Goal: Task Accomplishment & Management: Manage account settings

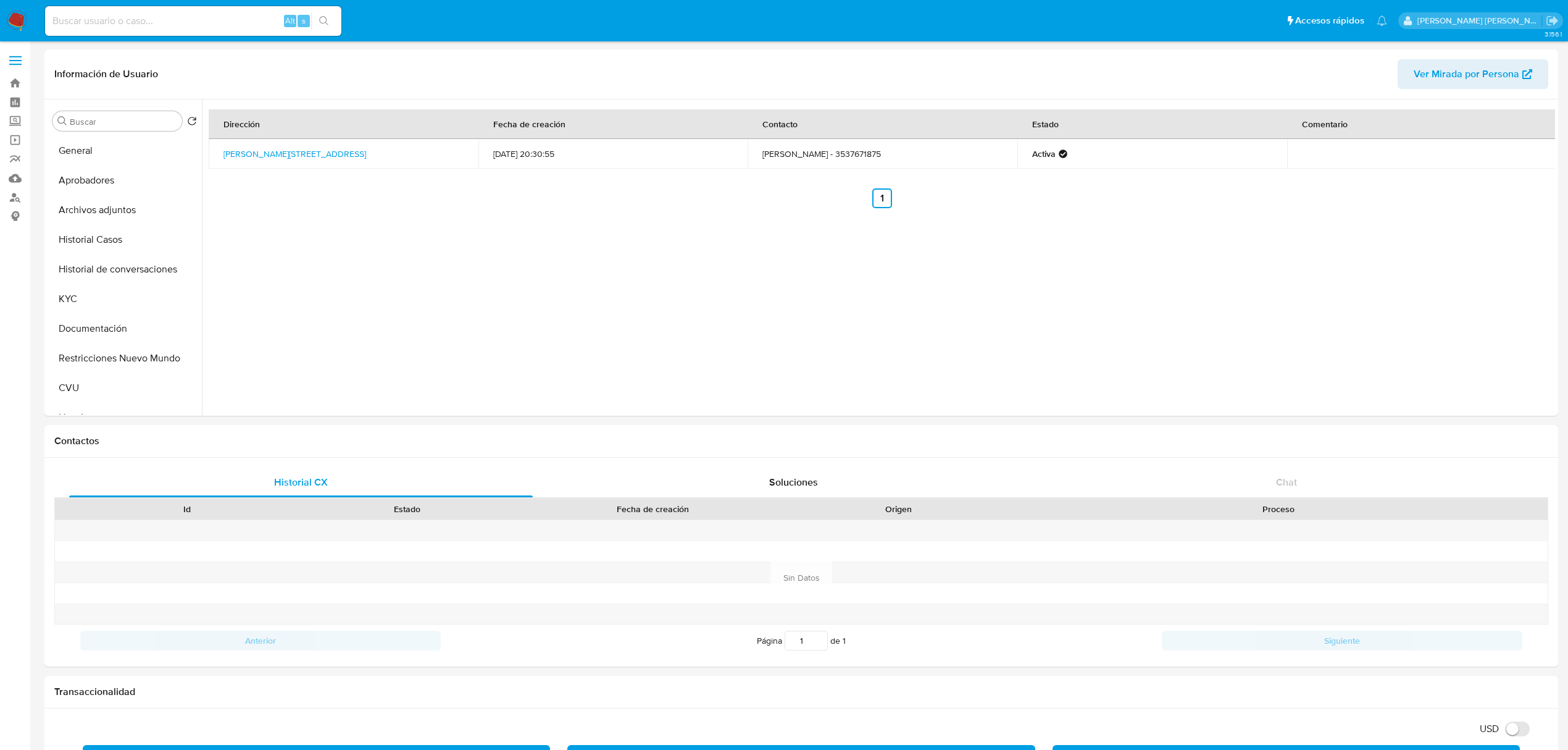
select select "10"
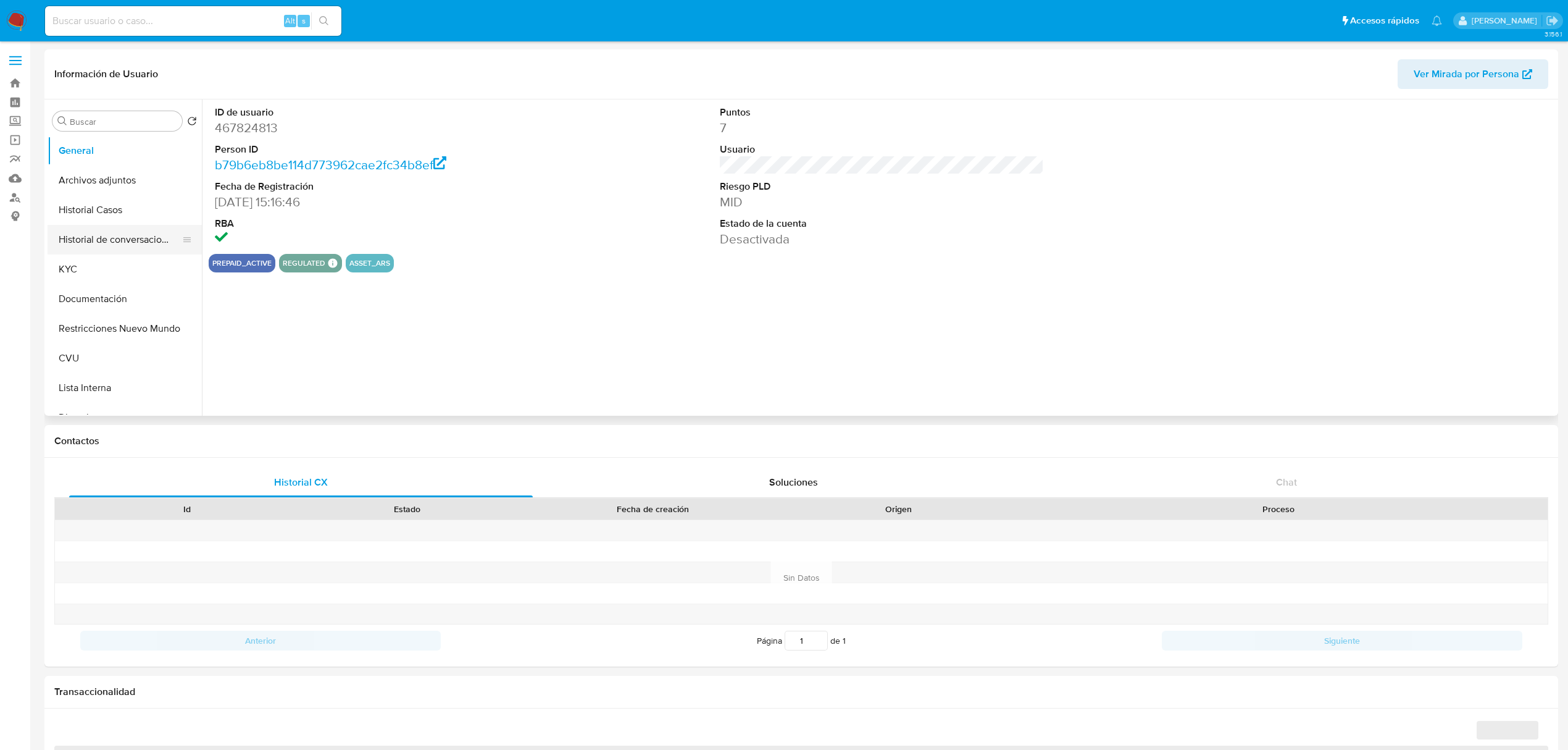
select select "10"
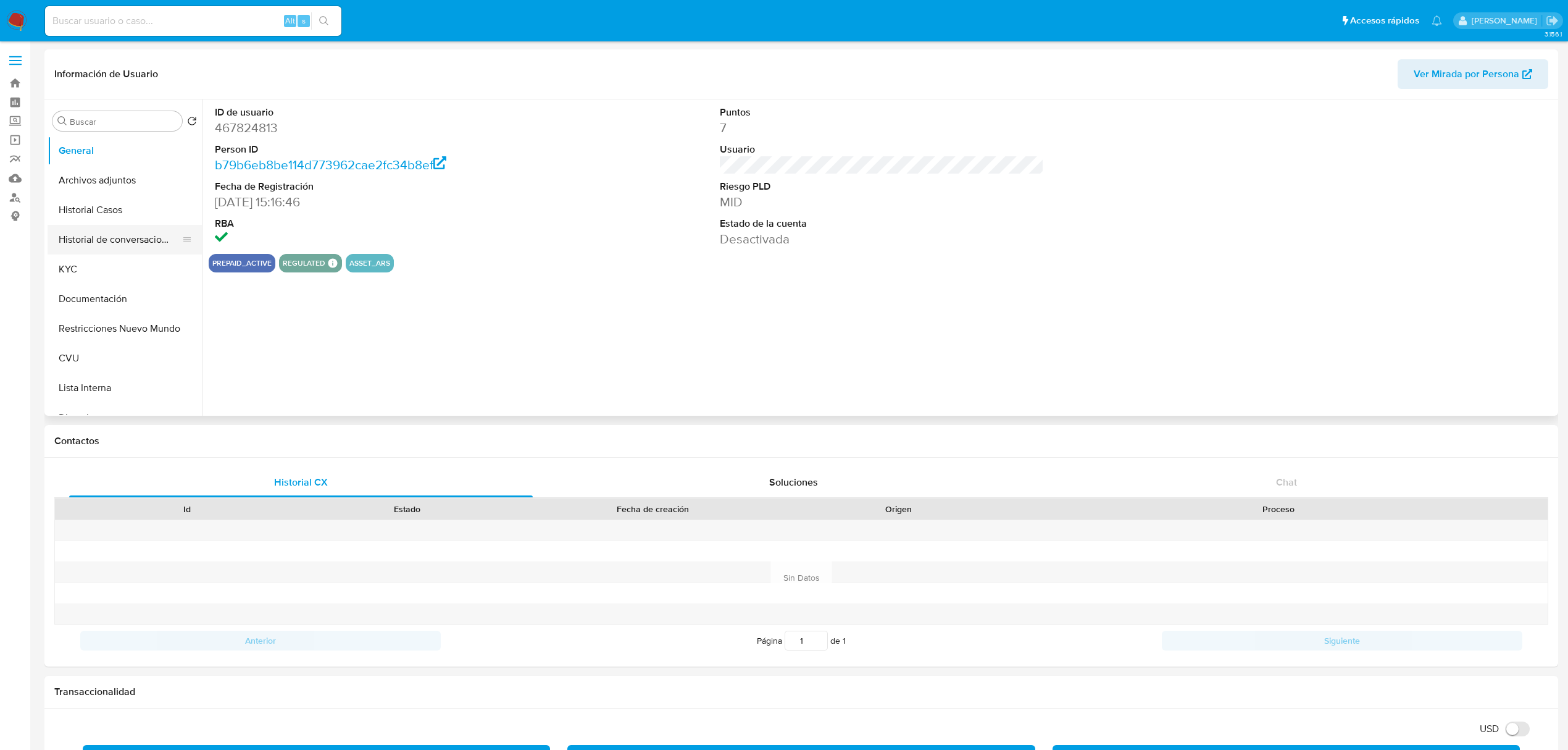
click at [109, 250] on button "Historial de conversaciones" at bounding box center [120, 240] width 145 height 30
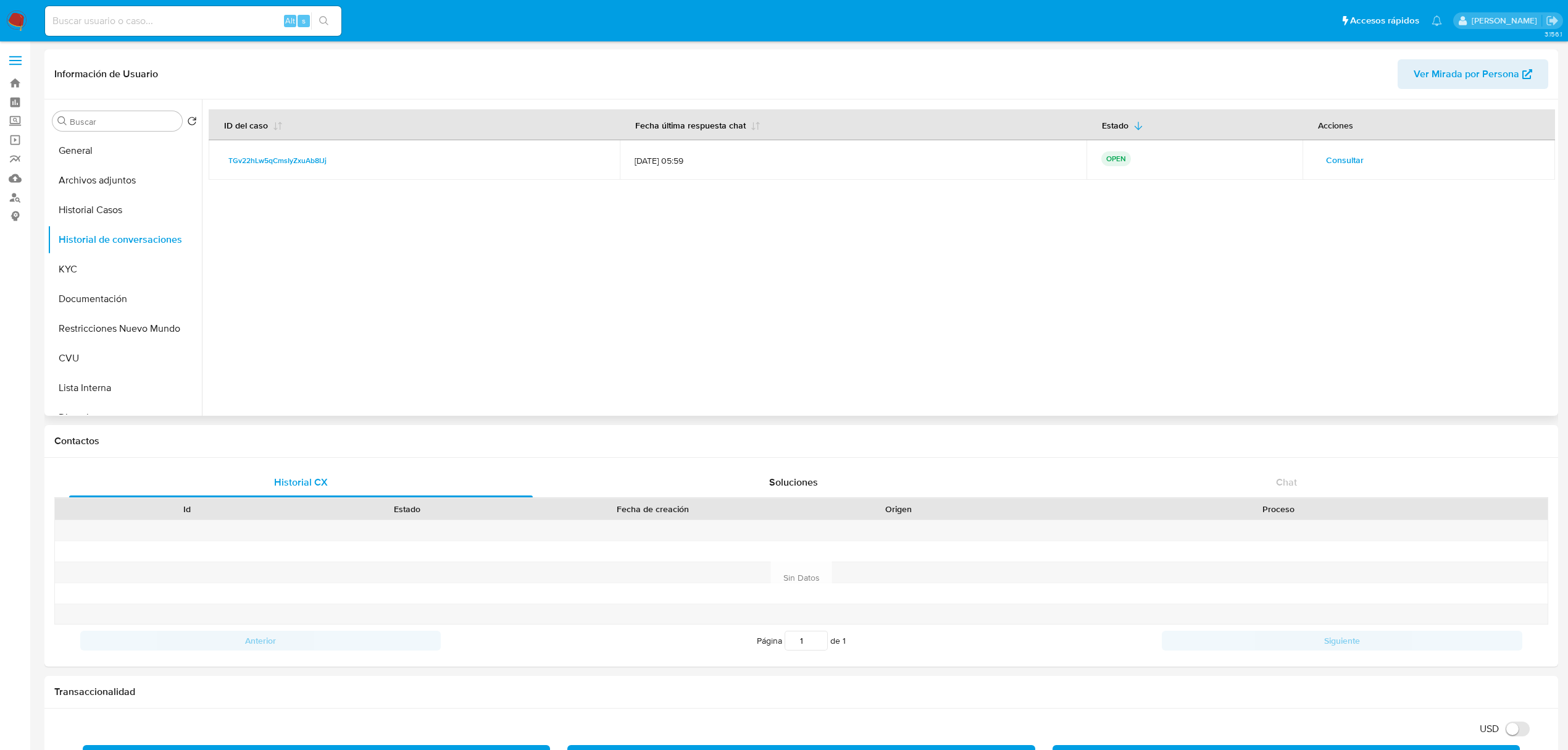
click at [1341, 163] on span "Consultar" at bounding box center [1345, 160] width 38 height 17
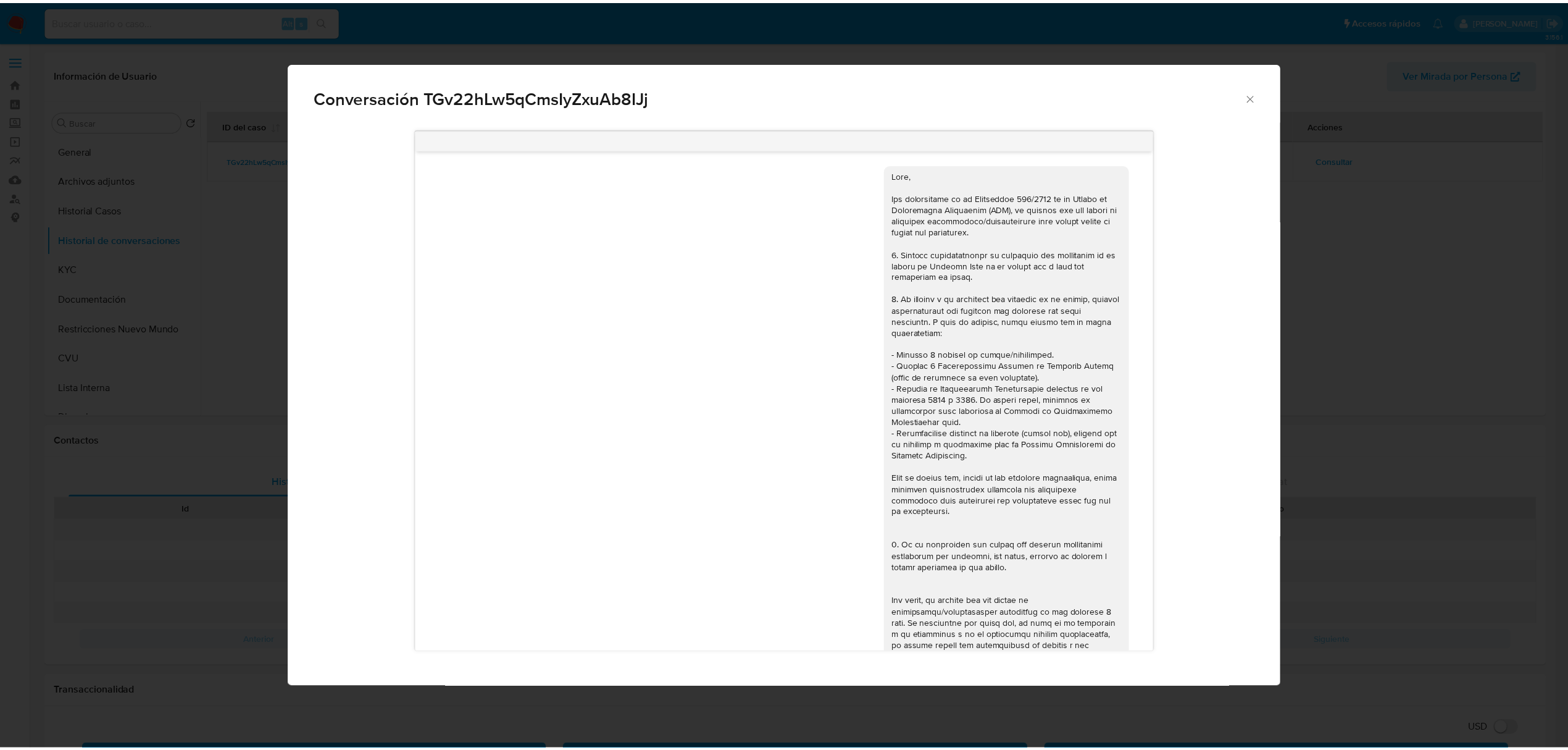
scroll to position [2079, 0]
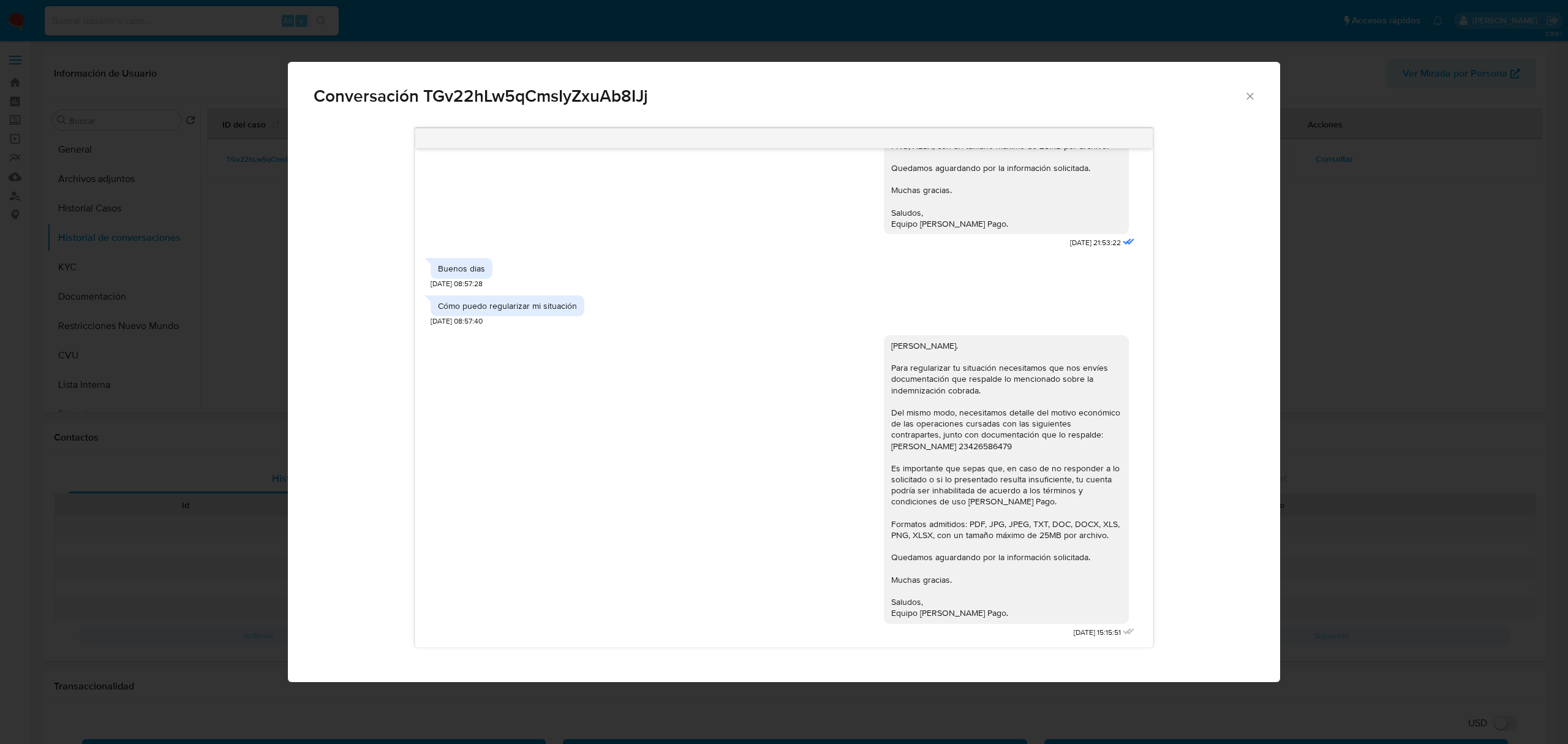
click at [1447, 299] on div "Conversación TGv22hLw5qCmsIyZxuAb8IJj 18/06/2025 18:00:36 Hola, Esperamos que t…" at bounding box center [784, 372] width 1568 height 744
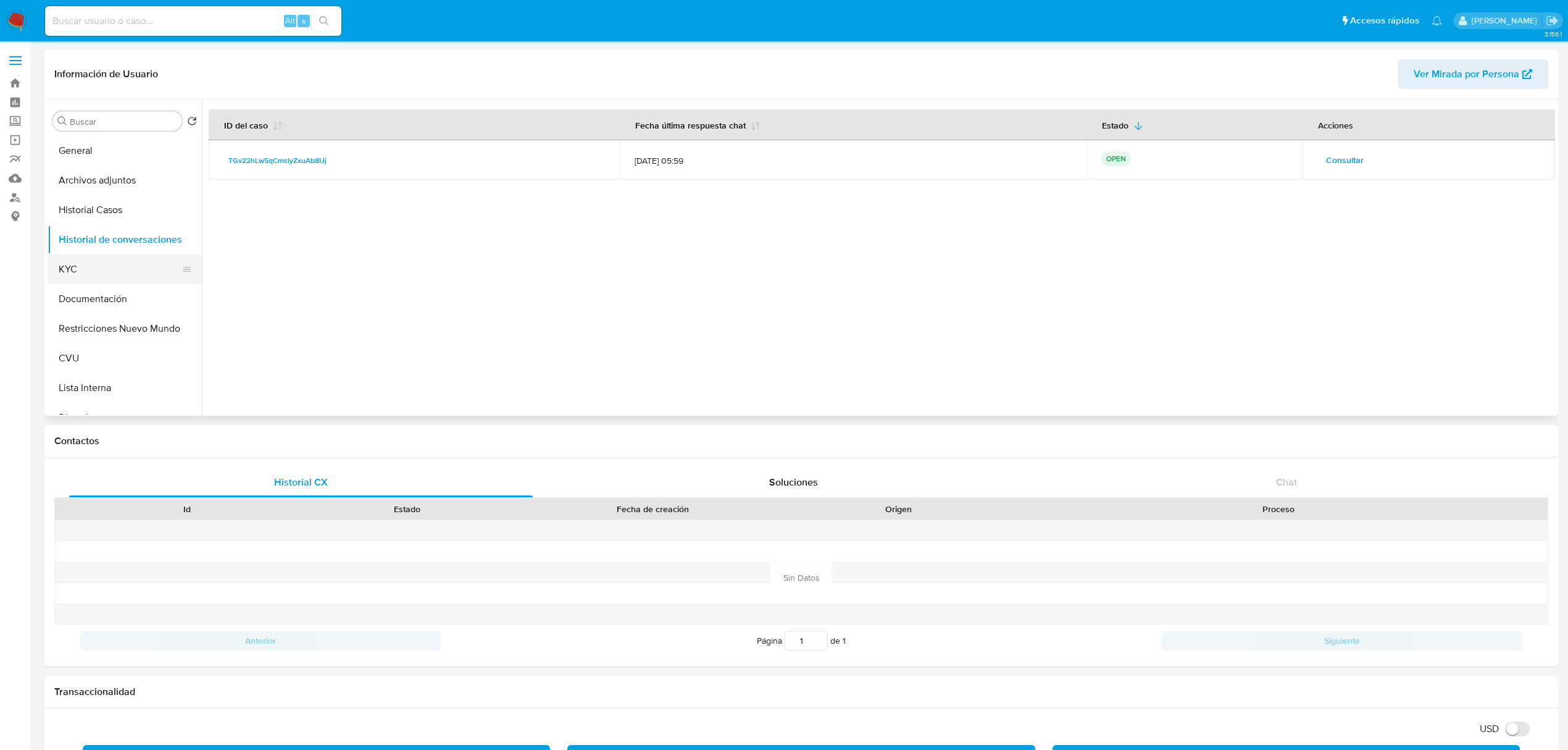
click at [65, 276] on button "KYC" at bounding box center [120, 269] width 145 height 30
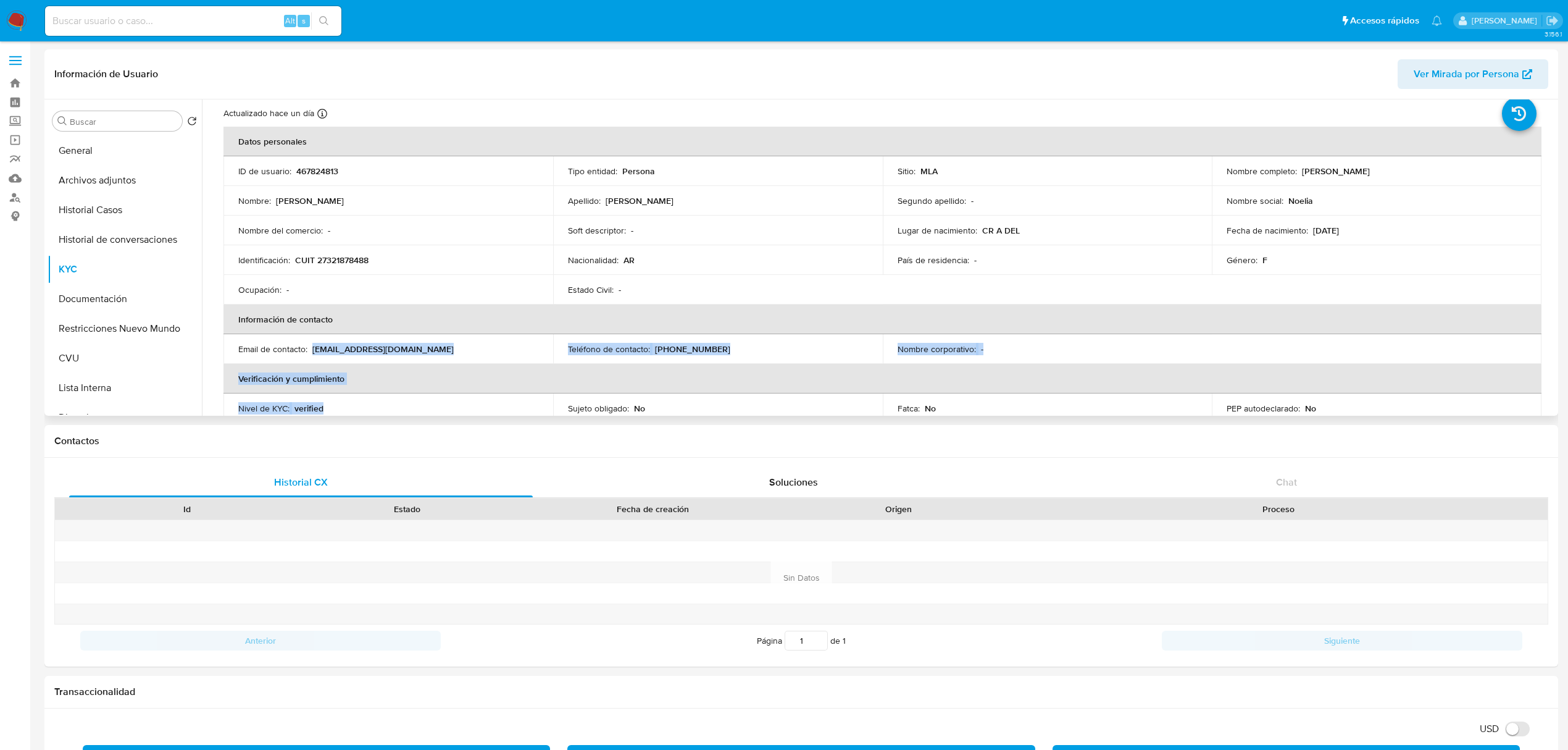
scroll to position [82, 0]
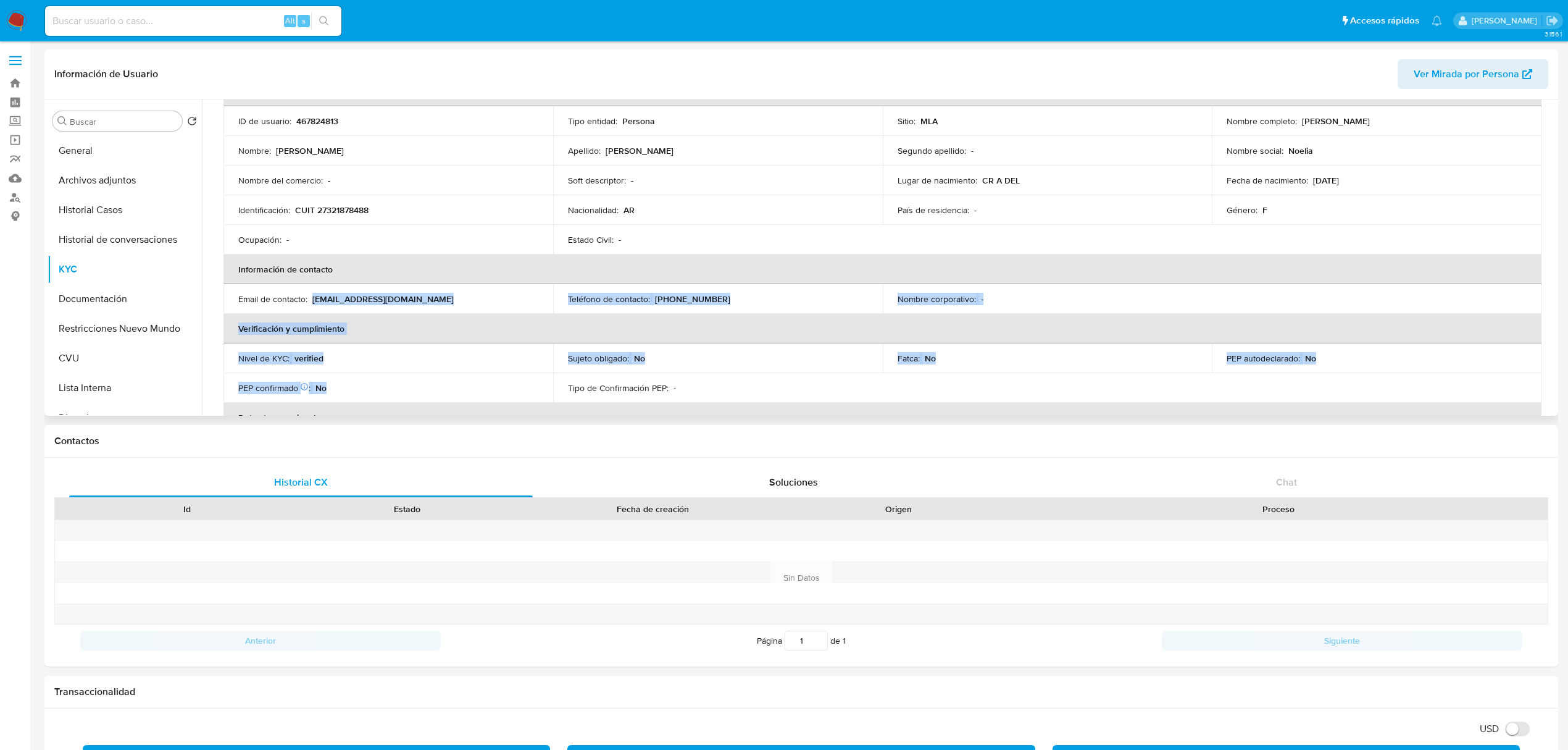
drag, startPoint x: 311, startPoint y: 381, endPoint x: 396, endPoint y: 381, distance: 85.0
click at [396, 381] on table "Datos personales ID de usuario : 467824813 Tipo entidad : Persona Sitio : MLA N…" at bounding box center [882, 299] width 1318 height 445
click at [403, 292] on td "Email de contacto : noelia182@gmail.com" at bounding box center [388, 299] width 329 height 30
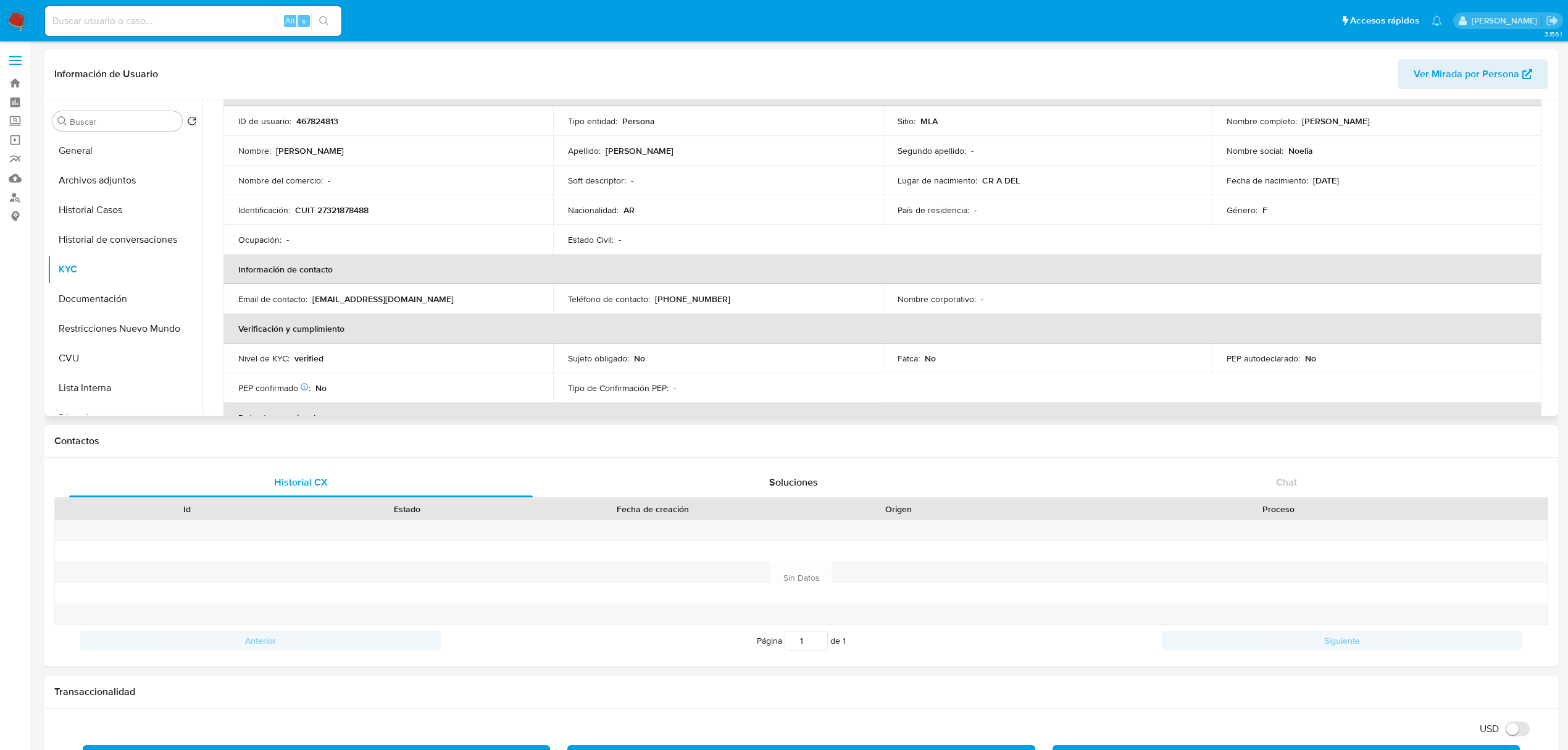
click at [377, 299] on p "noelia182@gmail.com" at bounding box center [383, 299] width 141 height 11
click at [302, 302] on p "Email de contacto :" at bounding box center [272, 299] width 69 height 11
click at [313, 296] on p "noelia182@gmail.com" at bounding box center [383, 299] width 141 height 11
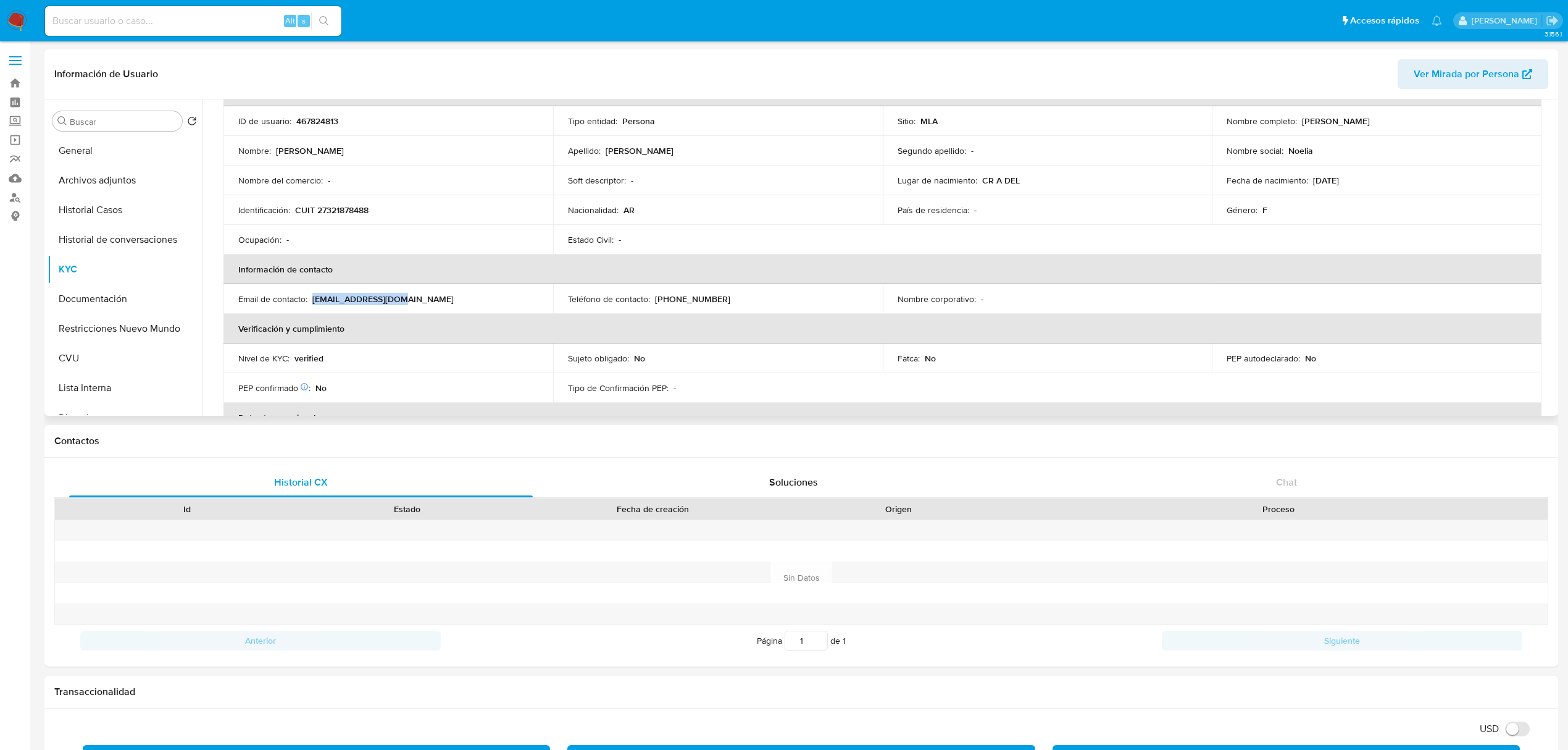
drag, startPoint x: 311, startPoint y: 297, endPoint x: 411, endPoint y: 299, distance: 100.0
click at [411, 299] on div "Email de contacto : noelia182@gmail.com" at bounding box center [388, 299] width 300 height 11
copy p "noelia182@gmail.com"
click at [1033, 183] on div "Lugar de nacimiento : CR A DEL" at bounding box center [1047, 181] width 300 height 11
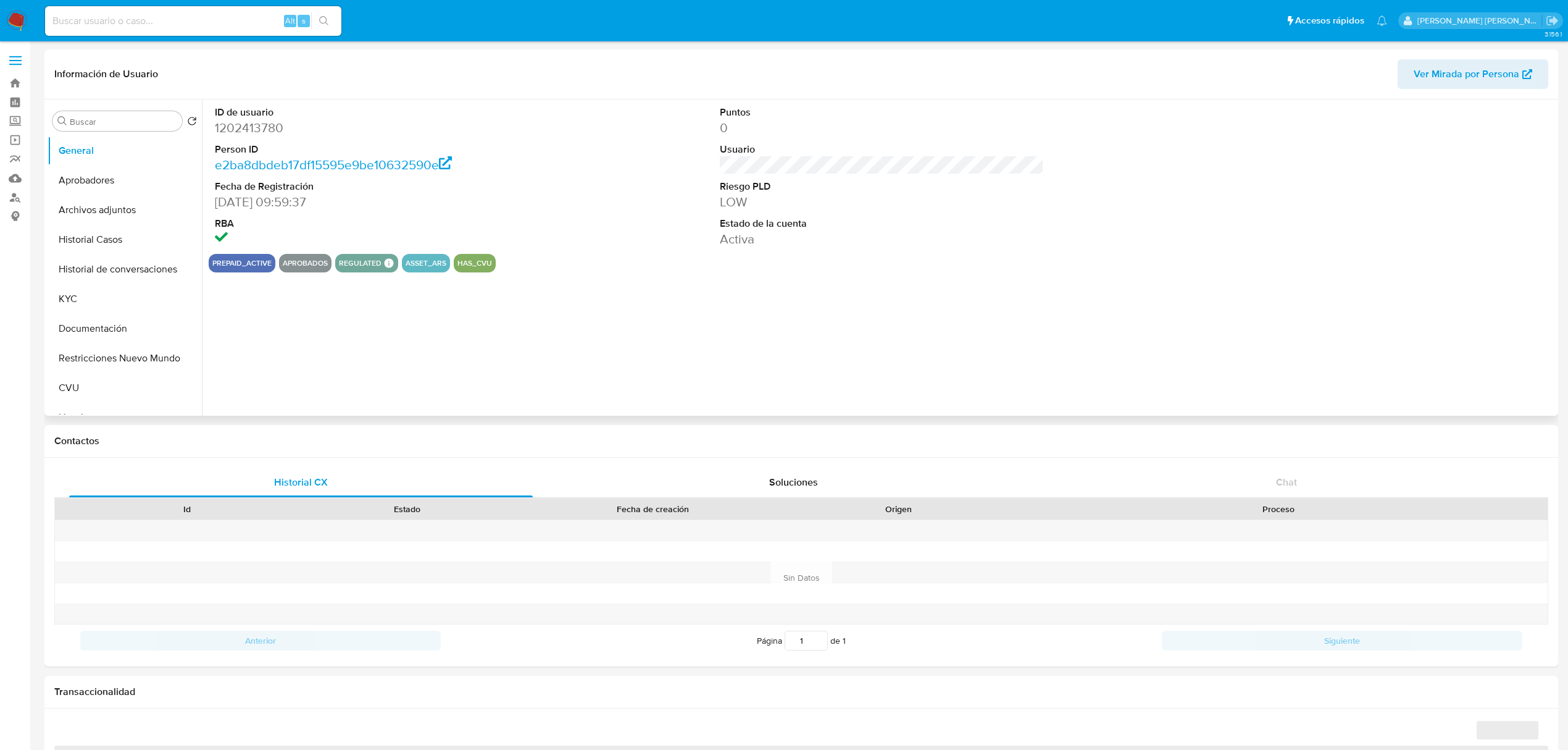
select select "10"
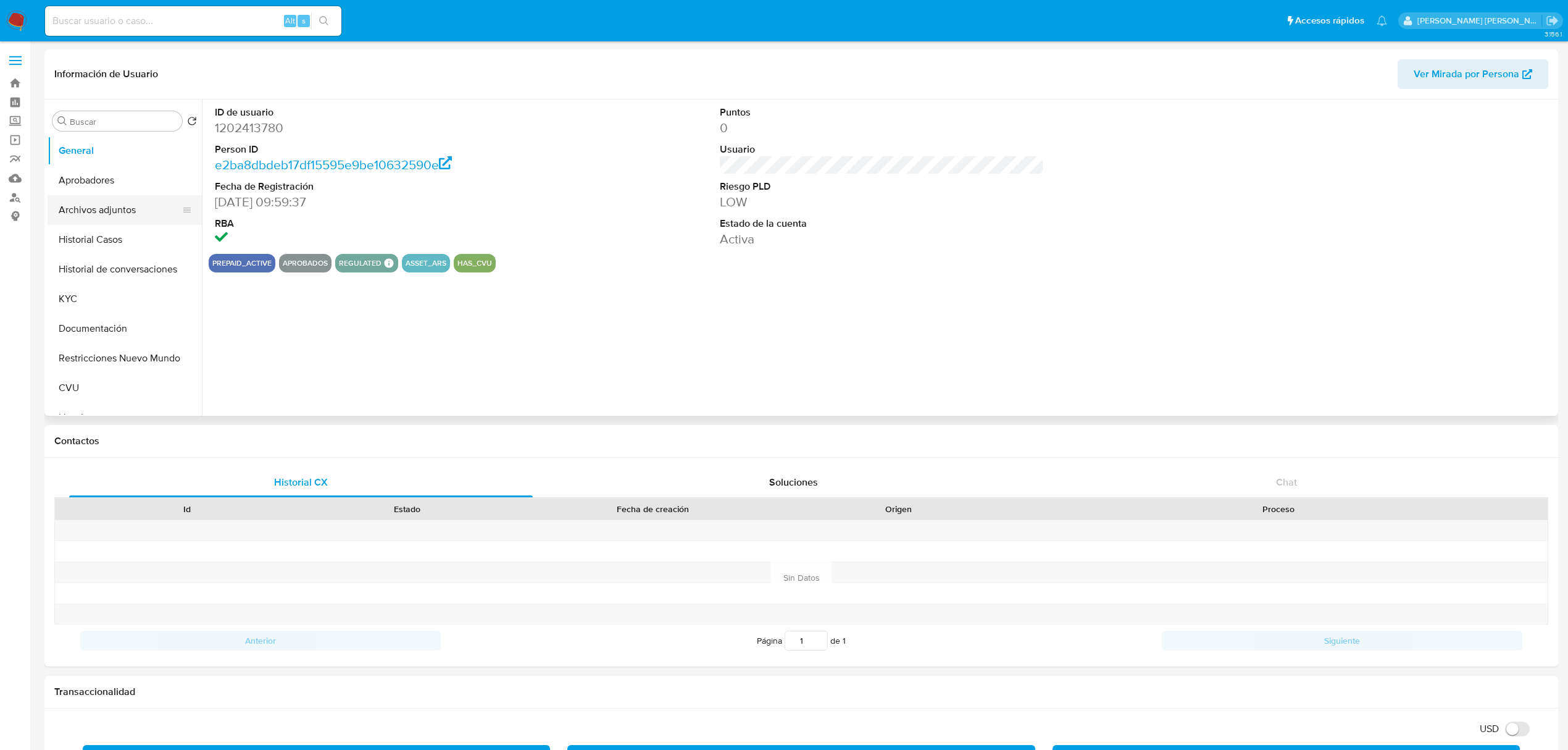
click at [111, 215] on button "Archivos adjuntos" at bounding box center [120, 210] width 145 height 30
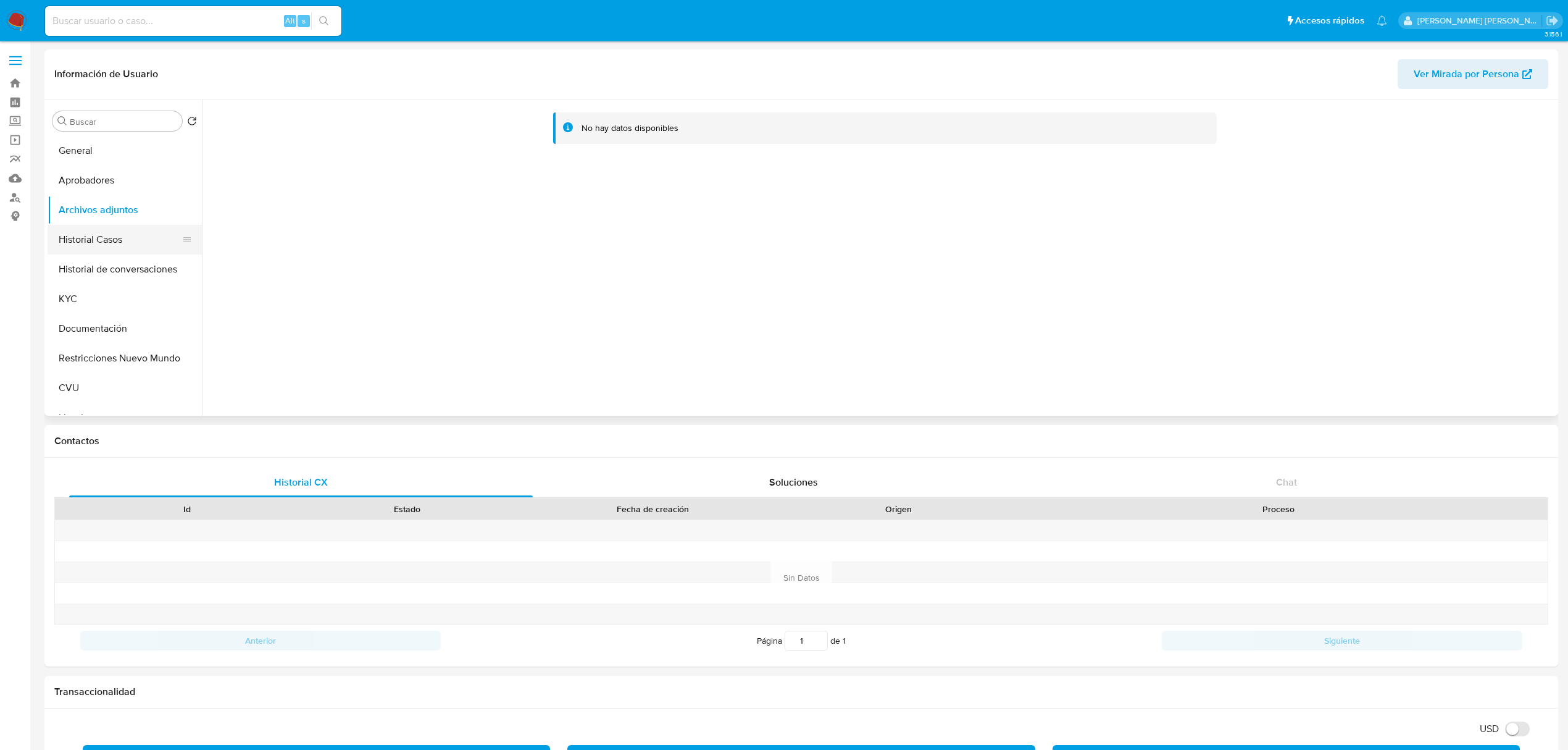
click at [107, 248] on button "Historial Casos" at bounding box center [120, 240] width 145 height 30
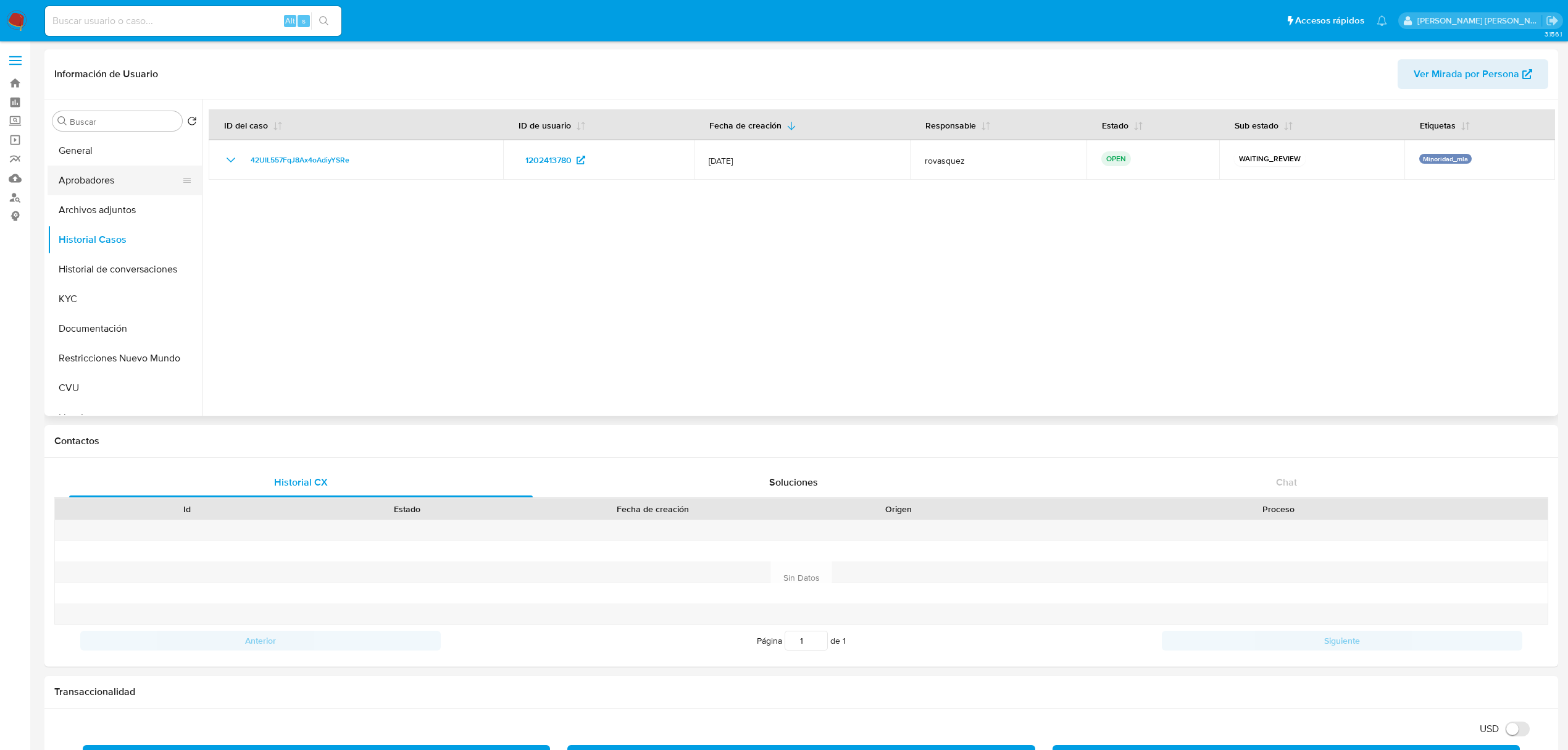
click at [91, 178] on button "Aprobadores" at bounding box center [120, 181] width 145 height 30
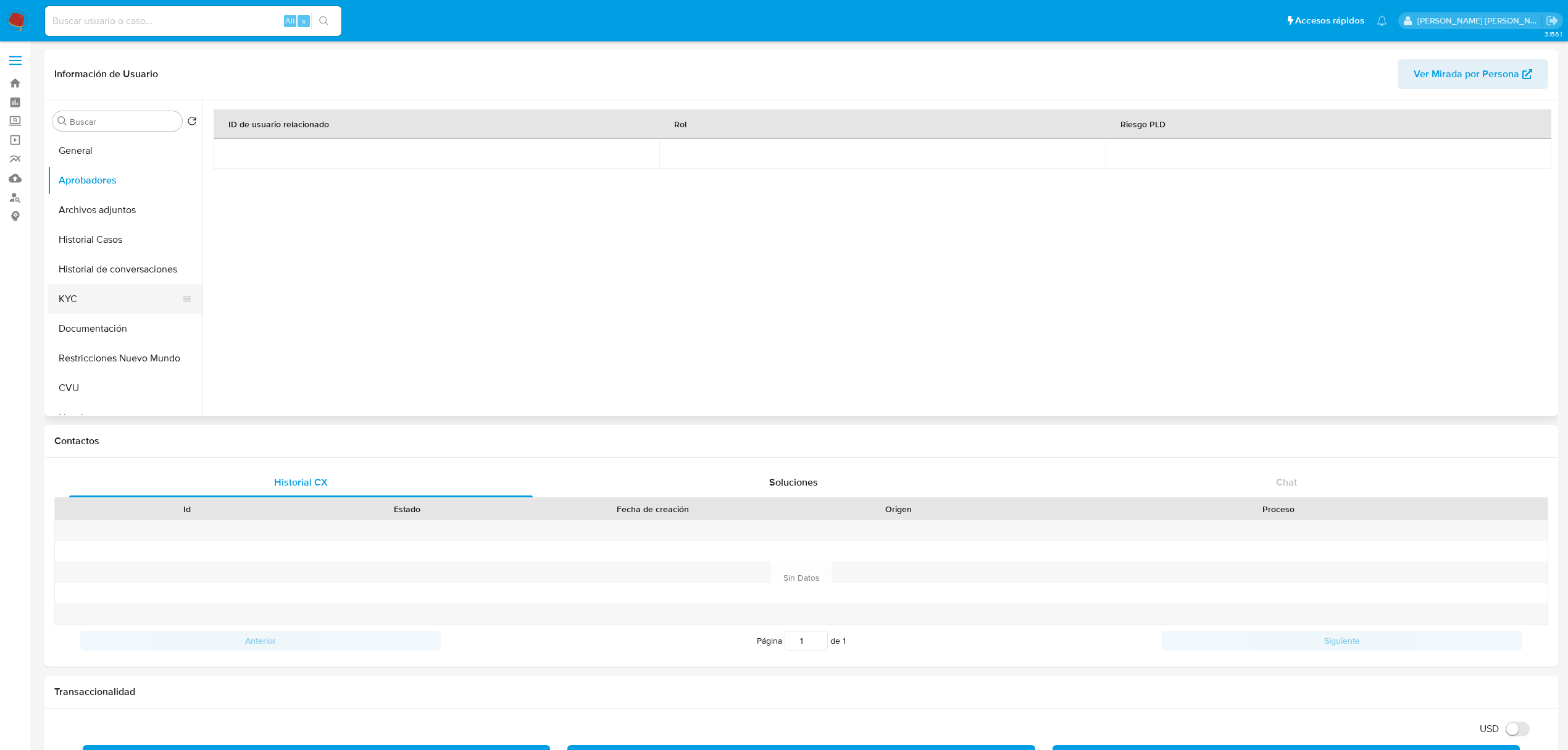
click at [85, 296] on button "KYC" at bounding box center [120, 299] width 145 height 30
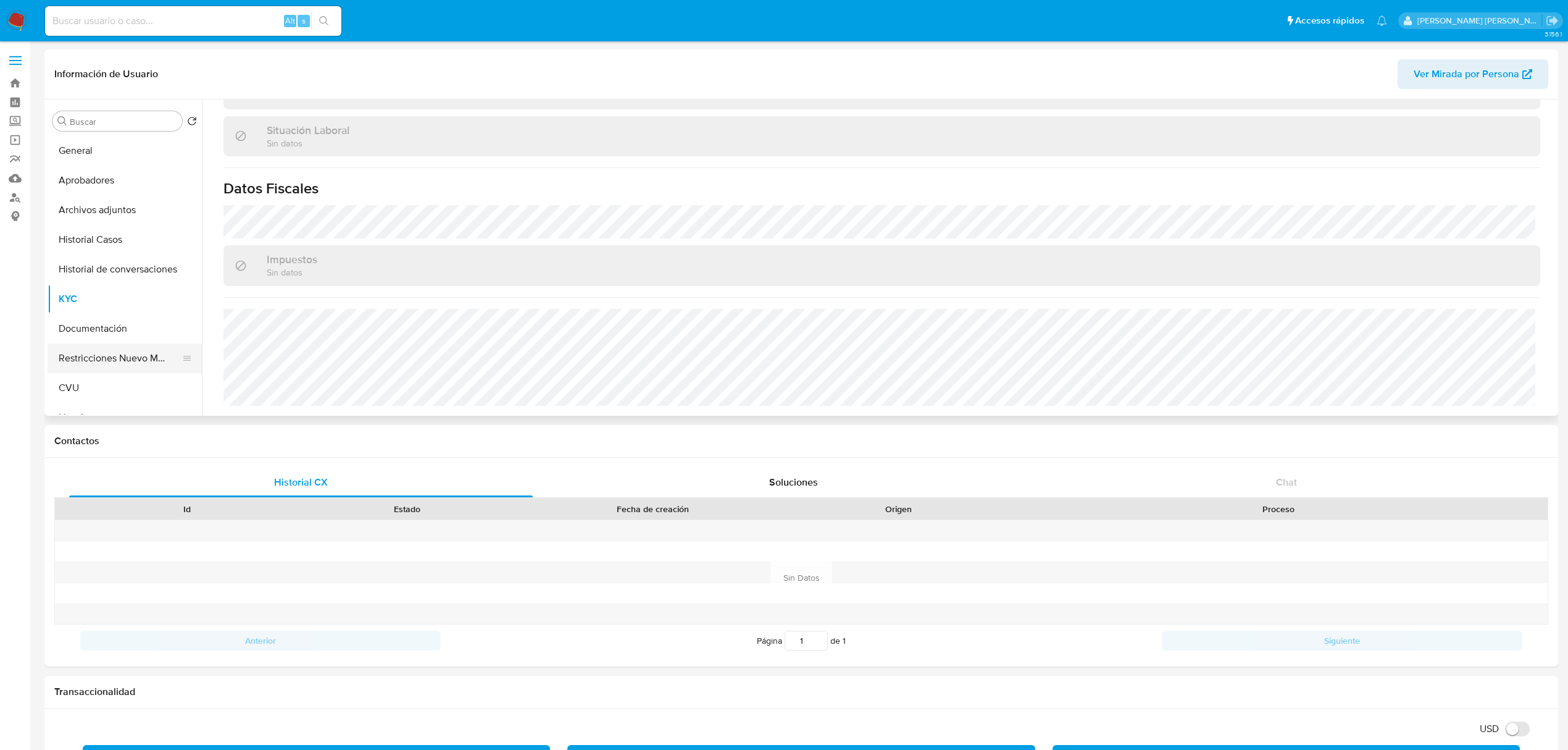
scroll to position [82, 0]
click at [95, 377] on button "Direcciones" at bounding box center [120, 365] width 145 height 30
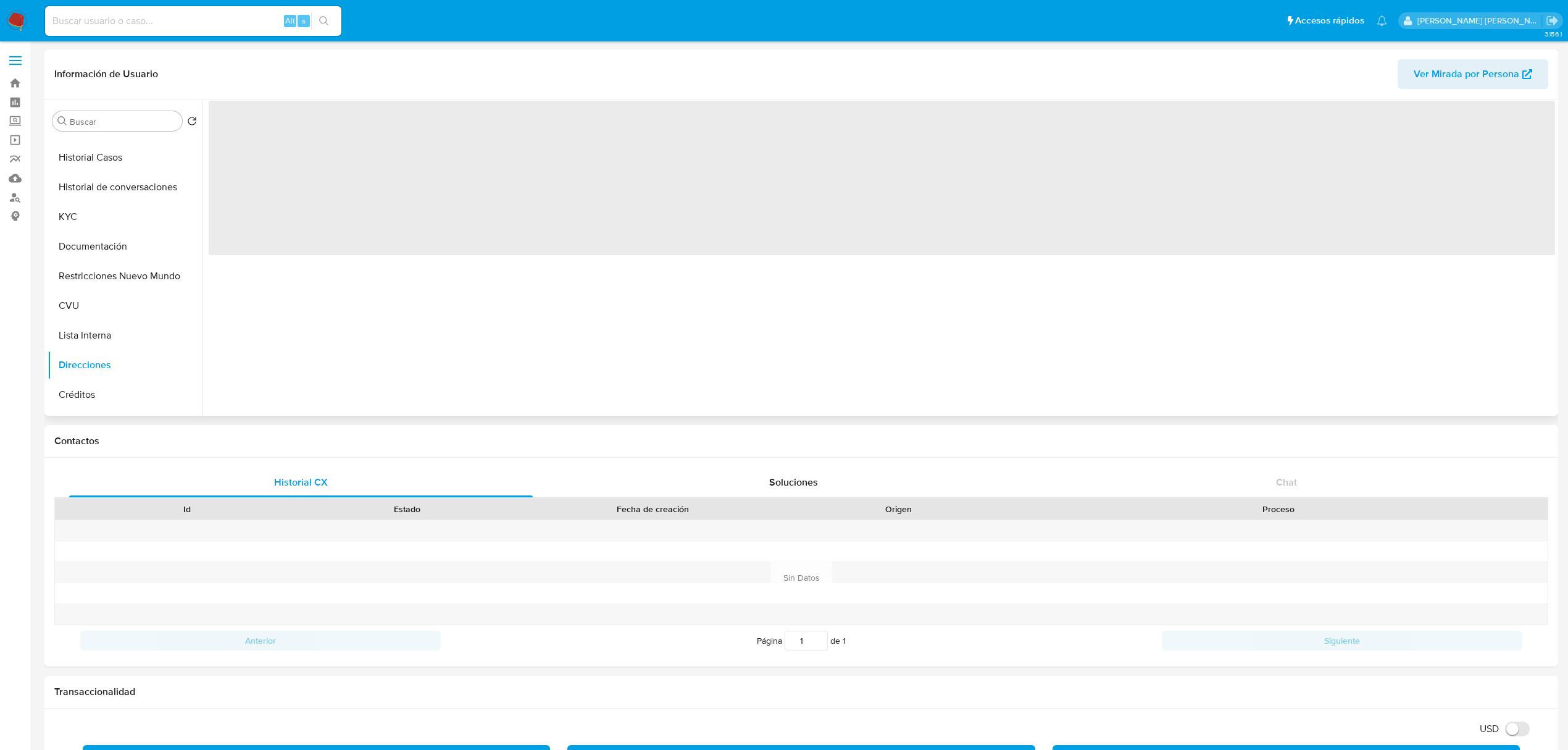
scroll to position [0, 0]
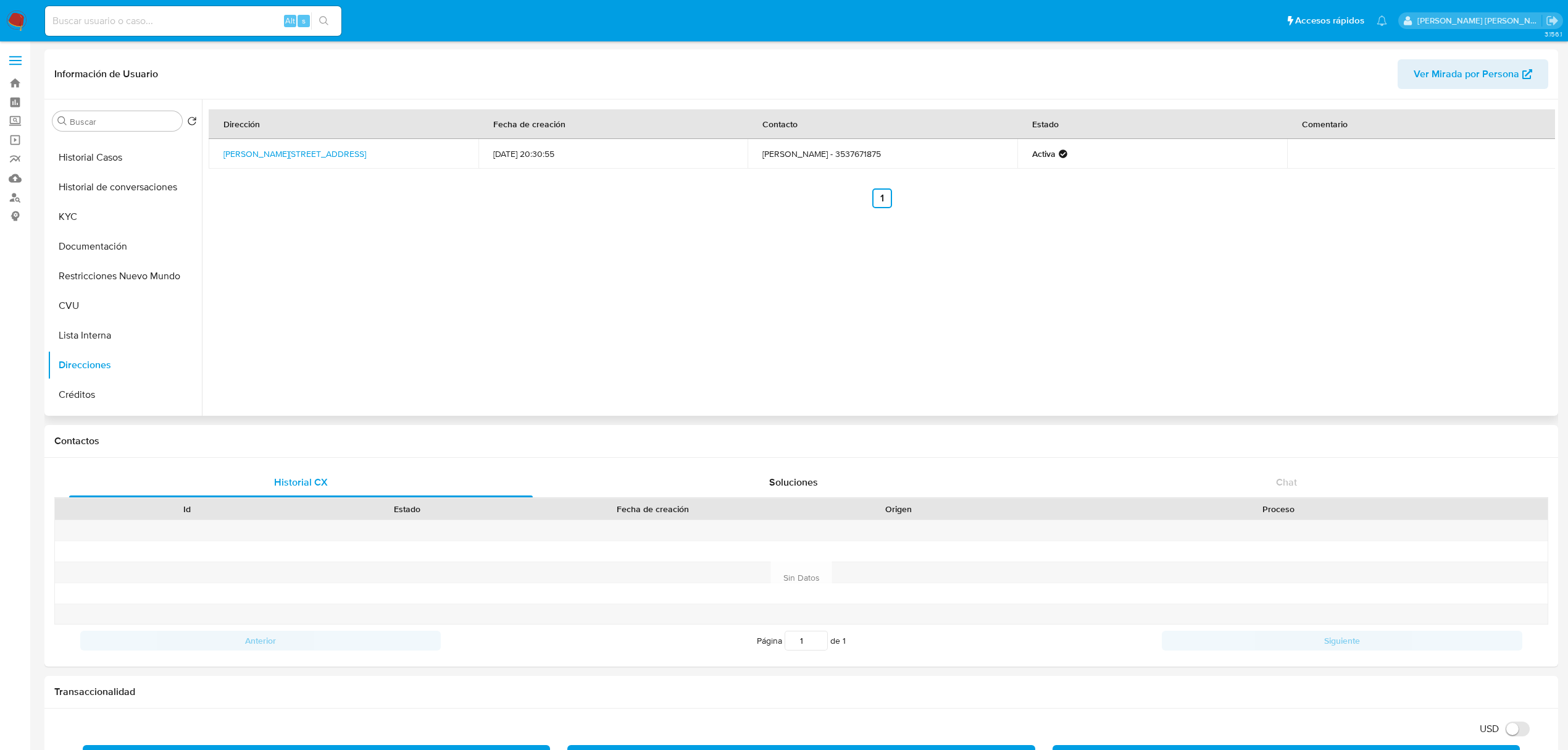
drag, startPoint x: 260, startPoint y: 160, endPoint x: 218, endPoint y: 153, distance: 42.6
click at [218, 153] on td "Calle Artemio Aran 465, Bell Ville, Córdoba, 2550, Argentina 465" at bounding box center [343, 154] width 270 height 30
copy link "Calle Artemio Aran 465, Bell Ville, Córdoba, 2550, Argentina 465"
click at [94, 263] on button "Restricciones Nuevo Mundo" at bounding box center [120, 276] width 145 height 30
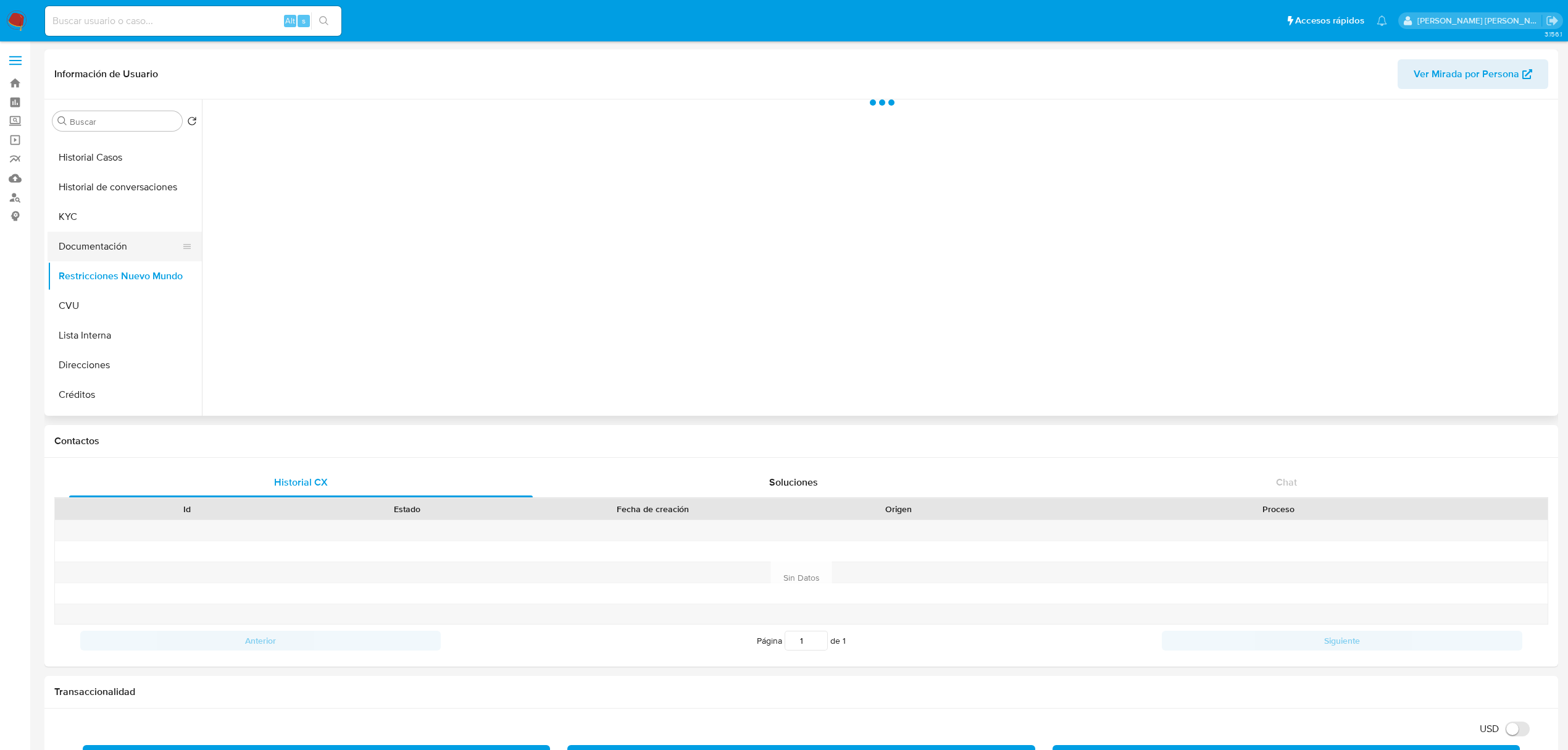
click at [99, 243] on button "Documentación" at bounding box center [120, 246] width 145 height 30
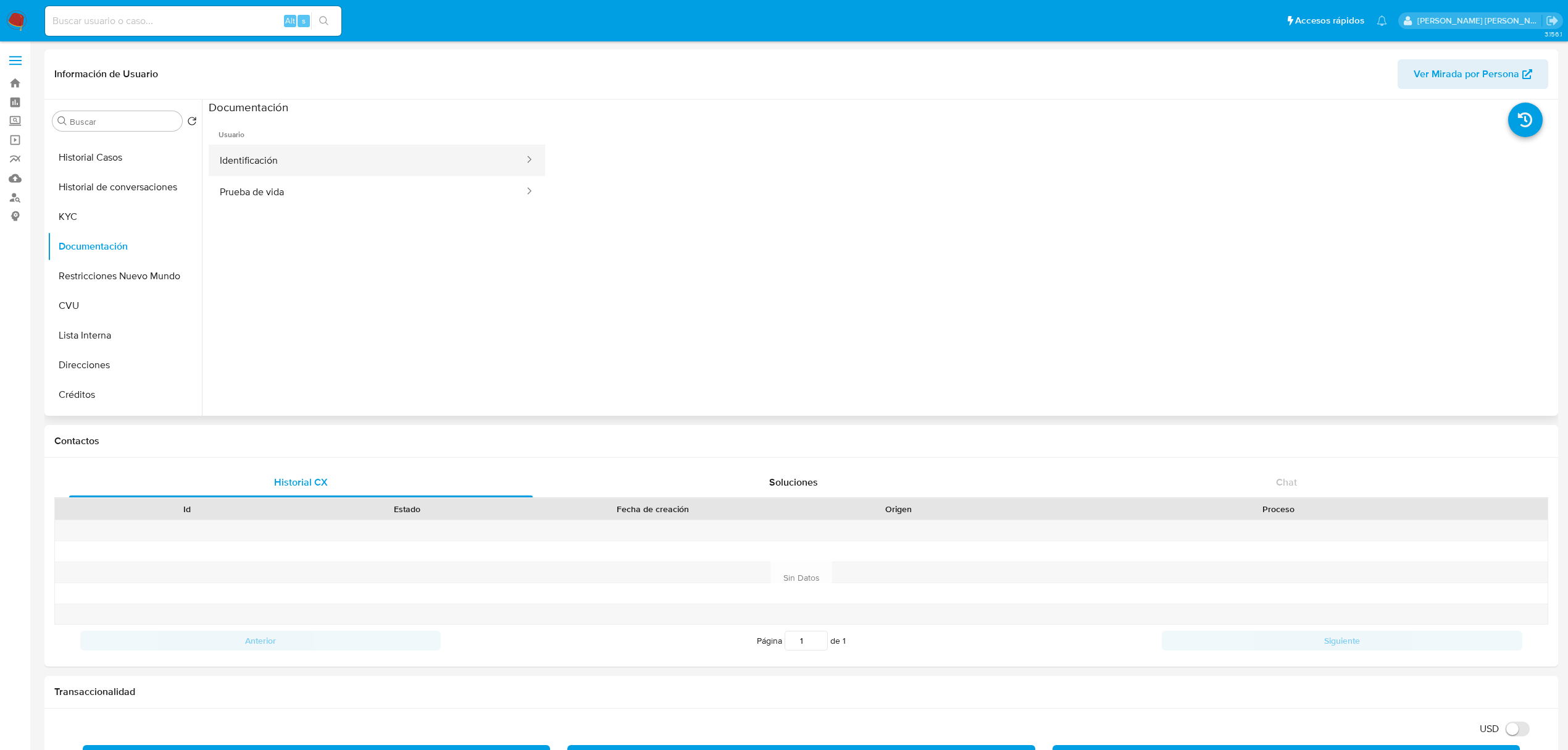
click at [469, 168] on button "Identificación" at bounding box center [367, 160] width 316 height 32
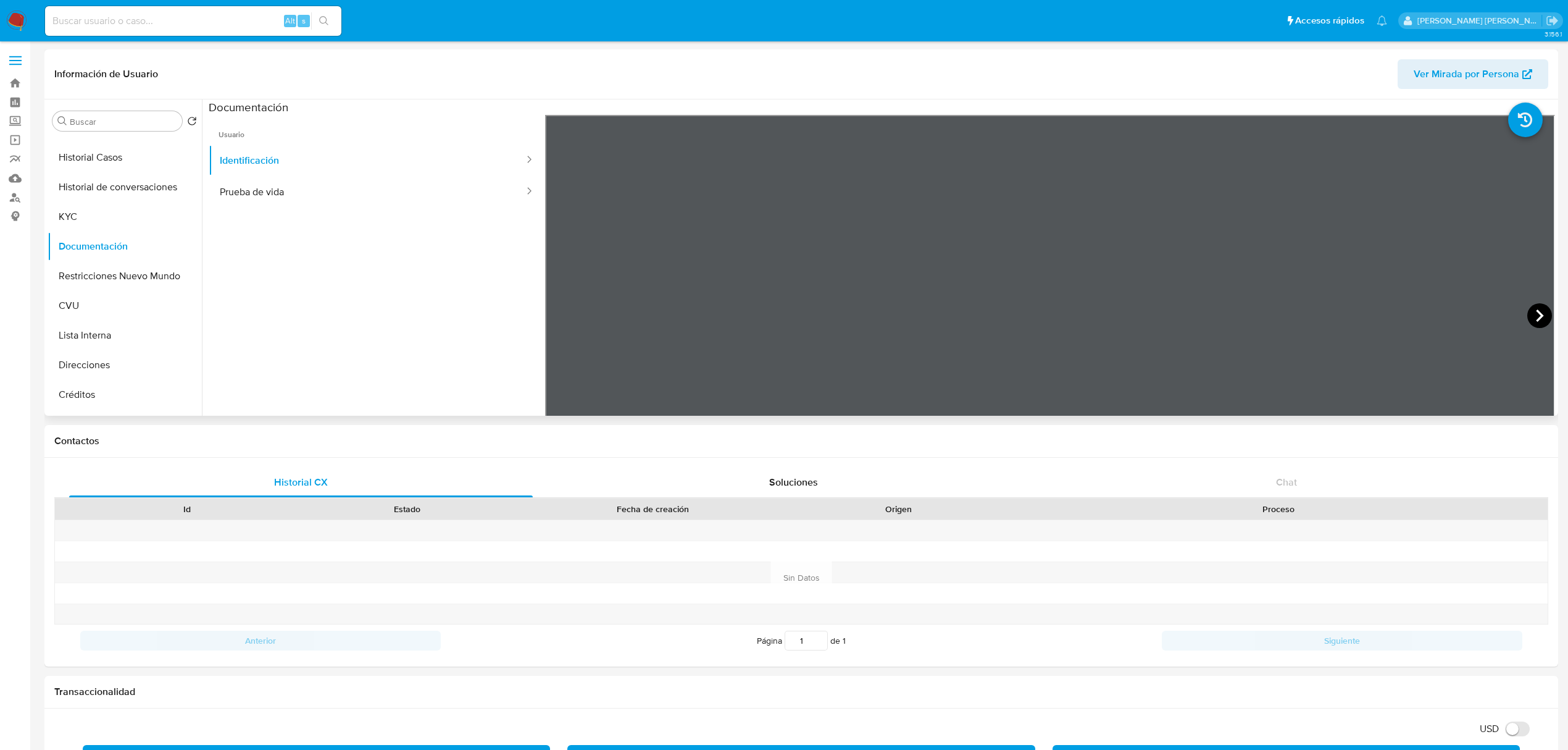
click at [1537, 319] on icon at bounding box center [1539, 315] width 25 height 25
click at [559, 314] on icon at bounding box center [560, 315] width 25 height 25
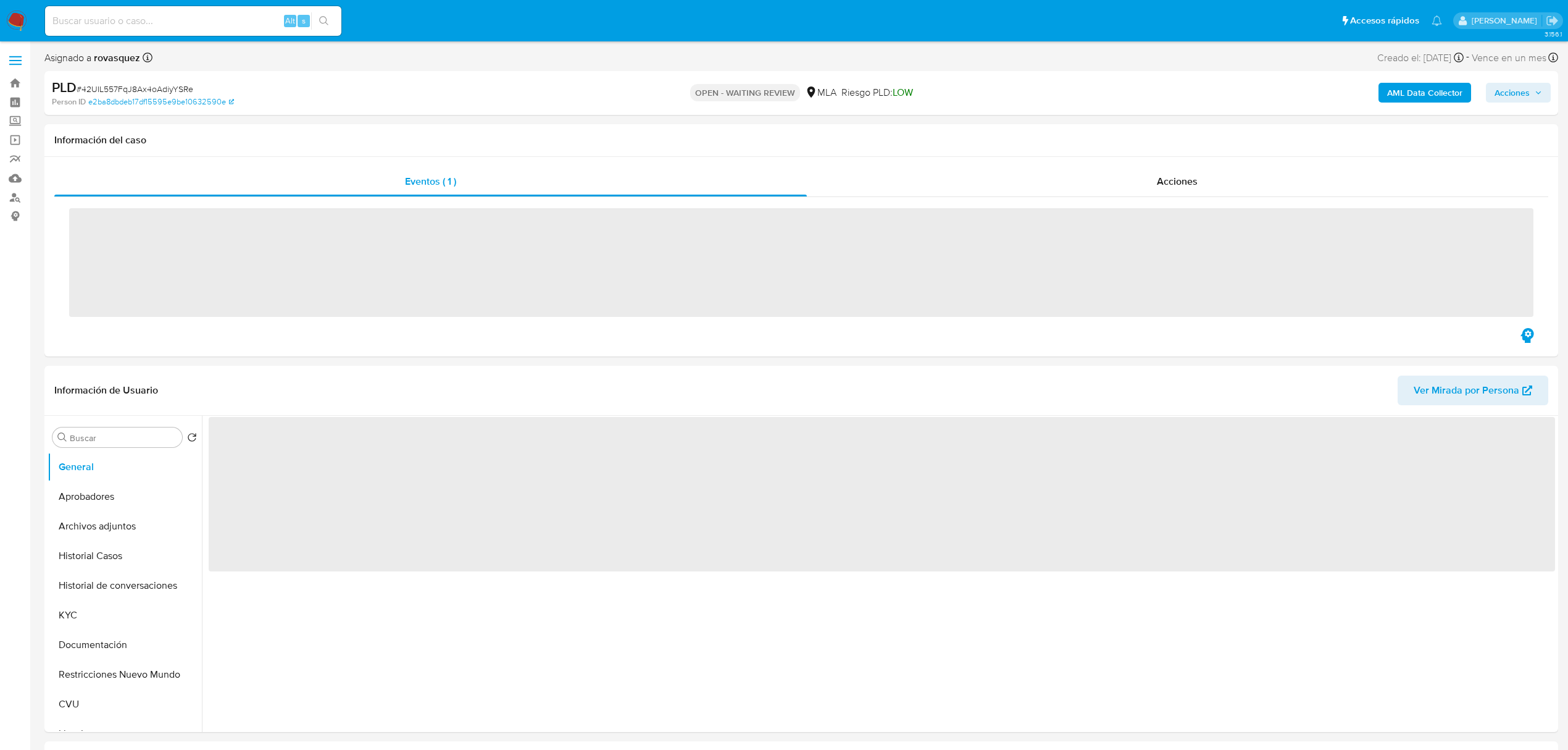
click at [1433, 93] on b "AML Data Collector" at bounding box center [1424, 93] width 75 height 20
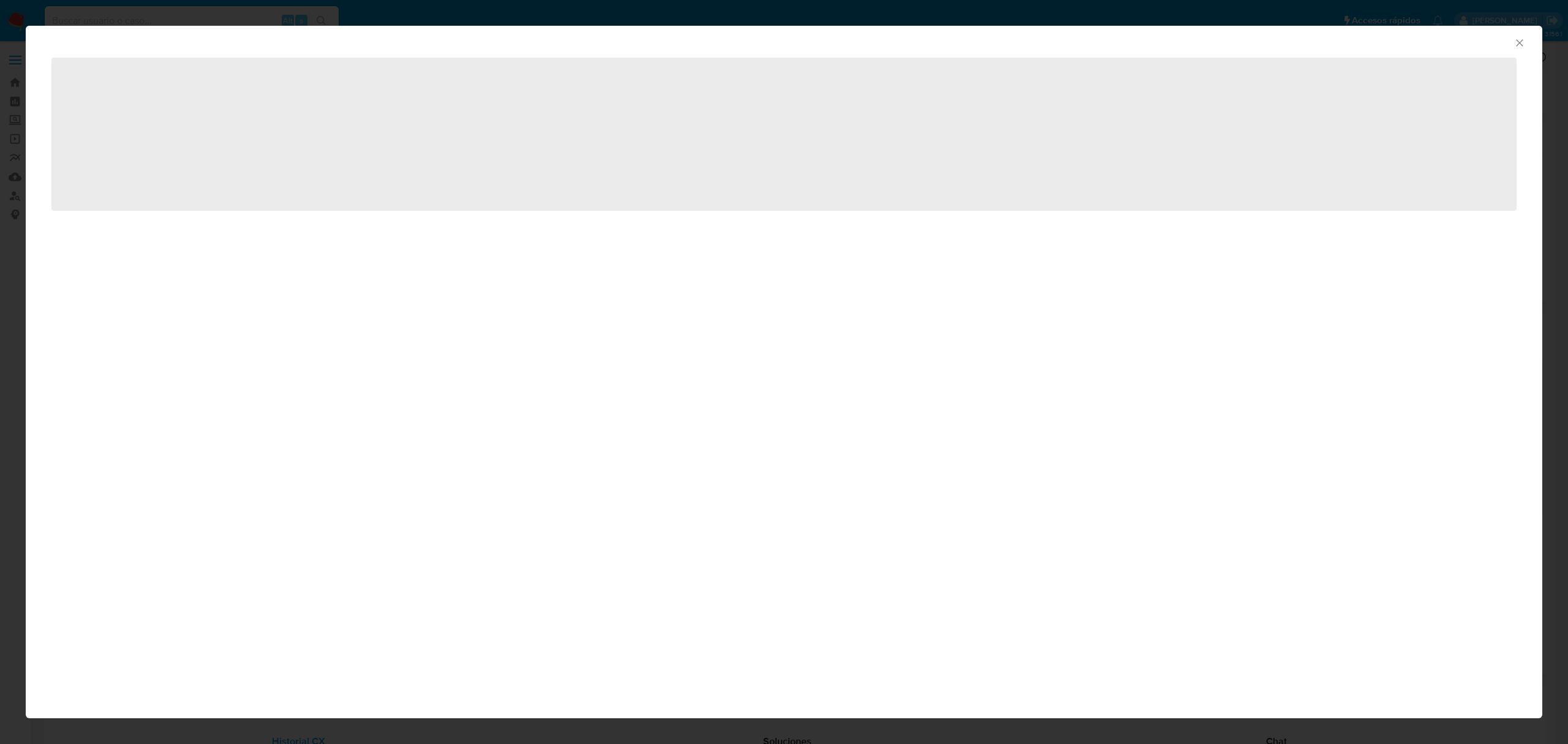
select select "10"
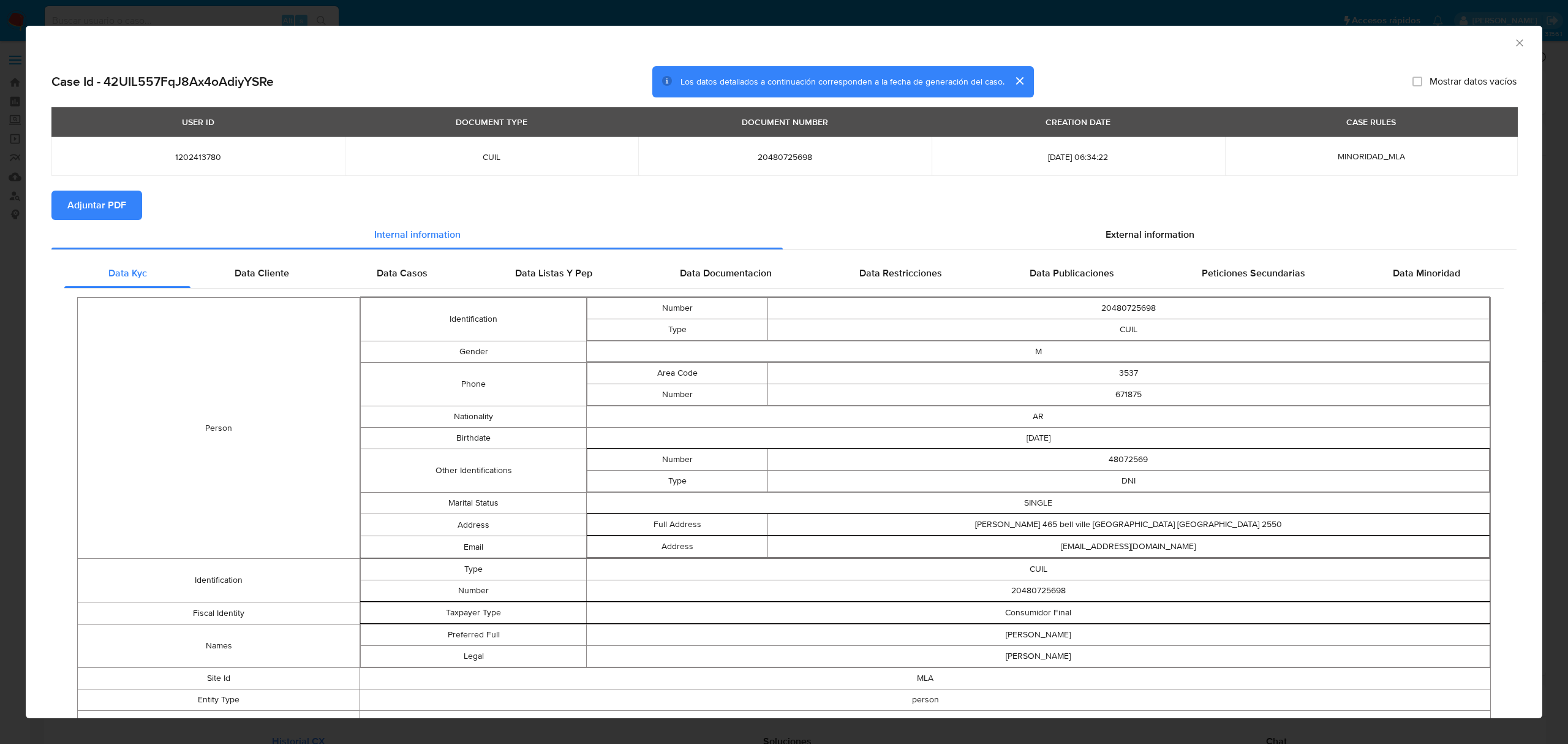
click at [105, 212] on span "Adjuntar PDF" at bounding box center [96, 205] width 58 height 27
click at [1513, 47] on icon "Cerrar ventana" at bounding box center [1519, 43] width 12 height 12
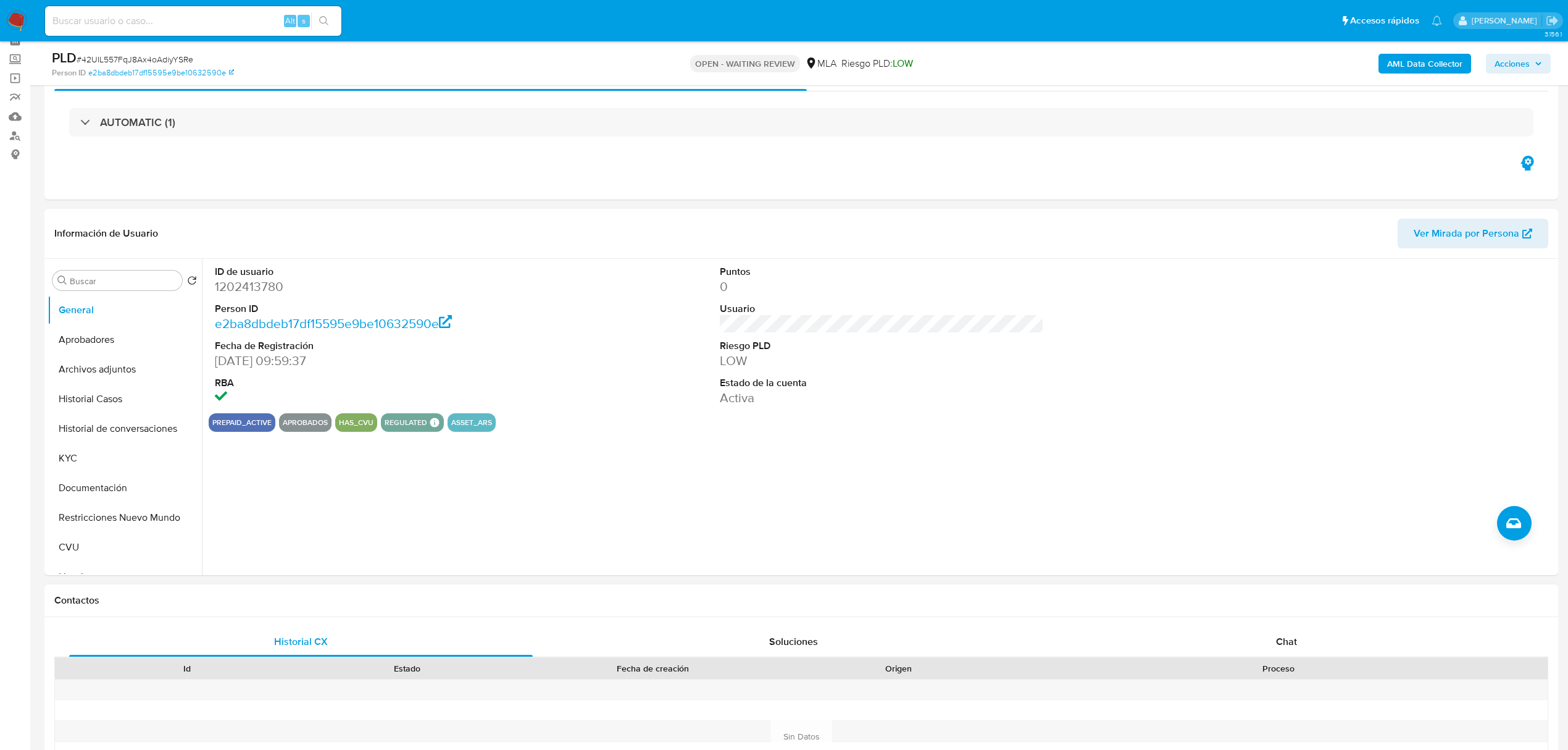
scroll to position [247, 0]
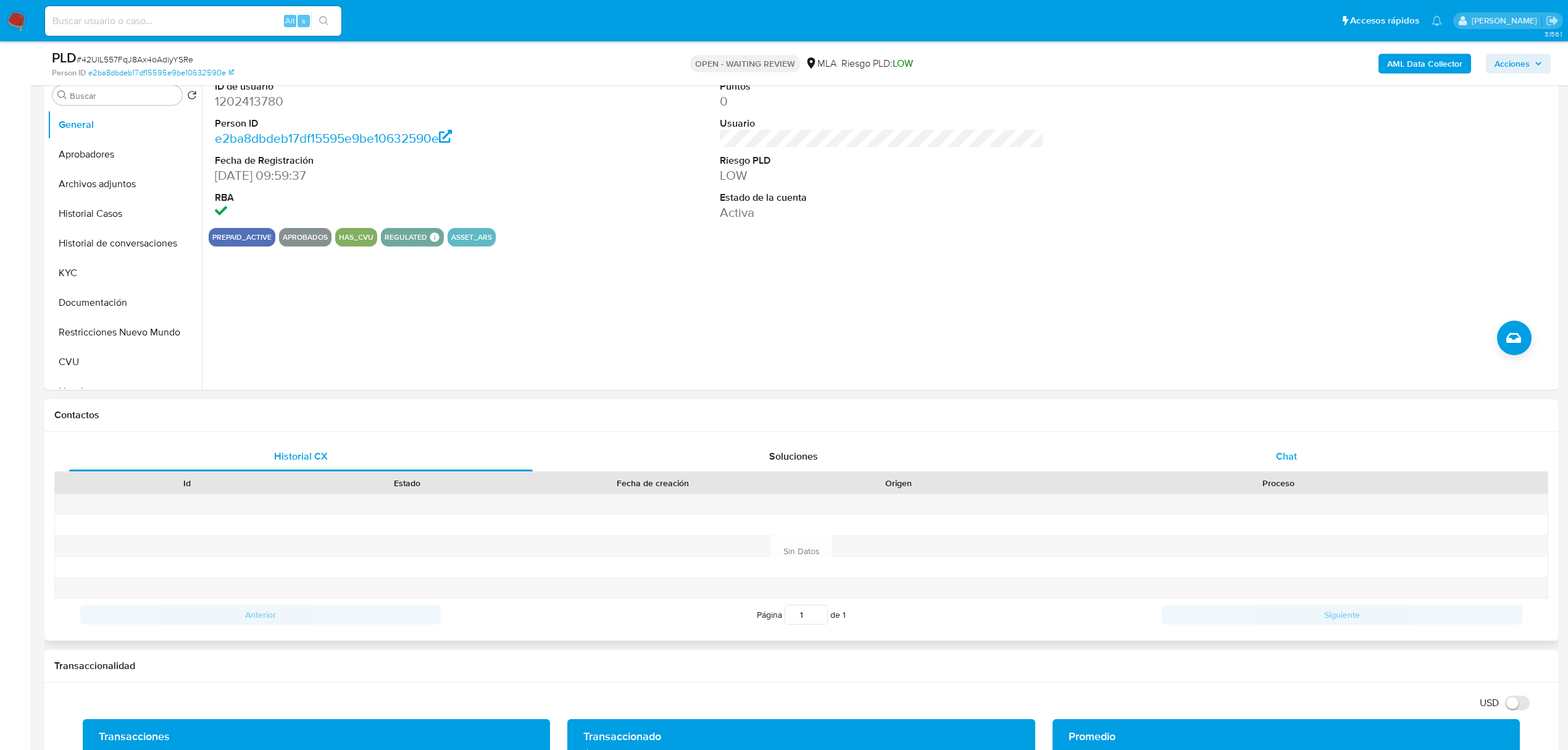
click at [1299, 453] on div "Chat" at bounding box center [1286, 456] width 464 height 30
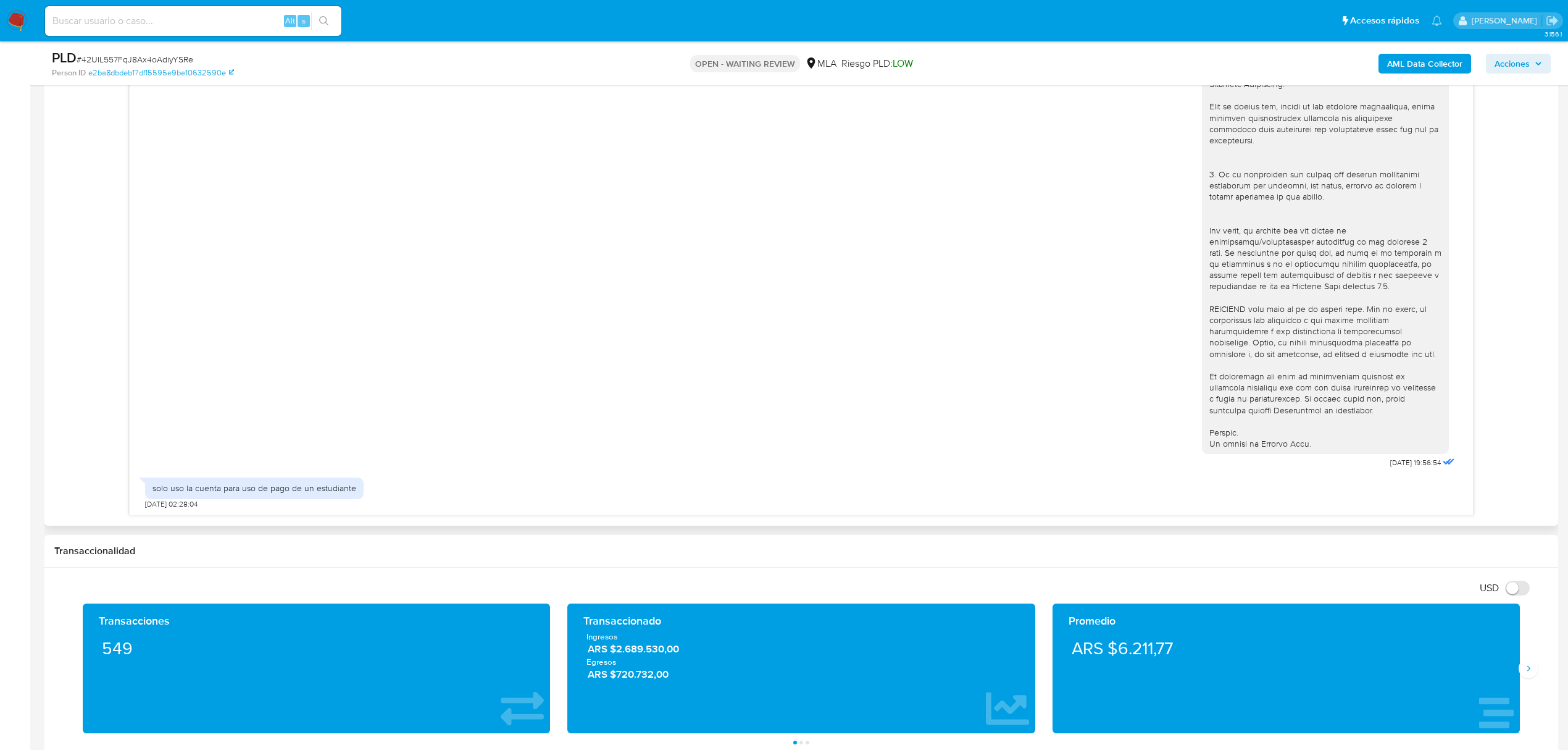
scroll to position [741, 0]
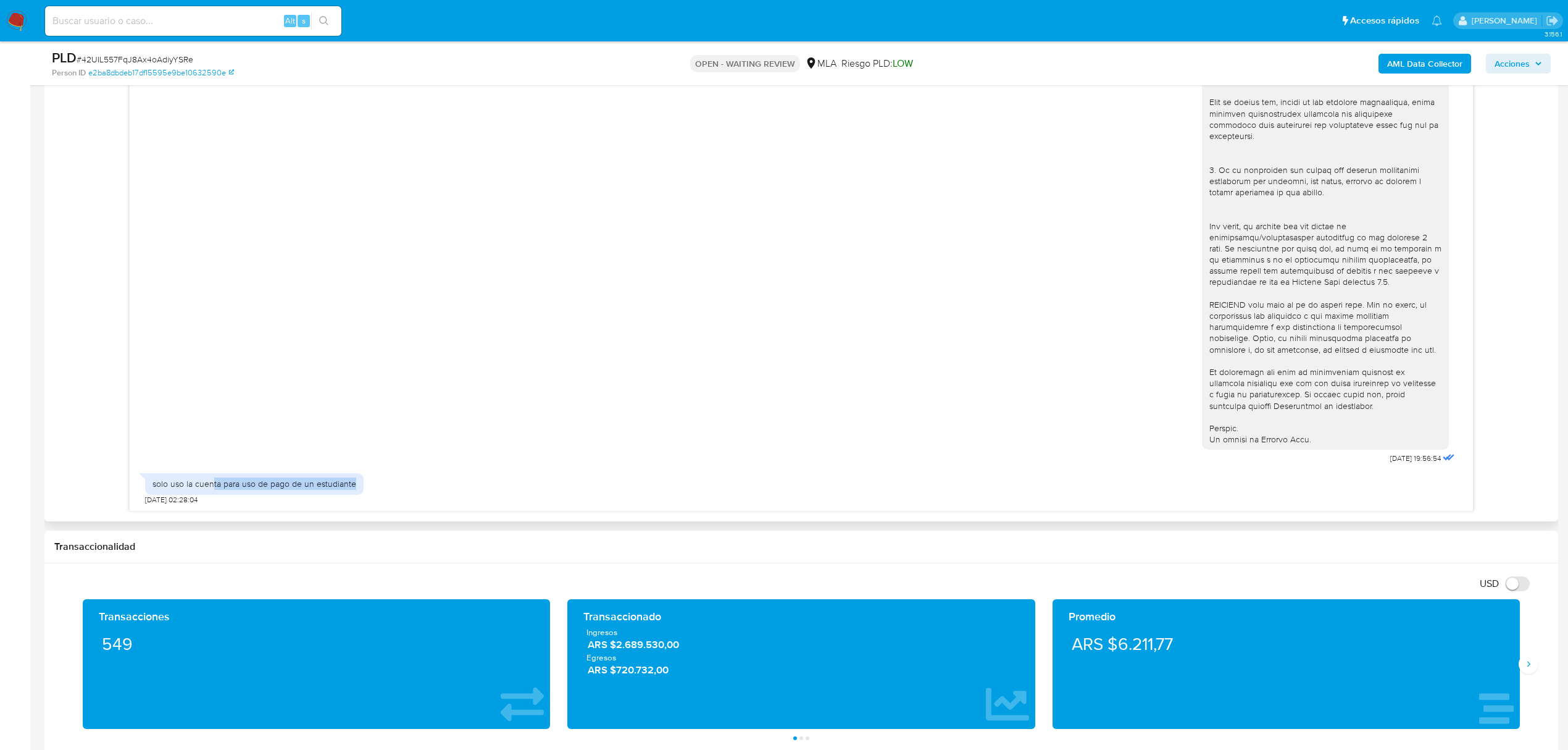
drag, startPoint x: 213, startPoint y: 487, endPoint x: 356, endPoint y: 487, distance: 143.0
click at [356, 487] on div "solo uso la cuenta para uso de pago de un estudiante" at bounding box center [254, 484] width 218 height 21
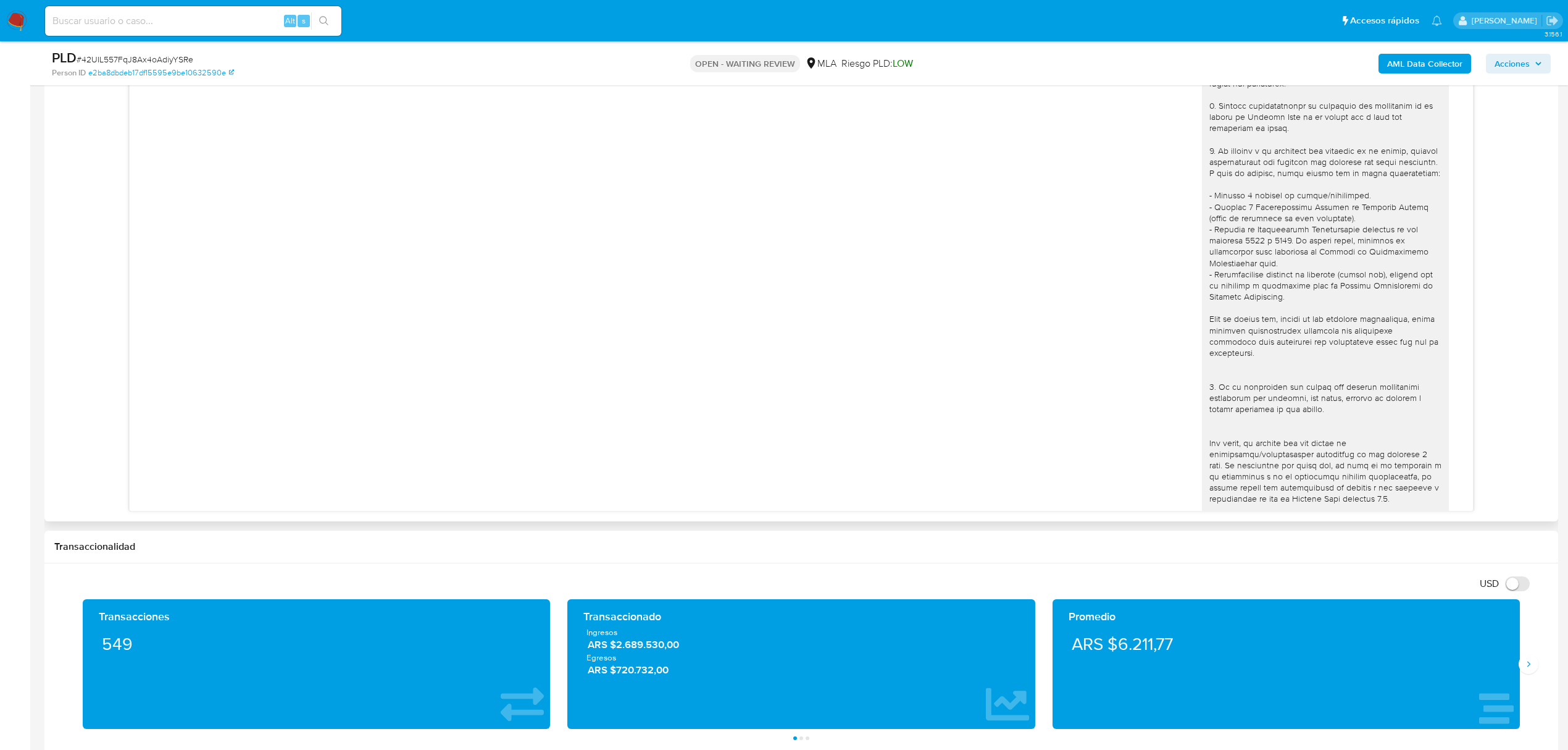
scroll to position [0, 0]
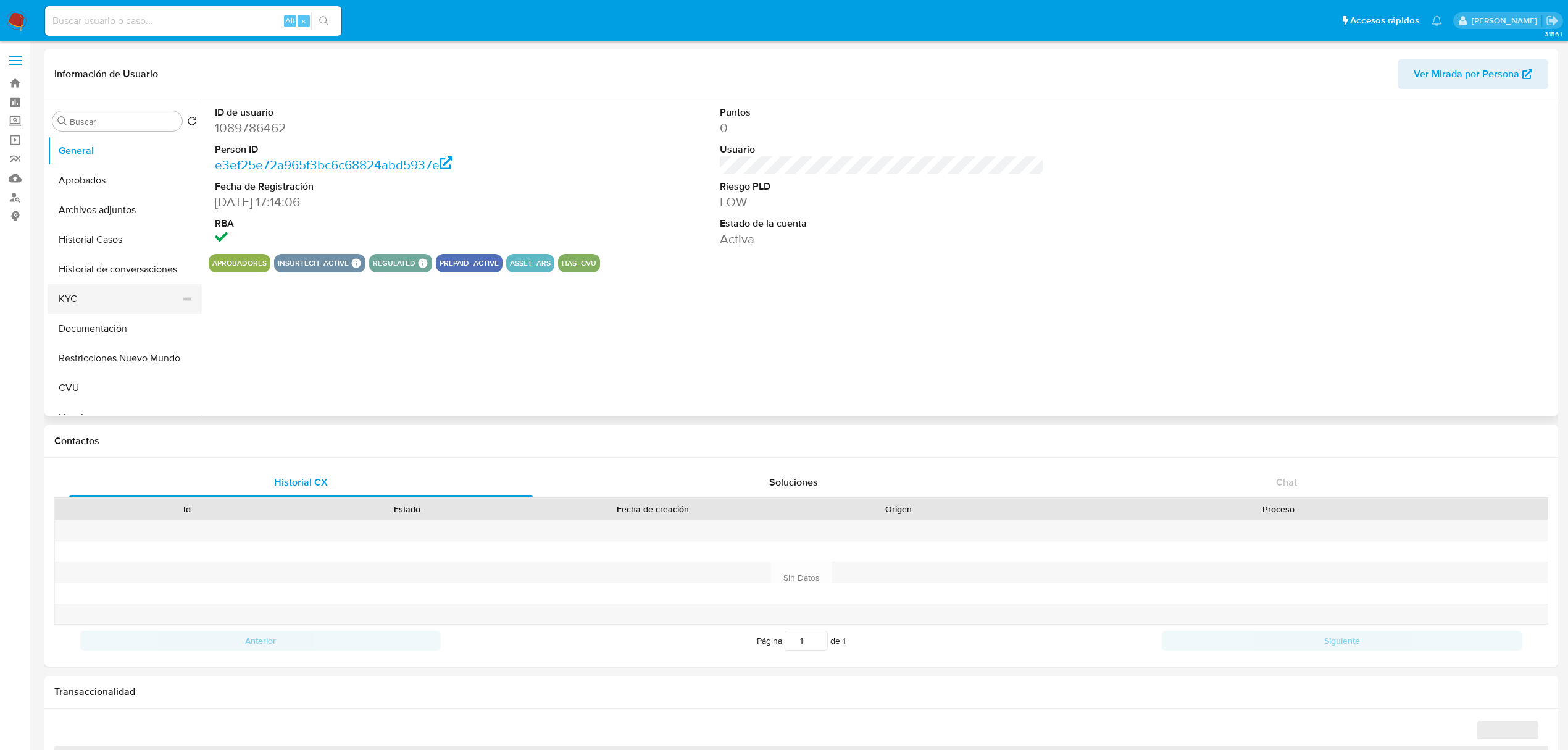
click at [81, 296] on button "KYC" at bounding box center [120, 299] width 145 height 30
select select "10"
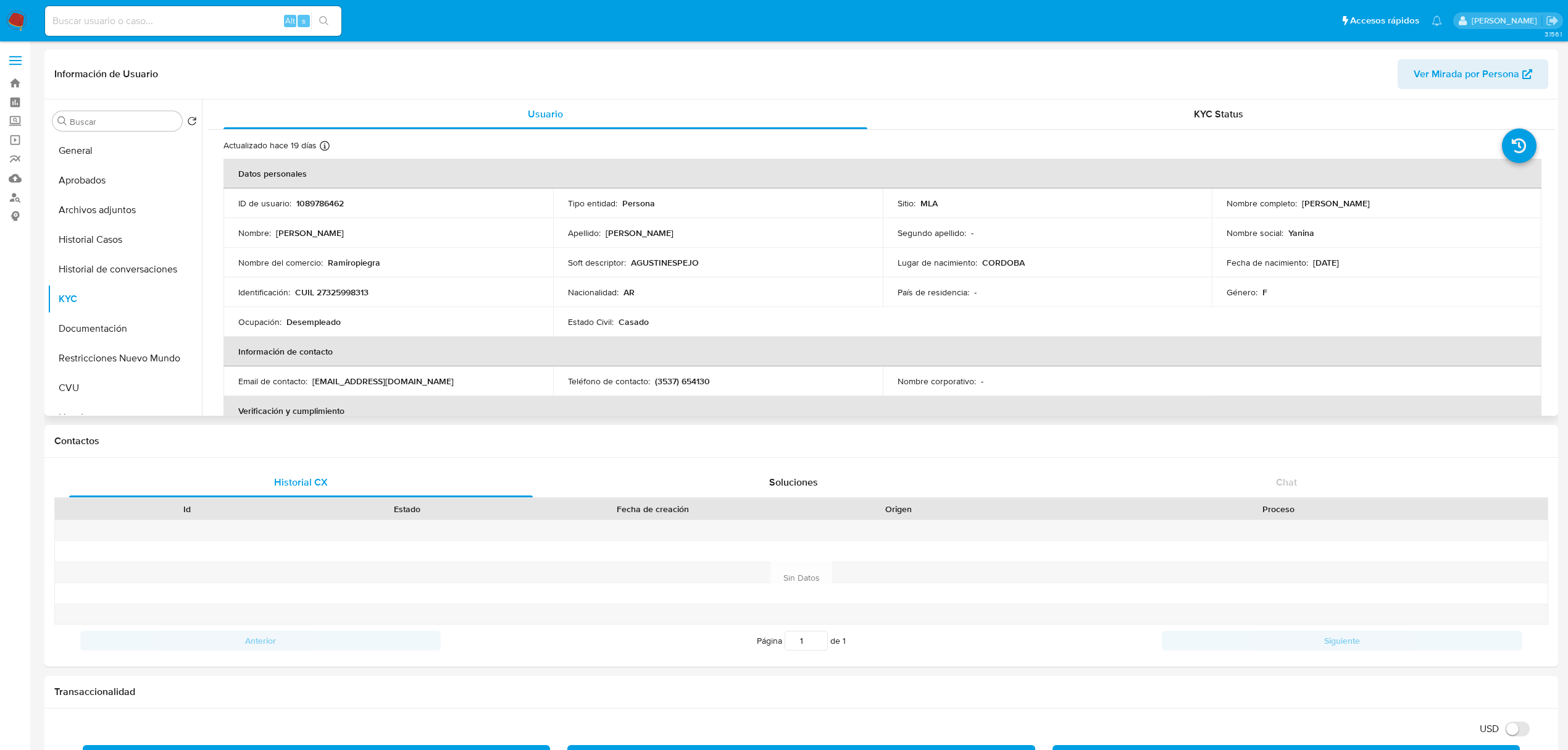
drag, startPoint x: 1294, startPoint y: 200, endPoint x: 1410, endPoint y: 195, distance: 116.1
click at [1410, 195] on td "Nombre completo : [PERSON_NAME]" at bounding box center [1376, 203] width 329 height 30
click at [1378, 232] on div "Nombre social : [PERSON_NAME]" at bounding box center [1376, 233] width 300 height 11
click at [411, 289] on div "Identificación : CUIL 27325998313" at bounding box center [388, 292] width 300 height 11
click at [356, 270] on td "Nombre del comercio : Ramiropiegra" at bounding box center [388, 263] width 329 height 30
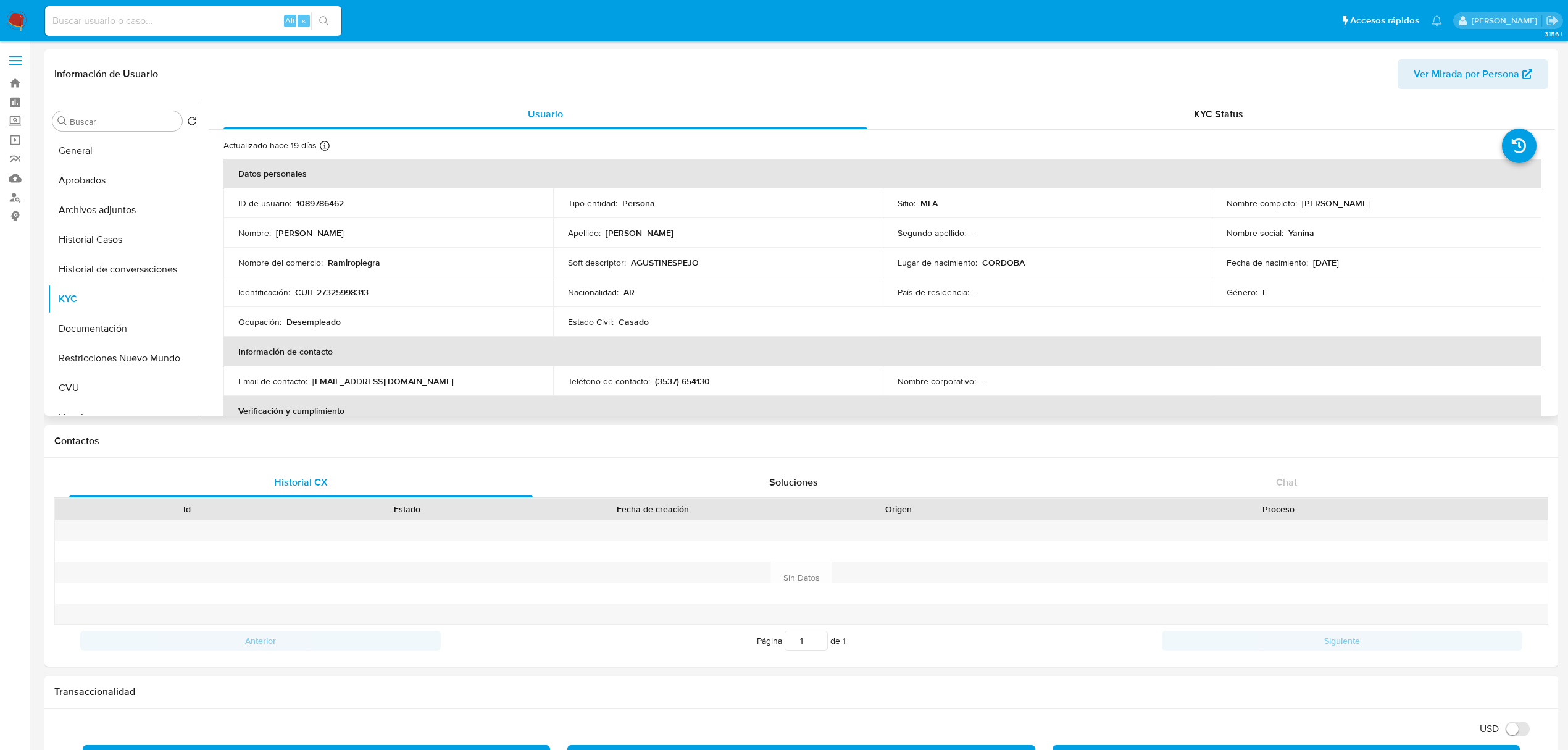
click at [369, 261] on p "Ramiropiegra" at bounding box center [354, 263] width 53 height 11
click at [467, 255] on td "Nombre del comercio : Ramiropiegra" at bounding box center [388, 263] width 329 height 30
click at [1057, 310] on table "Datos personales ID de usuario : 1089786462 Tipo entidad : Persona Sitio : MLA …" at bounding box center [882, 381] width 1318 height 445
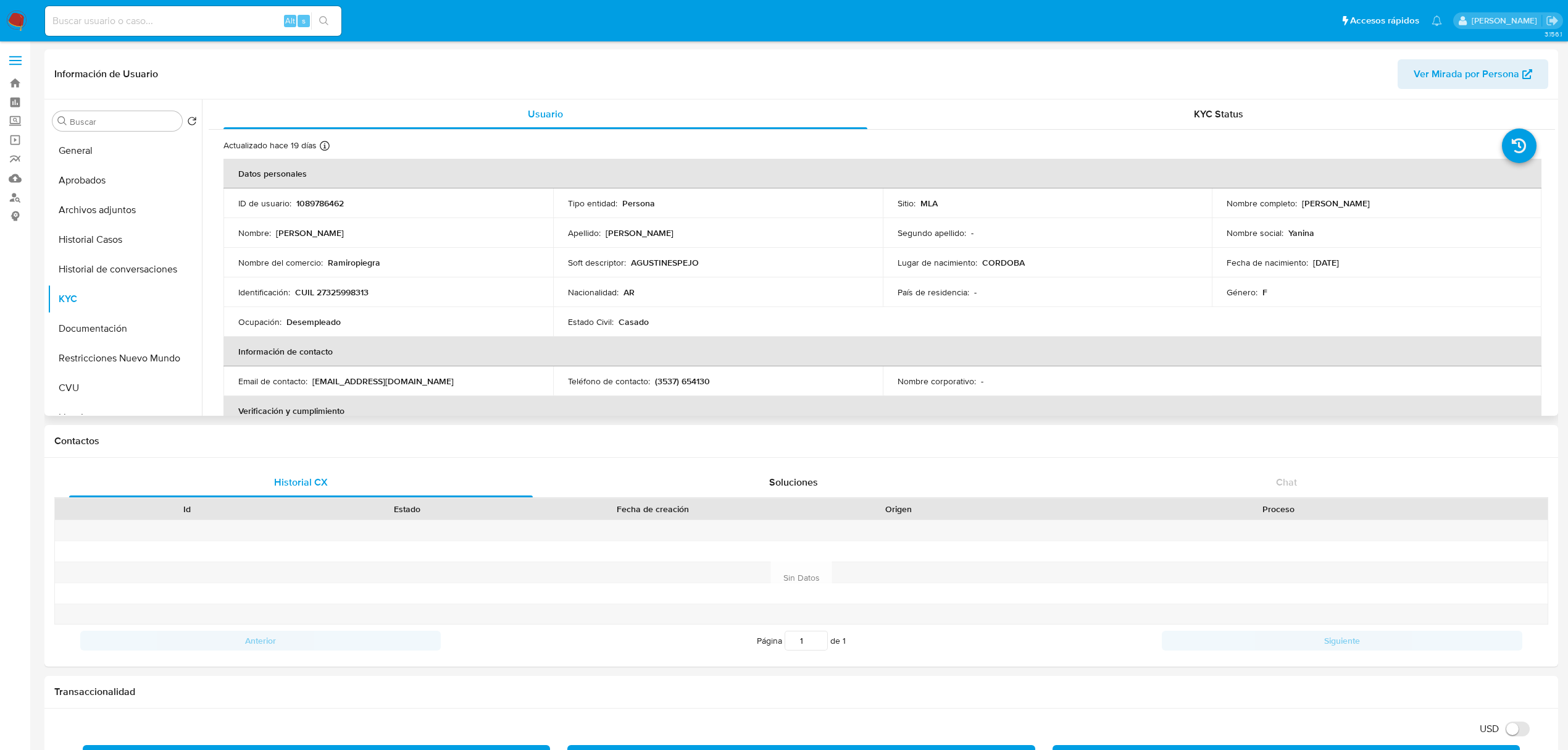
click at [370, 288] on div "Identificación : CUIL 27325998313" at bounding box center [388, 292] width 300 height 11
click at [342, 294] on p "CUIL 27325998313" at bounding box center [332, 292] width 73 height 11
copy p "27325998313"
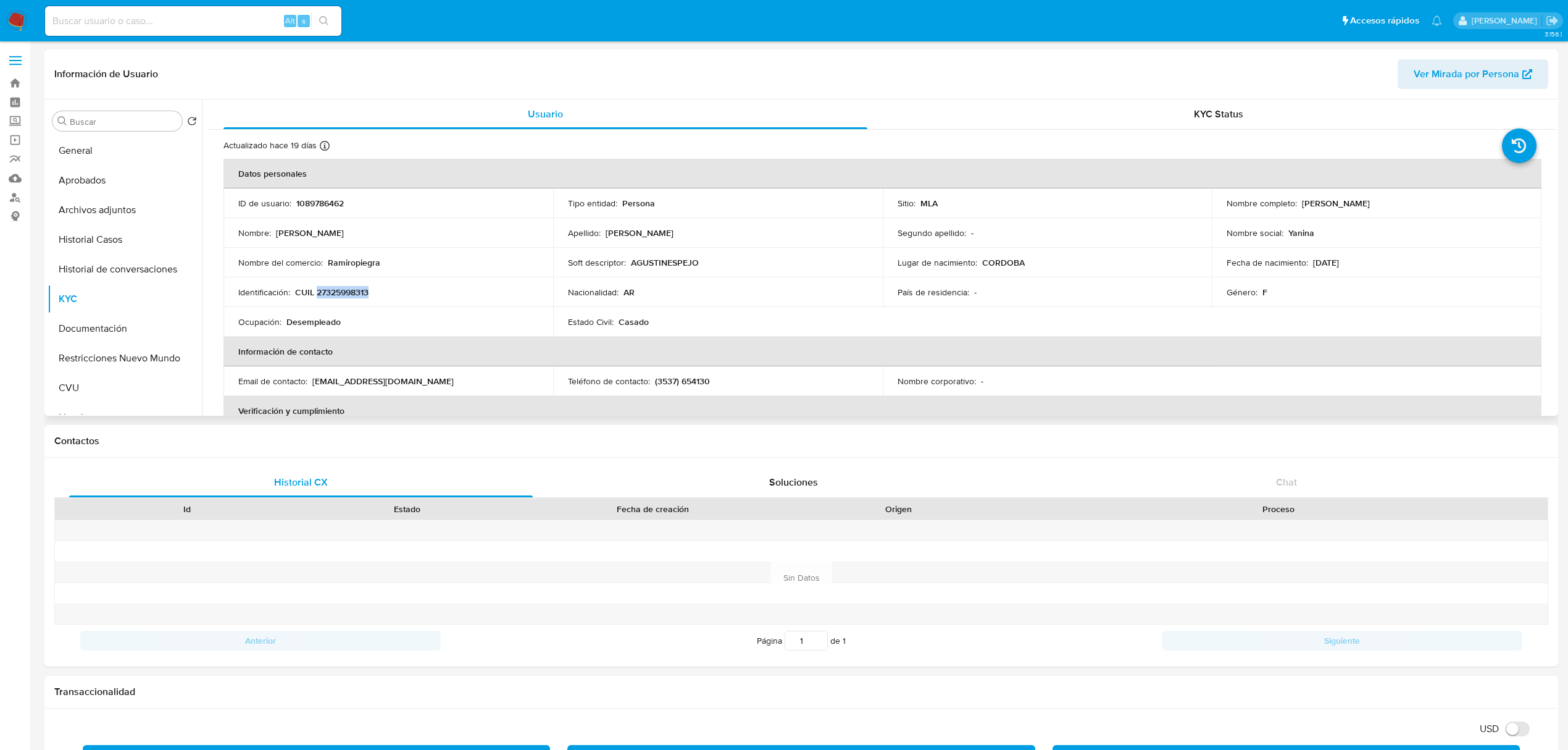
drag, startPoint x: 1299, startPoint y: 205, endPoint x: 1380, endPoint y: 201, distance: 81.1
click at [1369, 201] on p "Yanina Maricel Ponce" at bounding box center [1335, 203] width 68 height 11
copy p "Yanina Maricel Ponce"
click at [352, 263] on p "Ramiropiegra" at bounding box center [354, 263] width 53 height 11
click at [341, 296] on p "CUIL 27325998313" at bounding box center [332, 292] width 73 height 11
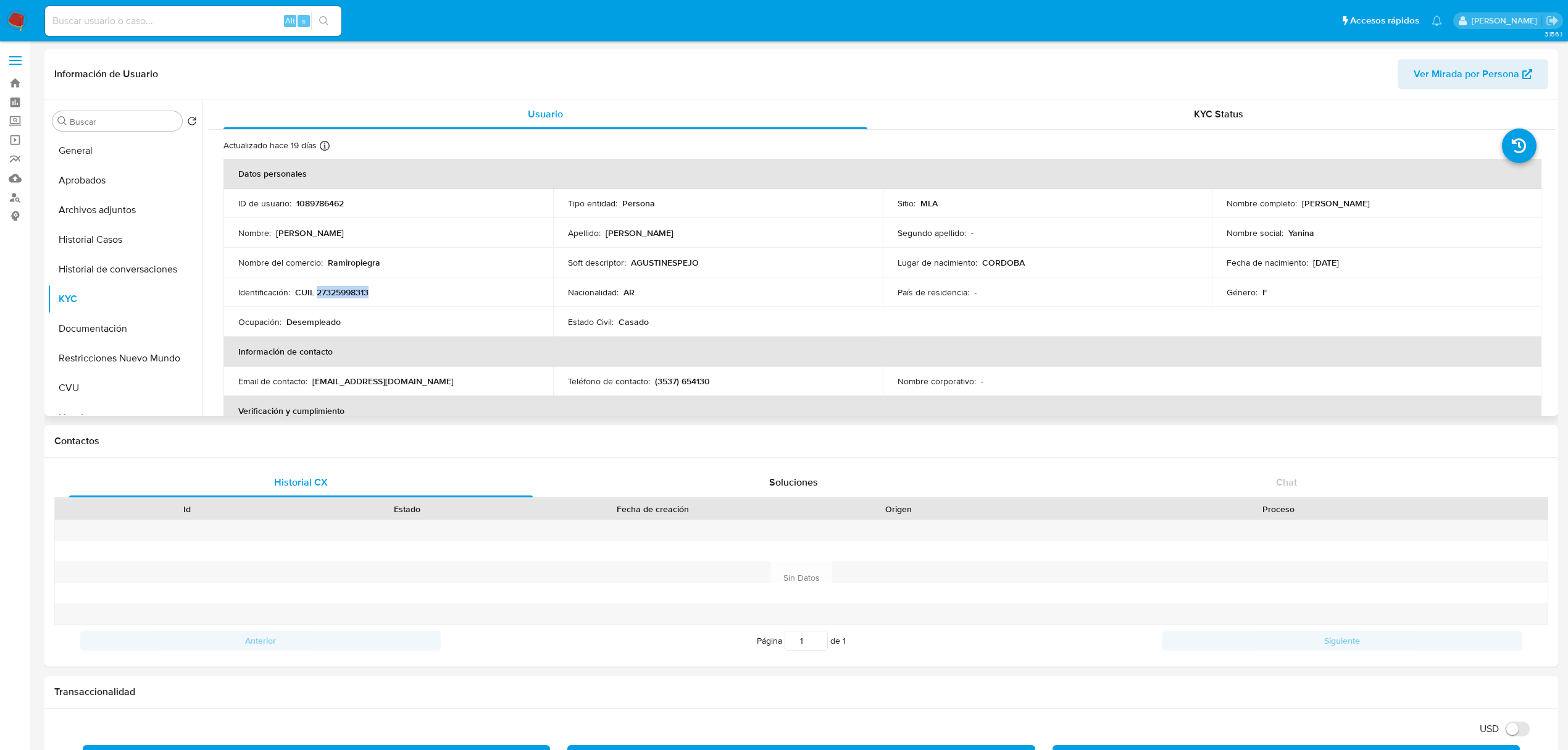
click at [341, 296] on p "CUIL 27325998313" at bounding box center [332, 292] width 73 height 11
copy p "27325998313"
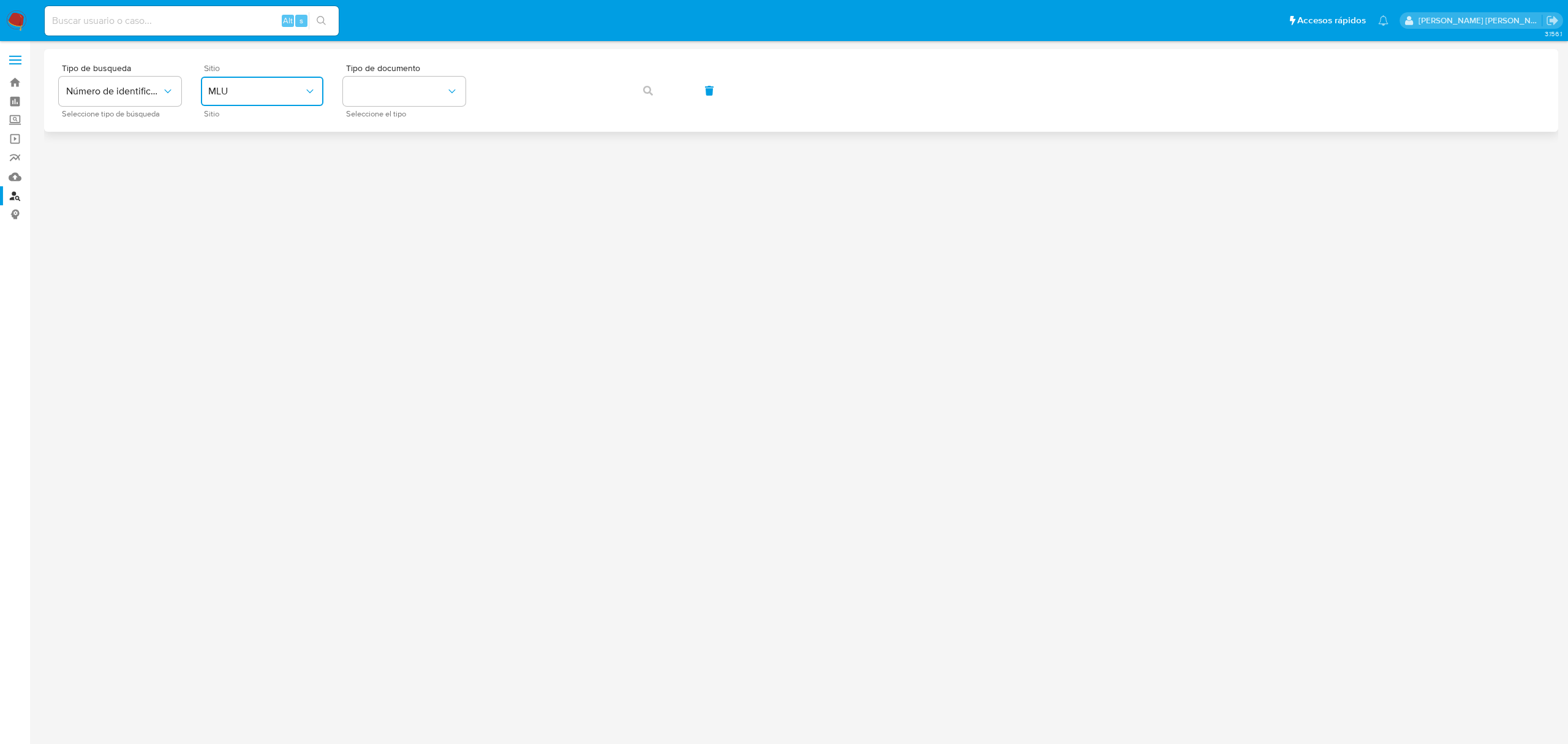
click at [233, 93] on span "MLU" at bounding box center [255, 91] width 95 height 12
click at [247, 166] on div "MLA" at bounding box center [258, 154] width 100 height 30
click at [429, 78] on button "identificationType" at bounding box center [404, 91] width 123 height 30
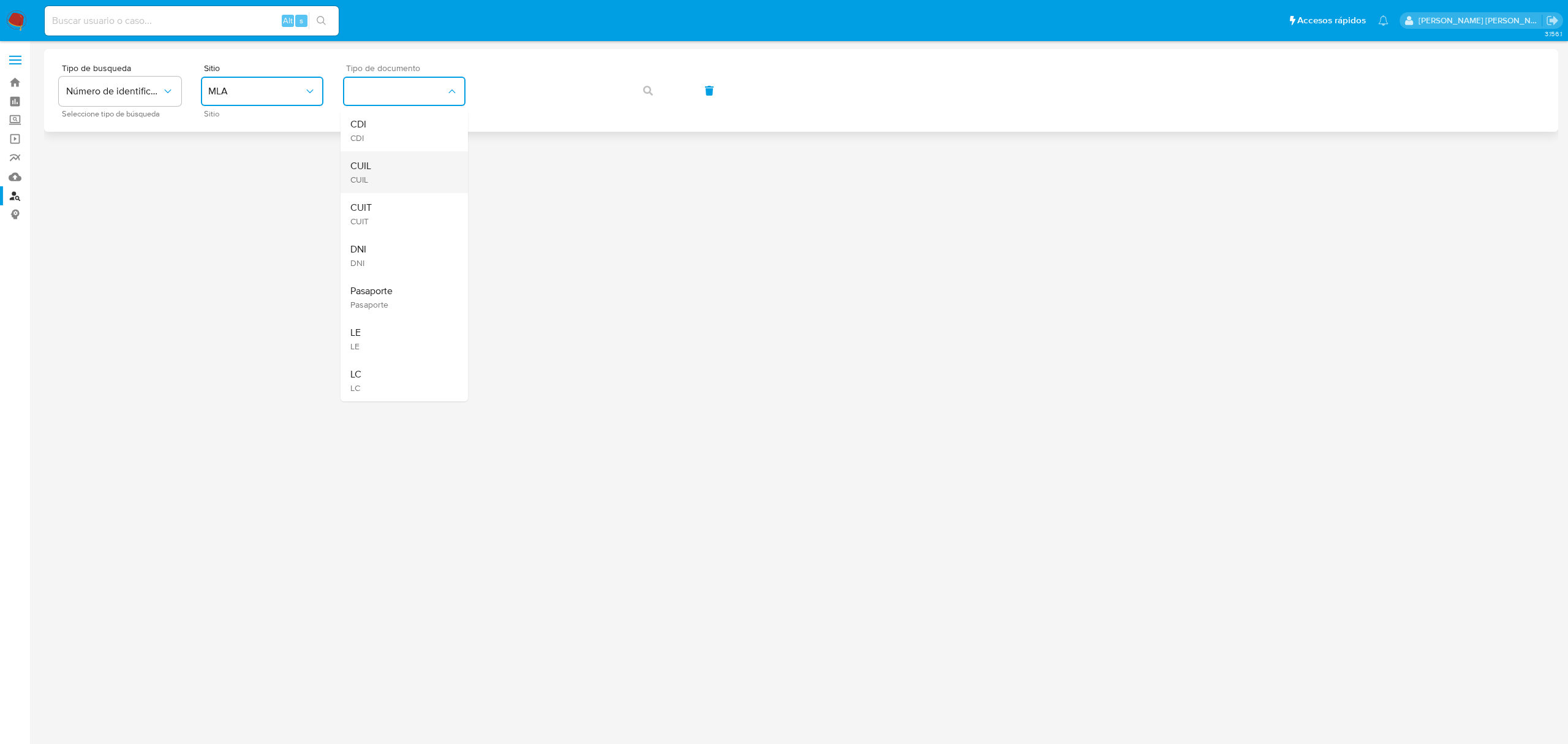
click at [432, 167] on div "CUIL CUIL" at bounding box center [400, 172] width 100 height 42
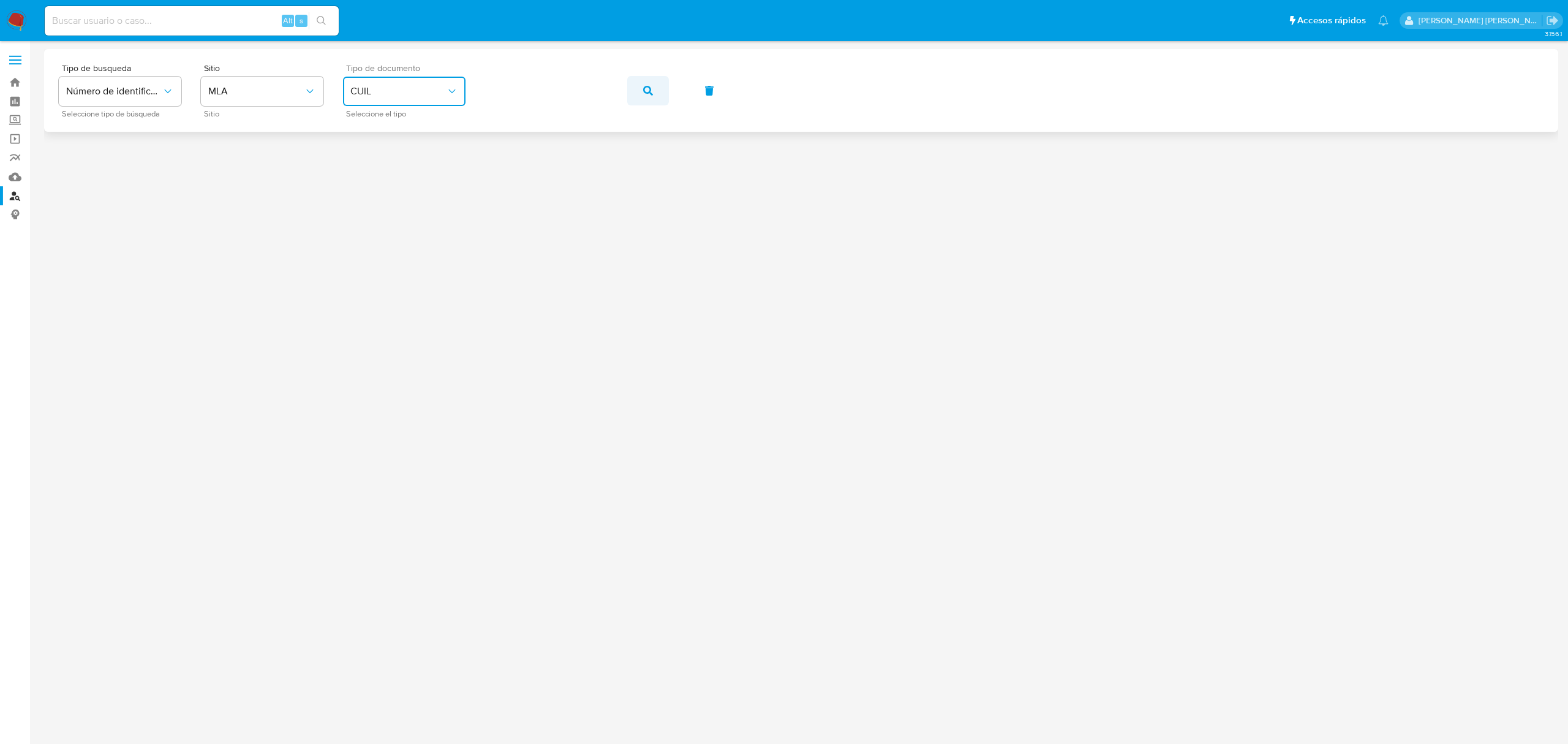
click at [643, 91] on button "button" at bounding box center [648, 91] width 42 height 30
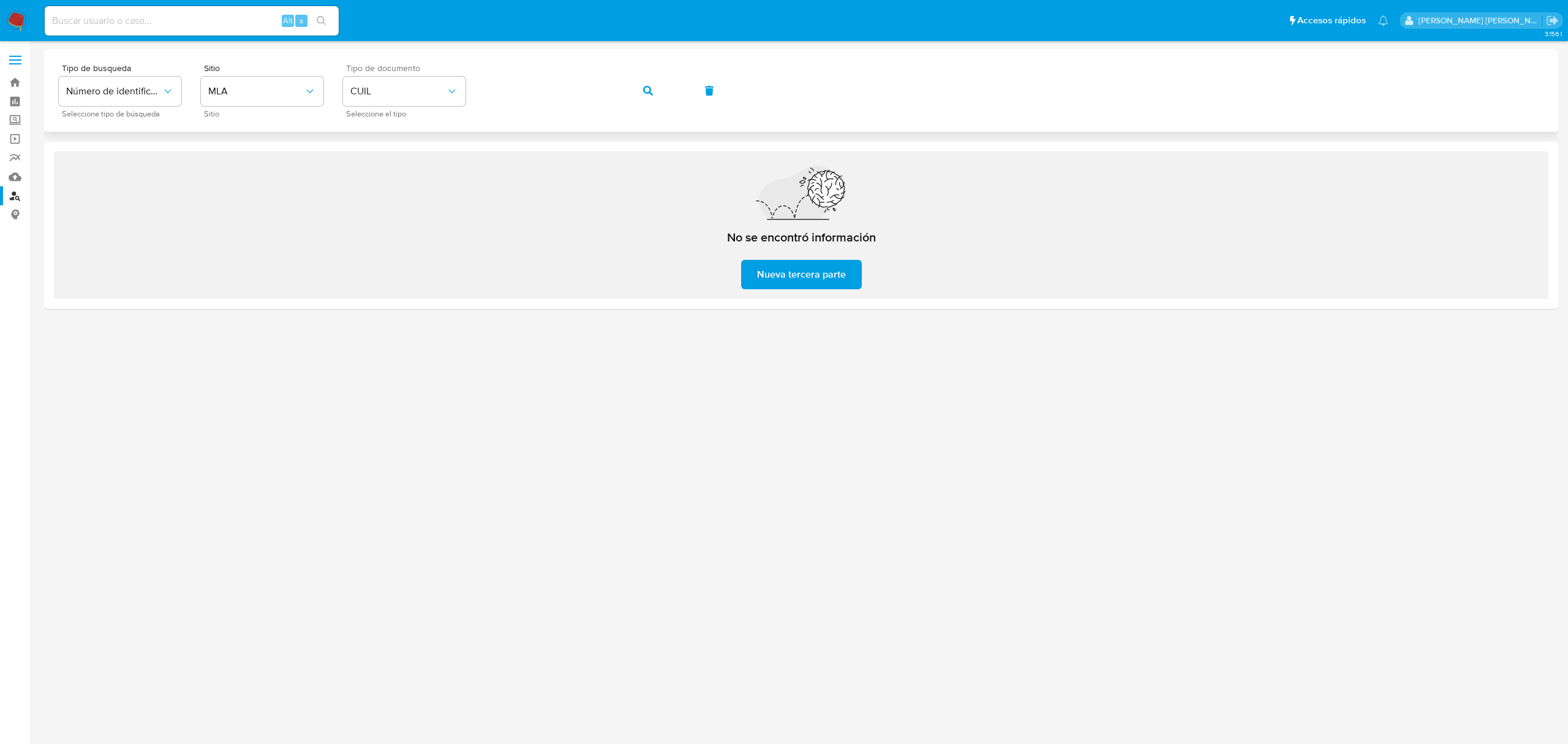
click at [641, 93] on button "button" at bounding box center [648, 91] width 42 height 30
click at [647, 94] on icon "button" at bounding box center [648, 91] width 10 height 10
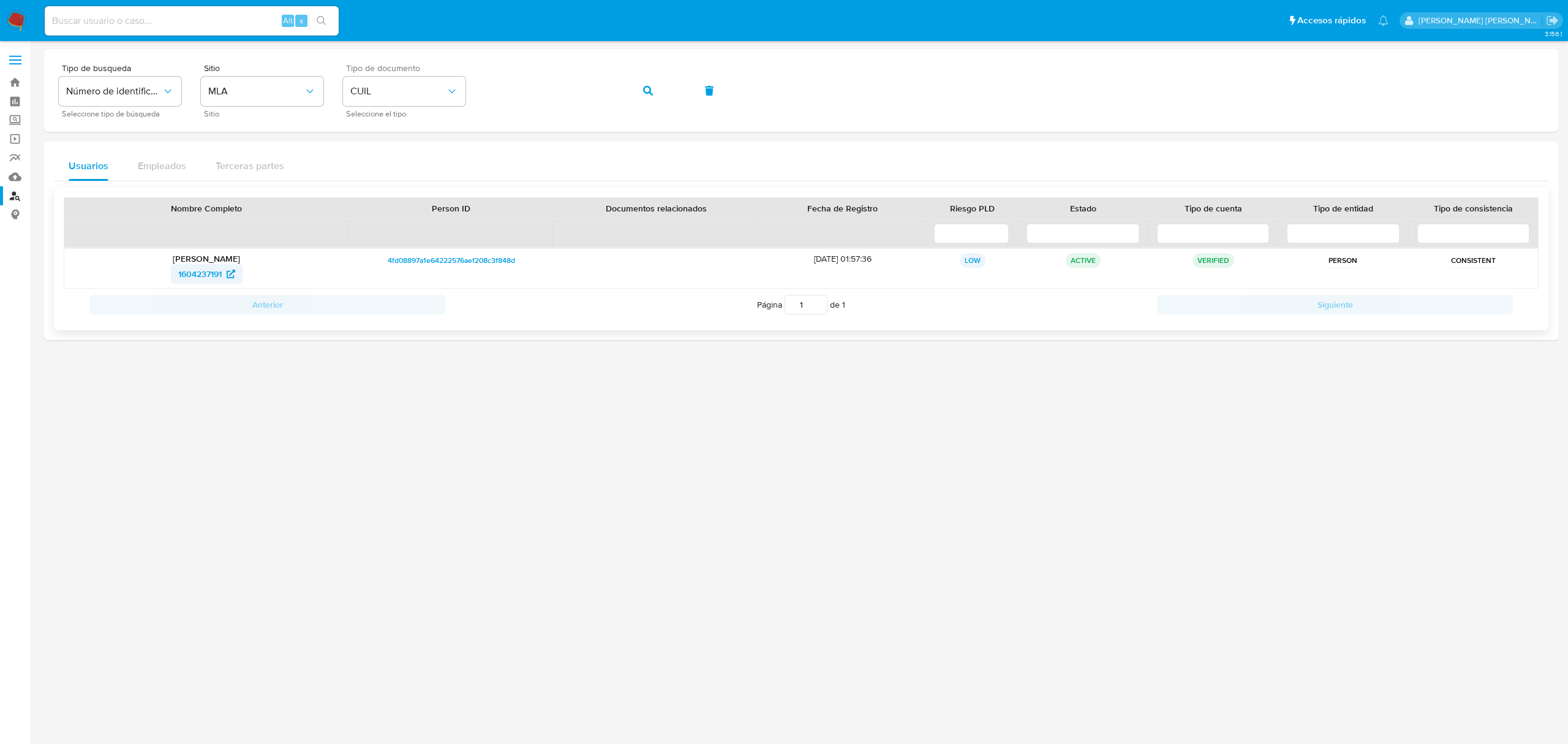
click at [227, 277] on icon at bounding box center [231, 274] width 9 height 9
click at [643, 94] on icon "button" at bounding box center [648, 91] width 10 height 10
click at [647, 88] on icon "button" at bounding box center [648, 91] width 10 height 10
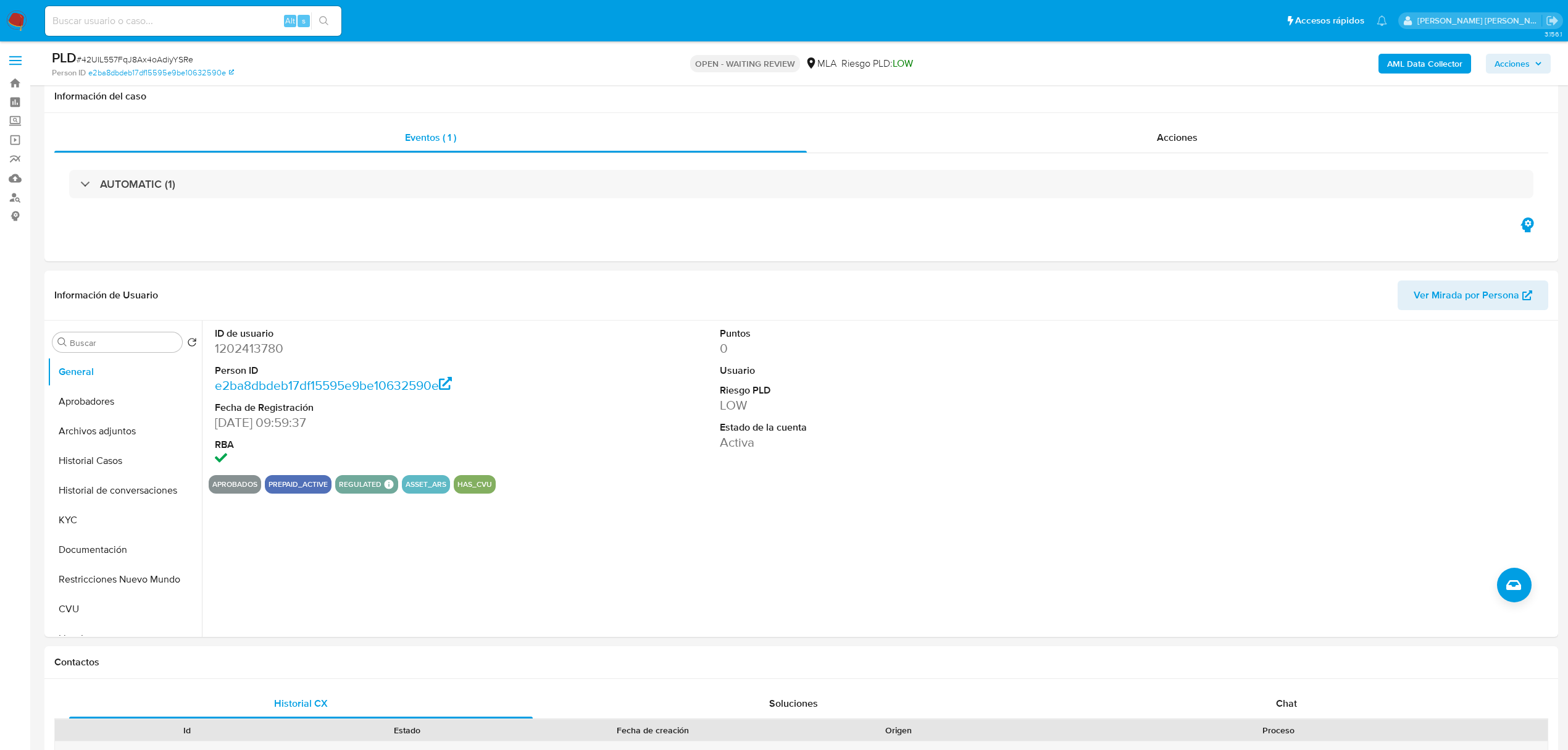
select select "10"
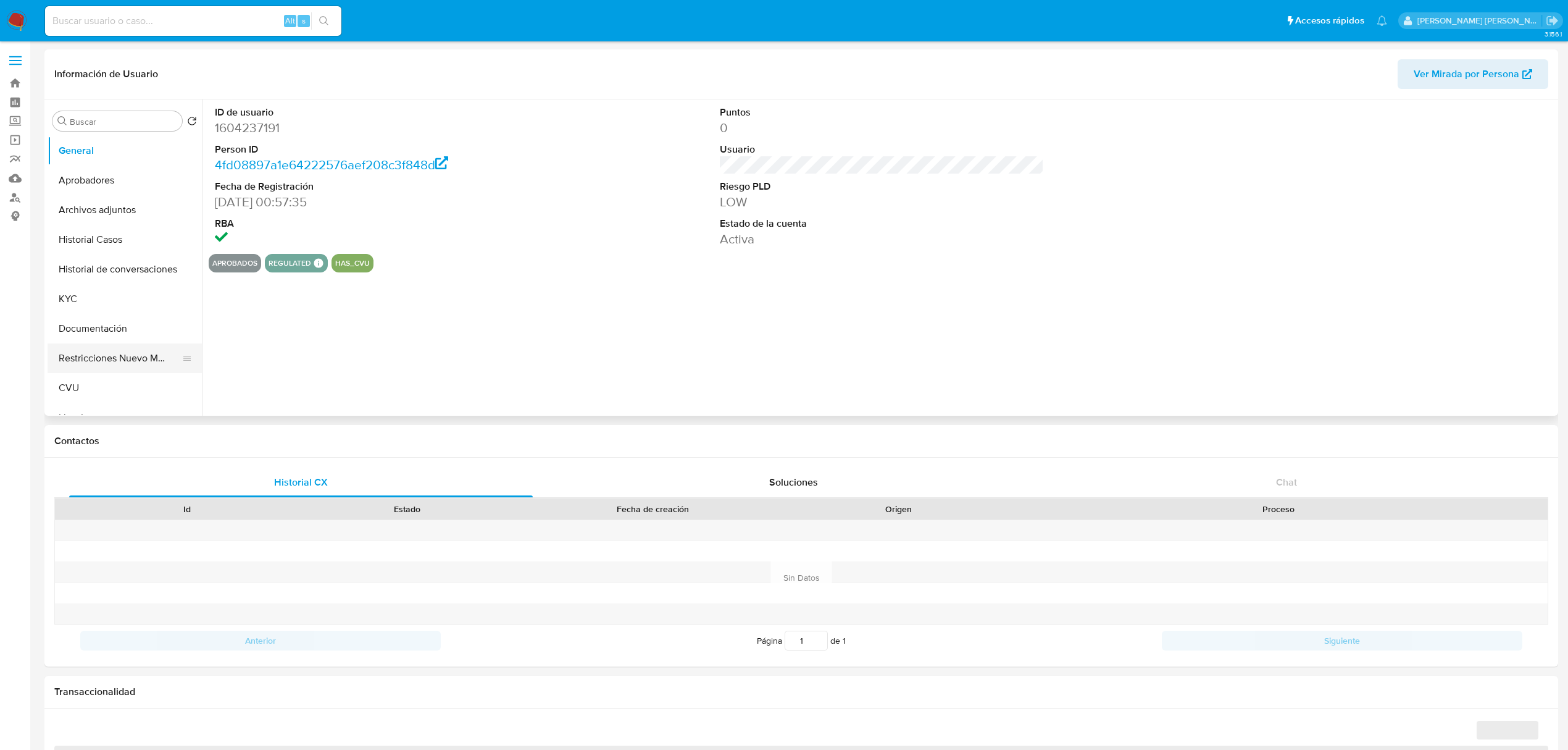
select select "10"
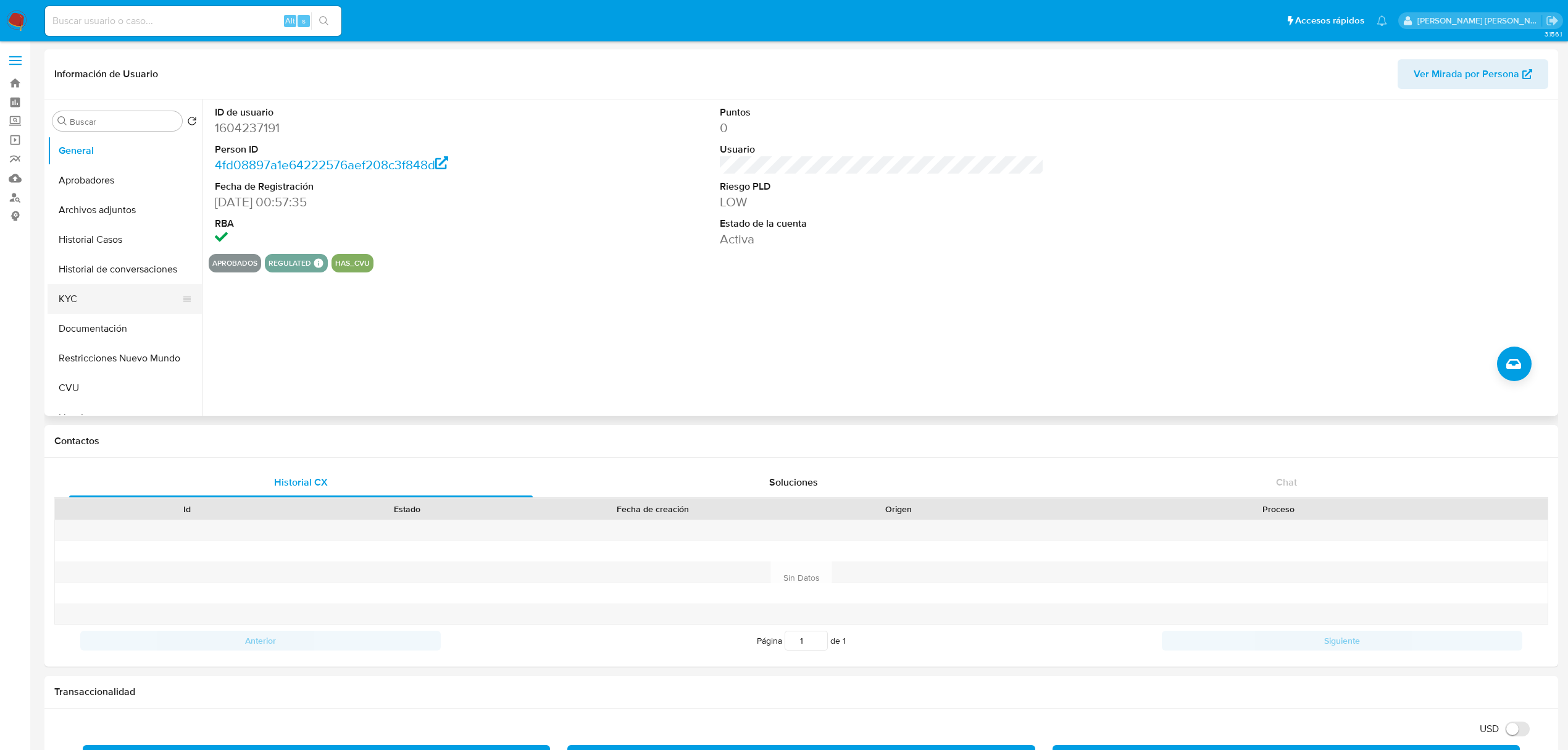
click at [86, 305] on button "KYC" at bounding box center [120, 299] width 145 height 30
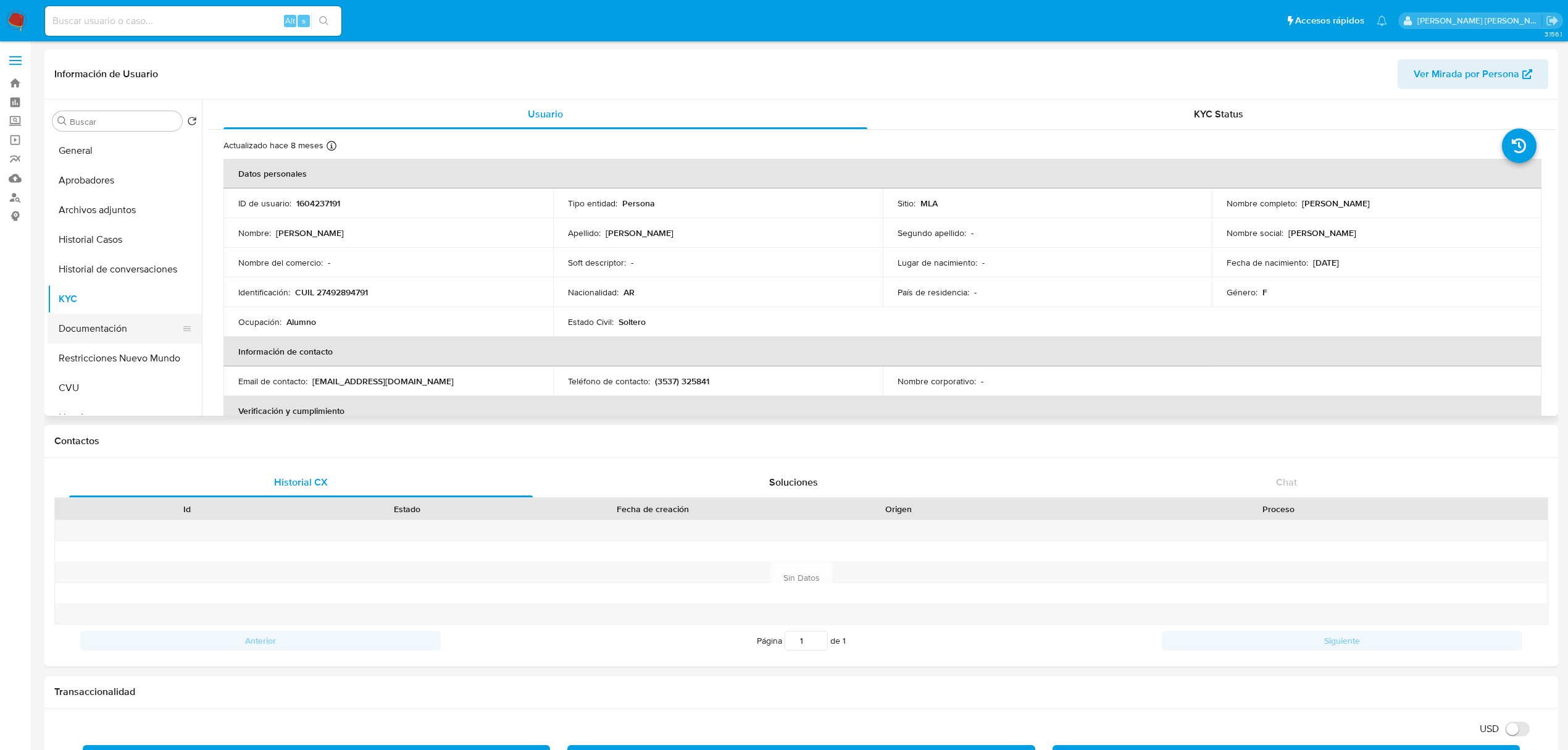
click at [122, 334] on button "Documentación" at bounding box center [120, 328] width 145 height 30
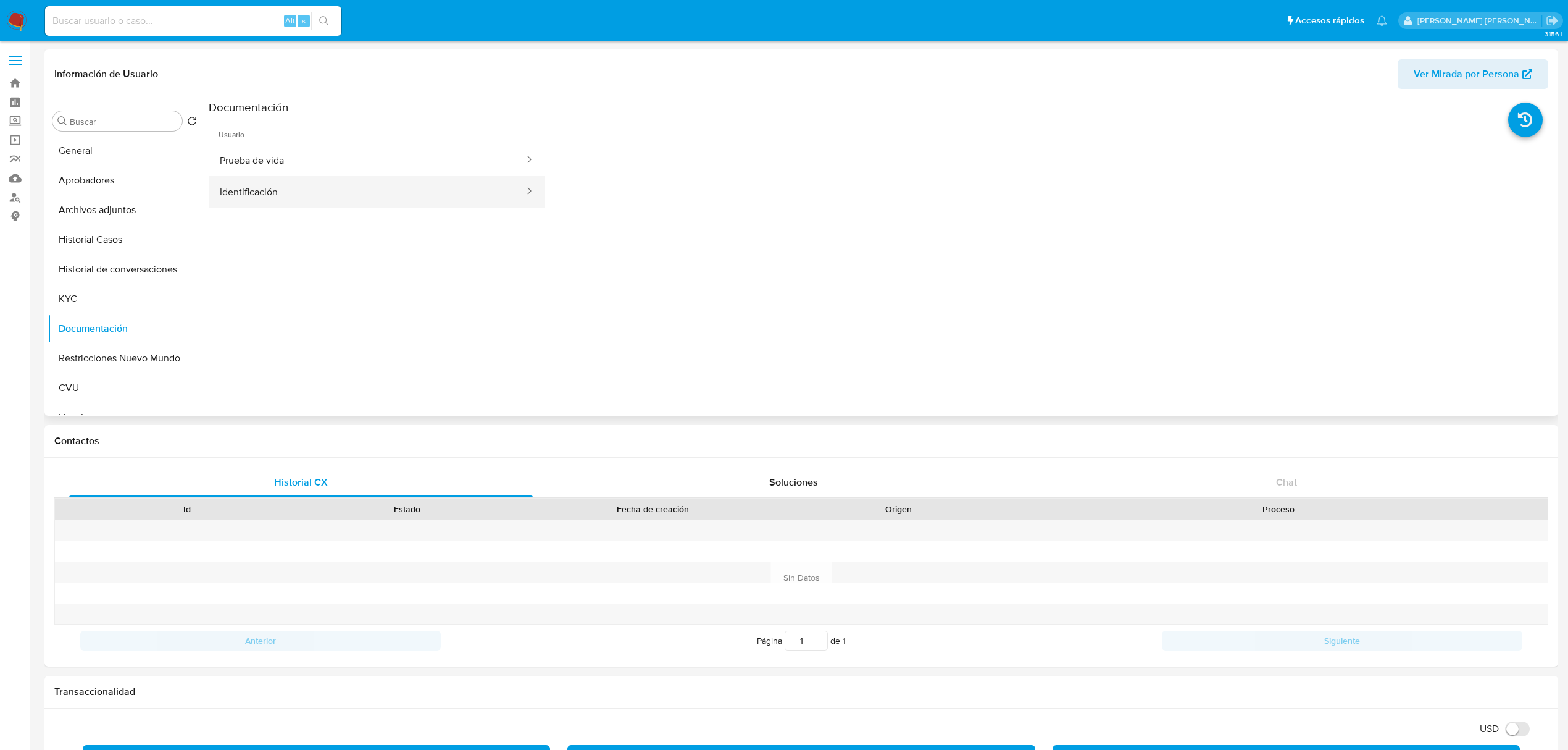
click at [400, 191] on button "Identificación" at bounding box center [367, 192] width 316 height 32
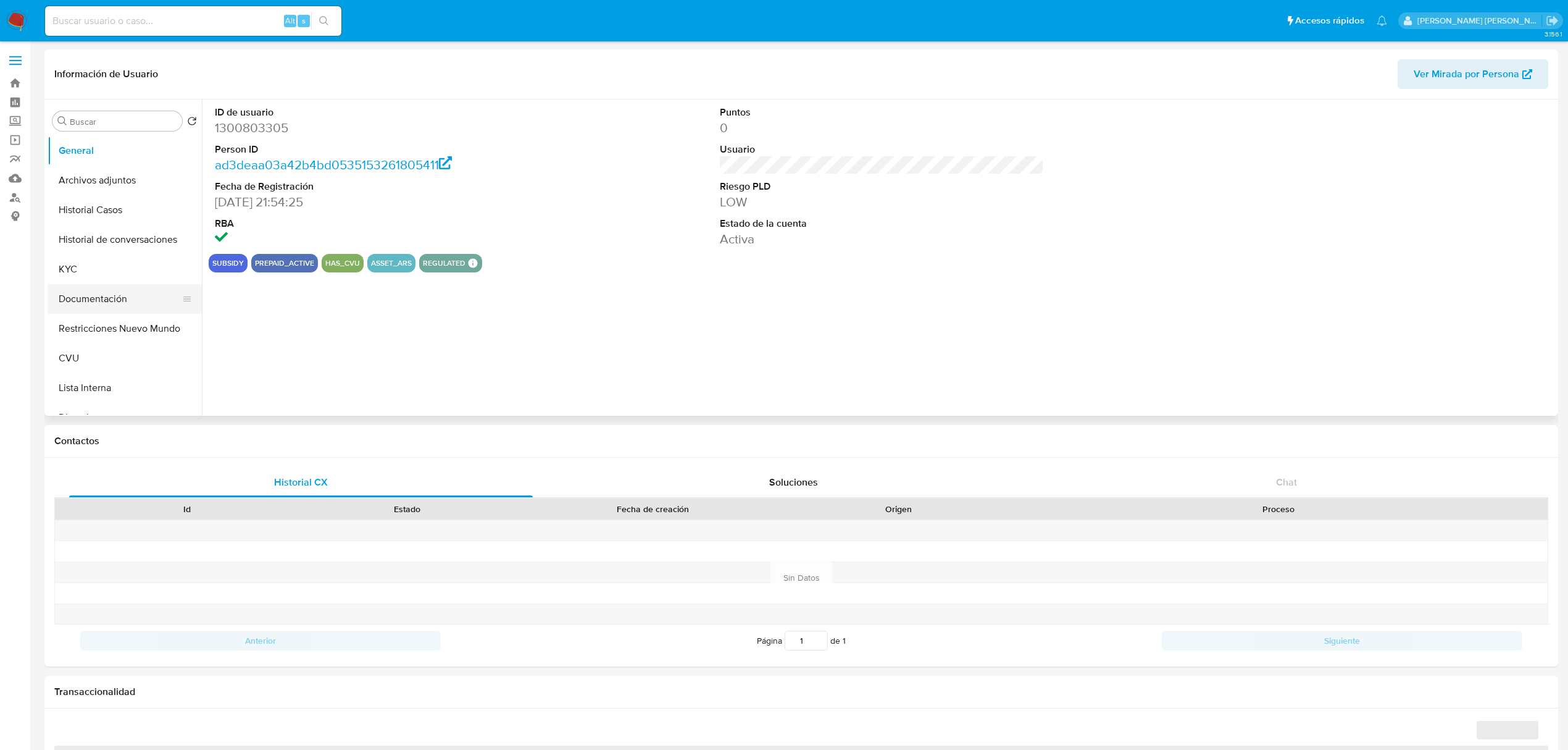
click at [110, 296] on button "Documentación" at bounding box center [120, 299] width 145 height 30
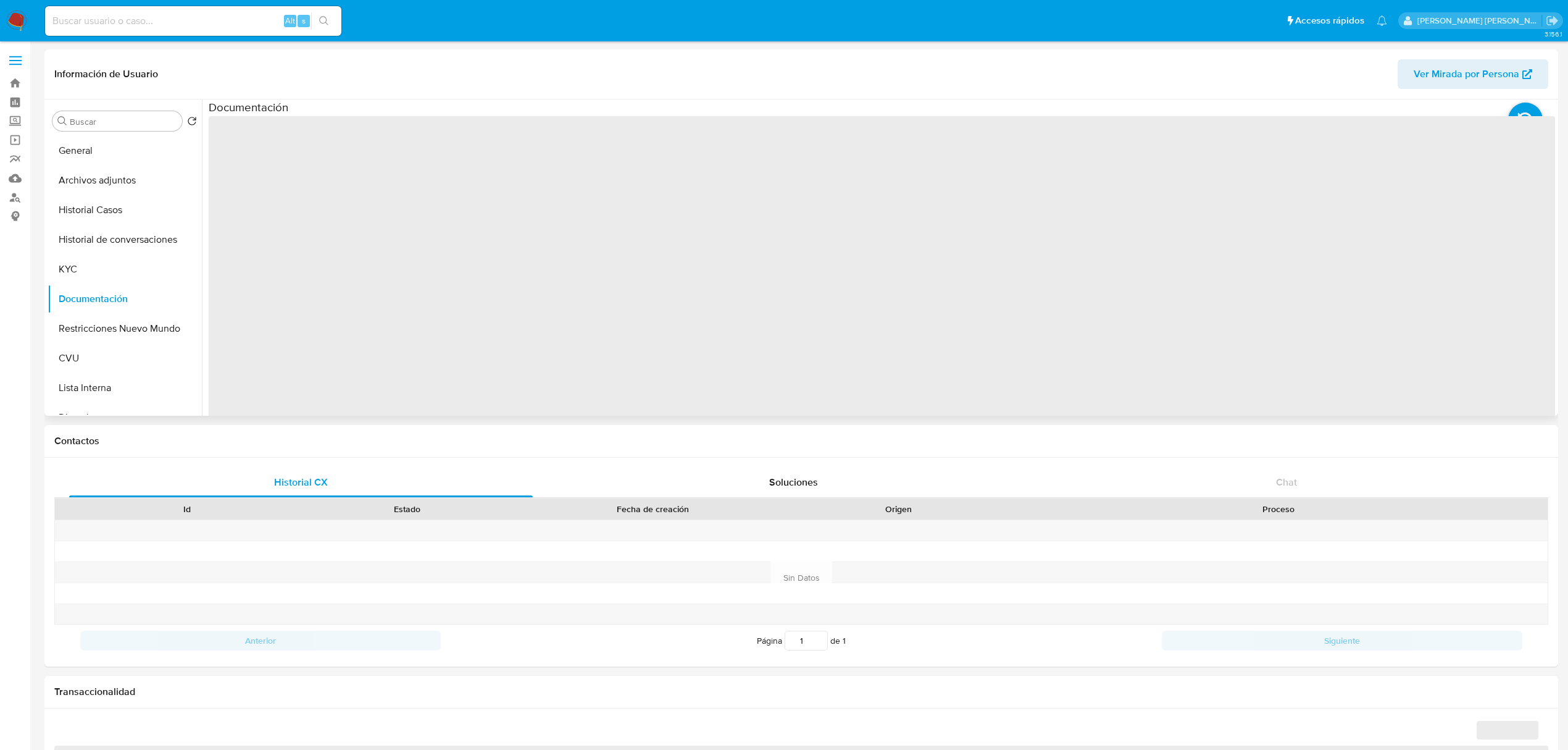
select select "10"
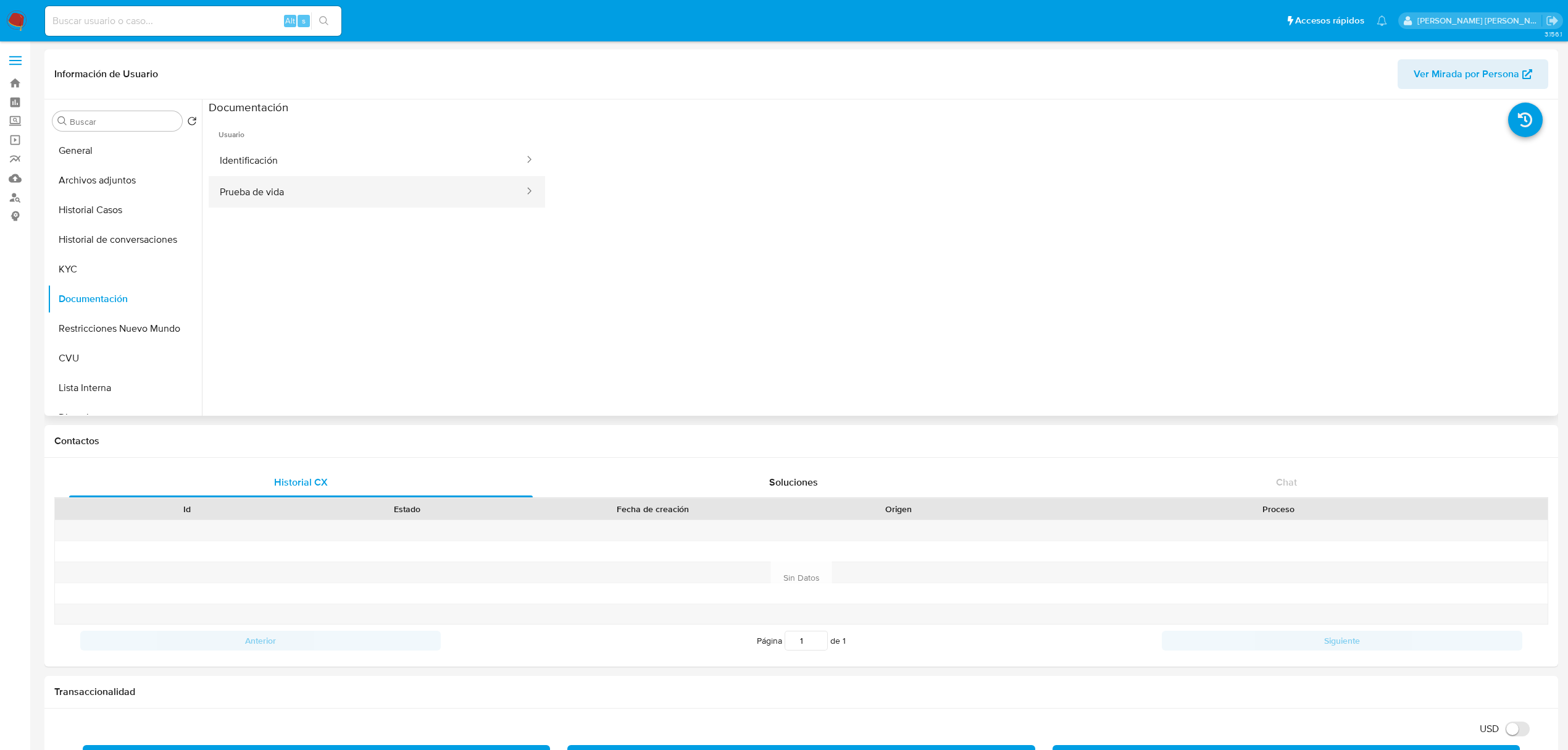
click at [408, 188] on button "Prueba de vida" at bounding box center [367, 192] width 316 height 32
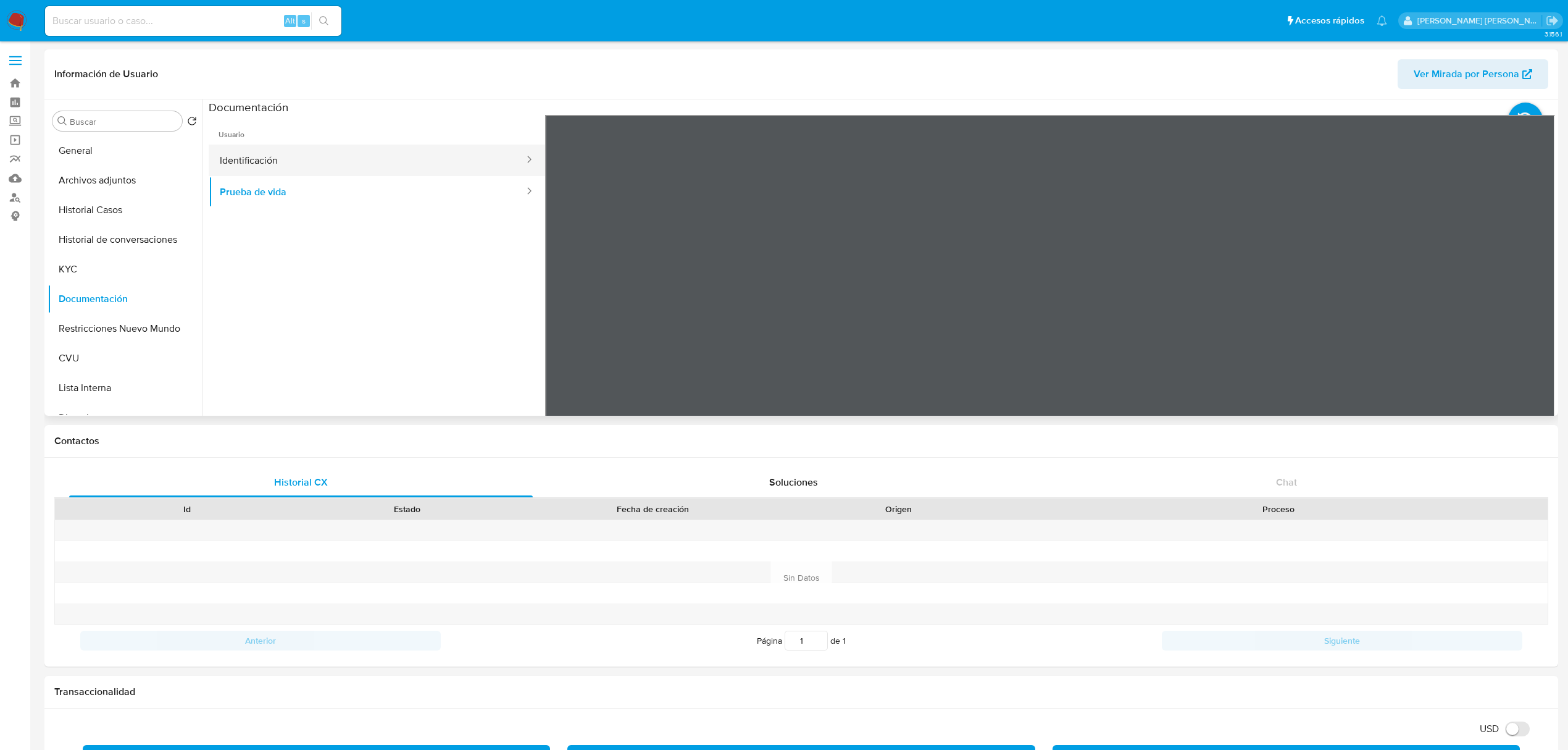
click at [427, 169] on button "Identificación" at bounding box center [367, 160] width 316 height 32
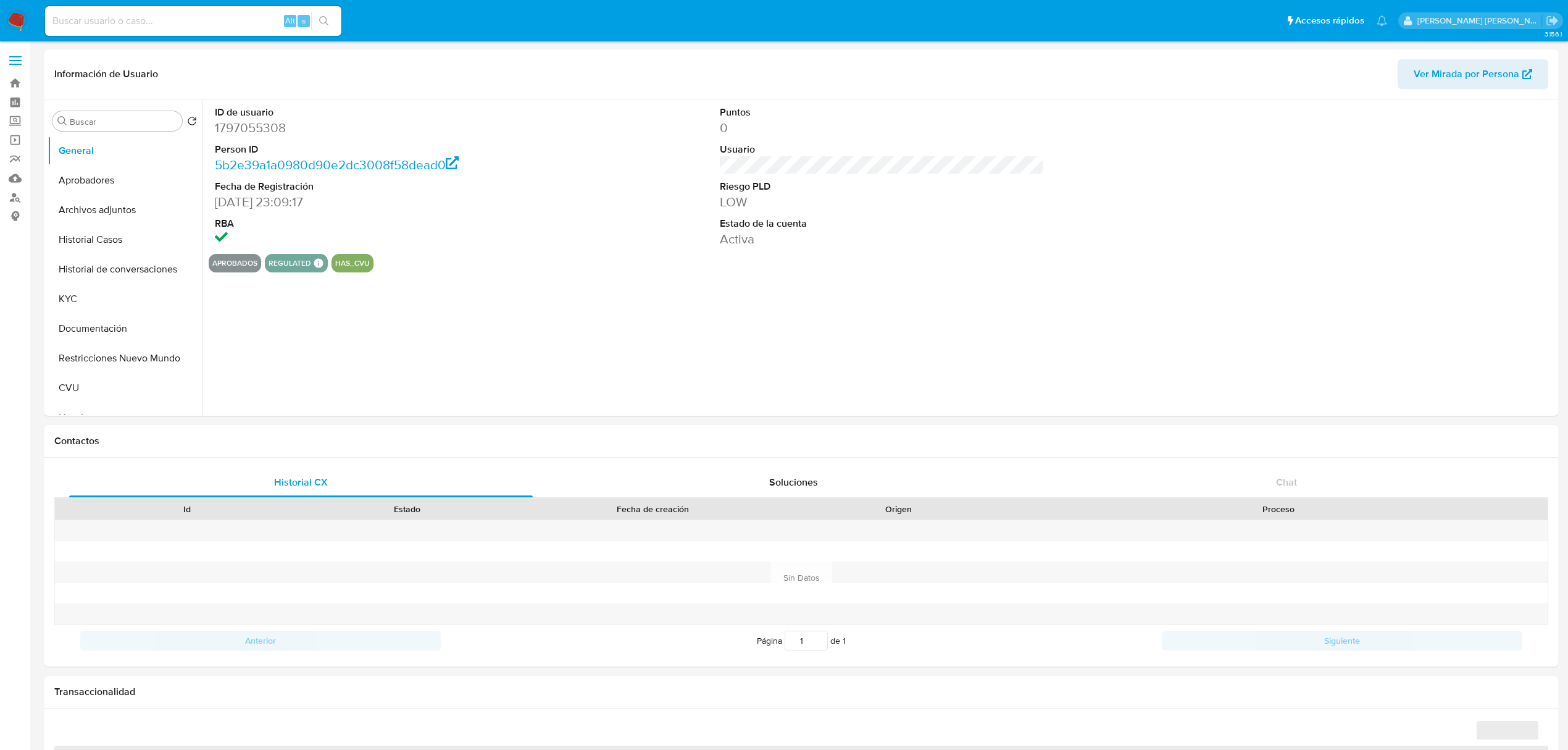
select select "10"
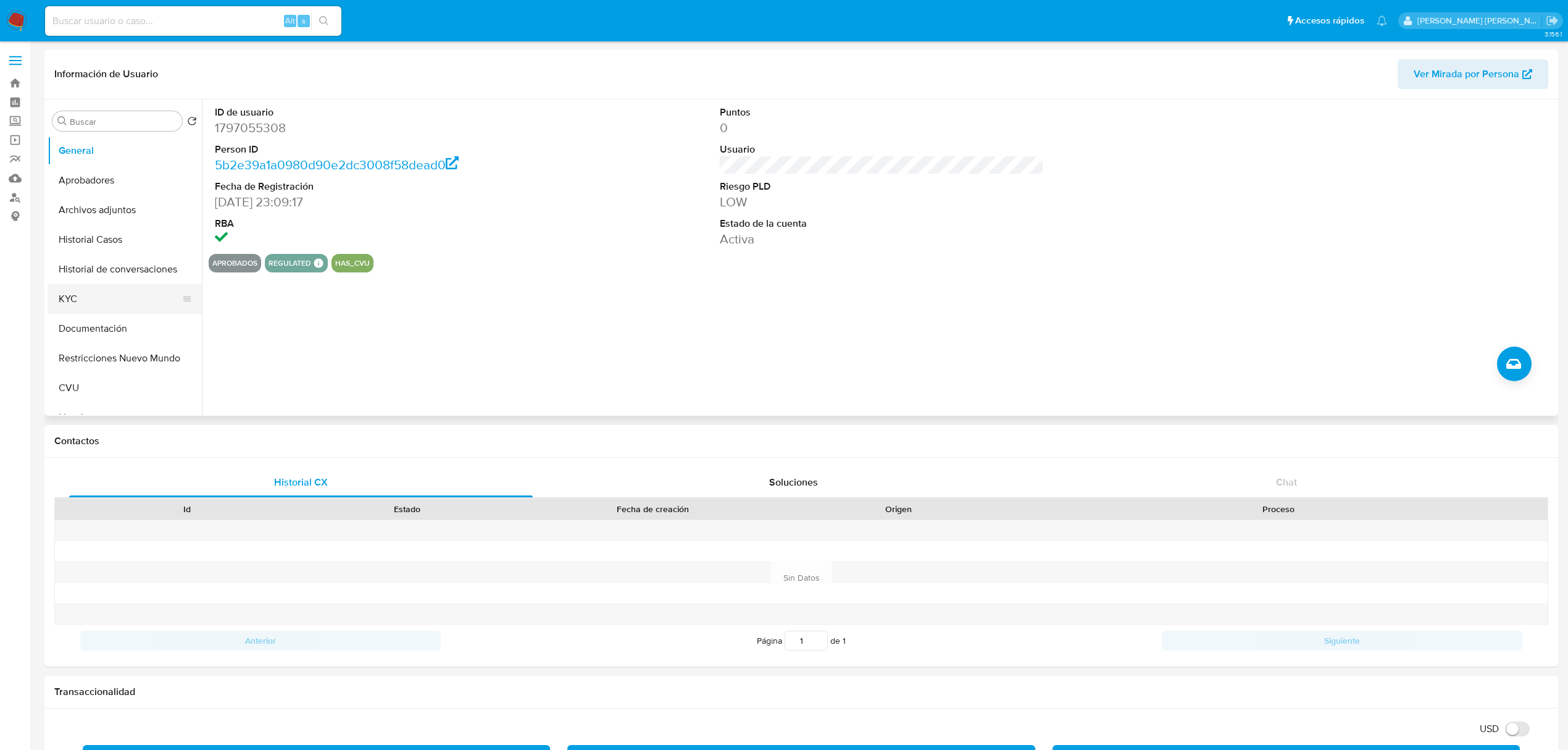
click at [99, 292] on button "KYC" at bounding box center [120, 299] width 145 height 30
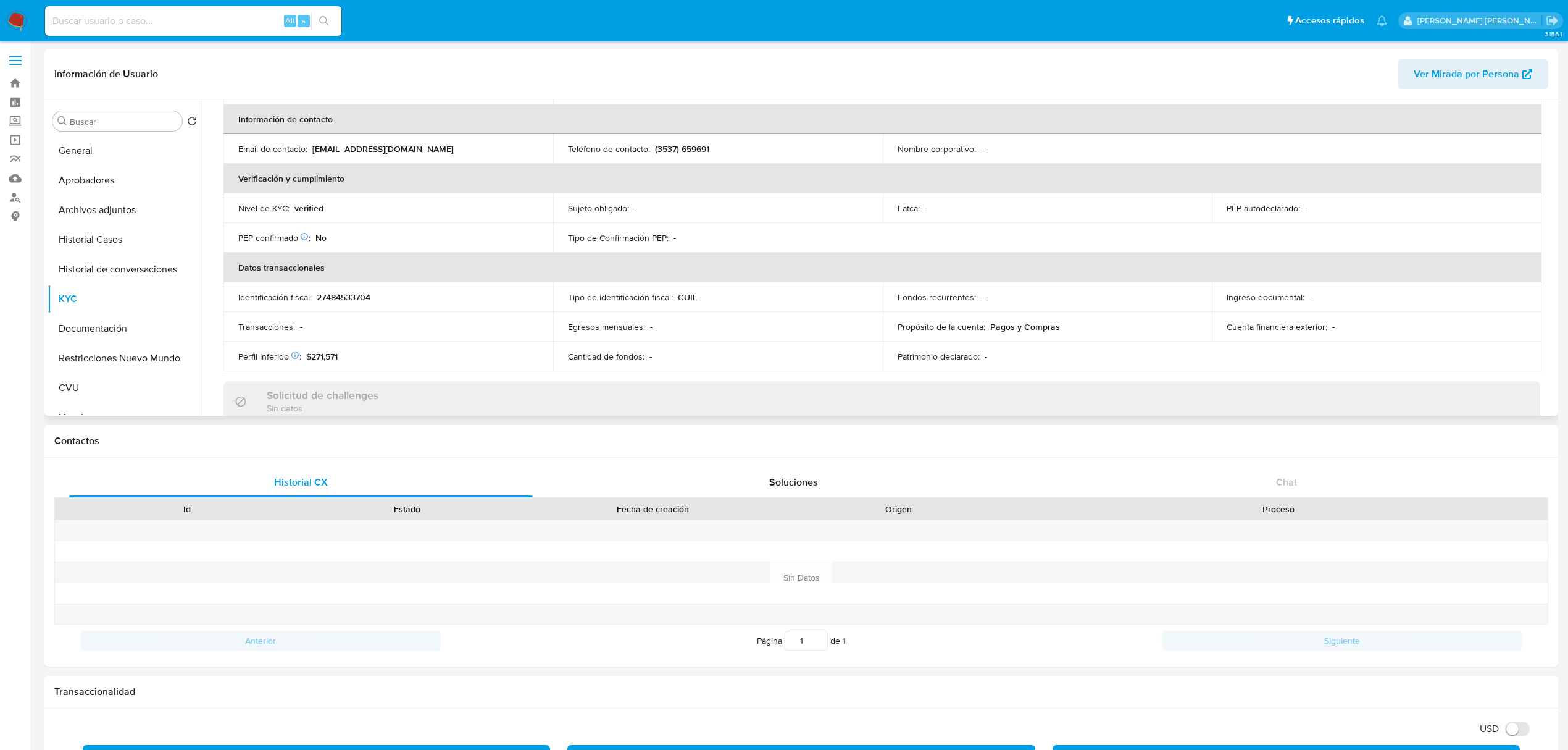
scroll to position [329, 0]
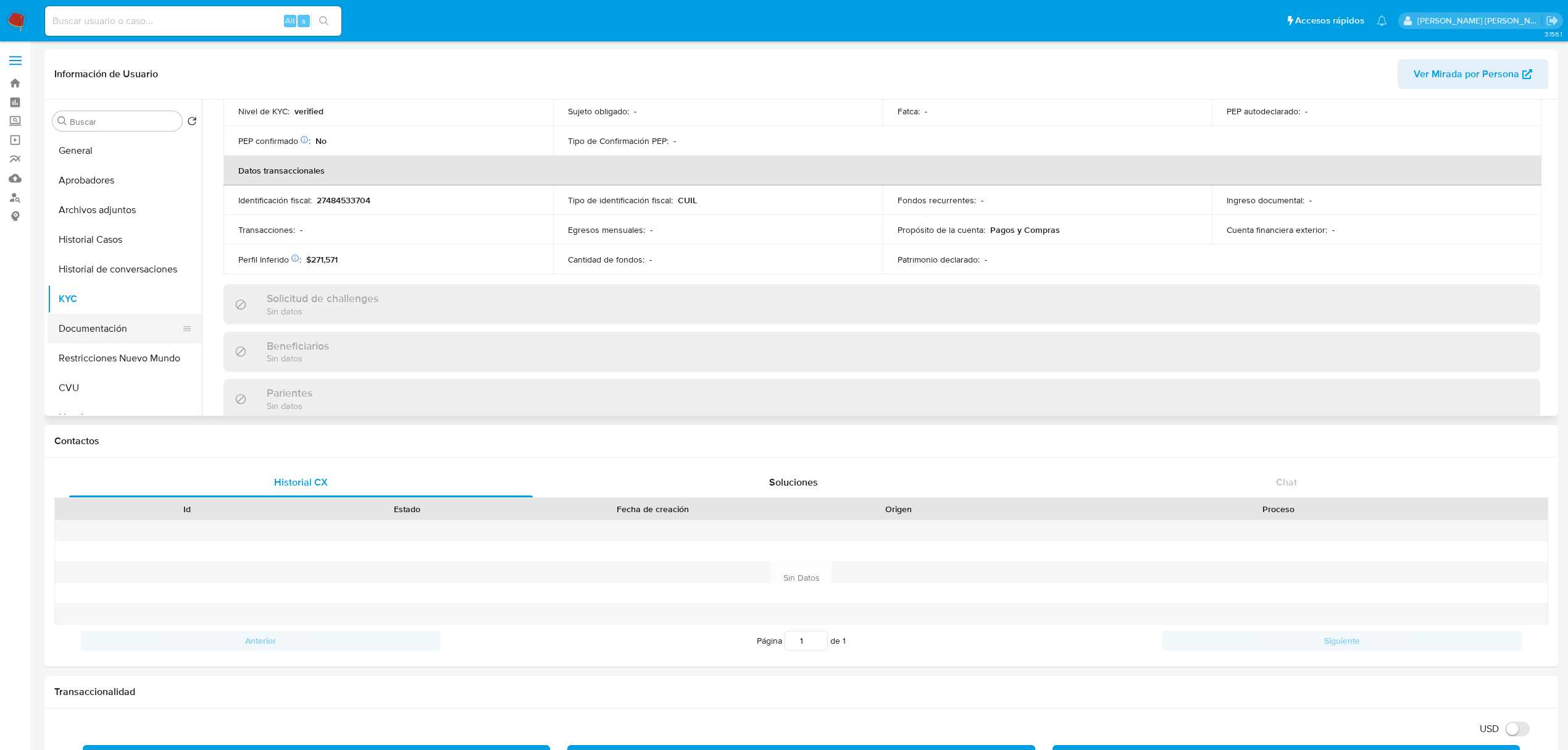
click at [127, 335] on button "Documentación" at bounding box center [120, 328] width 145 height 30
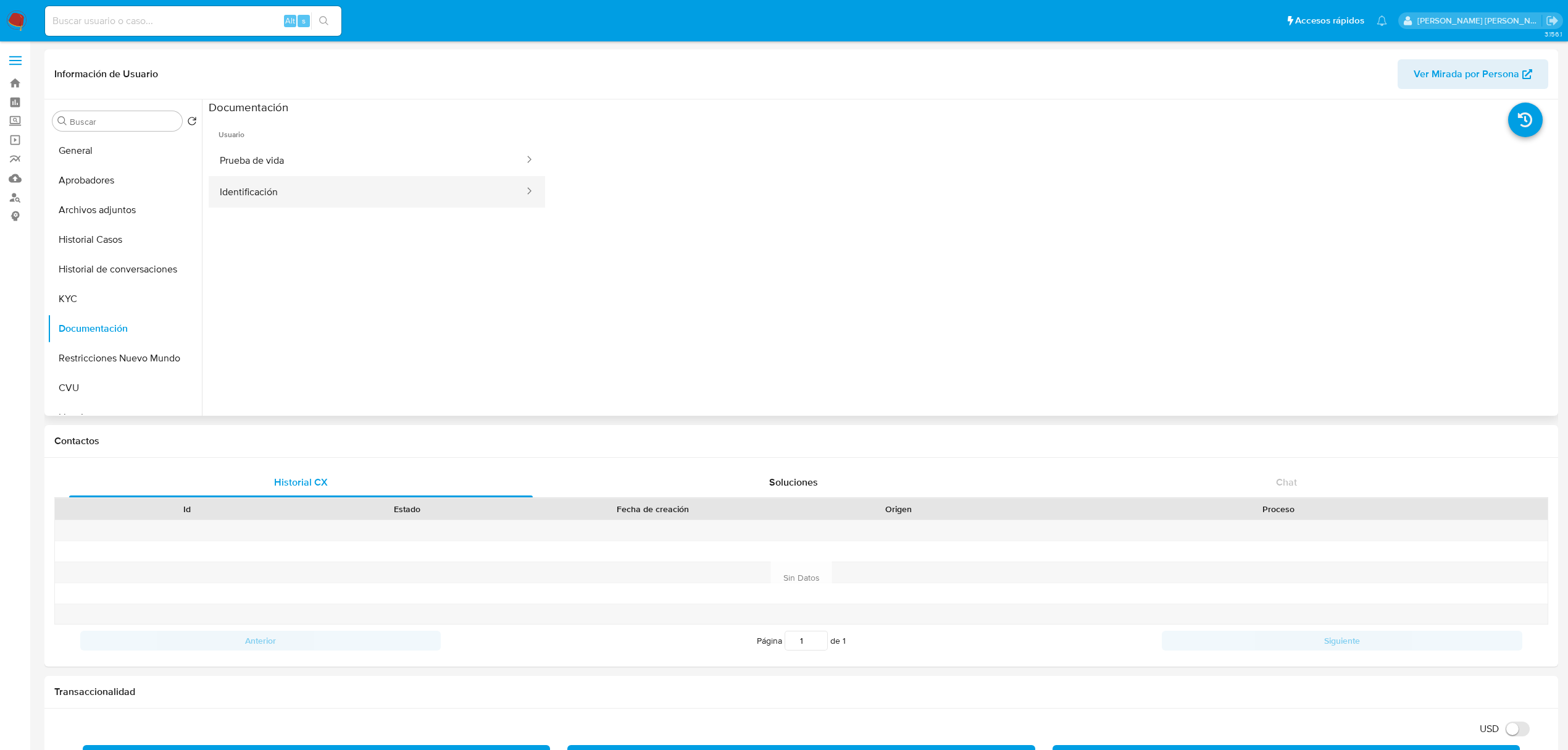
click at [344, 194] on button "Identificación" at bounding box center [367, 192] width 316 height 32
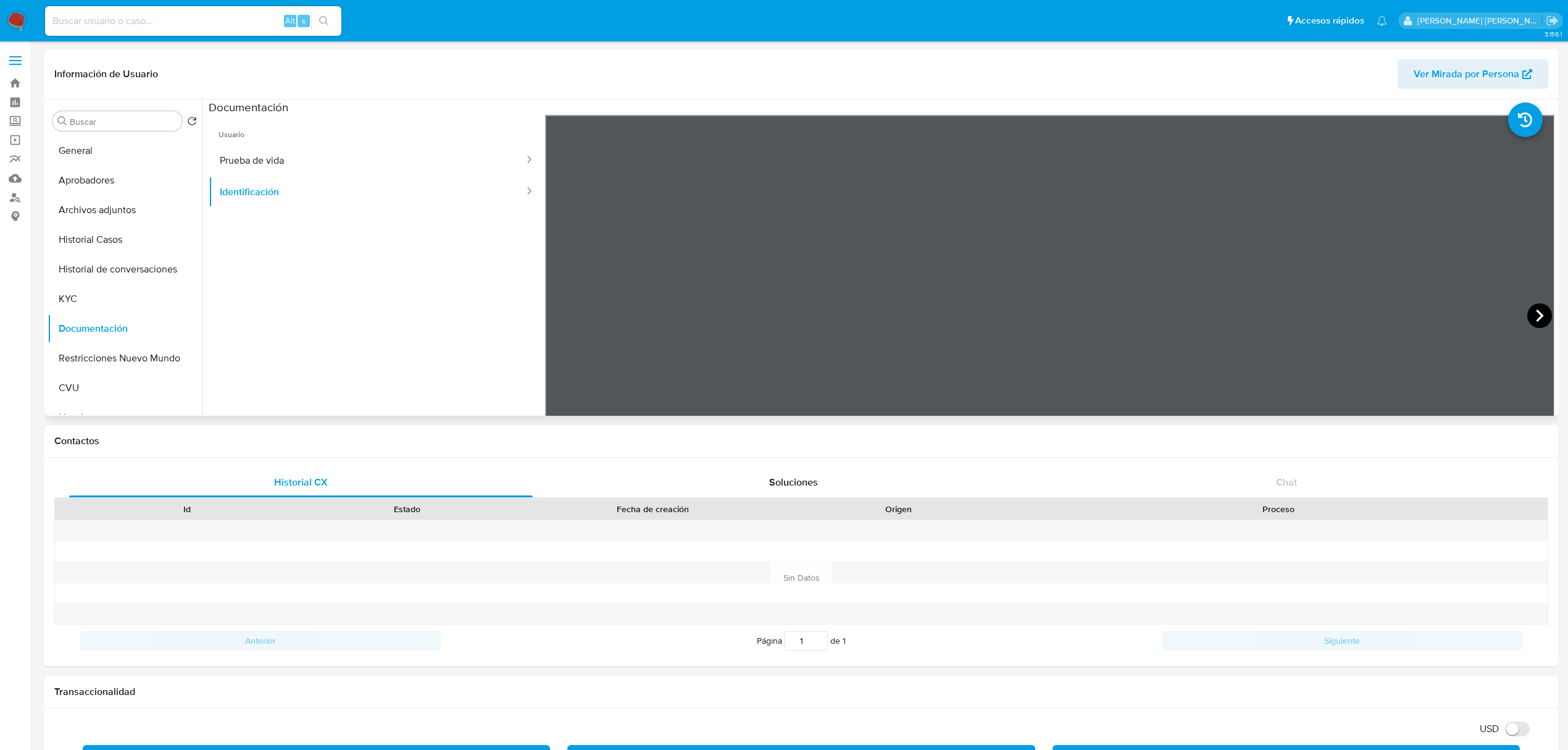
click at [1537, 316] on icon at bounding box center [1539, 315] width 7 height 12
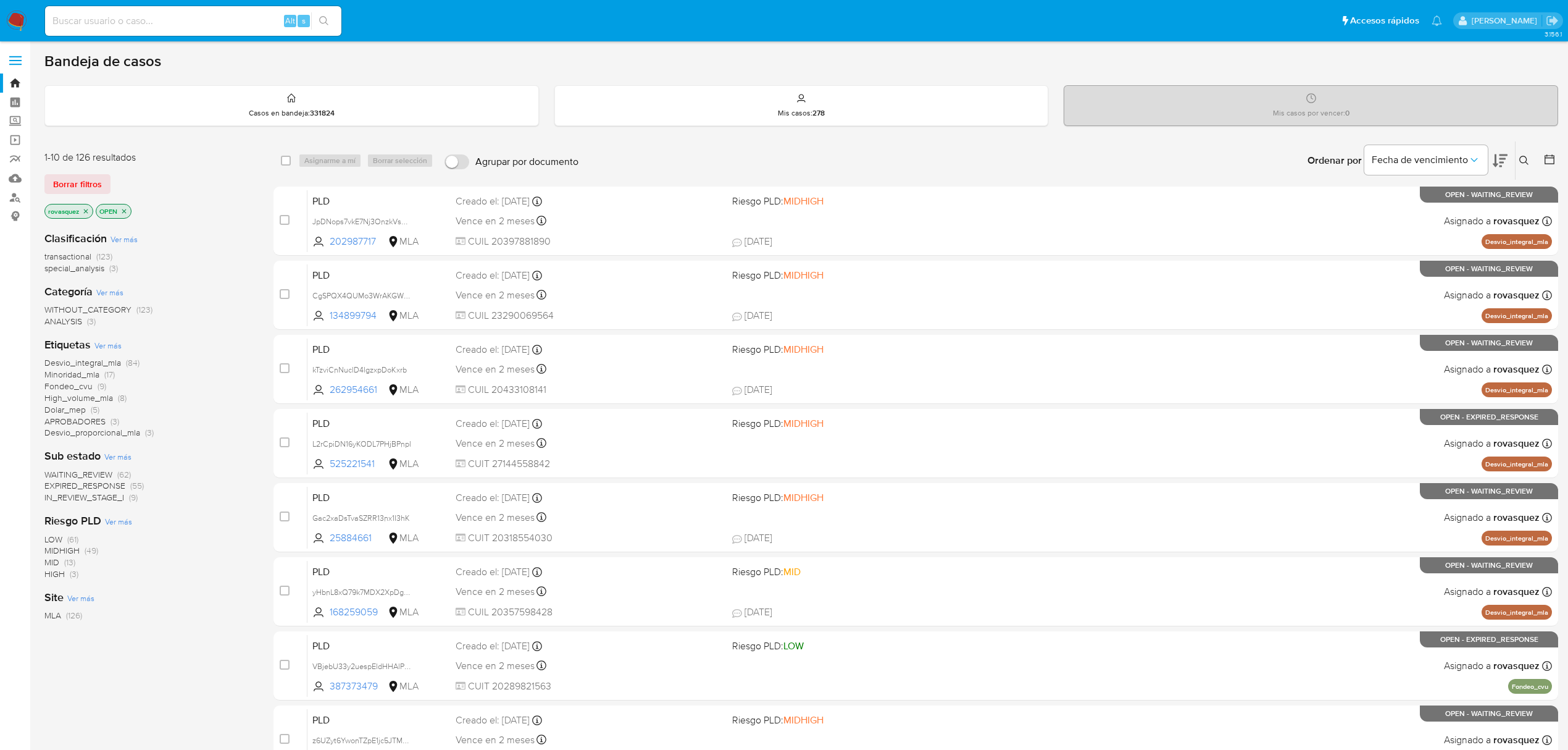
click at [1504, 158] on icon at bounding box center [1500, 161] width 15 height 13
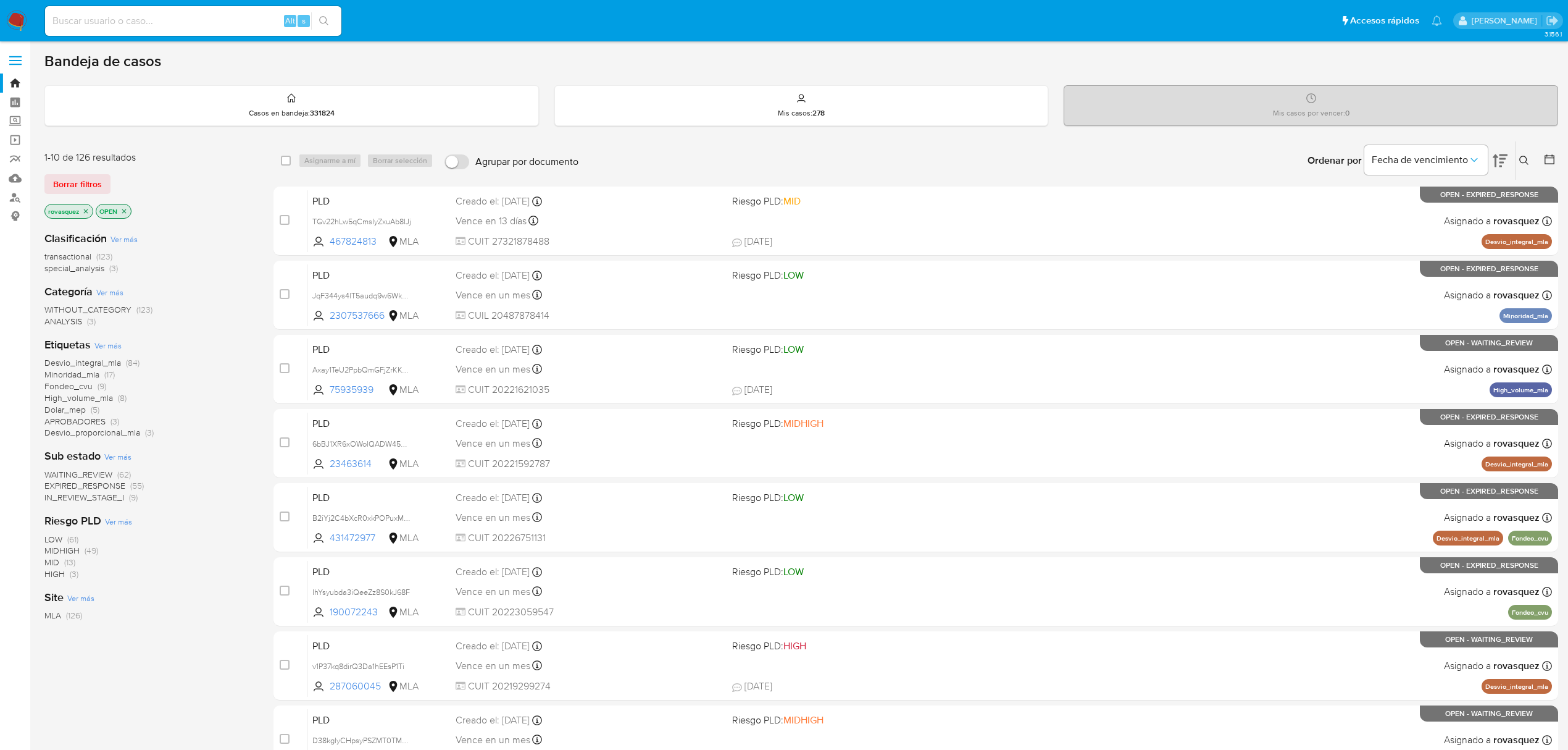
click at [1526, 158] on icon at bounding box center [1524, 161] width 10 height 10
click at [1409, 209] on input at bounding box center [1422, 207] width 208 height 16
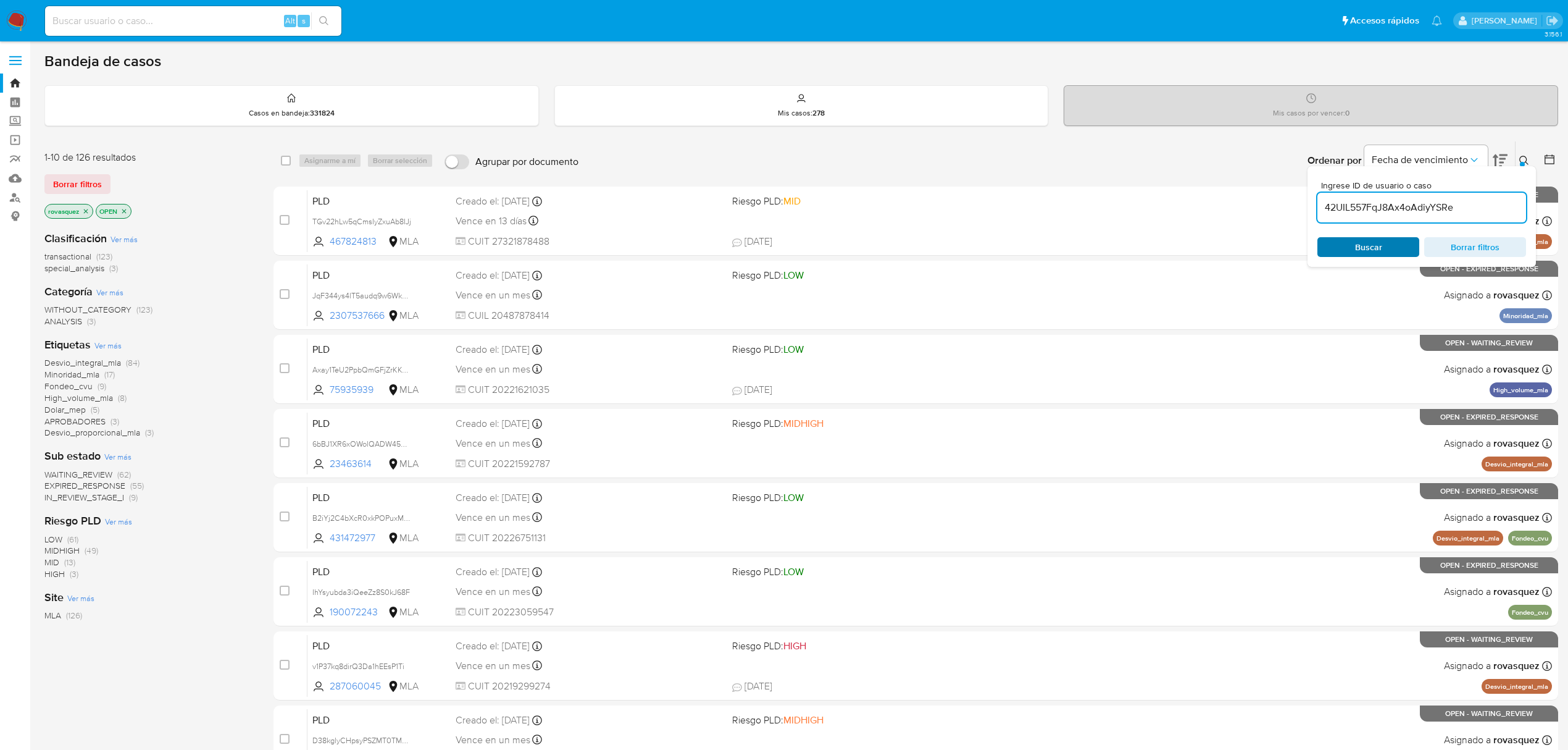
type input "42UIL557FqJ8Ax4oAdiyYSRe"
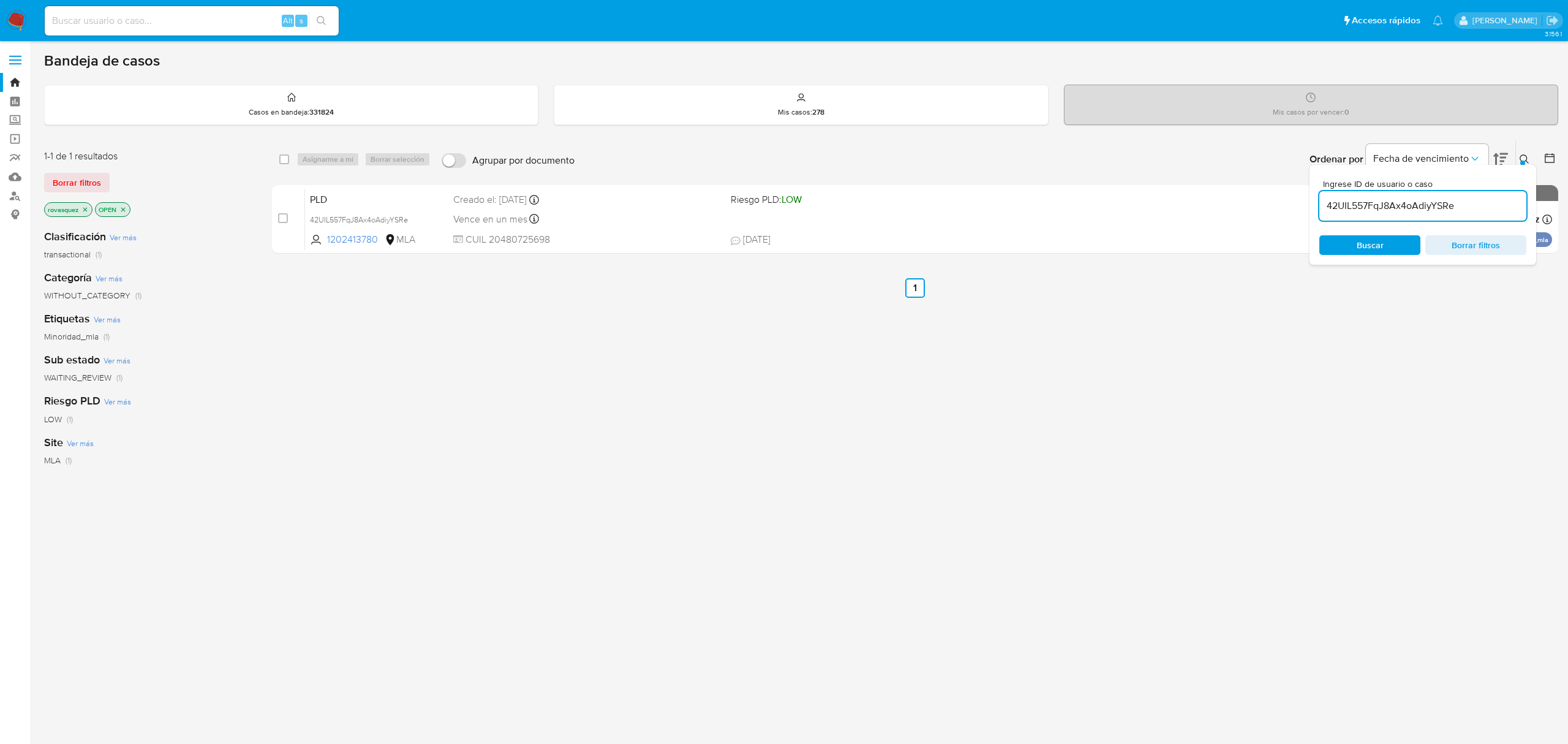
click at [1349, 241] on span "Buscar" at bounding box center [1370, 245] width 84 height 17
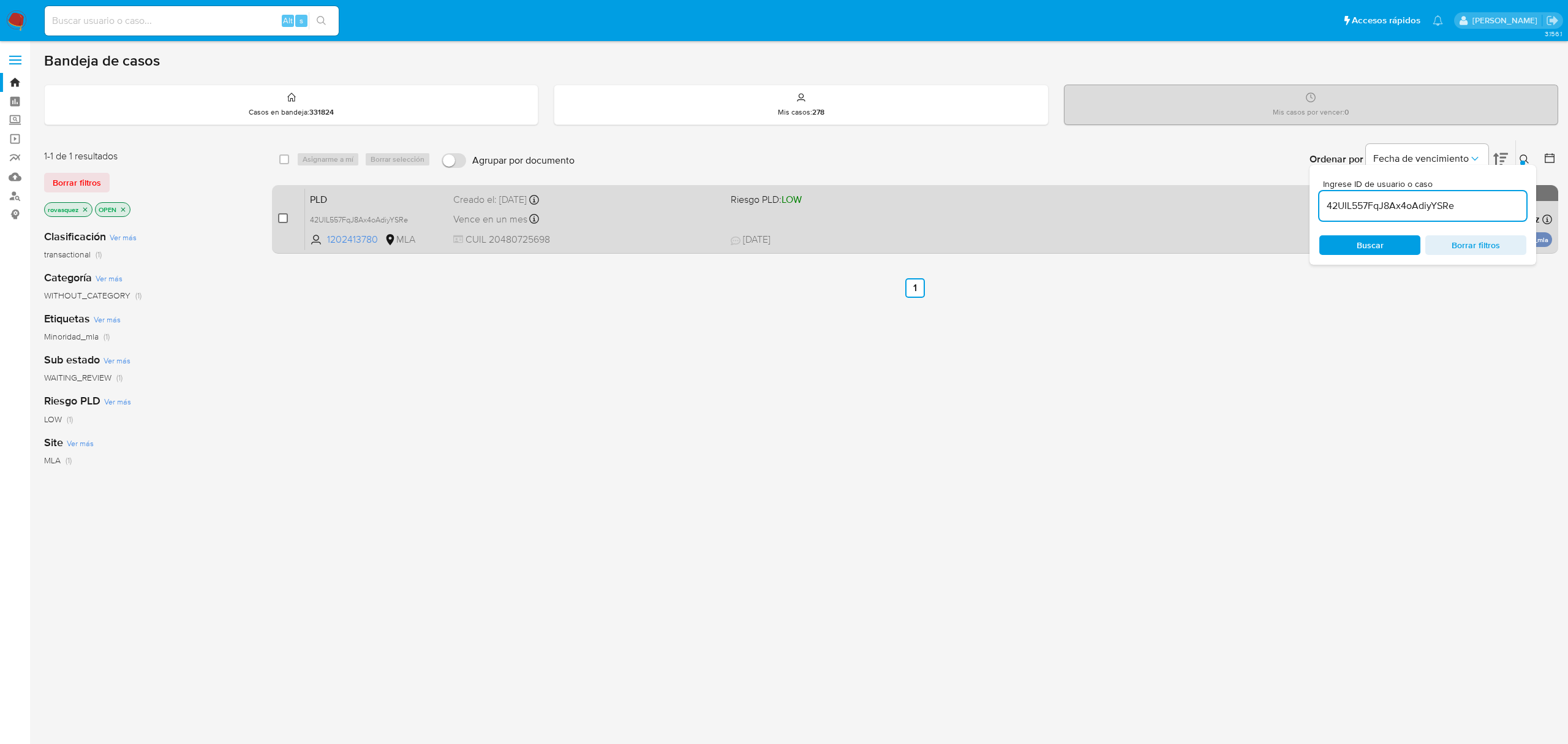
click at [283, 217] on input "checkbox" at bounding box center [283, 218] width 10 height 10
checkbox input "true"
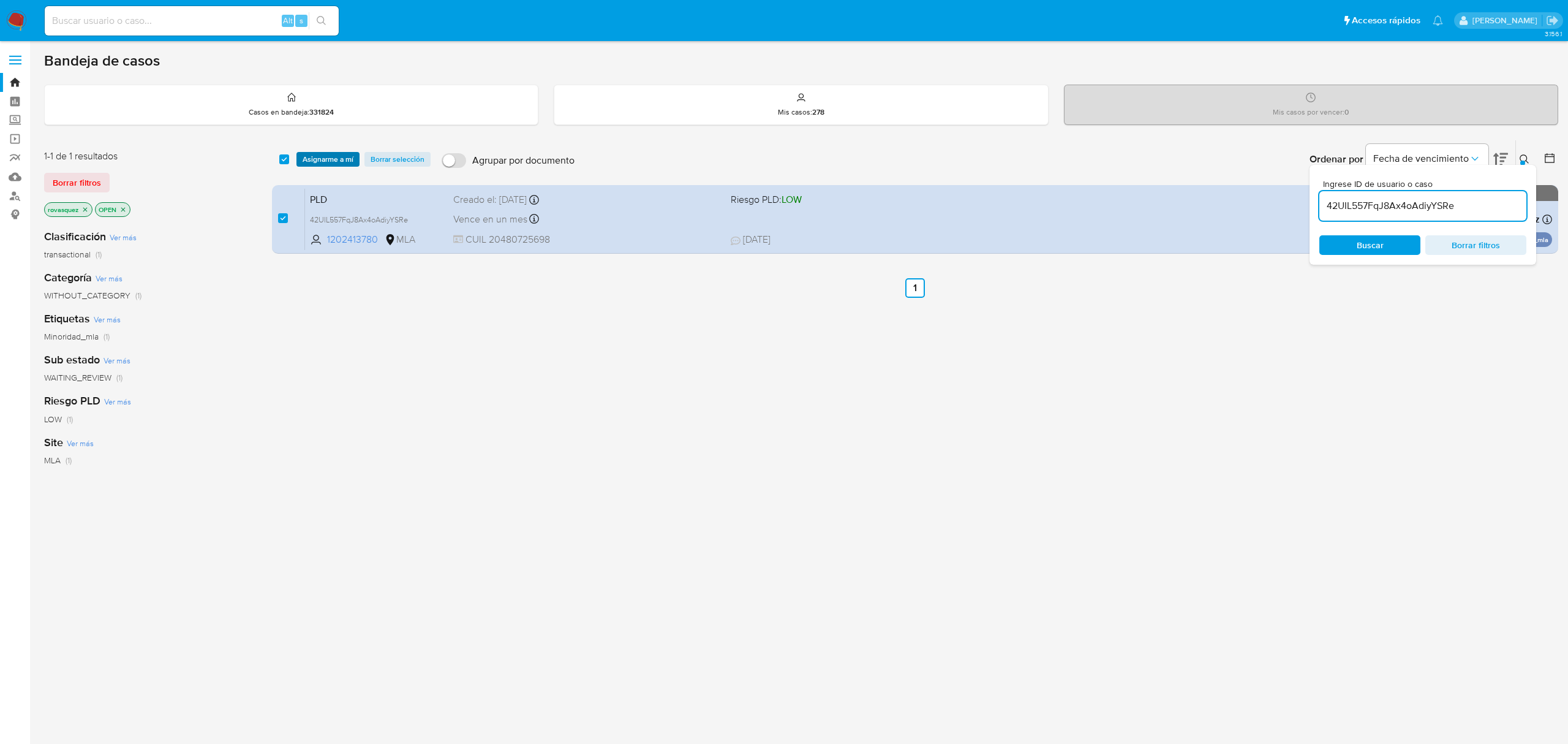
click at [318, 161] on span "Asignarme a mí" at bounding box center [328, 160] width 51 height 12
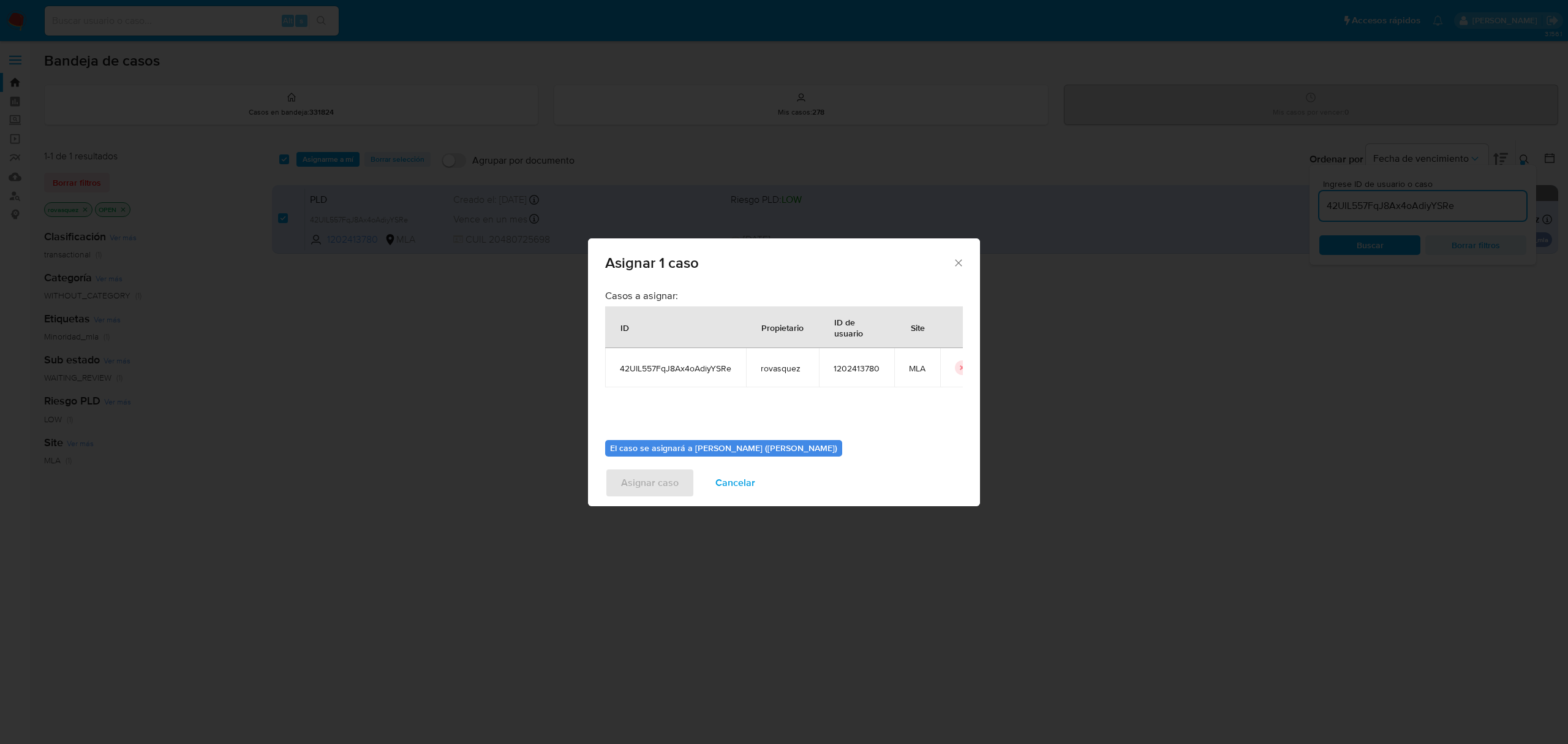
scroll to position [62, 0]
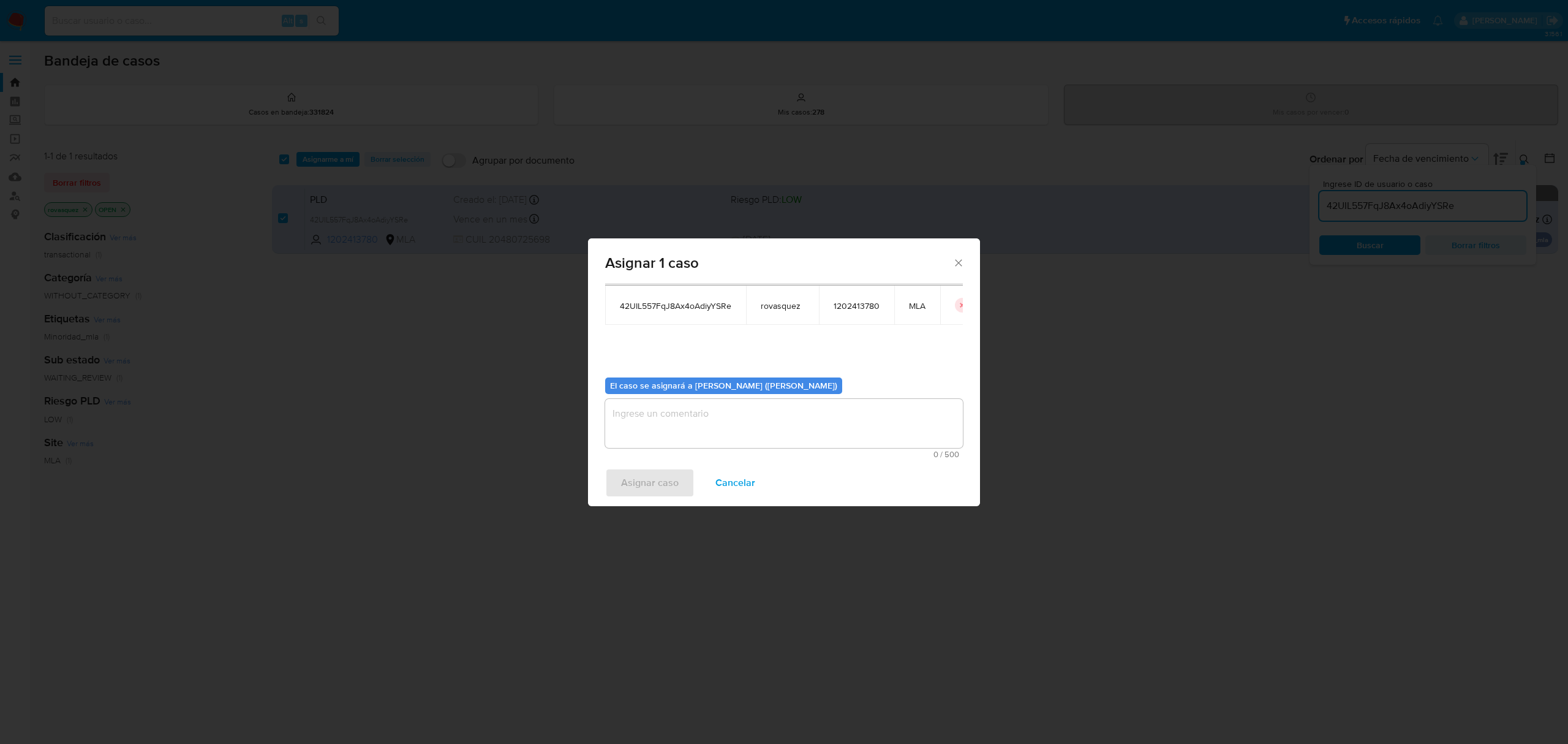
click at [671, 419] on textarea "assign-modal" at bounding box center [784, 424] width 358 height 49
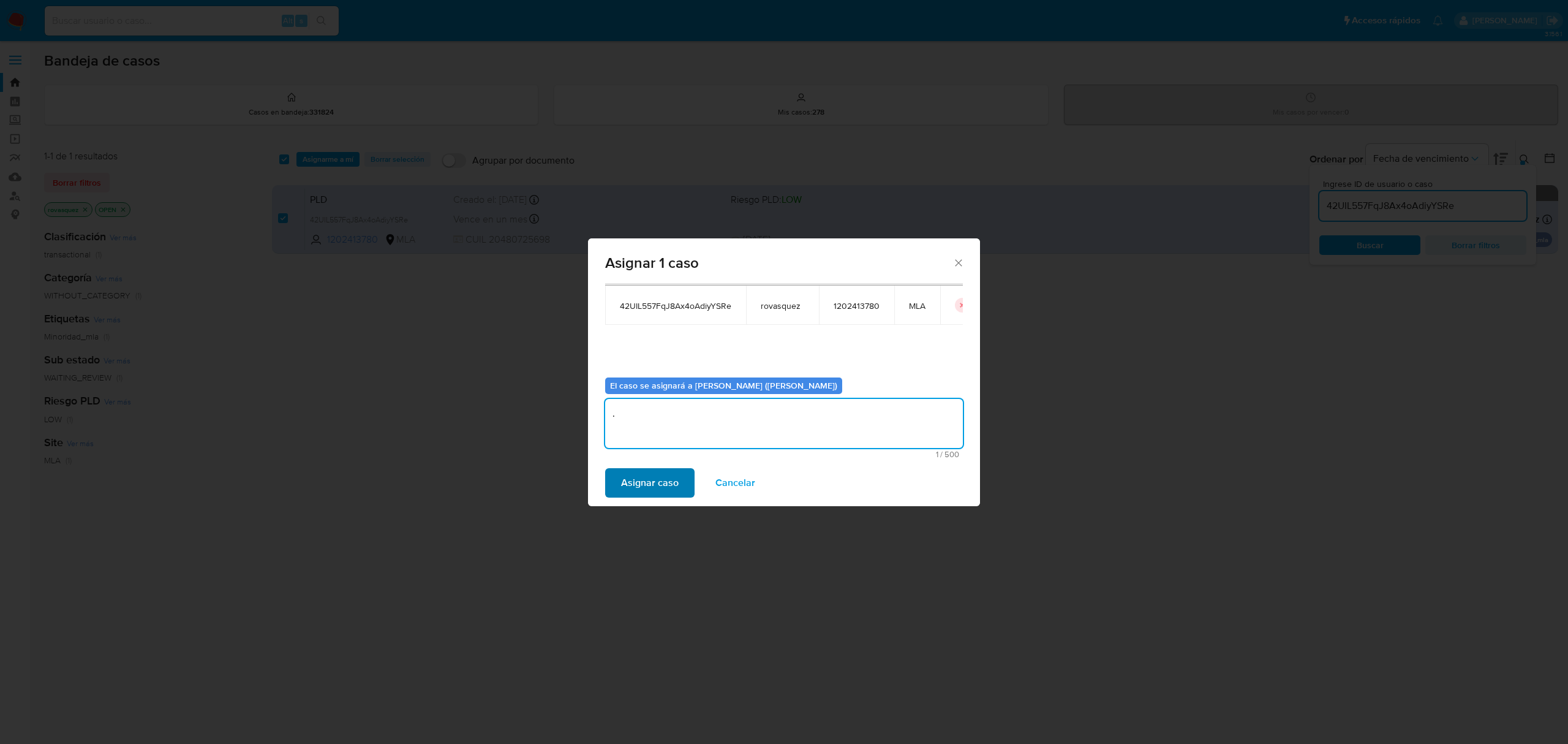
type textarea "."
click at [643, 491] on span "Asignar caso" at bounding box center [650, 483] width 58 height 27
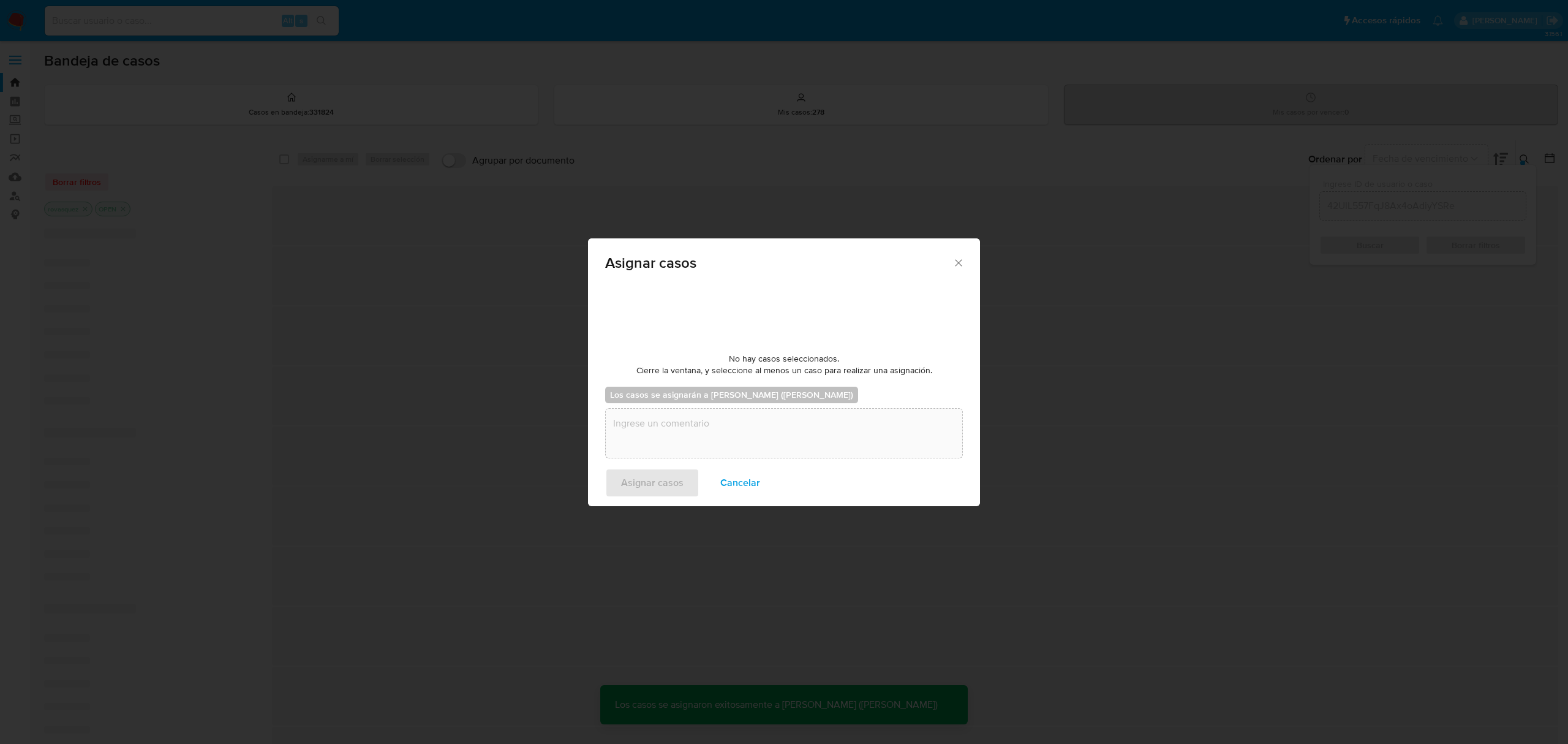
checkbox input "false"
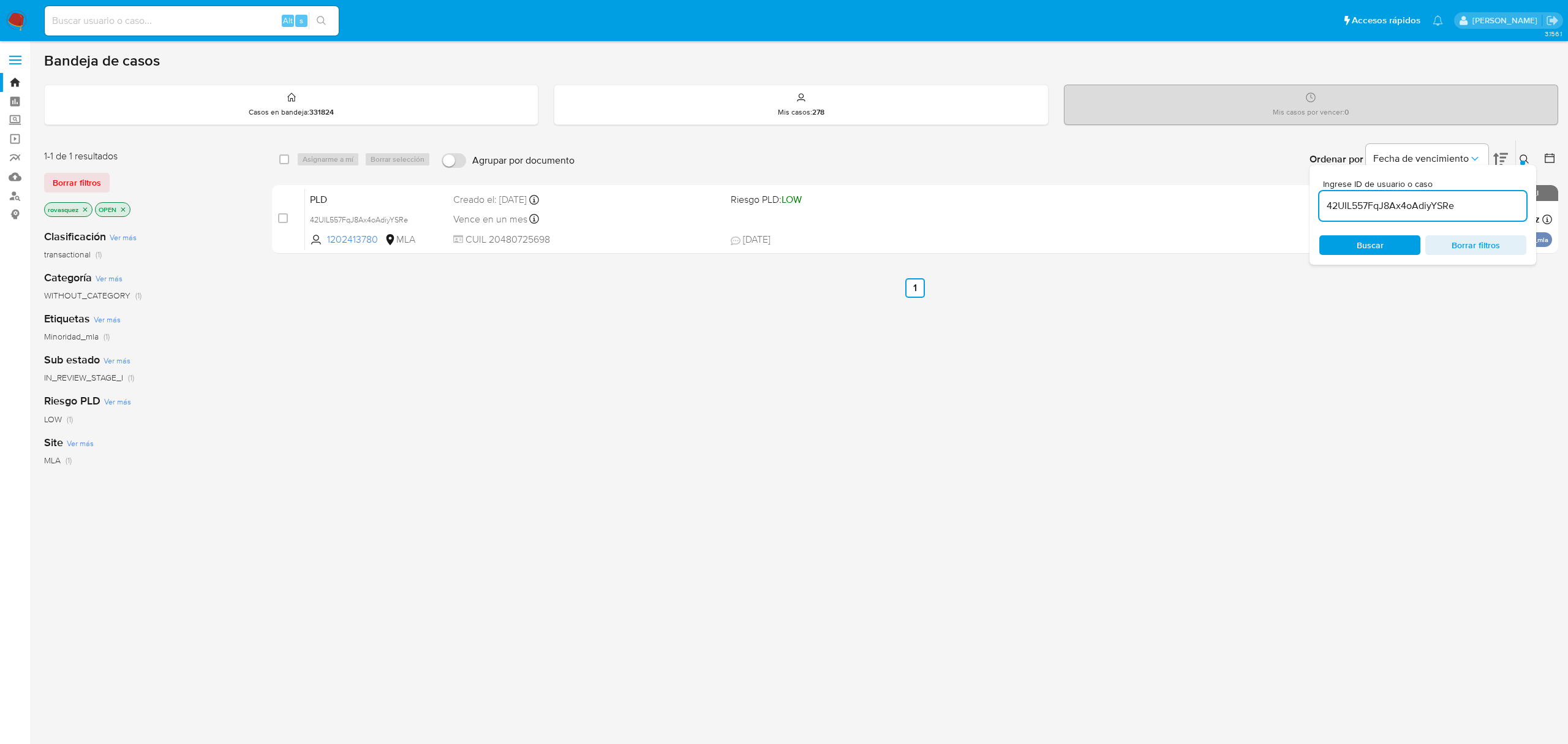
click at [1377, 209] on input "42UIL557FqJ8Ax4oAdiyYSRe" at bounding box center [1423, 206] width 207 height 16
paste input "F8YR87yJzisc6LTbPcH9xGG2"
type input "F8YR87yJzisc6LTbPcH9xGG2"
click at [1370, 243] on div "Buscar Borrar filtros" at bounding box center [1423, 245] width 207 height 20
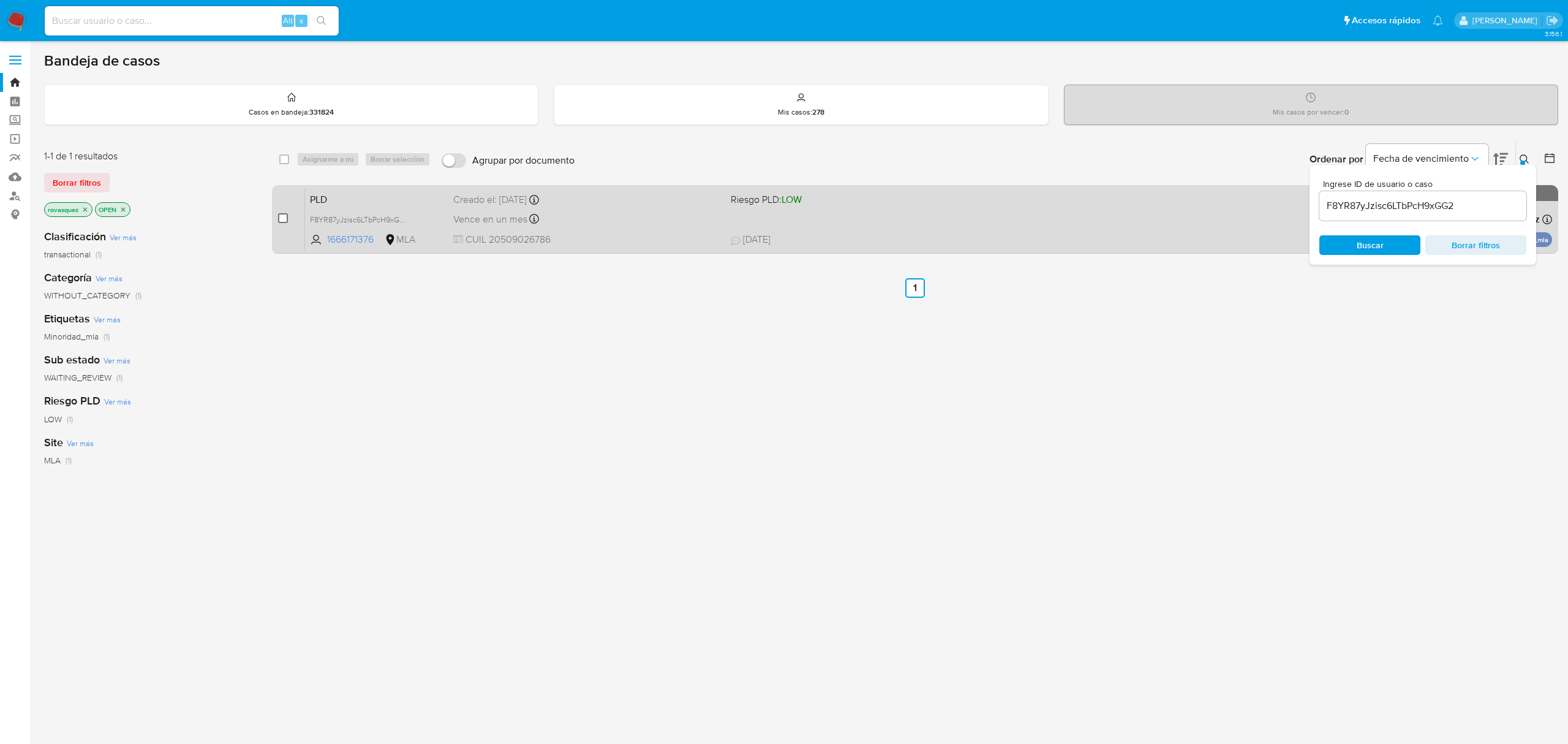
click at [285, 219] on input "checkbox" at bounding box center [283, 218] width 10 height 10
checkbox input "true"
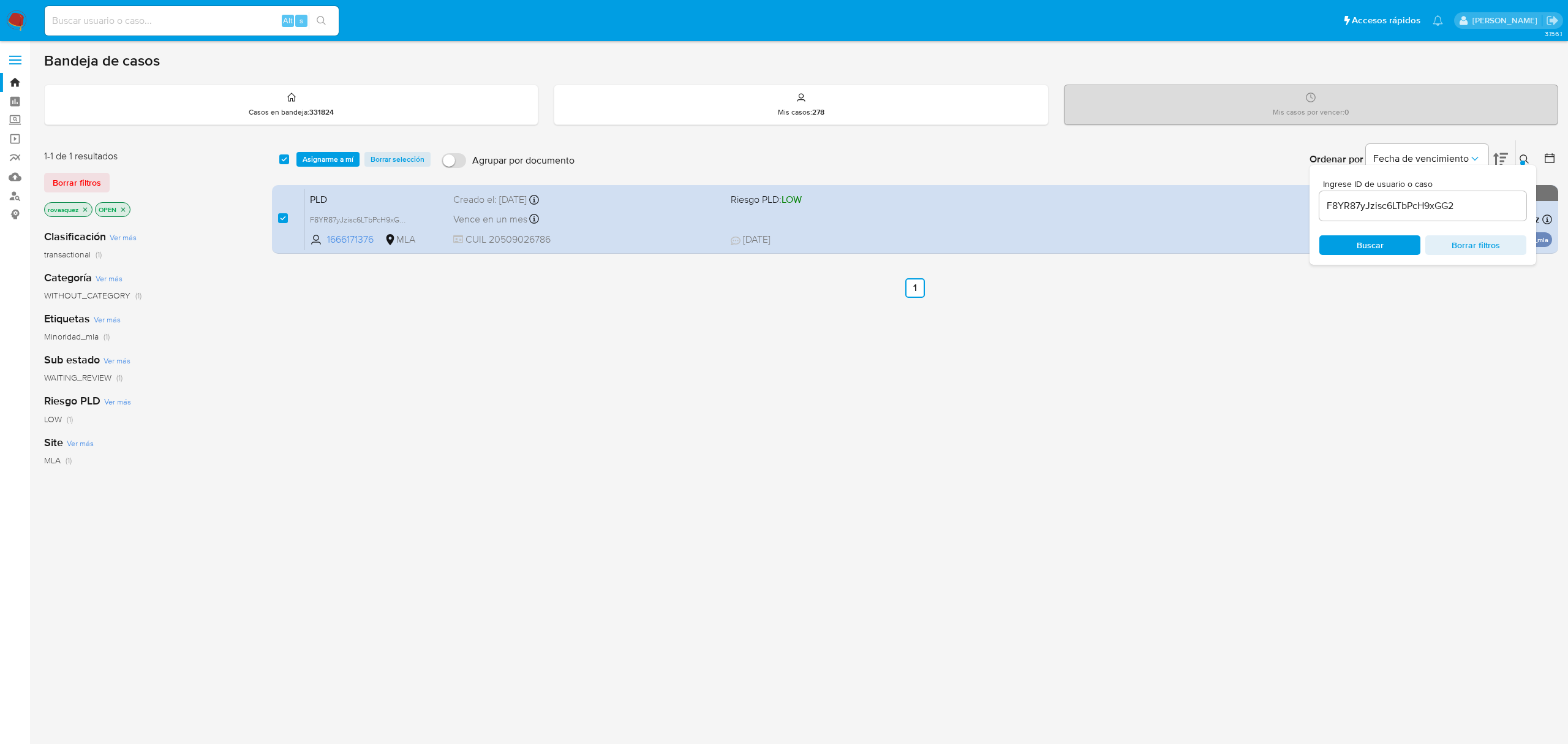
click at [338, 167] on div "select-all-cases-checkbox Asignarme a mí Borrar selección Agrupar por documento…" at bounding box center [915, 160] width 1286 height 38
click at [341, 161] on span "Asignarme a mí" at bounding box center [328, 160] width 51 height 12
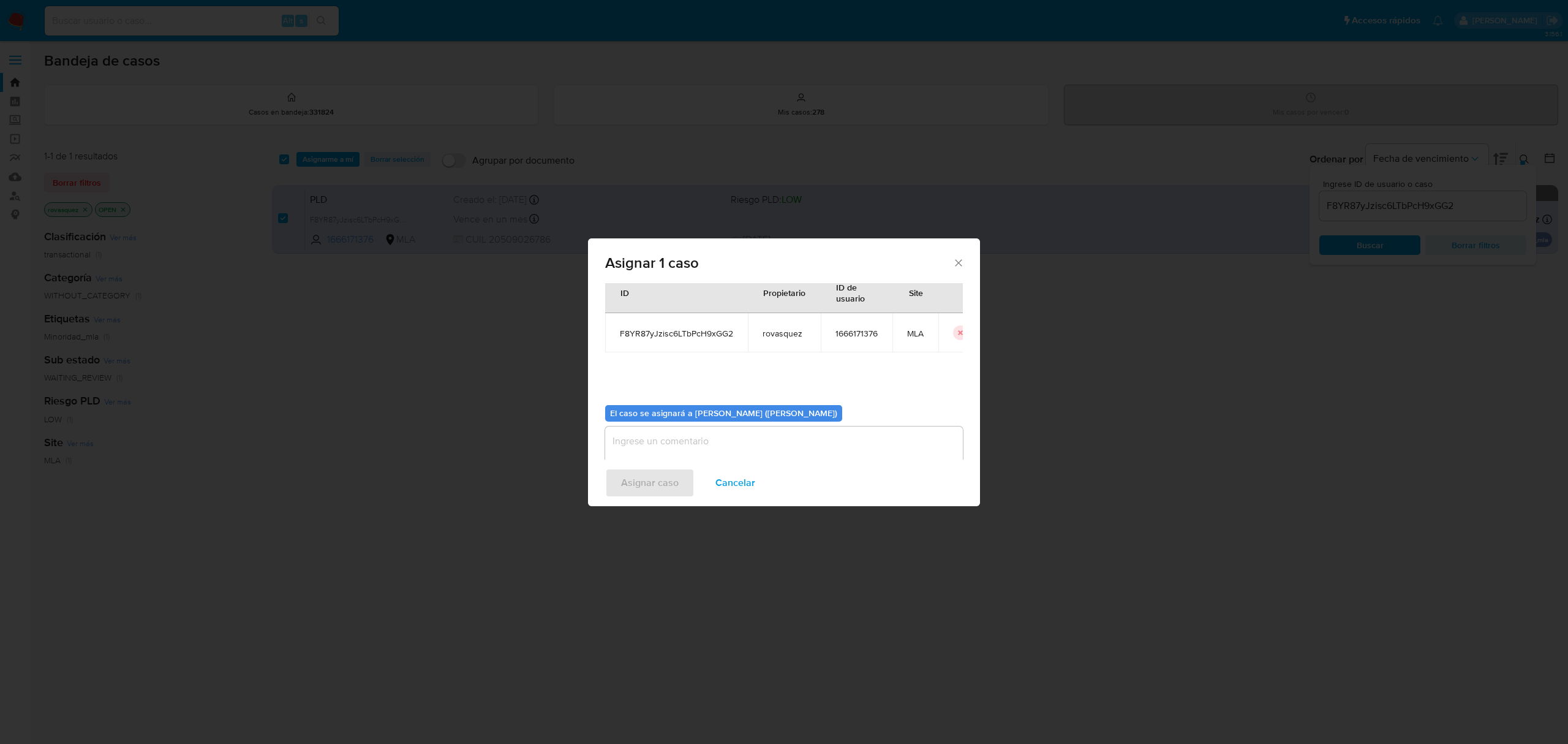
scroll to position [62, 0]
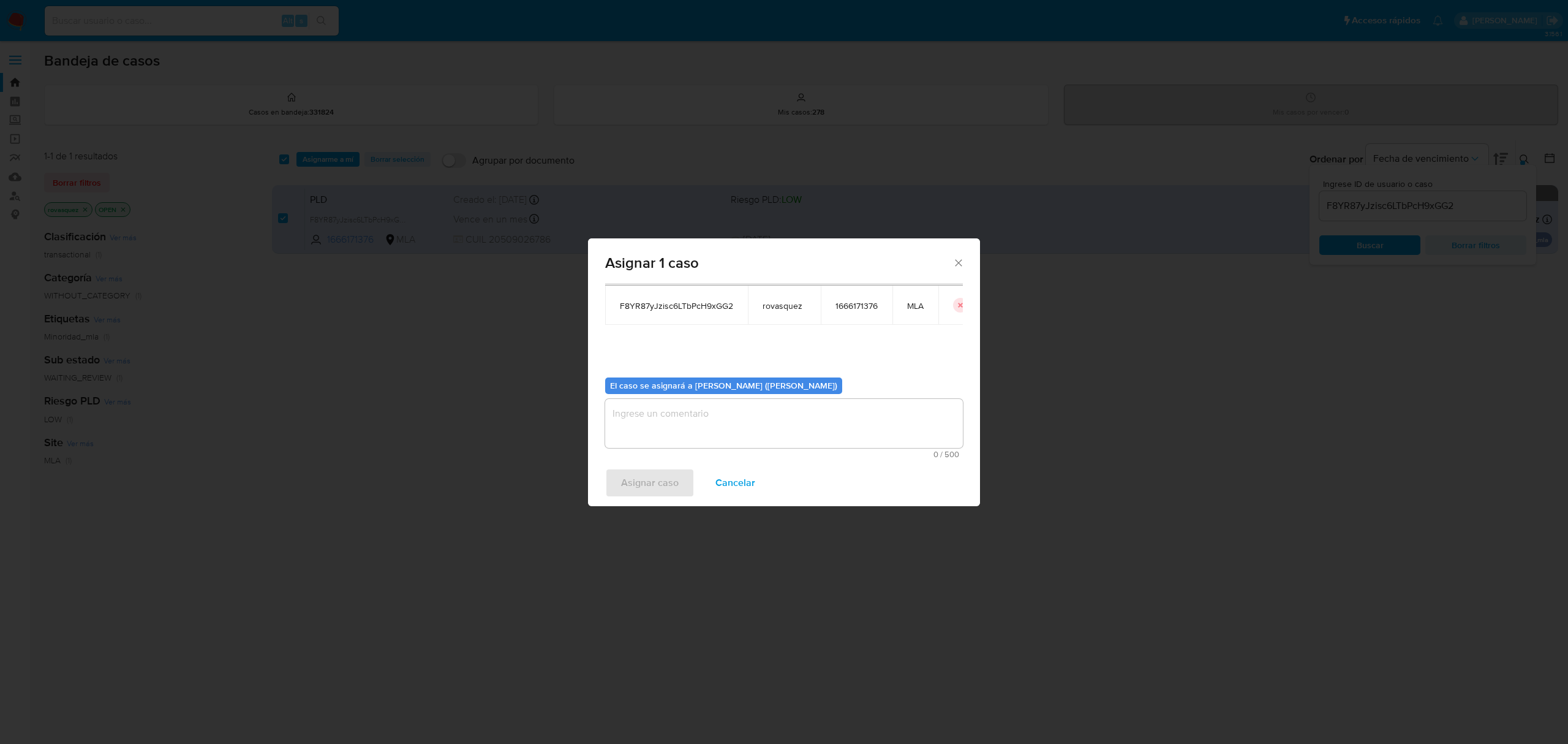
click at [655, 419] on textarea "assign-modal" at bounding box center [784, 424] width 358 height 49
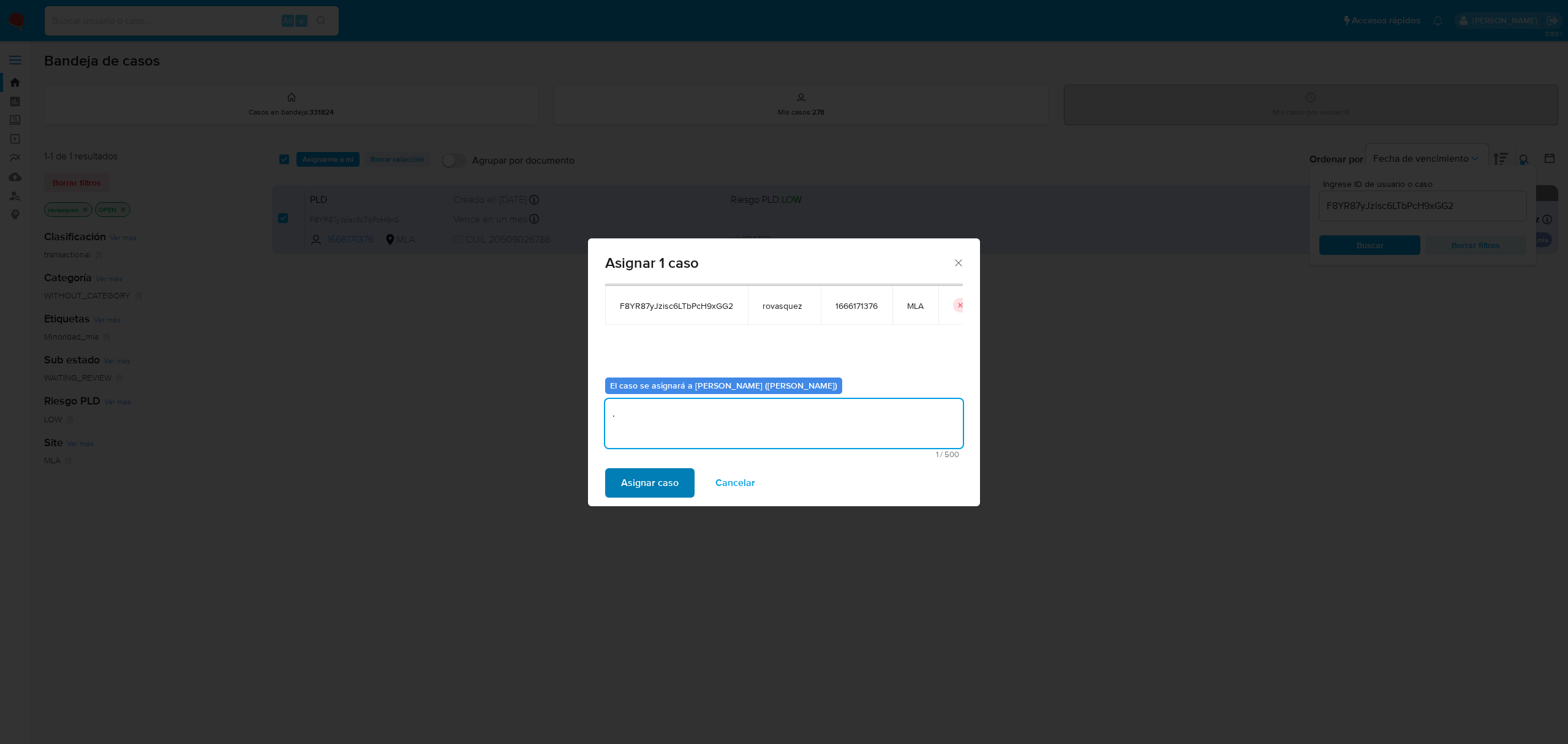
type textarea "."
click at [654, 484] on span "Asignar caso" at bounding box center [650, 483] width 58 height 27
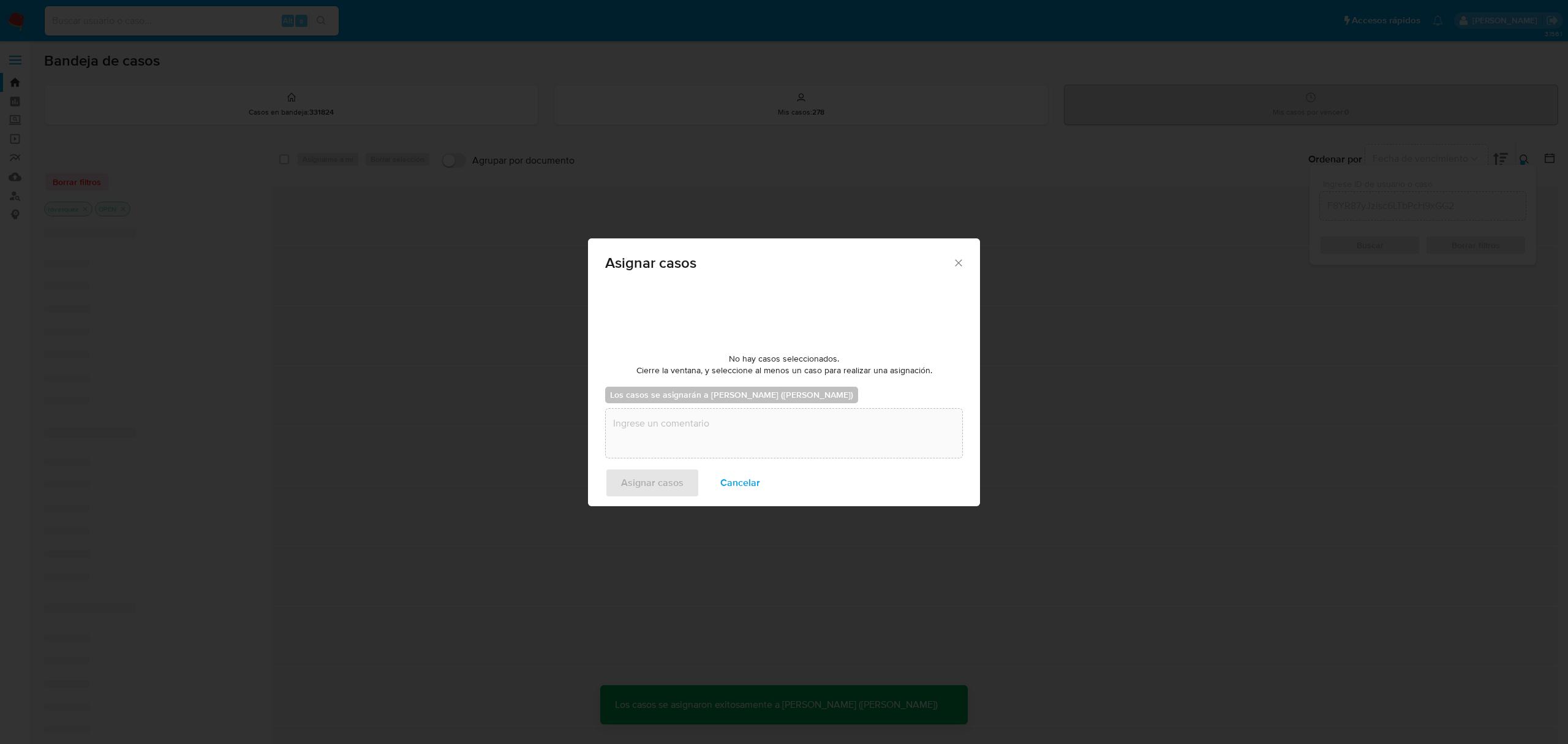
checkbox input "false"
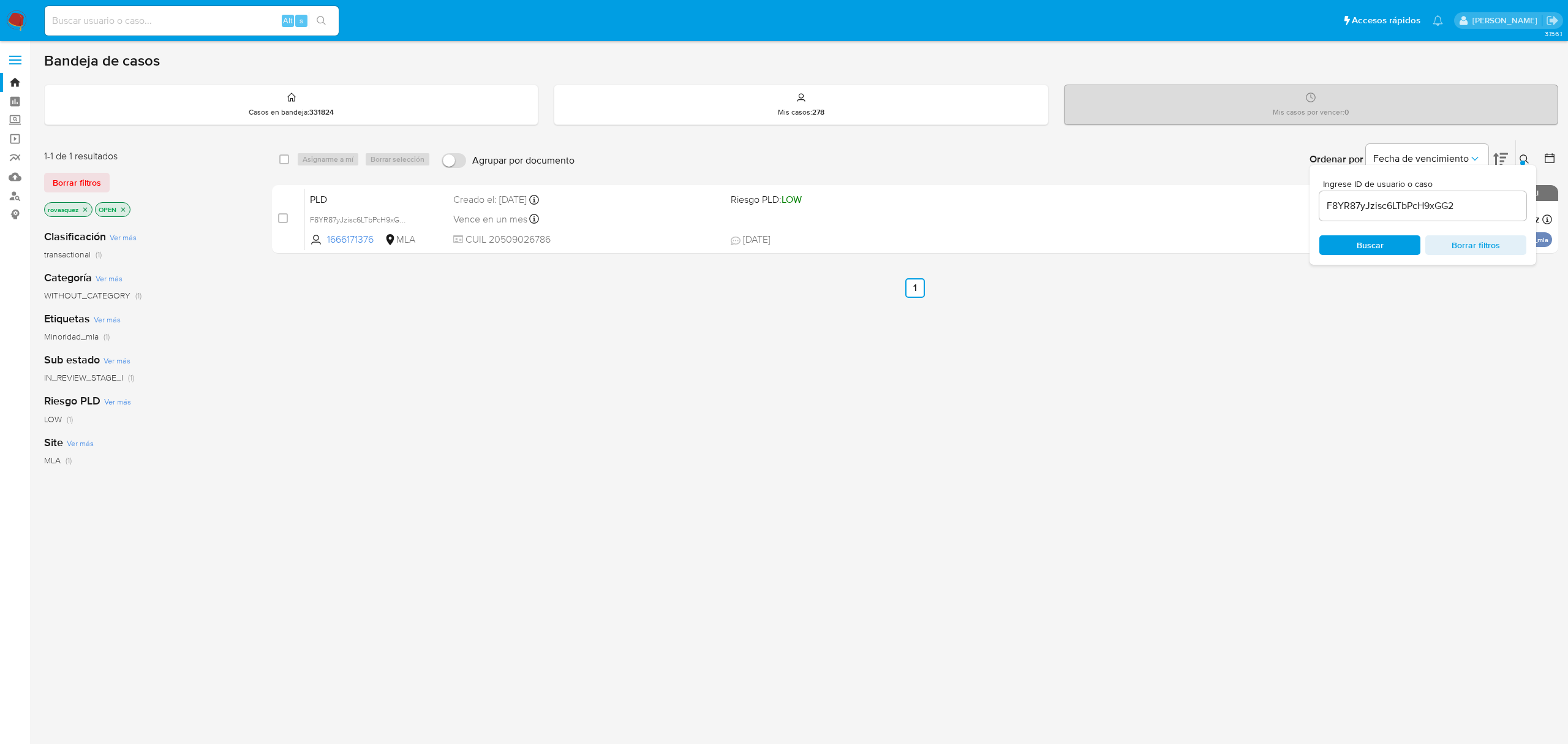
click at [1404, 214] on div "F8YR87yJzisc6LTbPcH9xGG2" at bounding box center [1423, 206] width 207 height 30
click at [1402, 213] on input "F8YR87yJzisc6LTbPcH9xGG2" at bounding box center [1423, 206] width 207 height 16
click at [1402, 211] on input "F8YR87yJzisc6LTbPcH9xGG2" at bounding box center [1423, 206] width 207 height 16
click at [1394, 204] on input "F8YR87yJzisc6LTbPcH9xGG2" at bounding box center [1423, 206] width 207 height 16
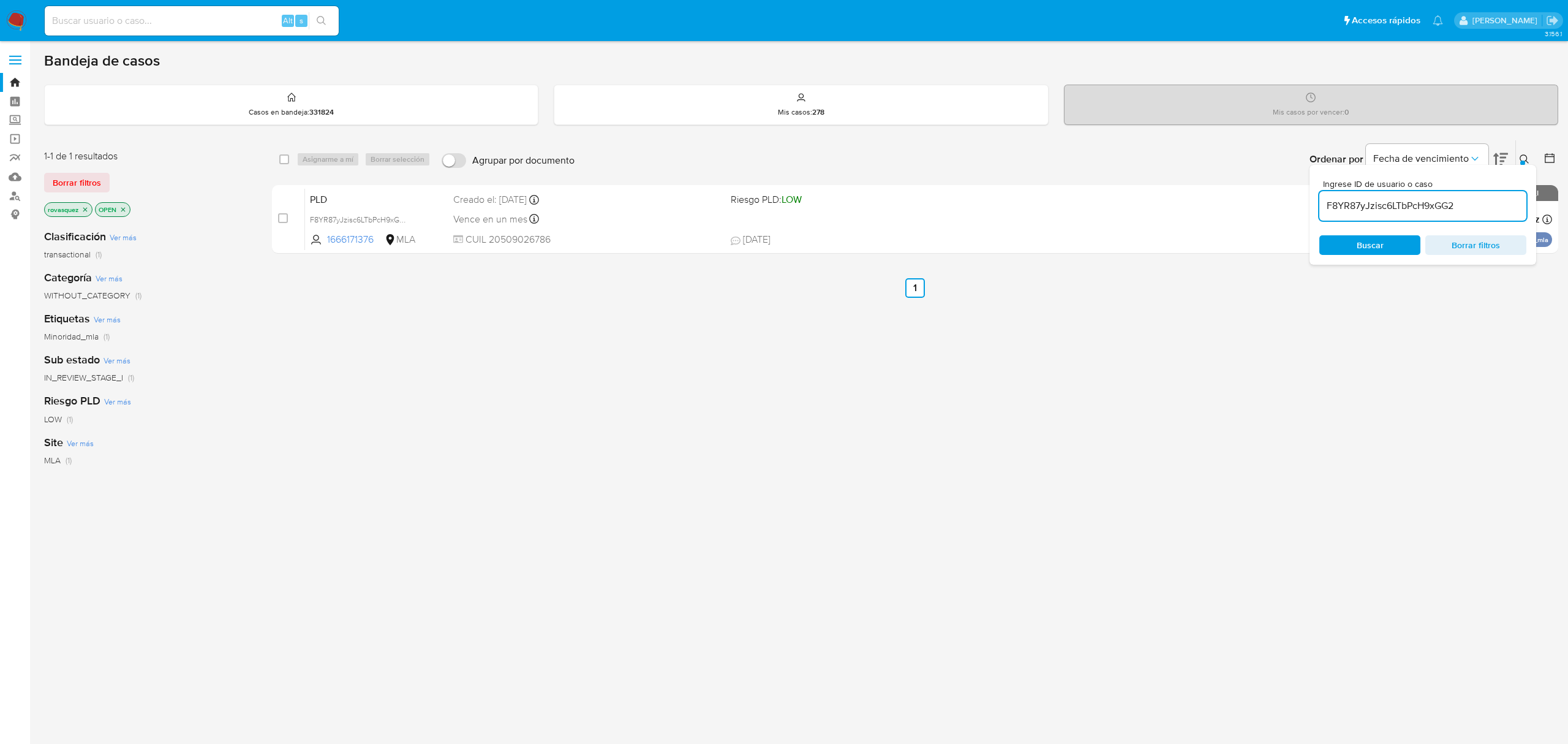
paste input "hbsF1NR28fh0NEwhZ7sdy47X"
type input "hbsF1NR28fh0NEwhZ7sdy47X"
click at [1369, 241] on span "Buscar" at bounding box center [1370, 245] width 27 height 20
click at [281, 217] on input "checkbox" at bounding box center [283, 218] width 10 height 10
checkbox input "true"
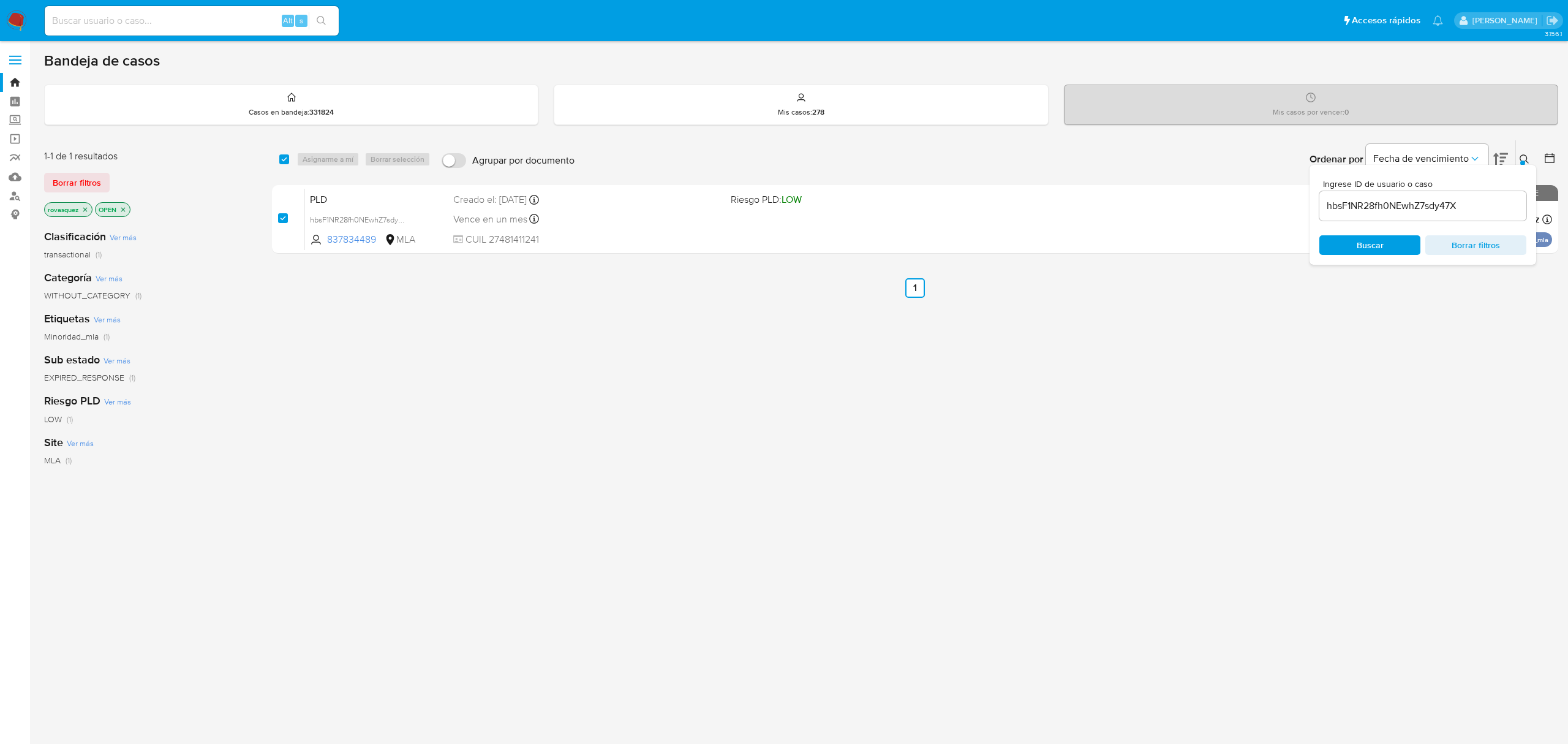
checkbox input "true"
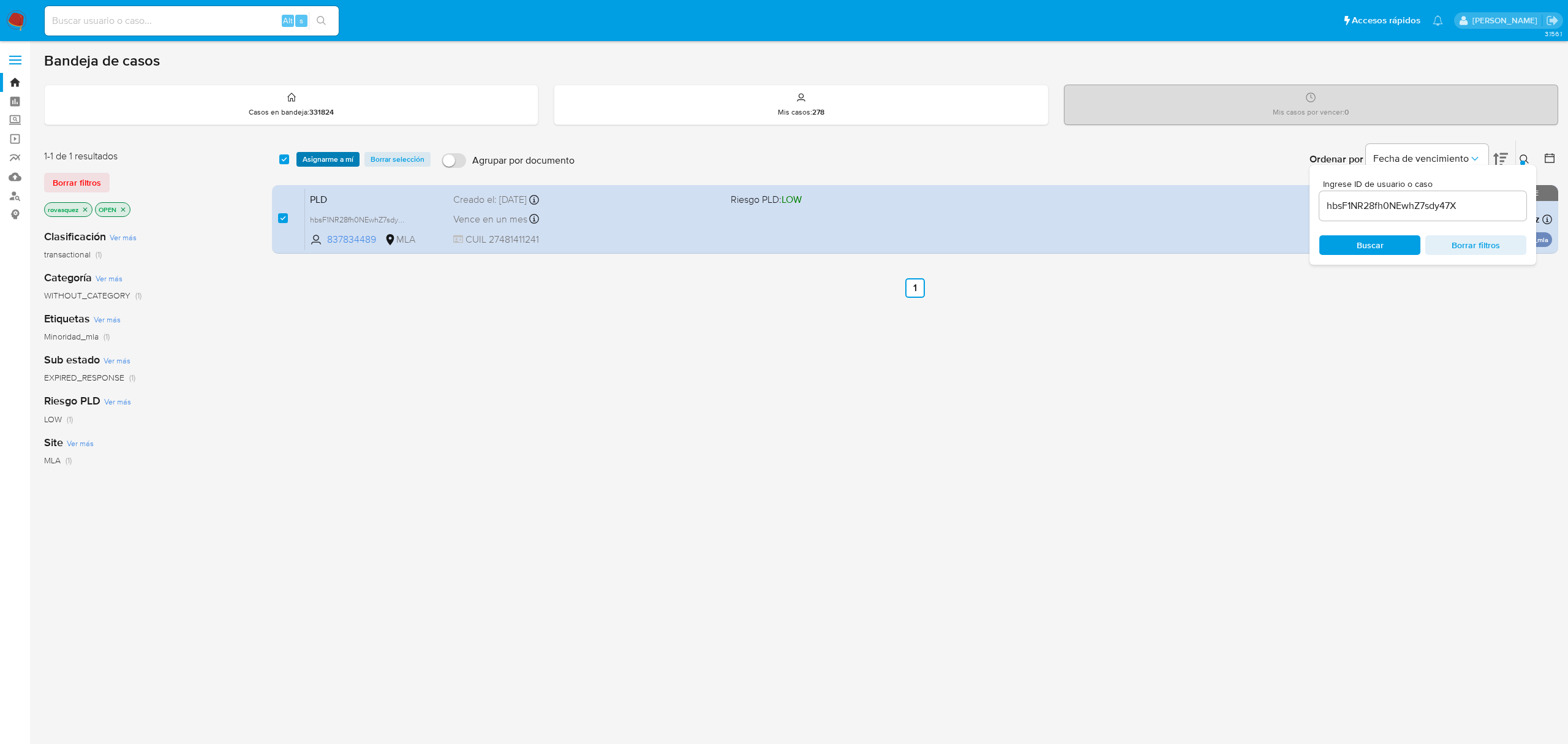
click at [343, 157] on span "Asignarme a mí" at bounding box center [328, 160] width 51 height 12
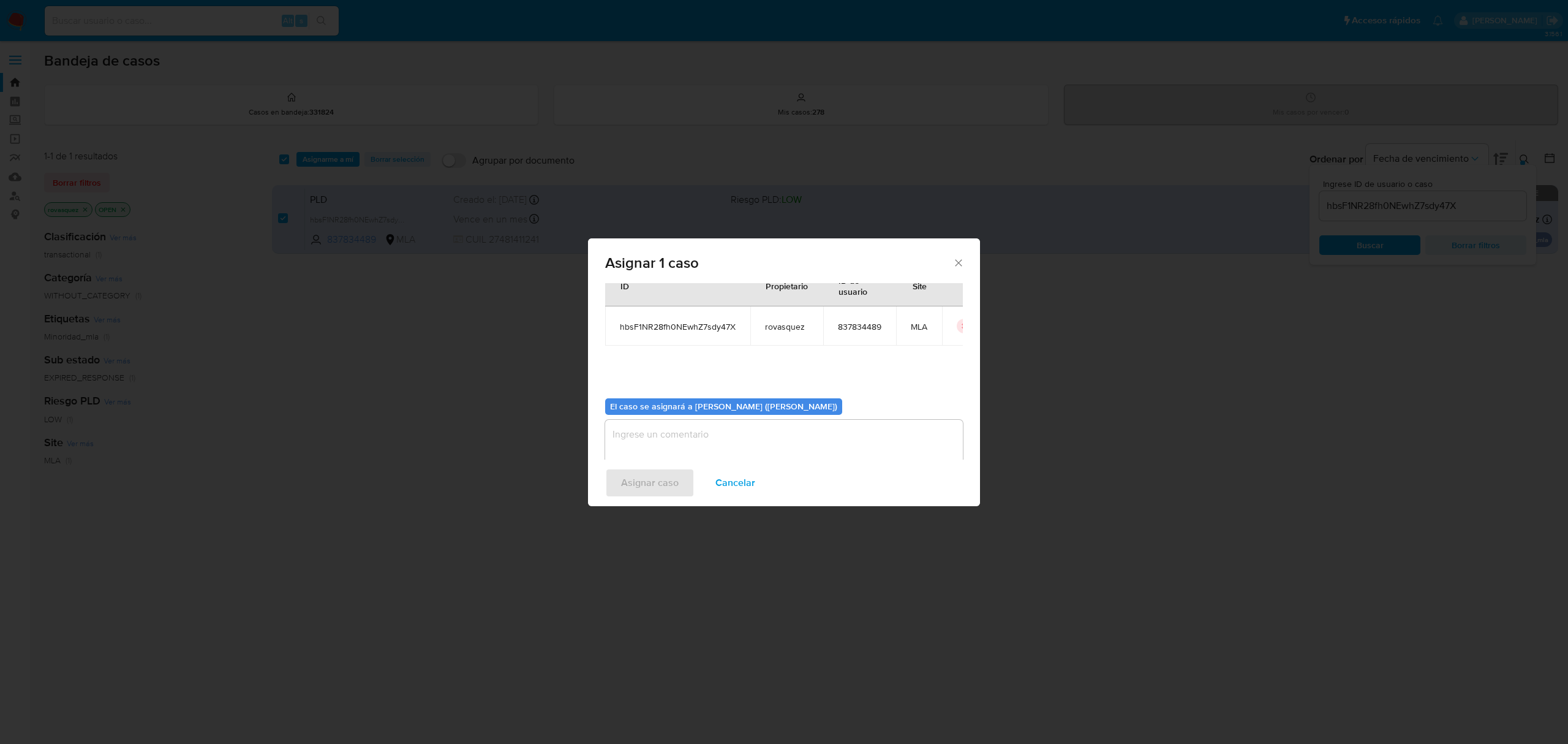
scroll to position [62, 0]
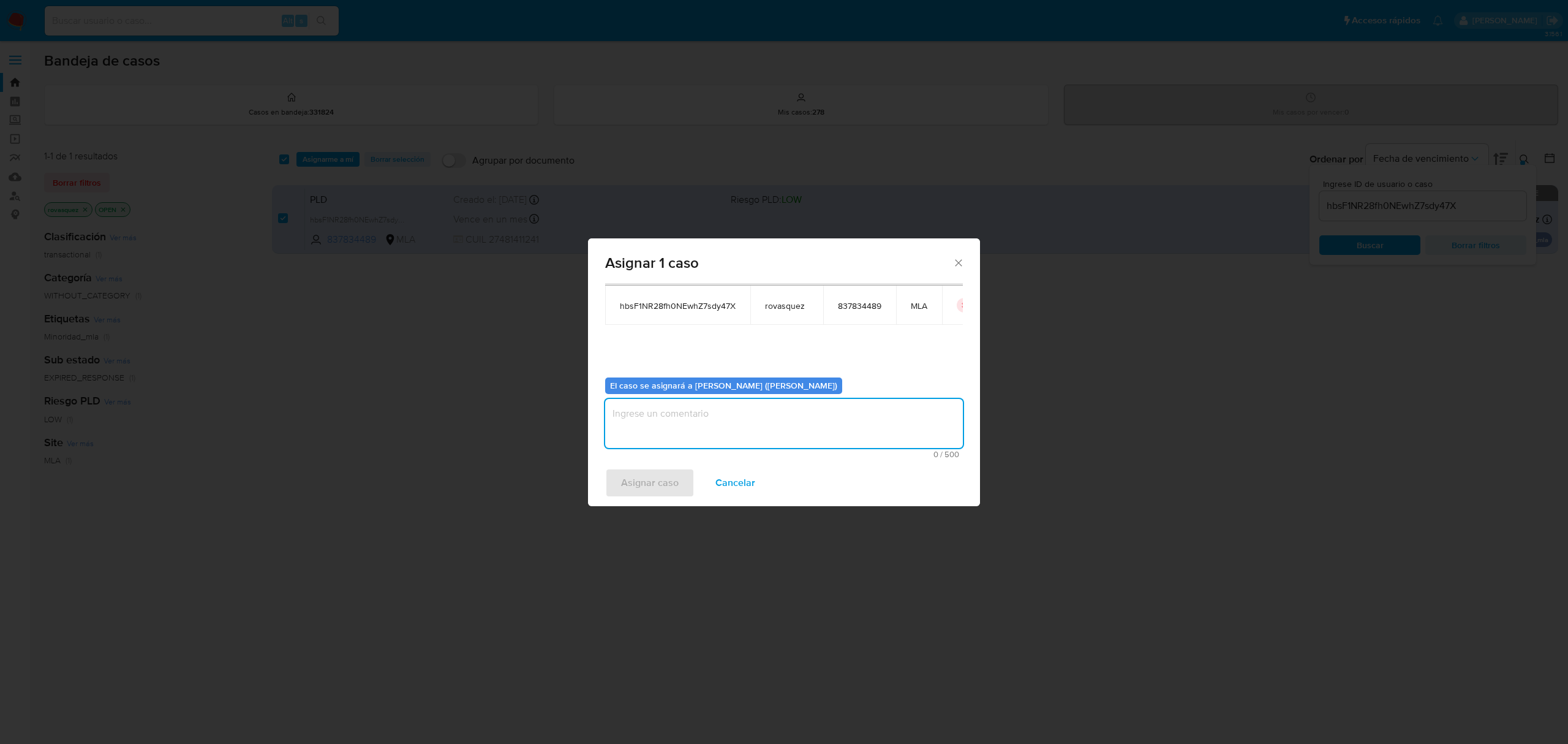
click at [665, 436] on textarea "assign-modal" at bounding box center [784, 424] width 358 height 49
type textarea "."
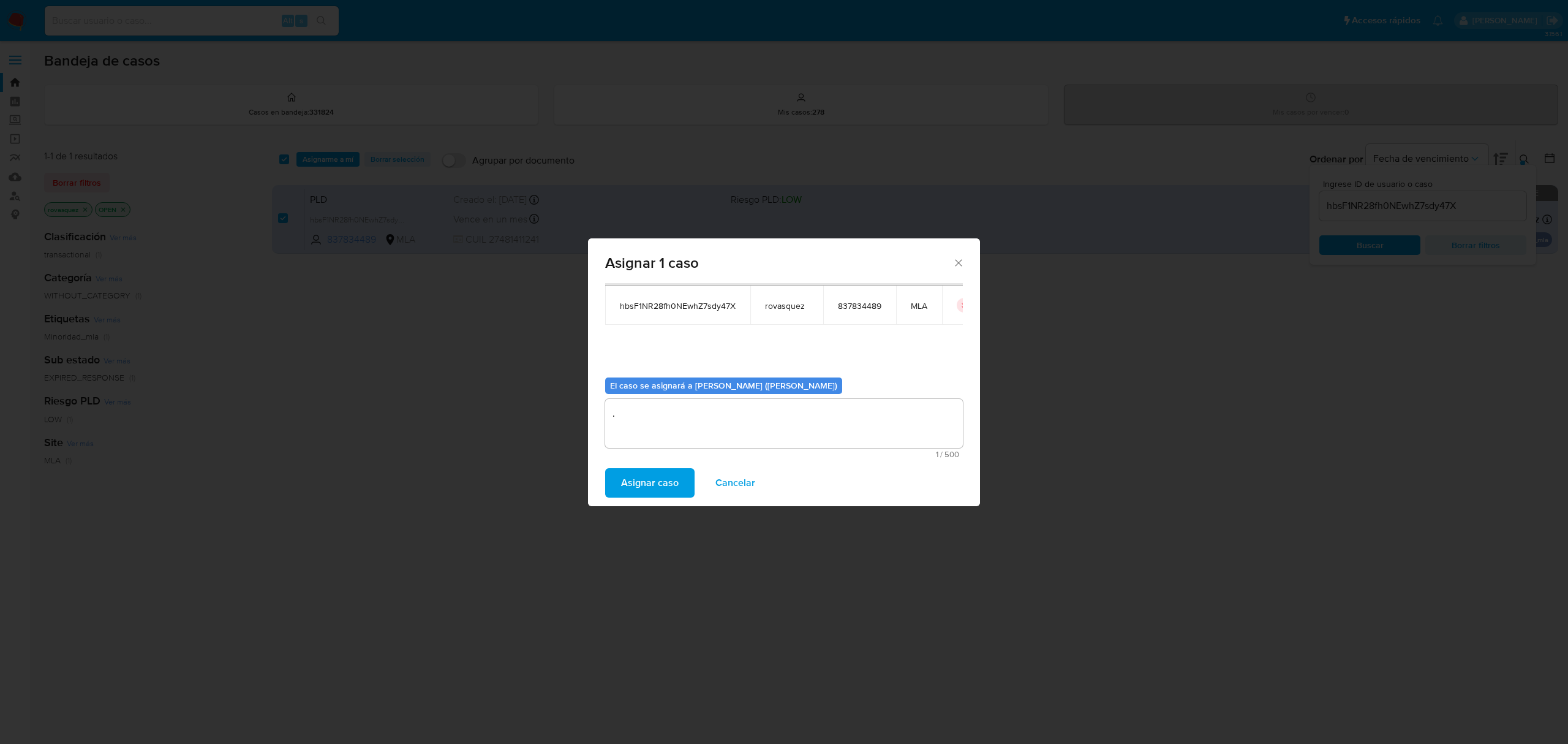
click at [638, 477] on span "Asignar caso" at bounding box center [650, 483] width 58 height 27
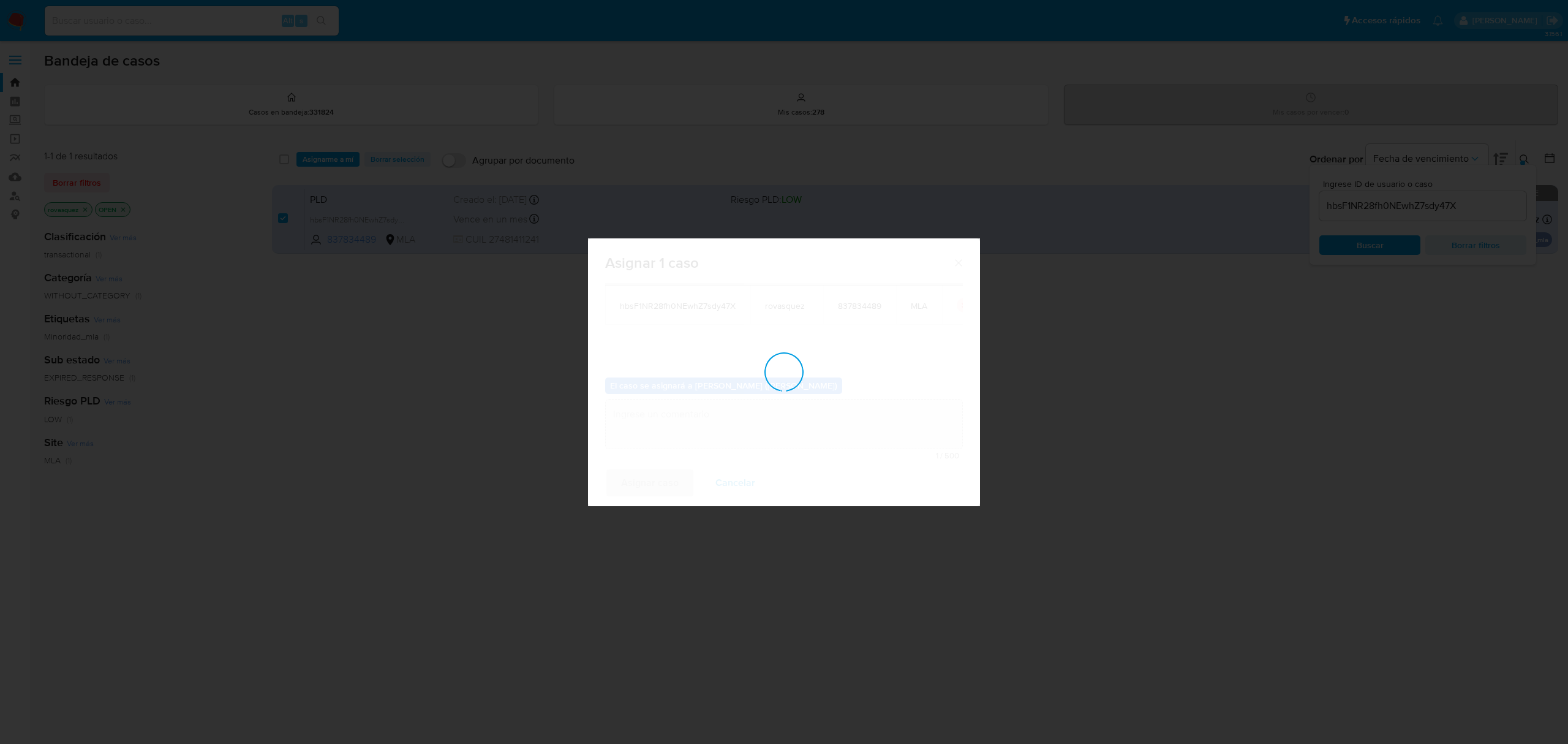
checkbox input "false"
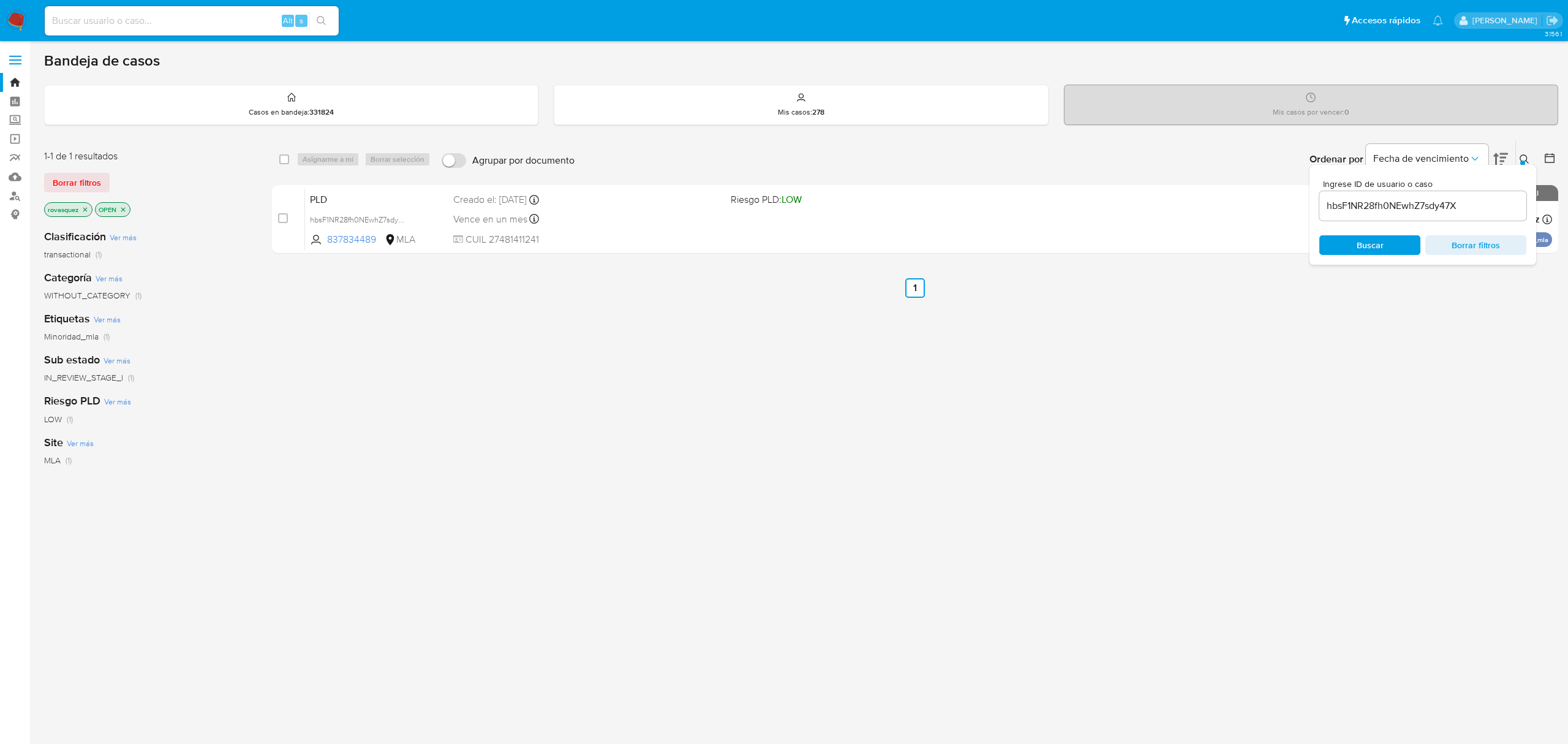
click at [15, 16] on img at bounding box center [17, 21] width 21 height 21
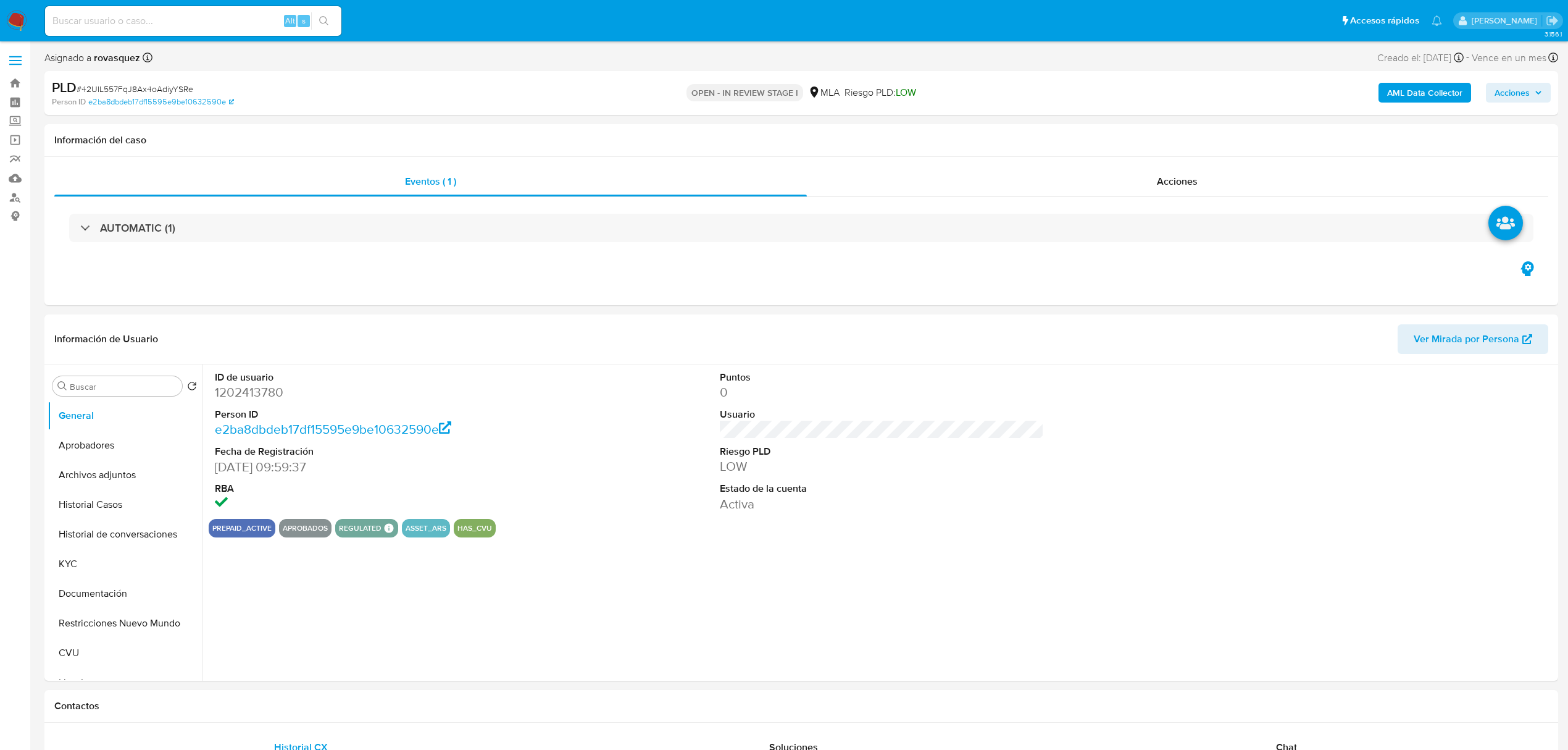
select select "10"
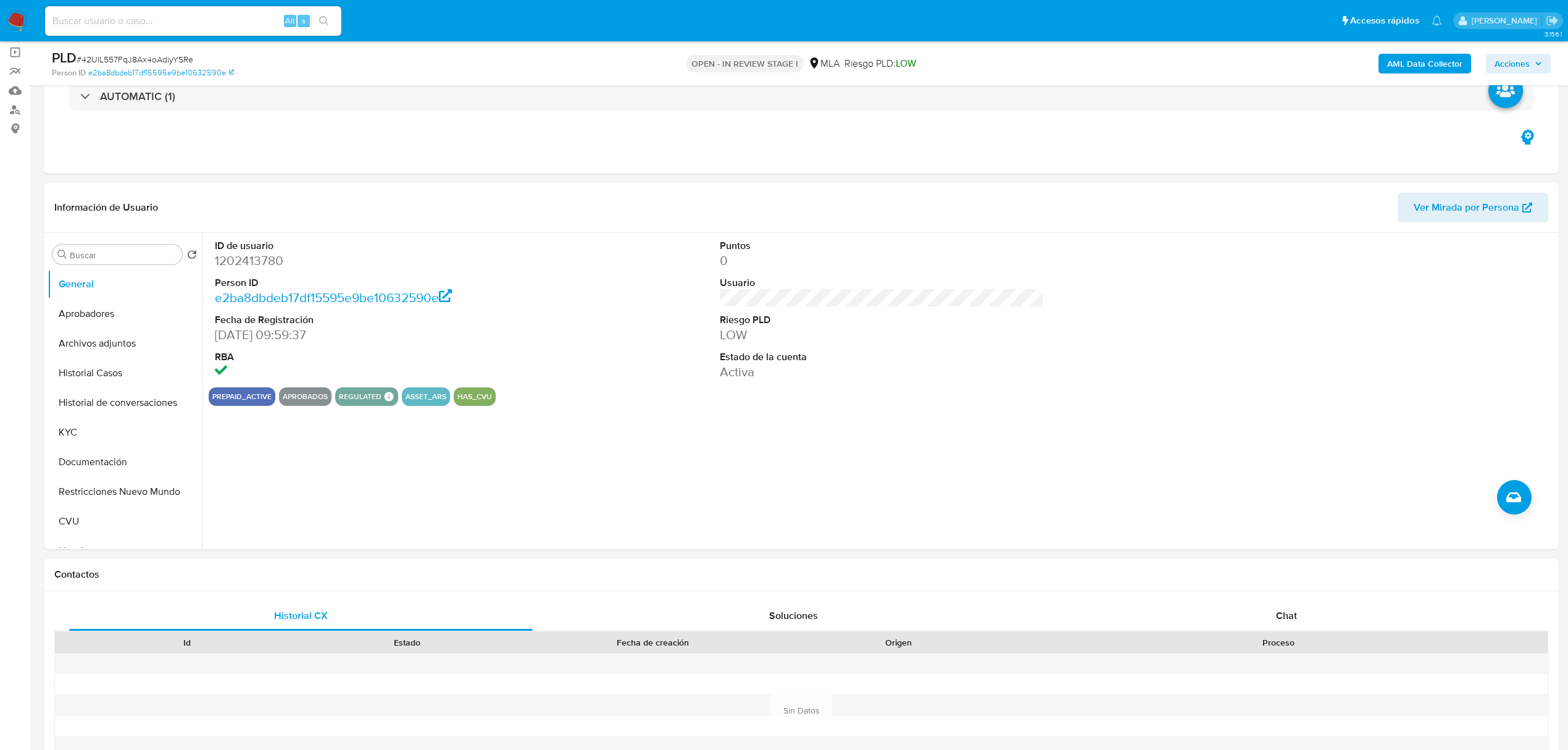
scroll to position [329, 0]
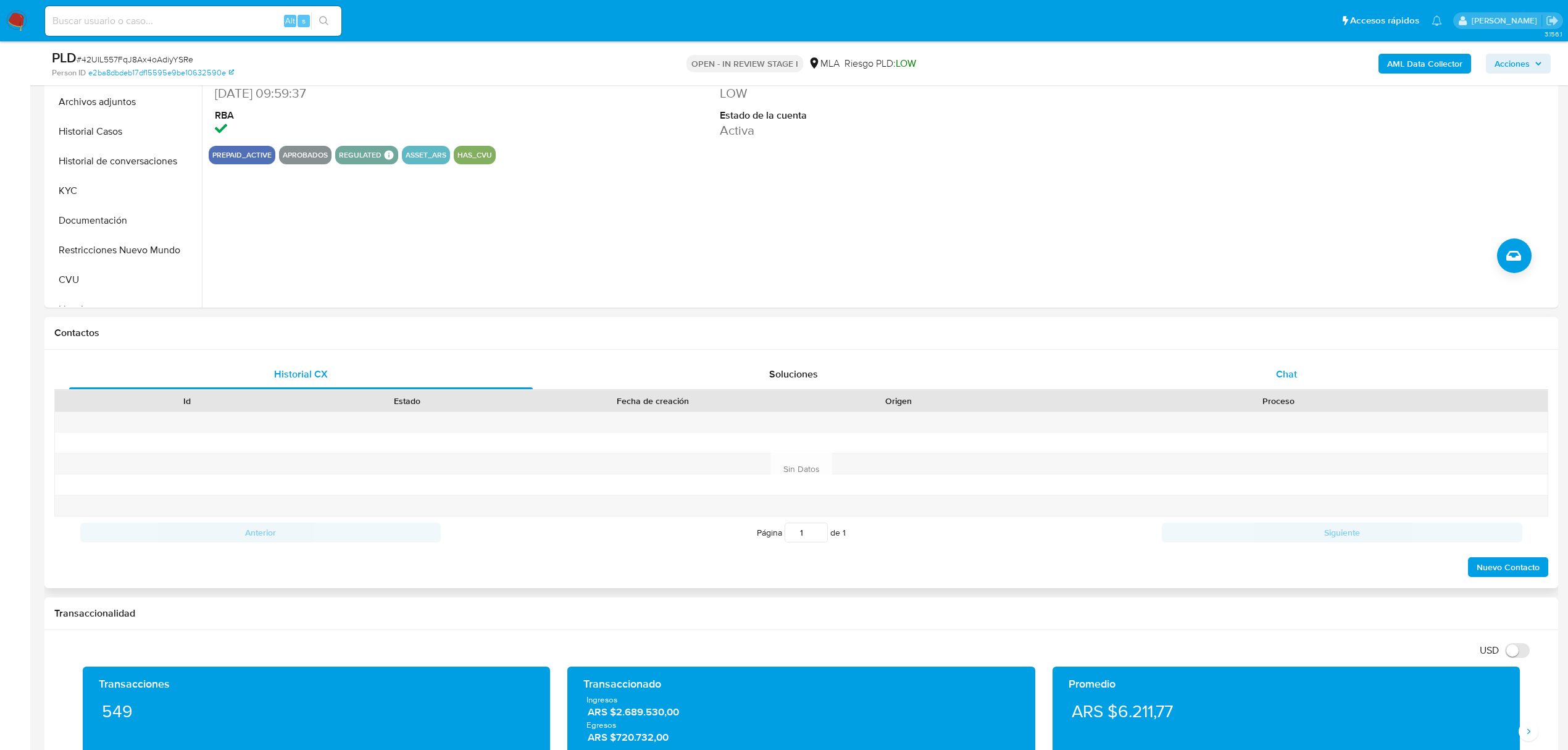
click at [1279, 379] on span "Chat" at bounding box center [1286, 374] width 21 height 14
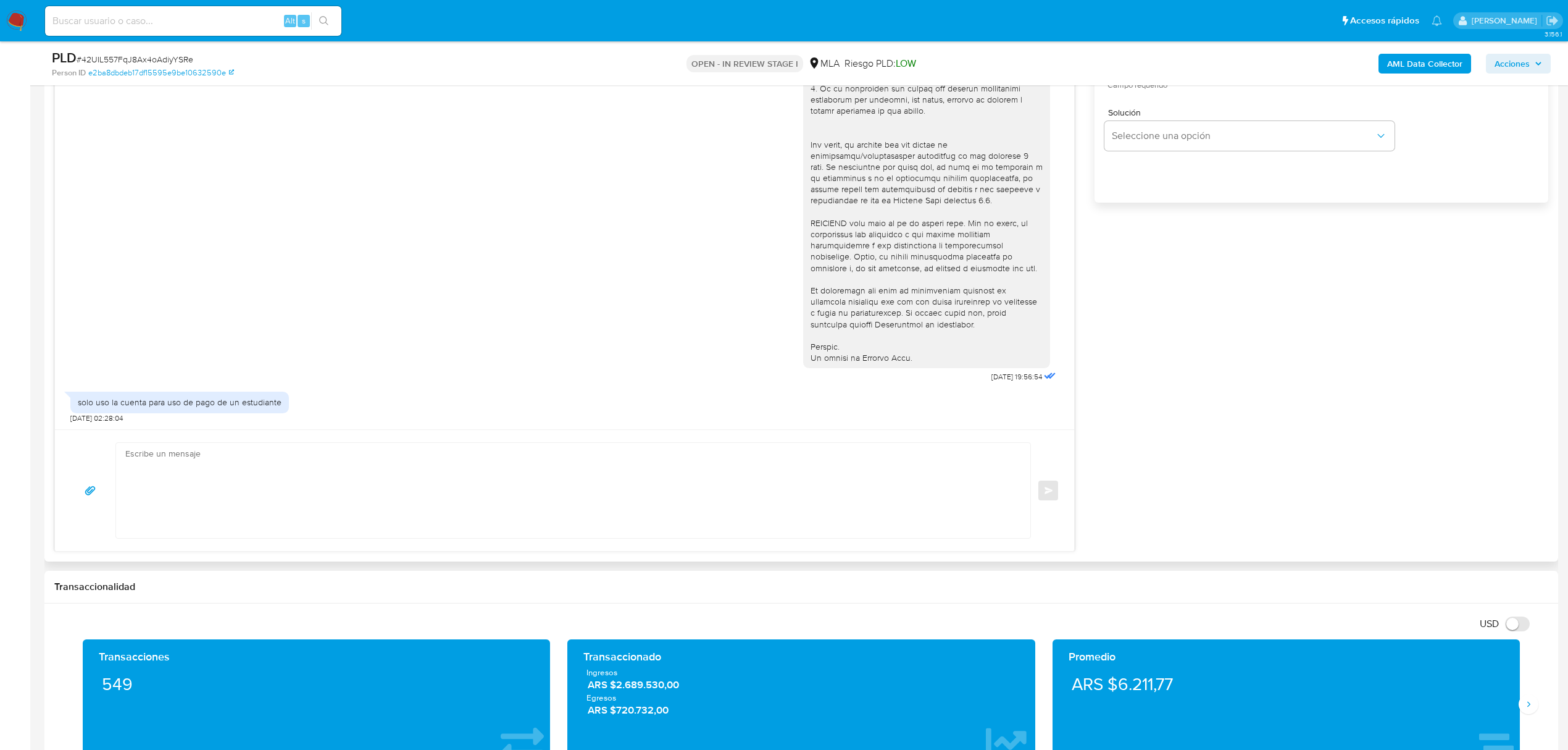
scroll to position [823, 0]
click at [210, 487] on textarea at bounding box center [570, 489] width 889 height 95
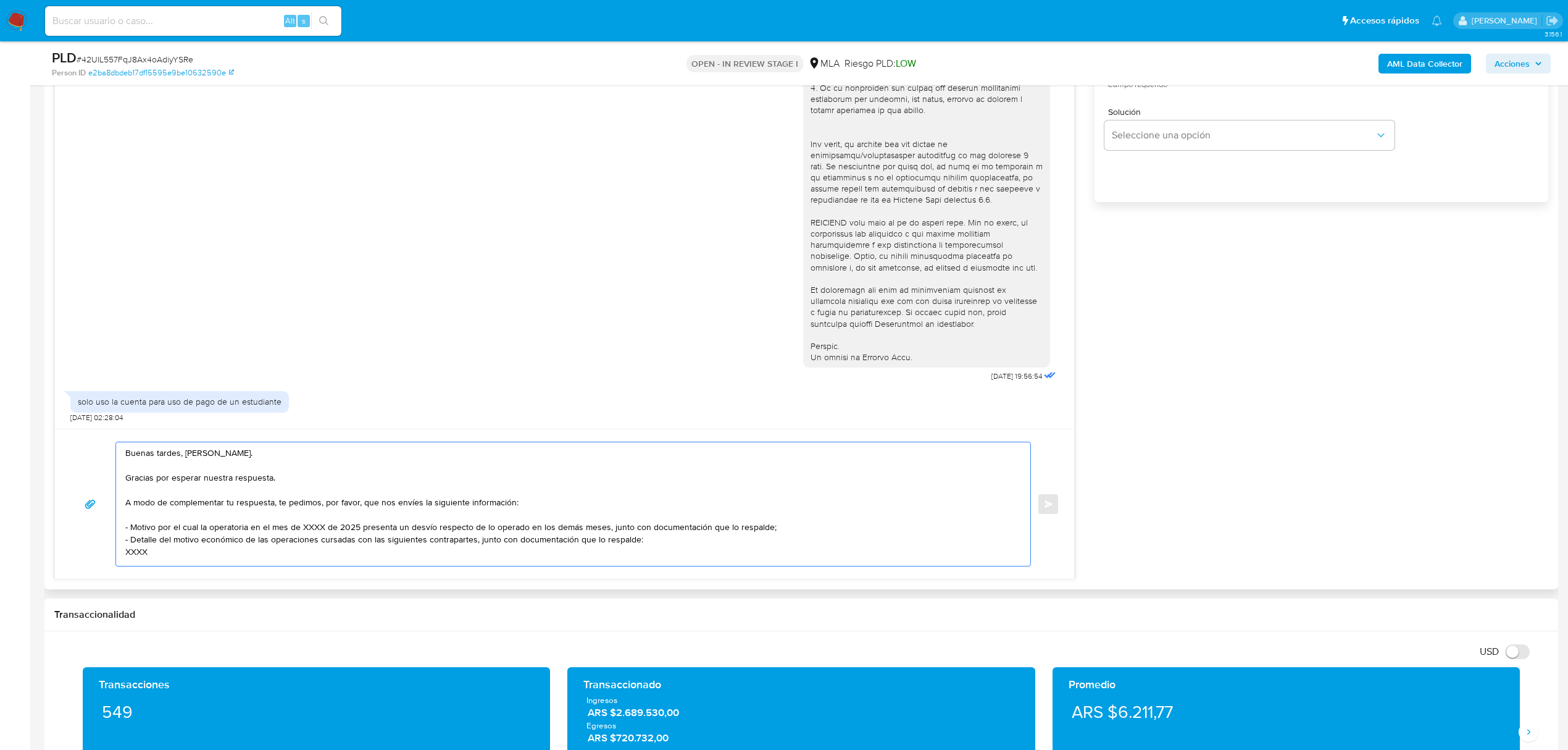
click at [295, 488] on textarea "Buenas tardes, [PERSON_NAME]. Gracias por esperar nuestra respuesta. A modo de …" at bounding box center [570, 504] width 889 height 124
click at [218, 476] on textarea "Buenas tardes, Agustin. Gracias por esperar nuestra respuesta. A modo de comple…" at bounding box center [570, 504] width 889 height 124
click at [254, 476] on textarea "Buenas tardes, Agustin. Gracias por esperar nuestra respuesta. A modo de comple…" at bounding box center [570, 504] width 889 height 124
click at [283, 476] on textarea "Buenas tardes, Agustin. Gracias por esperar nuestra respuesta. A modo de comple…" at bounding box center [570, 504] width 889 height 124
click at [278, 466] on textarea "Buenas tardes, Agustin. Gracias por esperar nuestra respuesta. A modo de comple…" at bounding box center [570, 504] width 889 height 124
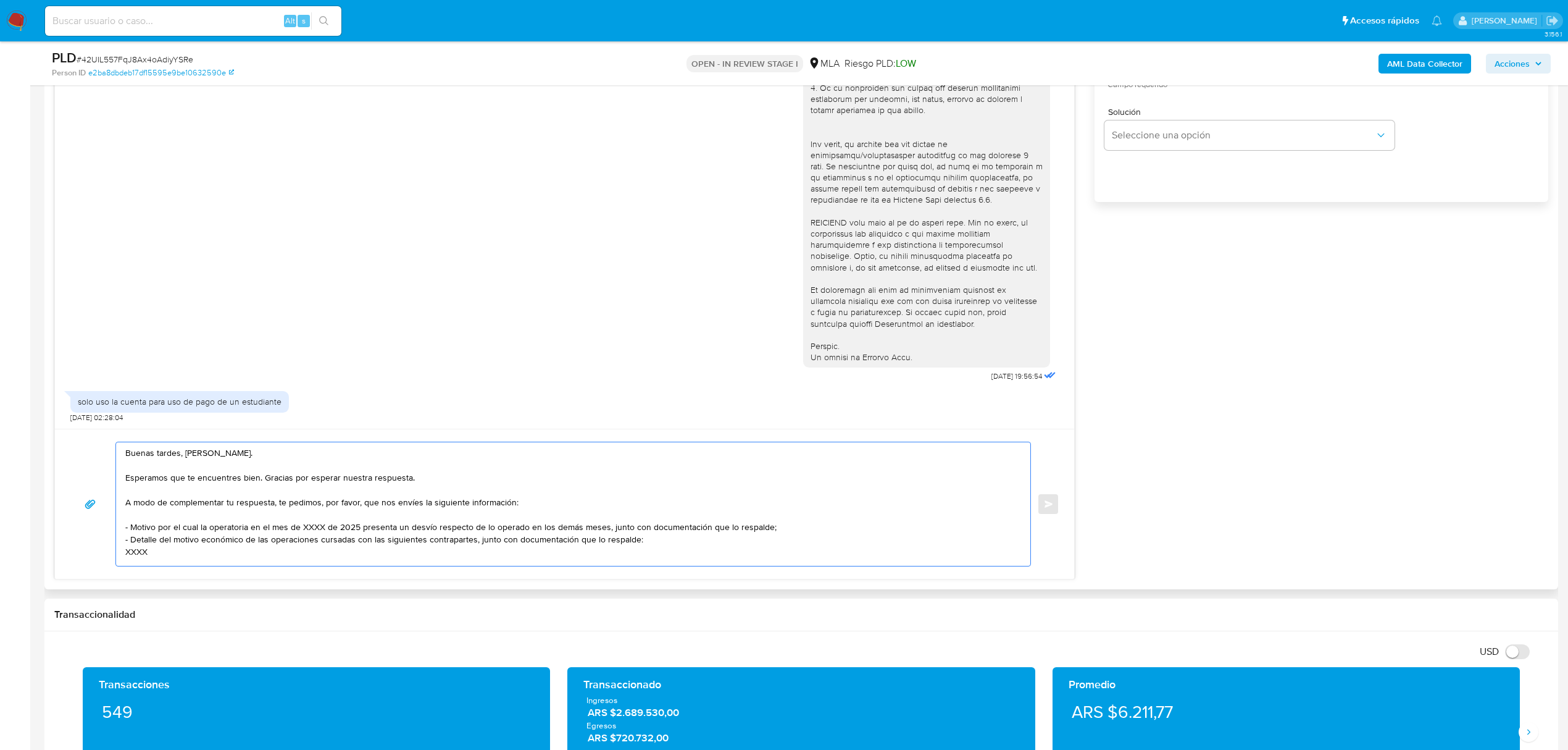
click at [414, 528] on textarea "Buenas tardes, Agustin. Esperamos que te encuentres bien. Gracias por esperar n…" at bounding box center [570, 504] width 889 height 124
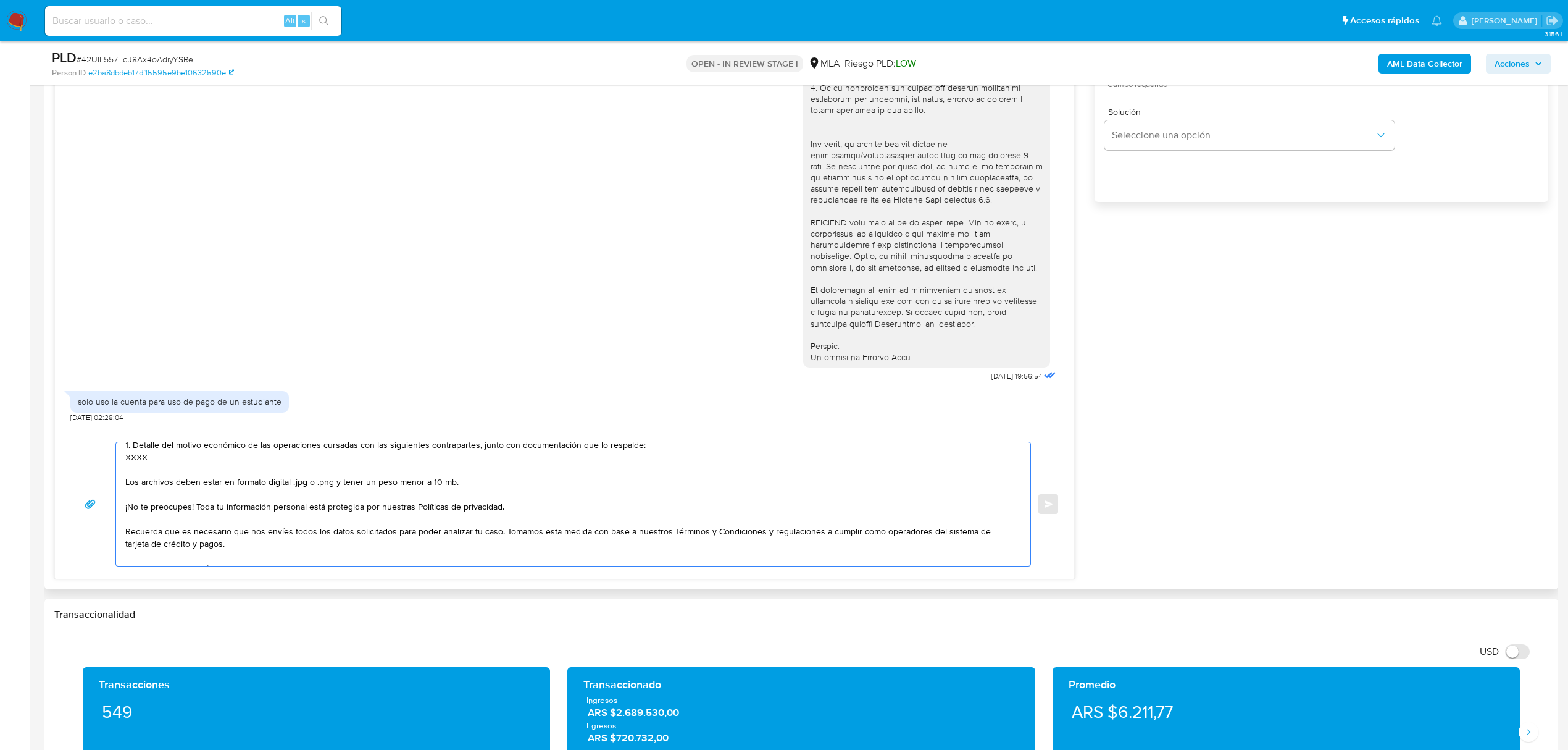
click at [130, 457] on textarea "Buenas tardes, Agustin. Esperamos que te encuentres bien. Gracias por esperar n…" at bounding box center [570, 504] width 889 height 124
paste textarea "Martina De Marco - CUIT 27480725080"
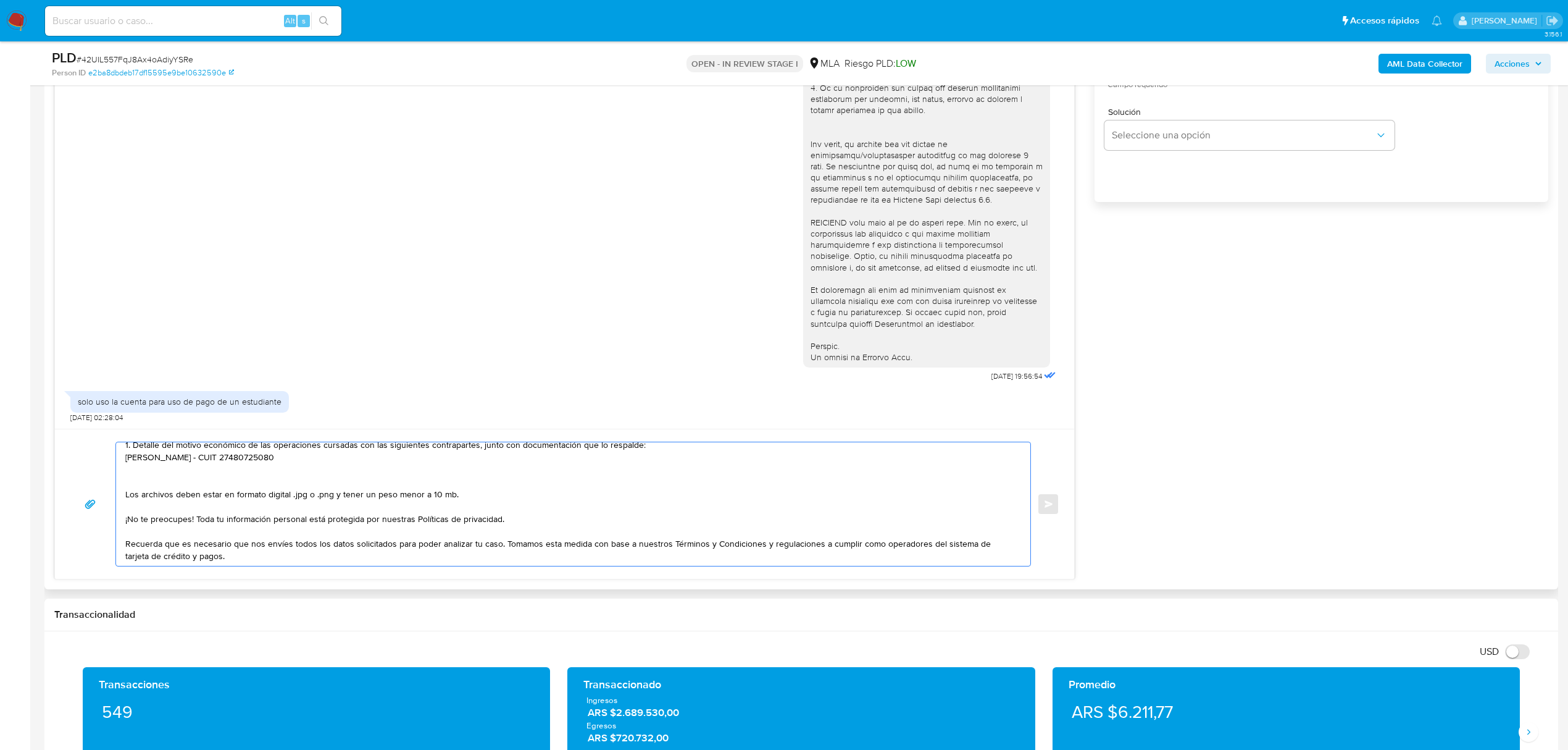
paste textarea "Policia De La Pcia De Cordoba - CUIL 30999256577"
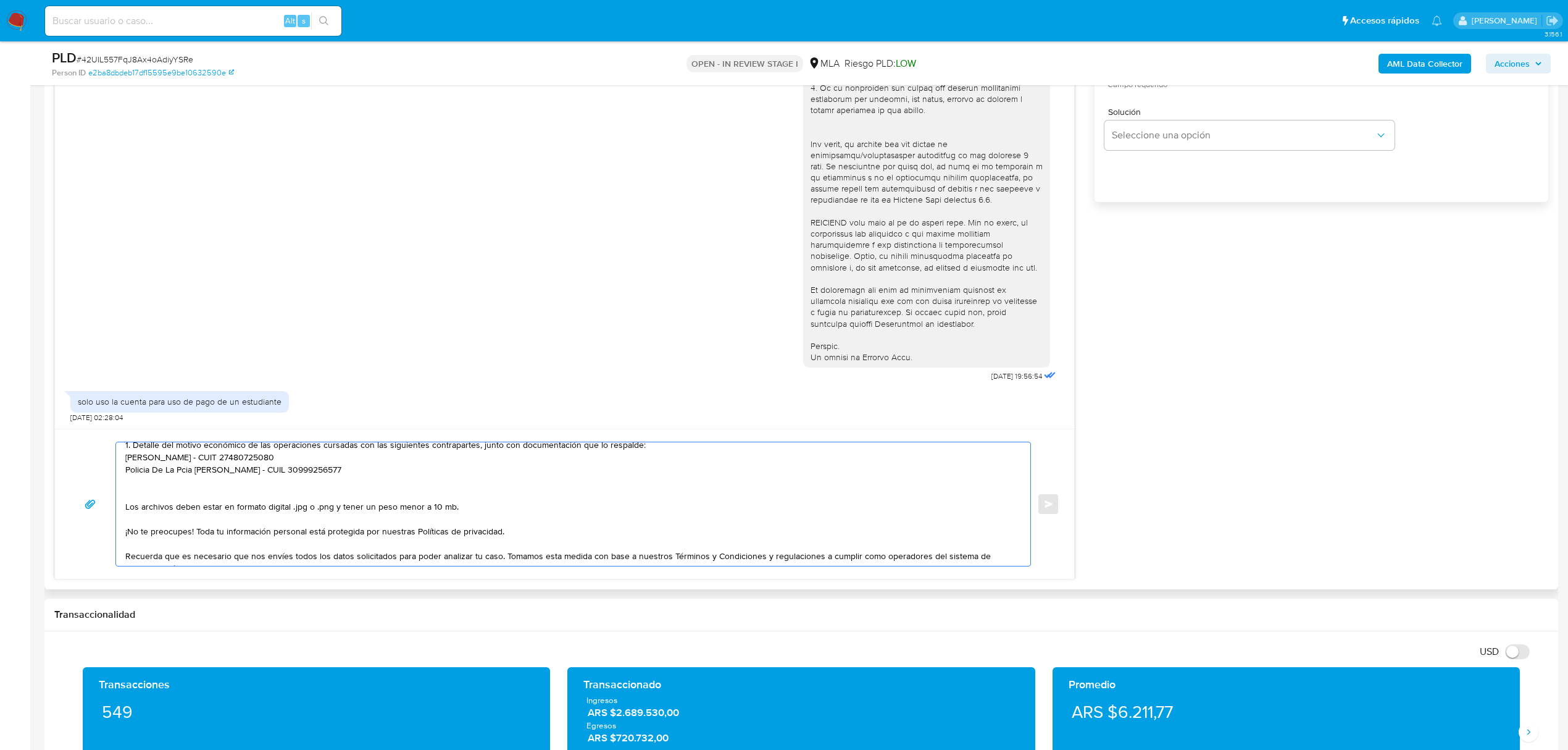
paste textarea "Martina De Marco - CUIT 27480725080"
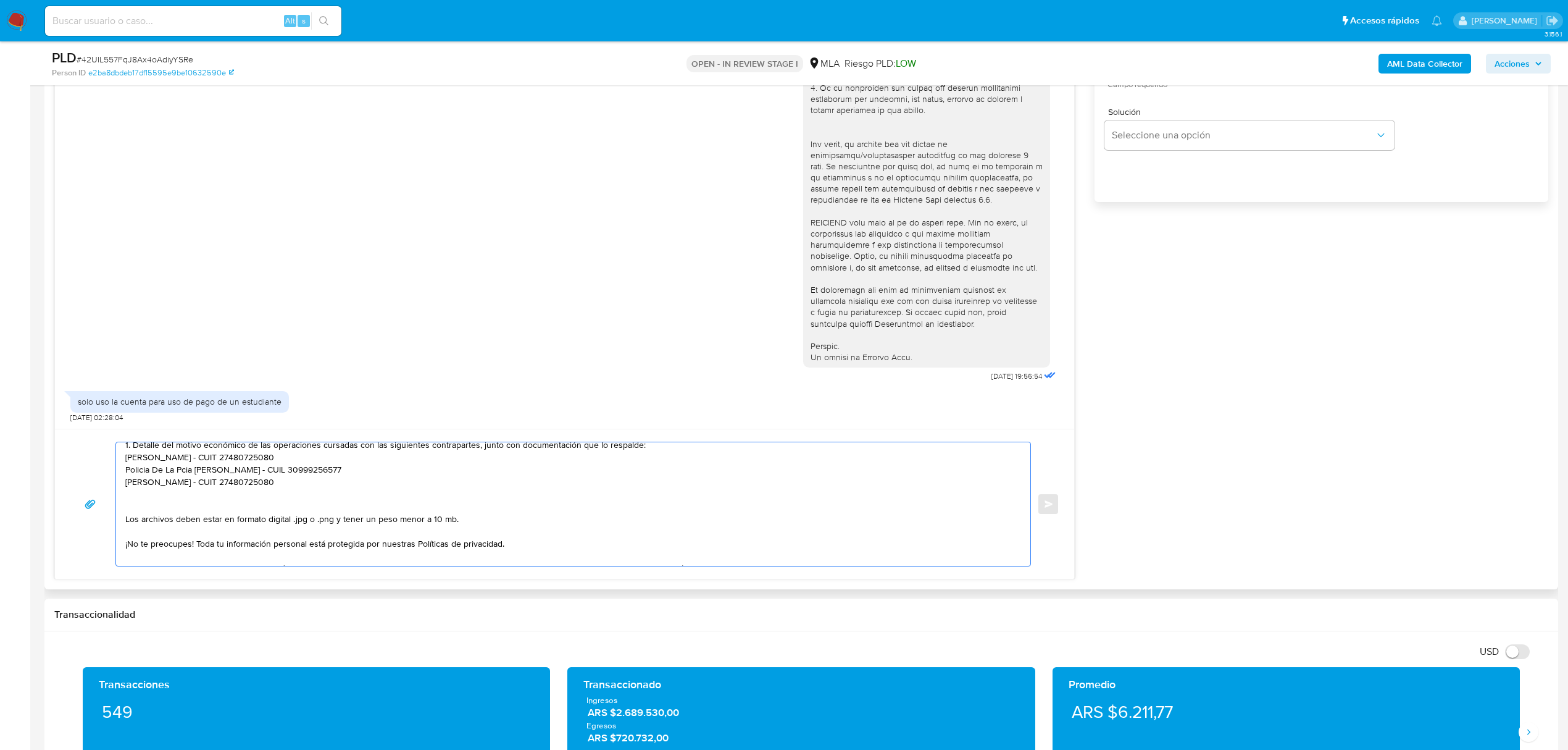
paste textarea "BELLBS SOCIEDAD DE RESPONSABILIDAD LIMITADA CUIT: 30-71851760-1"
click at [331, 497] on textarea at bounding box center [570, 504] width 889 height 124
click at [424, 495] on textarea at bounding box center [570, 504] width 889 height 124
click at [265, 484] on textarea at bounding box center [570, 504] width 889 height 124
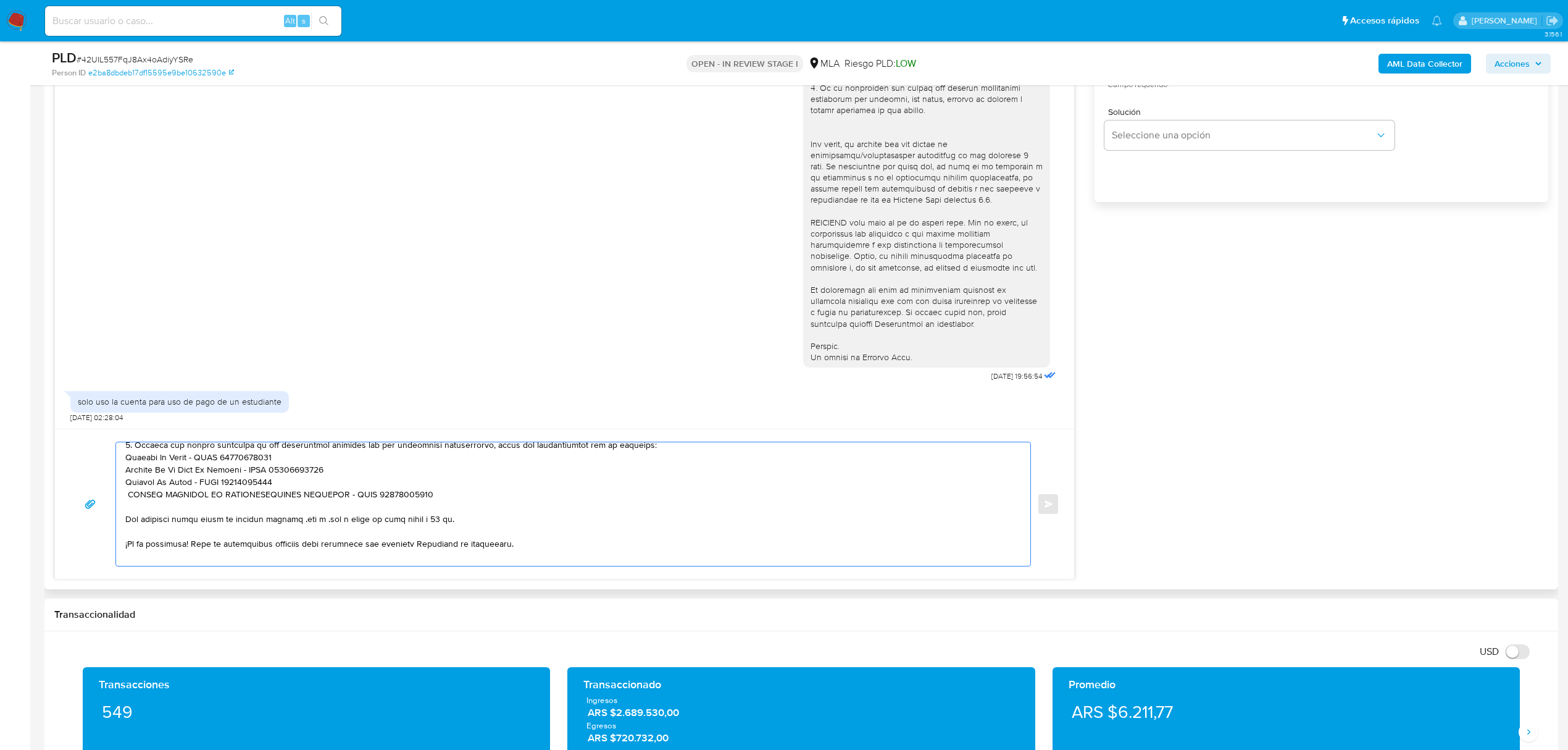
click at [265, 484] on textarea at bounding box center [570, 504] width 889 height 124
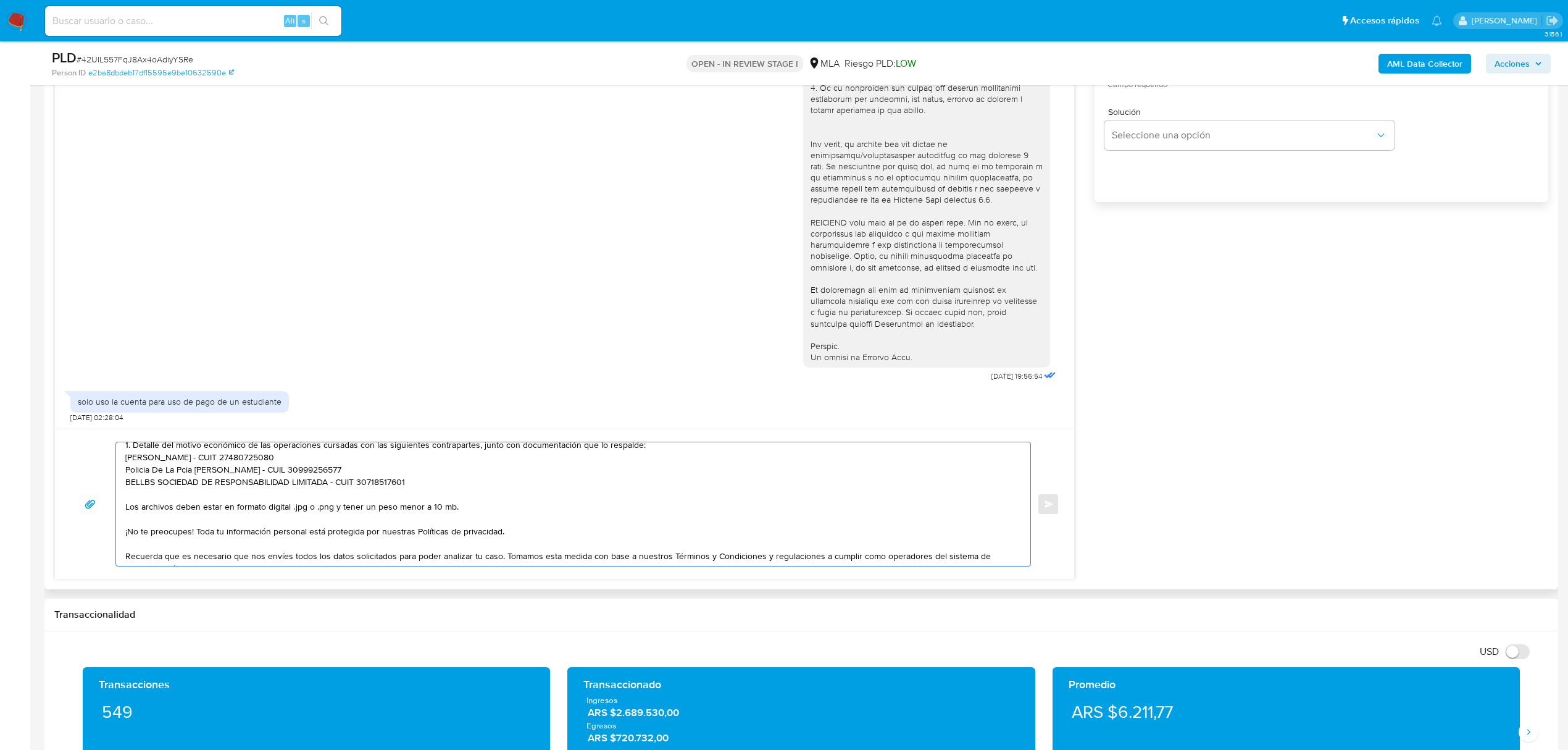
paste textarea "Renata Martinez - CUIL 27492894791 (SIN ACTIVIDAD | menor de edad | reside en B…"
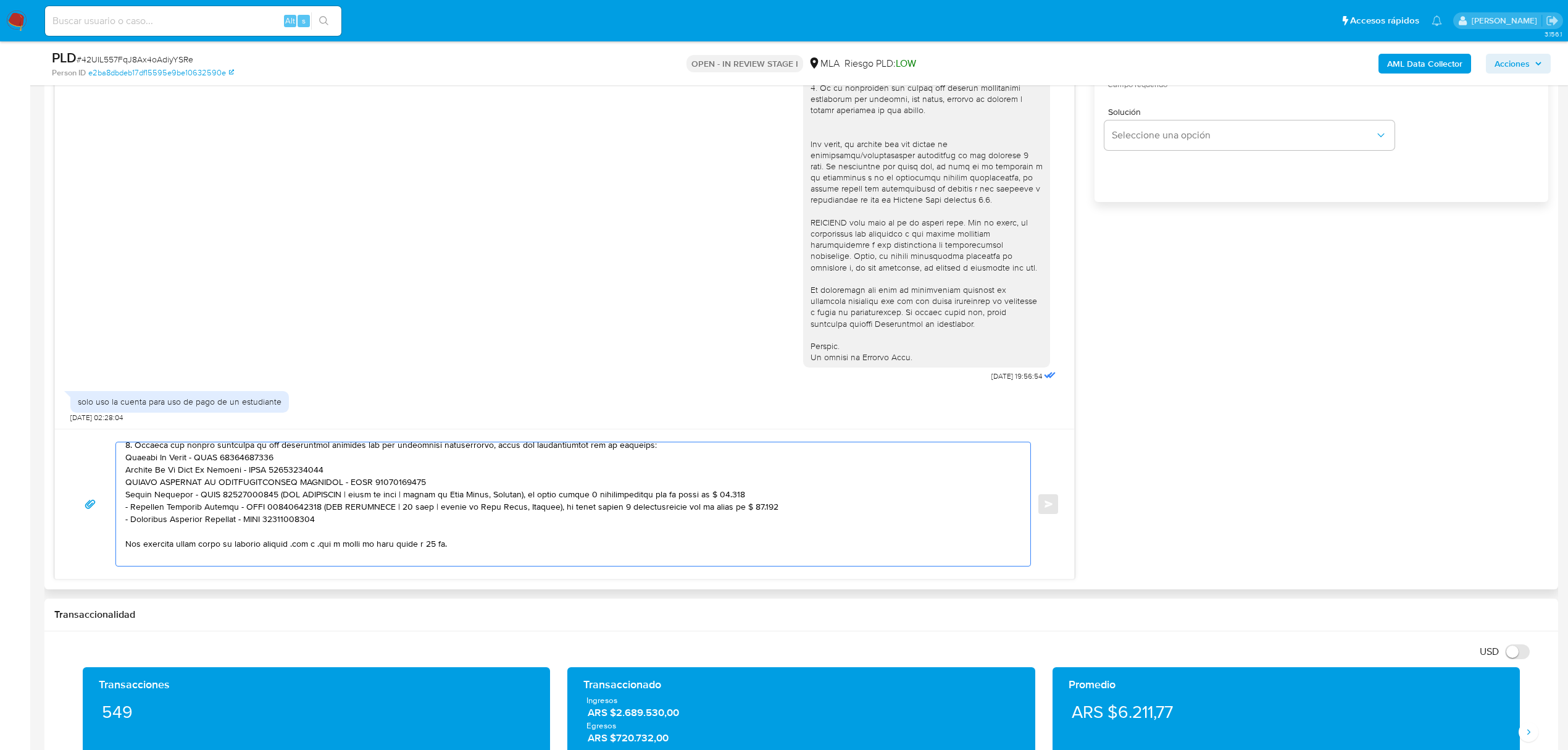
click at [266, 495] on textarea at bounding box center [570, 504] width 889 height 124
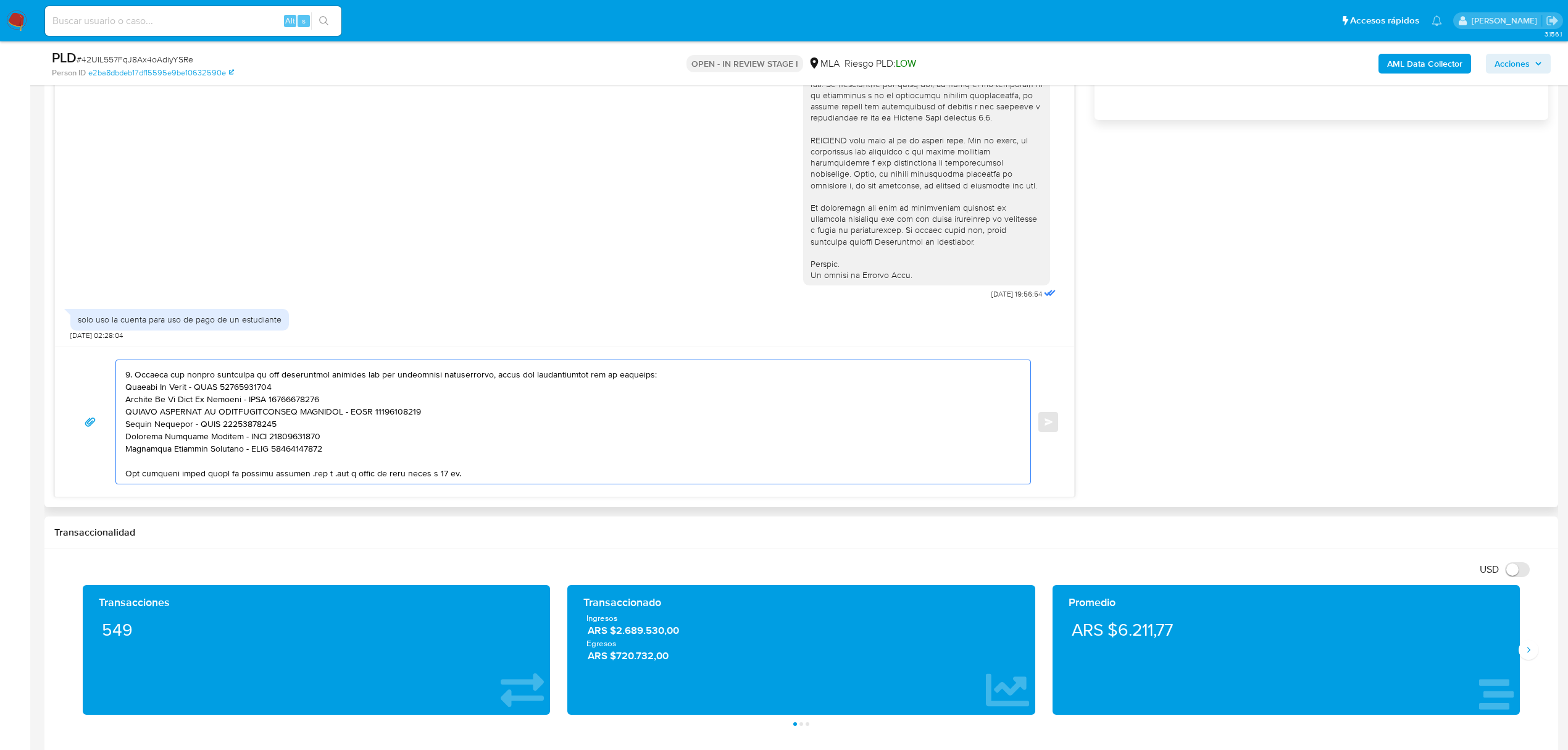
scroll to position [111, 0]
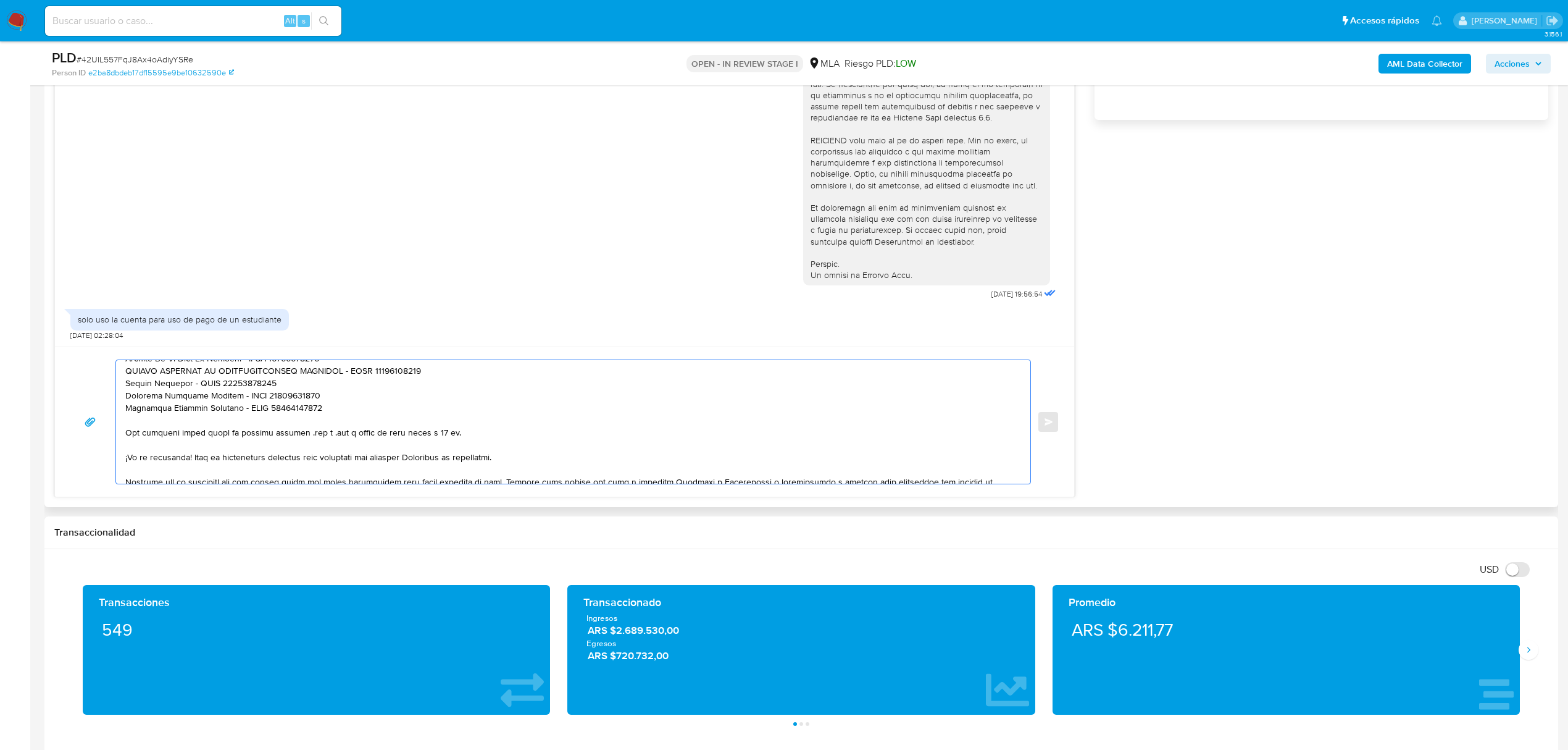
drag, startPoint x: 195, startPoint y: 472, endPoint x: 117, endPoint y: 423, distance: 92.1
click at [117, 423] on div at bounding box center [570, 422] width 908 height 124
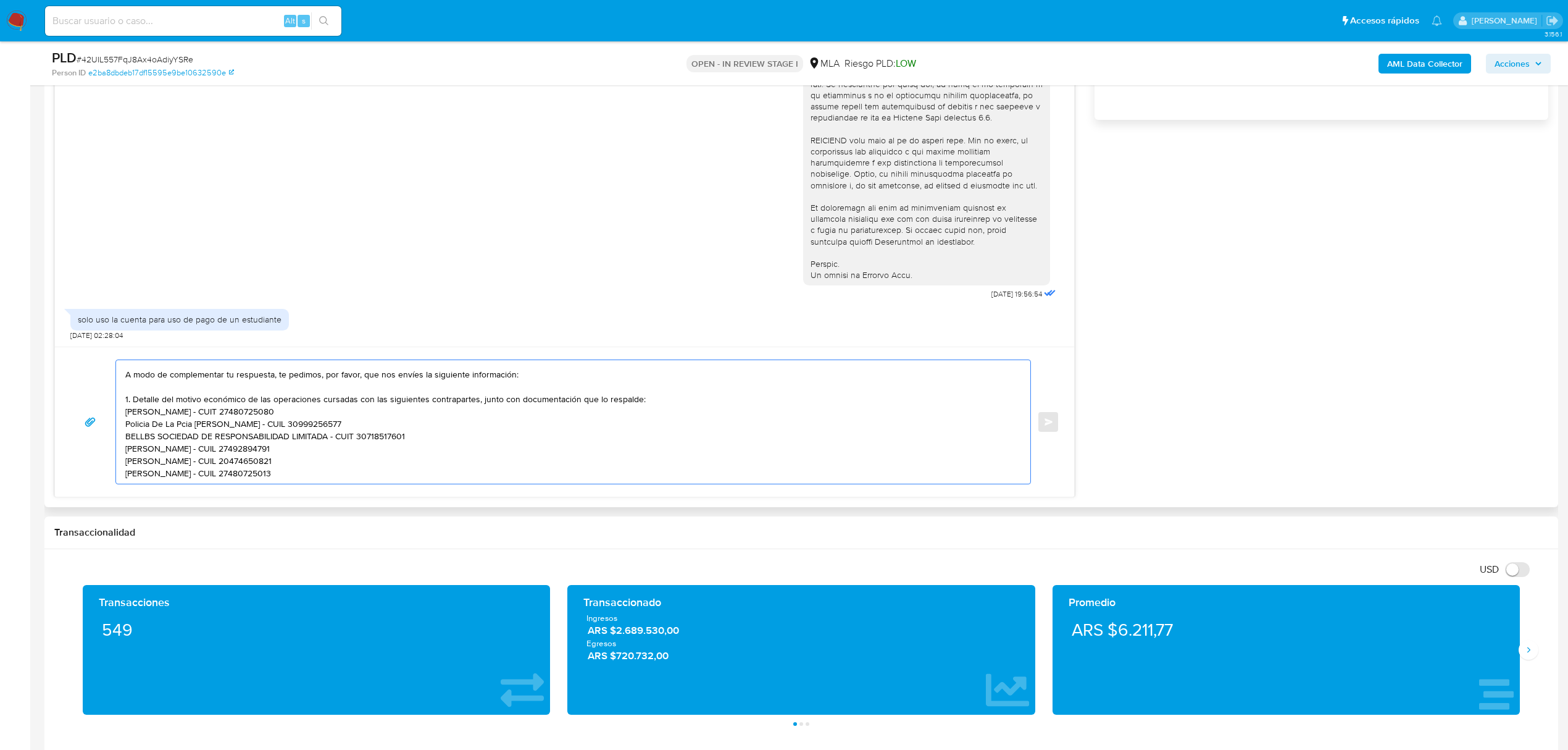
scroll to position [58, 0]
paste textarea "Es importante que sepas que, en caso de no responder a lo solicitado o si lo pr…"
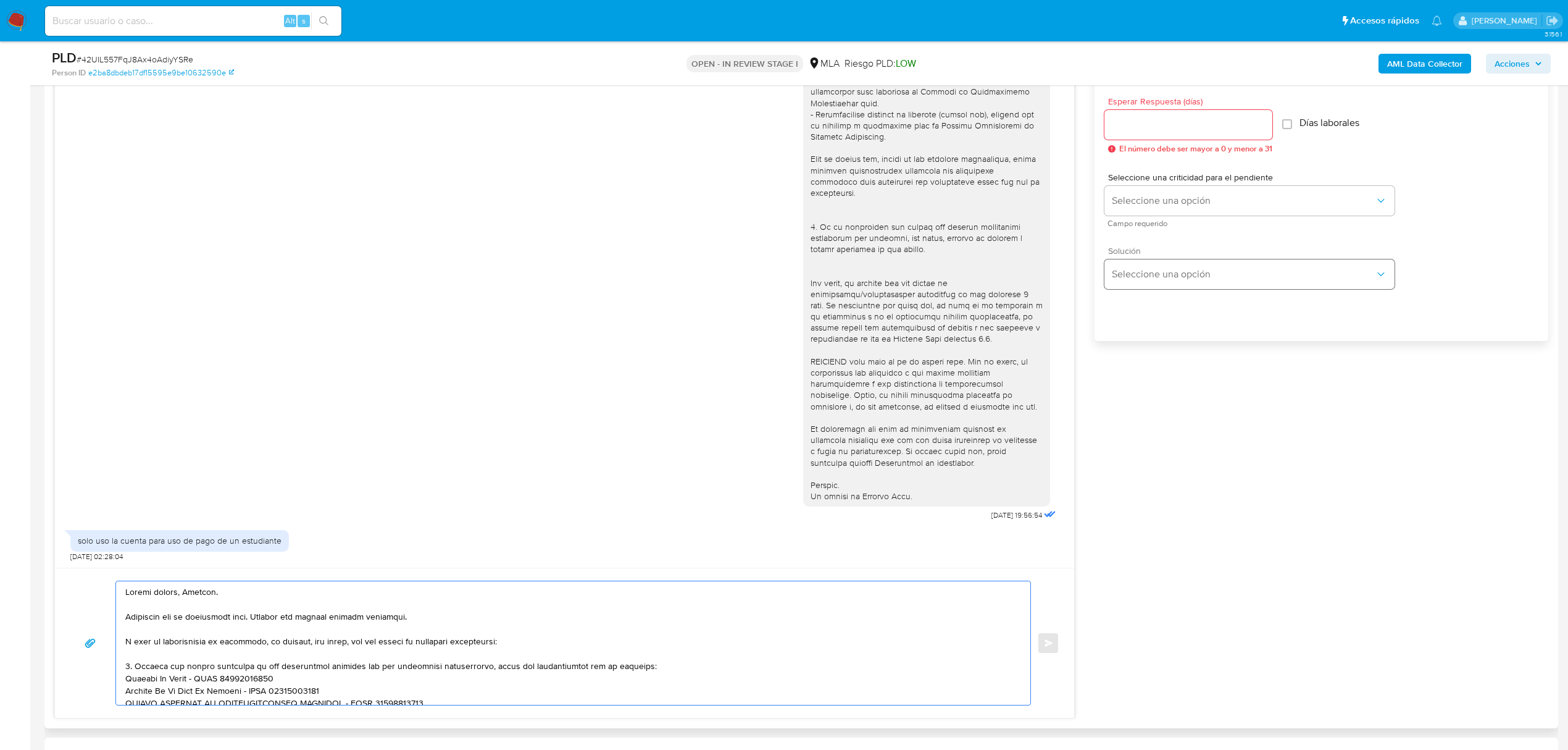
scroll to position [658, 0]
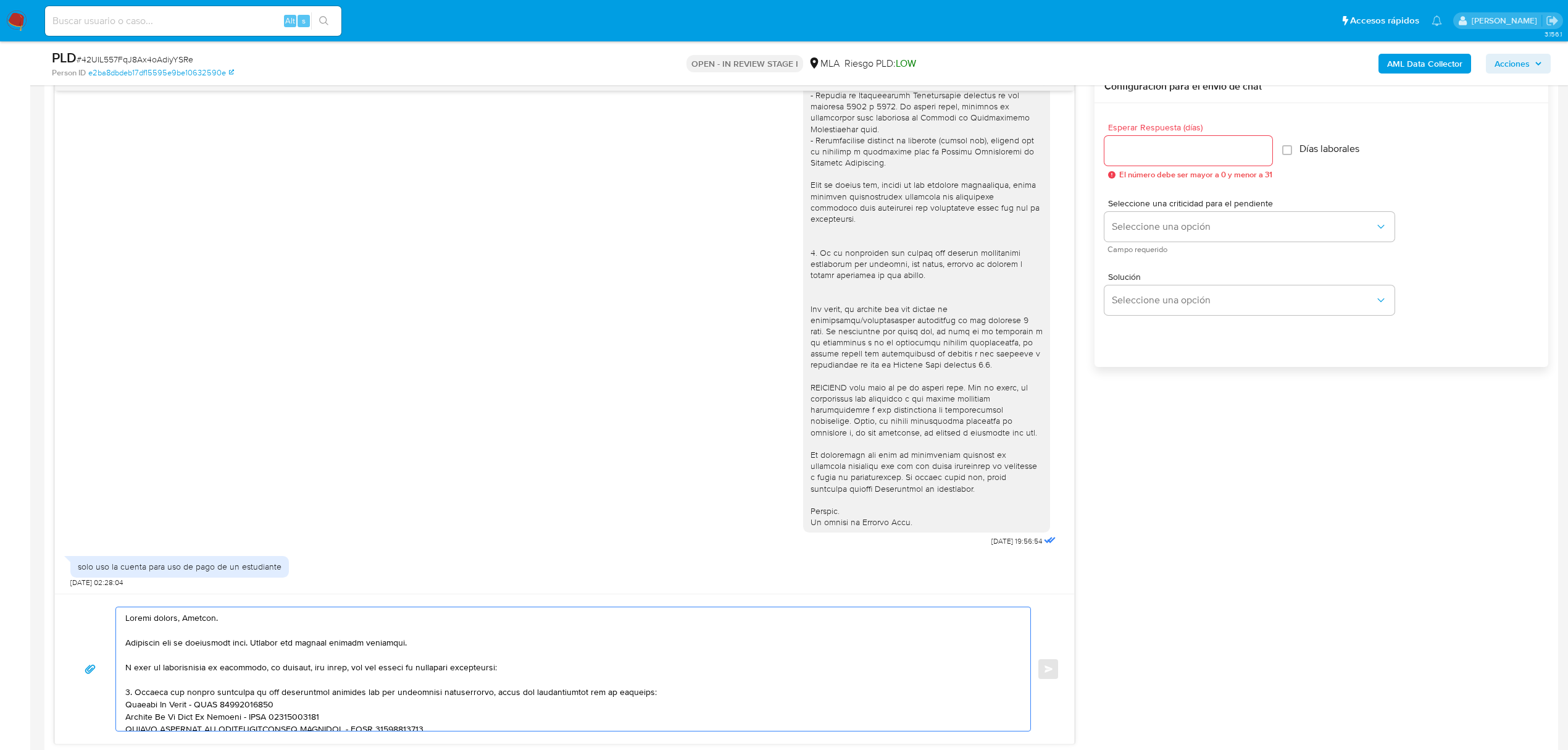
type textarea "Buenas tardes, Agustin. Esperamos que te encuentres bien. Gracias por esperar n…"
click at [1131, 149] on input "Esperar Respuesta (días)" at bounding box center [1188, 151] width 168 height 16
type input "2"
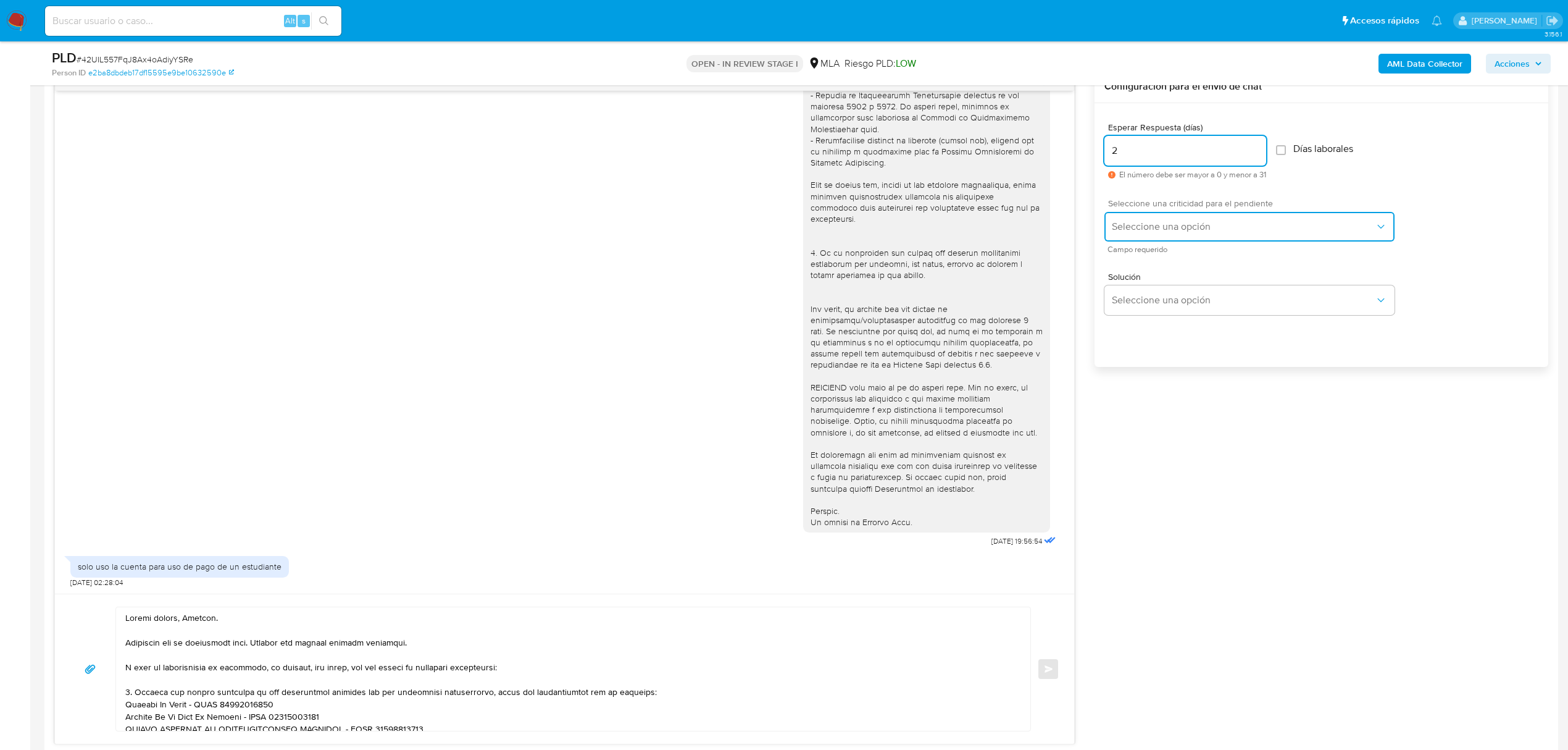
click at [1136, 219] on button "Seleccione una opción" at bounding box center [1250, 227] width 290 height 30
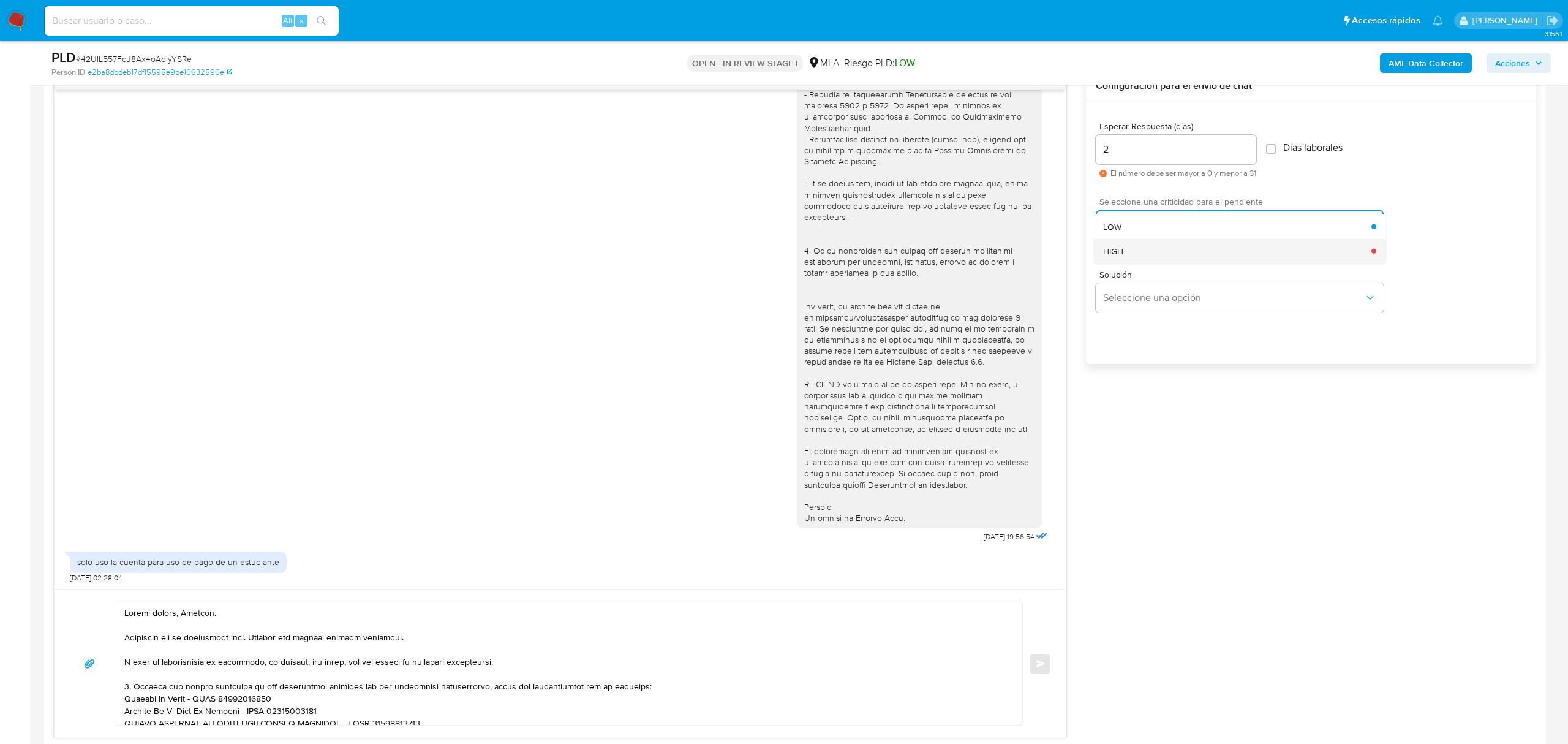
click at [1135, 255] on div "HIGH" at bounding box center [1237, 251] width 268 height 25
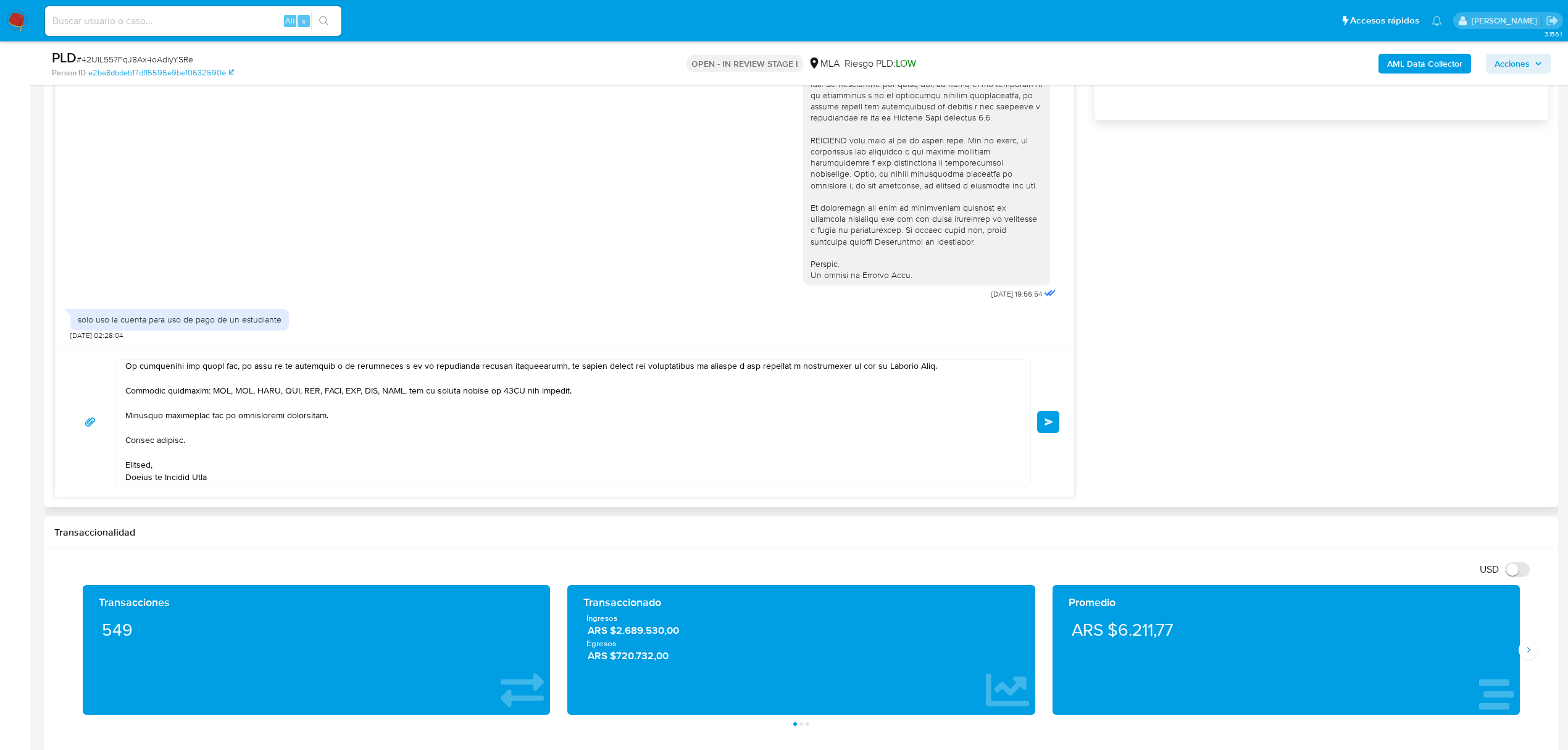
scroll to position [181, 0]
click at [1050, 423] on span "Enviar" at bounding box center [1049, 422] width 9 height 7
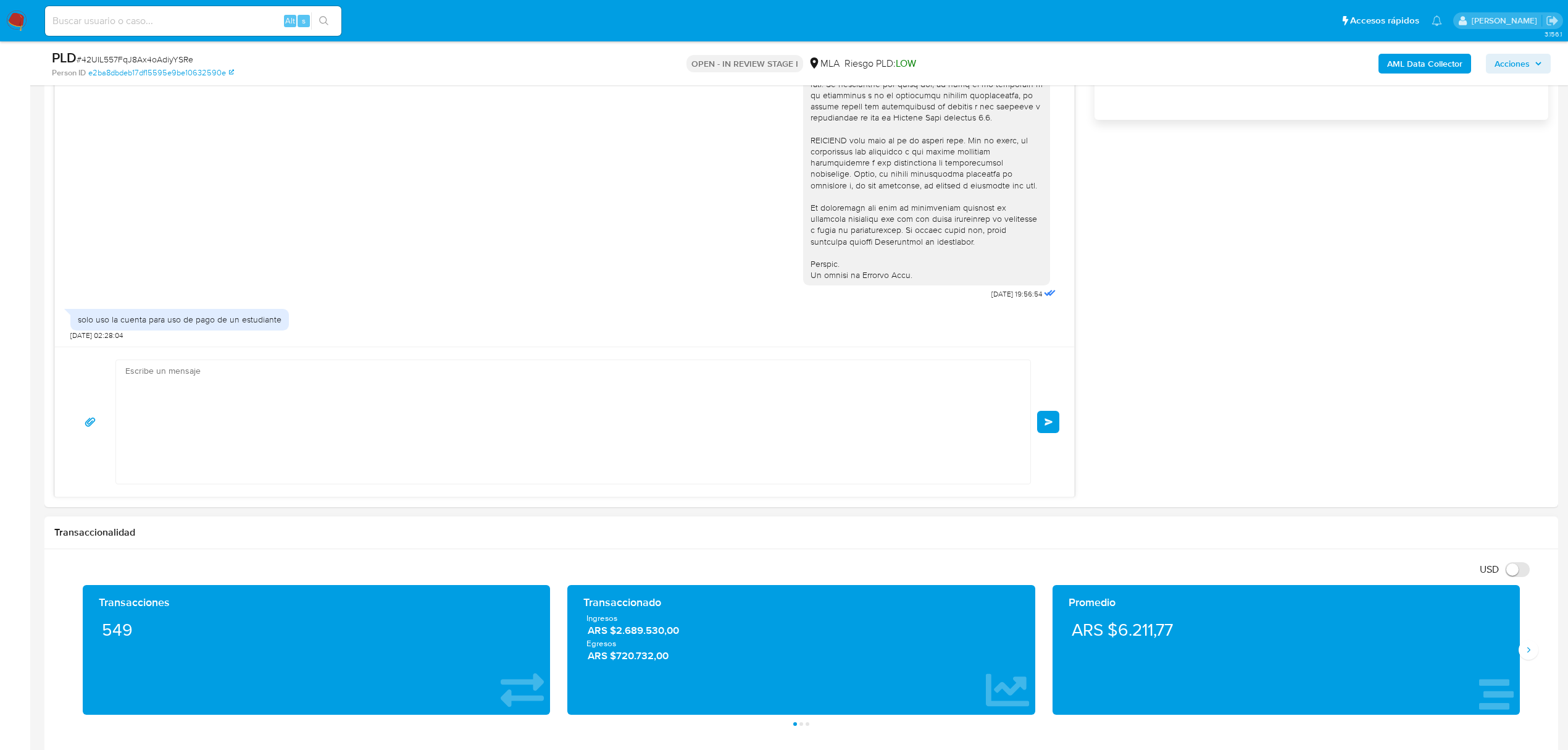
scroll to position [652, 0]
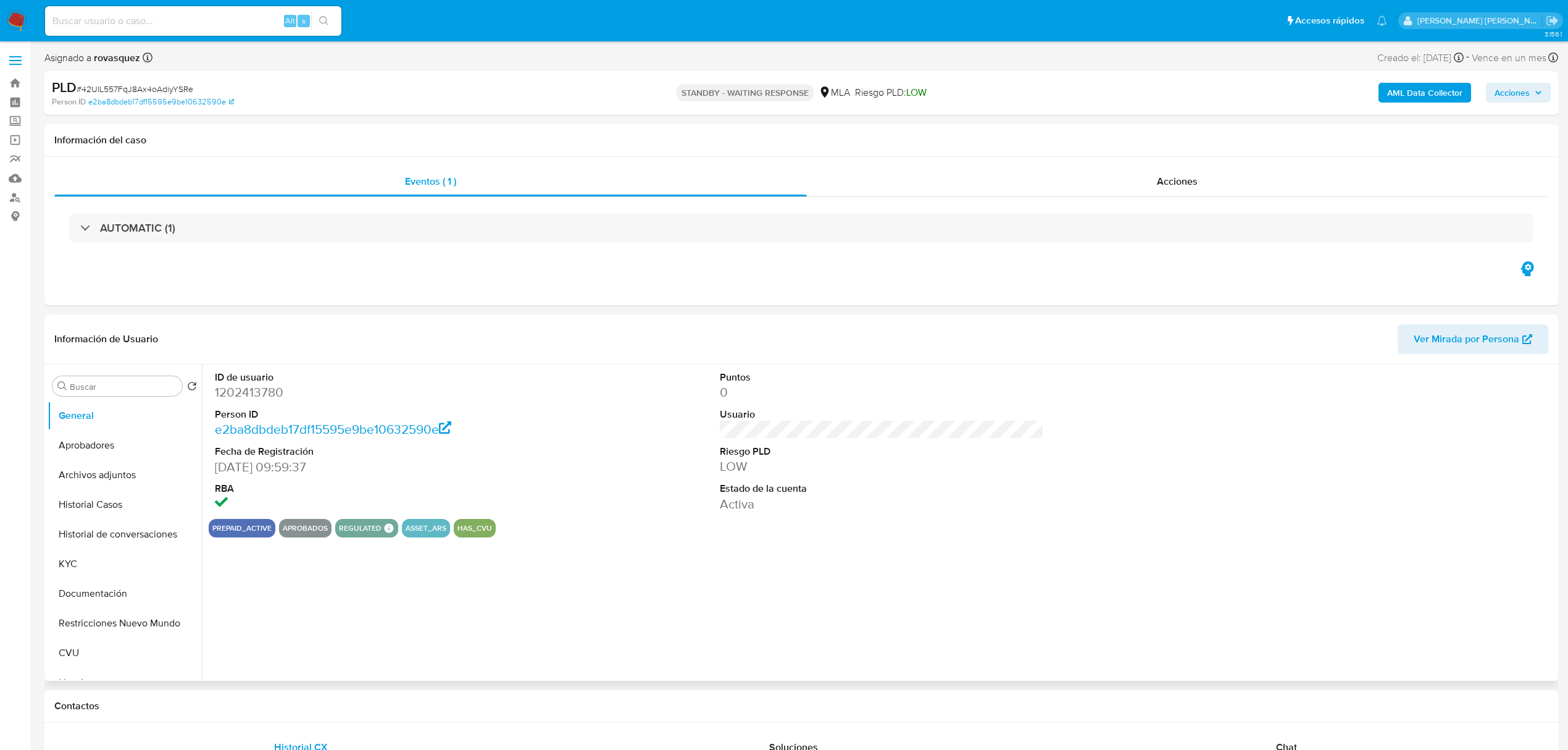
select select "10"
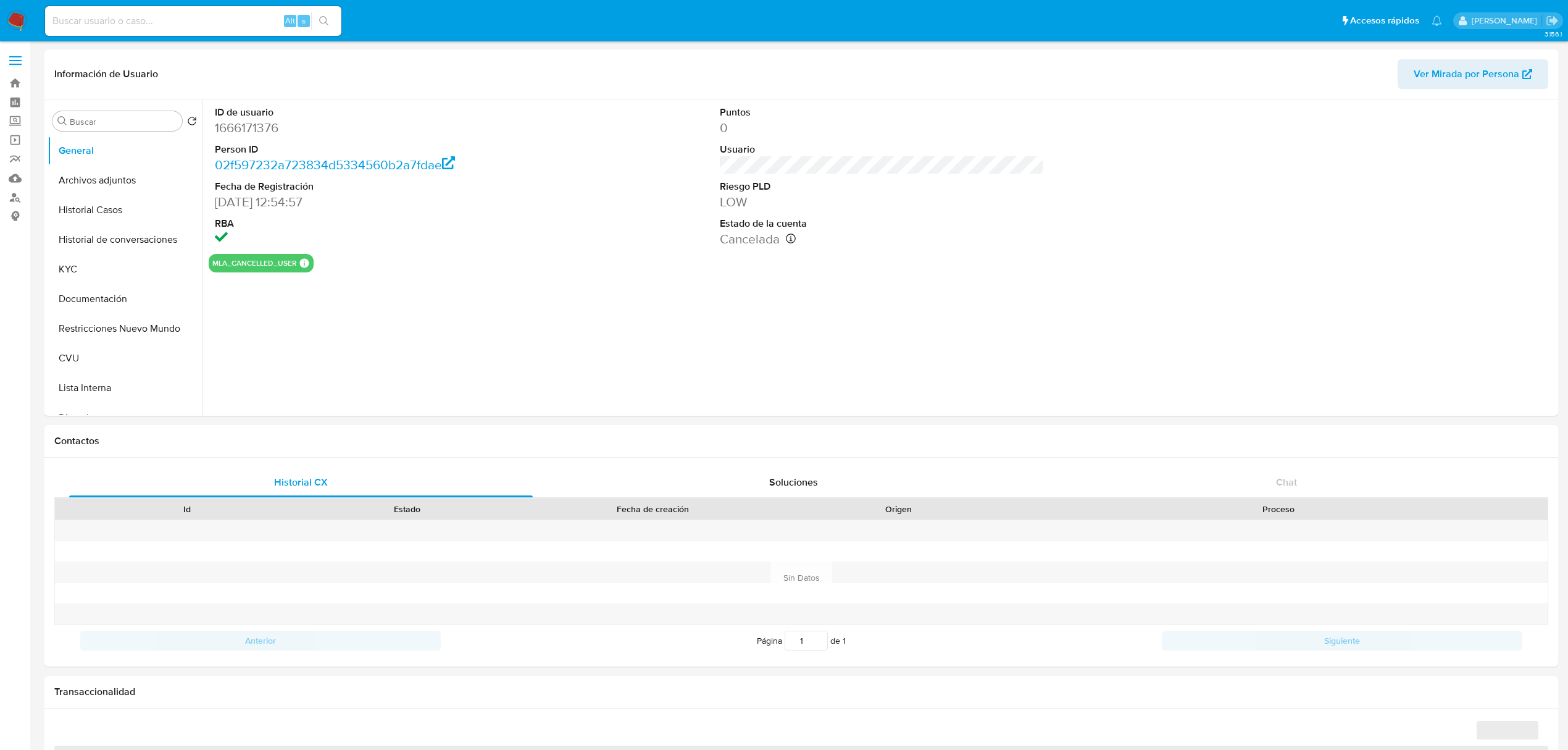
select select "10"
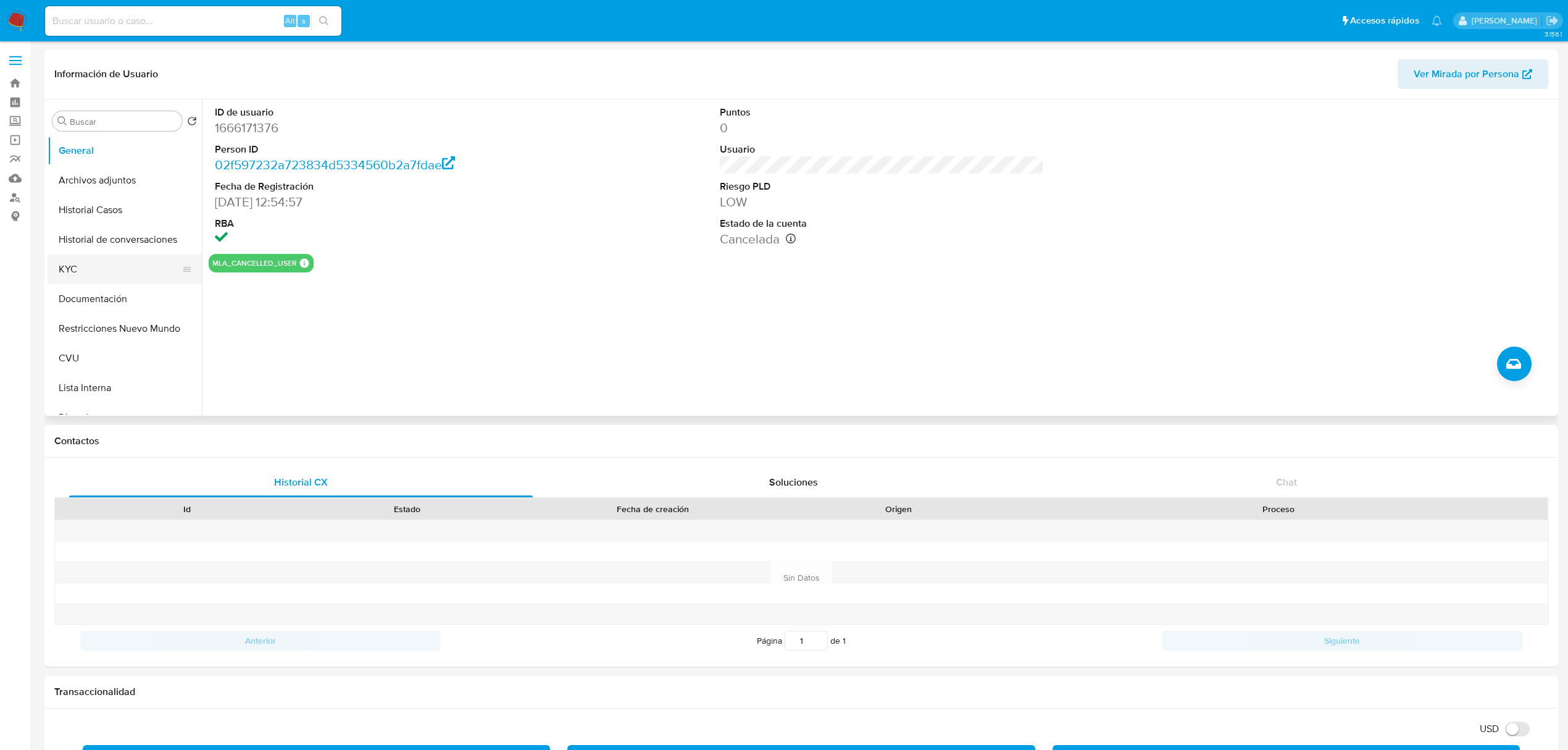
click at [89, 278] on button "KYC" at bounding box center [120, 269] width 145 height 30
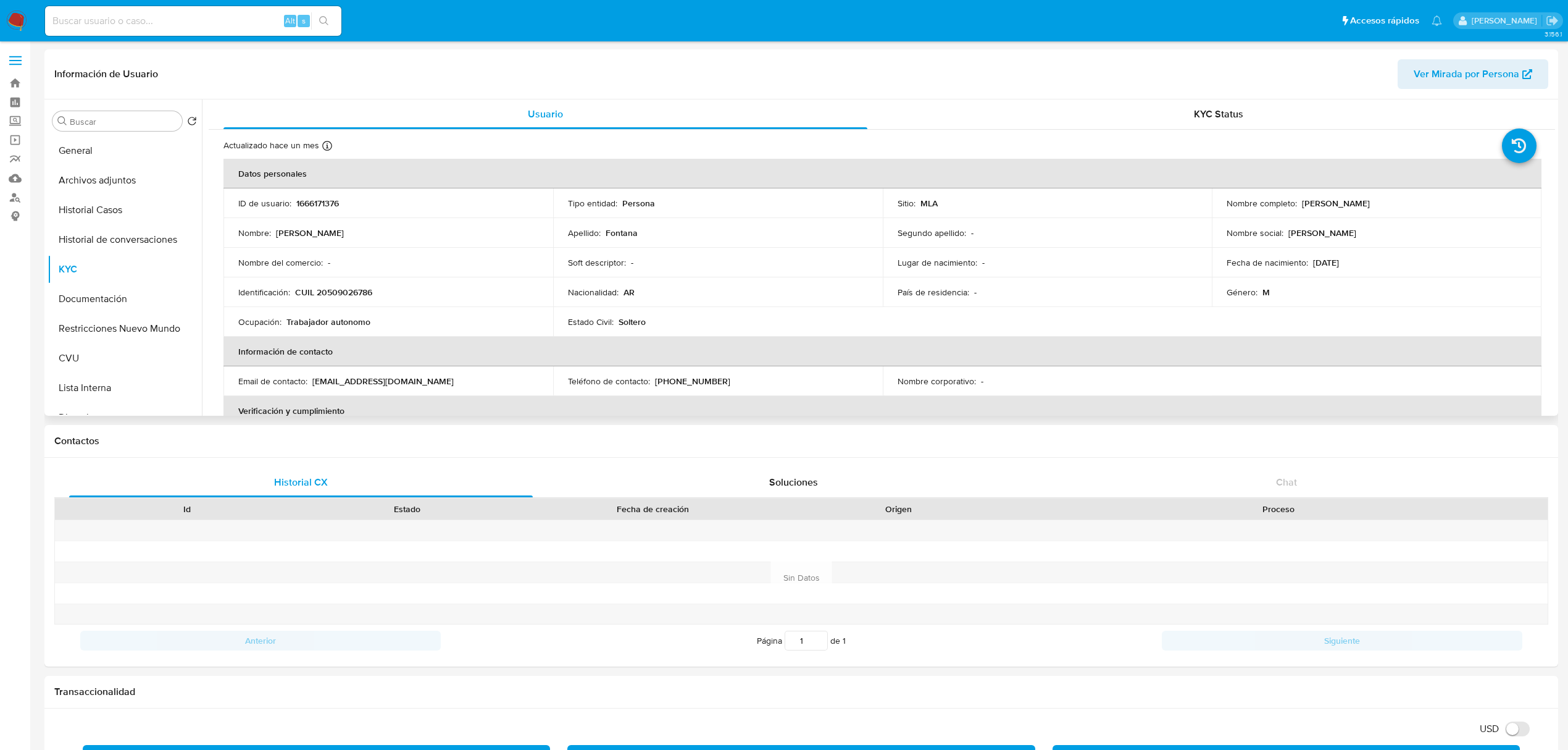
click at [326, 288] on p "CUIL 20509026786" at bounding box center [334, 292] width 77 height 11
copy p "20509026786"
drag, startPoint x: 1299, startPoint y: 203, endPoint x: 1423, endPoint y: 190, distance: 124.7
click at [1423, 190] on td "Nombre completo : Alejandro Andres Fontana" at bounding box center [1376, 203] width 329 height 30
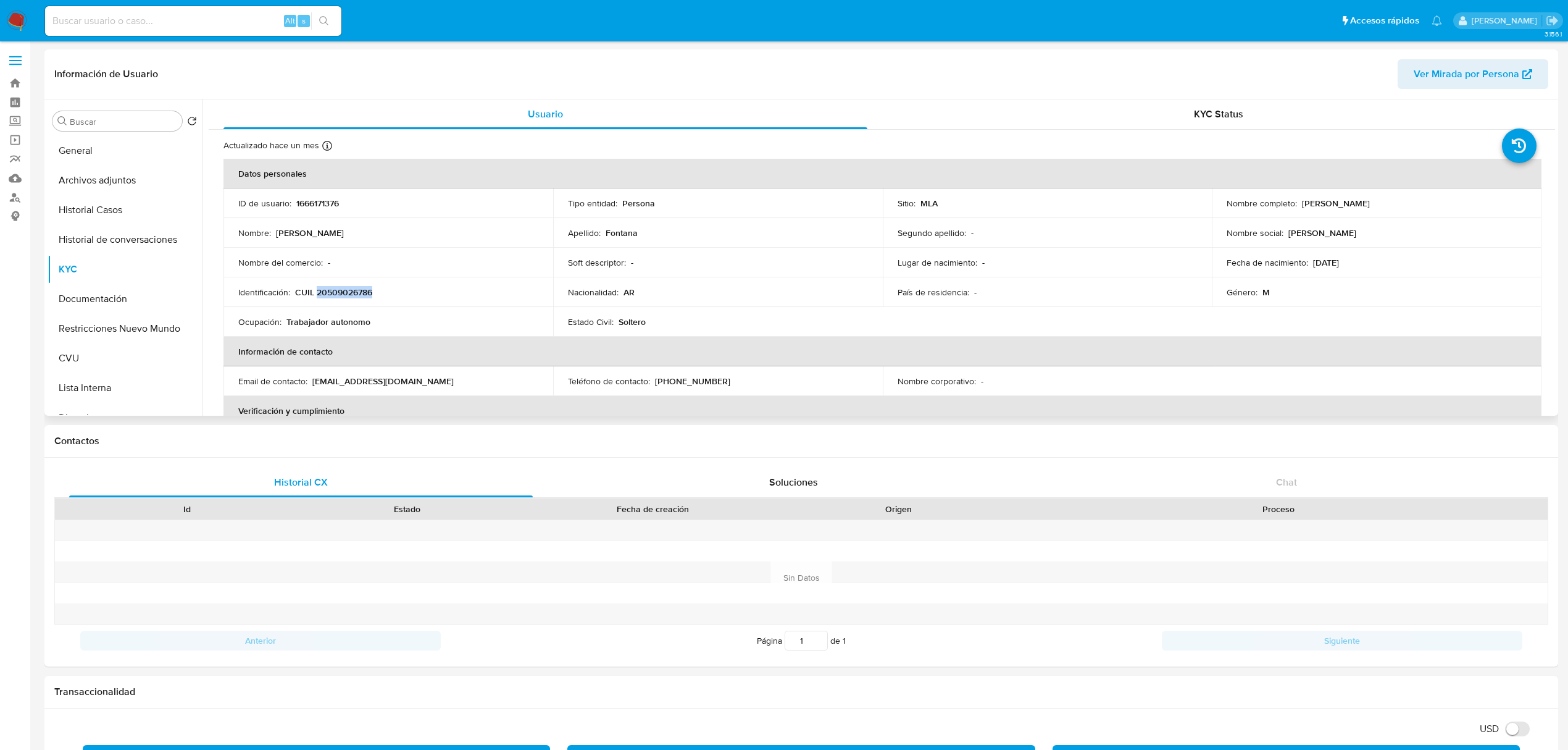
copy p "Alejandro Andres Fontana"
click at [126, 357] on button "CVU" at bounding box center [120, 358] width 145 height 30
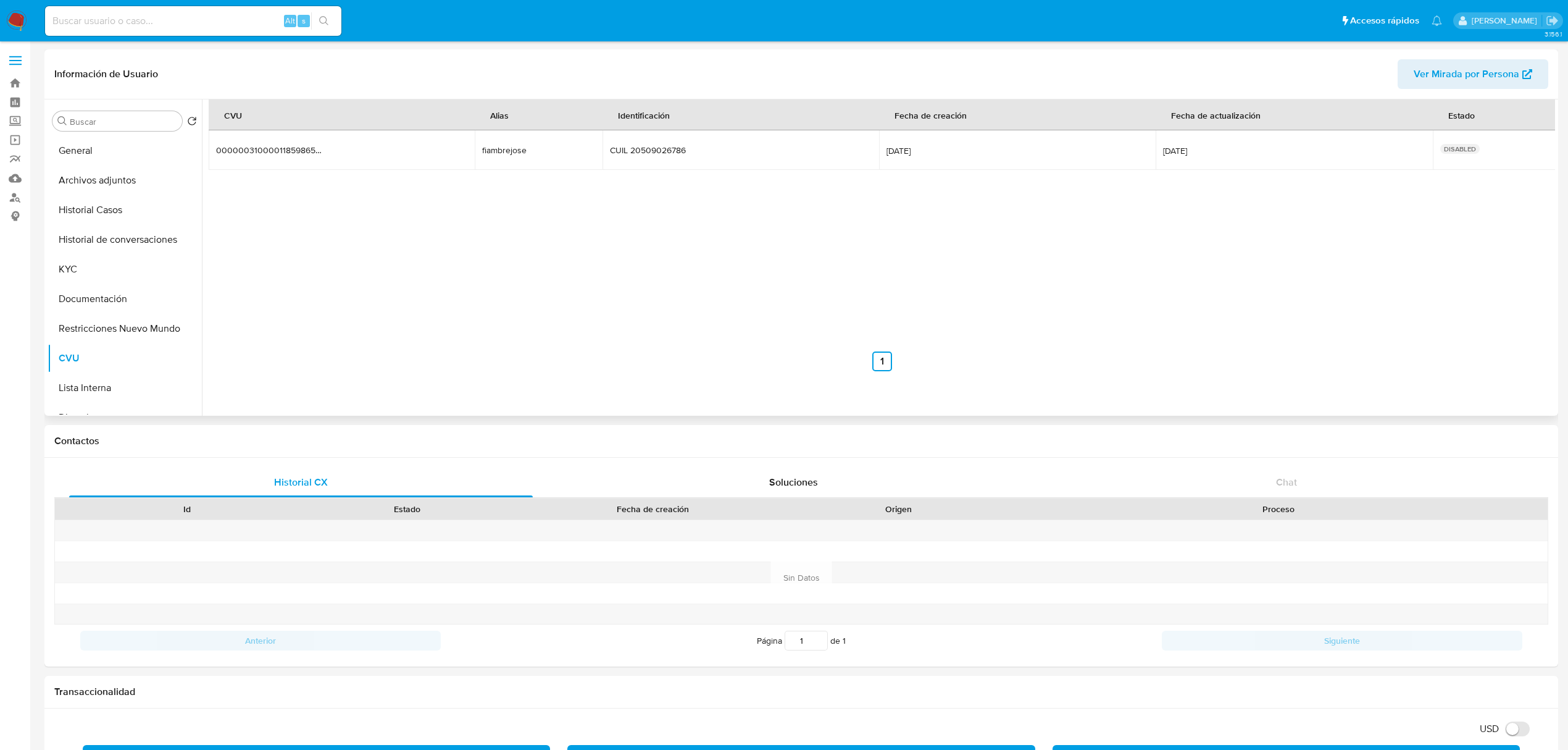
click at [515, 150] on div "fiambrejose" at bounding box center [521, 150] width 79 height 11
click at [106, 271] on button "KYC" at bounding box center [120, 269] width 145 height 30
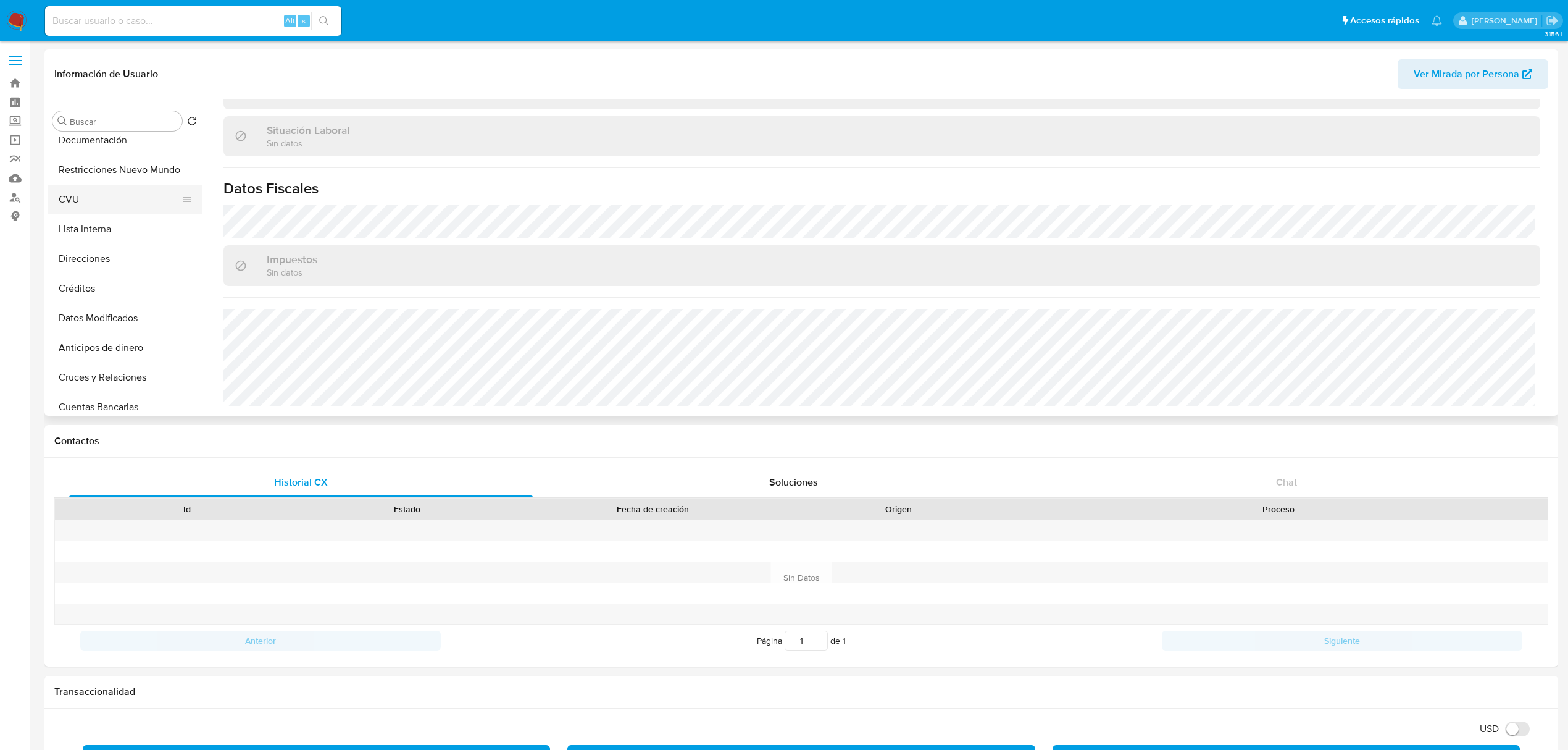
scroll to position [165, 0]
click at [112, 252] on button "Direcciones" at bounding box center [120, 253] width 145 height 30
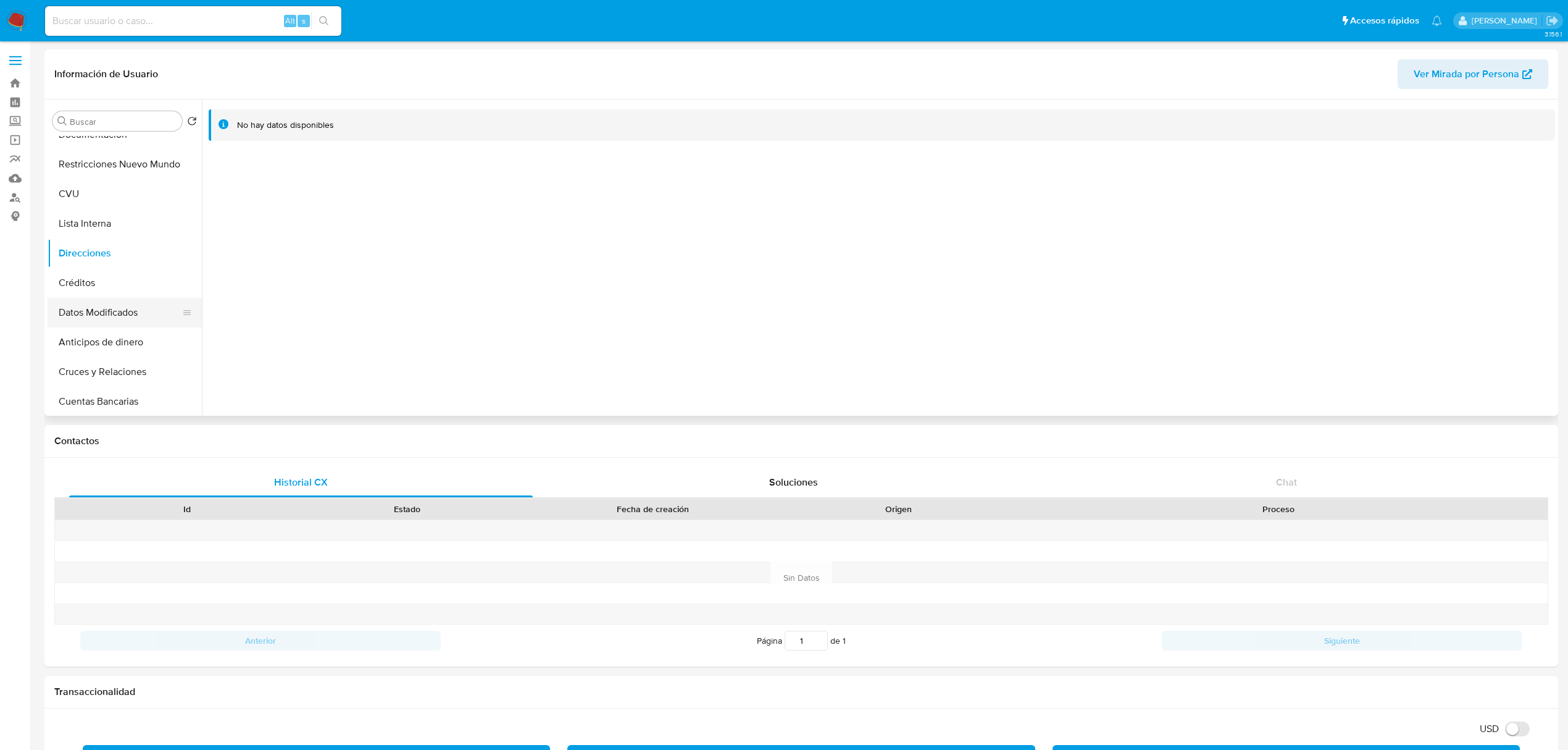
scroll to position [0, 0]
click at [107, 302] on button "Documentación" at bounding box center [120, 299] width 145 height 30
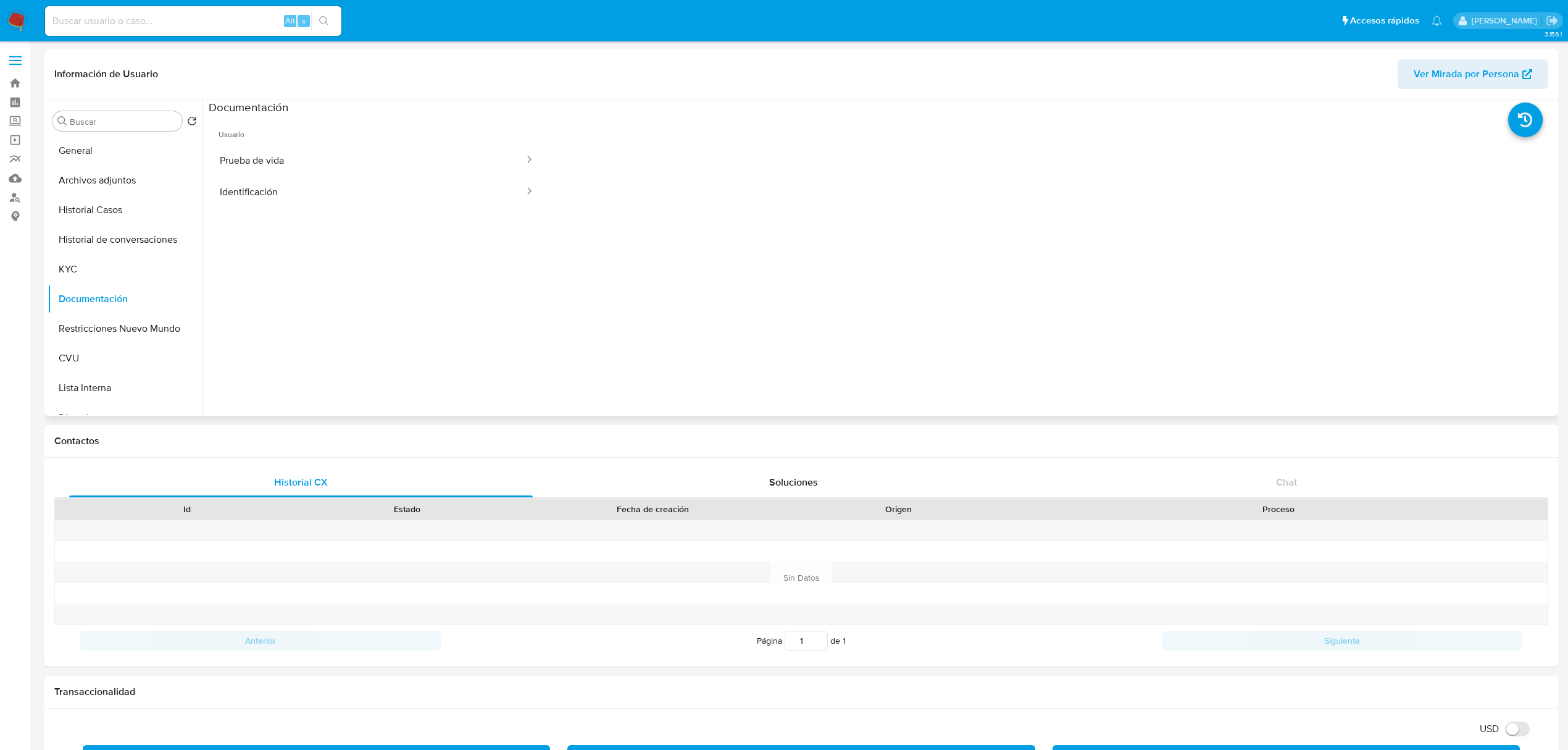
click at [353, 136] on span "Usuario" at bounding box center [377, 130] width 336 height 30
click at [342, 160] on button "Prueba de vida" at bounding box center [367, 160] width 316 height 32
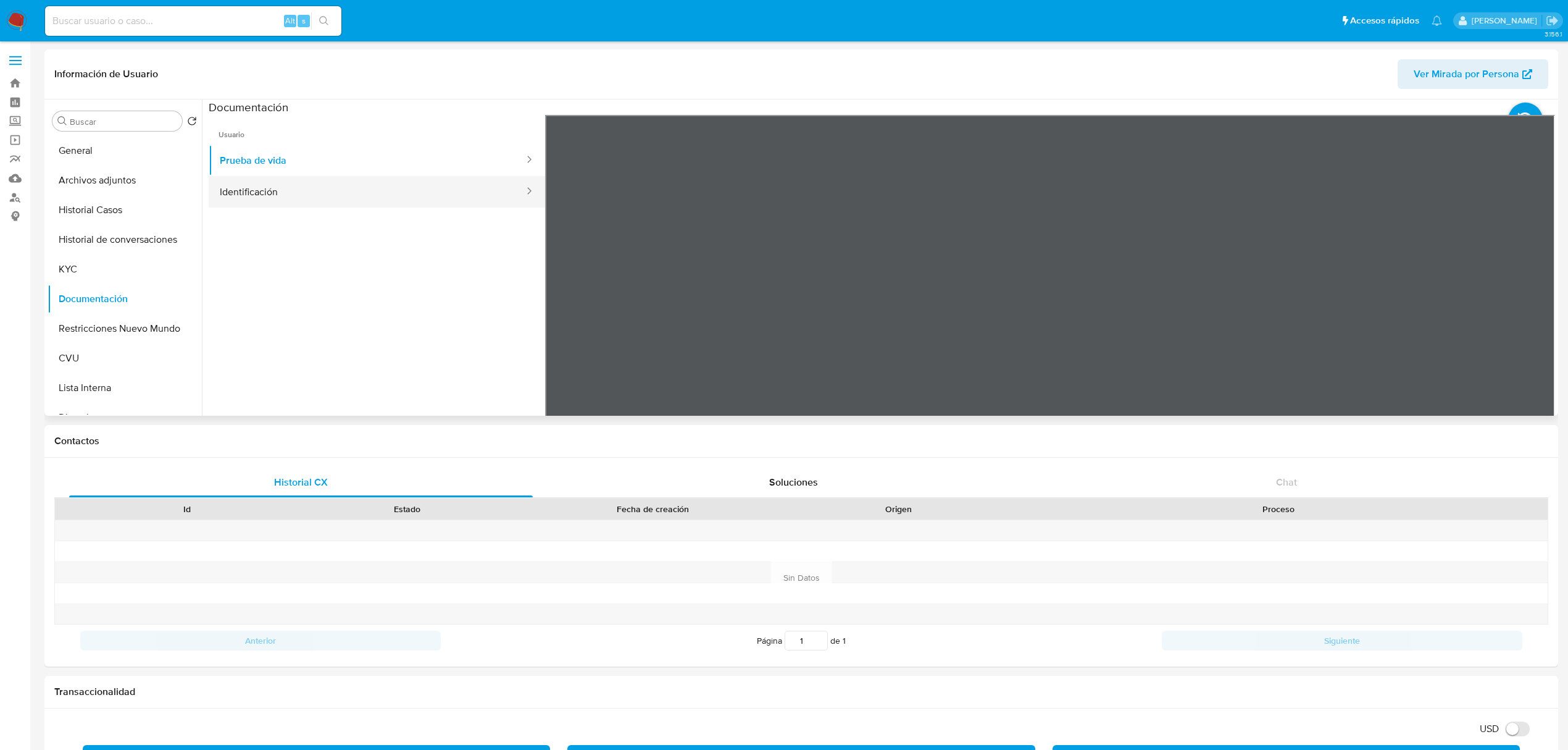
click at [370, 196] on button "Identificación" at bounding box center [367, 192] width 316 height 32
click at [1542, 317] on icon at bounding box center [1539, 315] width 25 height 25
click at [97, 186] on button "Archivos adjuntos" at bounding box center [120, 181] width 145 height 30
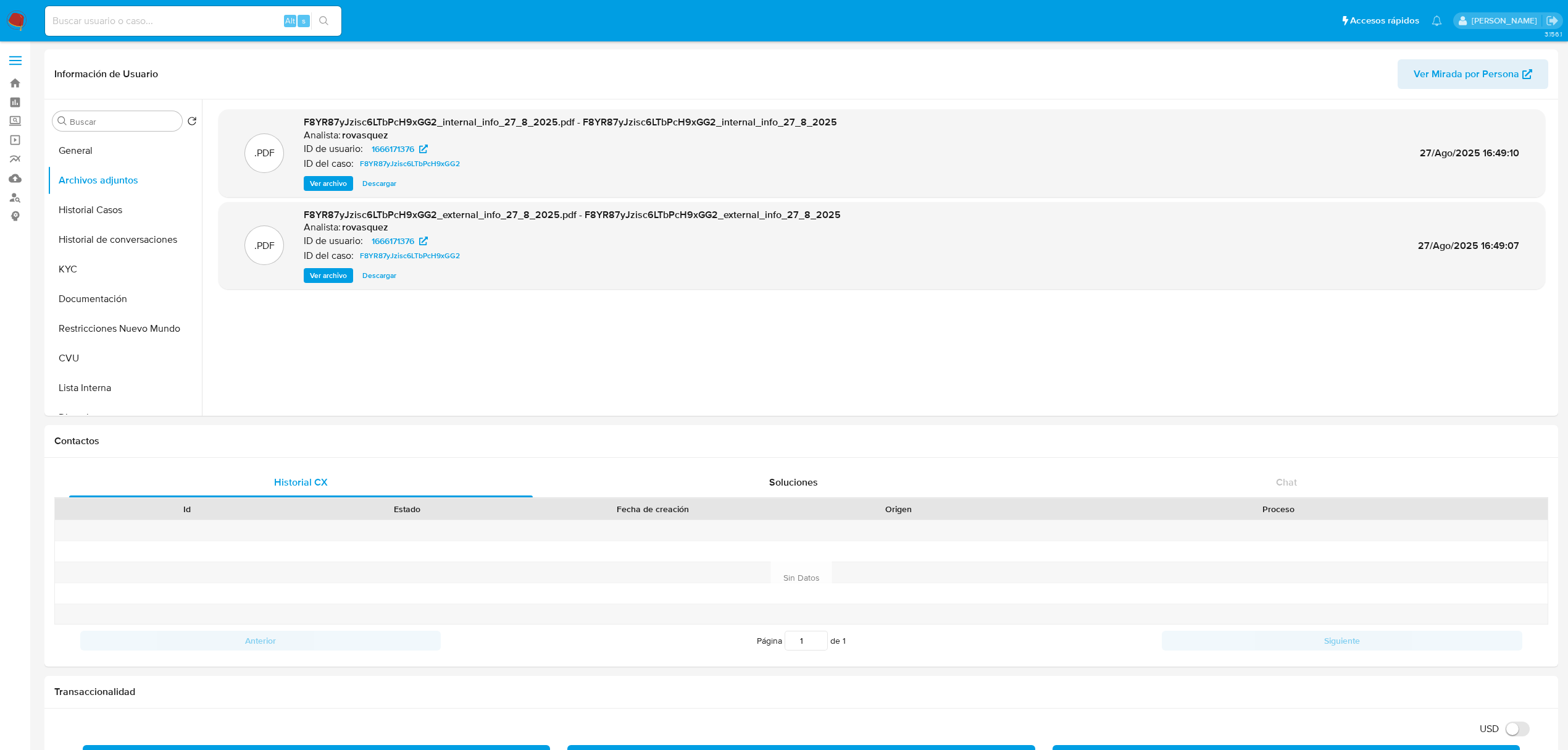
click at [326, 277] on span "Ver archivo" at bounding box center [328, 276] width 37 height 12
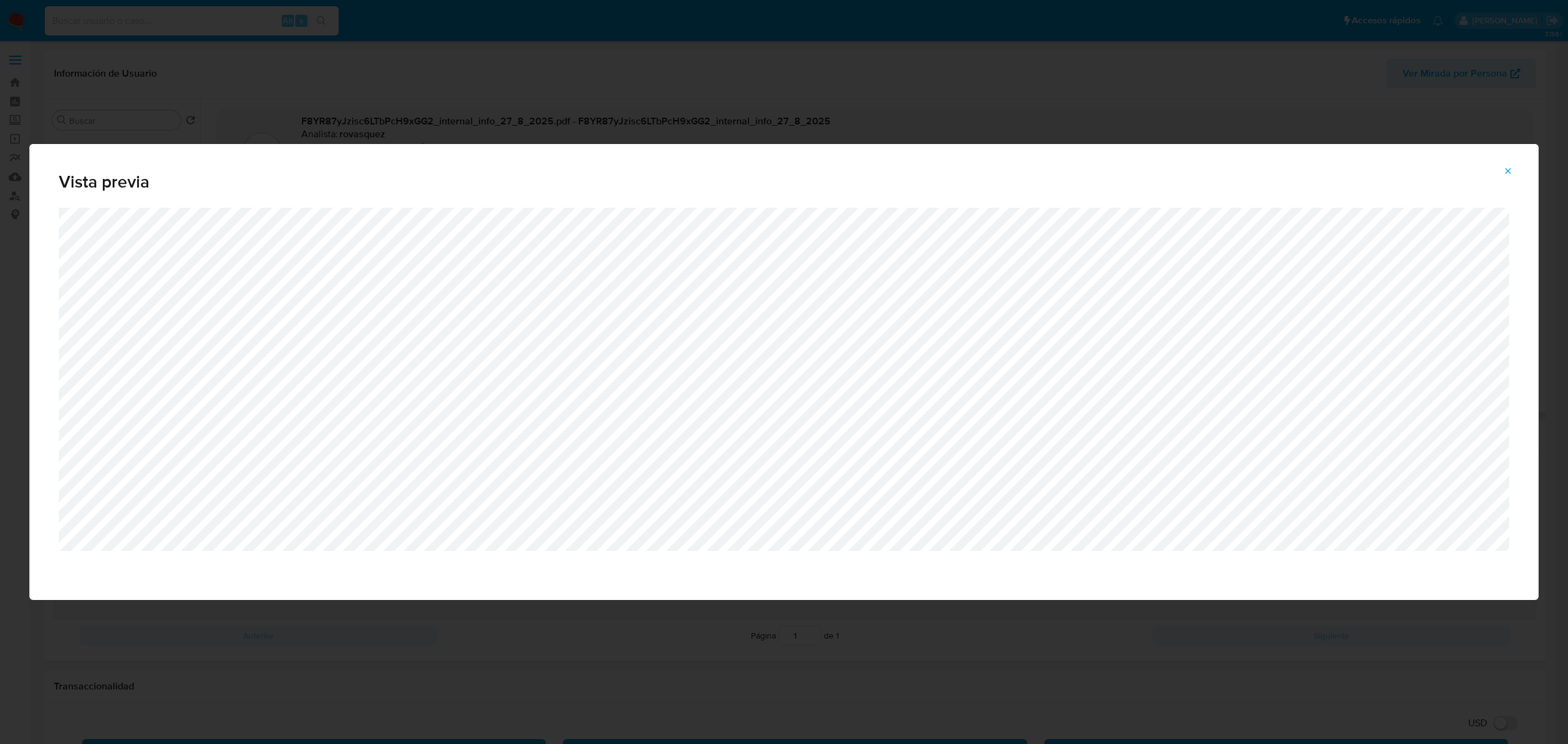
click at [1503, 167] on icon "Attachment preview" at bounding box center [1508, 171] width 10 height 10
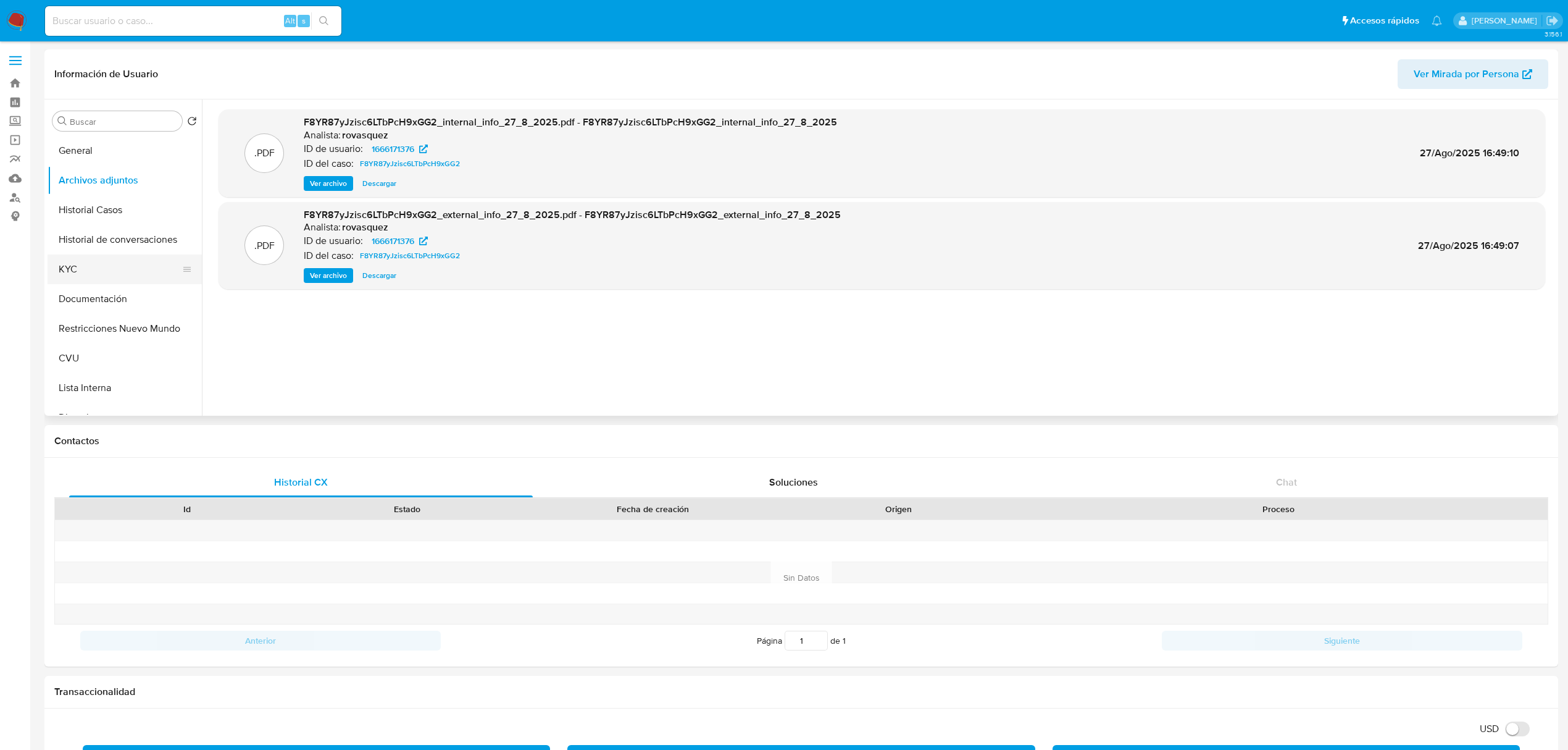
click at [128, 279] on button "KYC" at bounding box center [120, 269] width 145 height 30
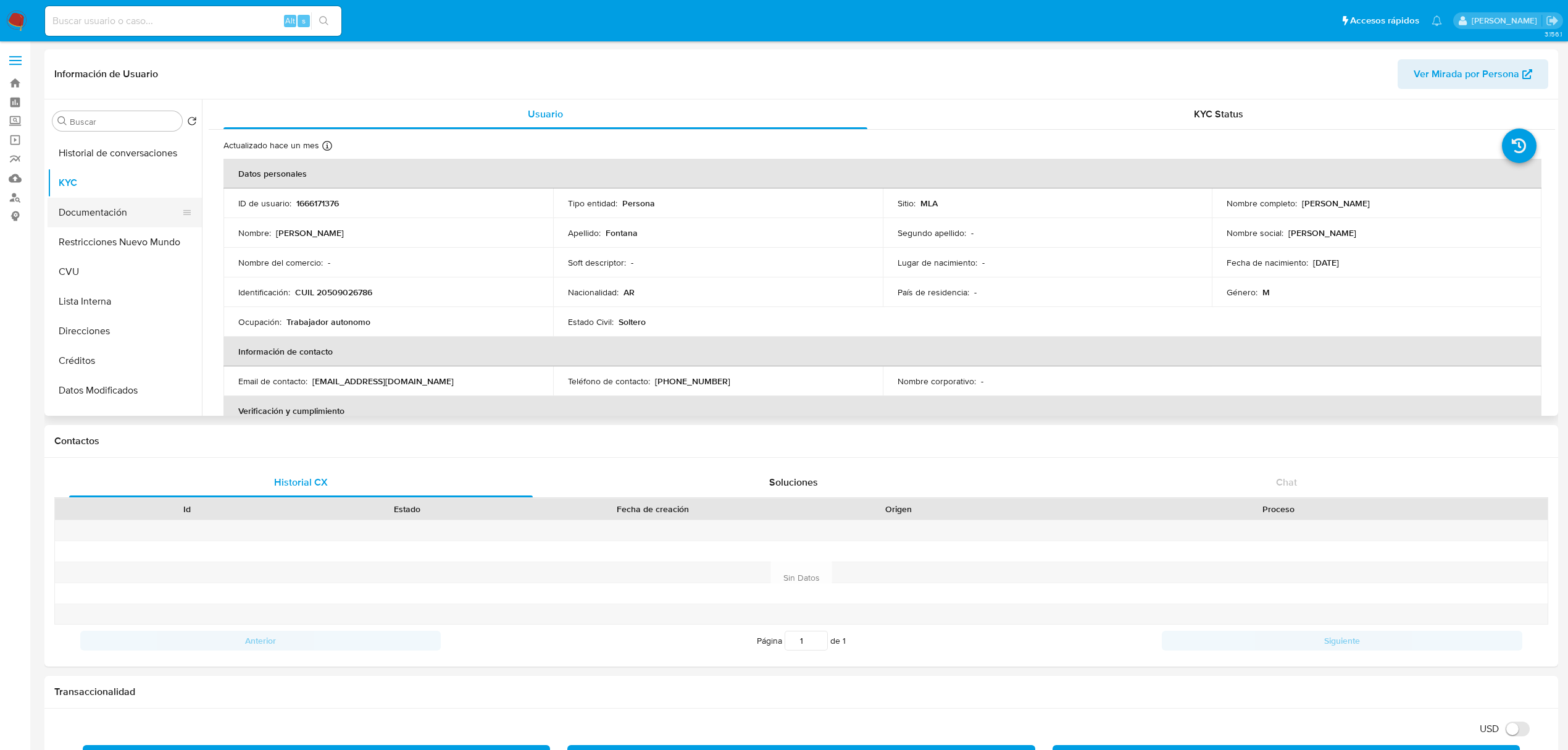
scroll to position [4, 0]
click at [131, 294] on button "Documentación" at bounding box center [120, 296] width 145 height 30
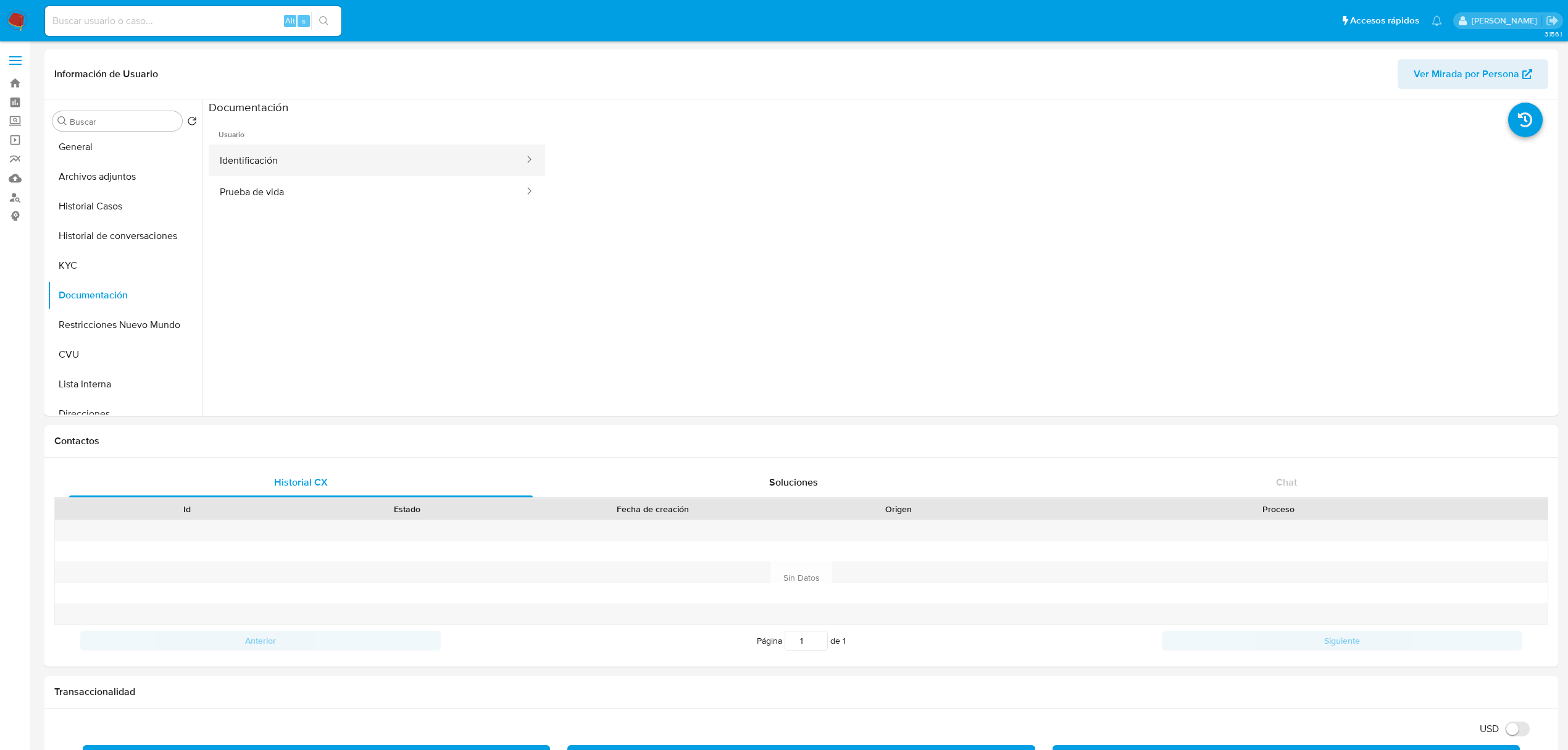
click at [482, 156] on button "Identificación" at bounding box center [367, 160] width 316 height 32
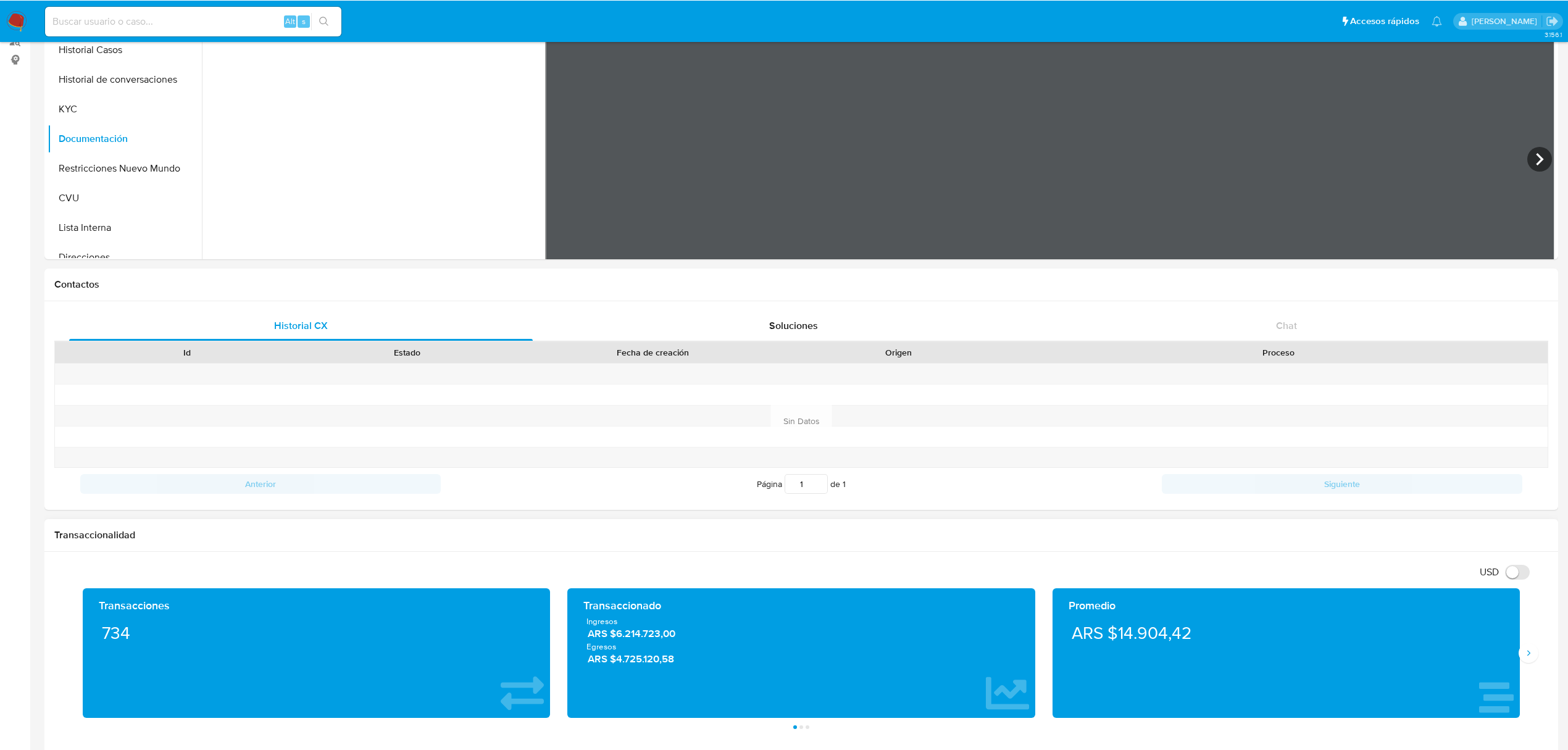
scroll to position [0, 0]
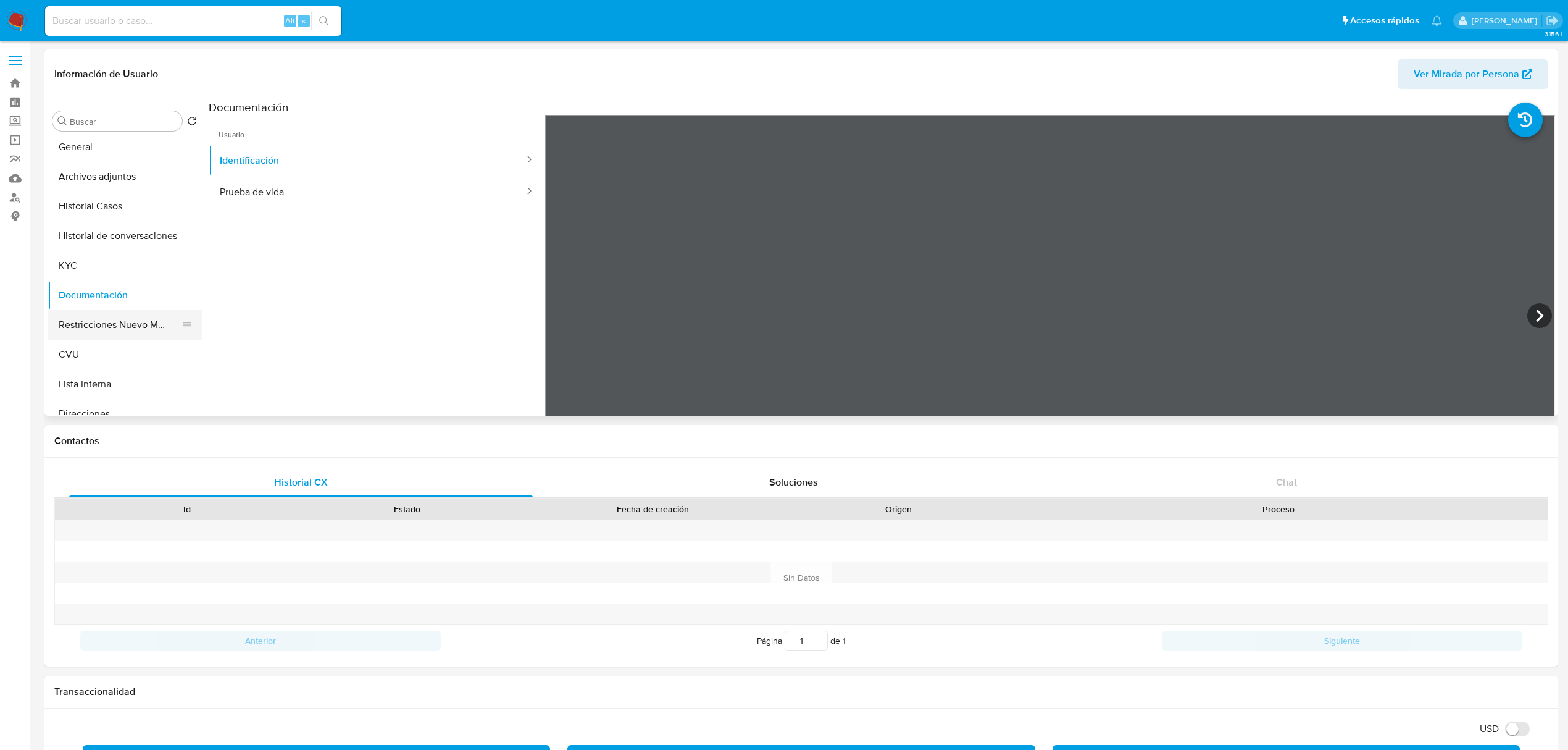
click at [97, 317] on button "Restricciones Nuevo Mundo" at bounding box center [120, 325] width 145 height 30
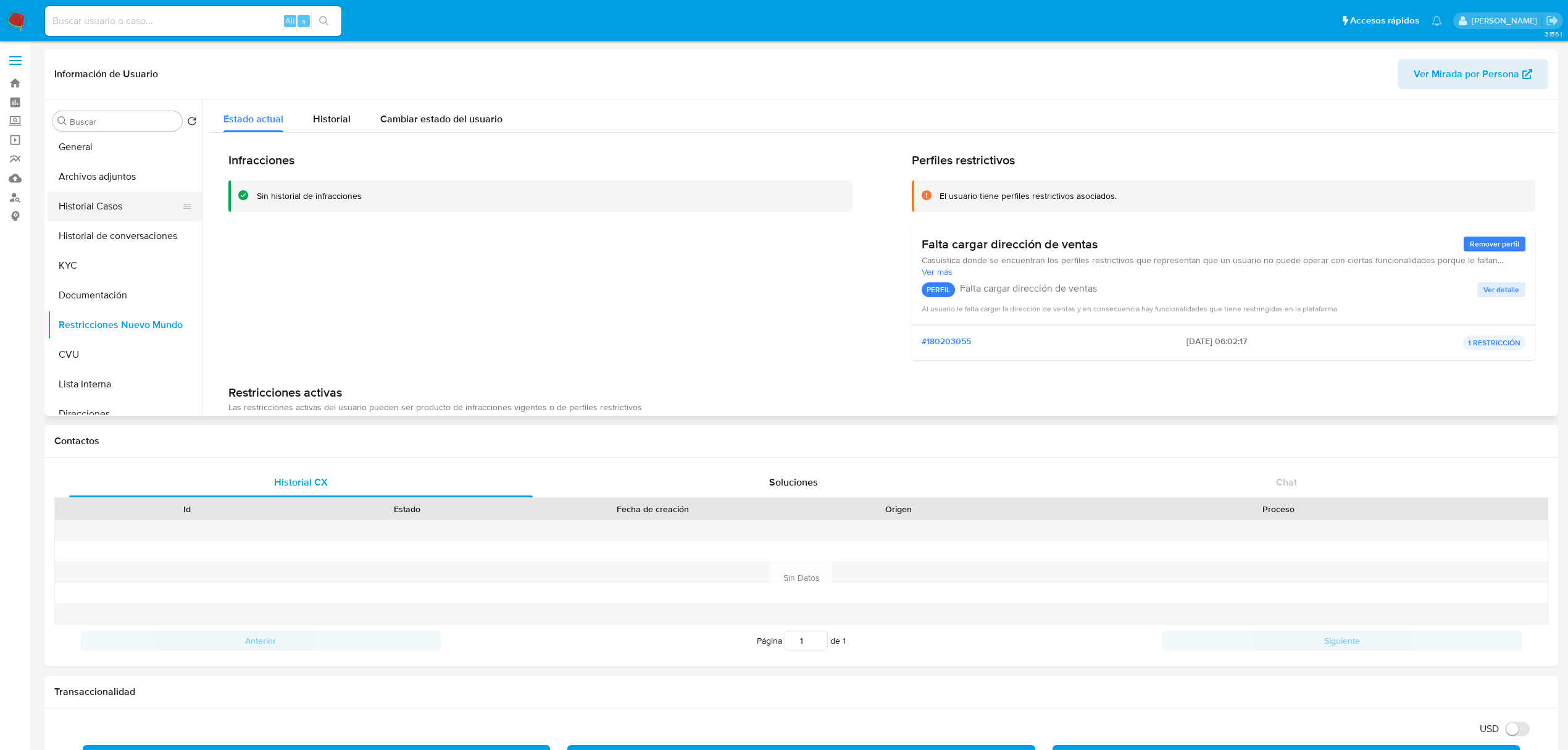
click at [91, 200] on button "Historial Casos" at bounding box center [120, 206] width 145 height 30
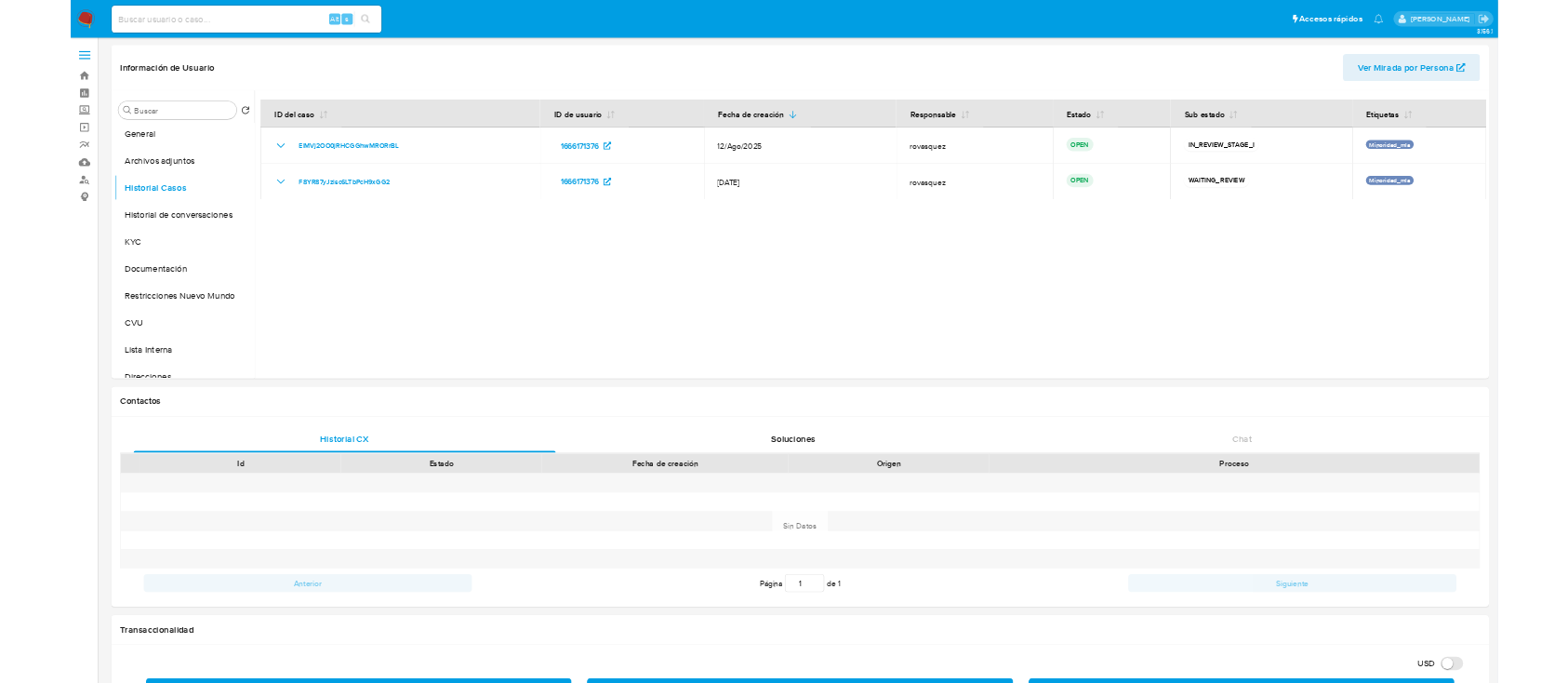
scroll to position [7, 0]
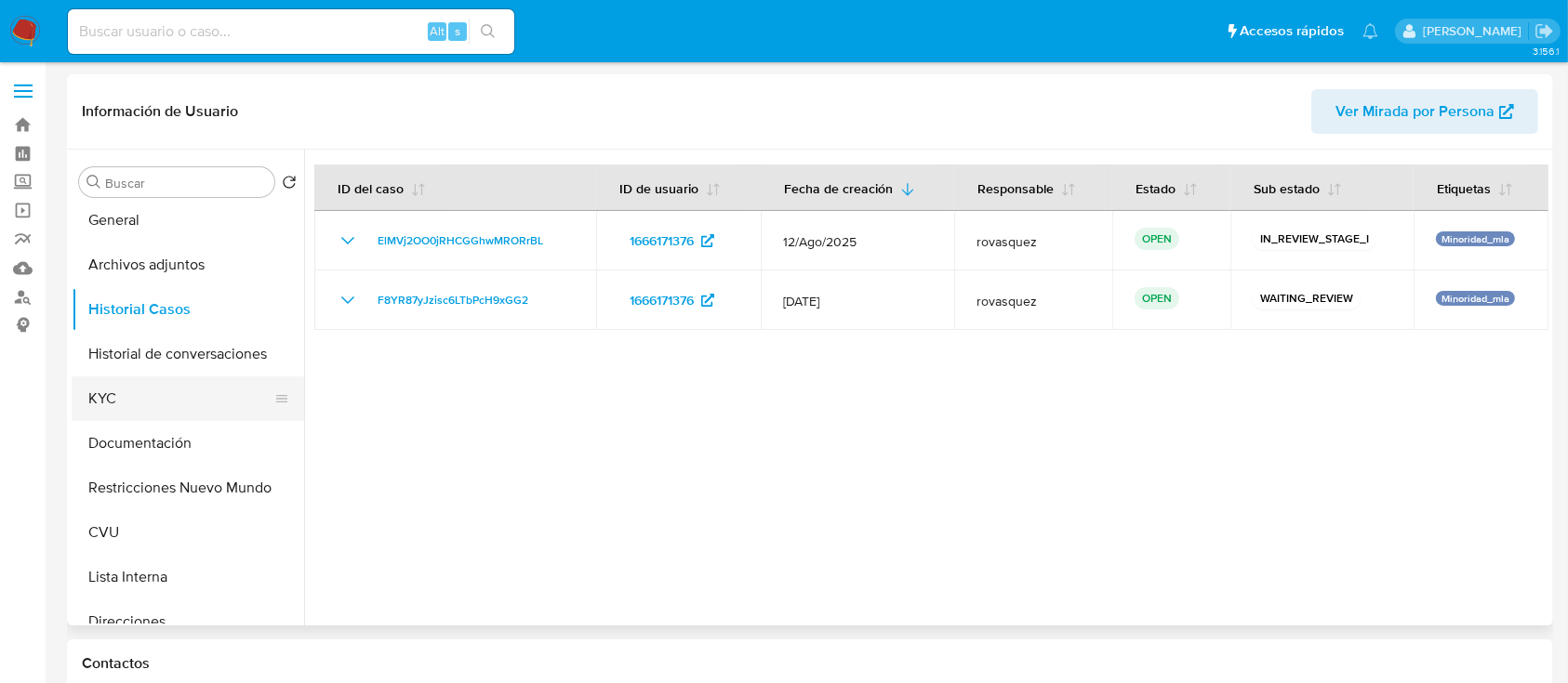
click at [149, 401] on button "KYC" at bounding box center [180, 399] width 218 height 45
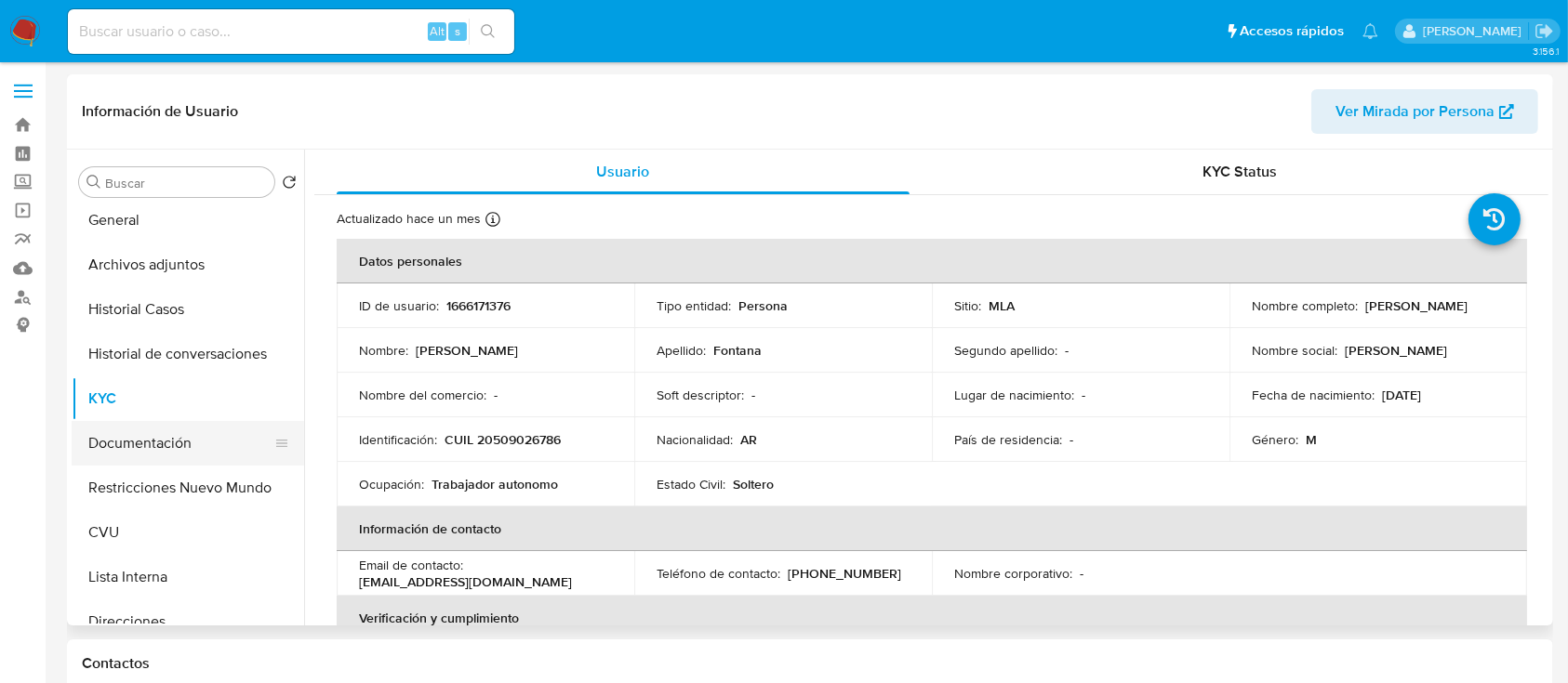
click at [154, 447] on button "Documentación" at bounding box center [180, 444] width 218 height 45
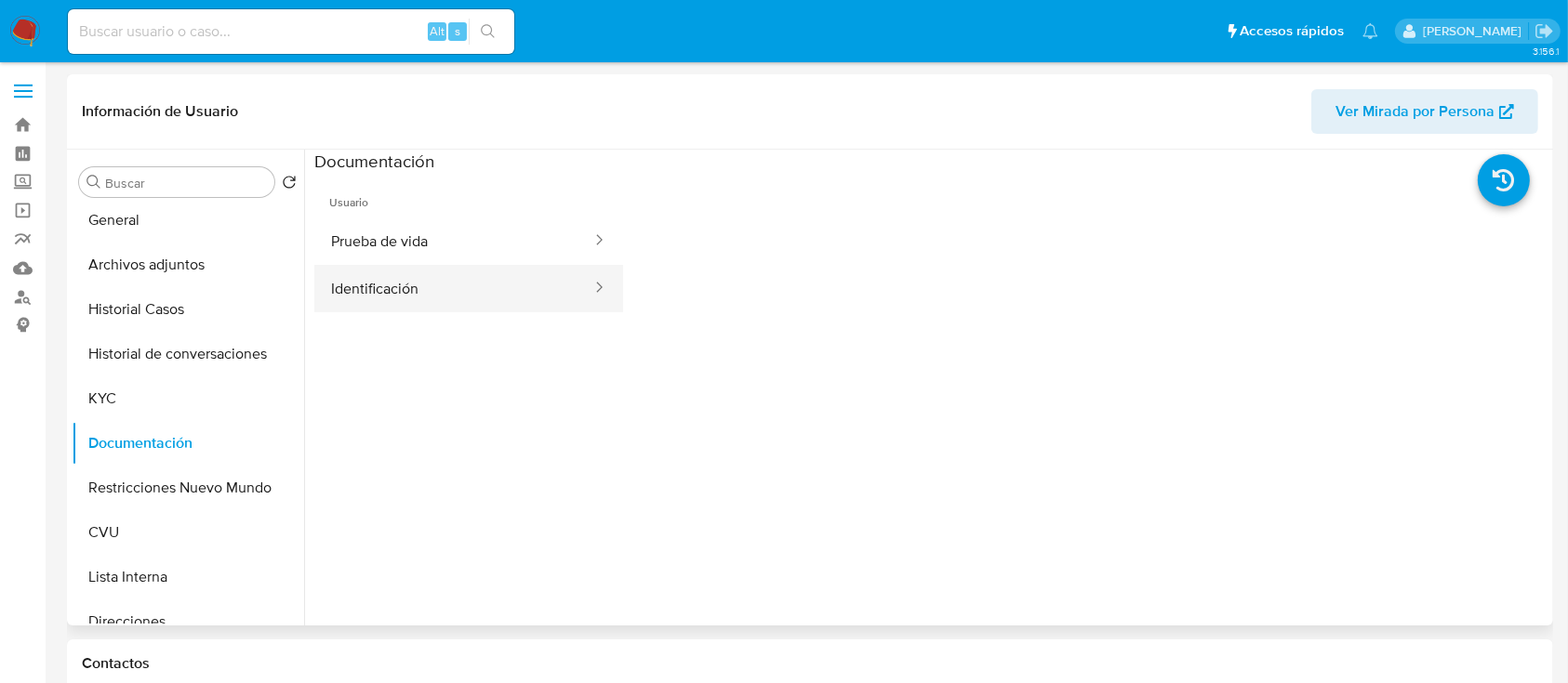
click at [481, 280] on button "Identificación" at bounding box center [453, 289] width 279 height 48
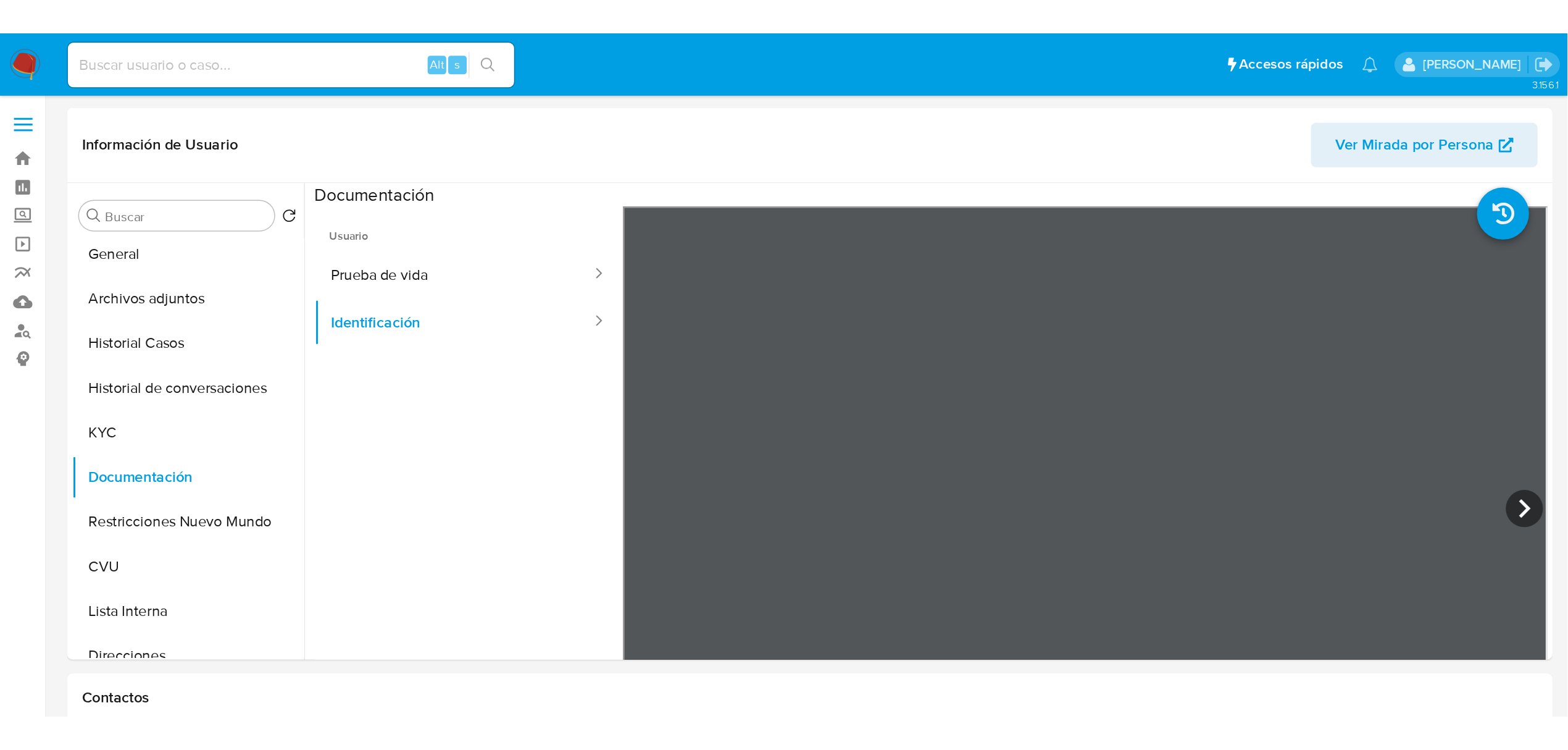
scroll to position [4, 0]
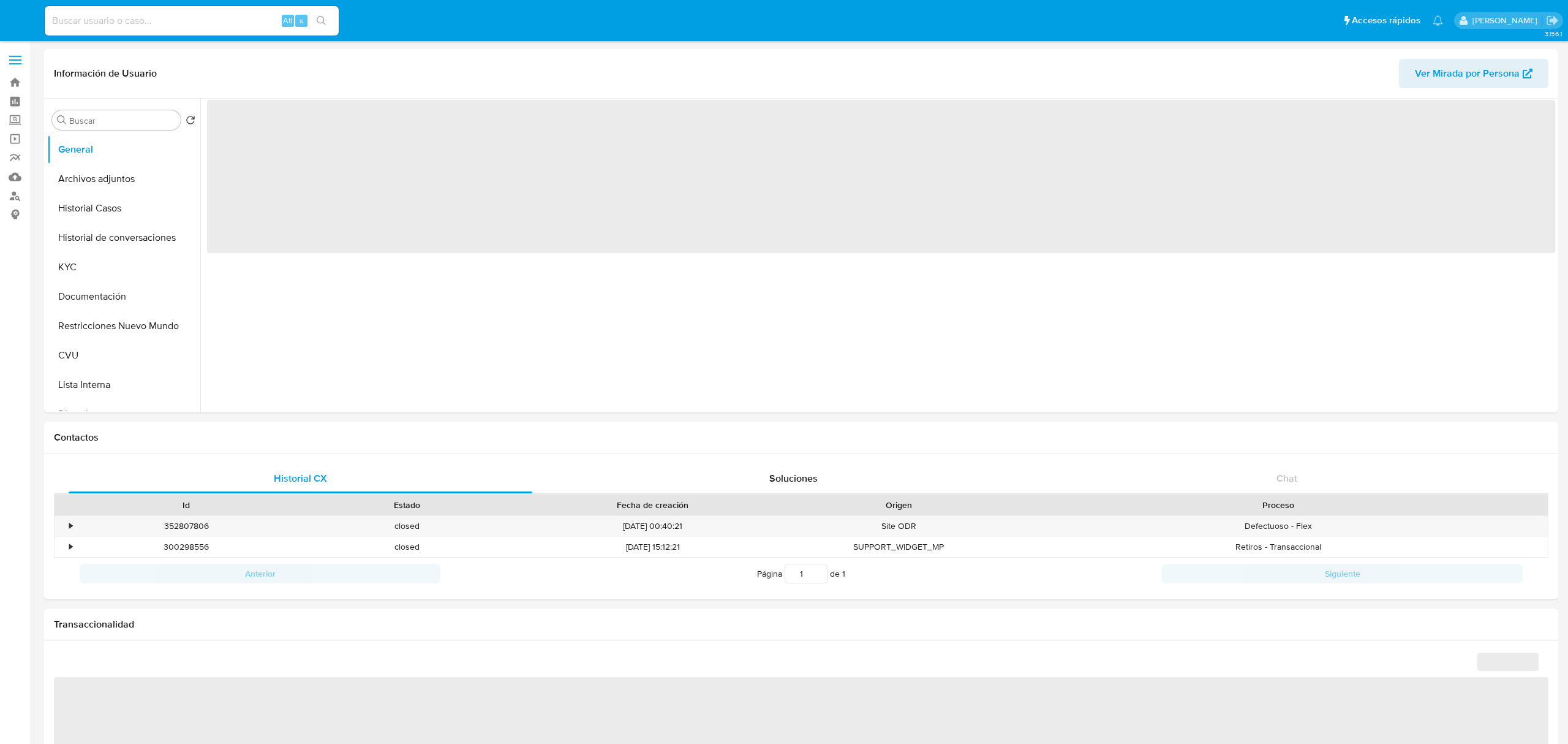
select select "10"
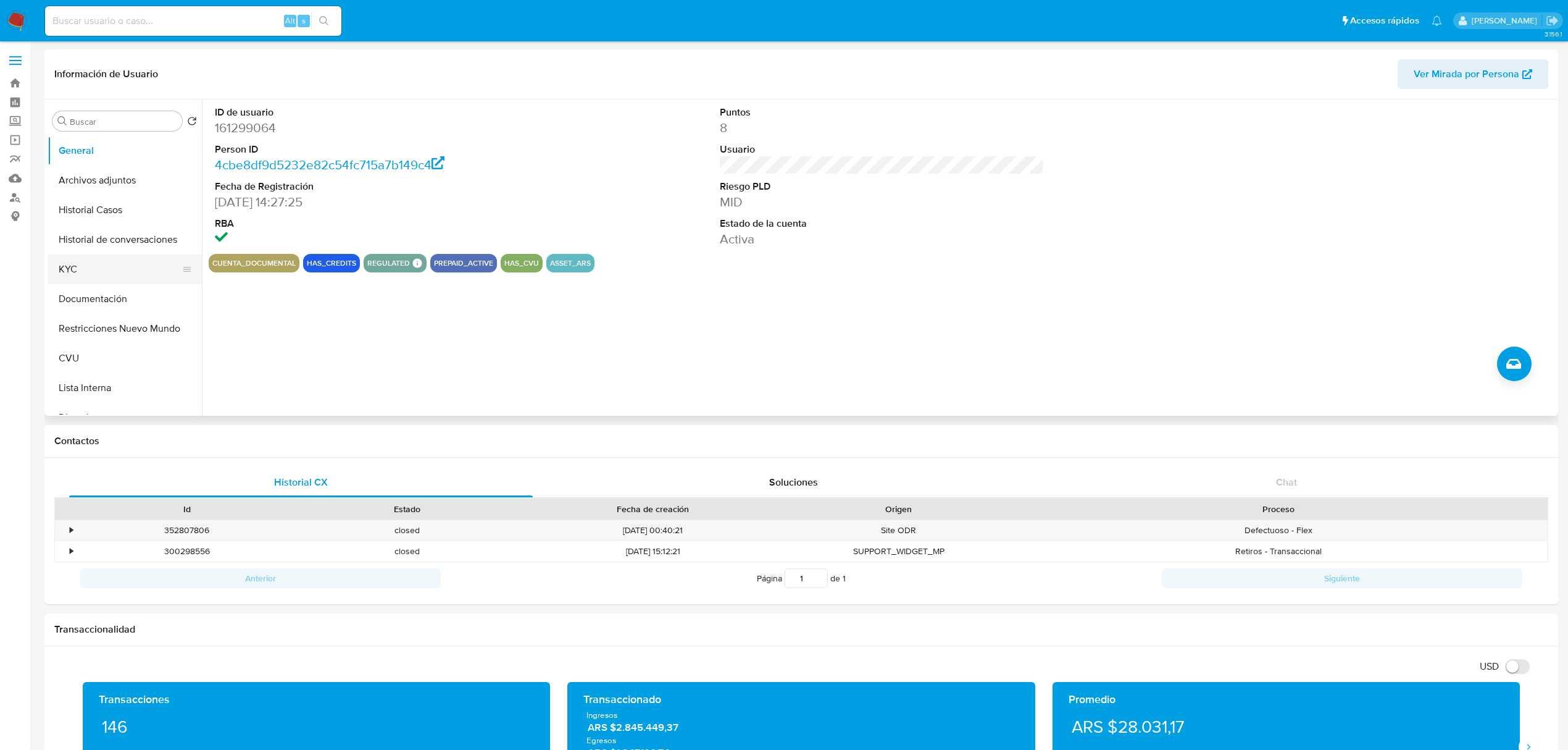
click at [95, 263] on button "KYC" at bounding box center [120, 269] width 145 height 30
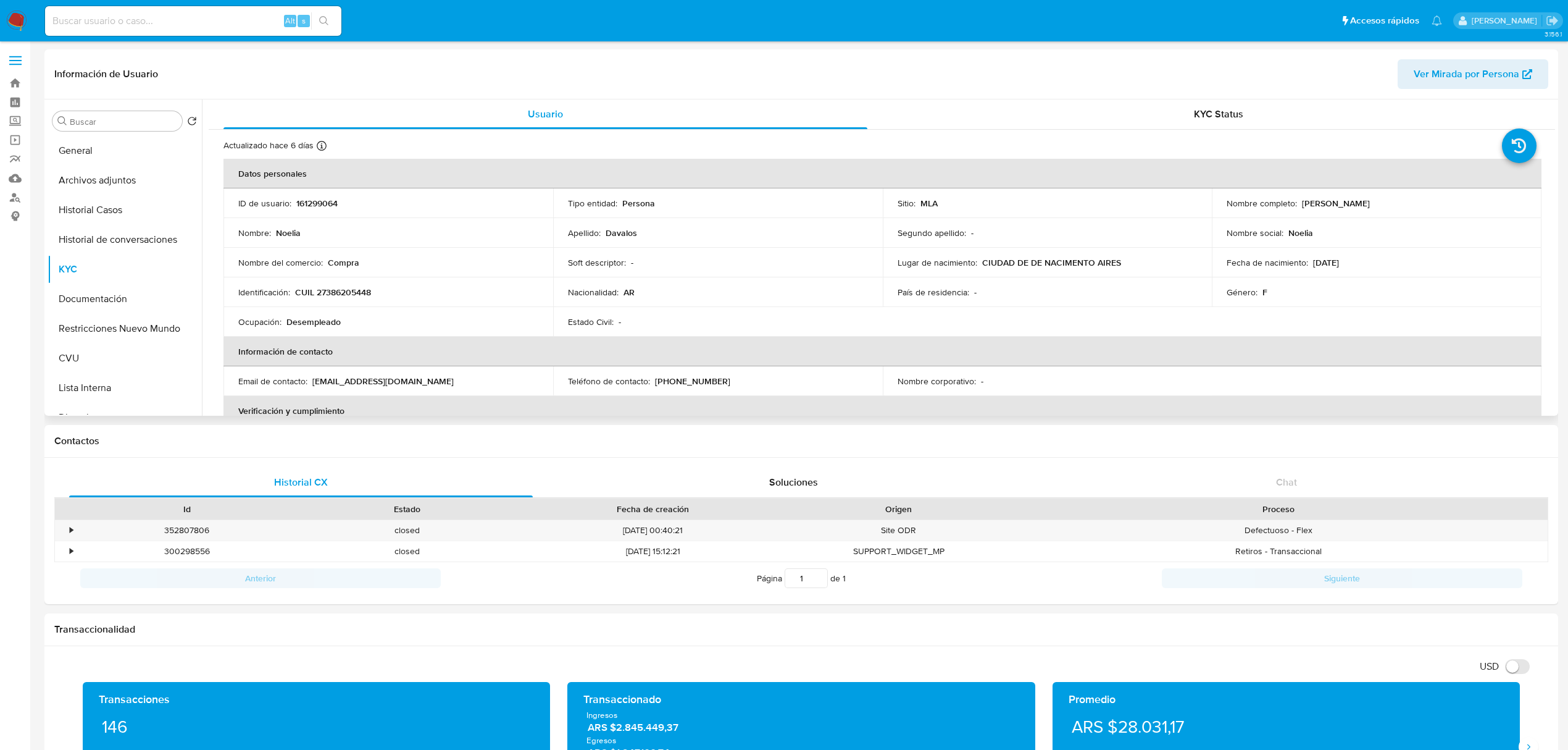
drag, startPoint x: 1299, startPoint y: 205, endPoint x: 1364, endPoint y: 204, distance: 65.0
click at [1364, 204] on div "Nombre completo : [PERSON_NAME]" at bounding box center [1376, 203] width 300 height 11
copy p "[PERSON_NAME]"
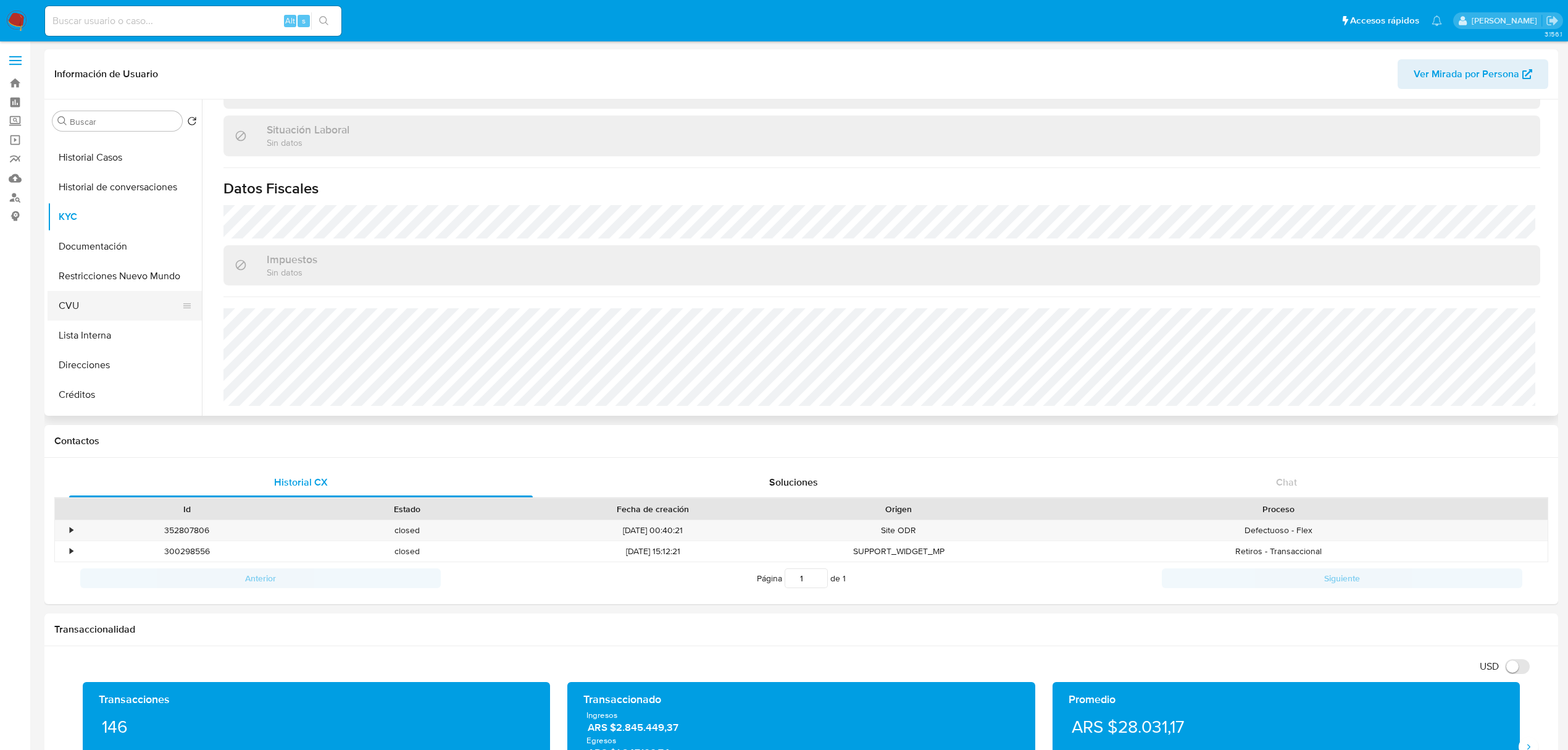
scroll to position [82, 0]
click at [110, 282] on button "CVU" at bounding box center [120, 276] width 145 height 30
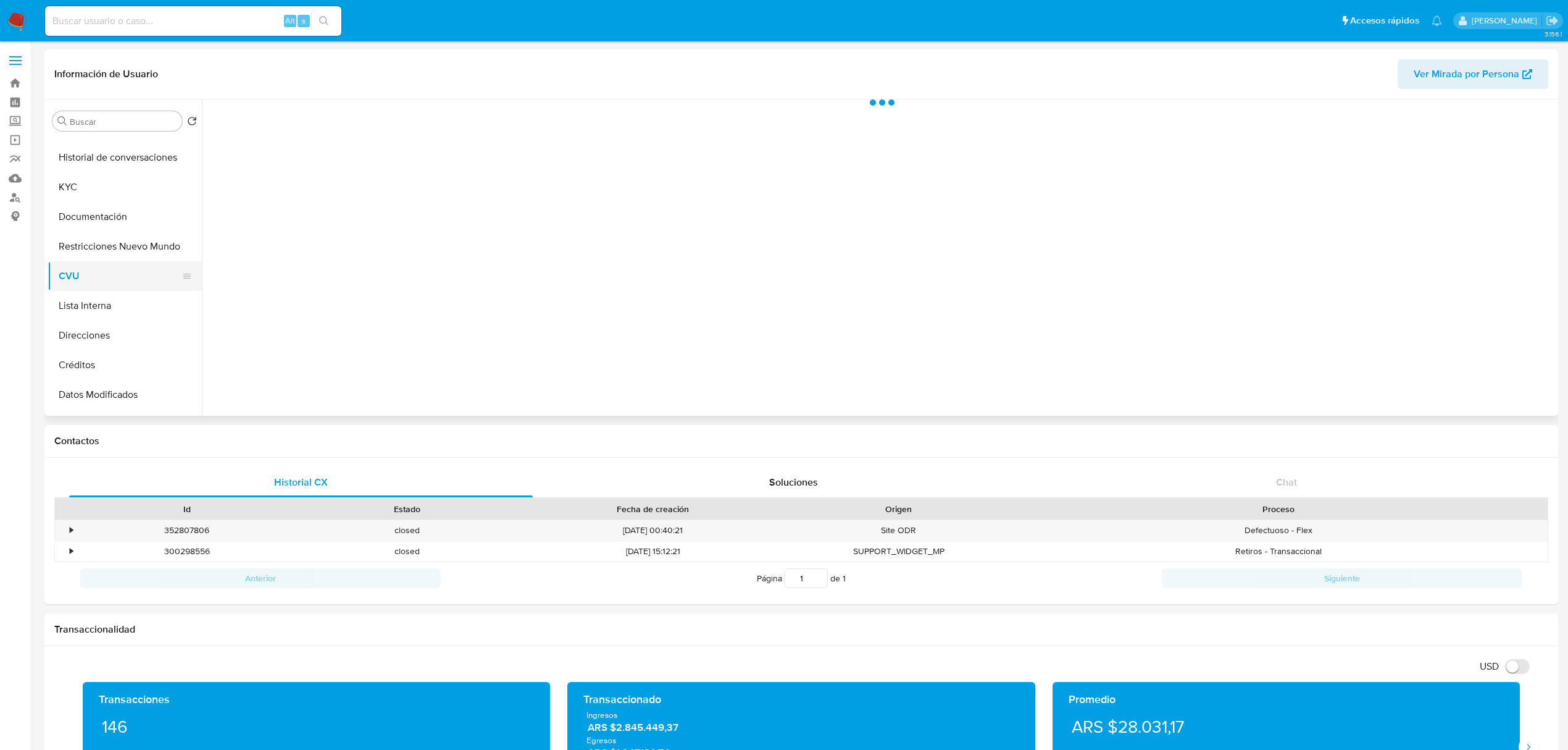
scroll to position [0, 0]
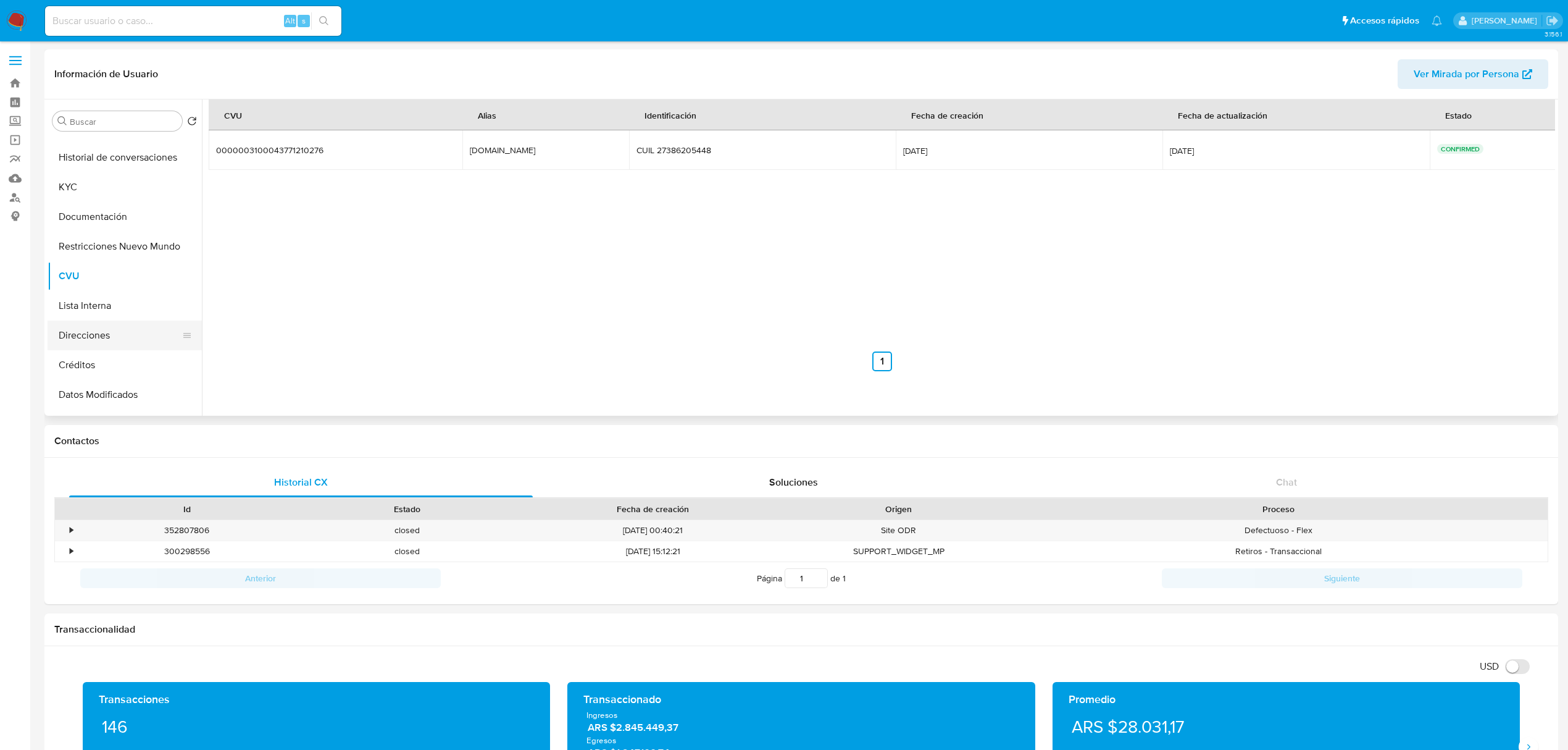
click at [112, 329] on button "Direcciones" at bounding box center [120, 335] width 145 height 30
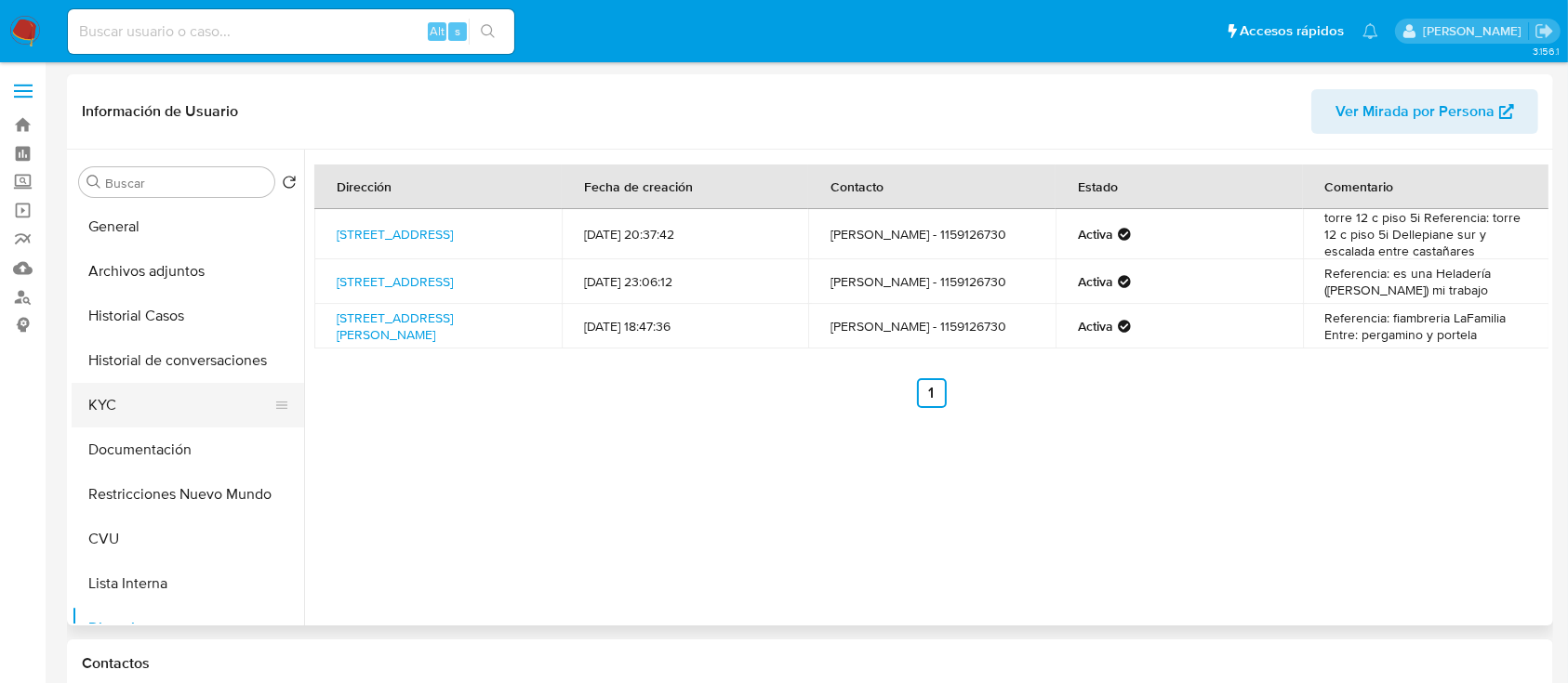
click at [176, 421] on button "KYC" at bounding box center [180, 406] width 218 height 45
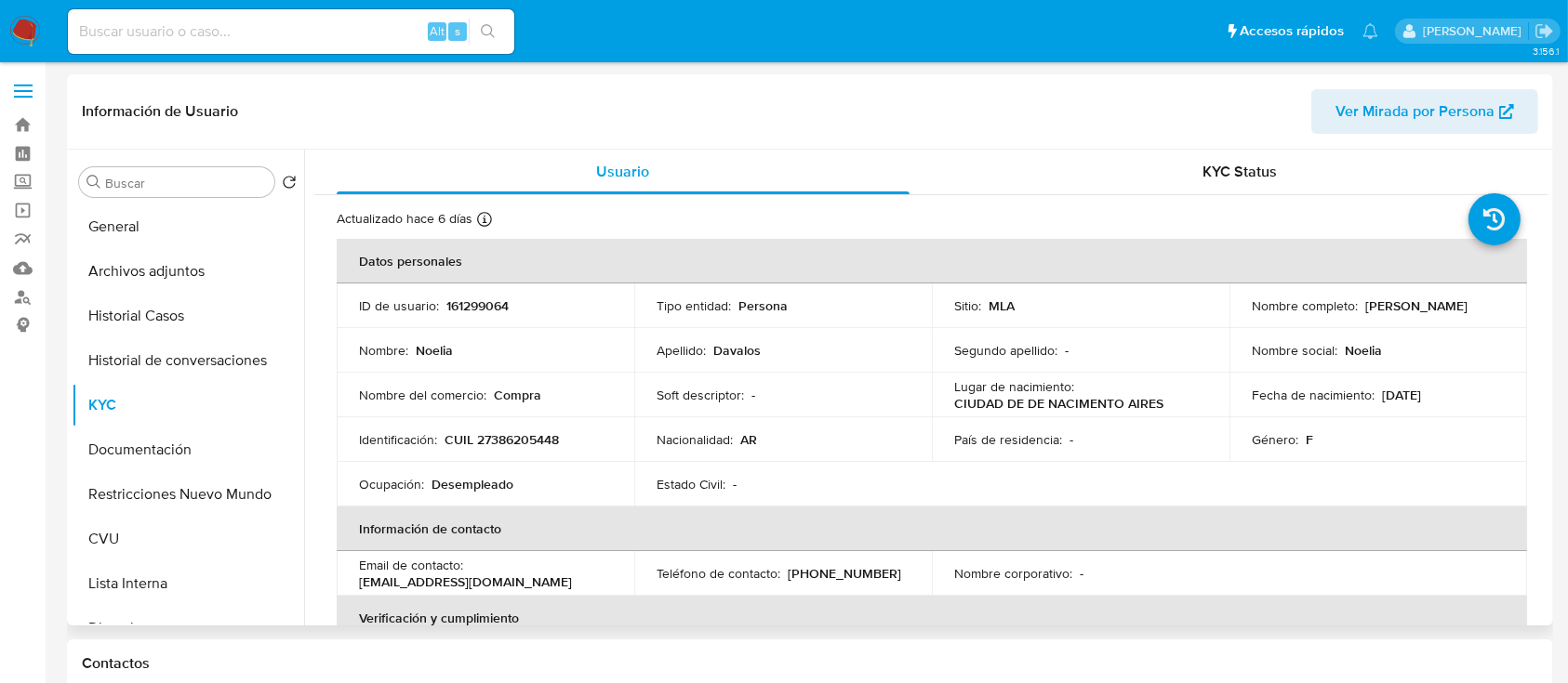
drag, startPoint x: 1372, startPoint y: 301, endPoint x: 1451, endPoint y: 296, distance: 79.2
click at [1451, 297] on div "Nombre completo : [PERSON_NAME]" at bounding box center [1378, 306] width 253 height 17
click at [504, 433] on p "CUIL 27386205448" at bounding box center [502, 440] width 114 height 17
copy p "27386205448"
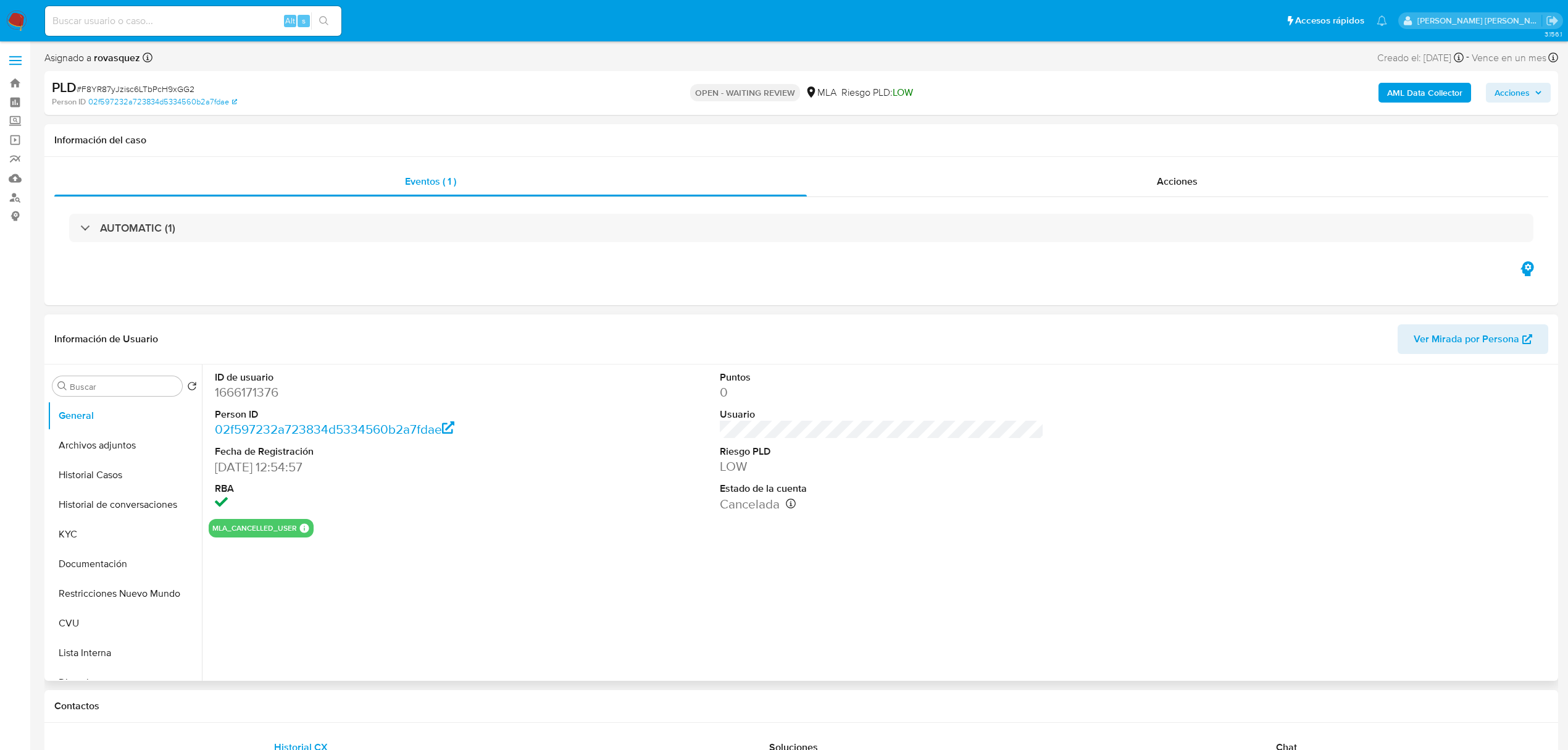
select select "10"
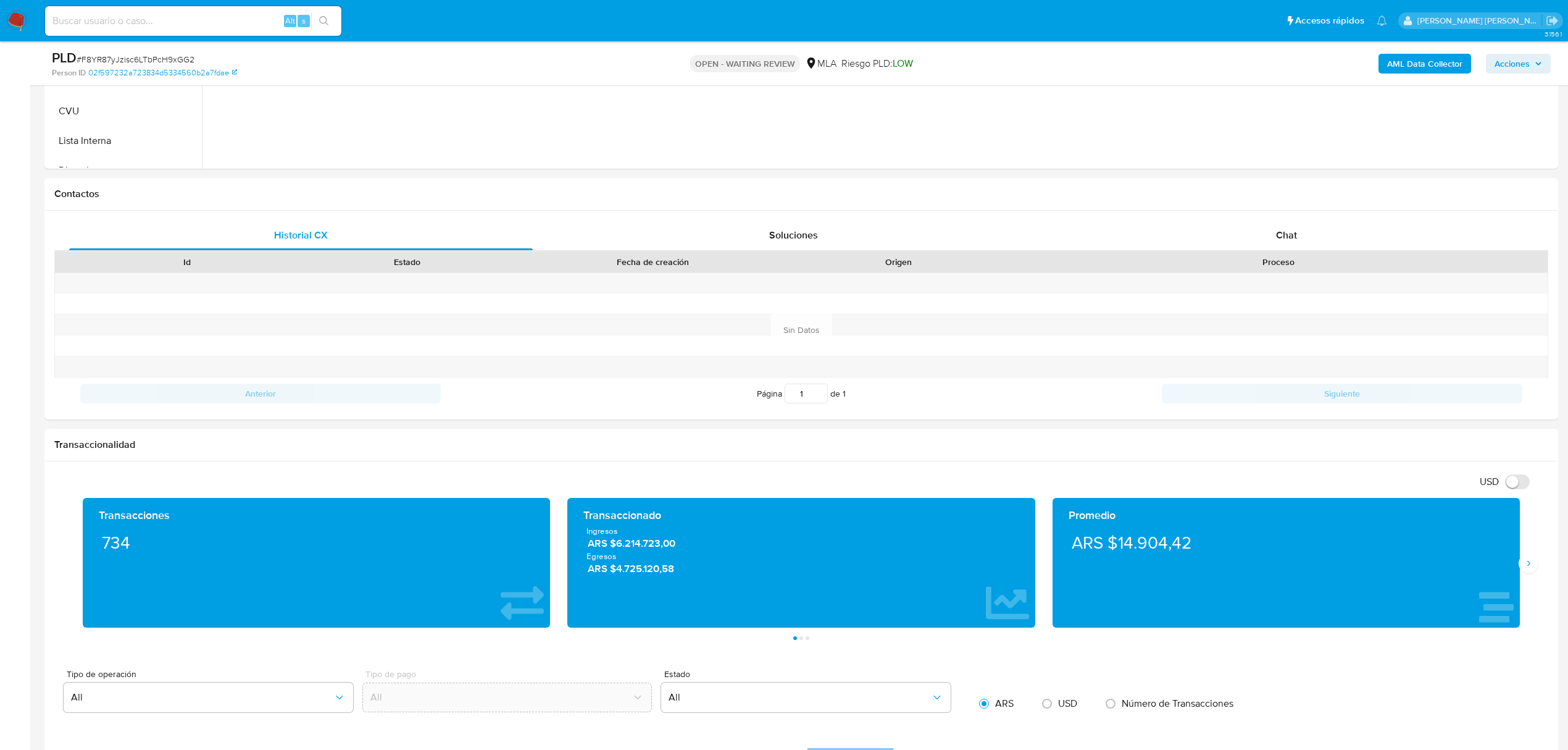
scroll to position [494, 0]
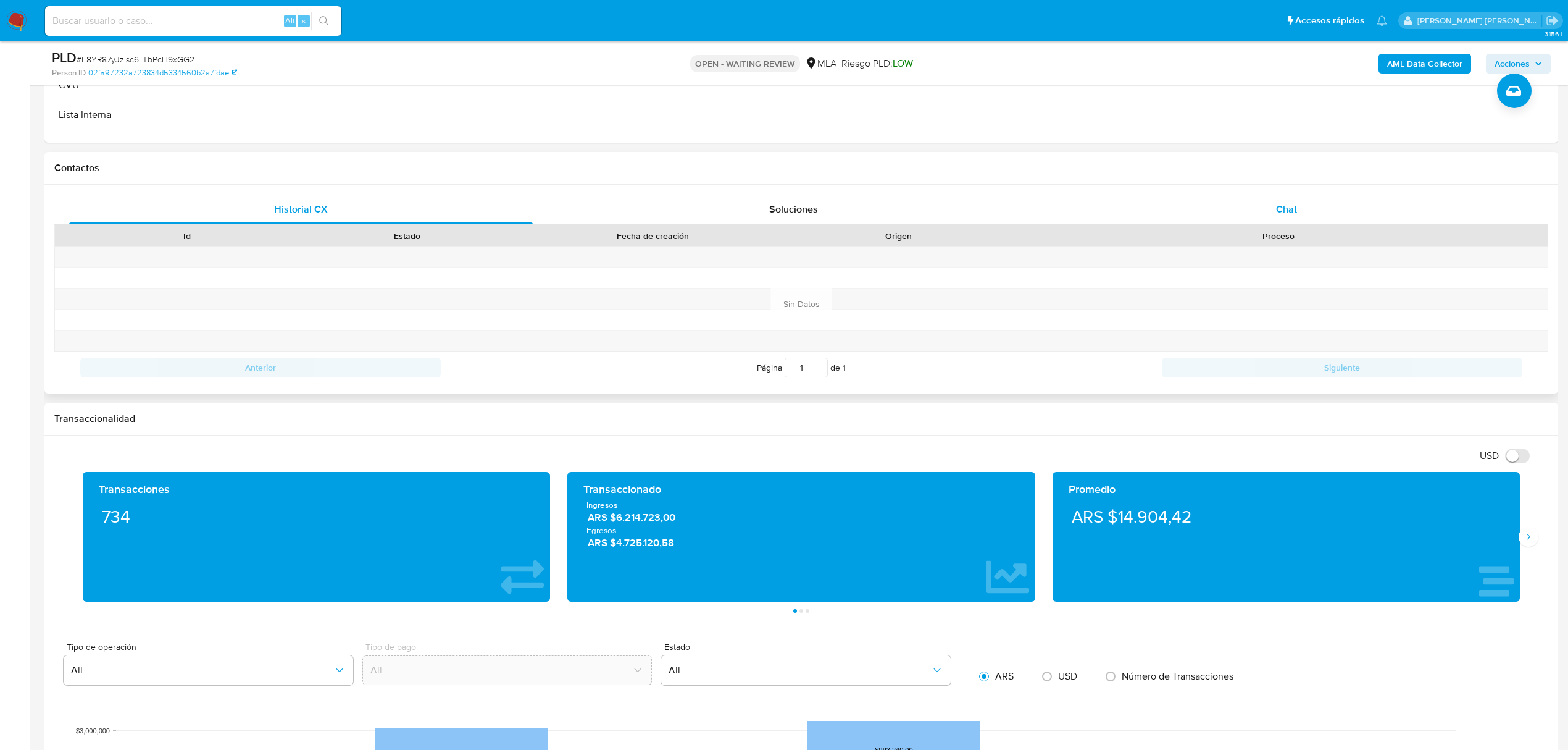
click at [1272, 215] on div "Chat" at bounding box center [1286, 209] width 464 height 30
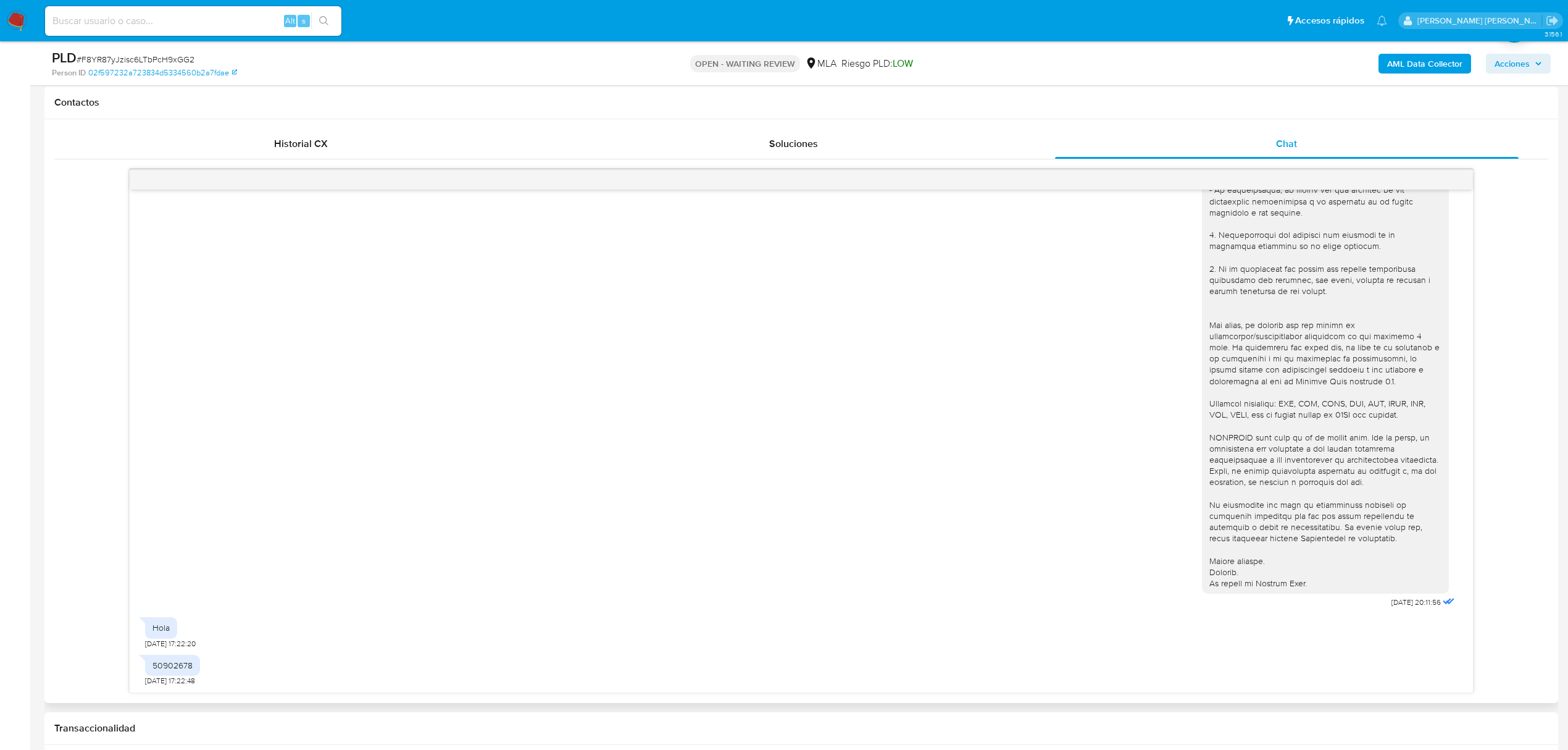
scroll to position [658, 0]
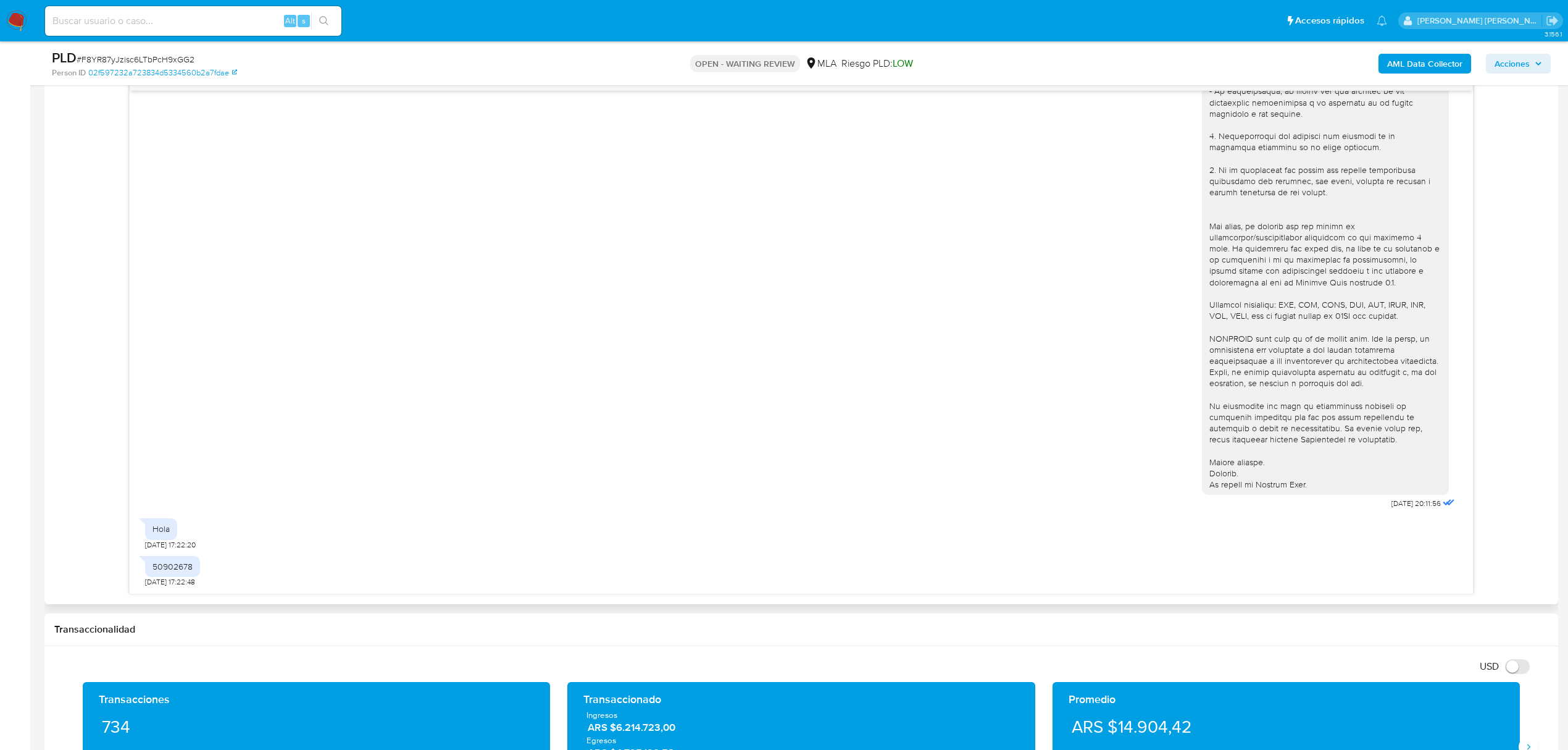
click at [176, 571] on div "50902678" at bounding box center [172, 566] width 40 height 11
click at [356, 553] on div "50902678 [DATE] 17:22:48" at bounding box center [801, 568] width 1312 height 37
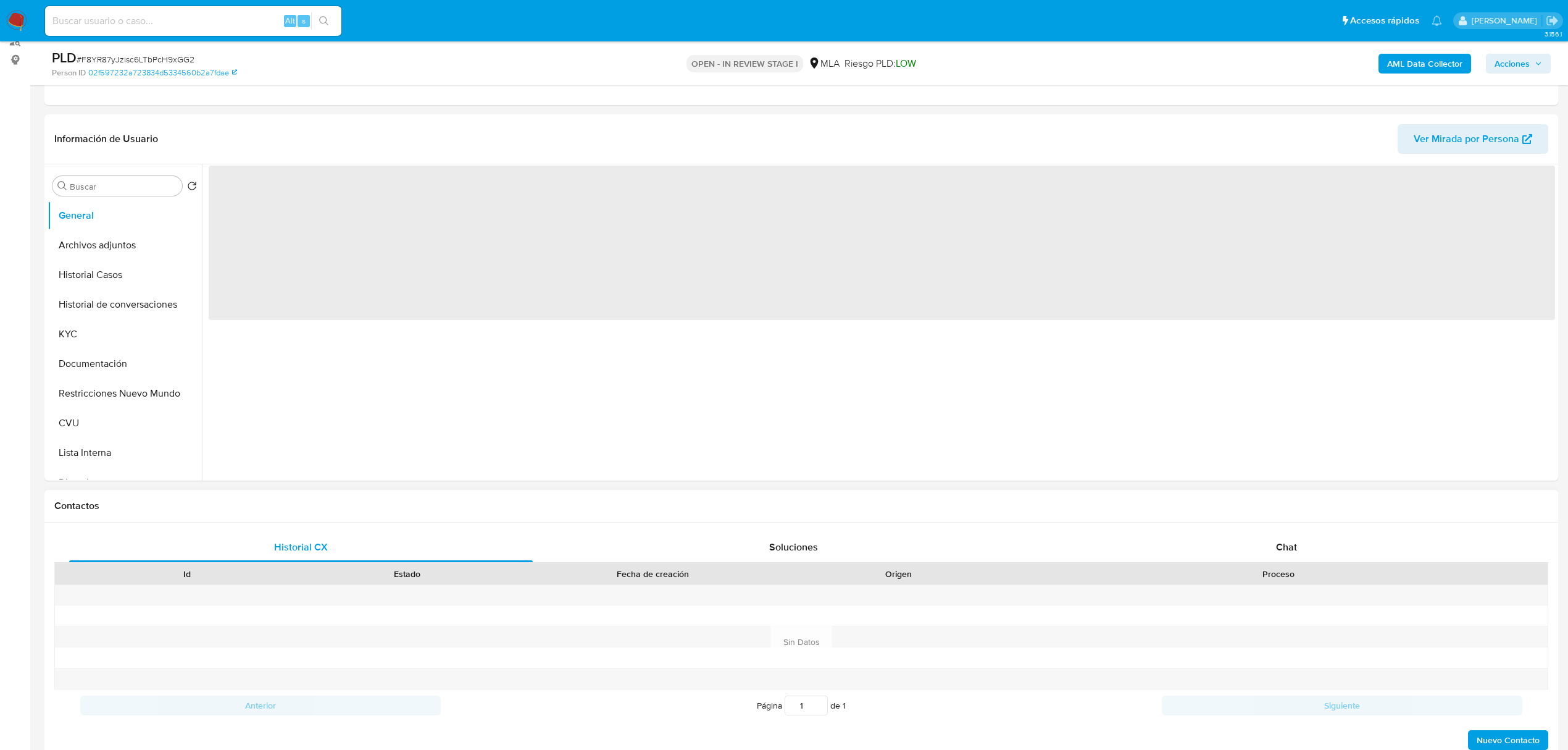
scroll to position [165, 0]
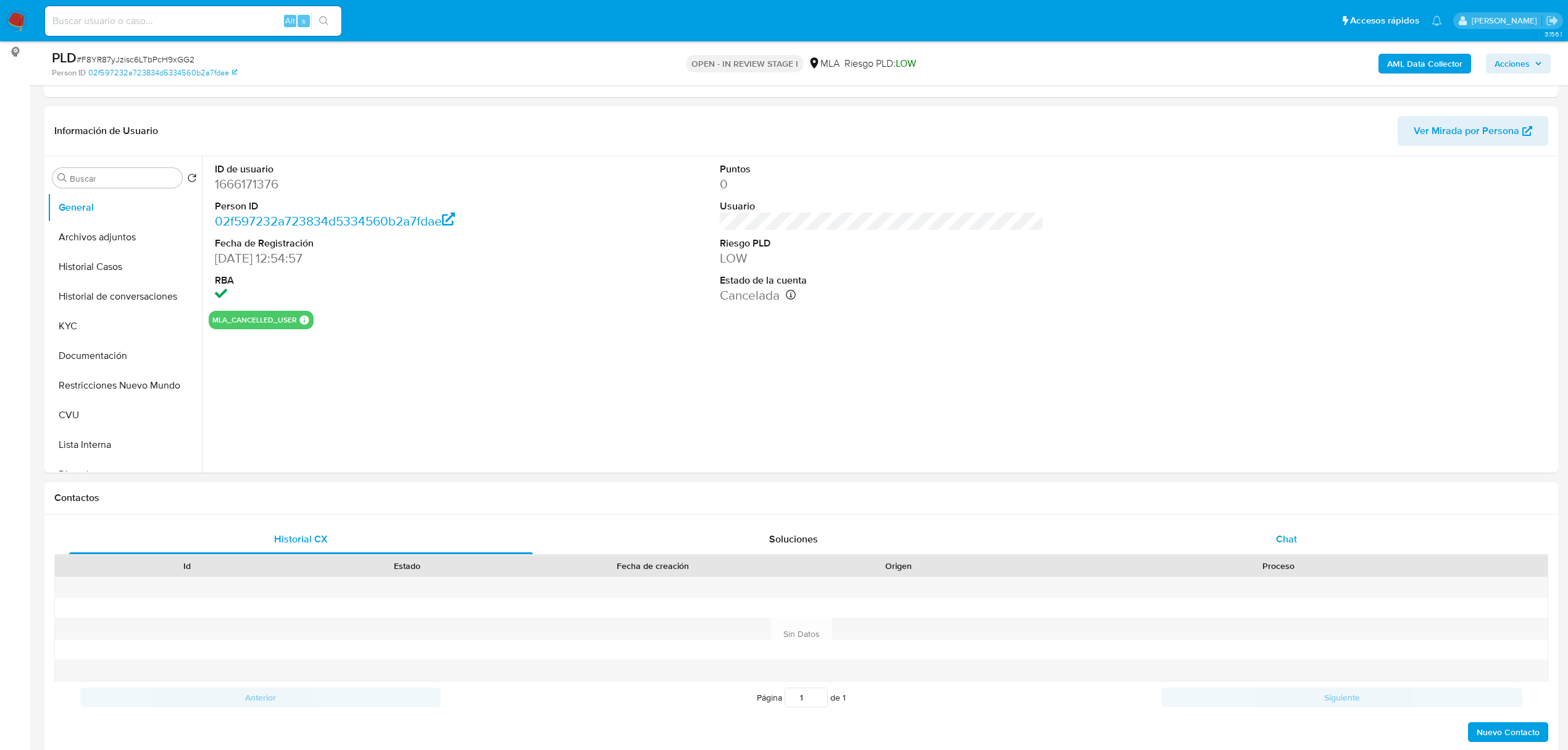
click at [1280, 535] on span "Chat" at bounding box center [1286, 539] width 21 height 14
select select "10"
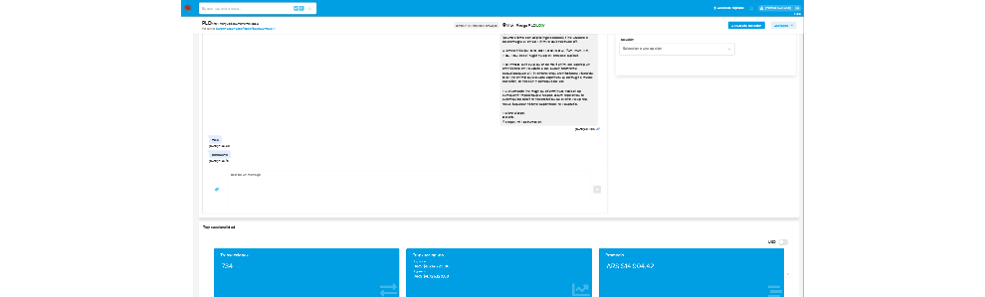
scroll to position [1458, 0]
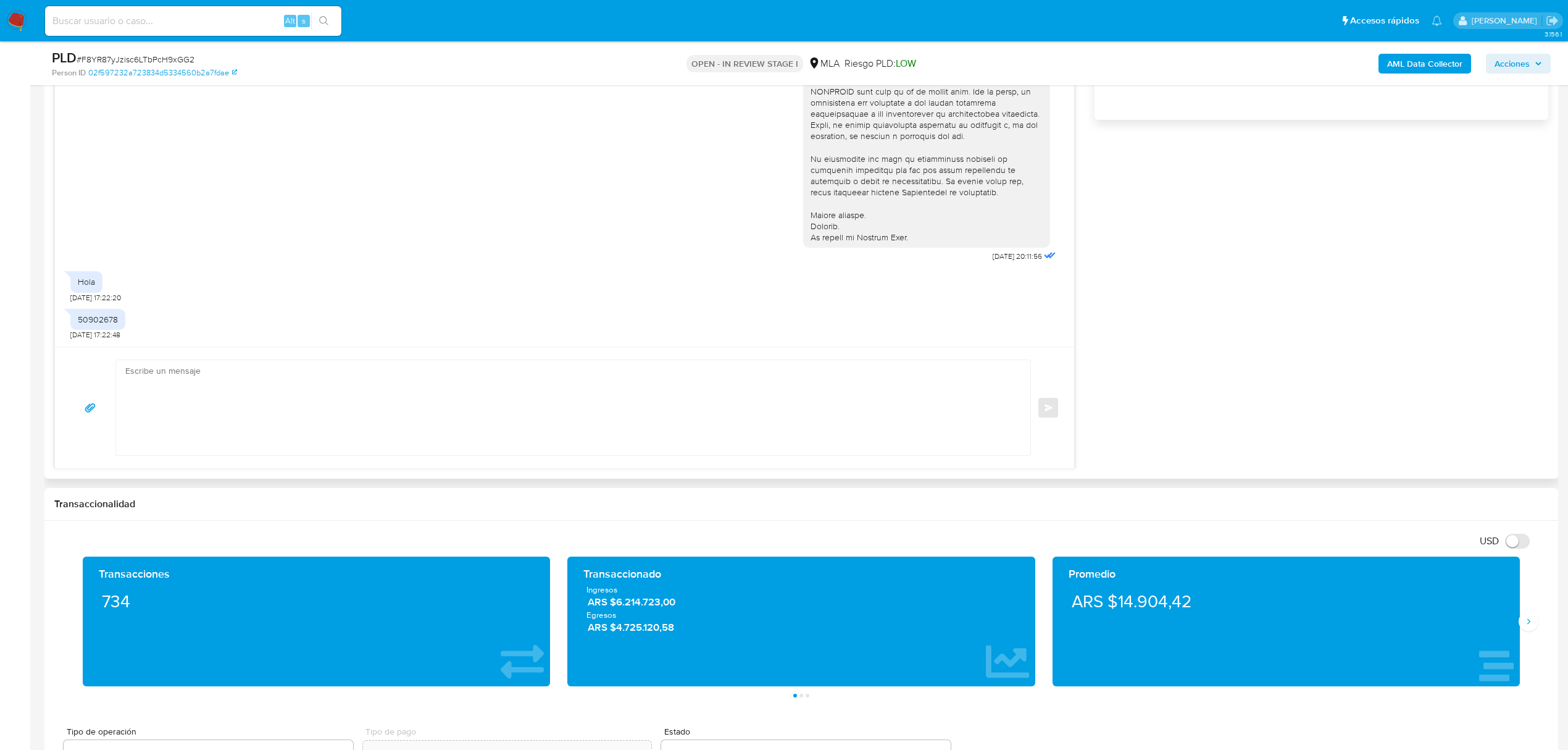
click at [285, 401] on textarea at bounding box center [570, 407] width 889 height 95
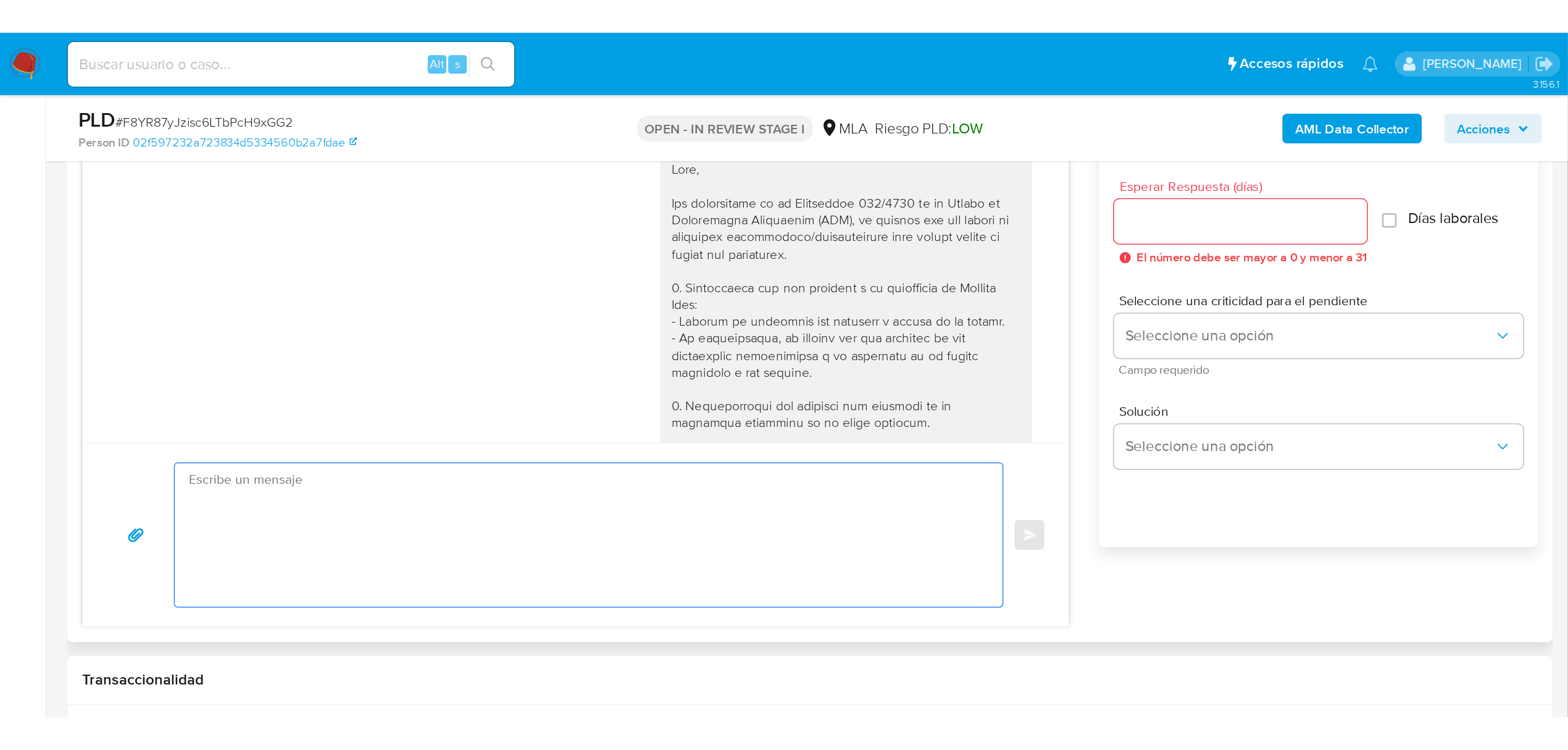
scroll to position [658, 0]
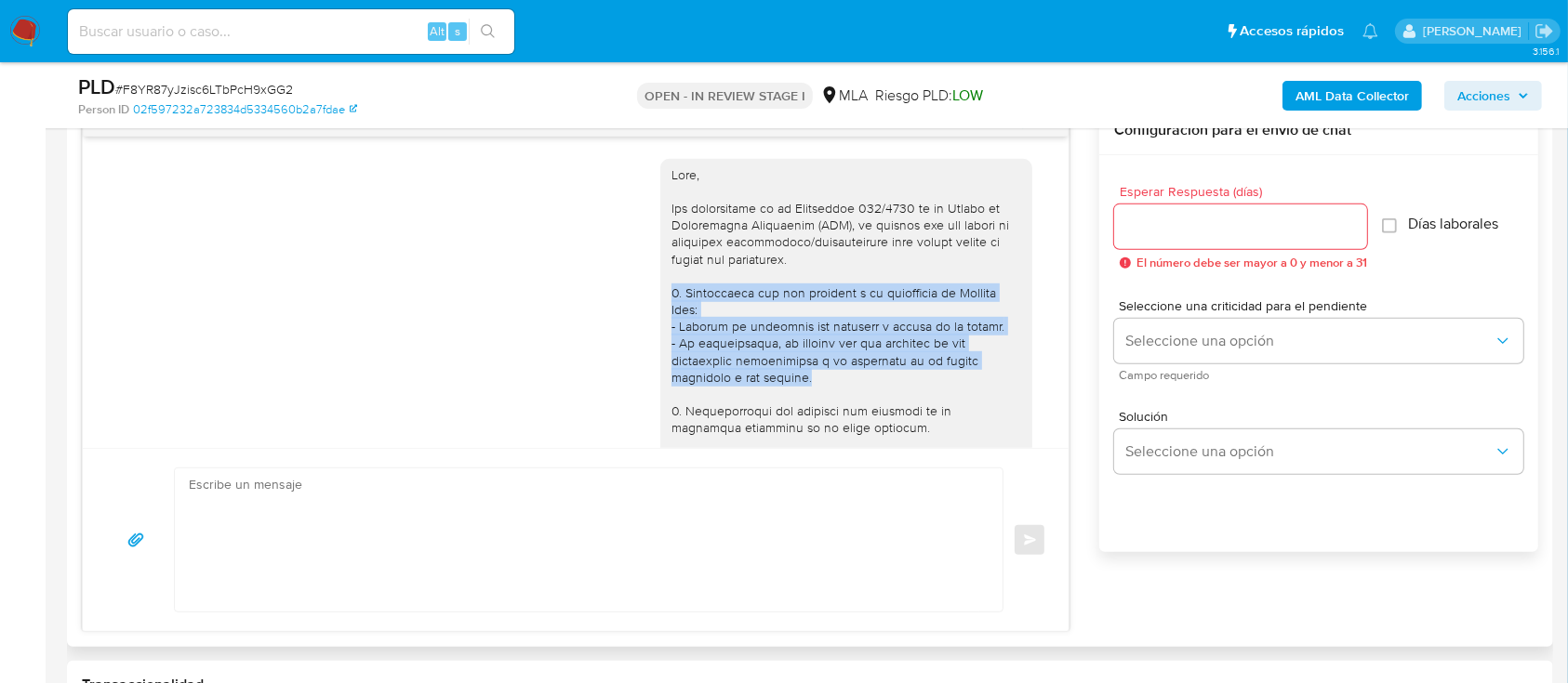
drag, startPoint x: 811, startPoint y: 372, endPoint x: 655, endPoint y: 296, distance: 173.5
click at [671, 296] on div at bounding box center [846, 555] width 350 height 778
copy div "1. Descripción del uso otorgado a la aplicación [PERSON_NAME] Pago: - Detalla l…"
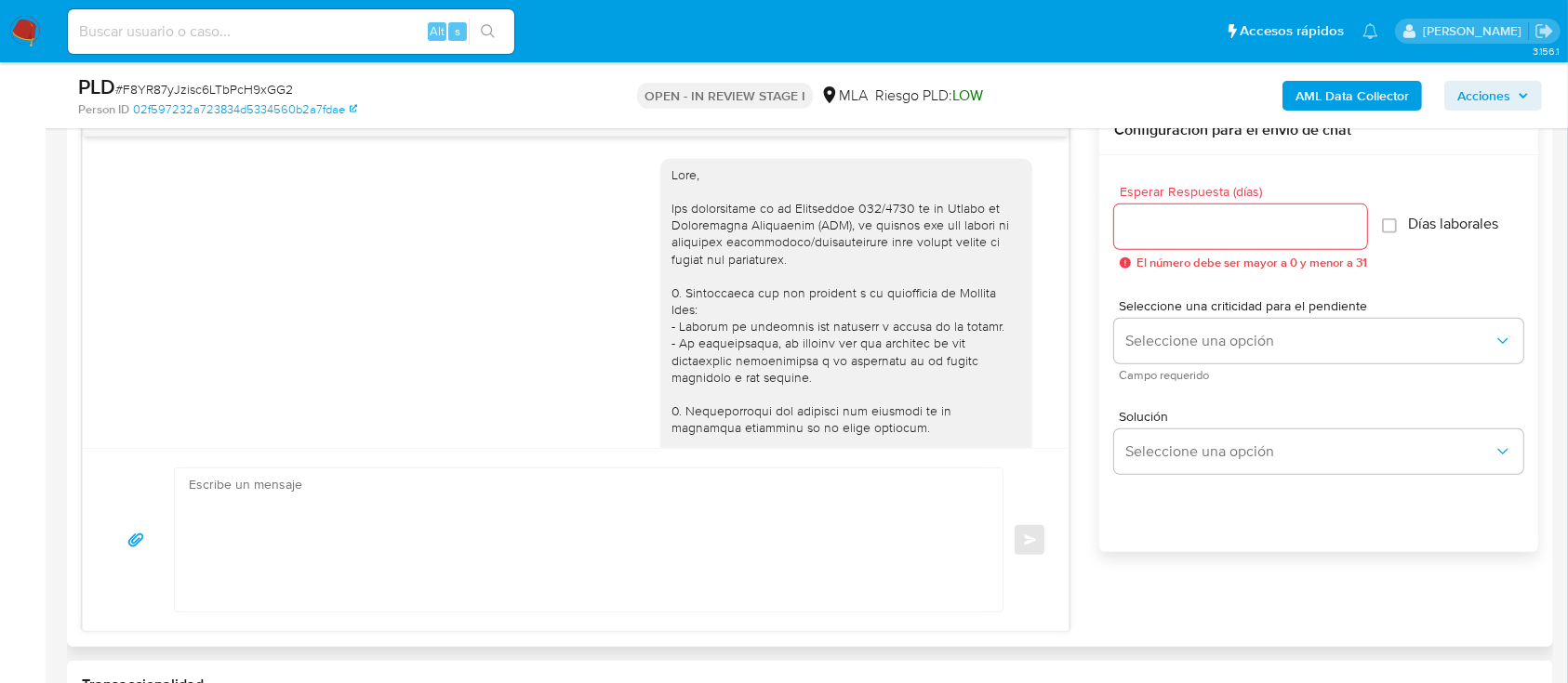
click at [513, 540] on textarea at bounding box center [584, 539] width 791 height 143
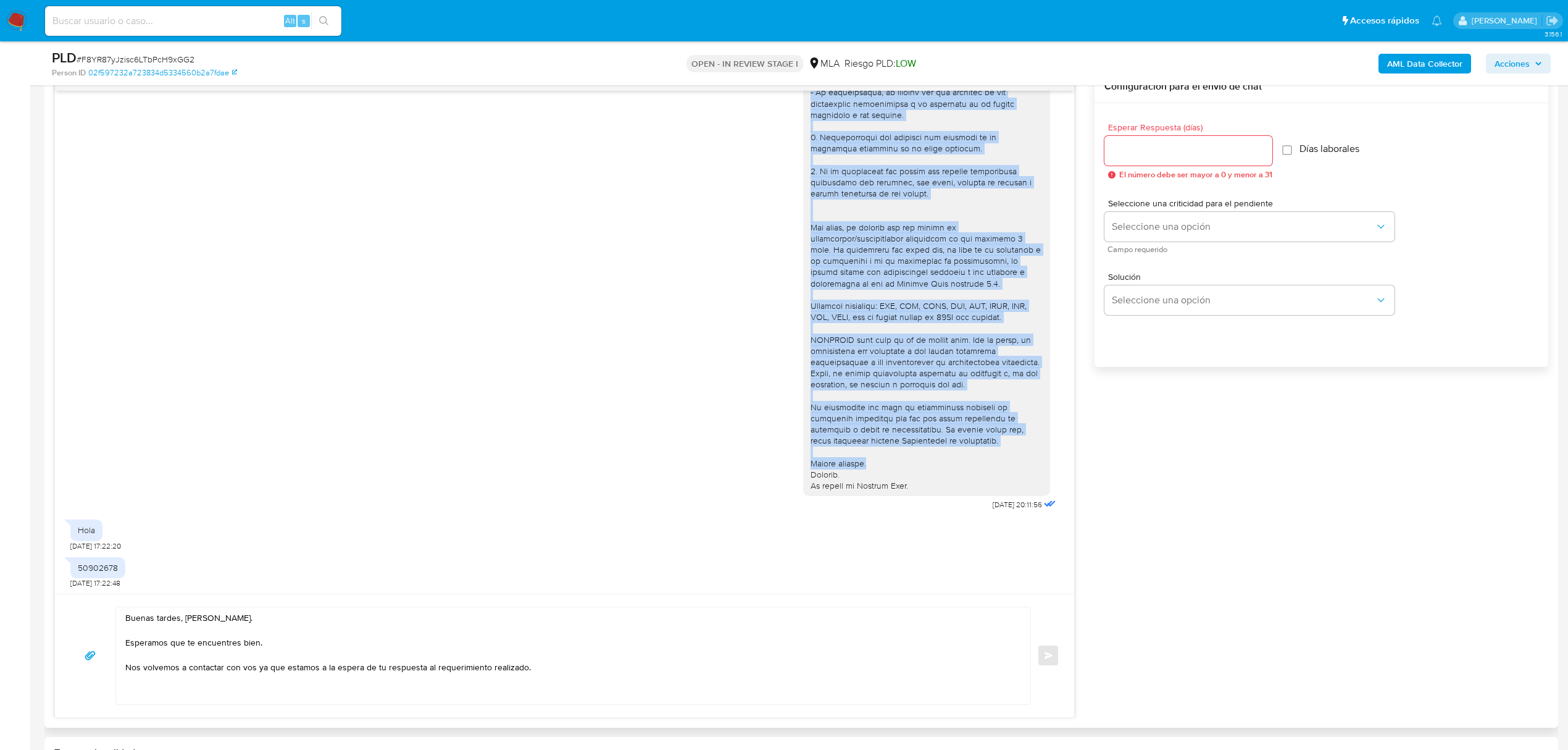
scroll to position [147, 0]
drag, startPoint x: 798, startPoint y: 139, endPoint x: 973, endPoint y: 485, distance: 387.7
click at [973, 485] on div at bounding box center [926, 232] width 232 height 517
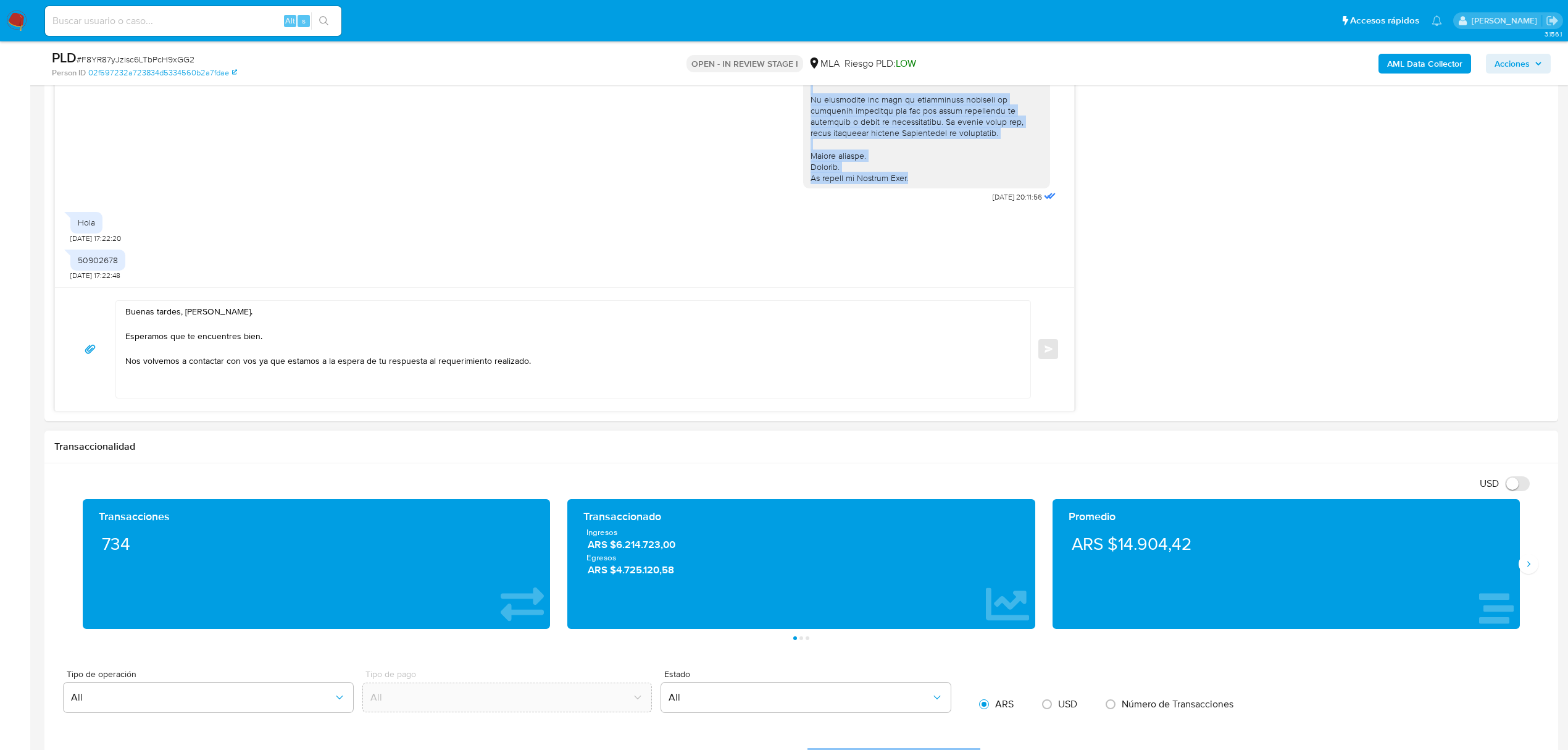
scroll to position [988, 0]
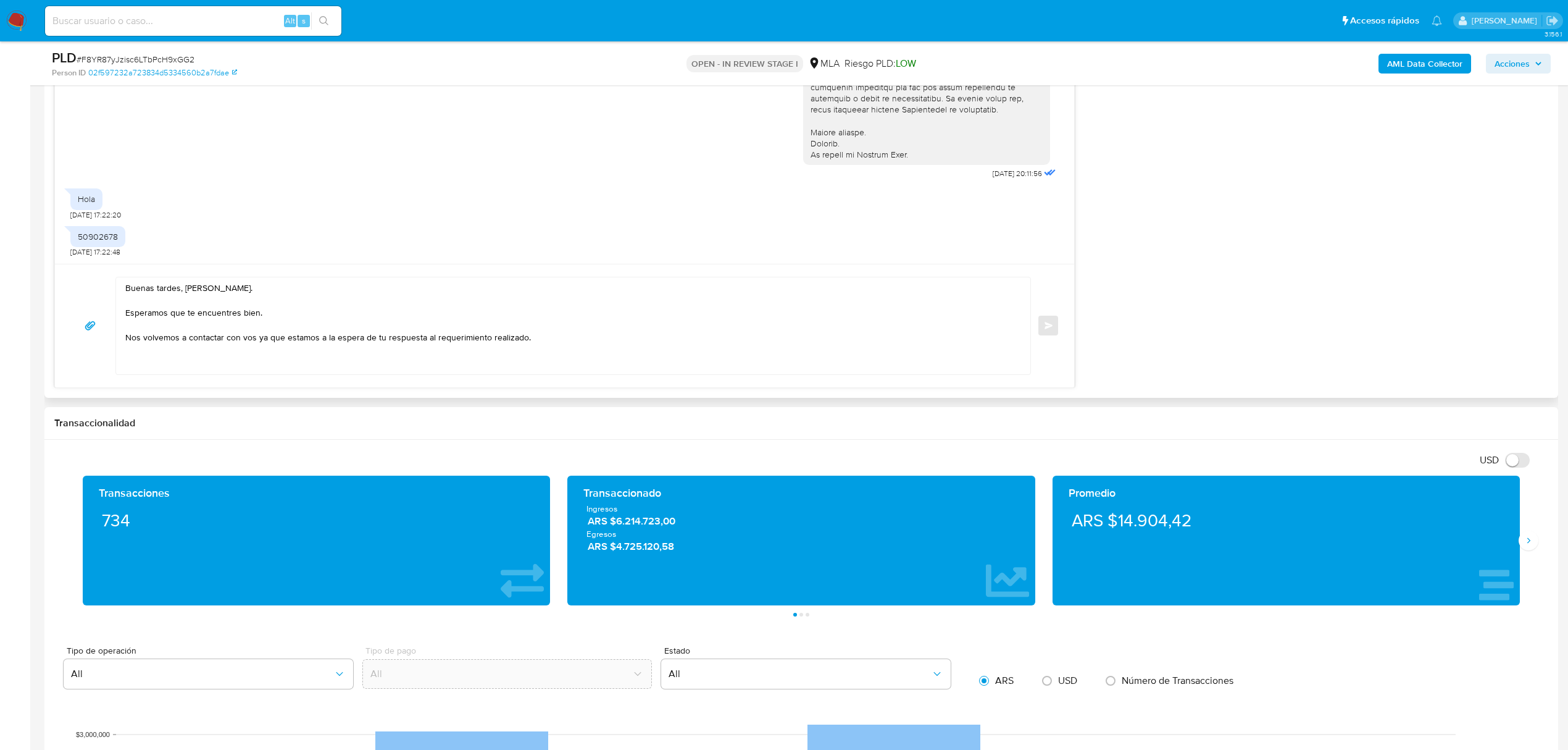
click at [430, 351] on textarea "Buenas tardes, Alejandro. Esperamos que te encuentres bien. Nos volvemos a cont…" at bounding box center [570, 326] width 889 height 97
click at [349, 347] on textarea "Buenas tardes, Alejandro. Esperamos que te encuentres bien. Nos volvemos a cont…" at bounding box center [570, 326] width 889 height 97
click at [596, 340] on textarea "Buenas tardes, Alejandro. Esperamos que te encuentres bien. Nos volvemos a cont…" at bounding box center [570, 326] width 889 height 97
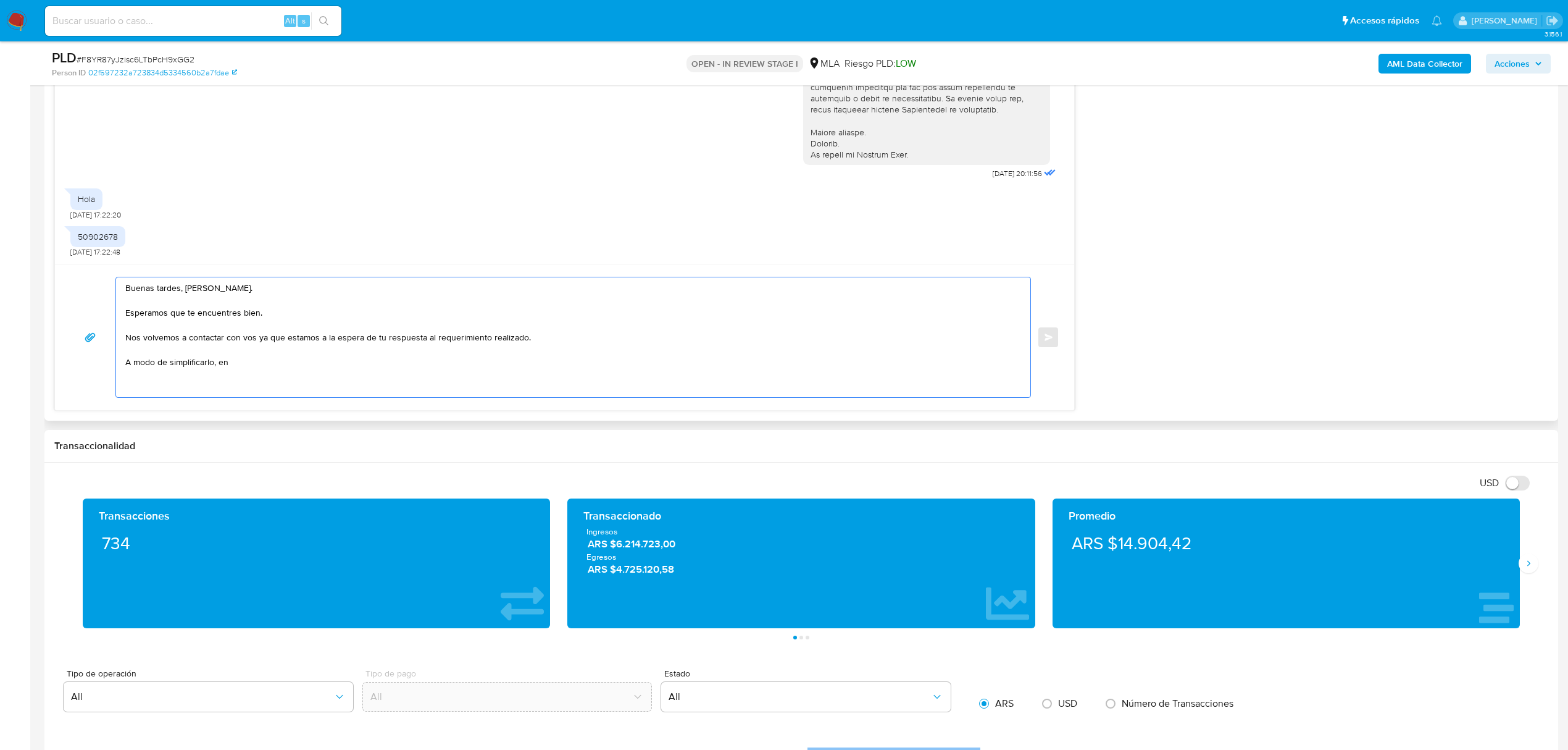
paste textarea "n función de las operaciones registradas en tu cuenta de Mercado Pago, necesita…"
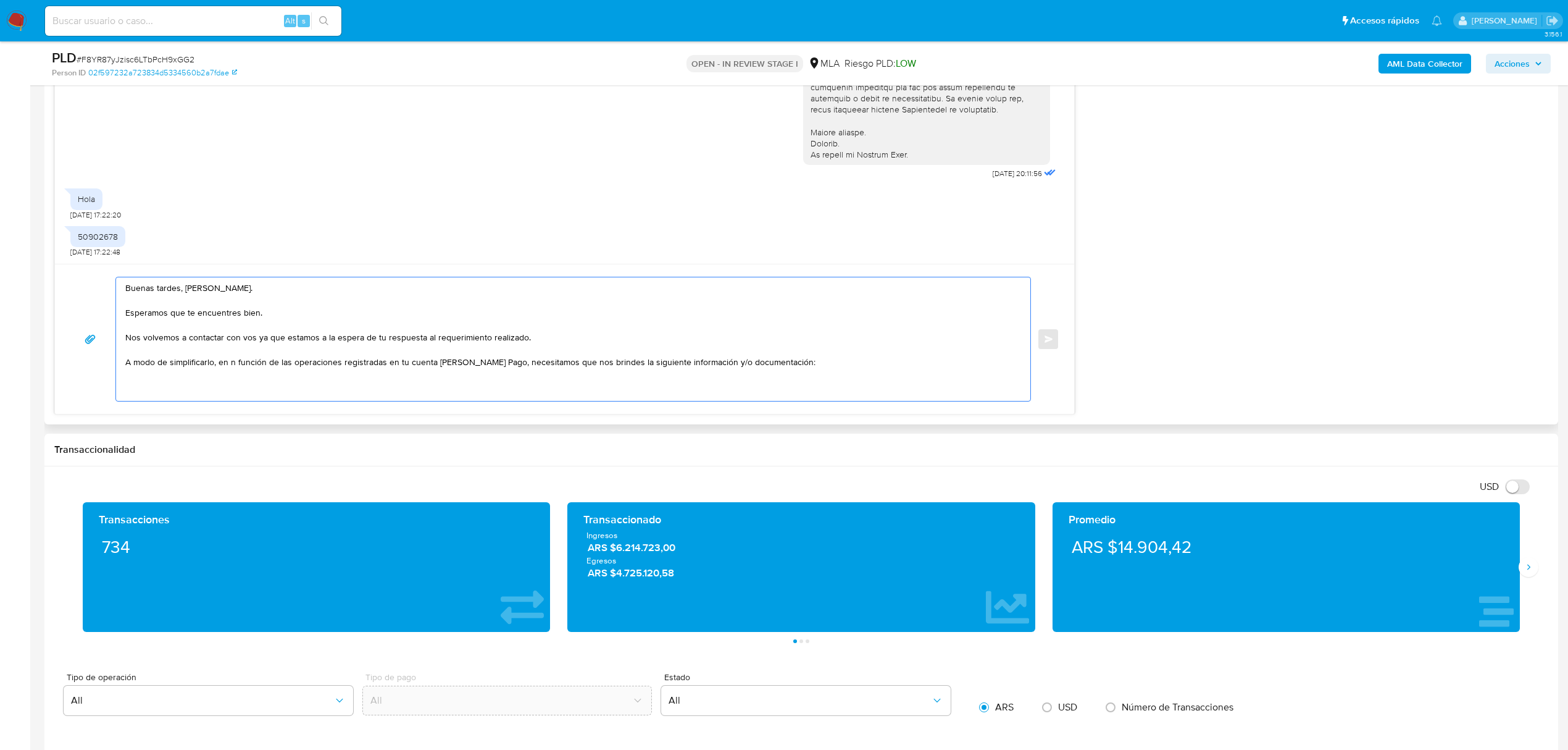
click at [228, 361] on textarea "Buenas tardes, Alejandro. Esperamos que te encuentres bien. Nos volvemos a cont…" at bounding box center [570, 339] width 889 height 124
click at [803, 364] on textarea "Buenas tardes, Alejandro. Esperamos que te encuentres bien. Nos volvemos a cont…" at bounding box center [570, 339] width 889 height 124
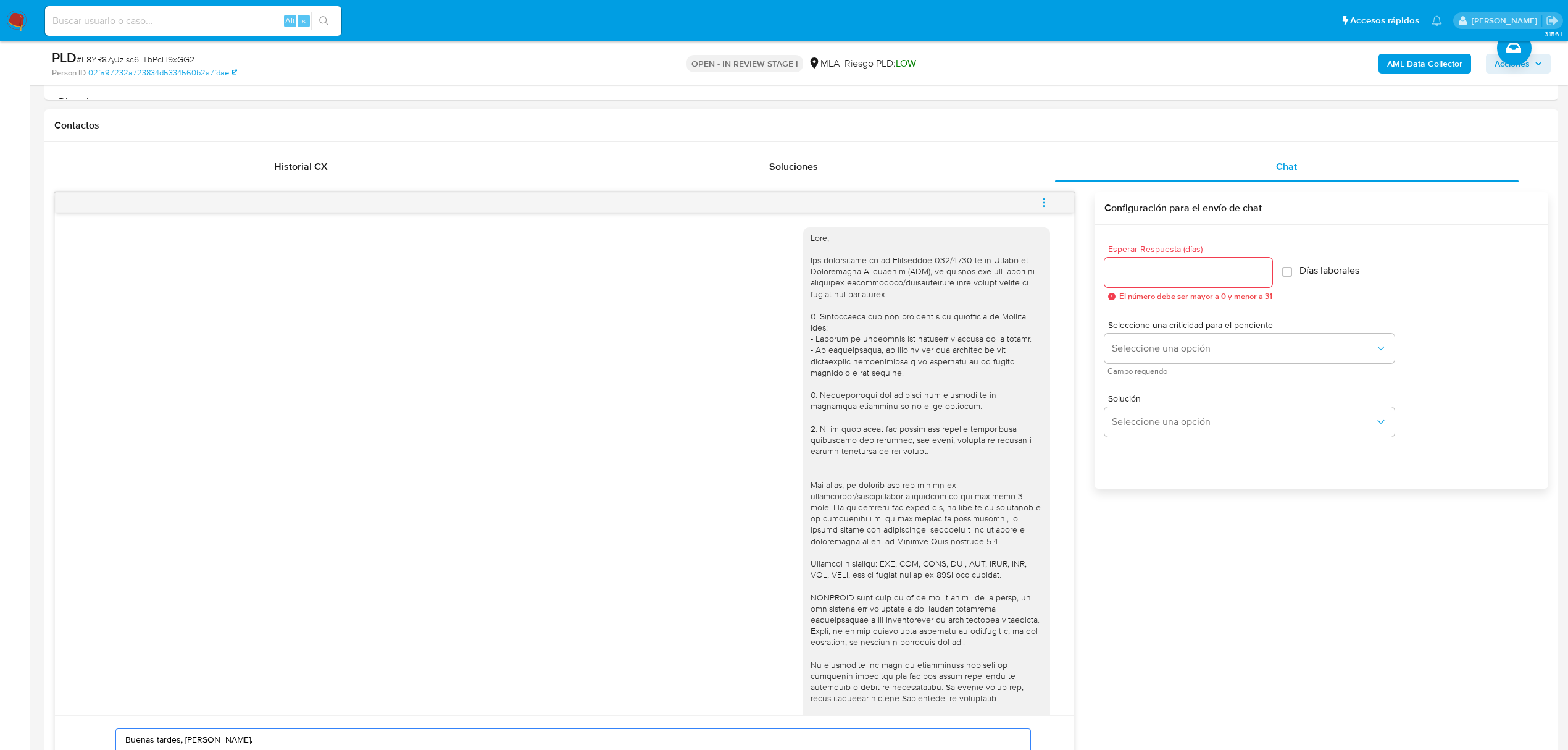
scroll to position [494, 0]
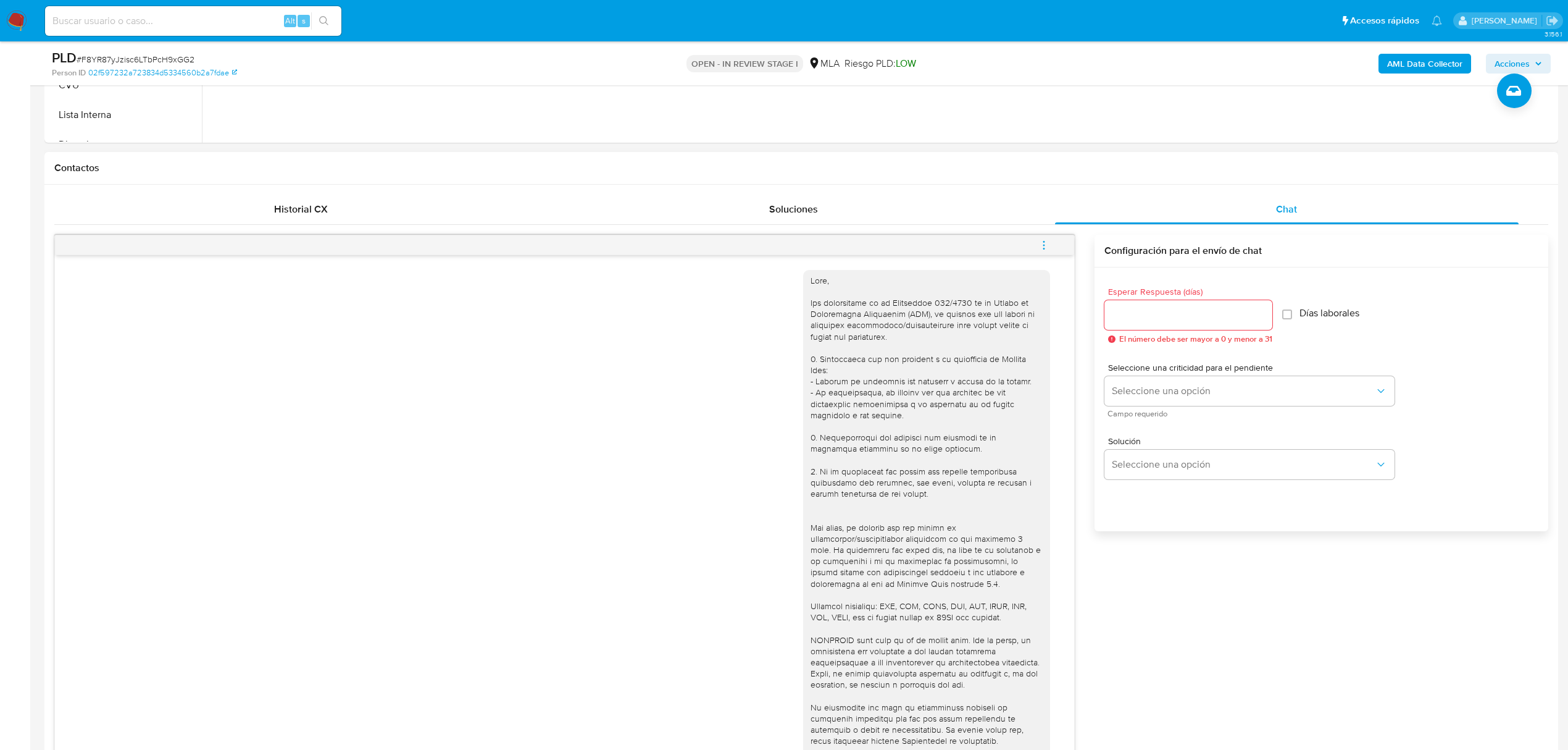
click at [934, 454] on div at bounding box center [926, 533] width 232 height 517
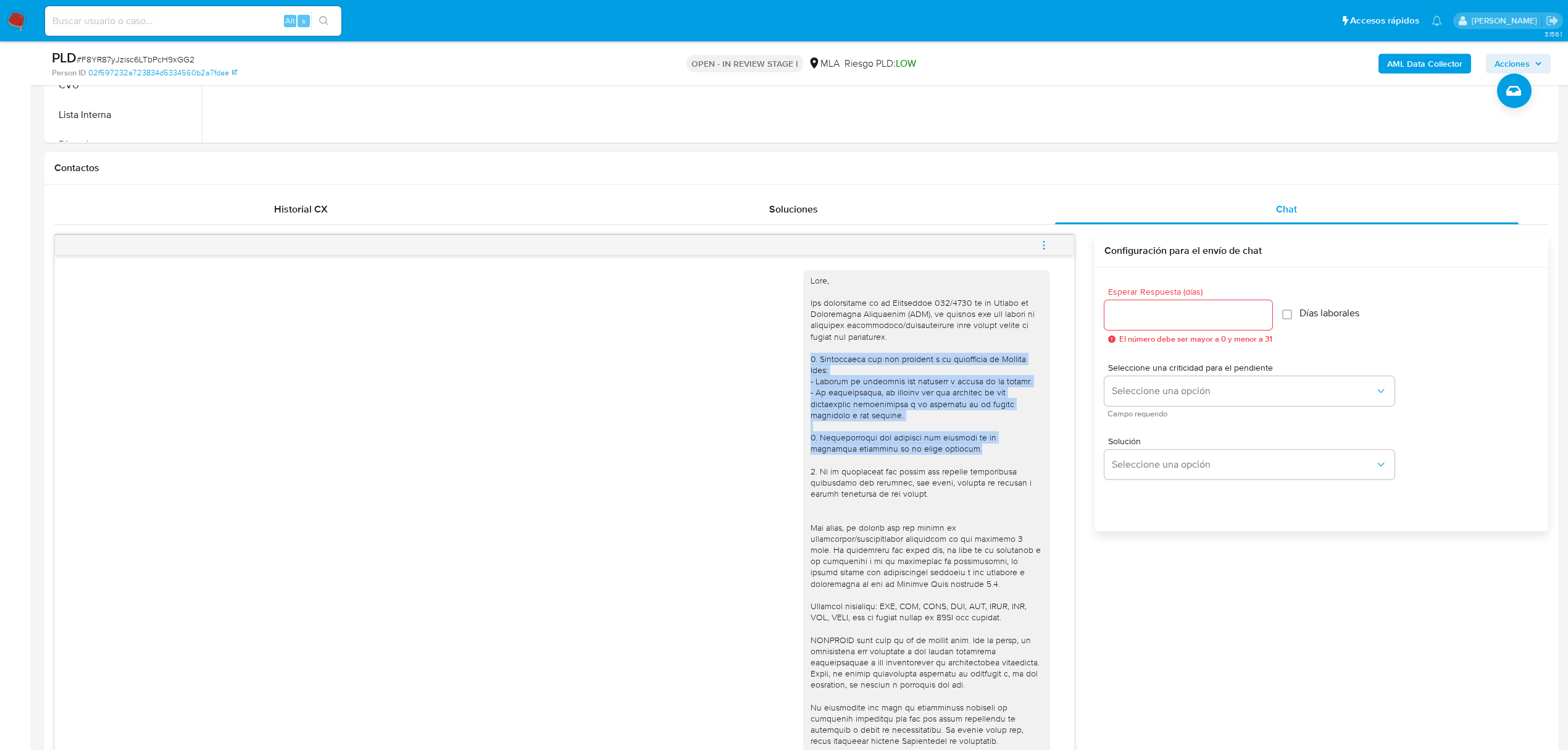
drag, startPoint x: 923, startPoint y: 446, endPoint x: 791, endPoint y: 359, distance: 158.1
click at [803, 359] on div at bounding box center [926, 533] width 247 height 527
copy div "1. Descripción del uso otorgado a la aplicación de Mercado Pago: - Detalla la a…"
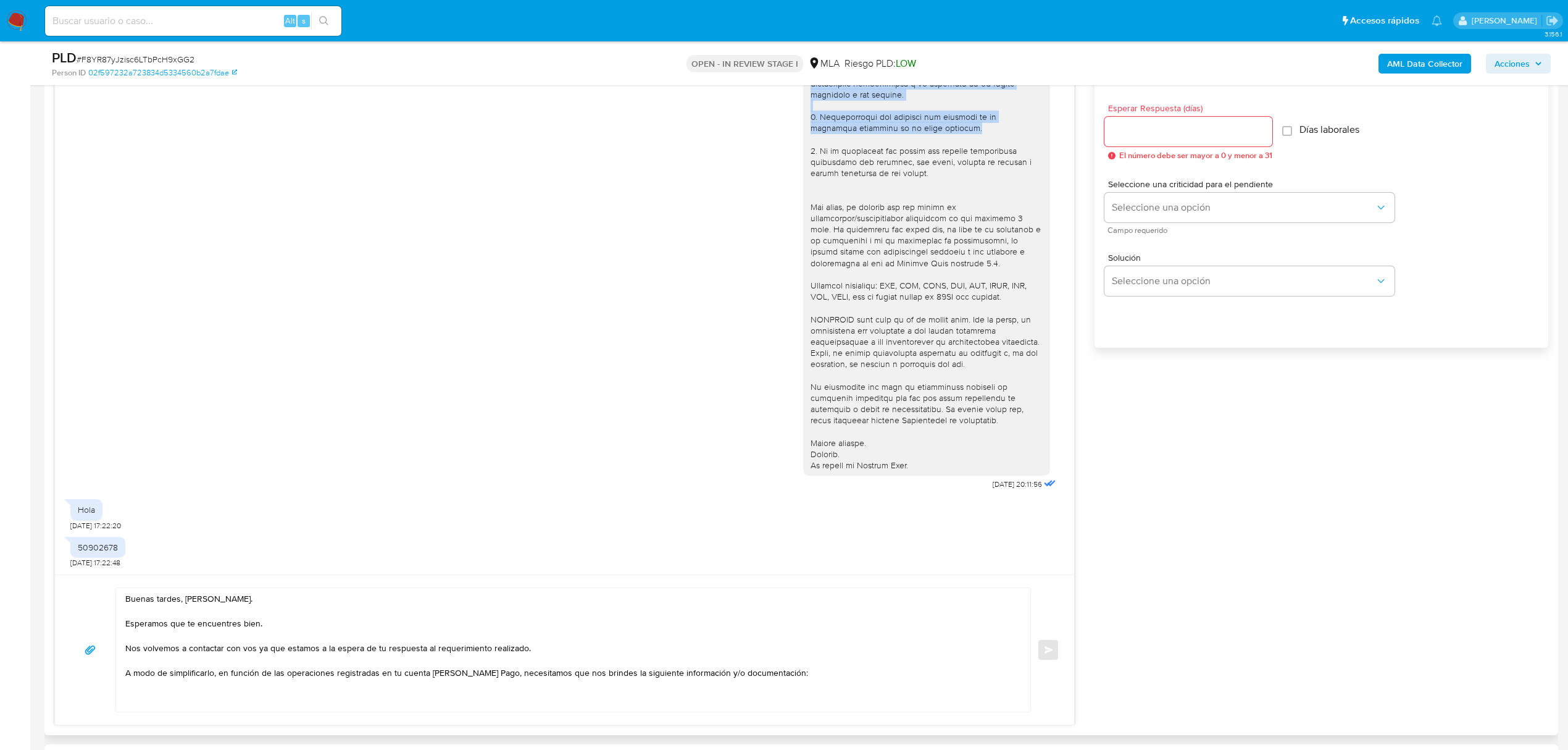
scroll to position [741, 0]
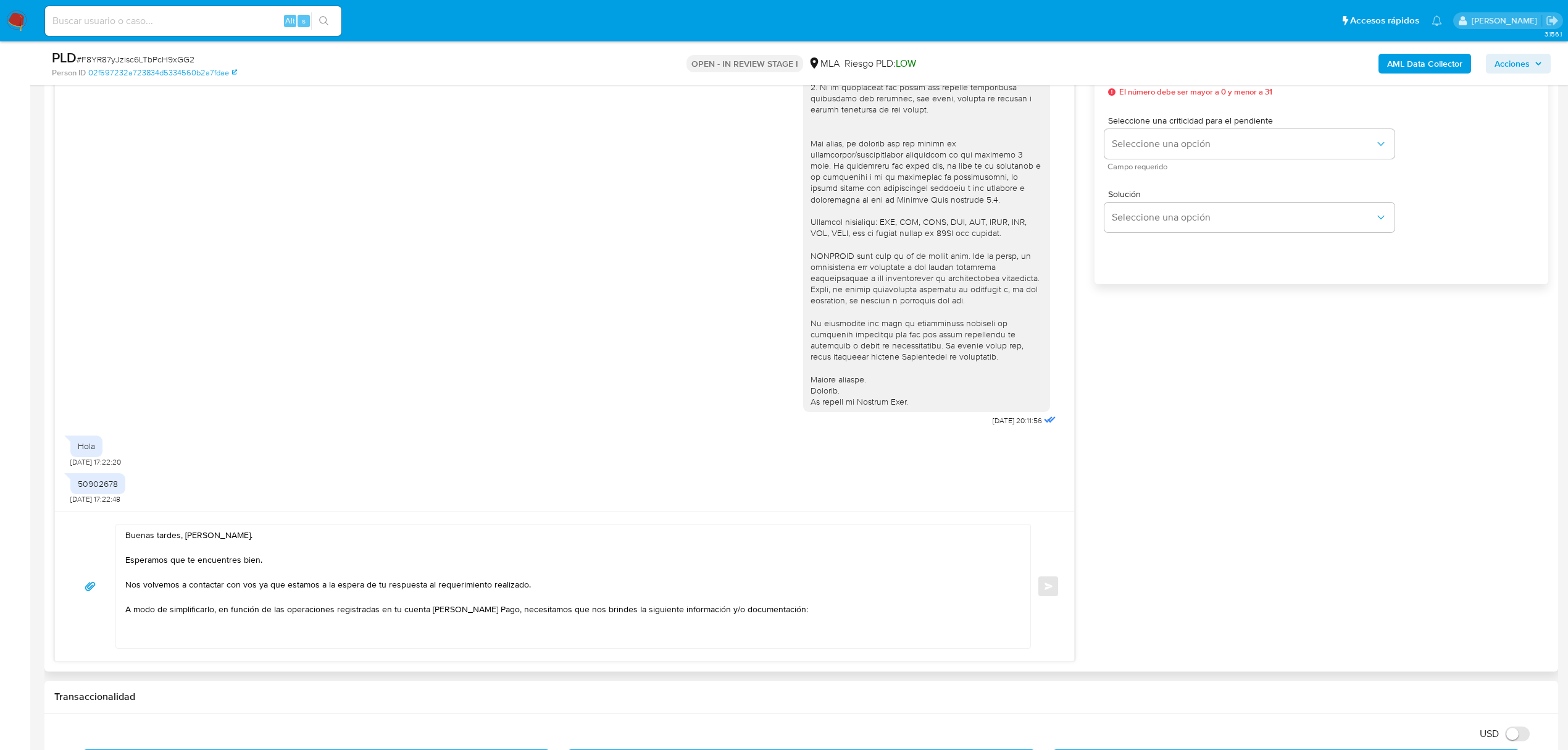
click at [181, 633] on textarea "Buenas tardes, Alejandro. Esperamos que te encuentres bien. Nos volvemos a cont…" at bounding box center [570, 586] width 889 height 124
paste textarea "1. Descripción del uso otorgado a la aplicación de Mercado Pago: - Detalla la a…"
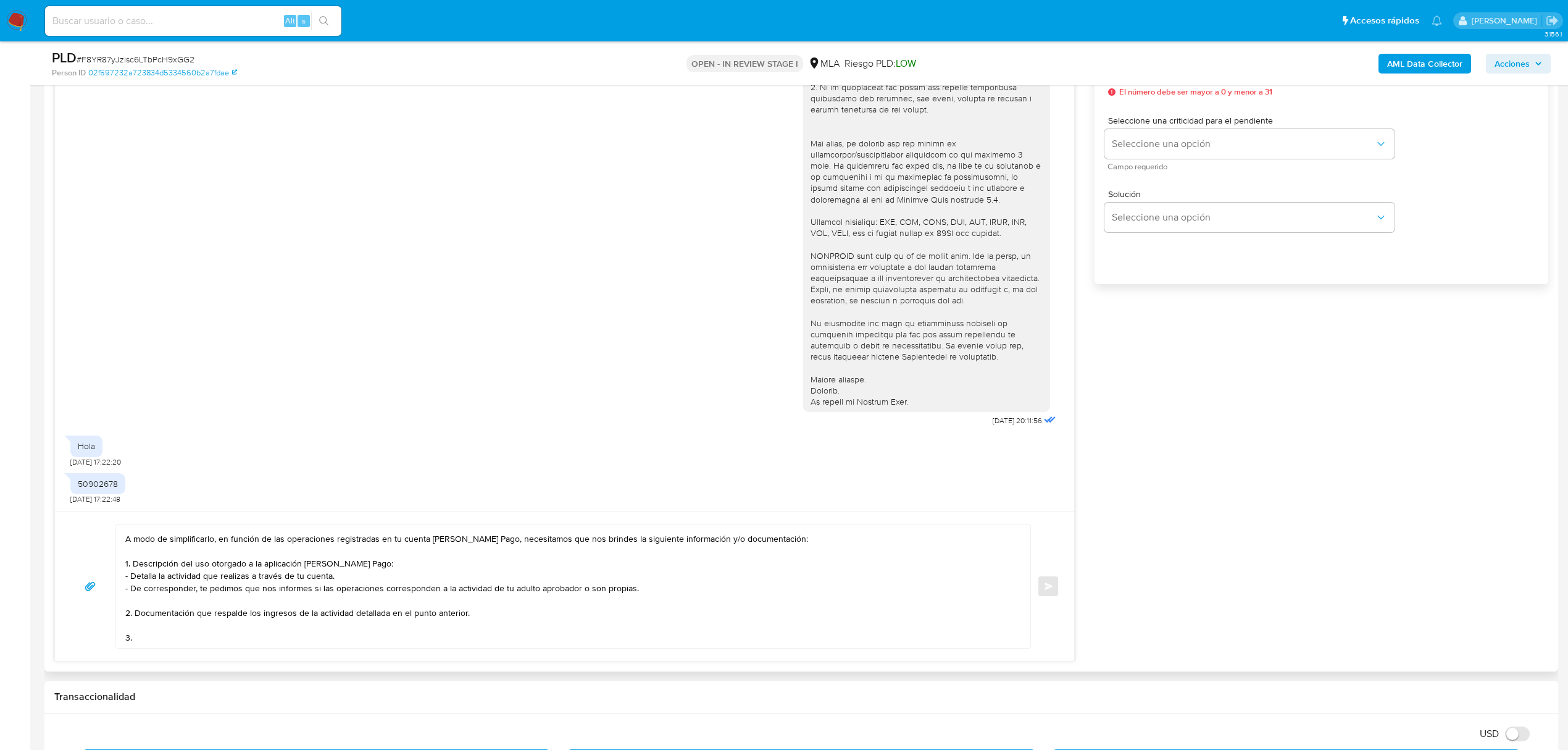
scroll to position [107, 0]
click at [148, 602] on textarea "Buenas tardes, Alejandro. Esperamos que te encuentres bien. Nos volvemos a cont…" at bounding box center [570, 586] width 889 height 124
paste textarea "Detalle del motivo económico de las operaciones cursadas con las siguientes con…"
paste textarea "Ilda Paniagua Cardozo - CUIT 27946632525 (ACTIVIDAD: Venta al por menor de fiam…"
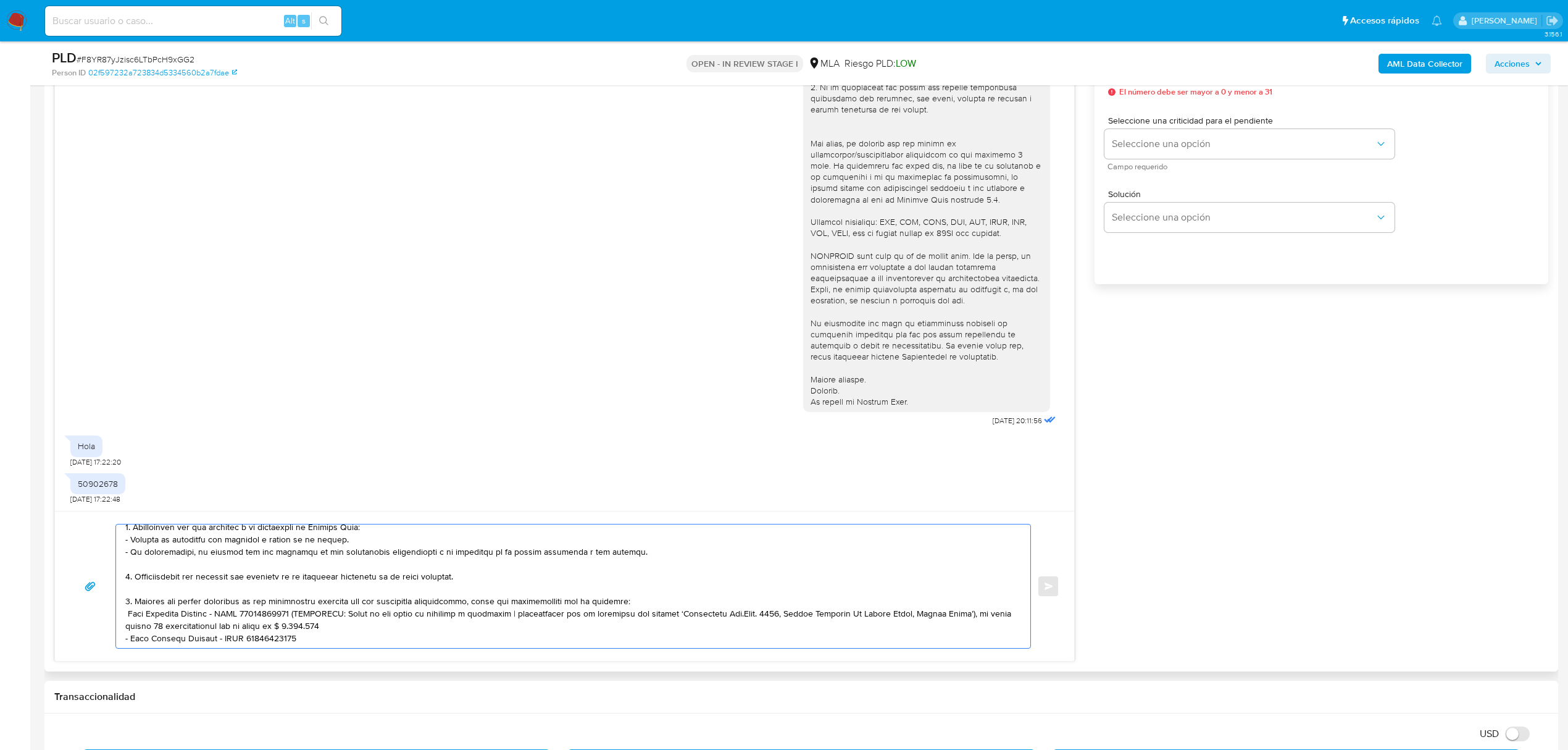
scroll to position [116, 0]
click at [122, 608] on div at bounding box center [570, 586] width 908 height 124
click at [126, 603] on textarea at bounding box center [570, 586] width 889 height 124
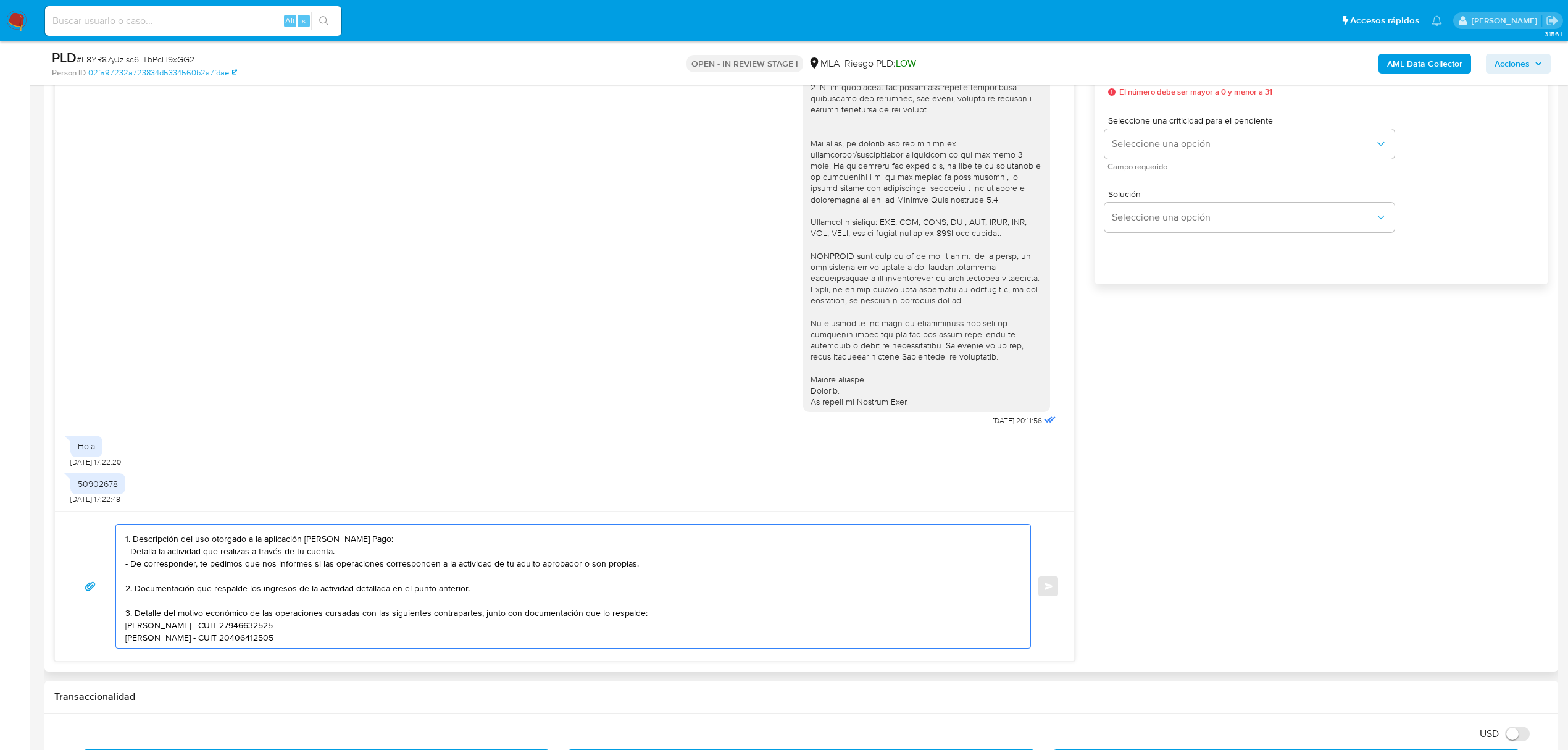
click at [303, 615] on textarea "Buenas tardes, Alejandro. Esperamos que te encuentres bien. Nos volvemos a cont…" at bounding box center [570, 586] width 889 height 124
paste textarea "La Gene Argentina S.A. - CUIT 30714656720 (ACTIVIDAD: Venta al por mayor de fia…"
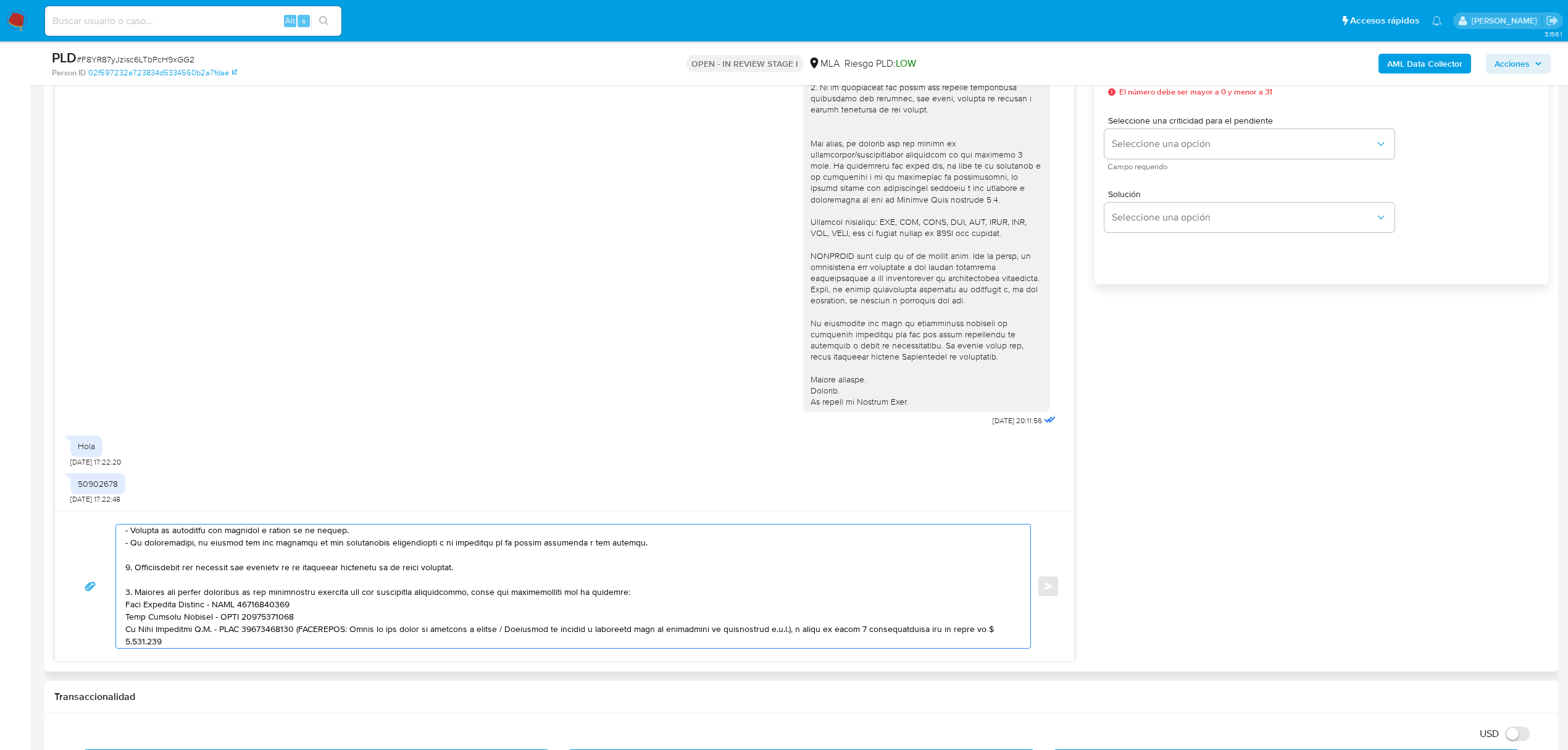
scroll to position [166, 0]
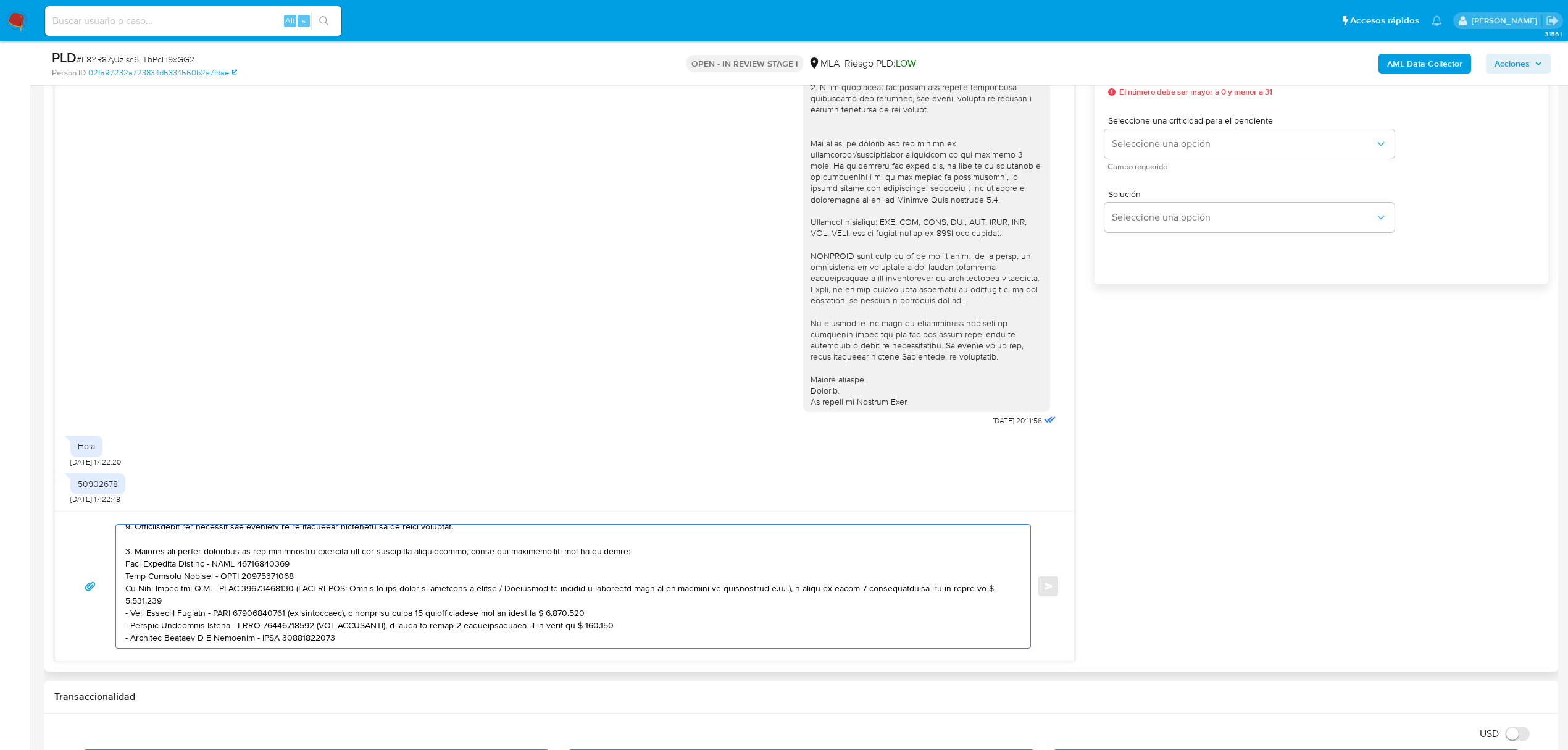
click at [292, 583] on textarea at bounding box center [570, 586] width 889 height 124
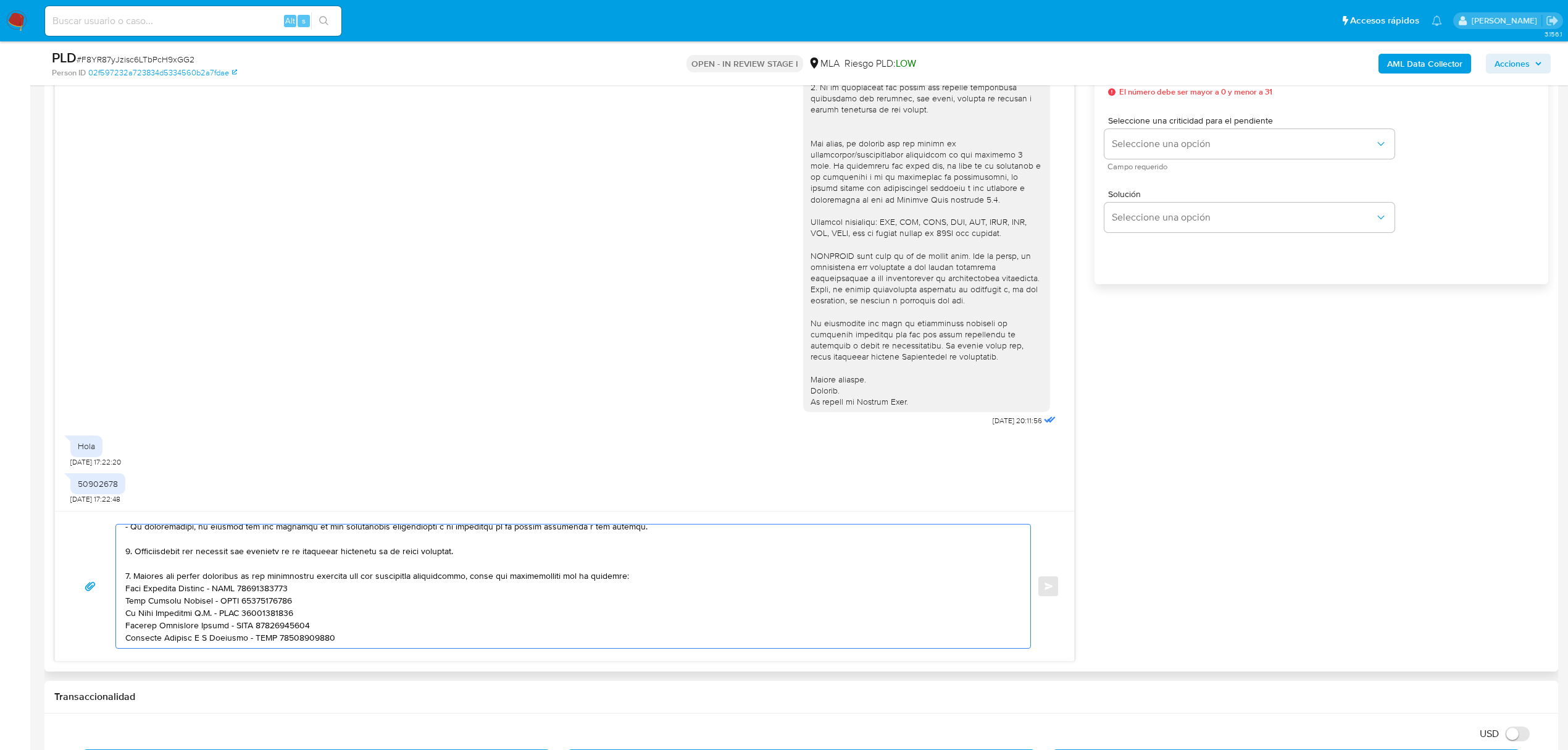
scroll to position [147, 0]
click at [137, 633] on textarea at bounding box center [570, 586] width 889 height 124
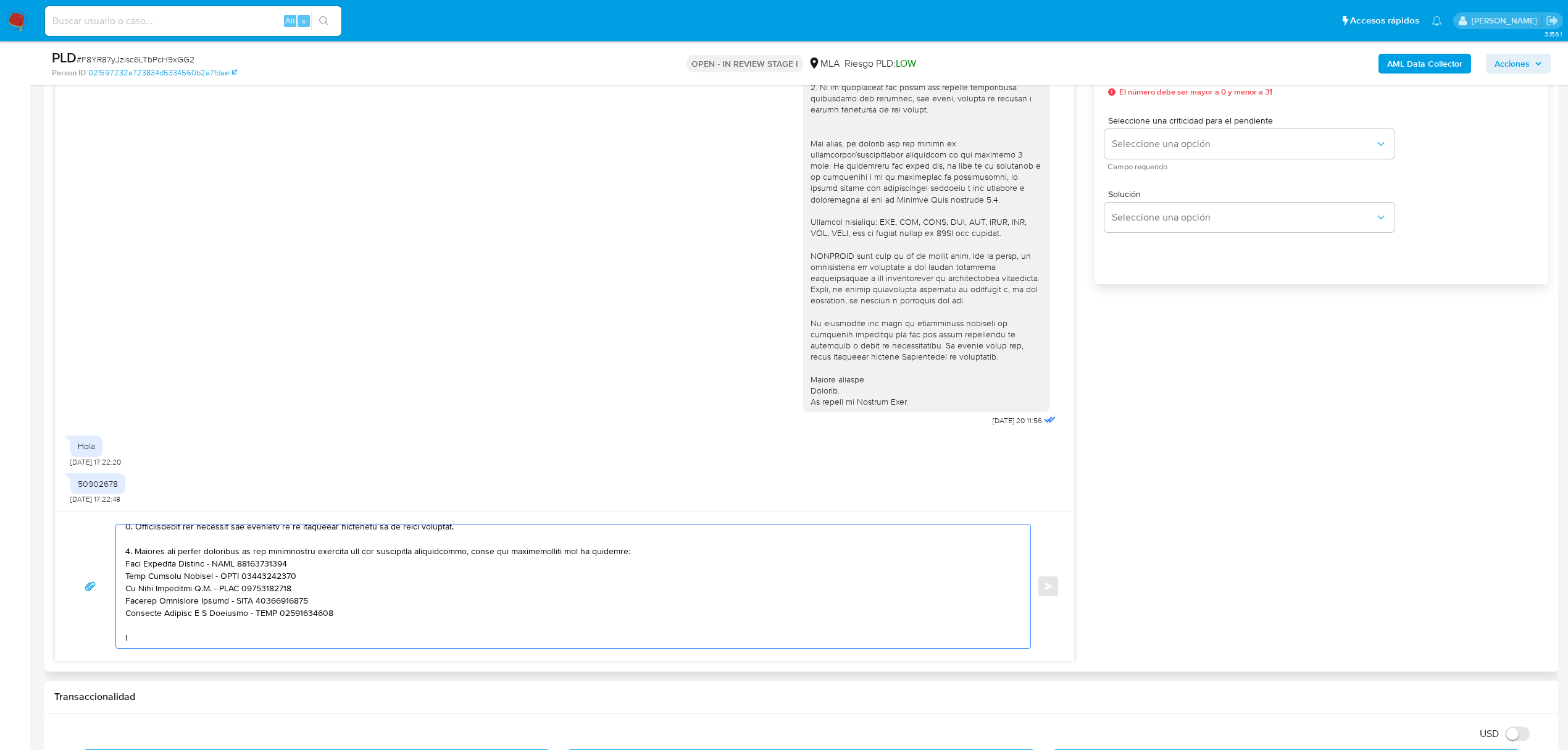
paste textarea "s importante que sepas que, en caso de no responder a lo solicitado o si lo pre…"
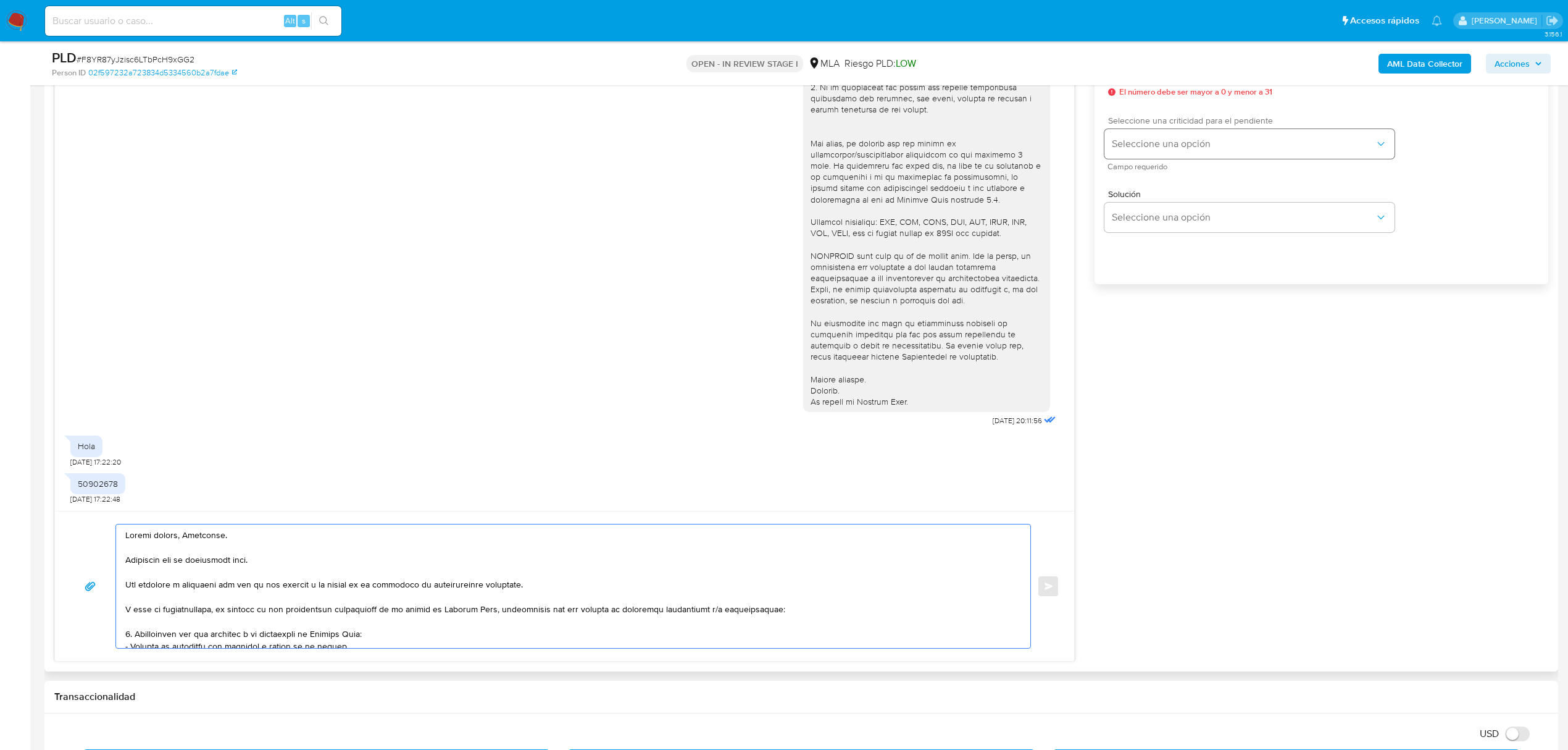
scroll to position [658, 0]
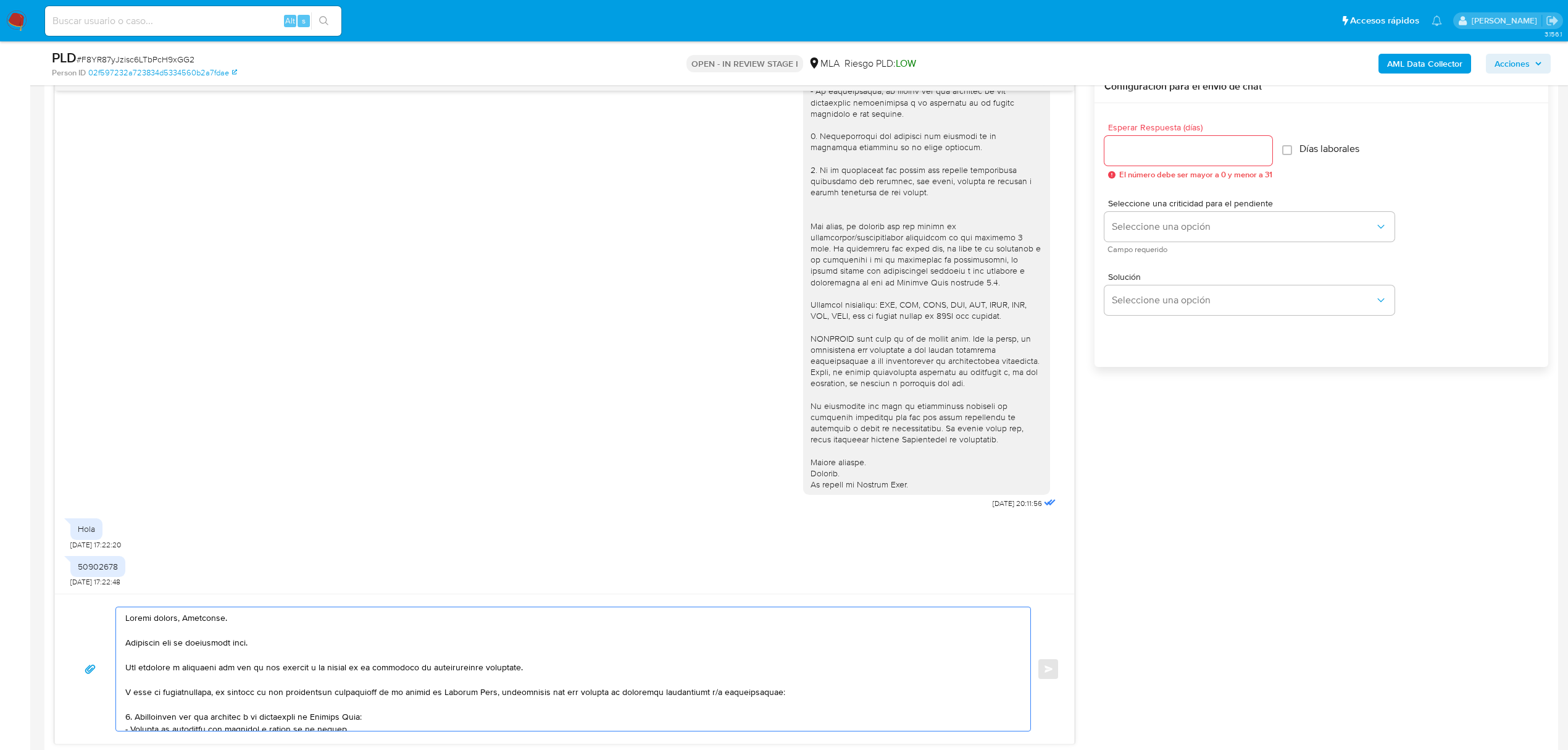
type textarea "Buenas tardes, Alejandro. Esperamos que te encuentres bien. Nos volvemos a cont…"
click at [1138, 156] on input "Esperar Respuesta (días)" at bounding box center [1188, 151] width 168 height 16
type input "2"
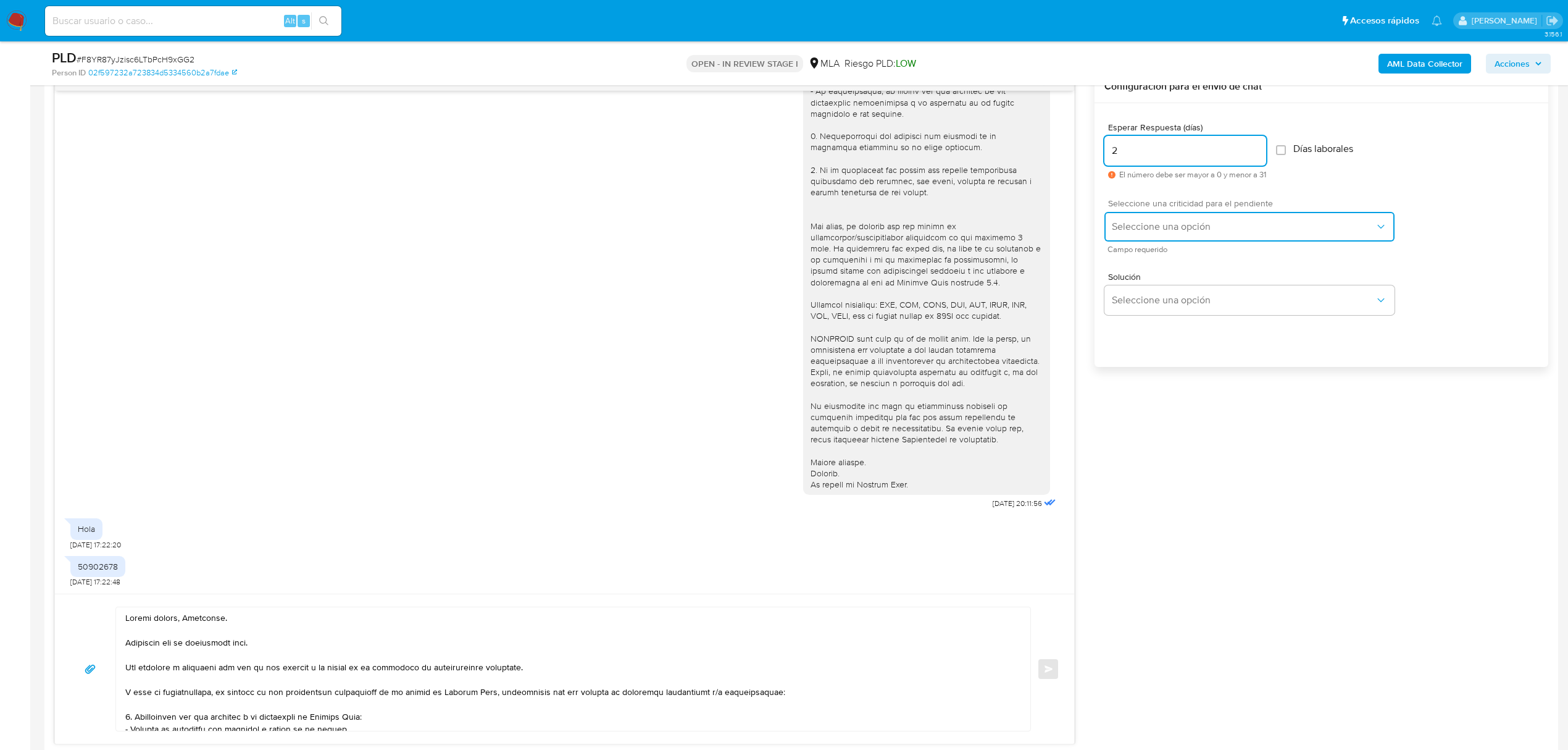
click at [1149, 235] on button "Seleccione una opción" at bounding box center [1250, 227] width 290 height 30
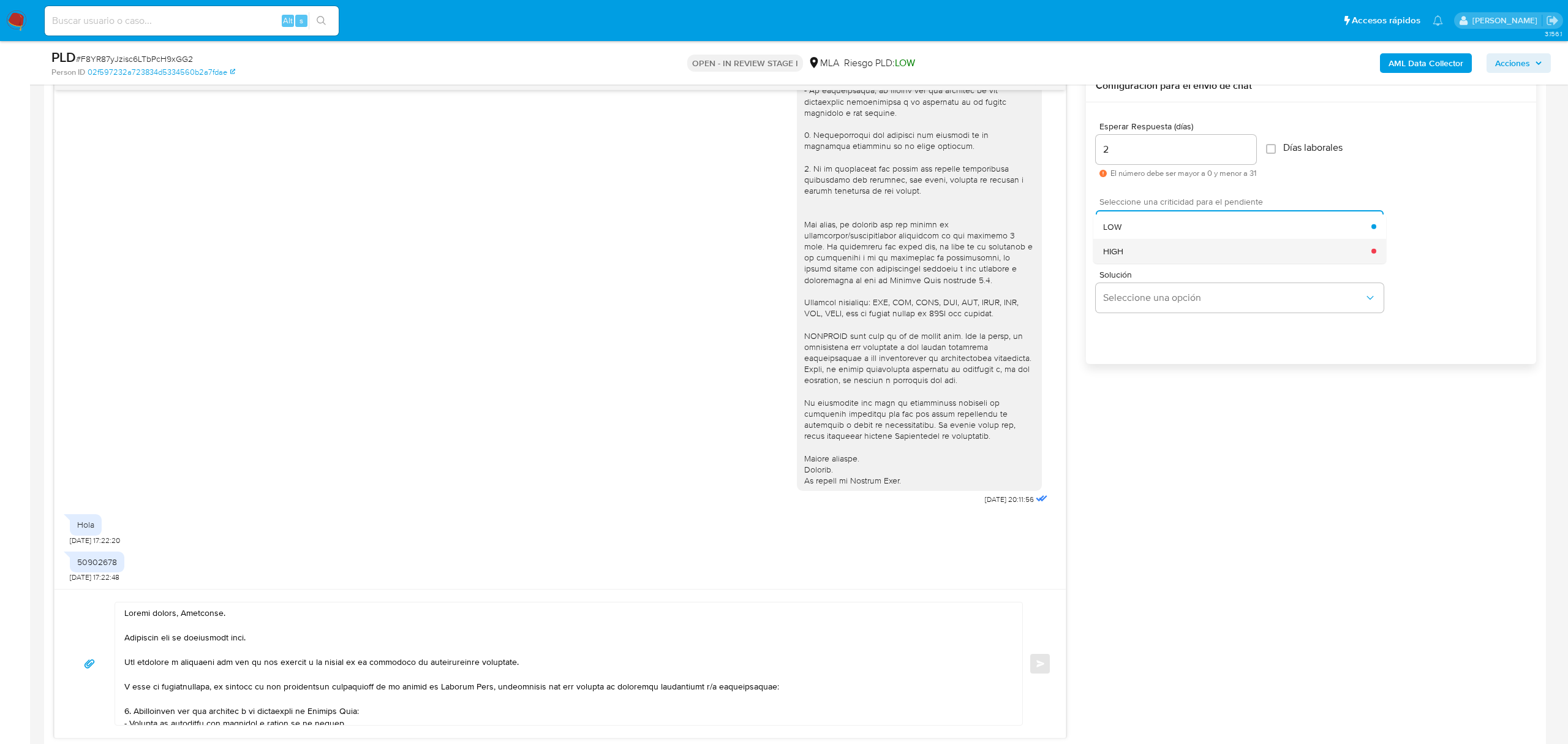
click at [1150, 256] on div "HIGH" at bounding box center [1237, 251] width 268 height 25
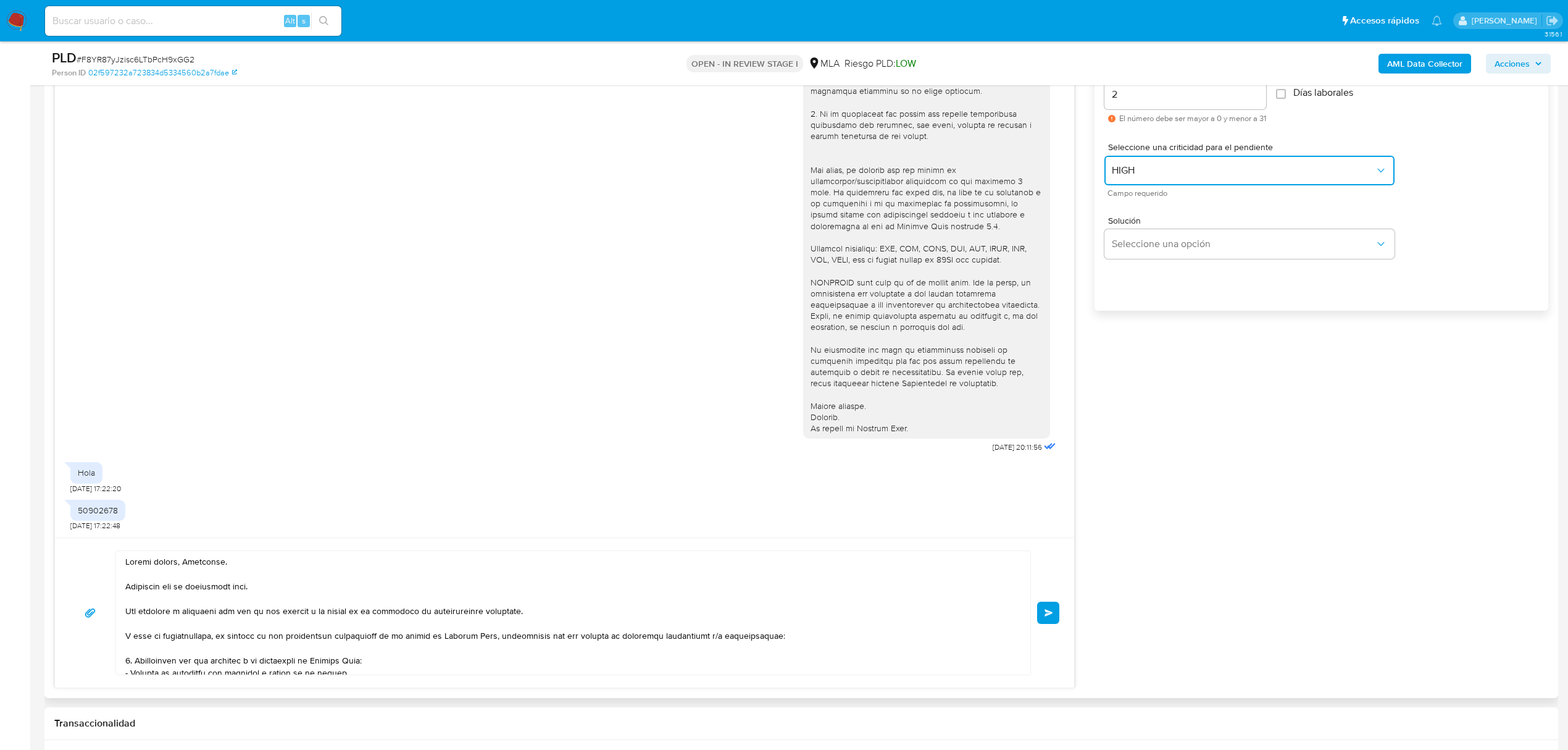
scroll to position [741, 0]
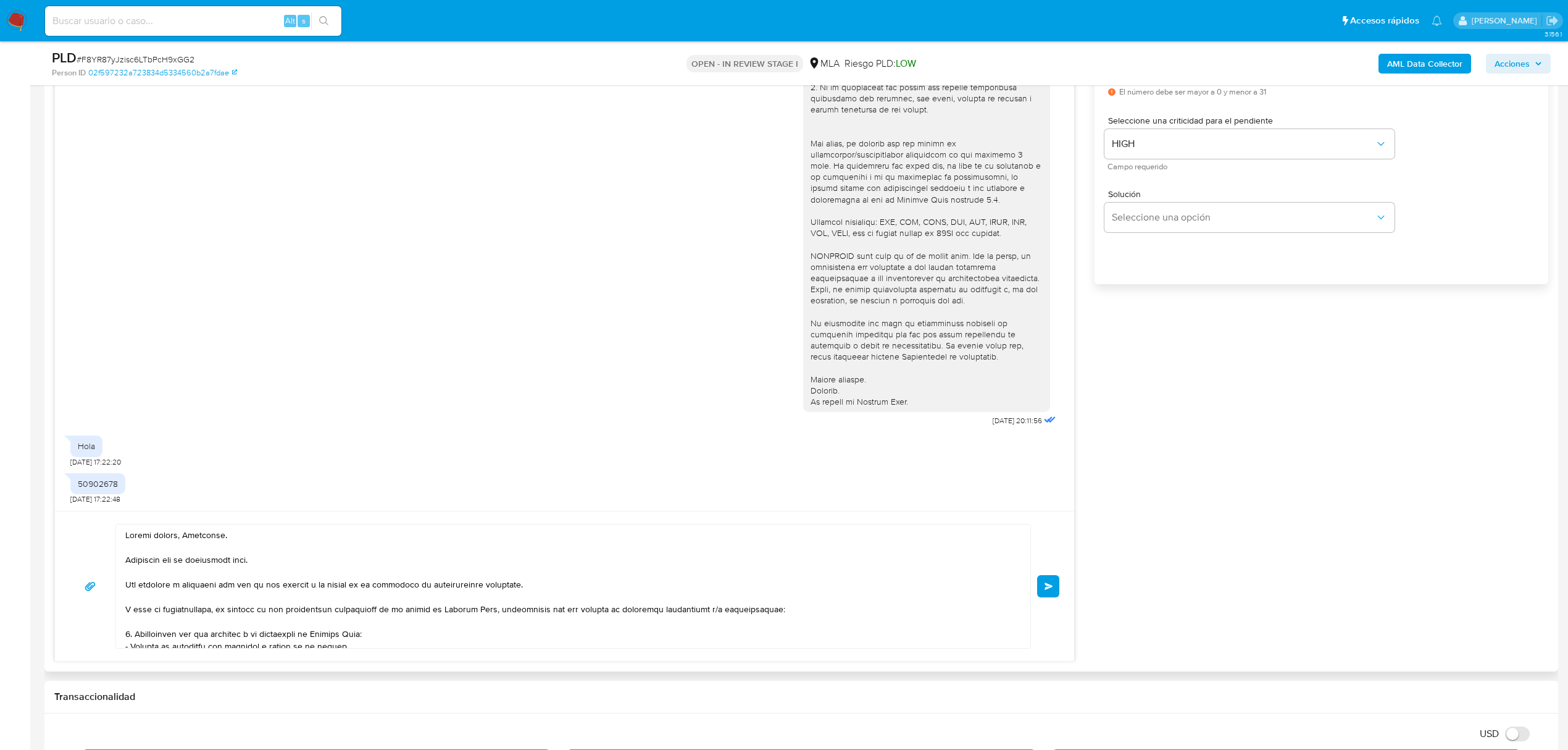
click at [1040, 588] on button "Enviar" at bounding box center [1048, 586] width 22 height 22
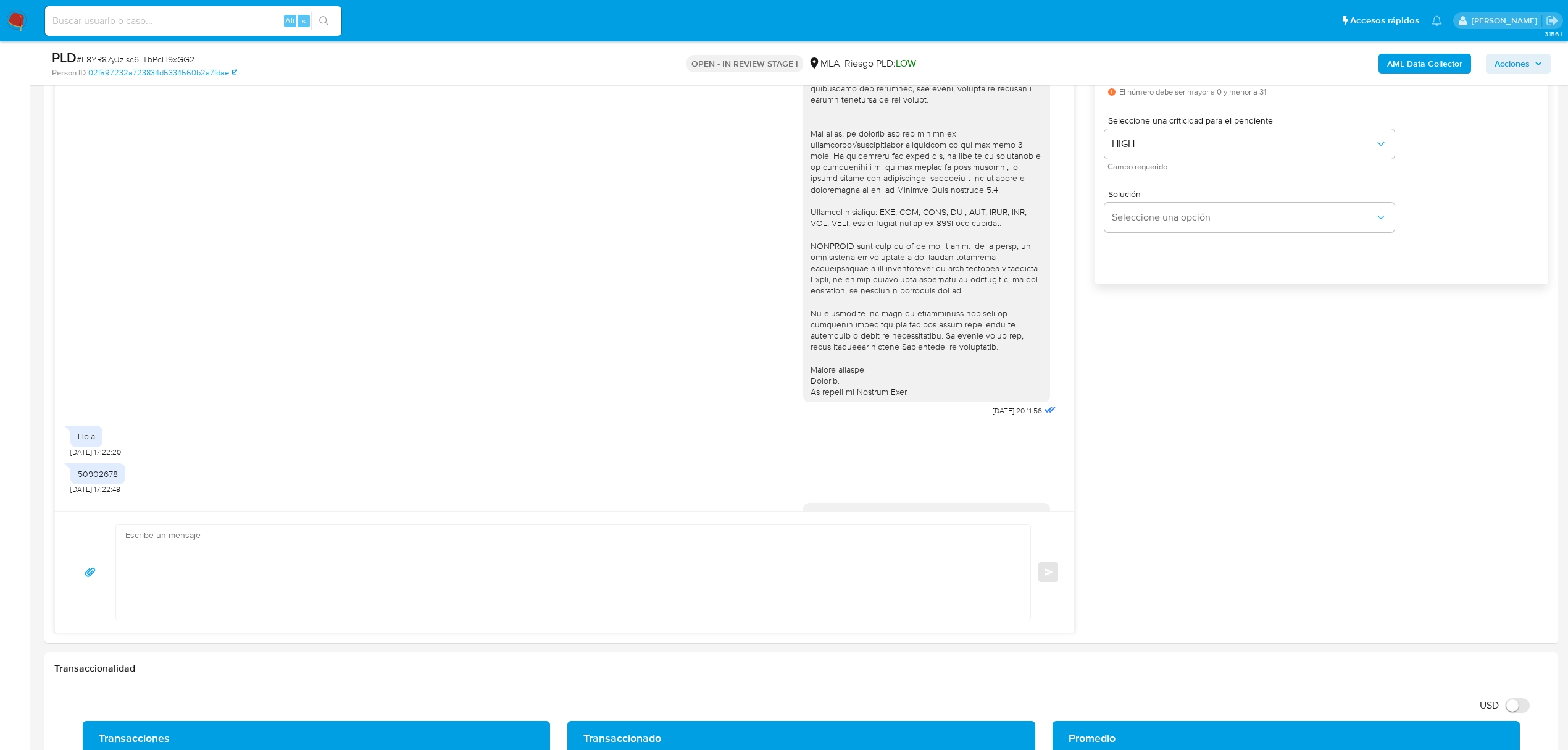
scroll to position [677, 0]
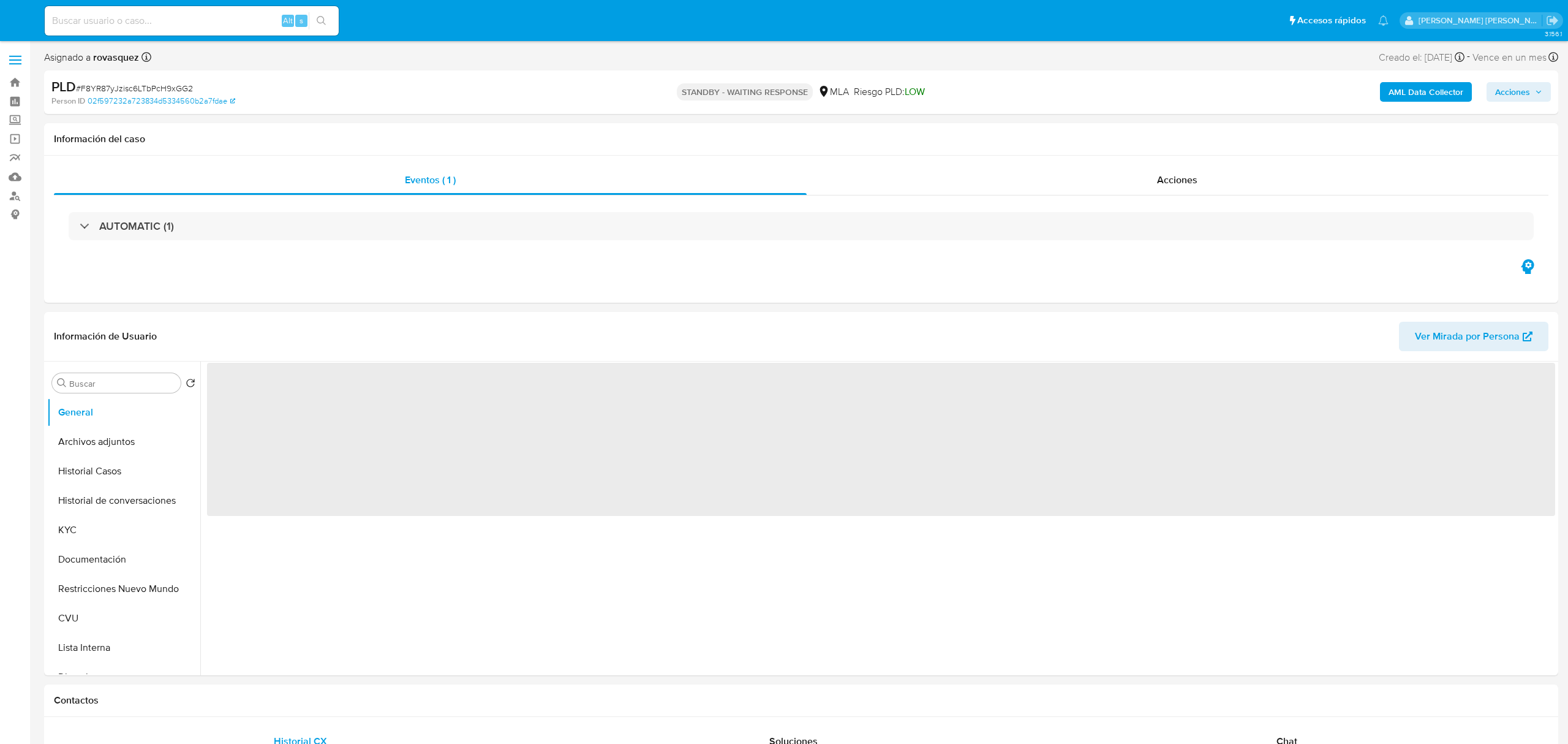
select select "10"
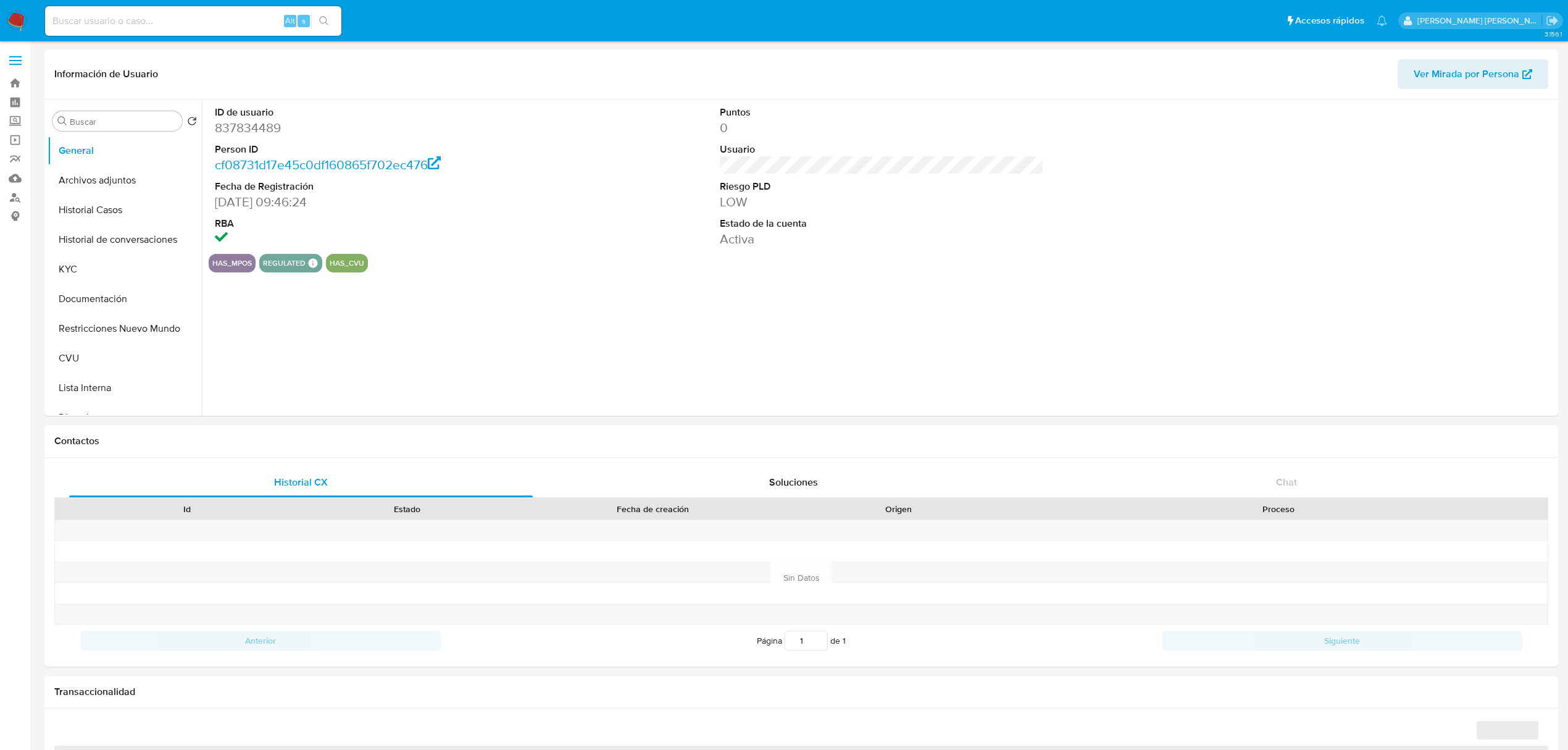
select select "10"
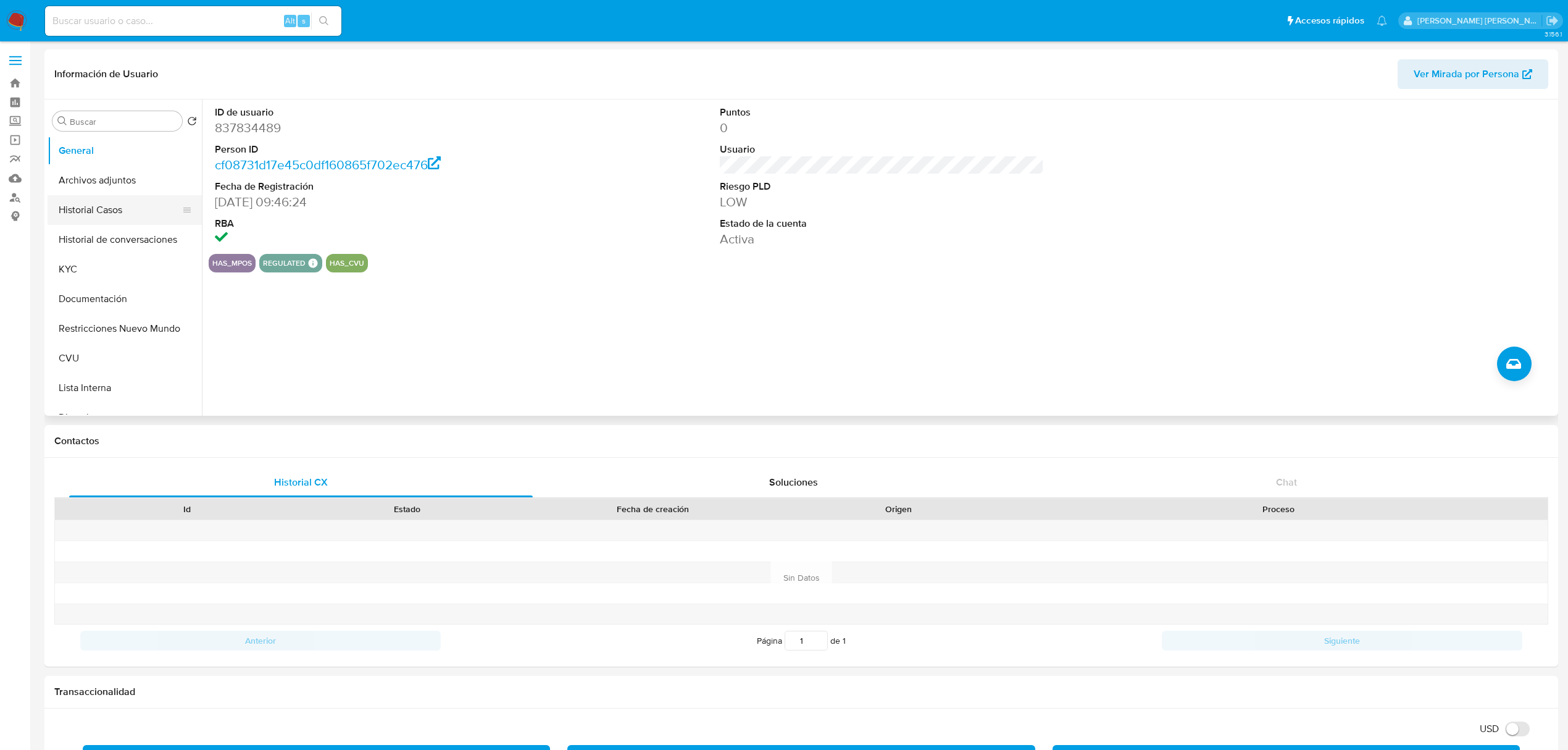
click at [117, 215] on button "Historial Casos" at bounding box center [120, 210] width 145 height 30
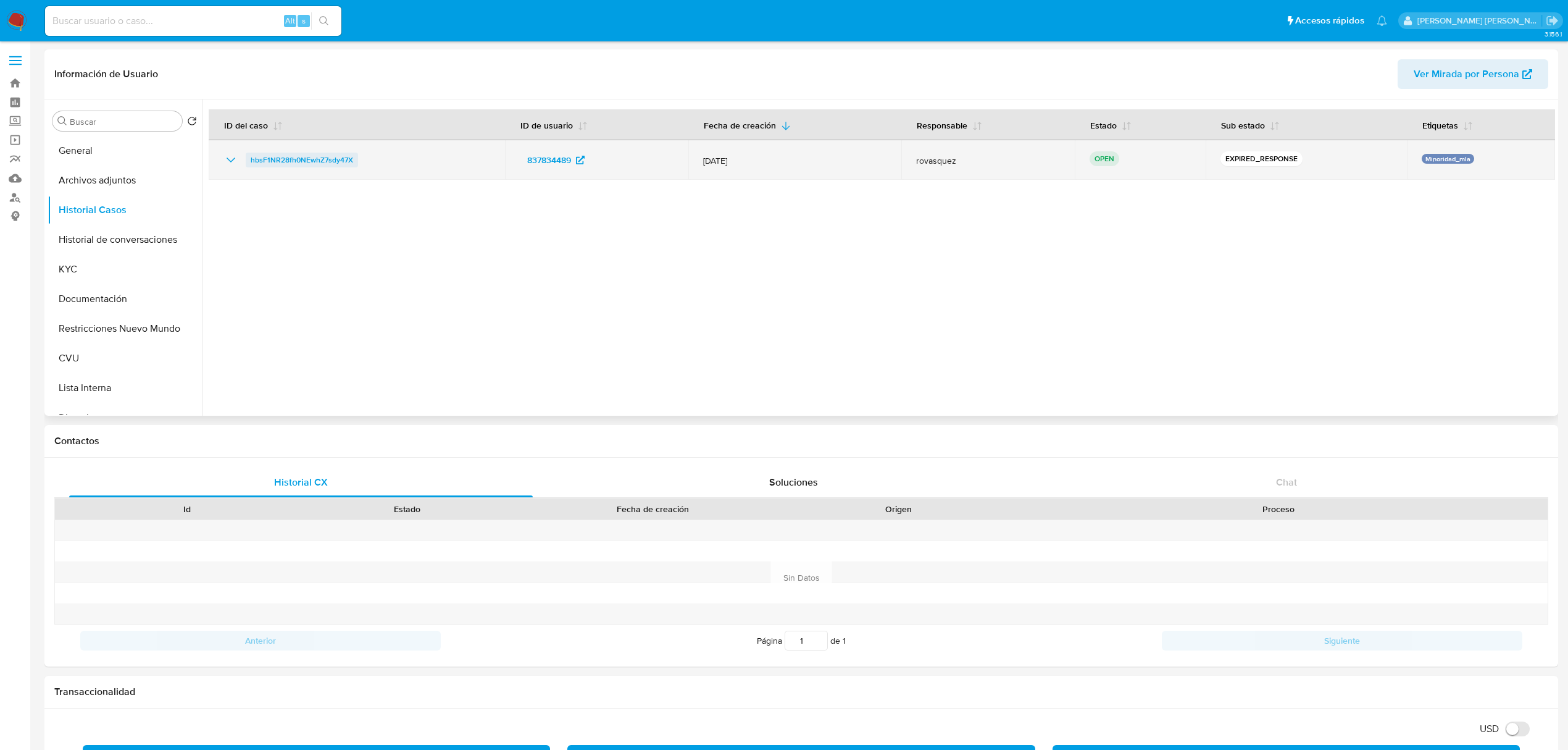
drag, startPoint x: 359, startPoint y: 161, endPoint x: 333, endPoint y: 164, distance: 26.2
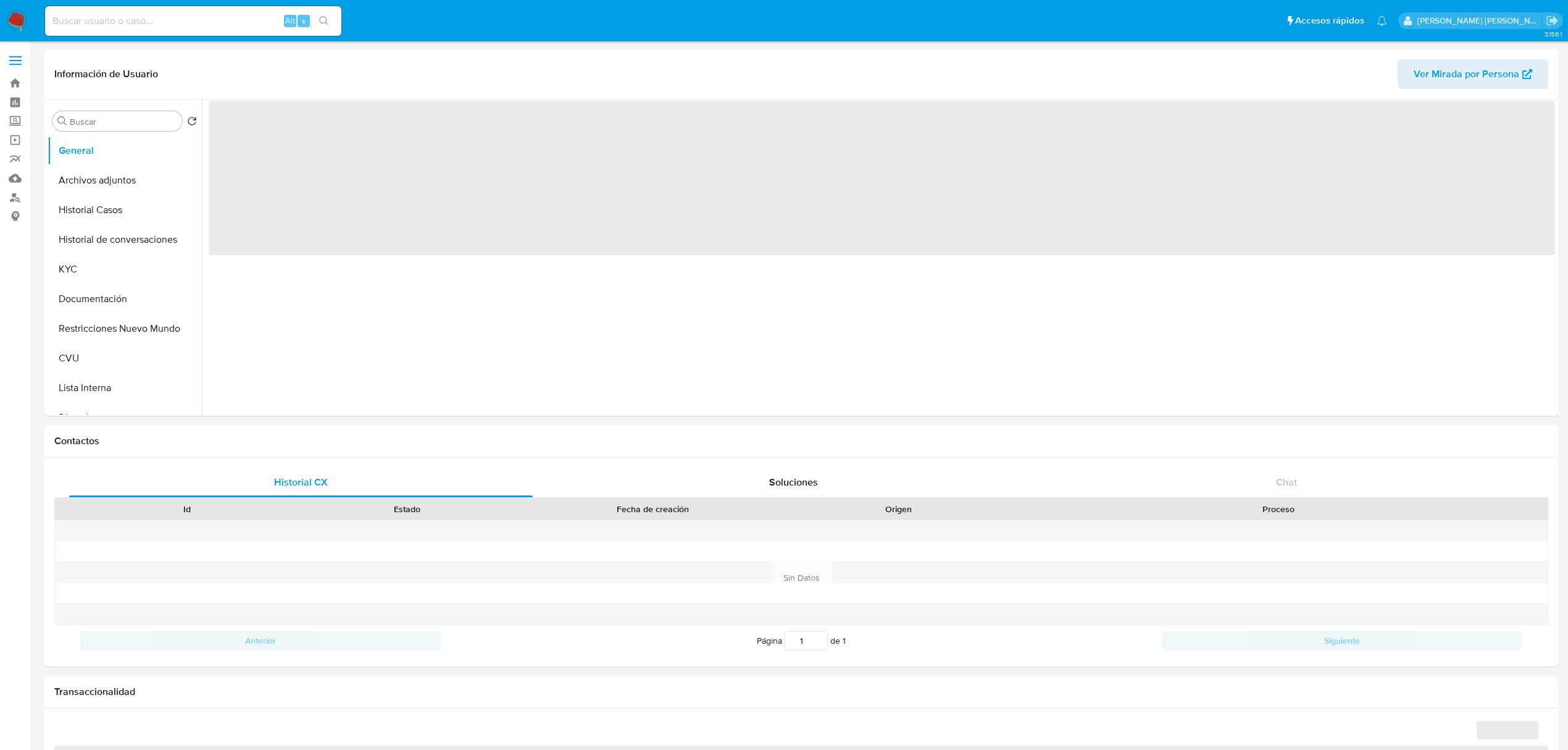
select select "10"
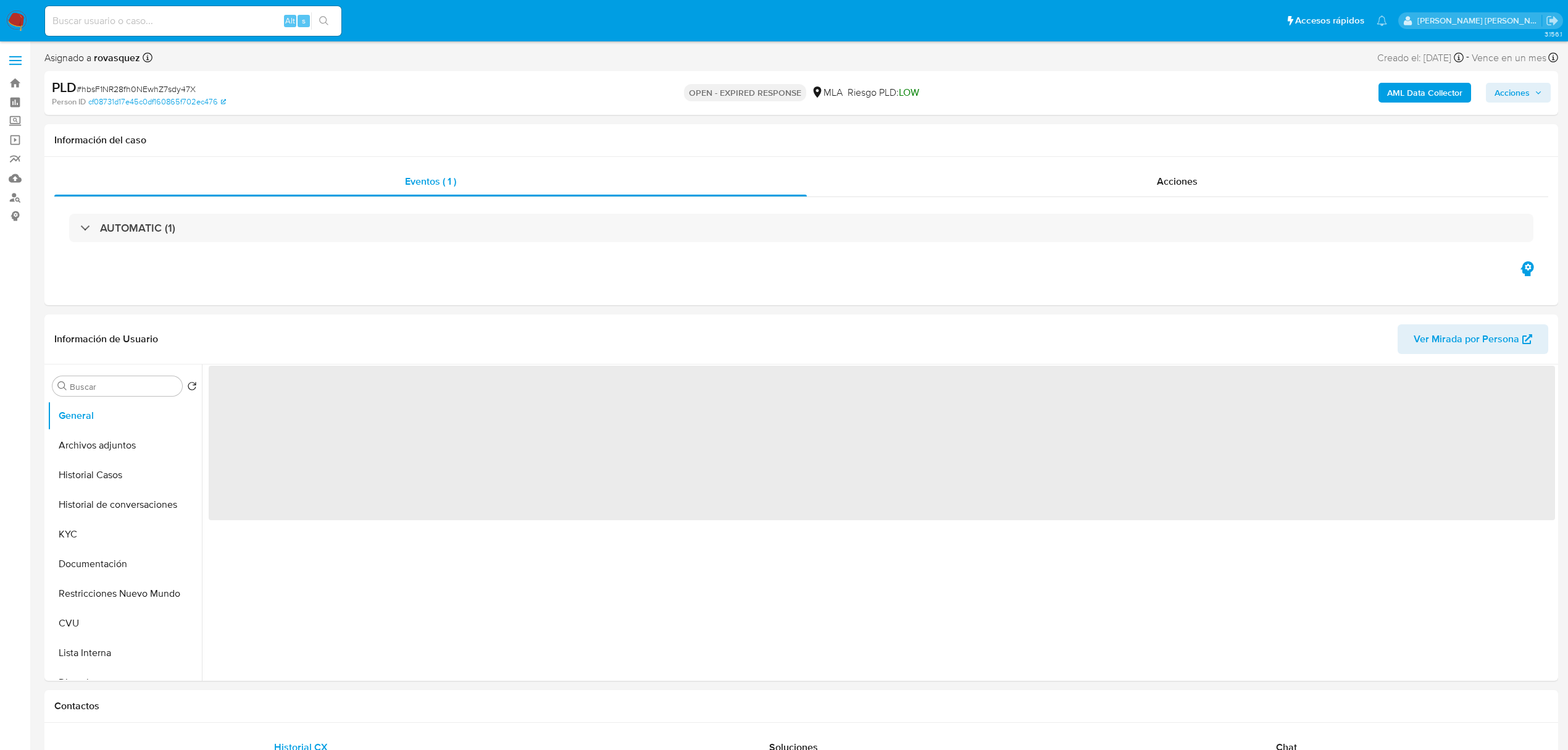
select select "10"
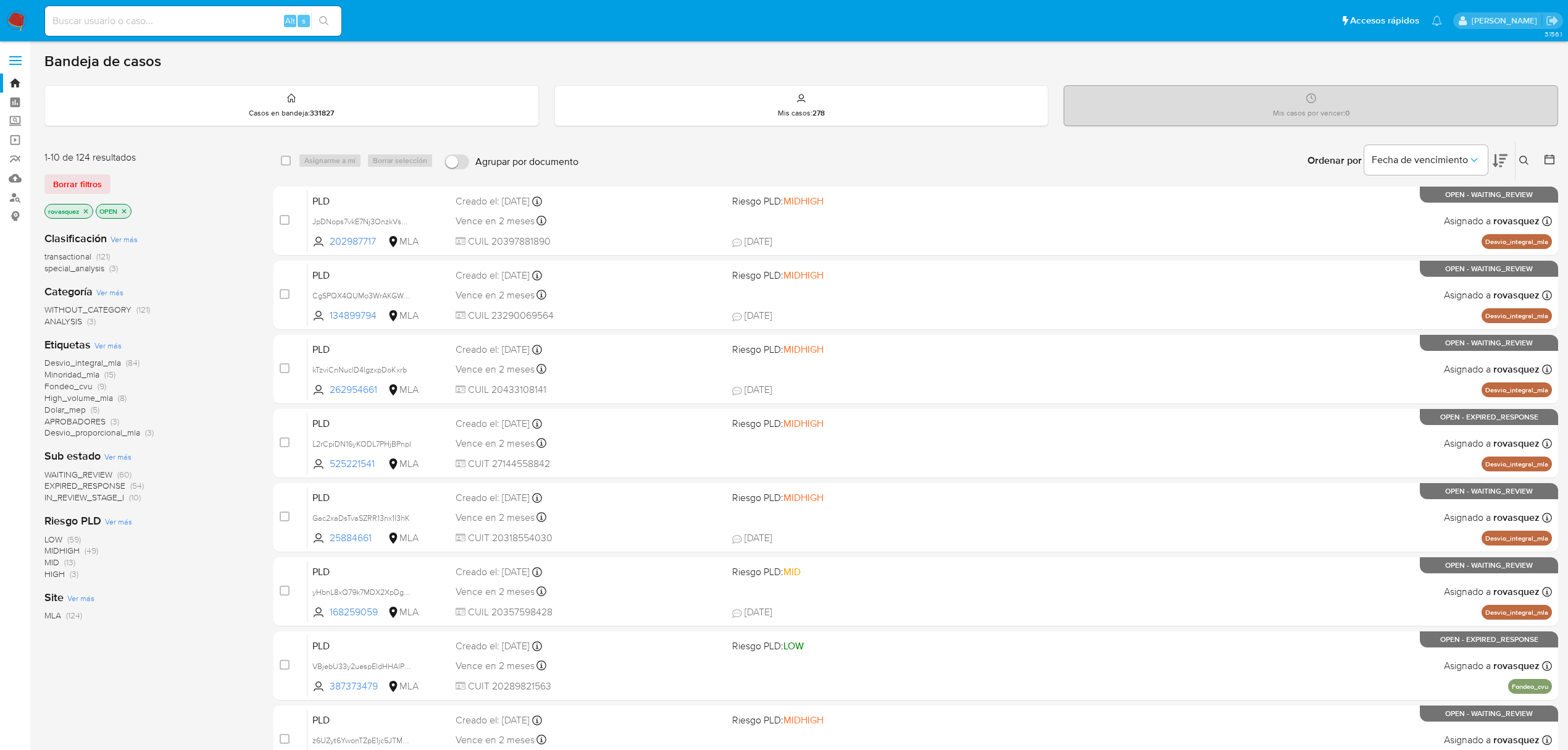
click at [1500, 161] on icon at bounding box center [1500, 161] width 15 height 15
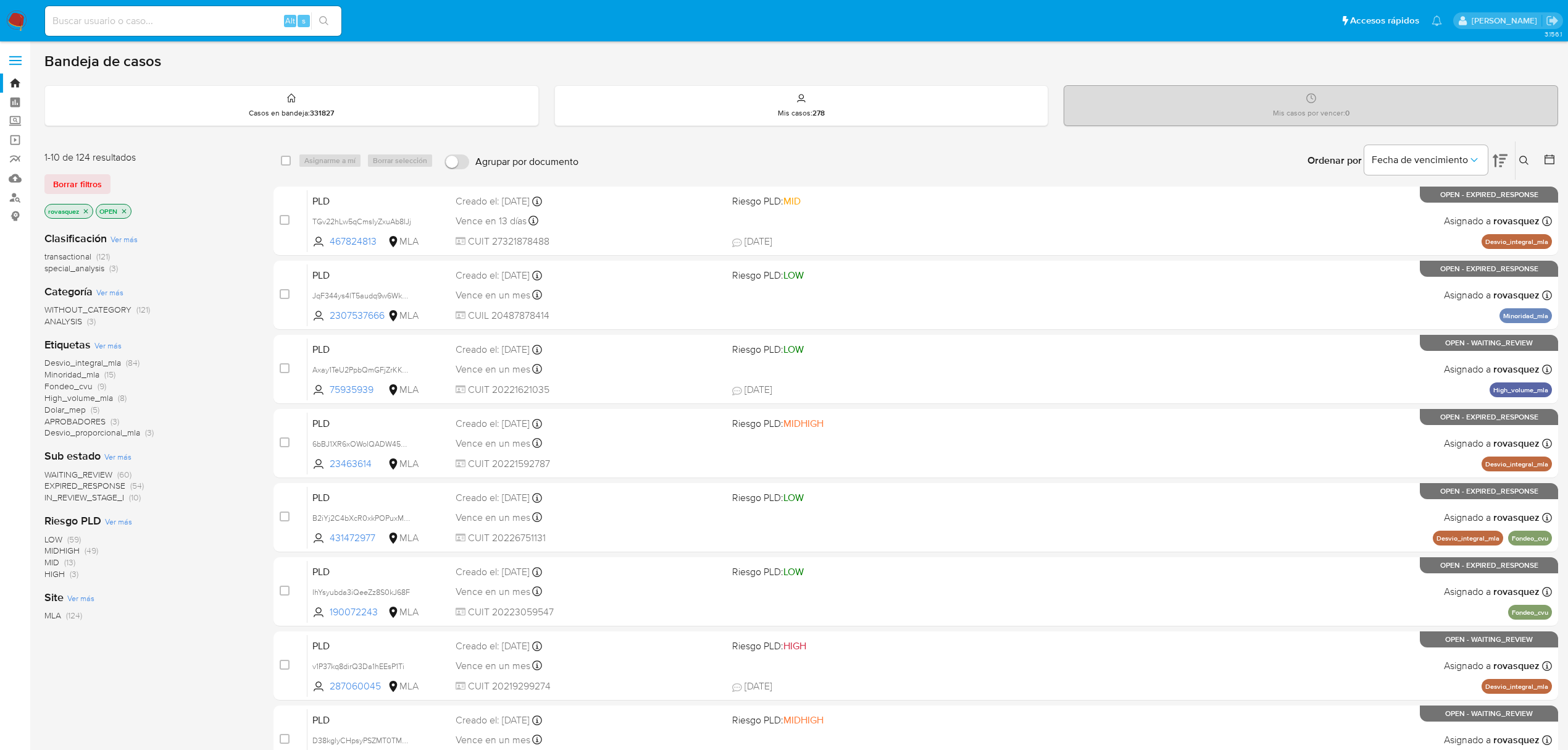
click at [94, 471] on span "WAITING_REVIEW" at bounding box center [78, 474] width 68 height 12
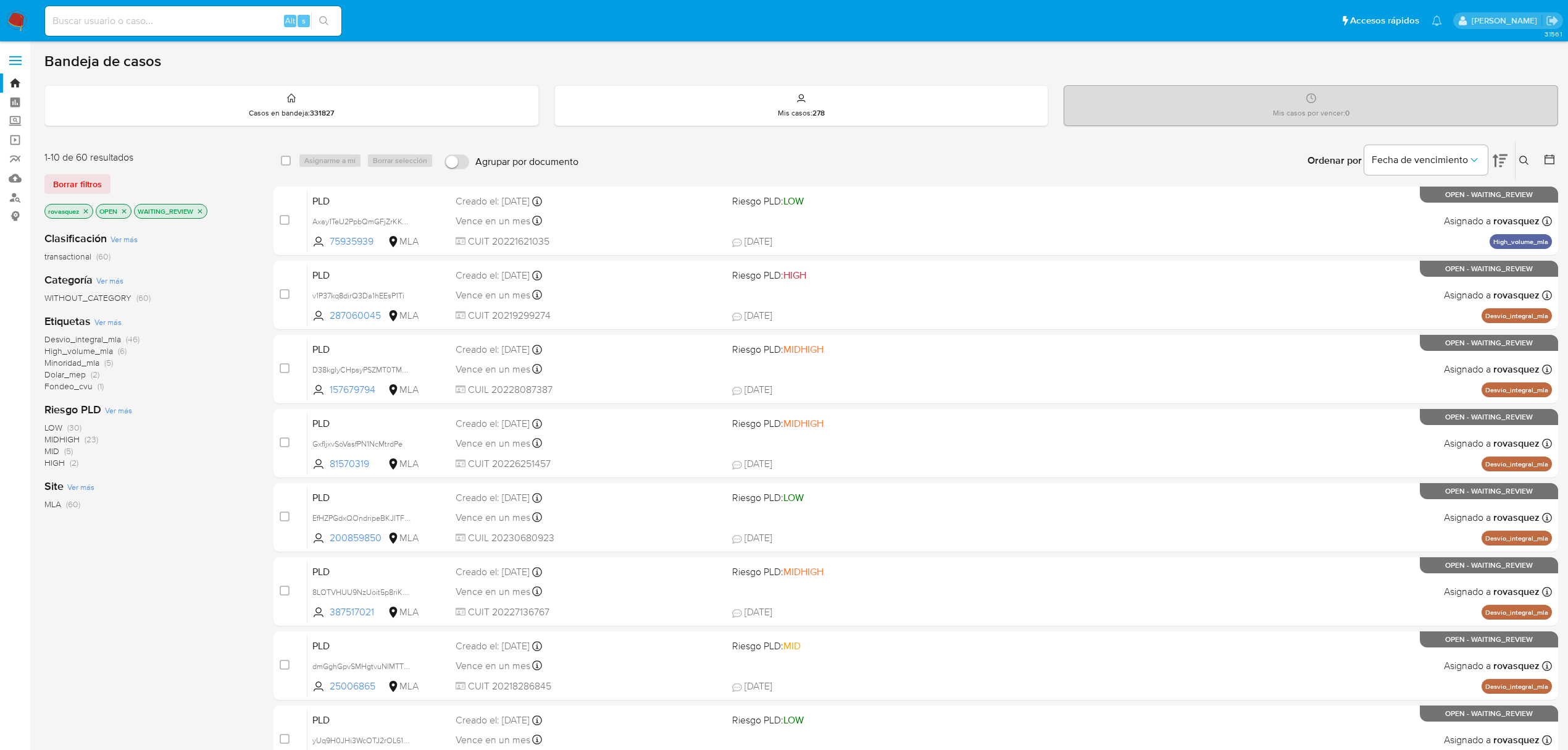
click at [84, 362] on span "Minoridad_mla" at bounding box center [72, 363] width 55 height 12
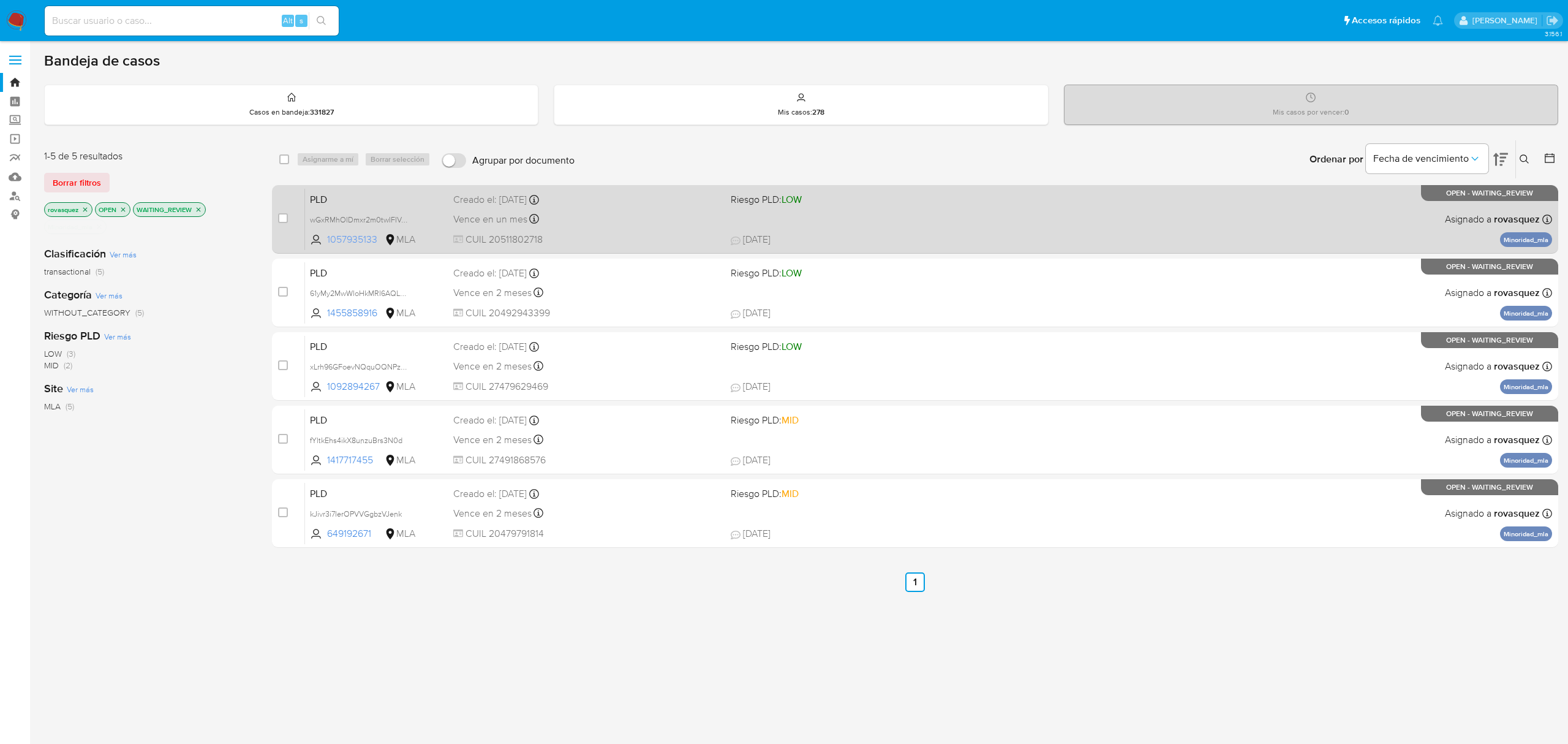
click at [356, 239] on span "1057935133" at bounding box center [355, 240] width 55 height 14
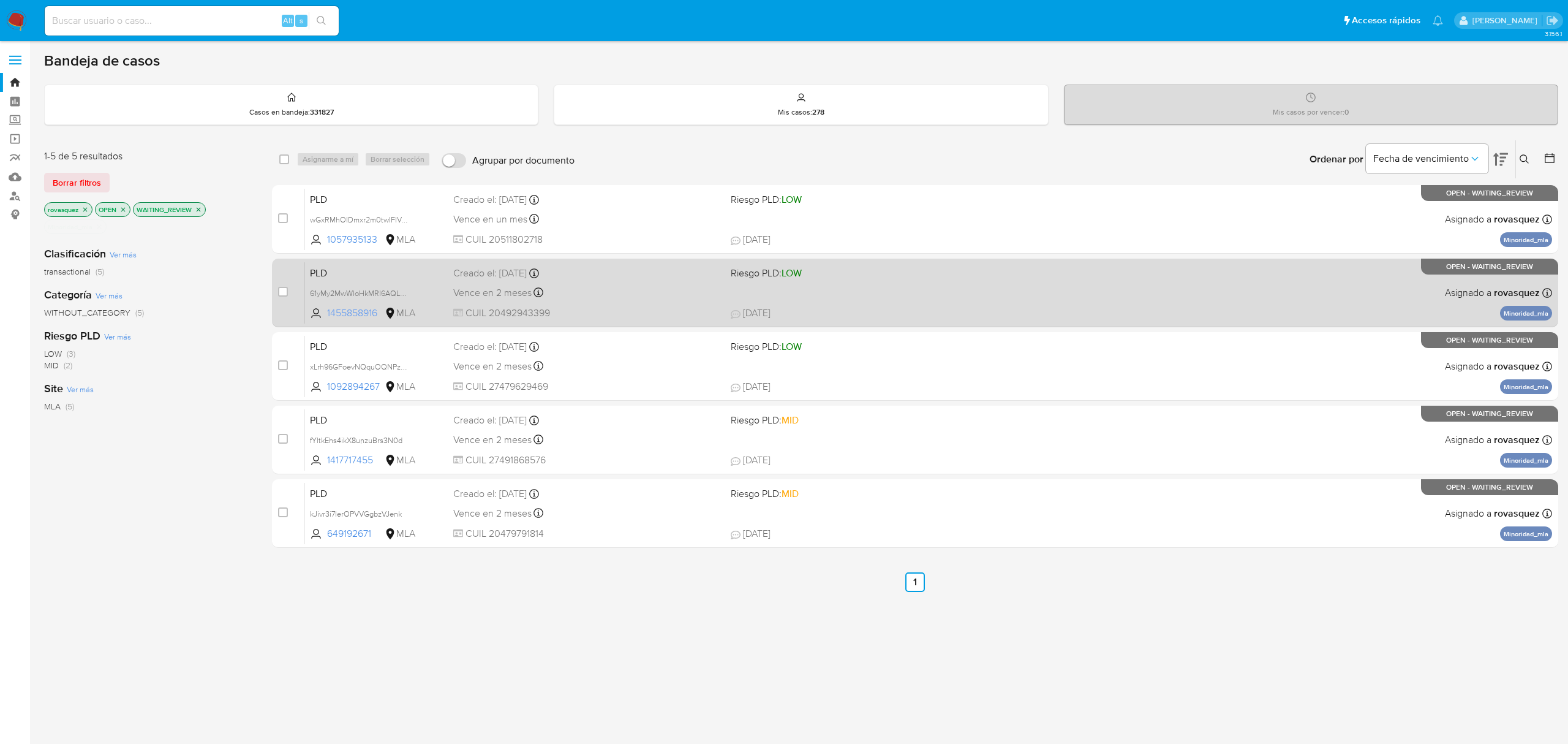
click at [368, 314] on span "1455858916" at bounding box center [355, 313] width 55 height 14
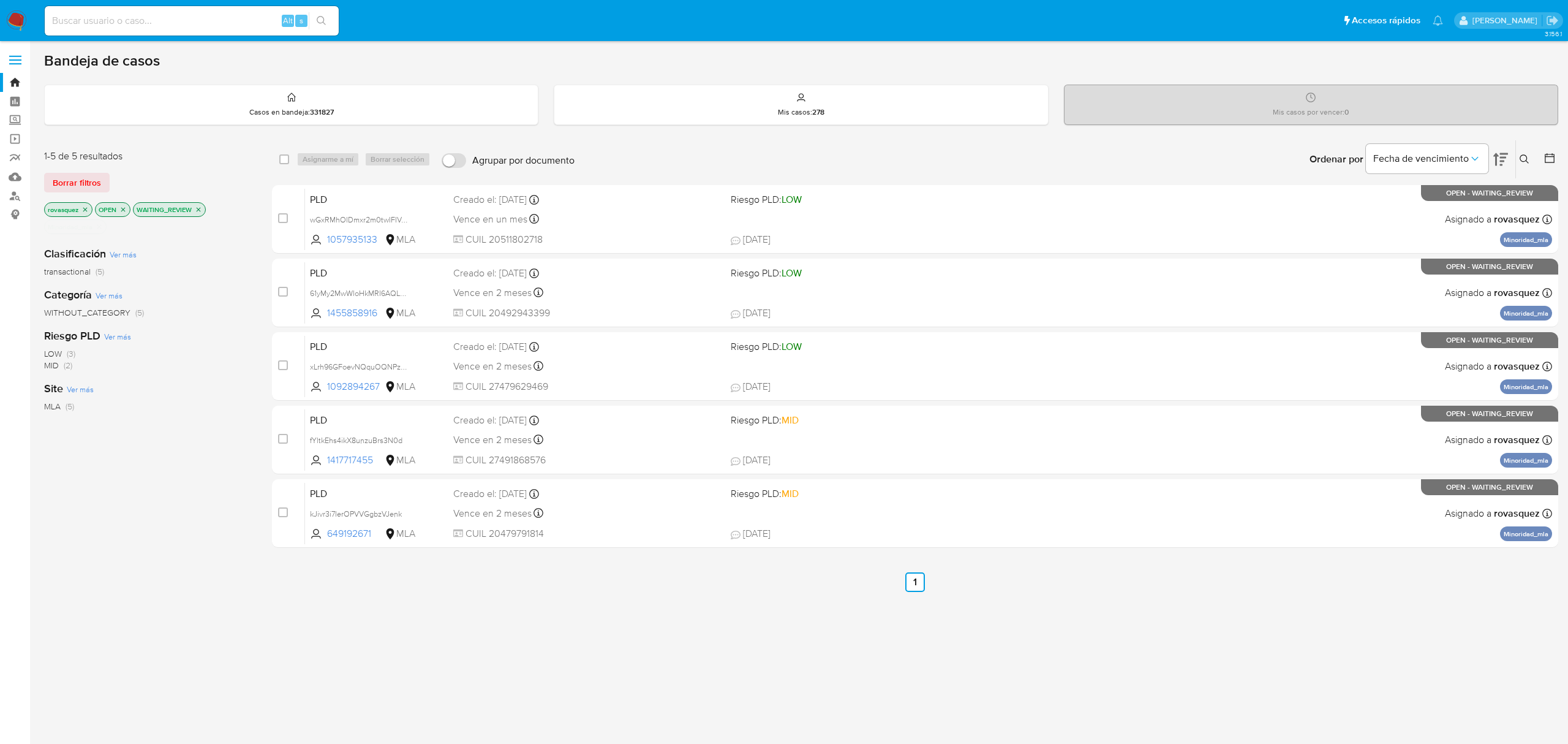
click at [99, 229] on icon "close-filter" at bounding box center [99, 227] width 7 height 7
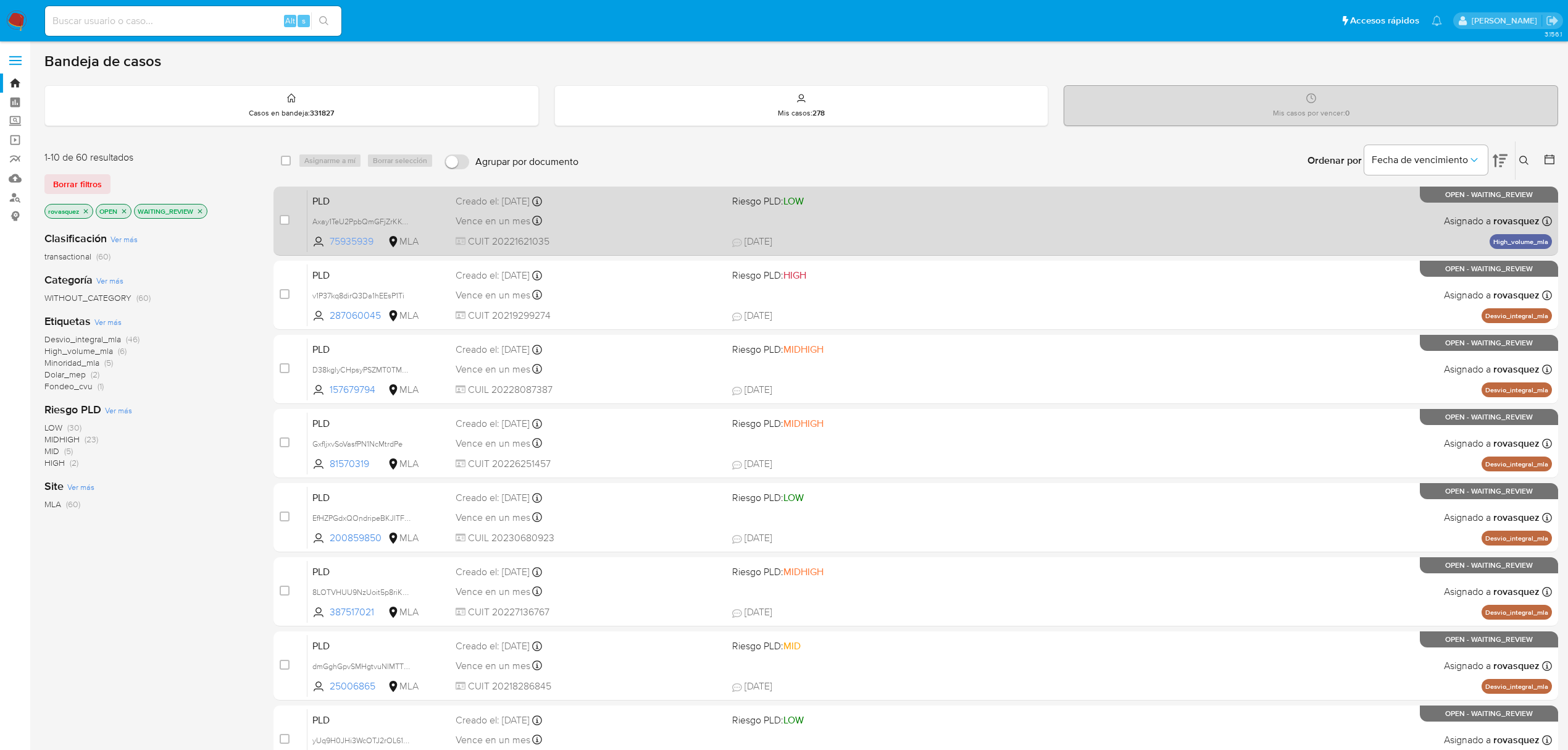
click at [358, 242] on span "75935939" at bounding box center [357, 242] width 56 height 14
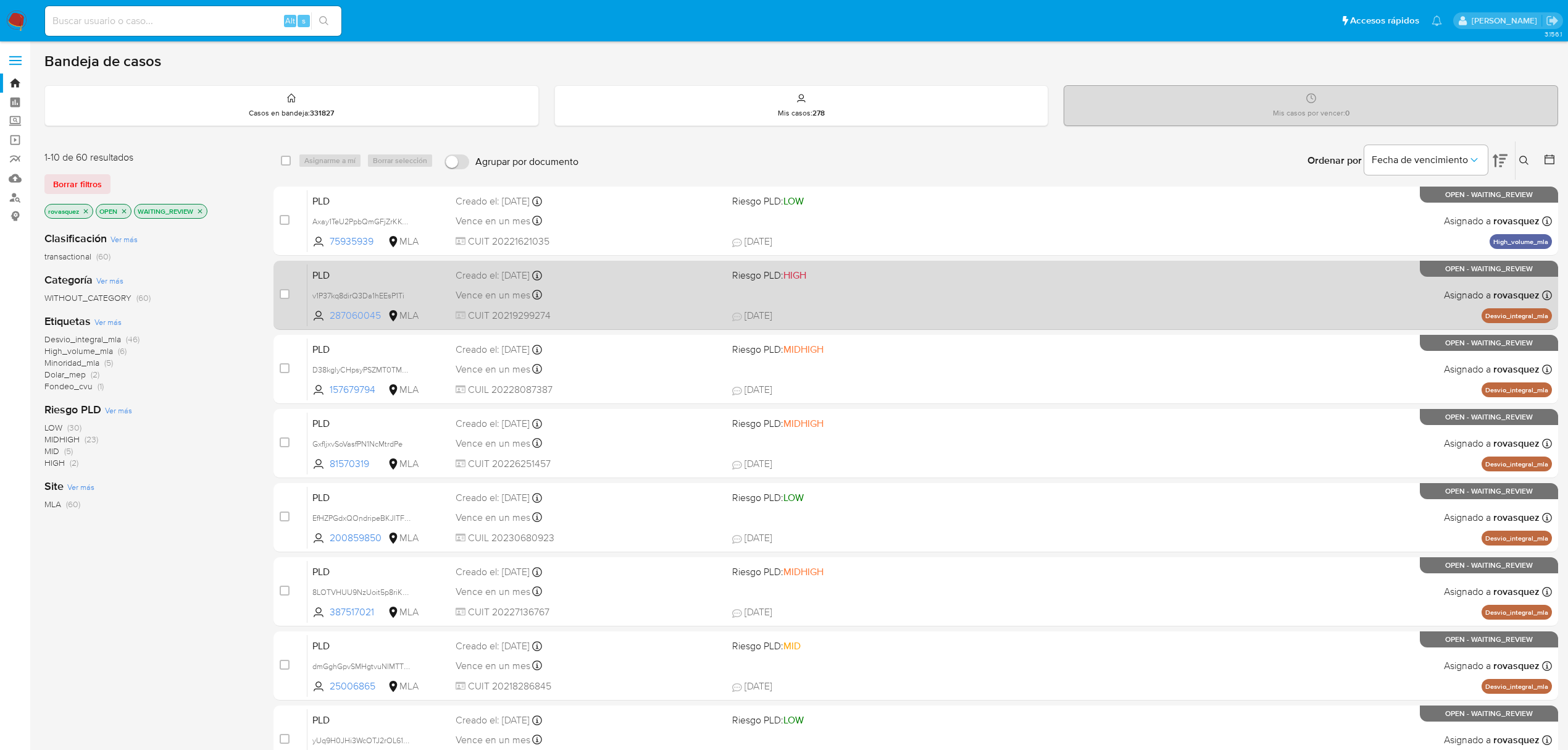
click at [364, 312] on span "287060045" at bounding box center [357, 315] width 56 height 14
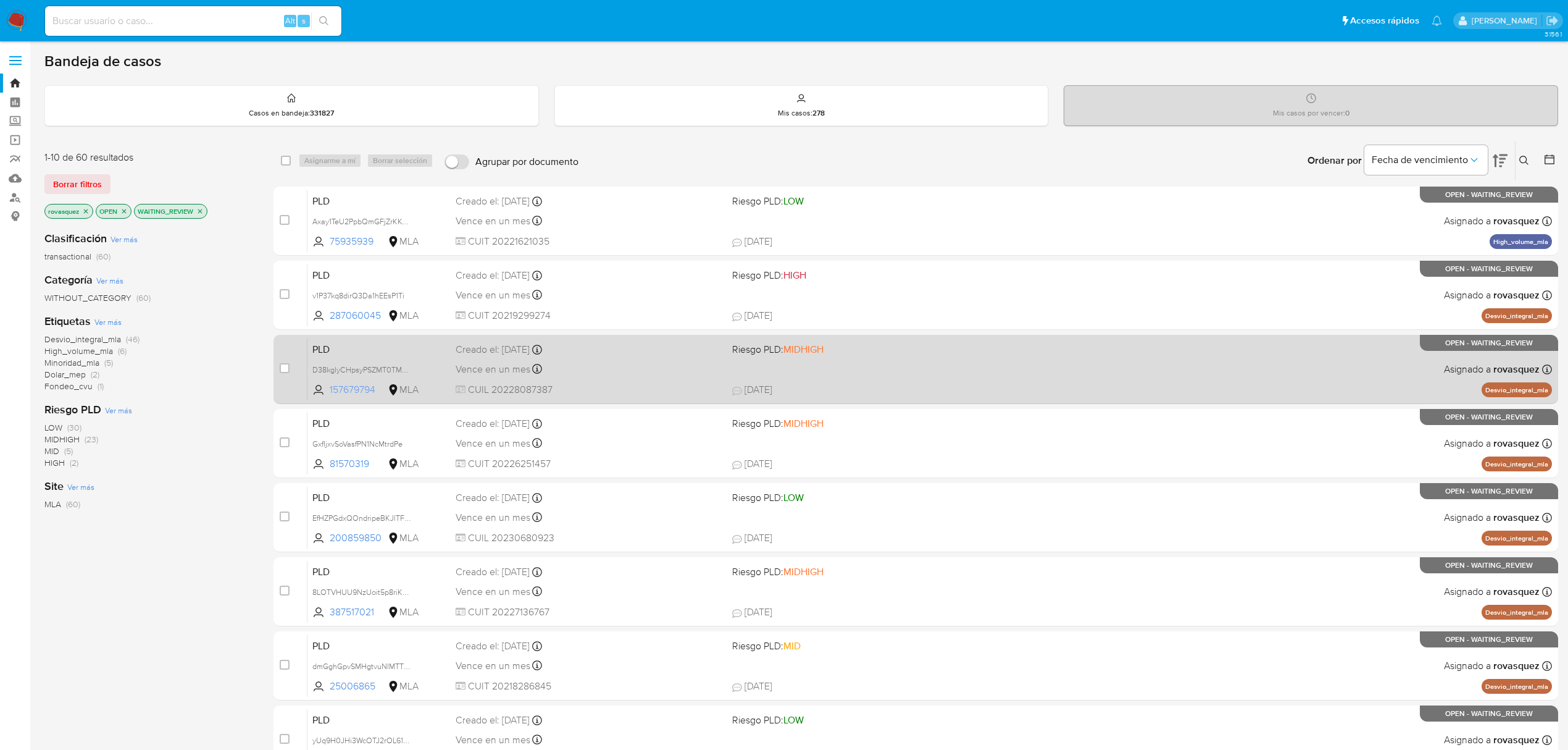
click at [357, 388] on span "157679794" at bounding box center [357, 390] width 56 height 14
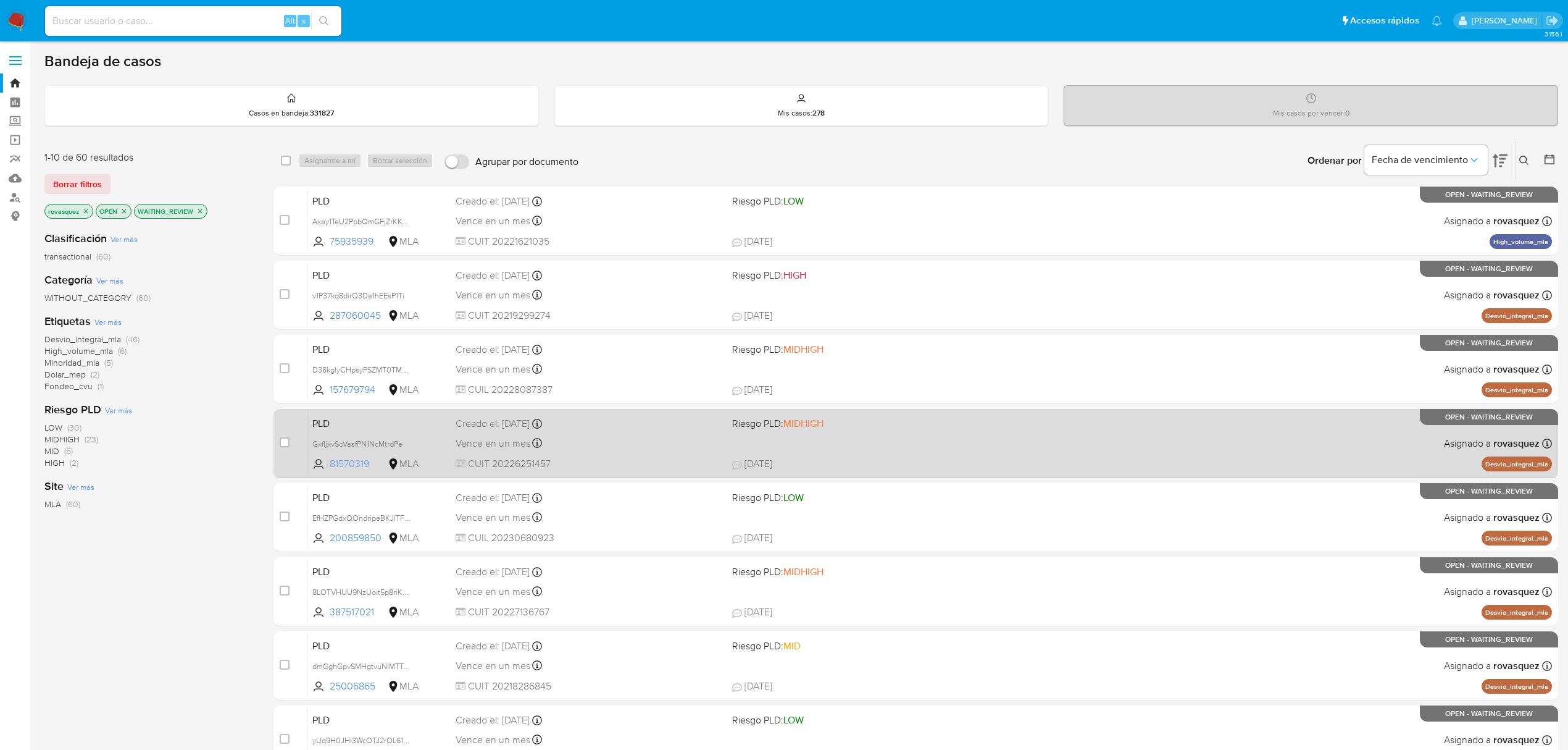
click at [348, 465] on span "81570319" at bounding box center [357, 464] width 56 height 14
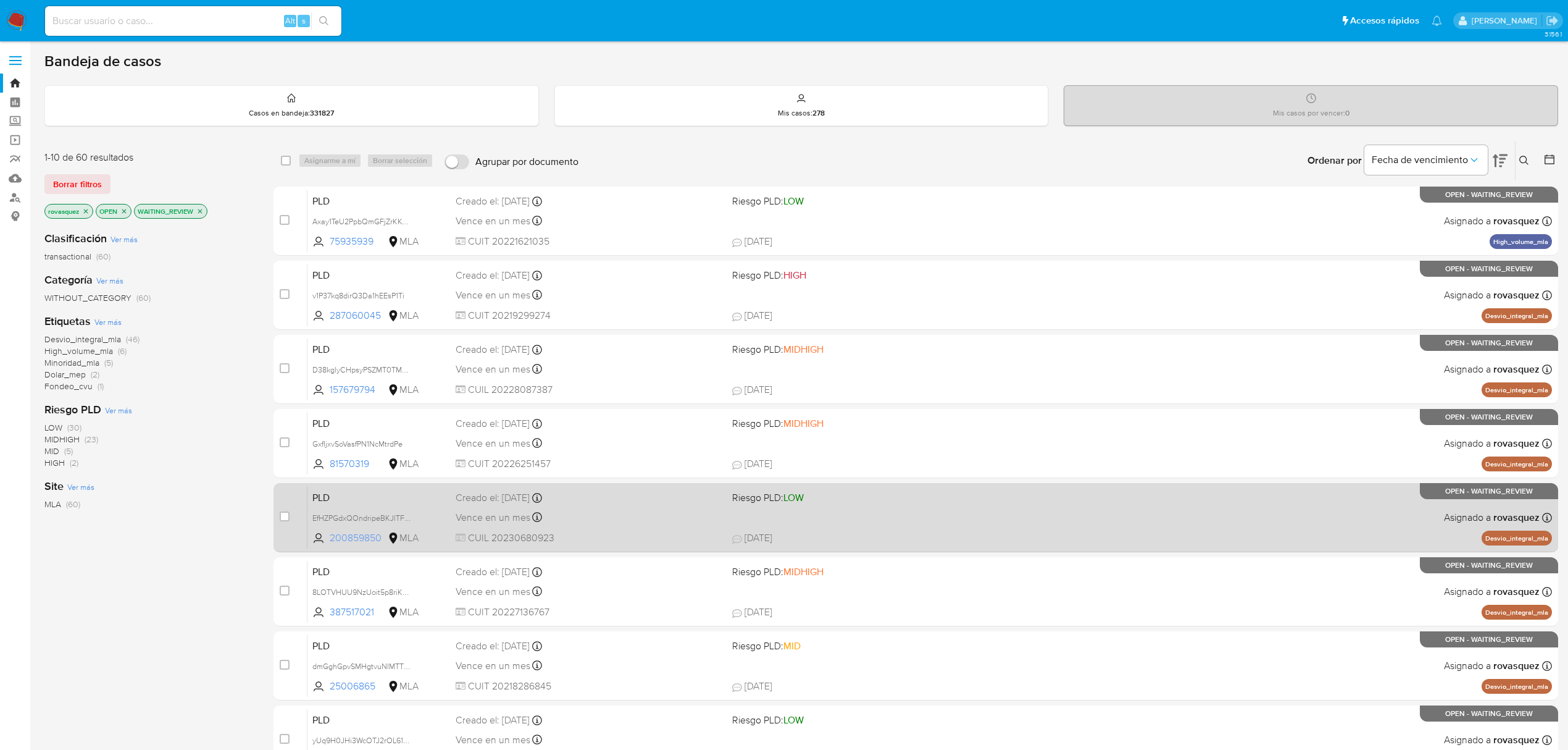
click at [362, 539] on span "200859850" at bounding box center [357, 538] width 56 height 14
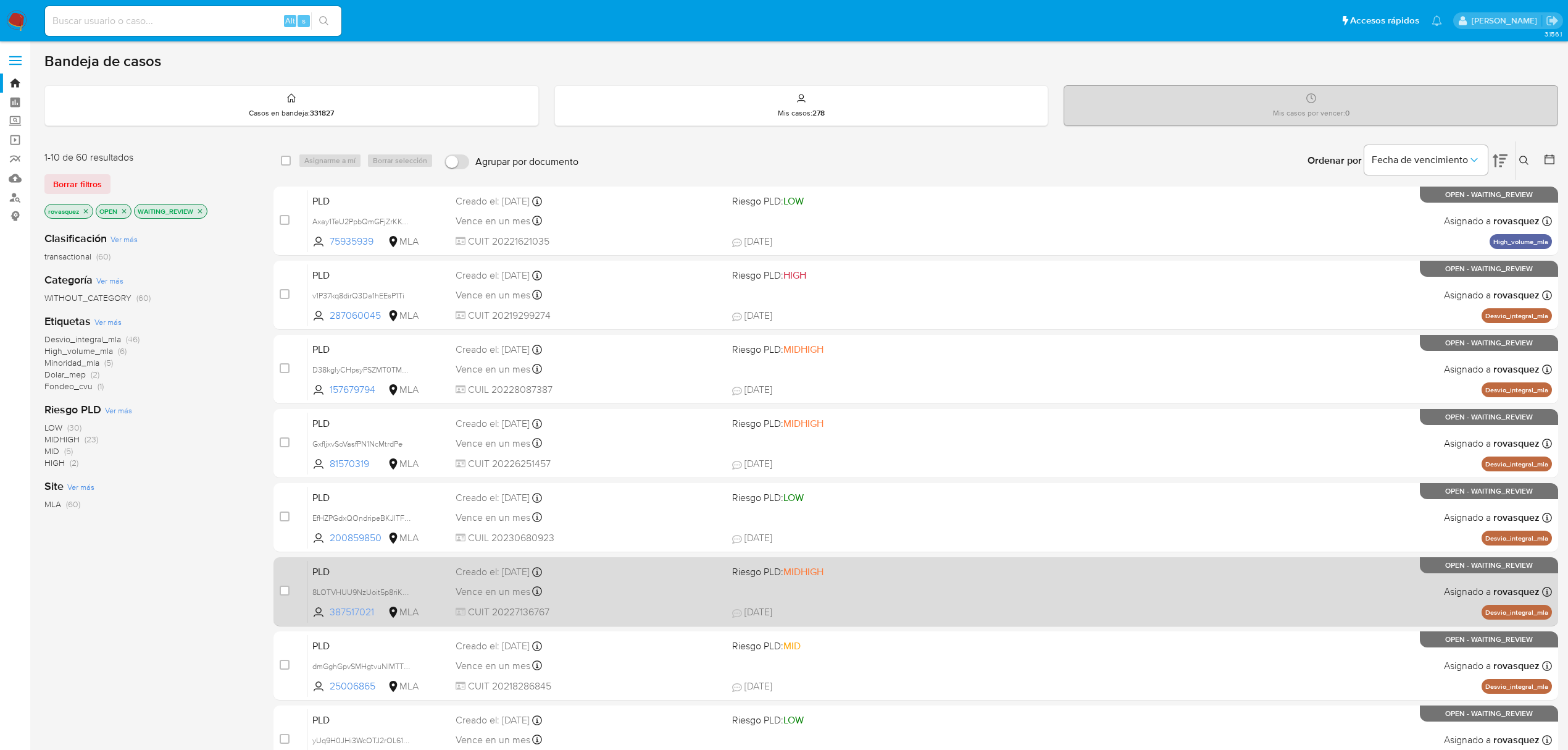
click at [356, 612] on span "387517021" at bounding box center [357, 612] width 56 height 14
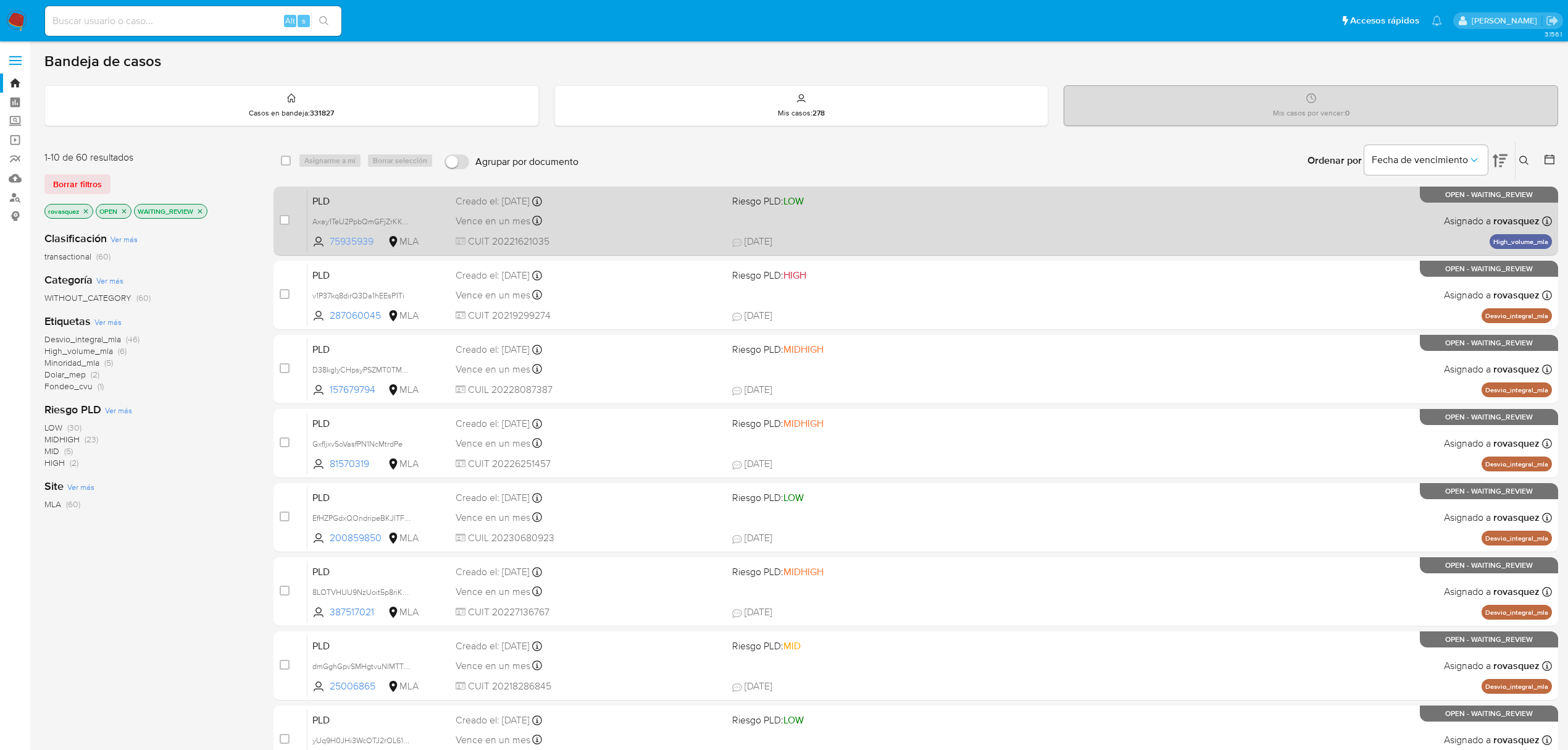
click at [359, 243] on span "75935939" at bounding box center [357, 242] width 56 height 14
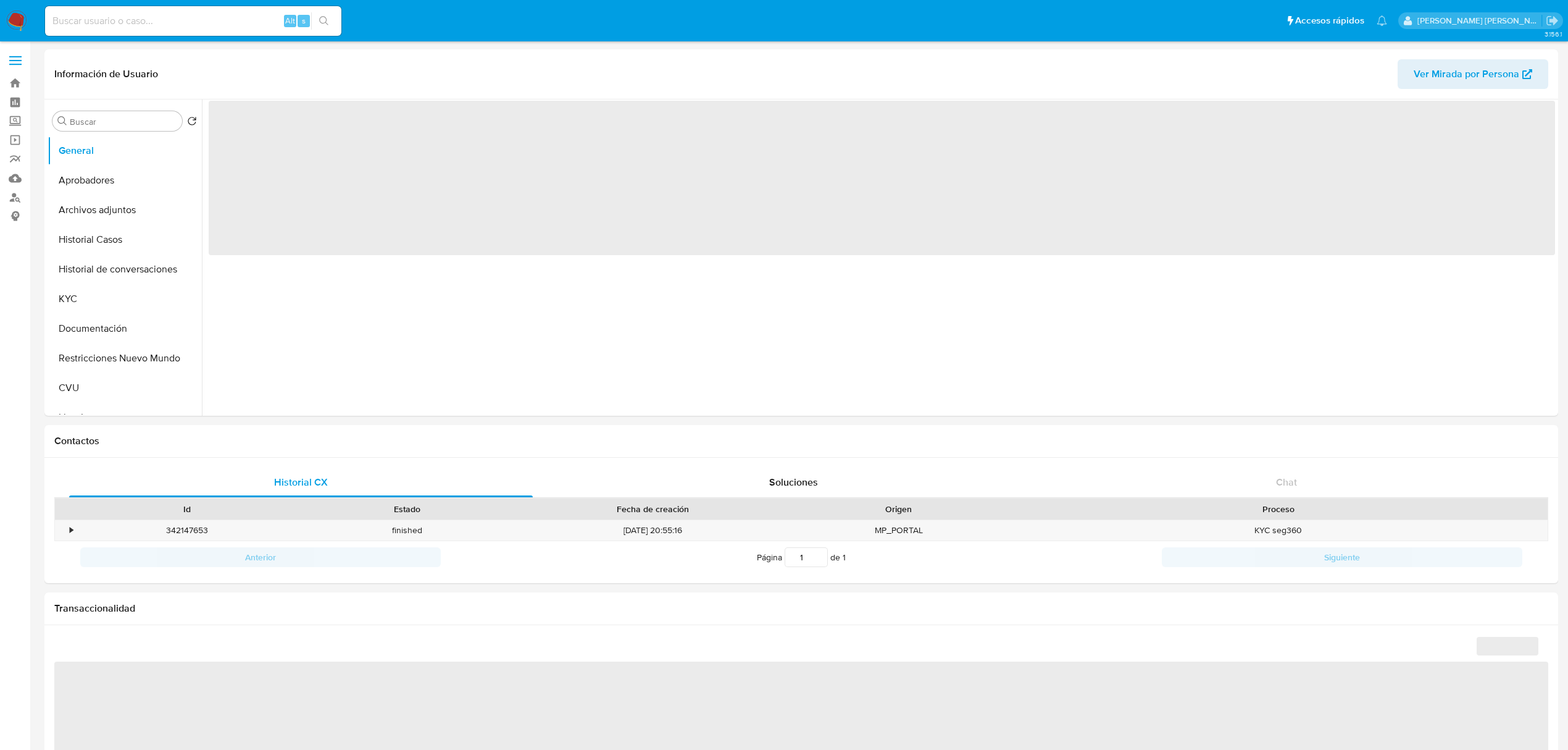
select select "10"
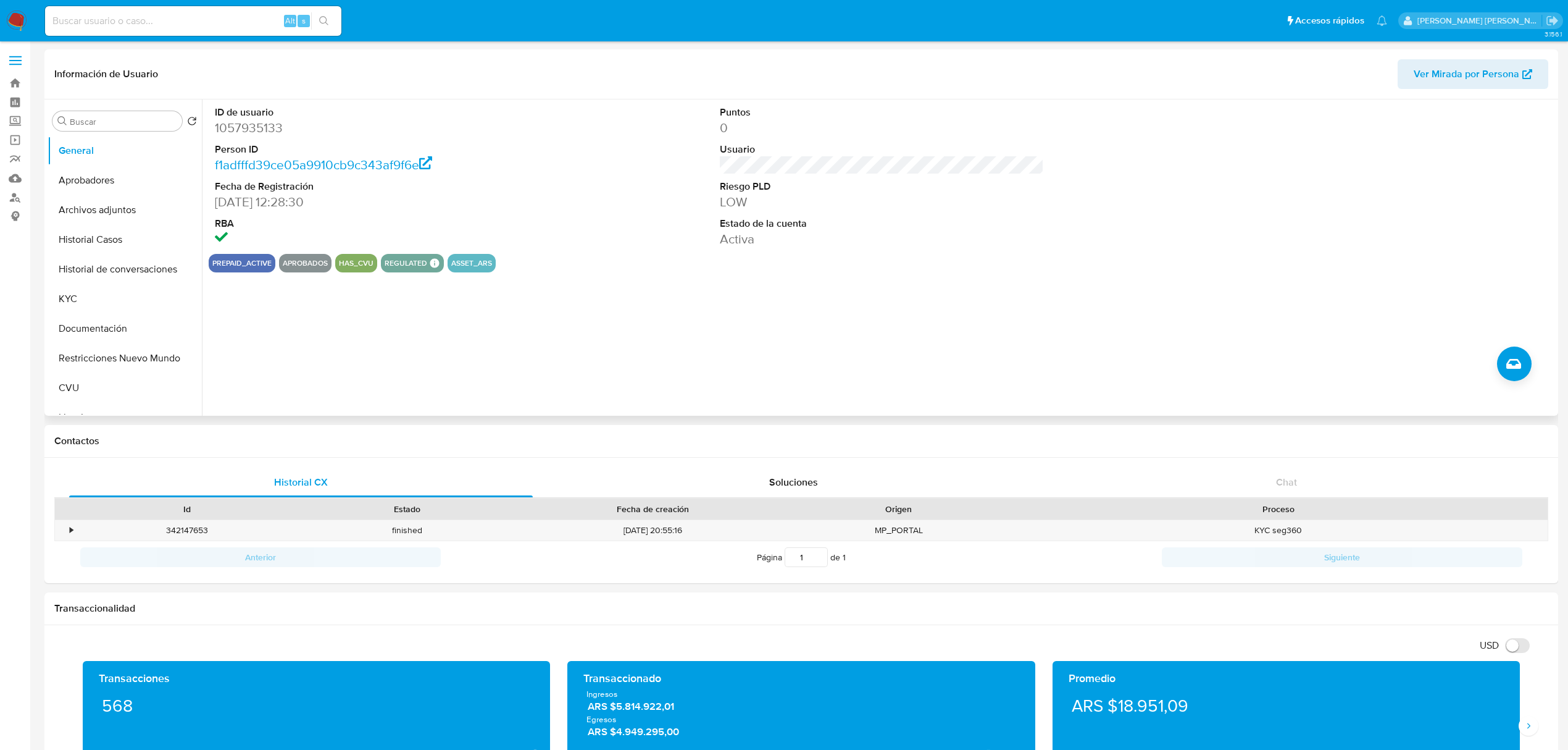
click at [627, 394] on div "ID de usuario 1057935133 Person ID f1adfffd39ce05a9910cb9c343af9f6e Fecha de Re…" at bounding box center [878, 257] width 1353 height 316
click at [127, 268] on button "Historial de conversaciones" at bounding box center [120, 269] width 145 height 30
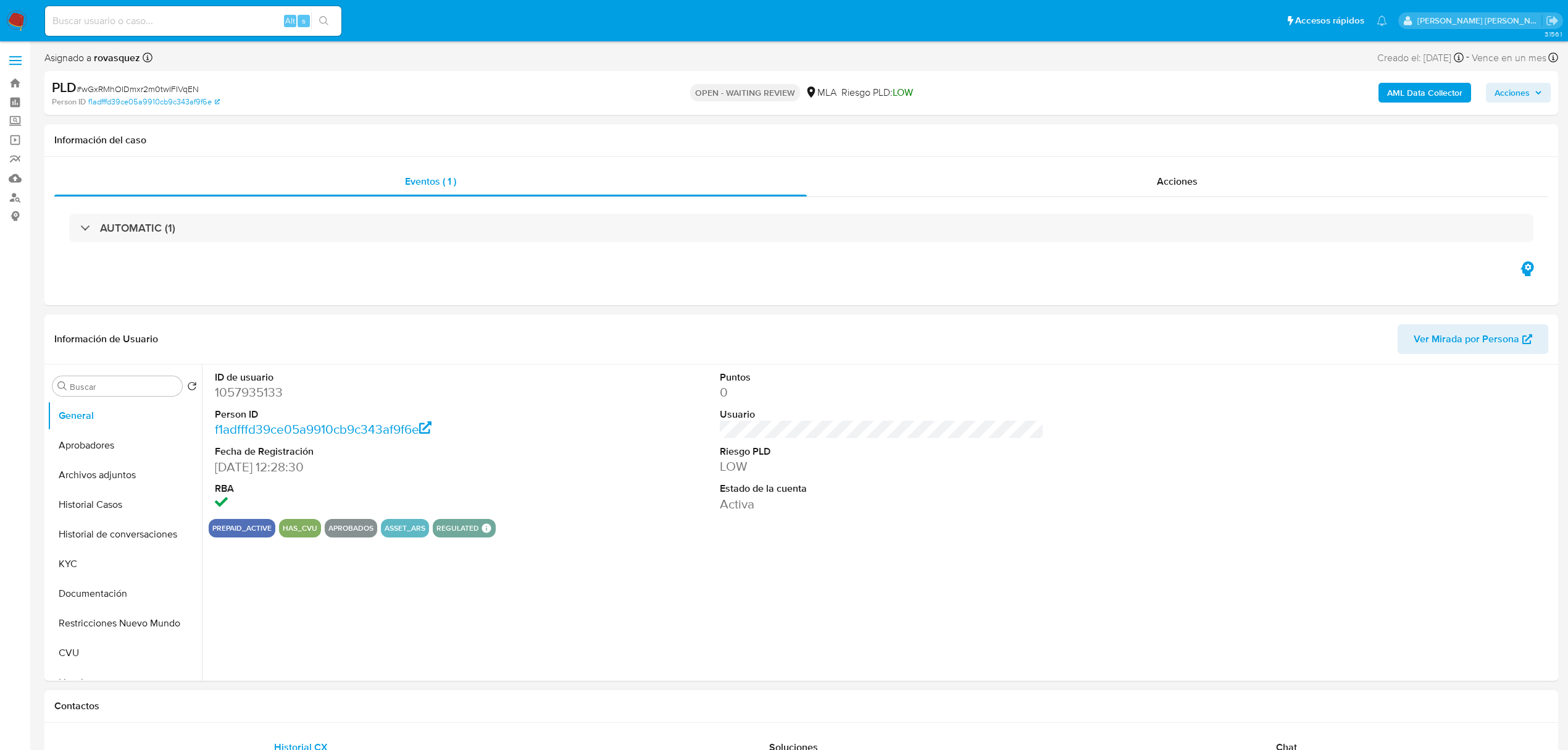
select select "10"
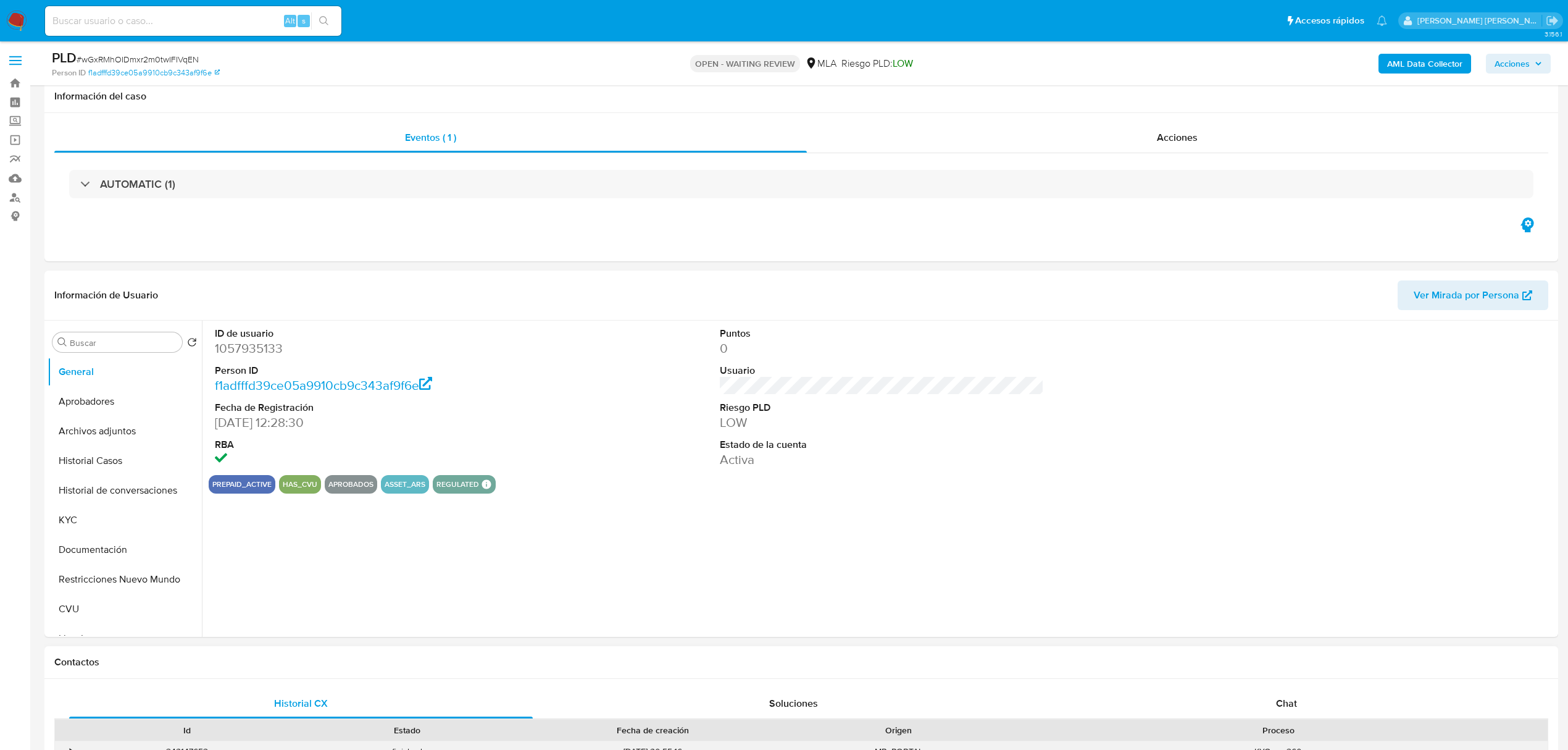
scroll to position [82, 0]
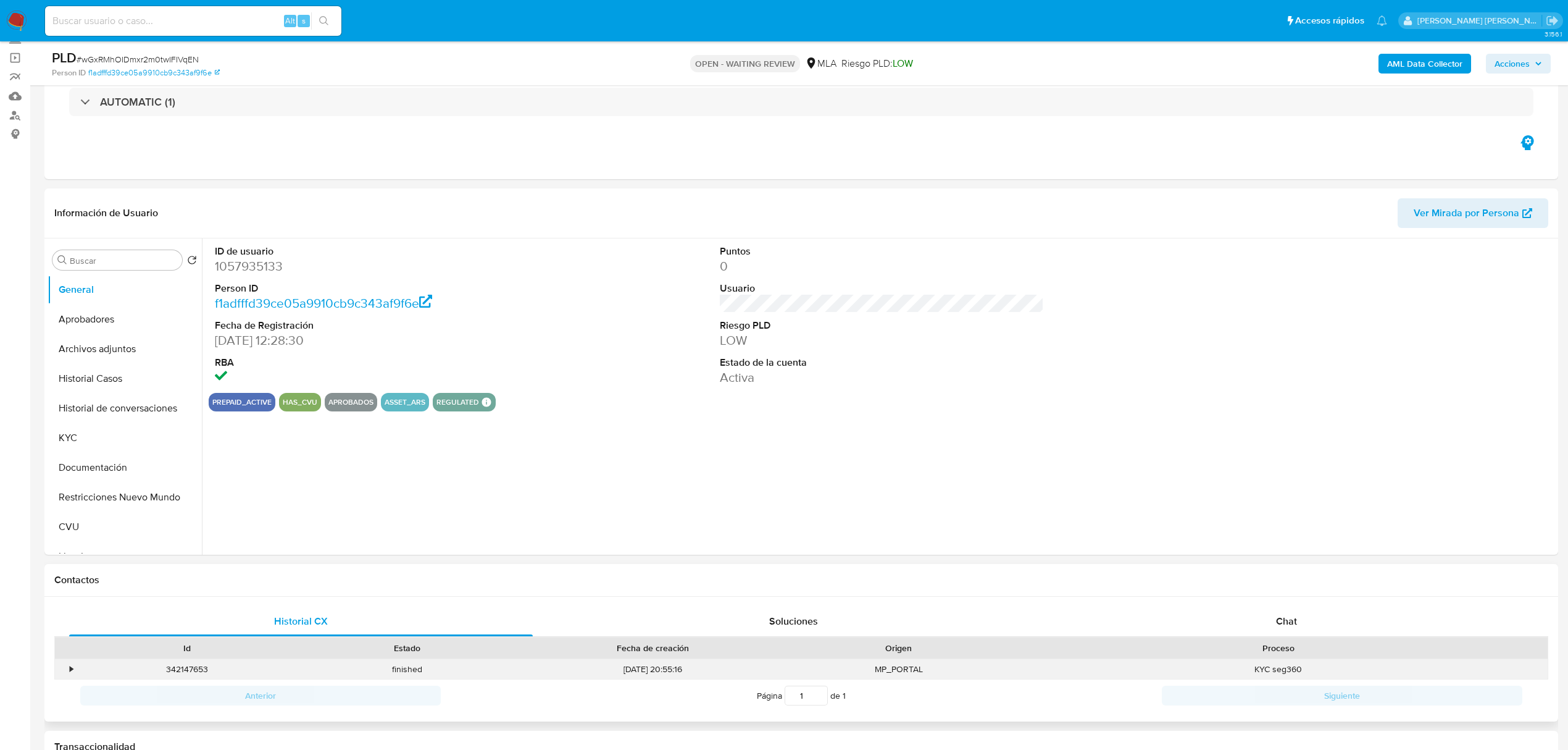
click at [1276, 667] on div "KYC seg360" at bounding box center [1278, 669] width 539 height 20
click at [1289, 630] on div "Chat" at bounding box center [1286, 621] width 464 height 30
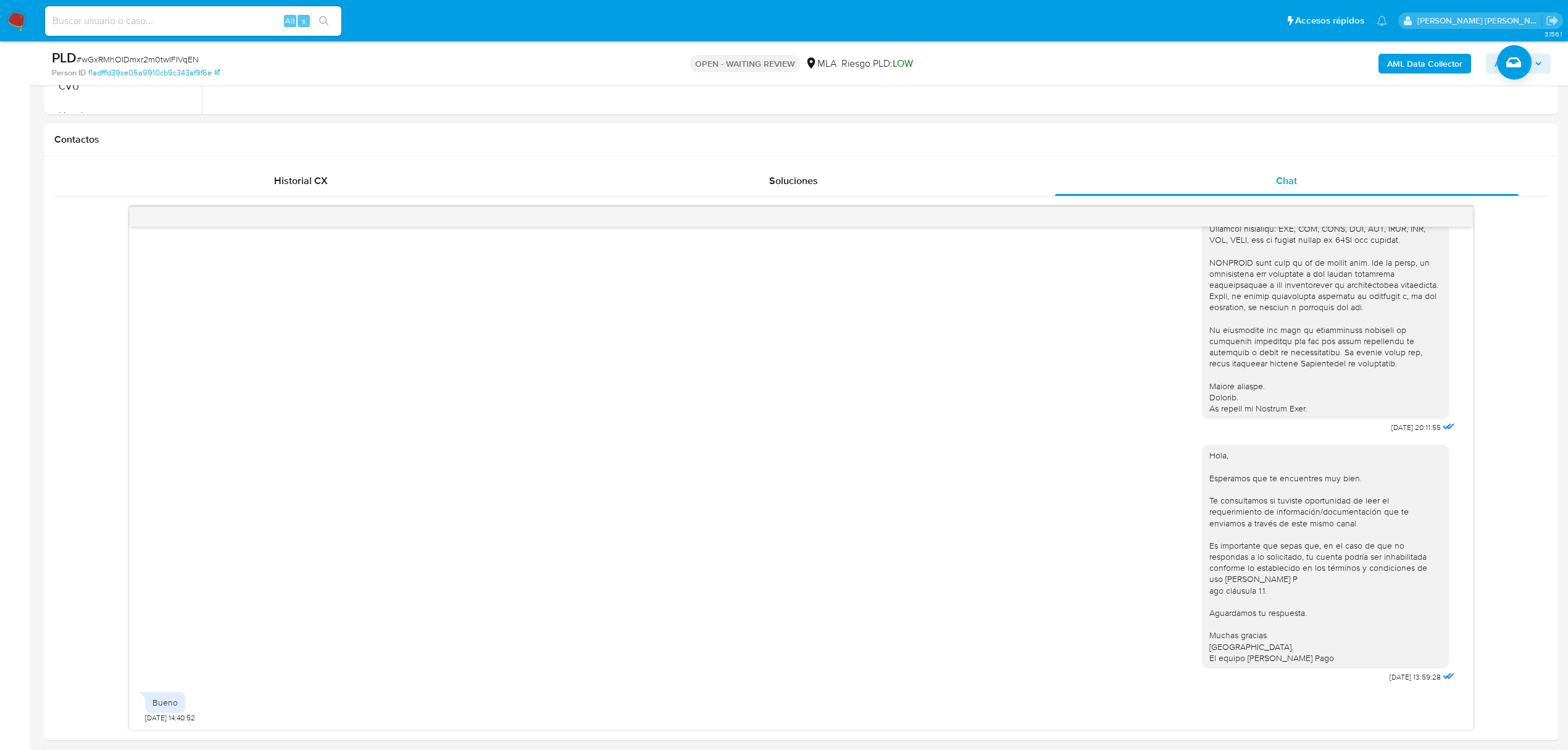
scroll to position [741, 0]
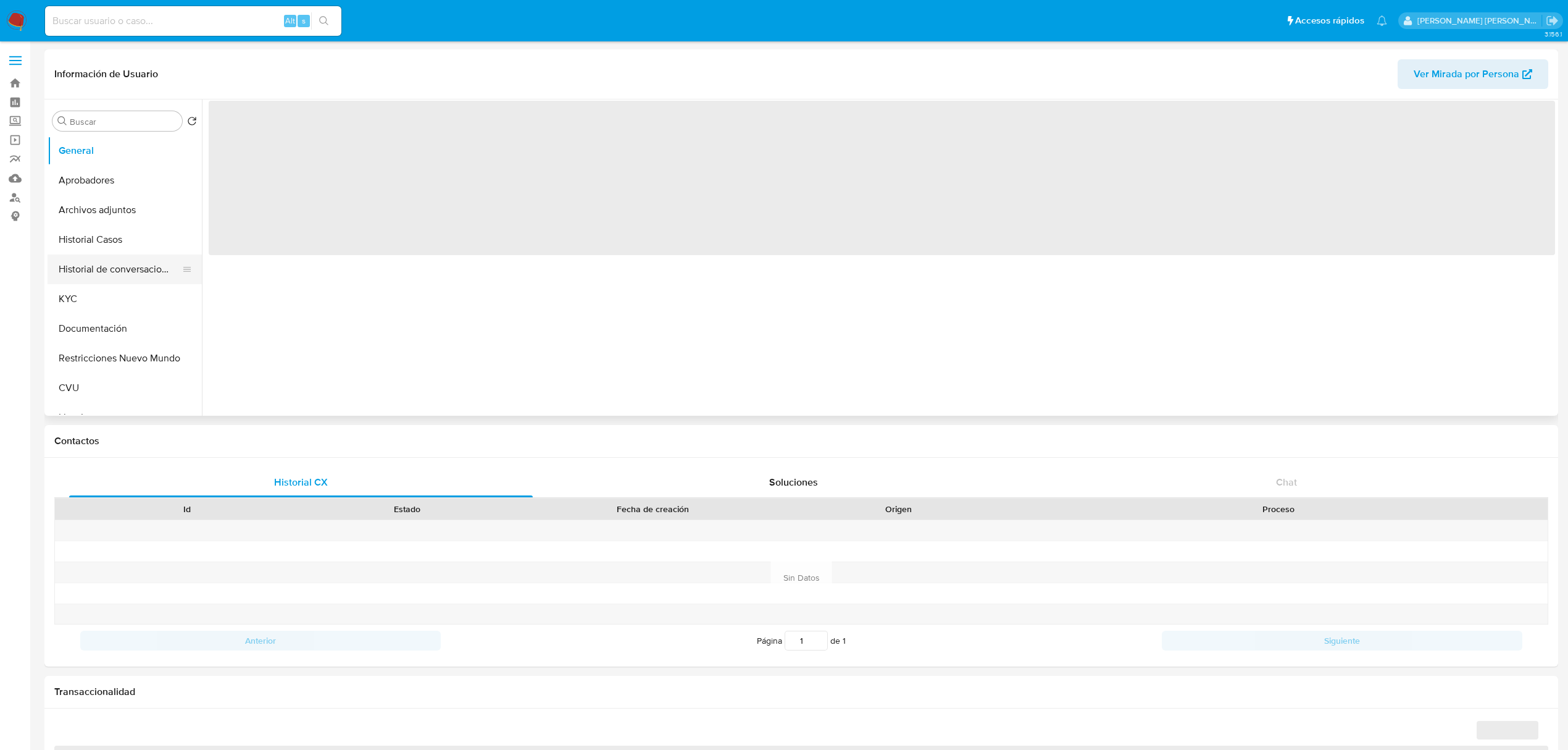
click at [82, 272] on button "Historial de conversaciones" at bounding box center [120, 269] width 145 height 30
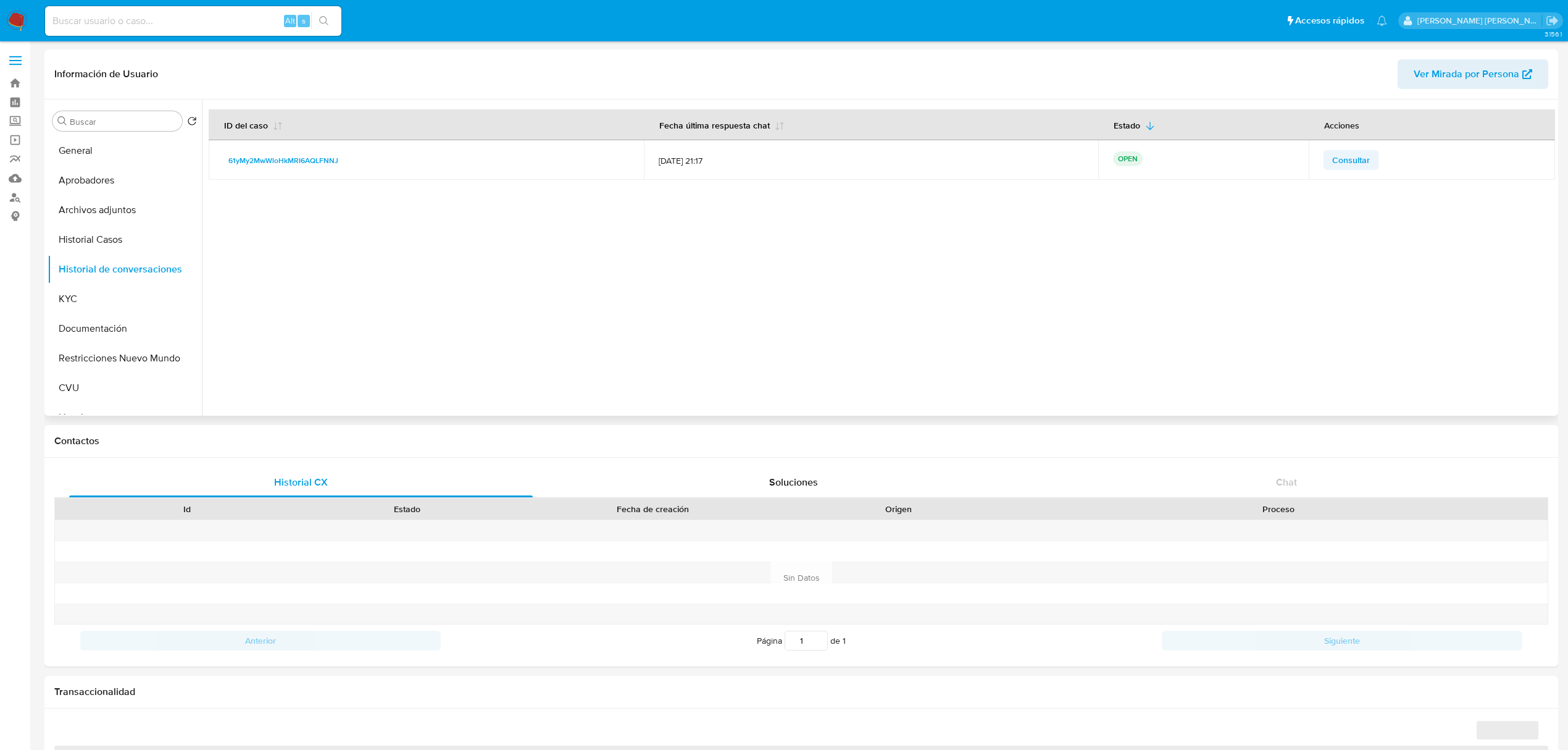
select select "10"
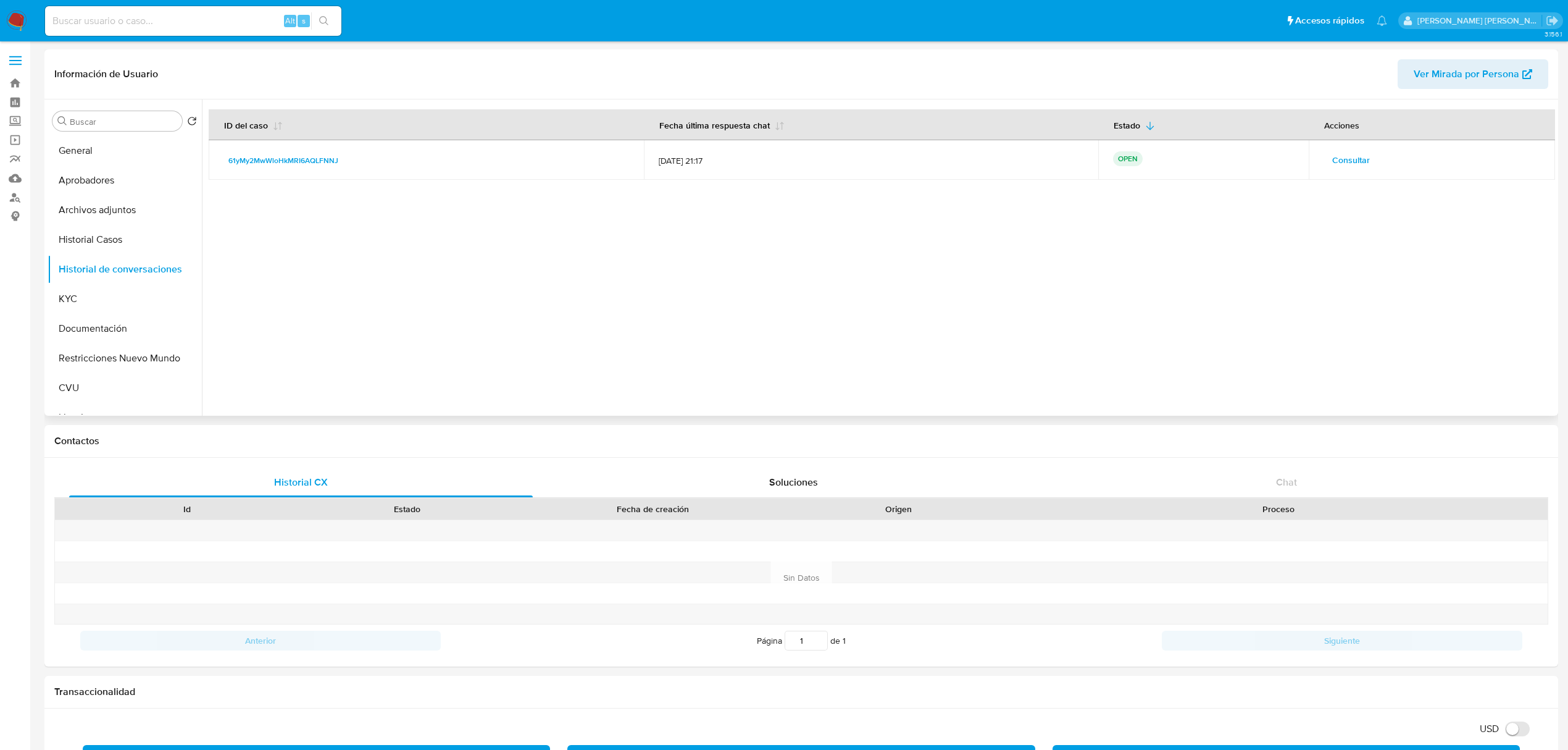
click at [1345, 168] on span "Consultar" at bounding box center [1351, 160] width 38 height 17
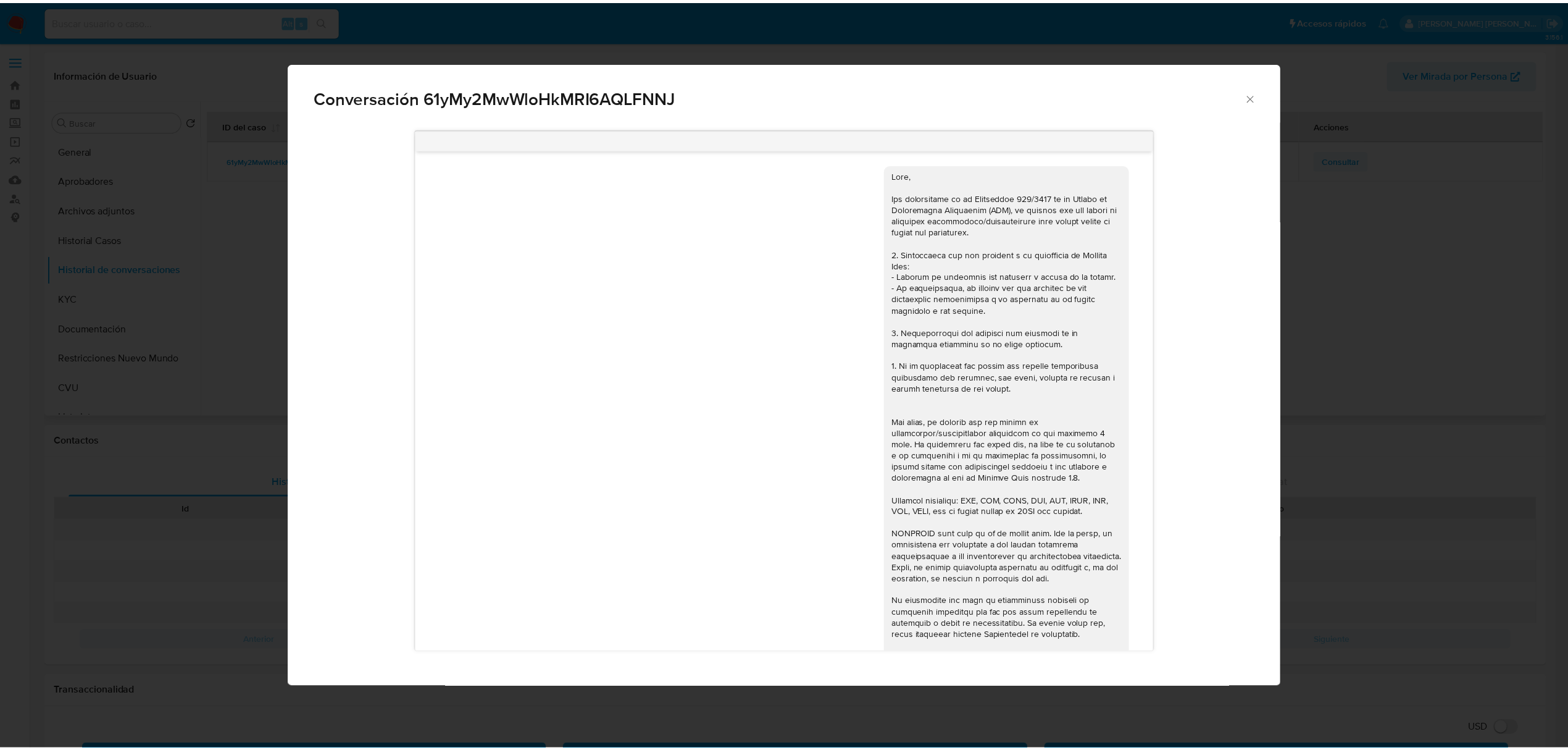
scroll to position [283, 0]
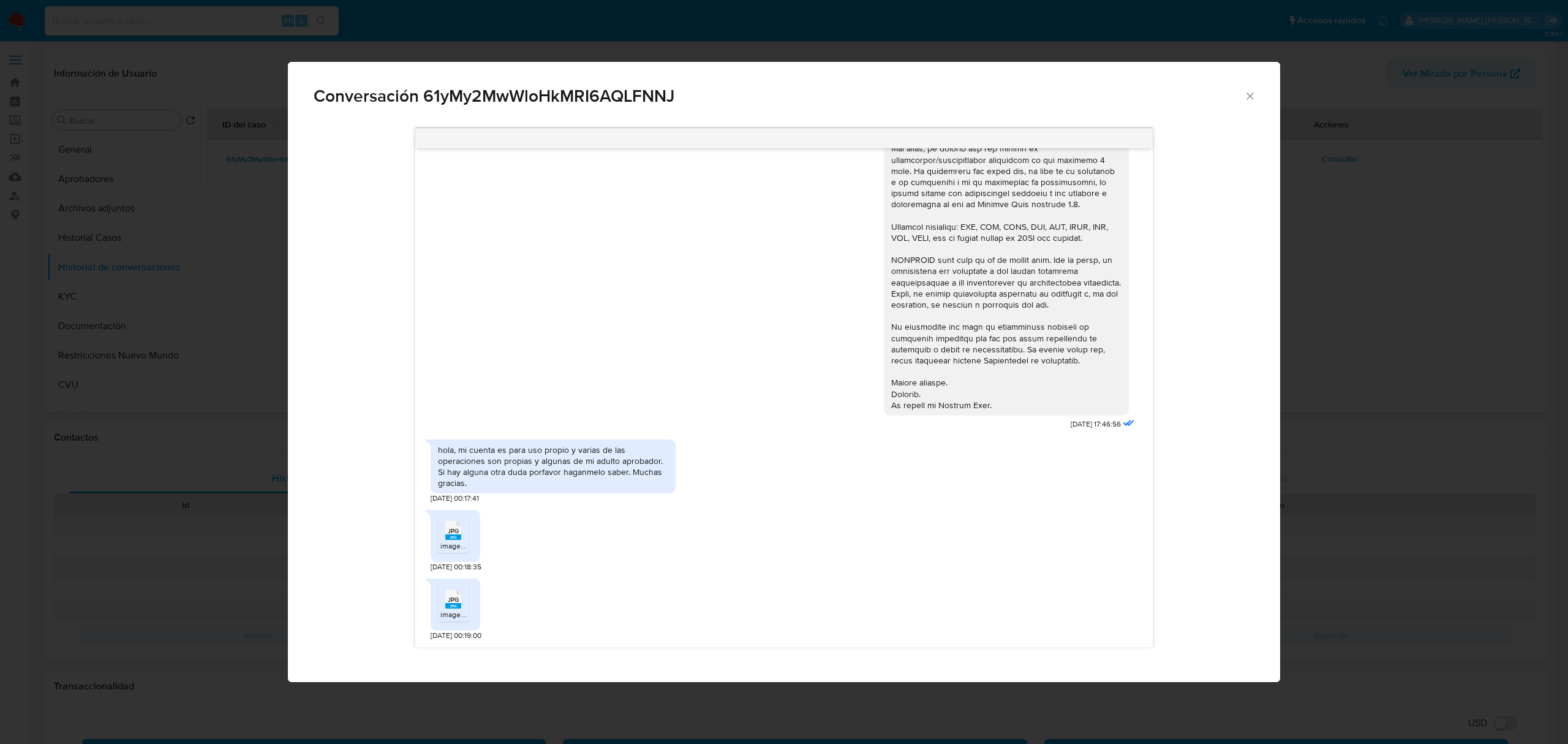
click at [1247, 99] on icon "Cerrar" at bounding box center [1250, 96] width 12 height 12
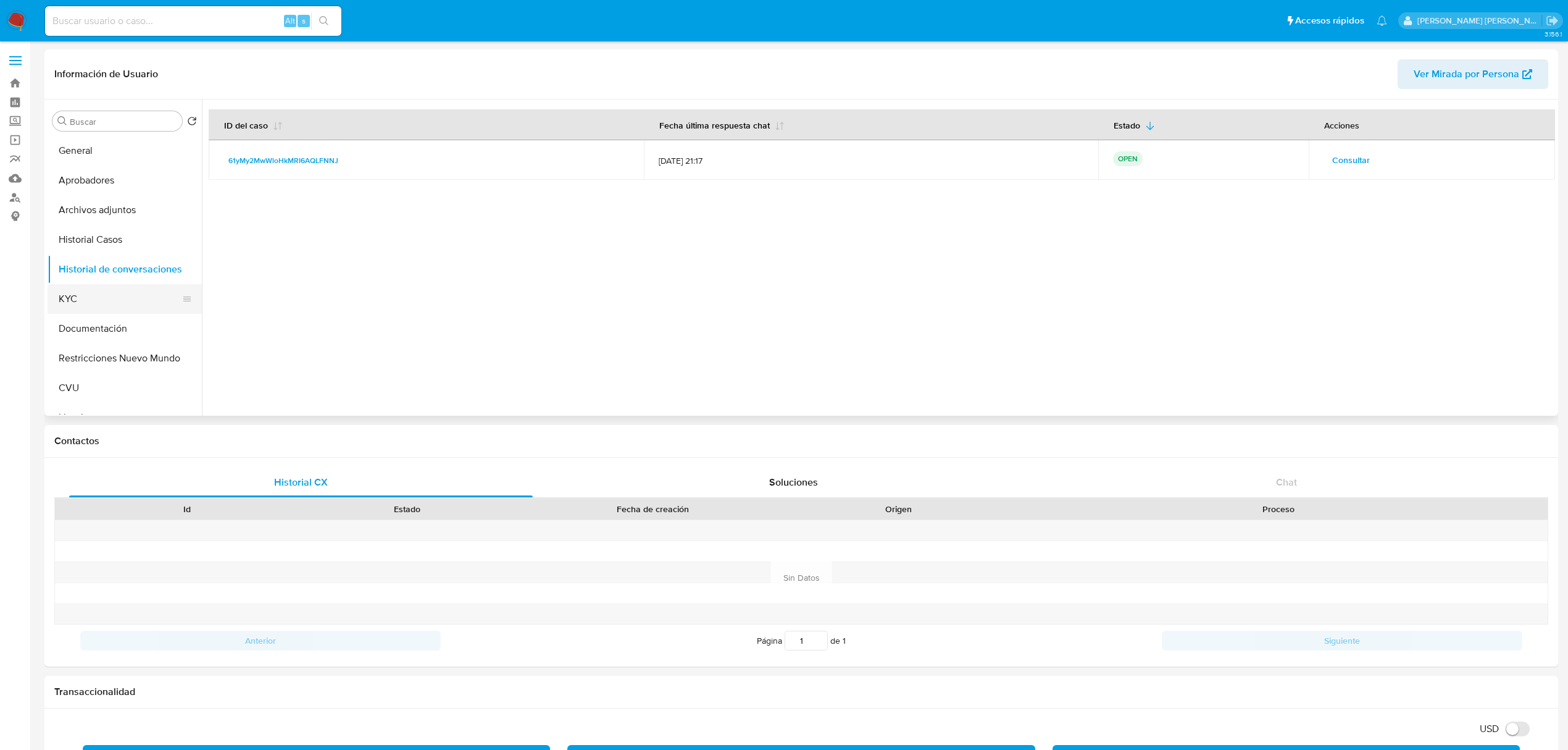
click at [91, 289] on button "KYC" at bounding box center [120, 299] width 145 height 30
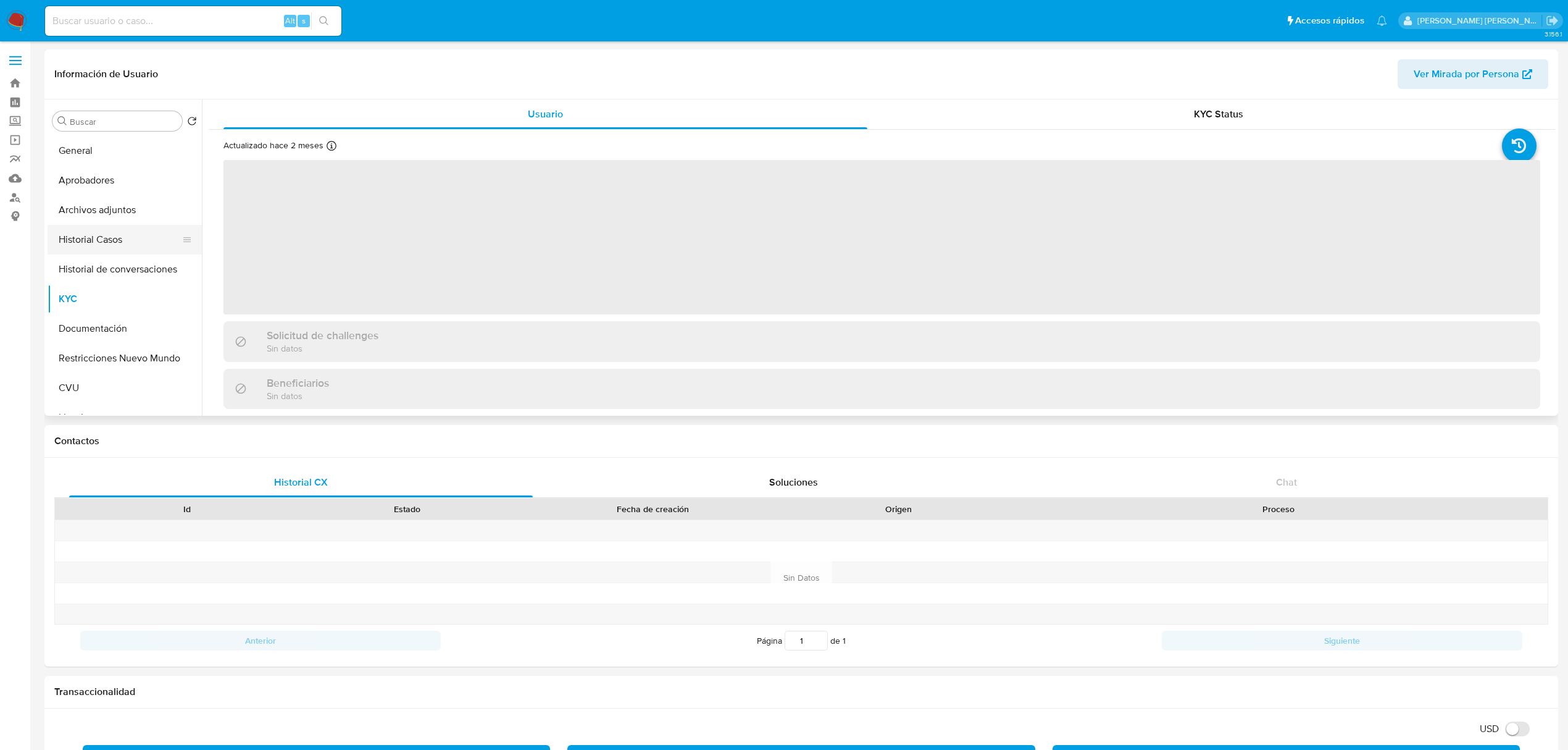
click at [105, 246] on button "Historial Casos" at bounding box center [120, 240] width 145 height 30
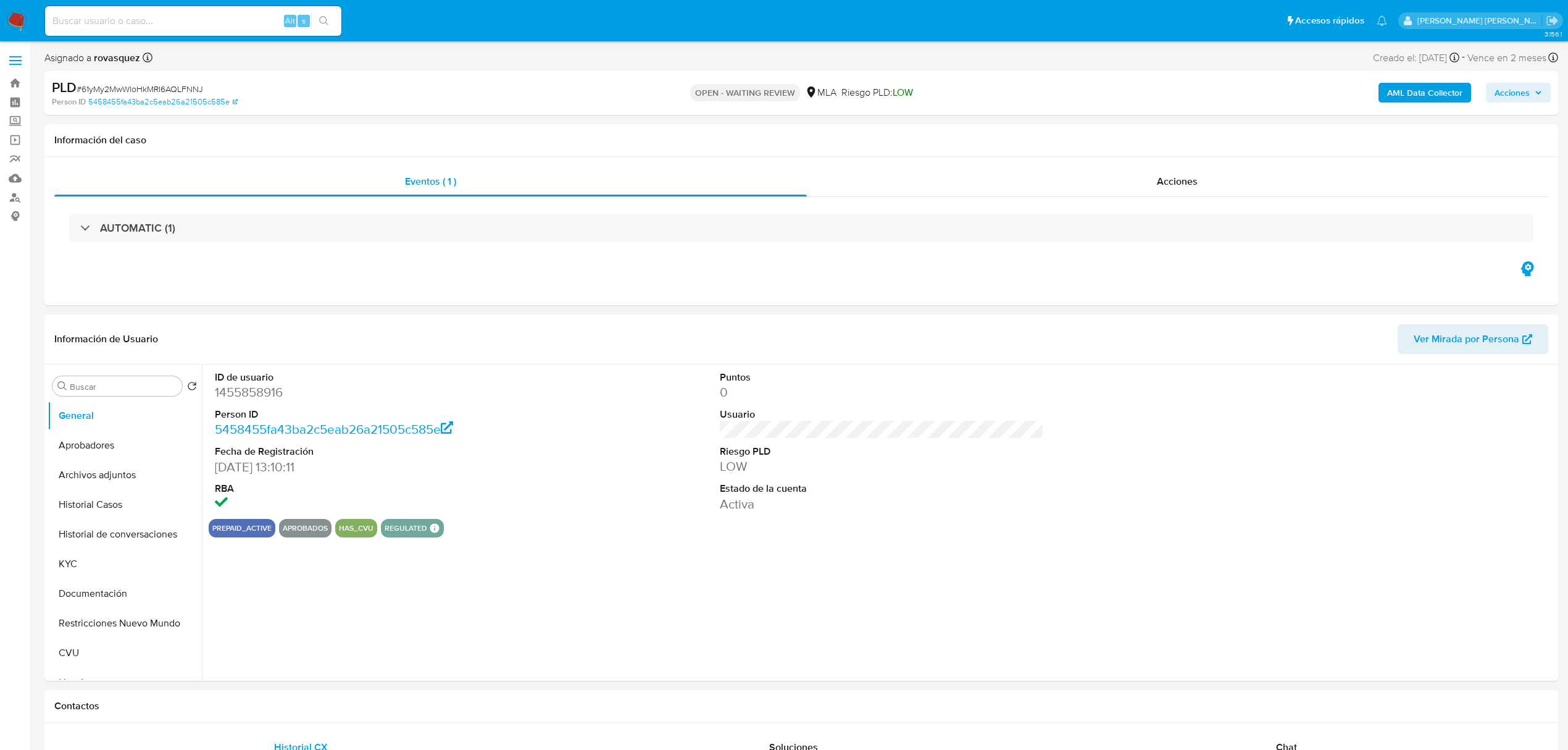
select select "10"
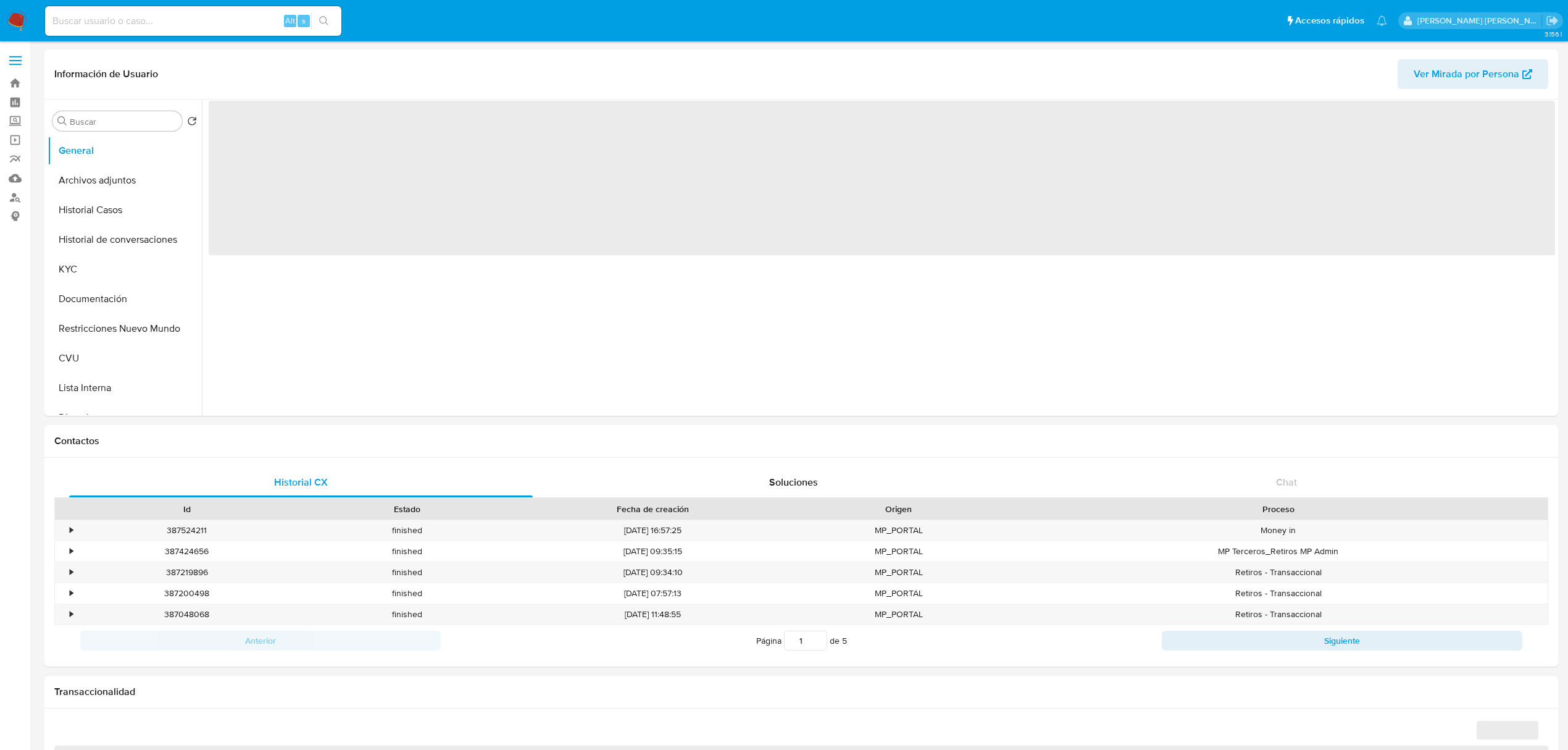
select select "10"
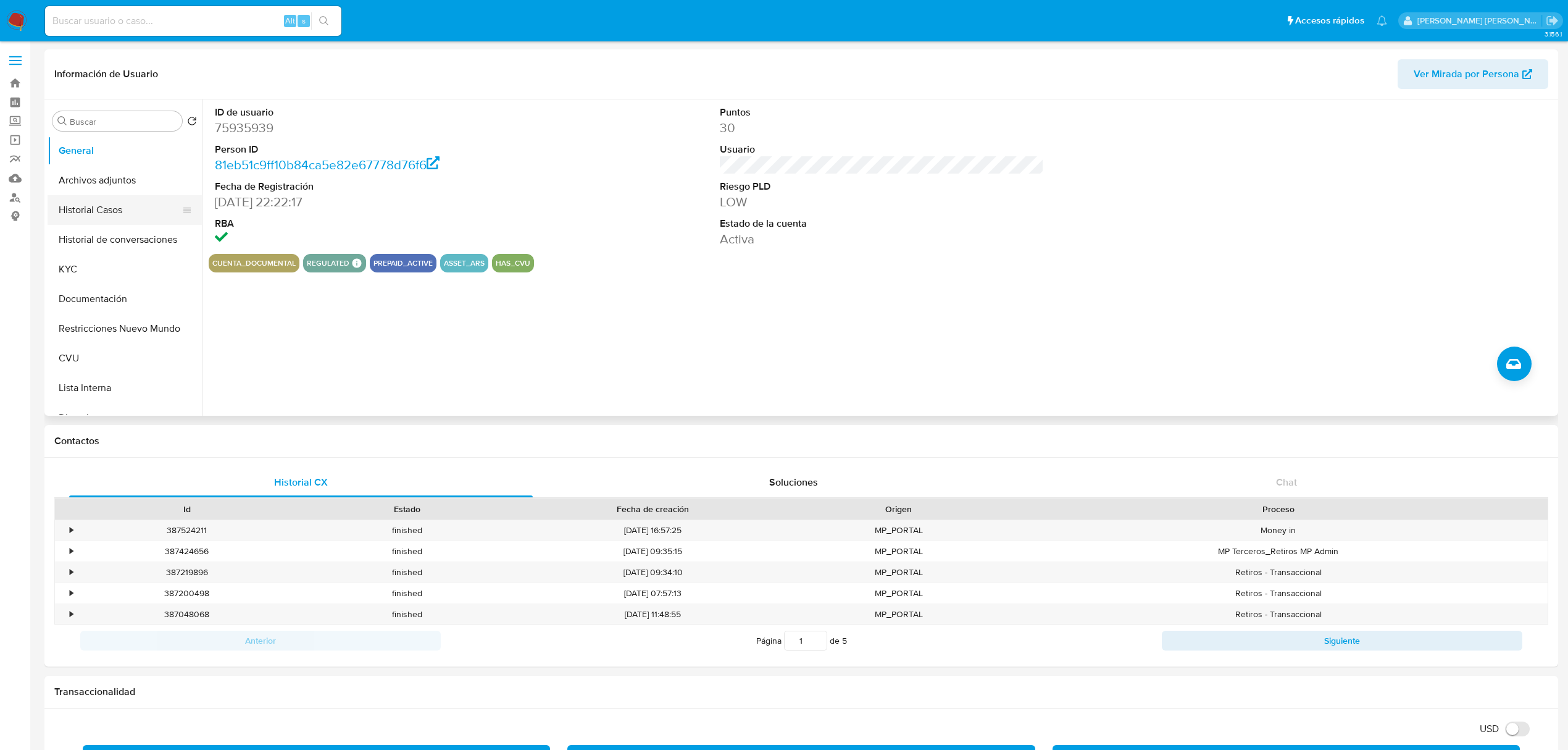
drag, startPoint x: 107, startPoint y: 209, endPoint x: 151, endPoint y: 206, distance: 44.1
click at [107, 209] on button "Historial Casos" at bounding box center [120, 210] width 145 height 30
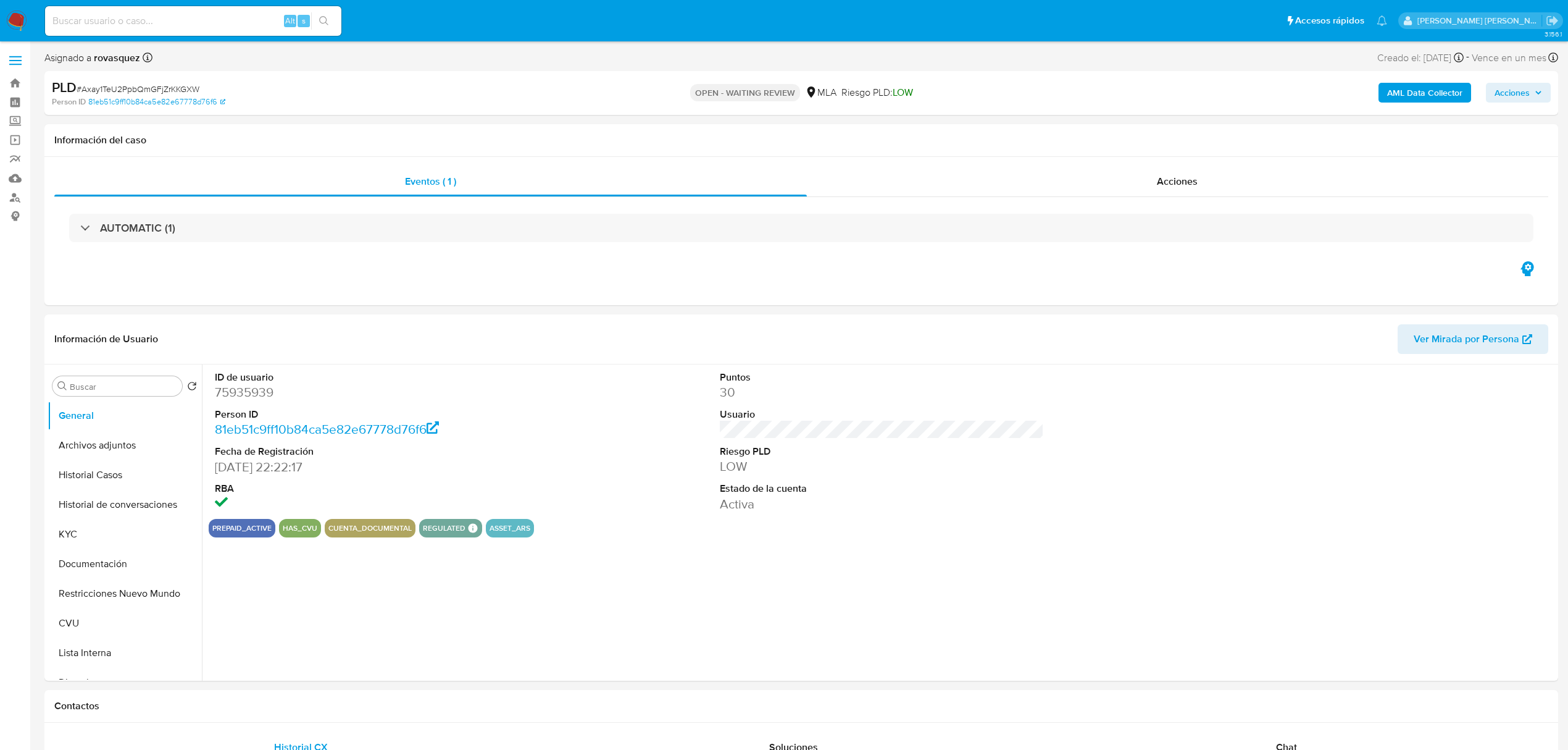
select select "10"
click at [826, 492] on dt "Estado de la cuenta" at bounding box center [882, 489] width 324 height 14
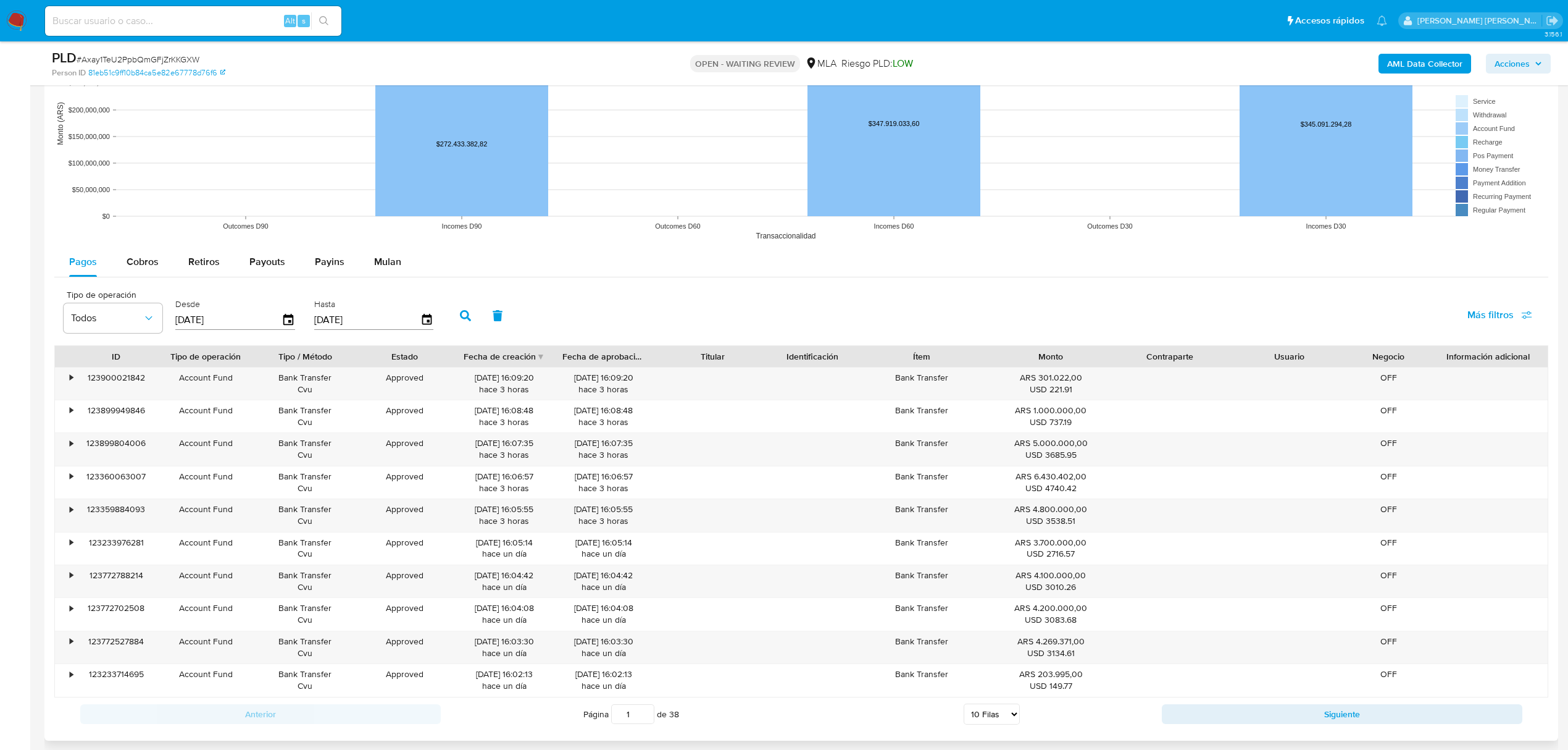
scroll to position [957, 0]
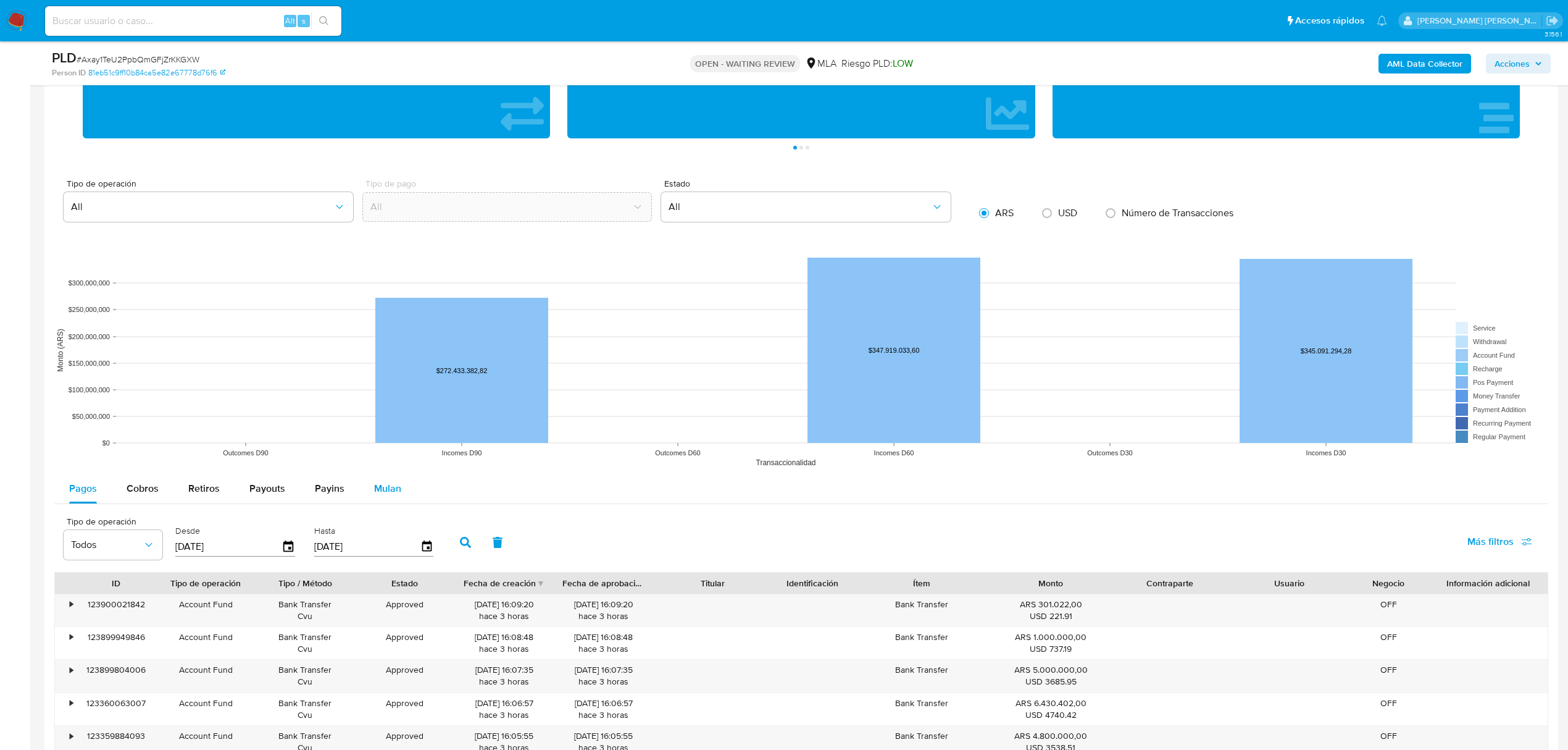
click at [374, 495] on span "Mulan" at bounding box center [388, 488] width 27 height 14
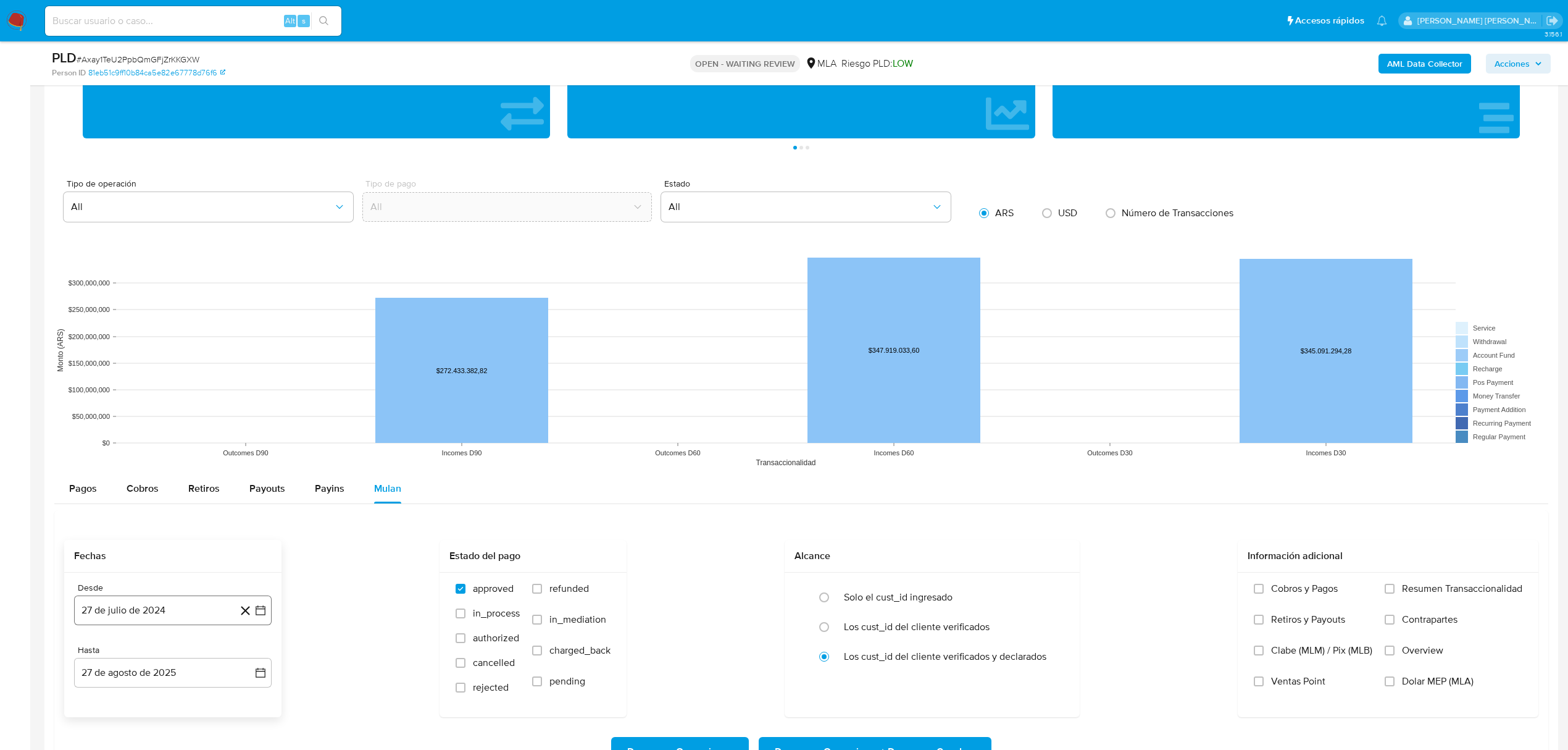
click at [269, 611] on button "27 de julio de 2024" at bounding box center [172, 610] width 197 height 30
click at [238, 428] on div "julio 2024" at bounding box center [172, 422] width 168 height 15
click at [243, 427] on icon "Mes siguiente" at bounding box center [249, 422] width 15 height 15
click at [245, 426] on icon "Mes siguiente" at bounding box center [249, 422] width 15 height 15
click at [245, 425] on span "dom" at bounding box center [247, 420] width 14 height 9
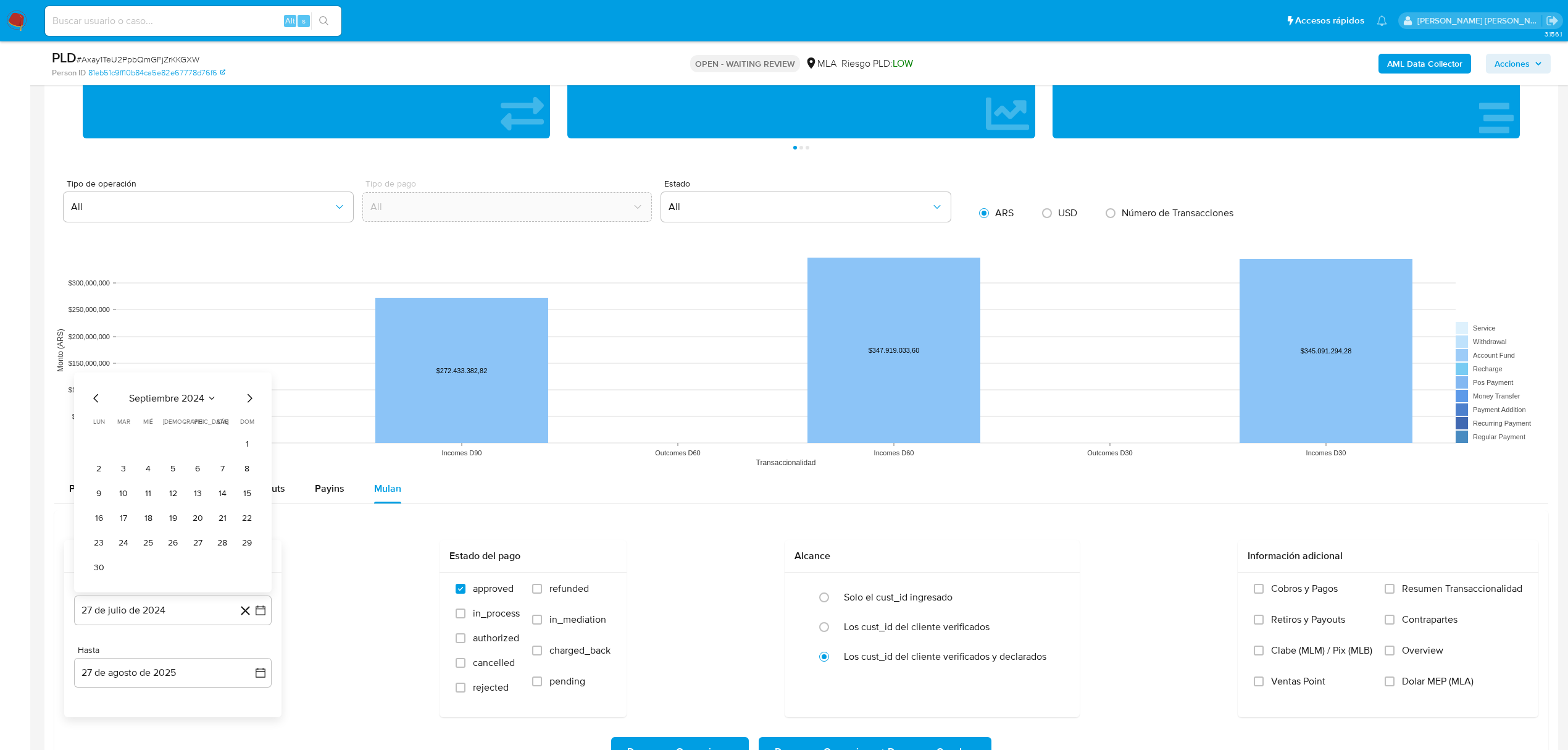
click at [245, 425] on span "dom" at bounding box center [247, 420] width 14 height 9
click at [244, 410] on div "septiembre 2024 septiembre 2024 lun lunes mar martes mié miércoles jue jueves v…" at bounding box center [172, 484] width 168 height 186
click at [246, 405] on icon "Mes siguiente" at bounding box center [249, 398] width 15 height 15
click at [243, 425] on icon "Mes siguiente" at bounding box center [249, 422] width 15 height 15
click at [247, 426] on icon "Mes siguiente" at bounding box center [249, 422] width 15 height 15
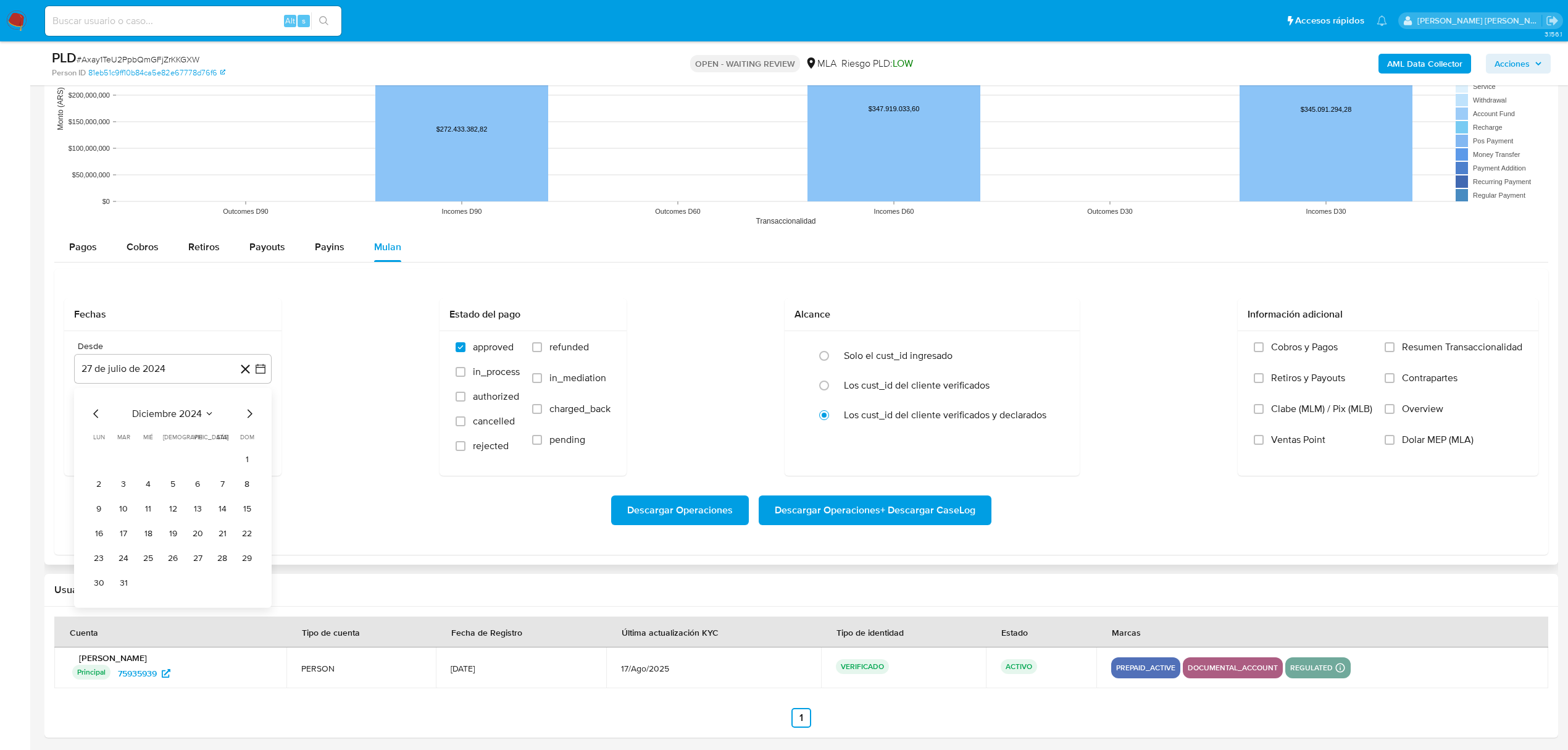
scroll to position [1206, 0]
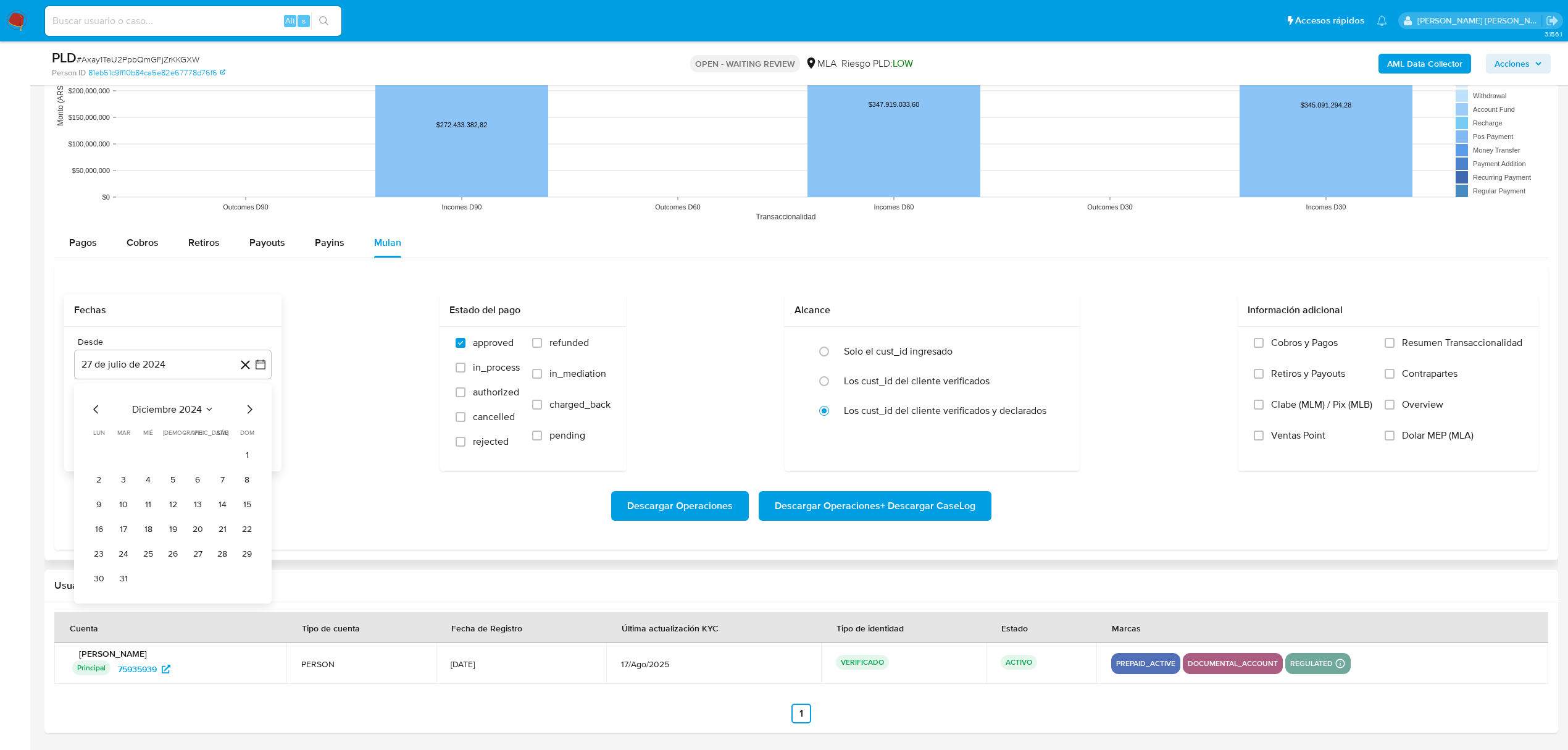
click at [245, 406] on icon "Mes siguiente" at bounding box center [249, 409] width 15 height 15
click at [245, 409] on icon "Mes siguiente" at bounding box center [249, 409] width 15 height 15
click at [223, 463] on button "1" at bounding box center [222, 454] width 20 height 20
click at [257, 428] on icon "button" at bounding box center [261, 427] width 12 height 12
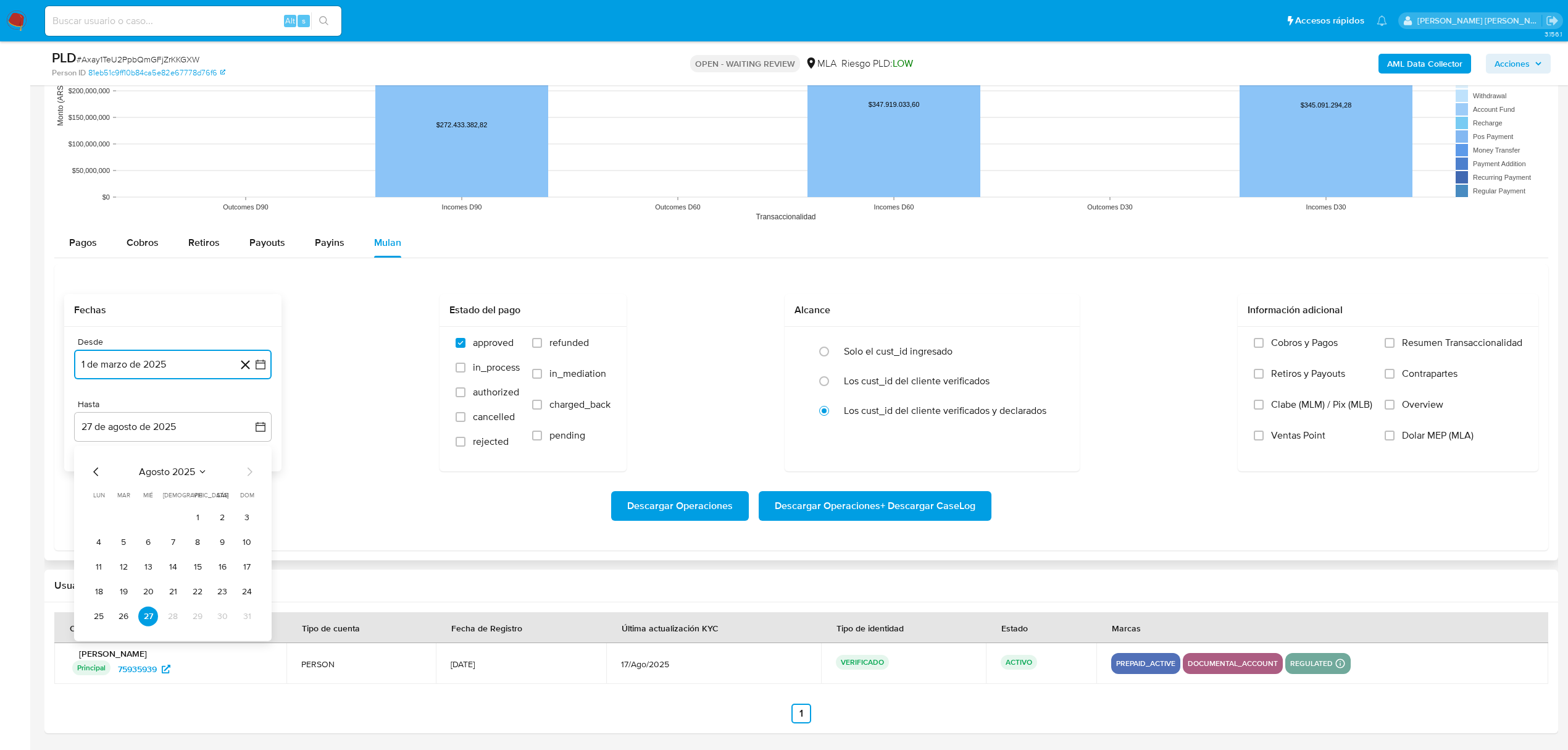
click at [97, 468] on icon "Mes anterior" at bounding box center [96, 471] width 15 height 15
click at [173, 624] on button "31" at bounding box center [173, 616] width 20 height 20
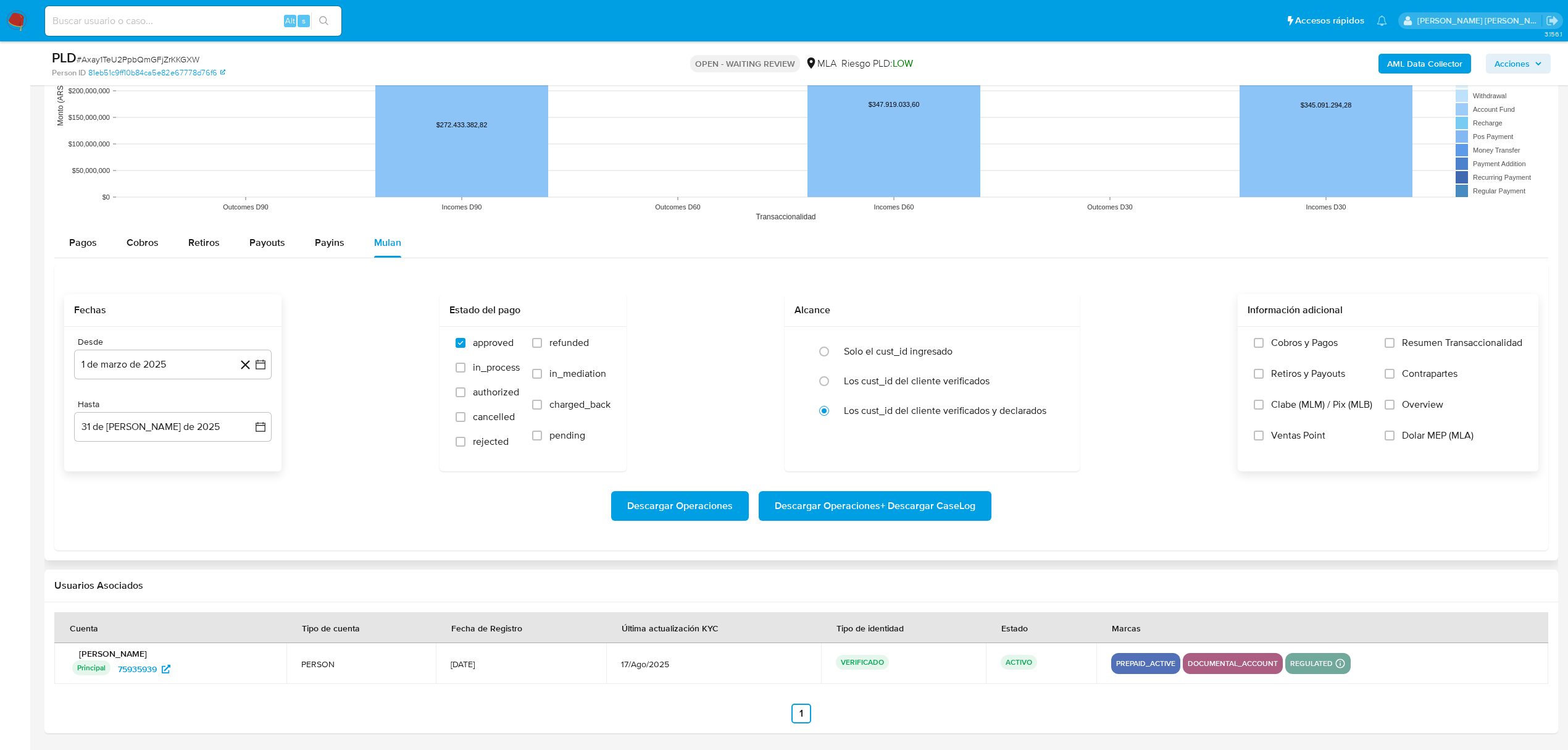
click at [1460, 435] on span "Dolar MEP (MLA)" at bounding box center [1437, 435] width 71 height 12
click at [1394, 435] on input "Dolar MEP (MLA)" at bounding box center [1389, 435] width 10 height 10
click at [853, 507] on span "Descargar Operaciones + Descargar CaseLog" at bounding box center [874, 506] width 200 height 27
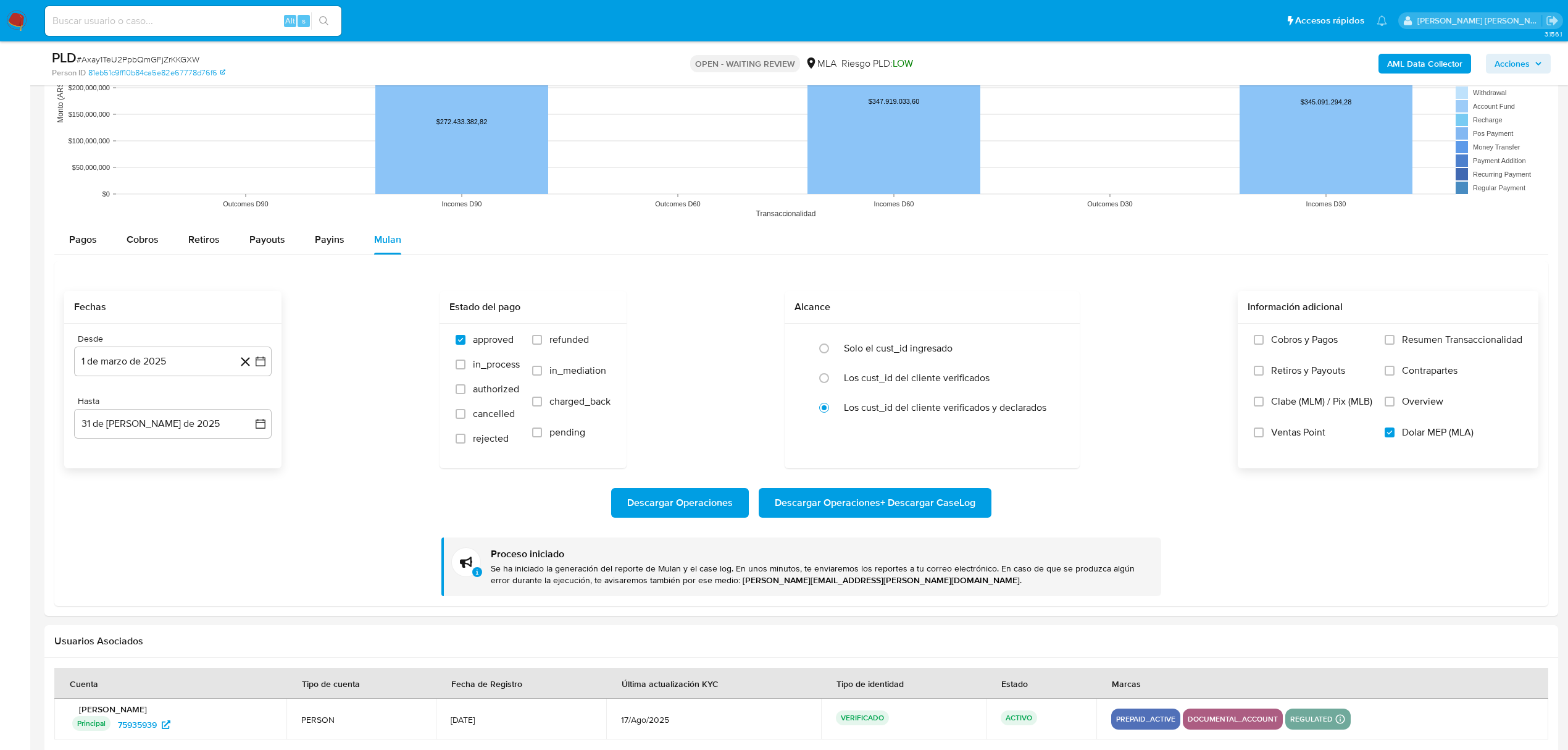
click at [1420, 66] on b "AML Data Collector" at bounding box center [1424, 64] width 75 height 20
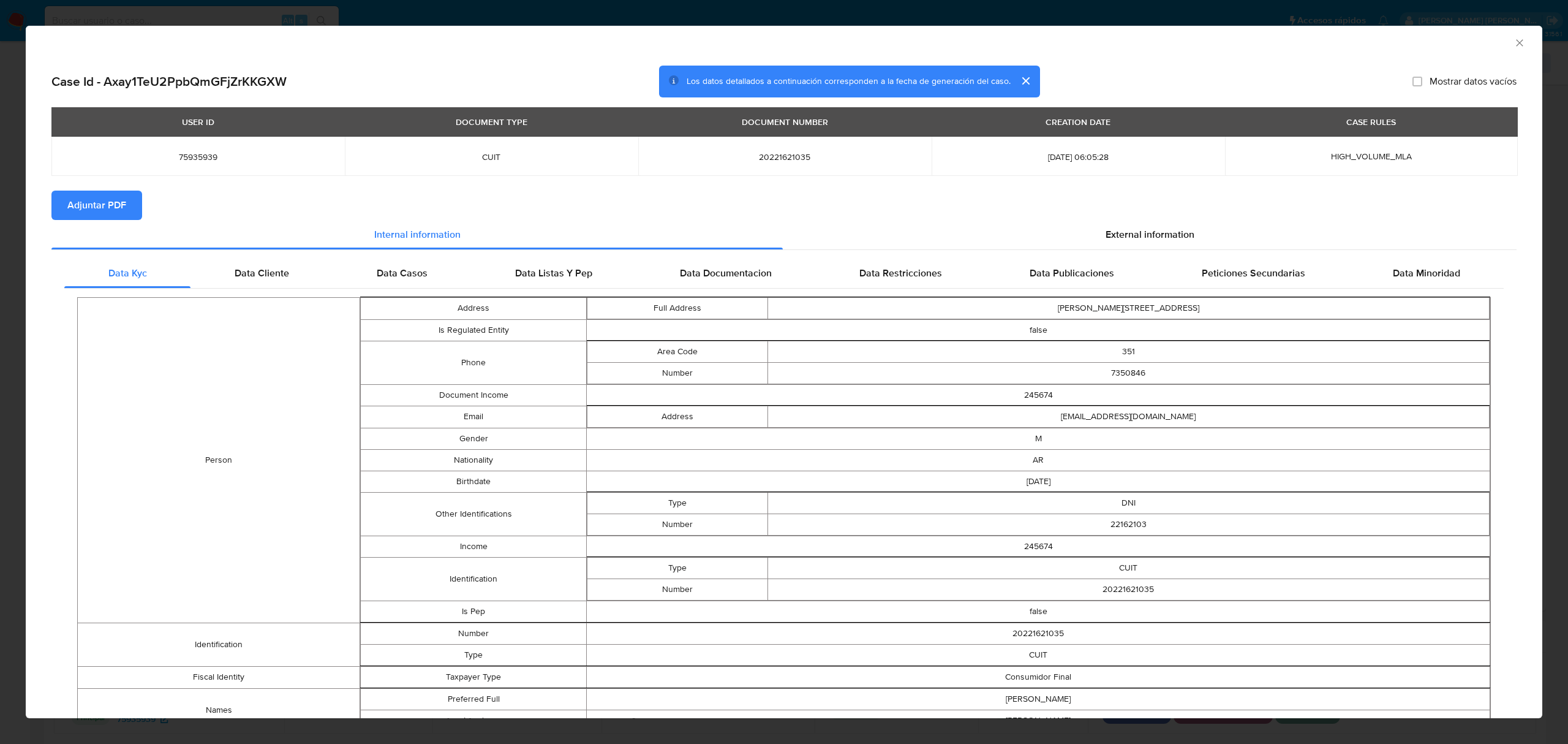
click at [110, 209] on span "Adjuntar PDF" at bounding box center [96, 205] width 58 height 27
click at [1513, 44] on icon "Cerrar ventana" at bounding box center [1519, 43] width 12 height 12
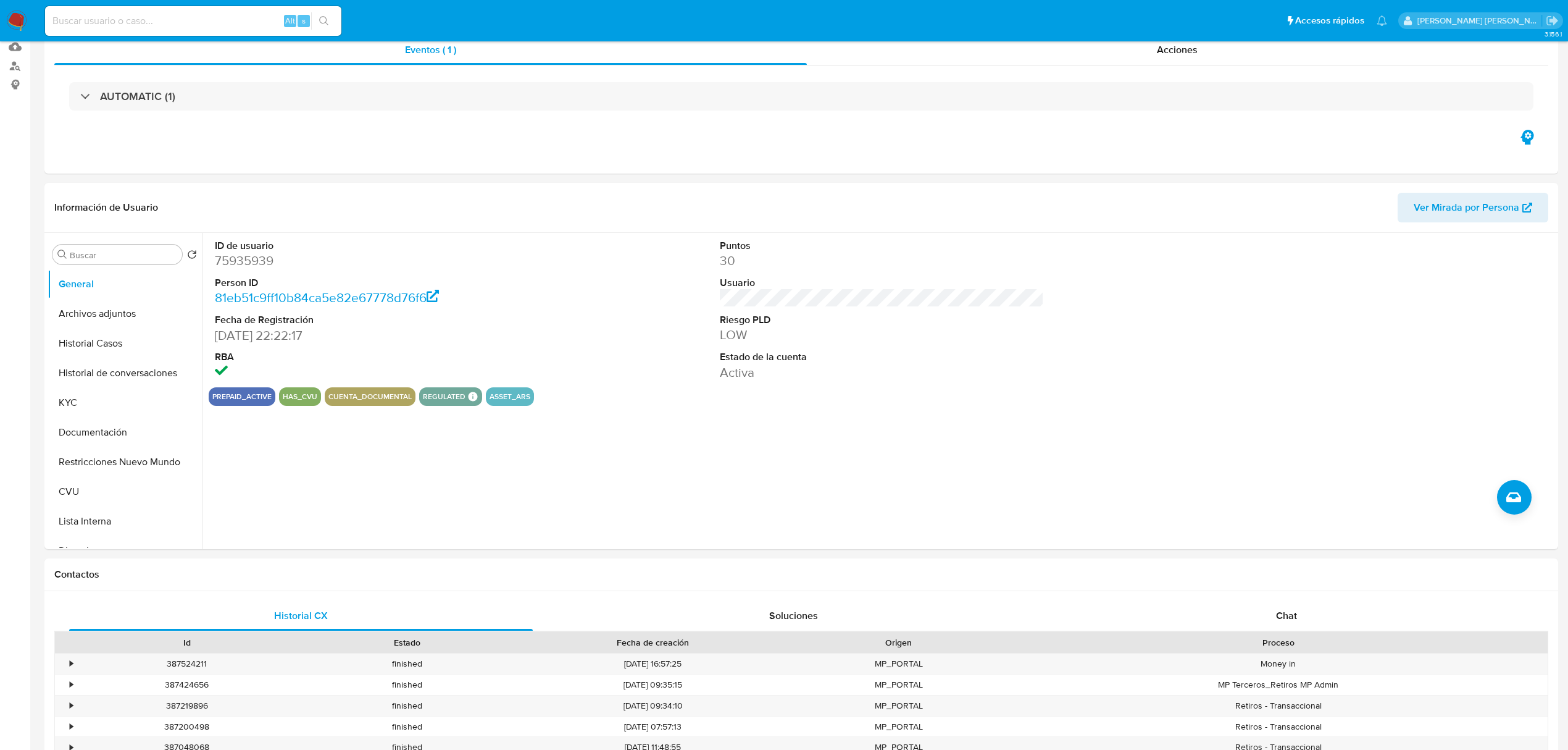
scroll to position [0, 0]
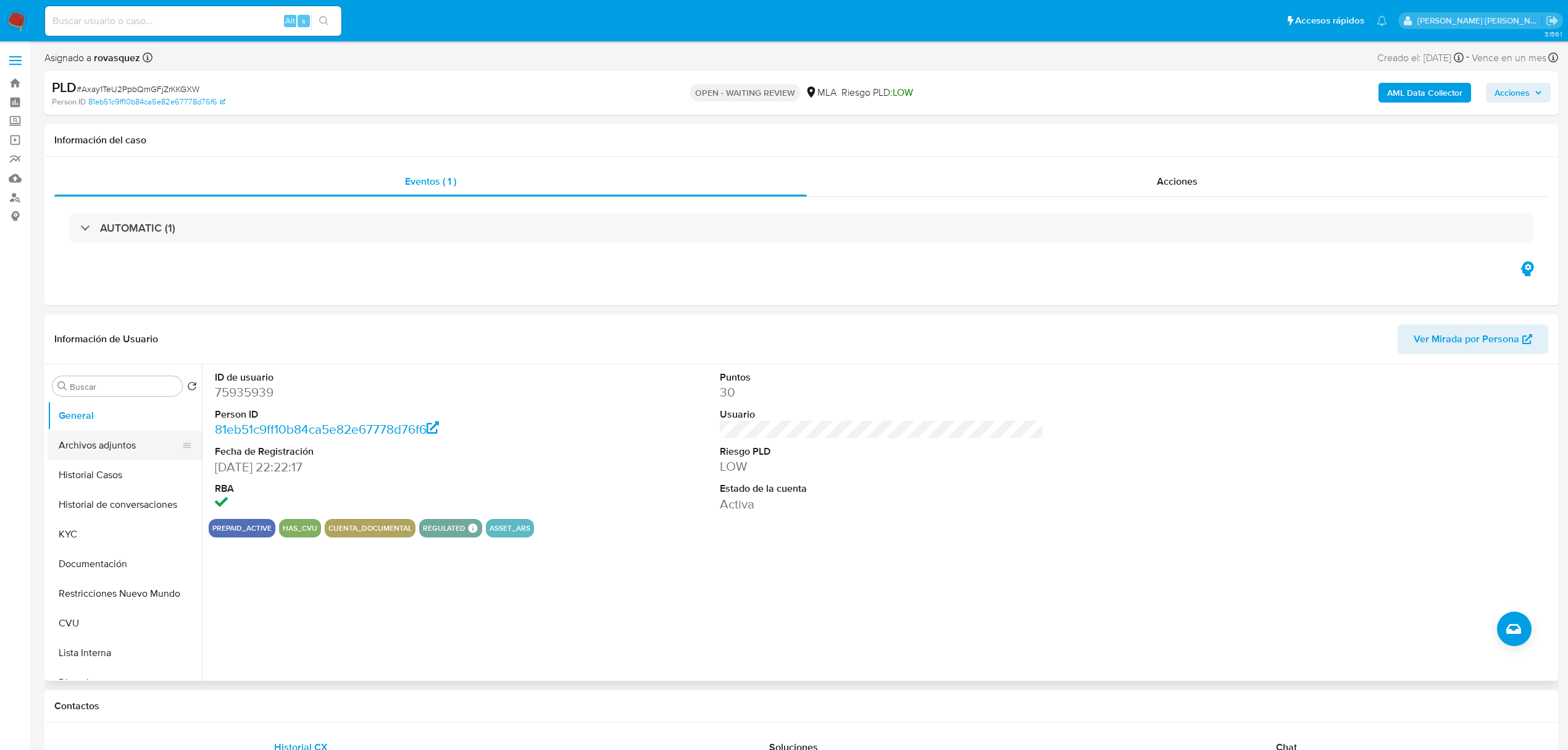
click at [122, 441] on button "Archivos adjuntos" at bounding box center [120, 445] width 145 height 30
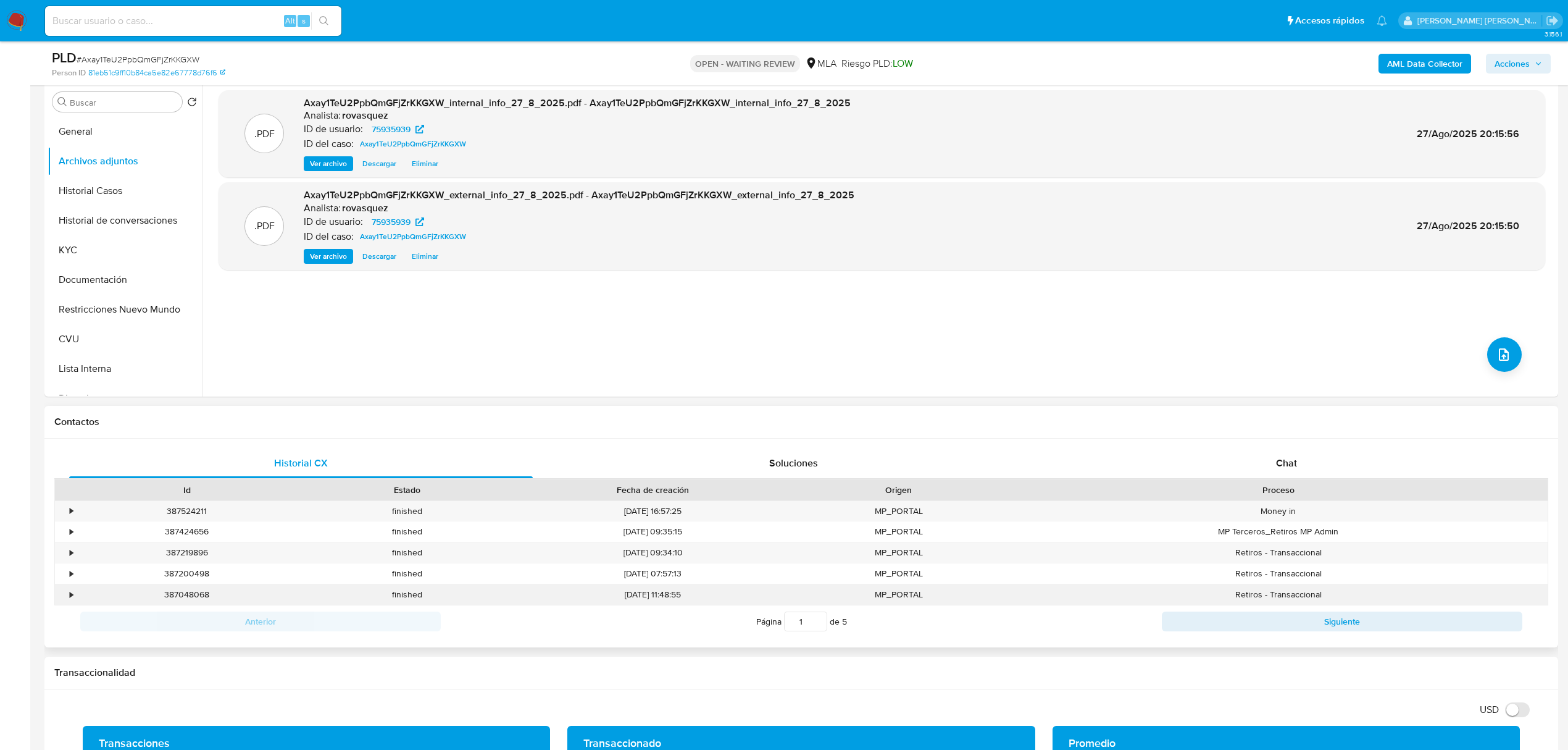
scroll to position [247, 0]
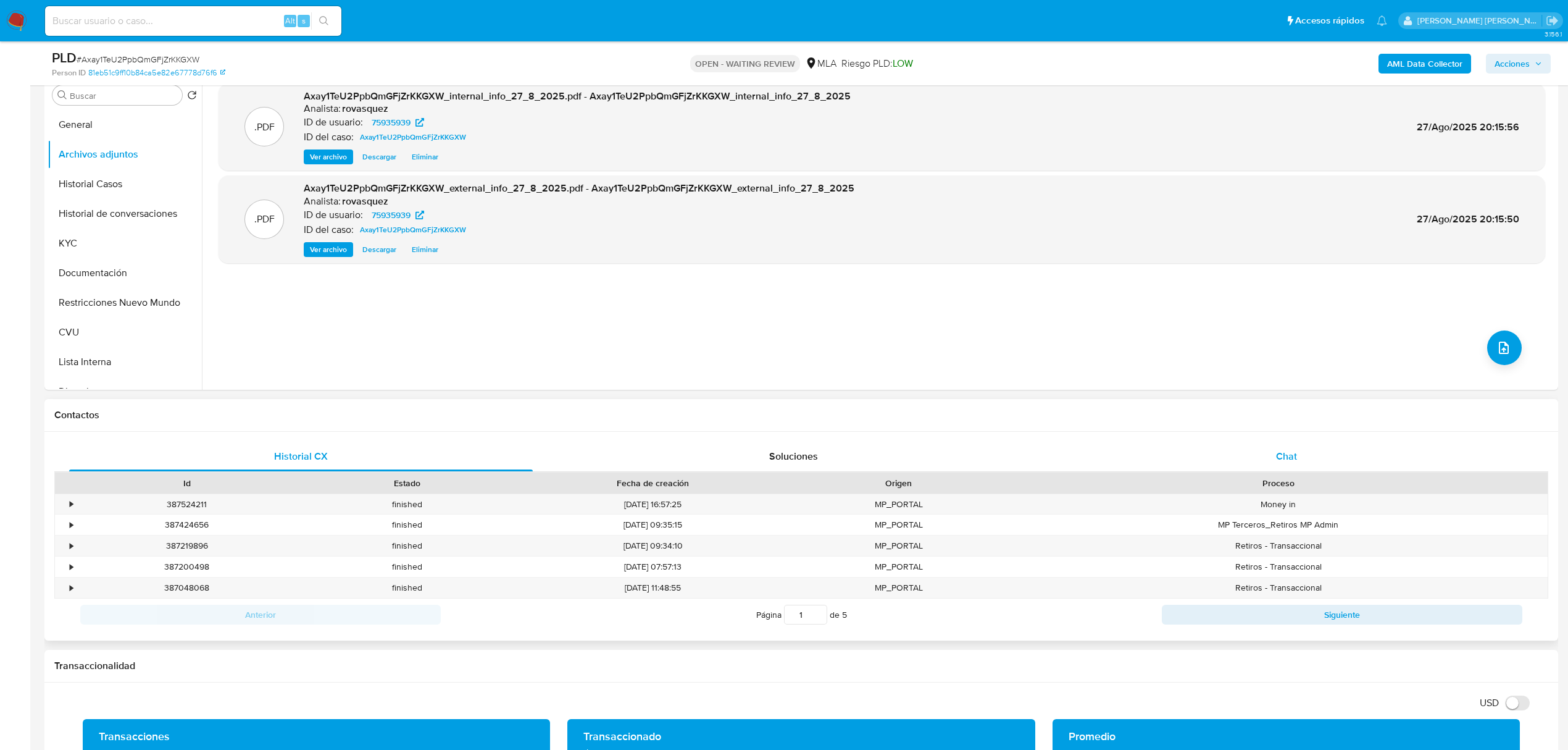
click at [1283, 447] on div "Chat" at bounding box center [1286, 456] width 464 height 30
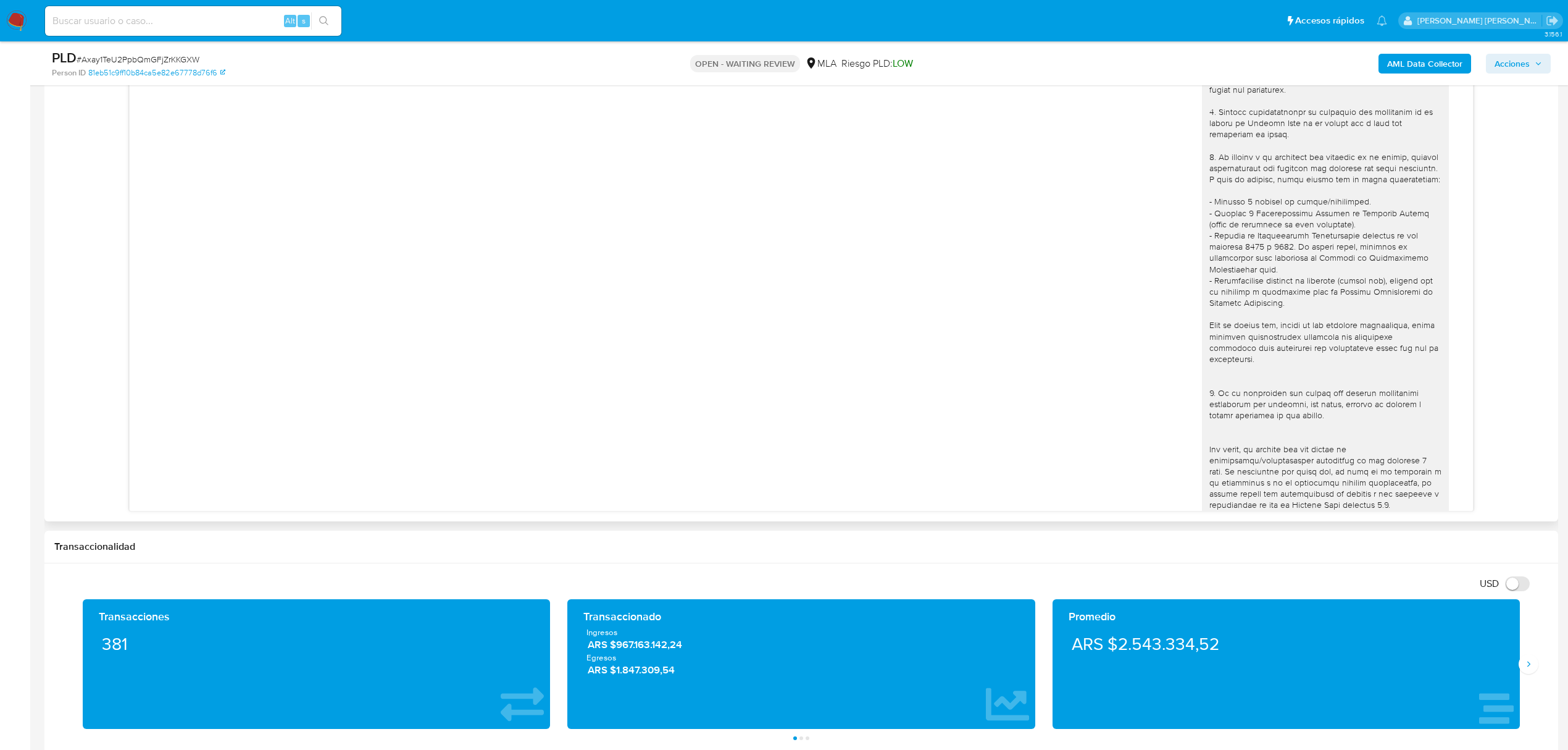
scroll to position [591, 0]
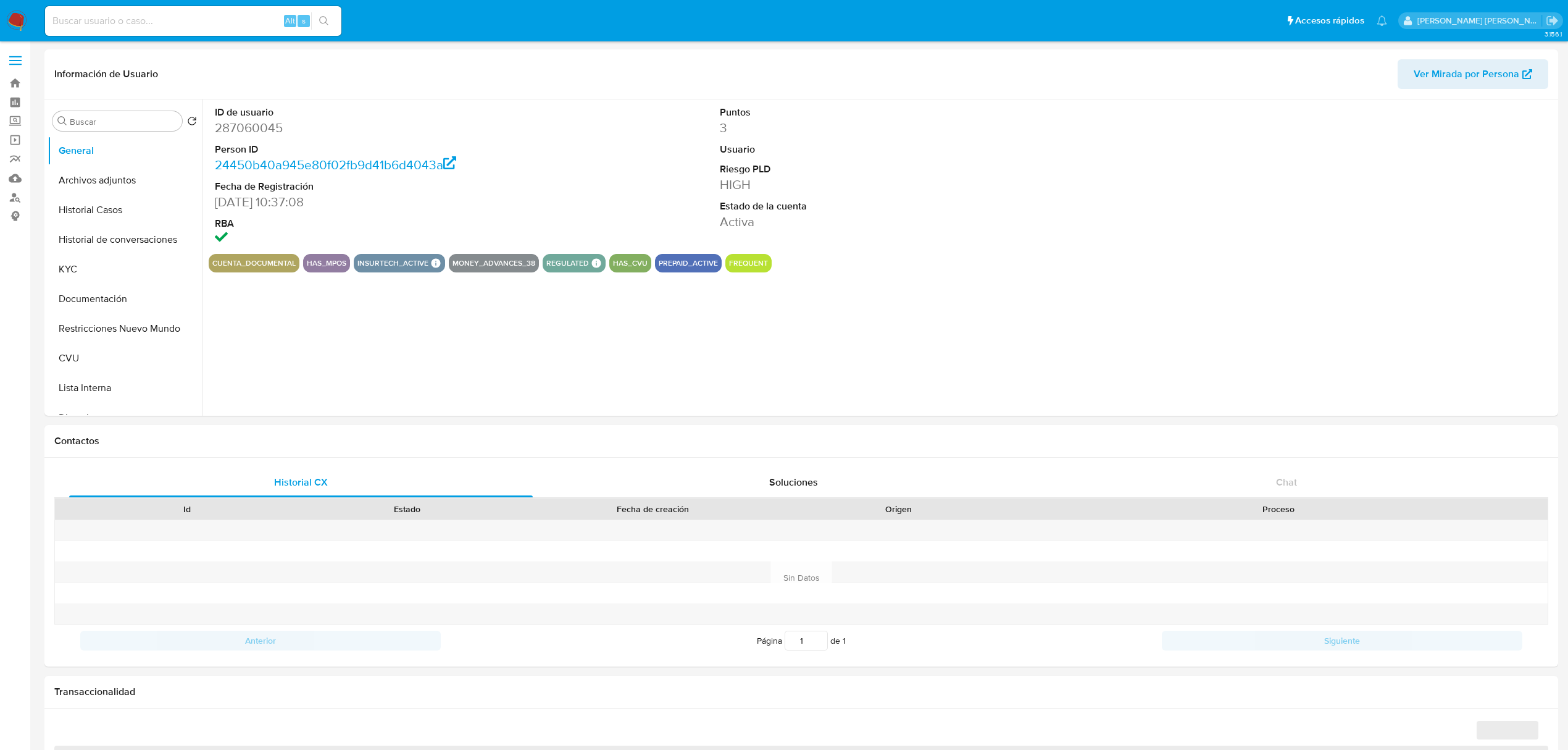
select select "10"
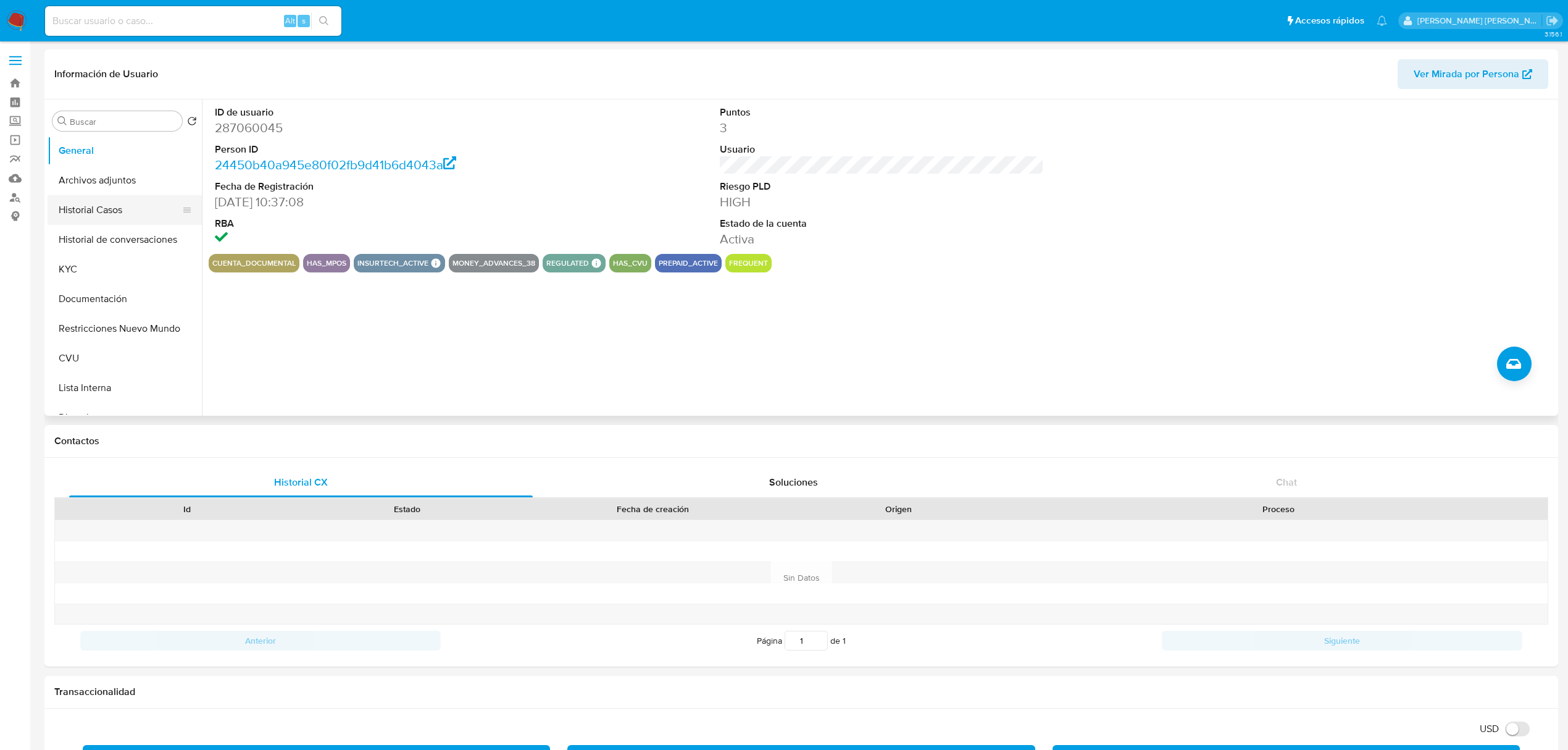
click at [104, 207] on button "Historial Casos" at bounding box center [120, 210] width 145 height 30
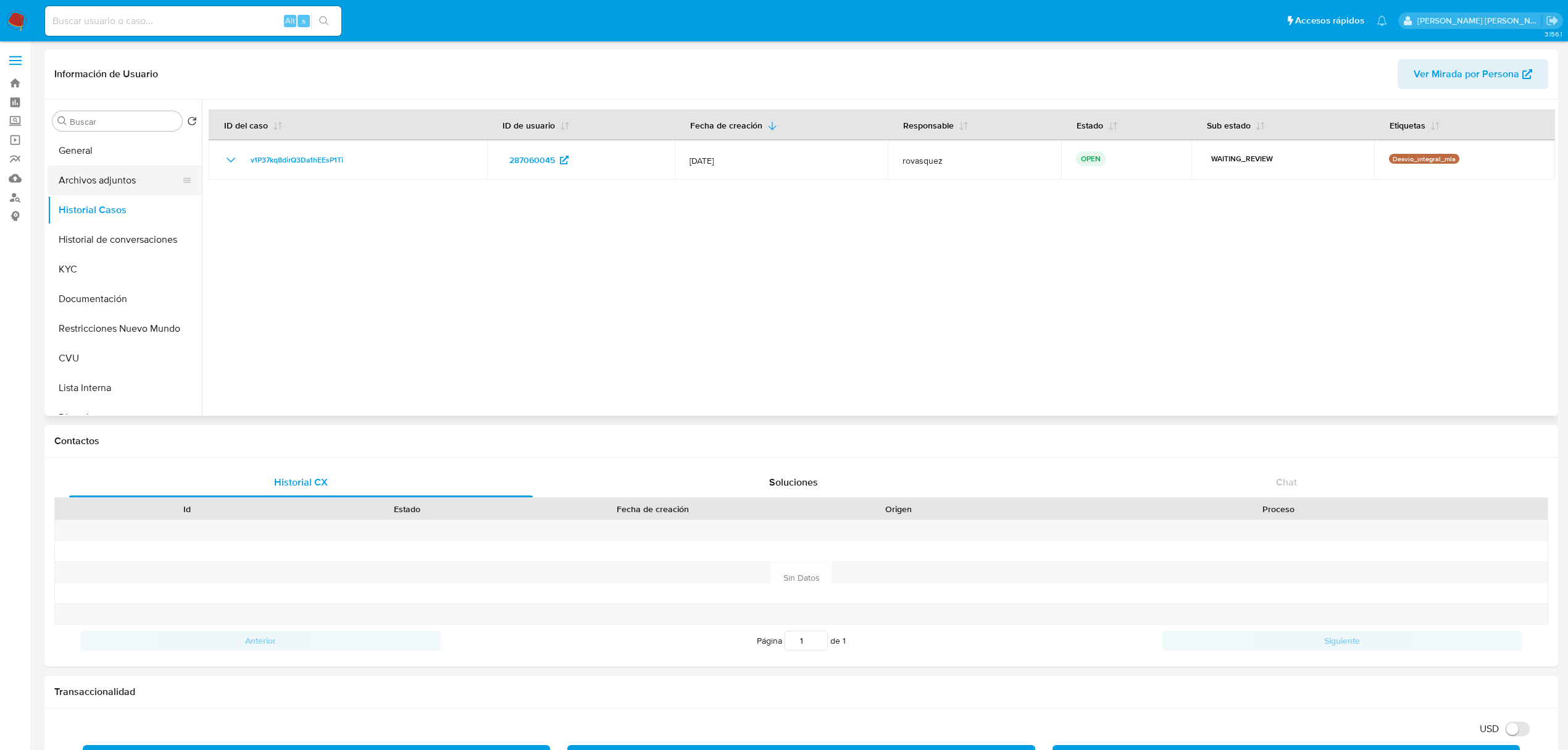
click at [131, 190] on button "Archivos adjuntos" at bounding box center [120, 181] width 145 height 30
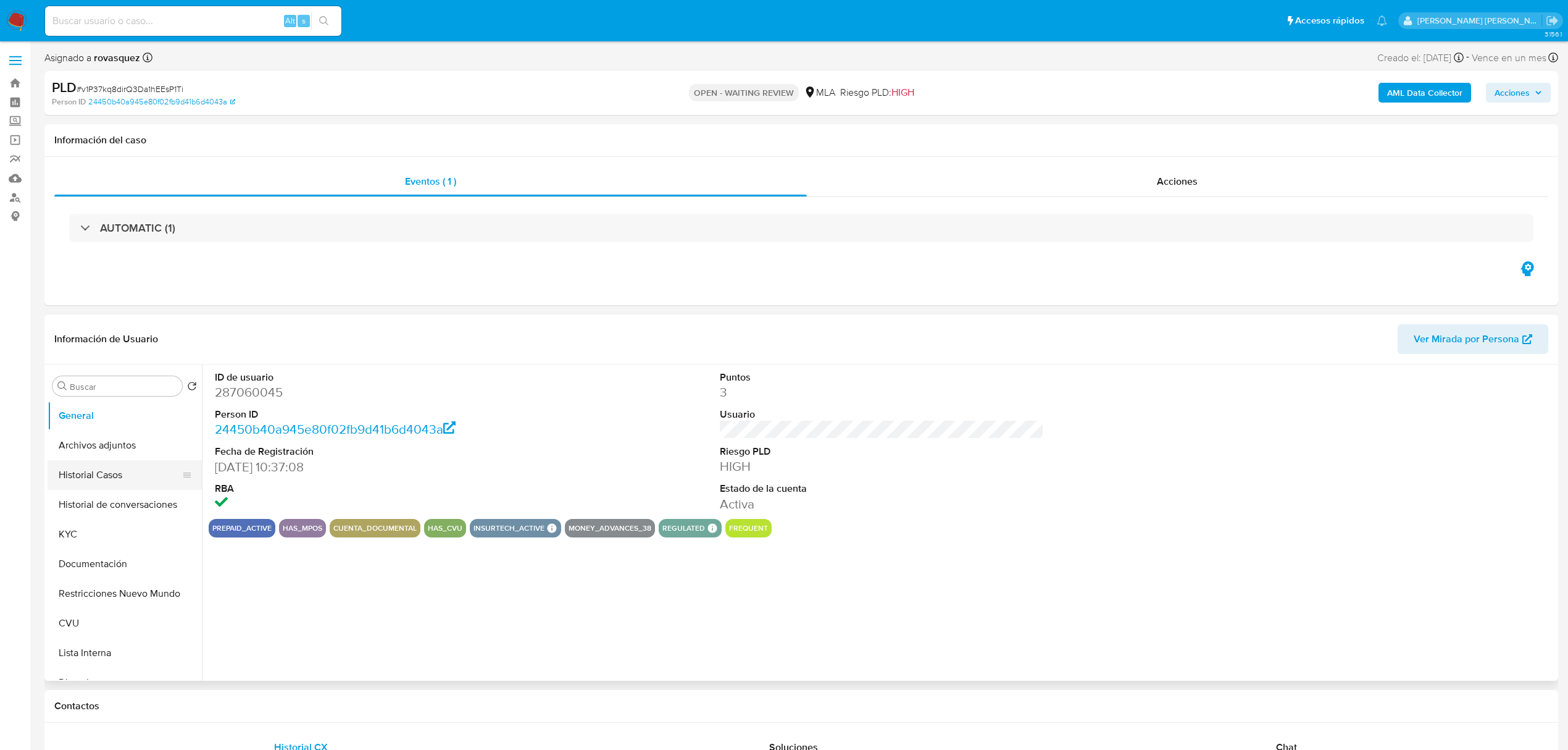
select select "10"
click at [99, 473] on button "Historial Casos" at bounding box center [120, 475] width 145 height 30
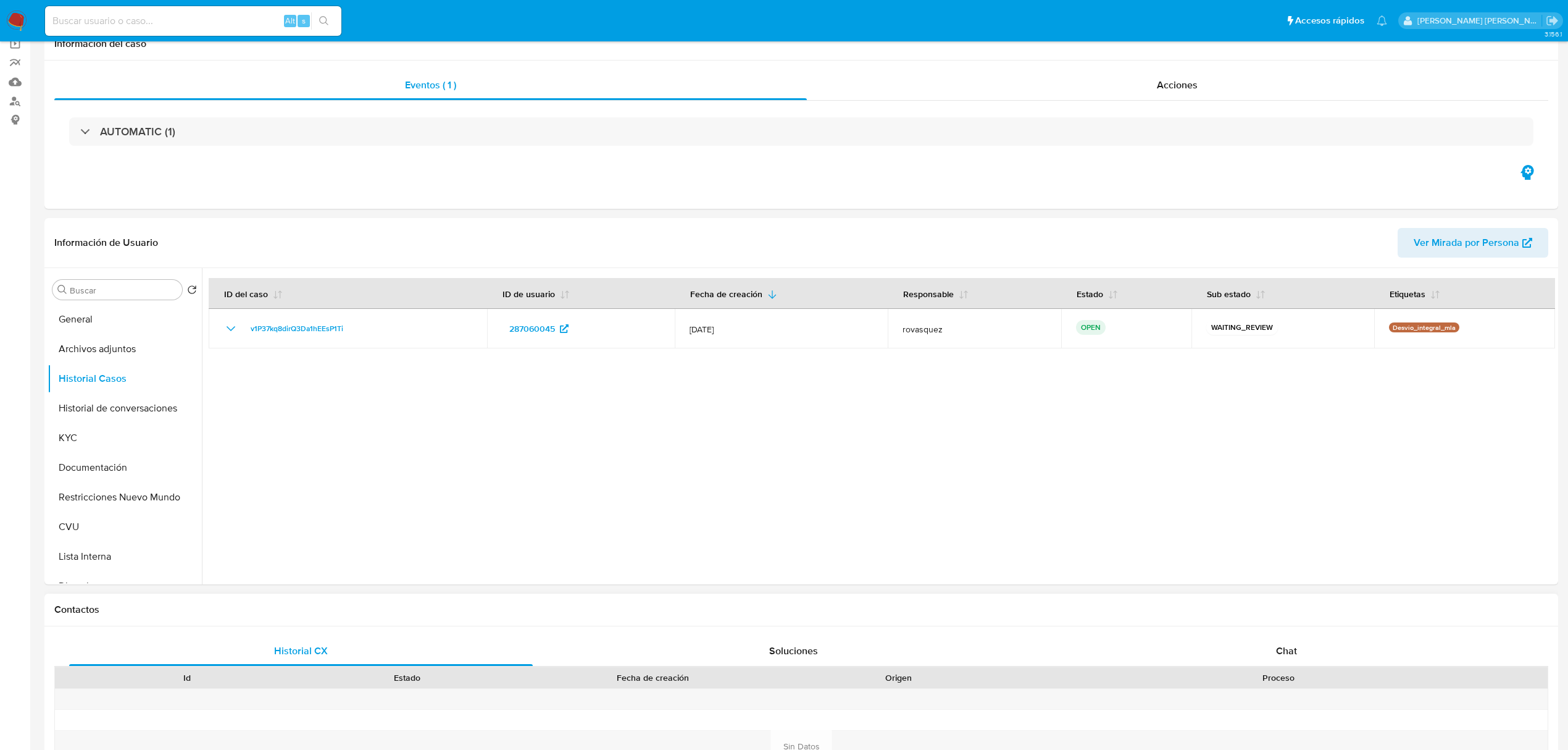
scroll to position [247, 0]
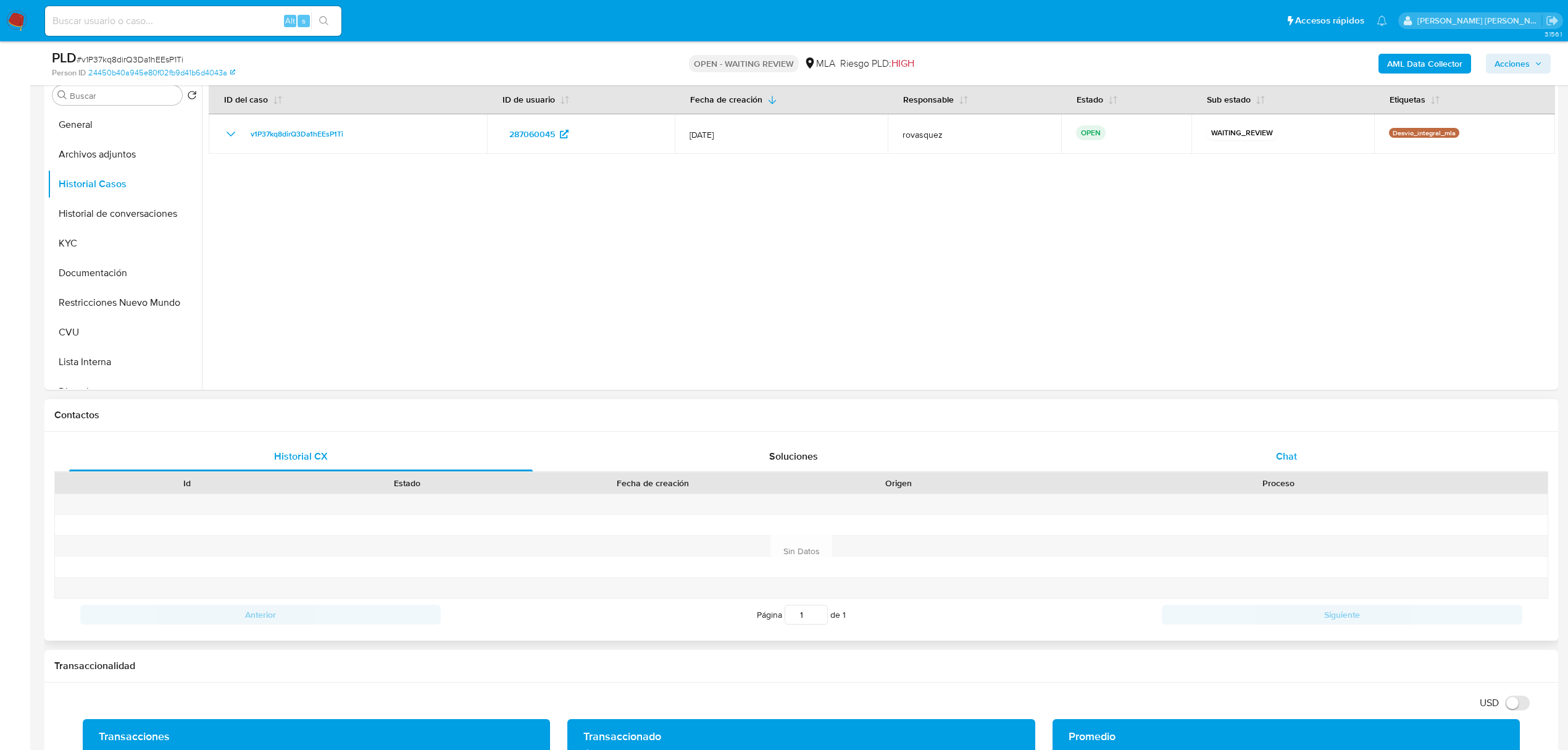
click at [1286, 463] on span "Chat" at bounding box center [1286, 456] width 21 height 14
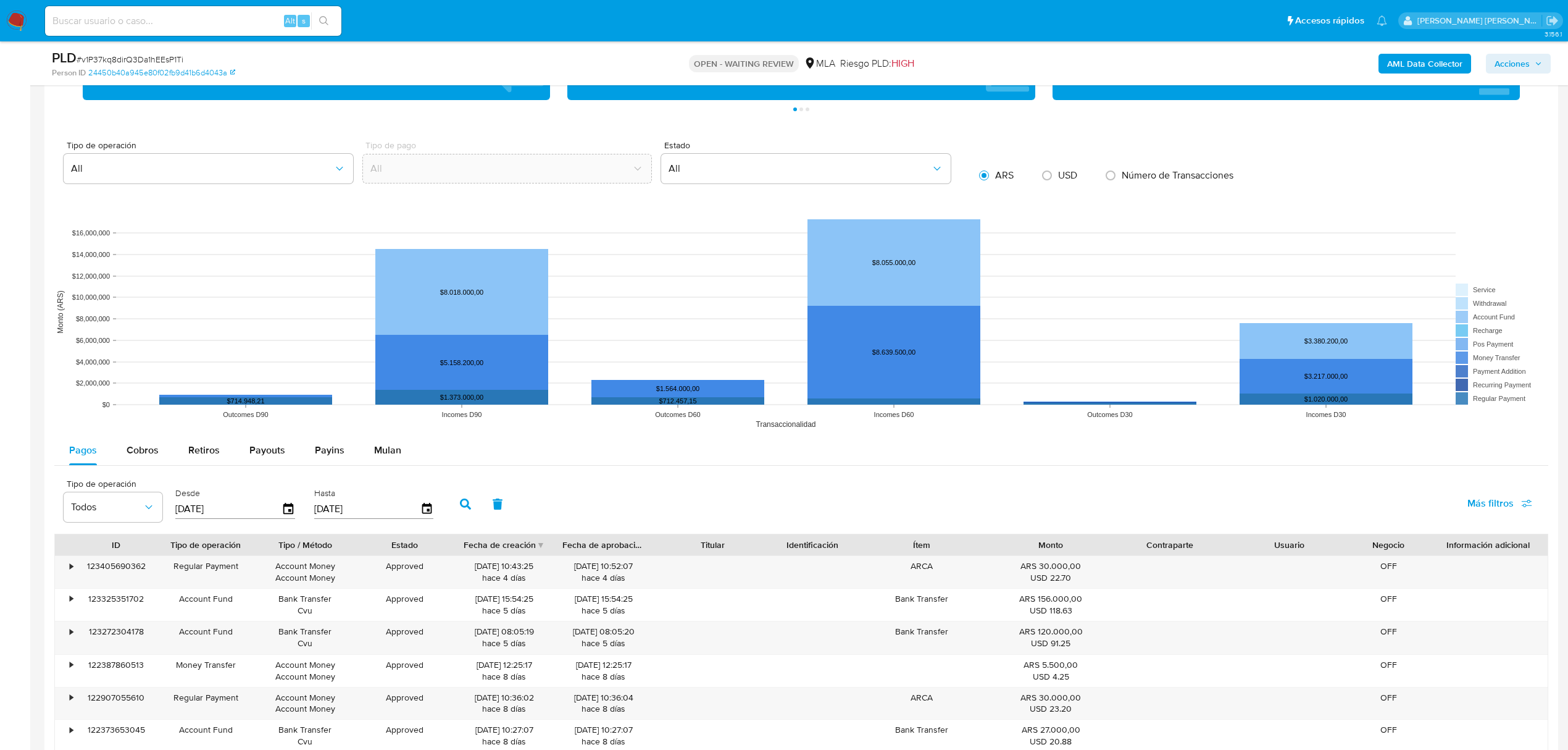
scroll to position [1399, 0]
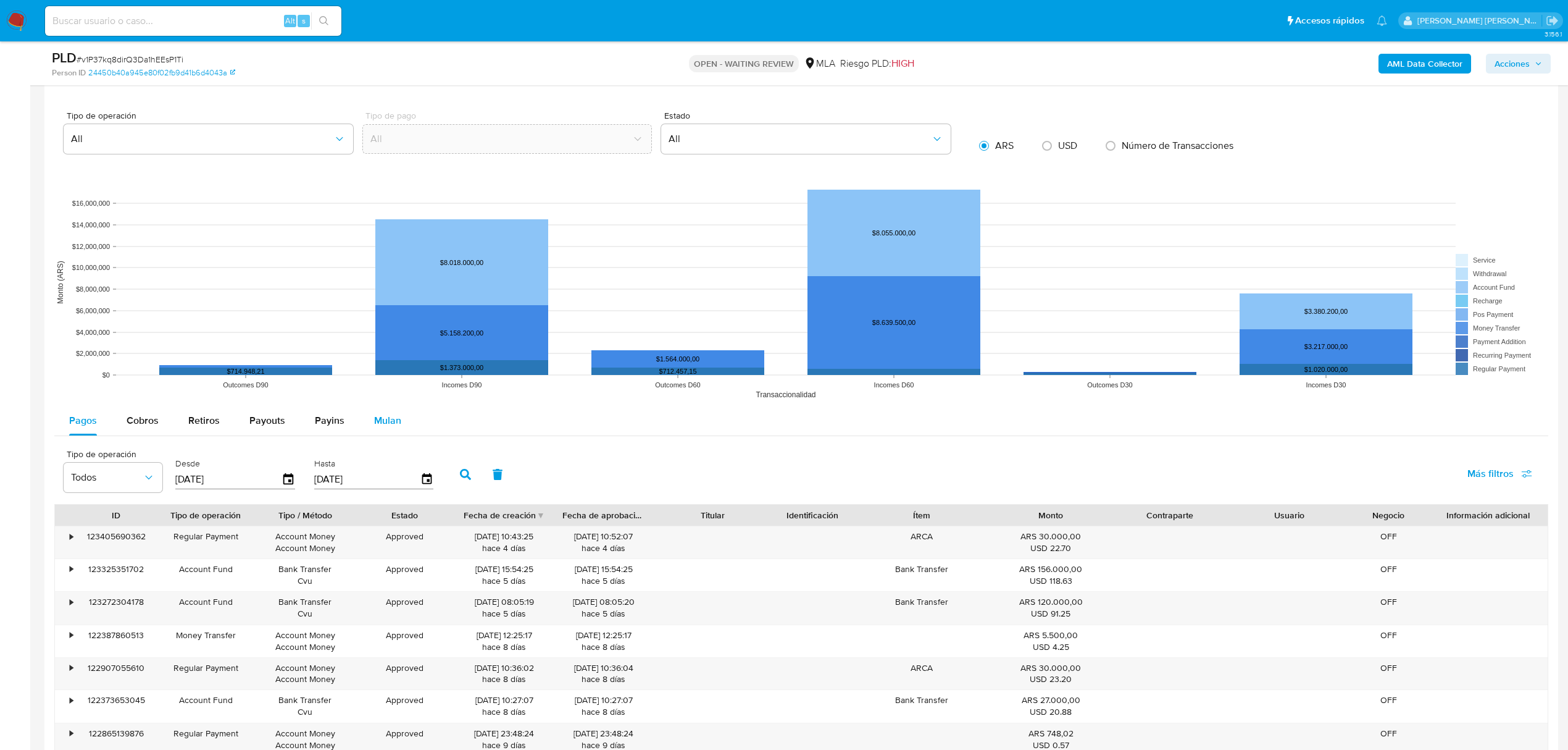
click at [381, 427] on span "Mulan" at bounding box center [388, 420] width 27 height 14
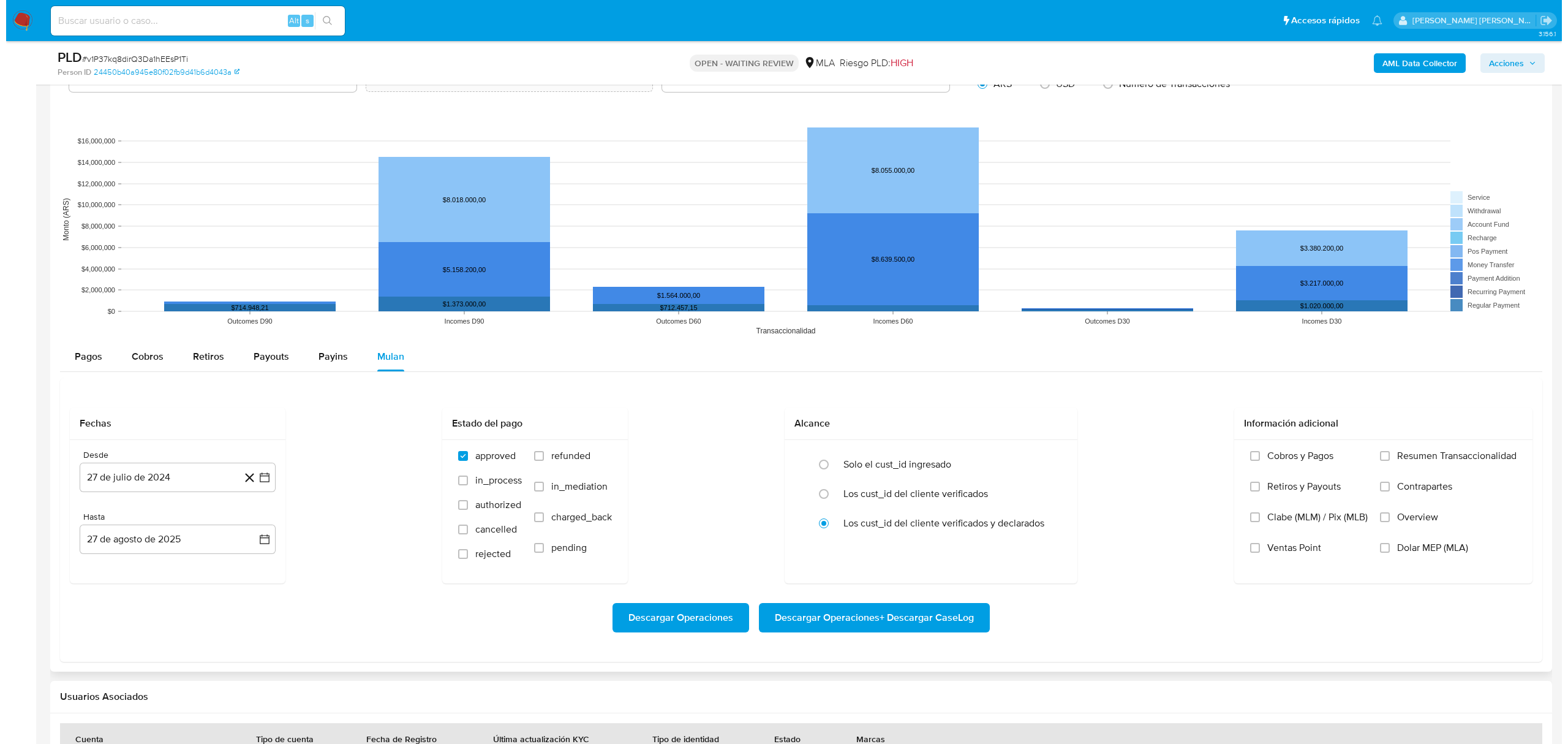
scroll to position [1552, 0]
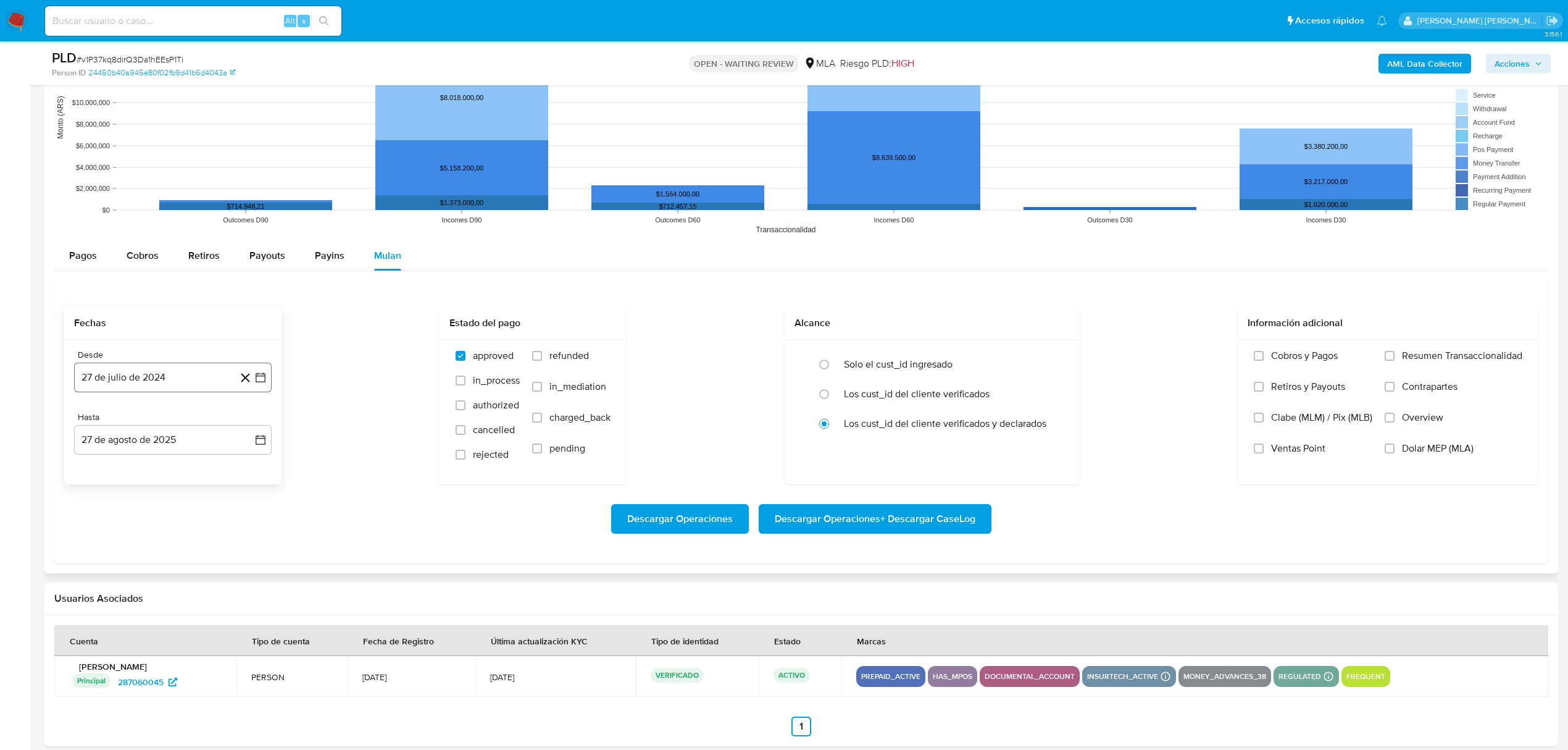
click at [258, 384] on icon "button" at bounding box center [261, 377] width 12 height 12
click at [249, 425] on icon "Mes siguiente" at bounding box center [249, 422] width 15 height 15
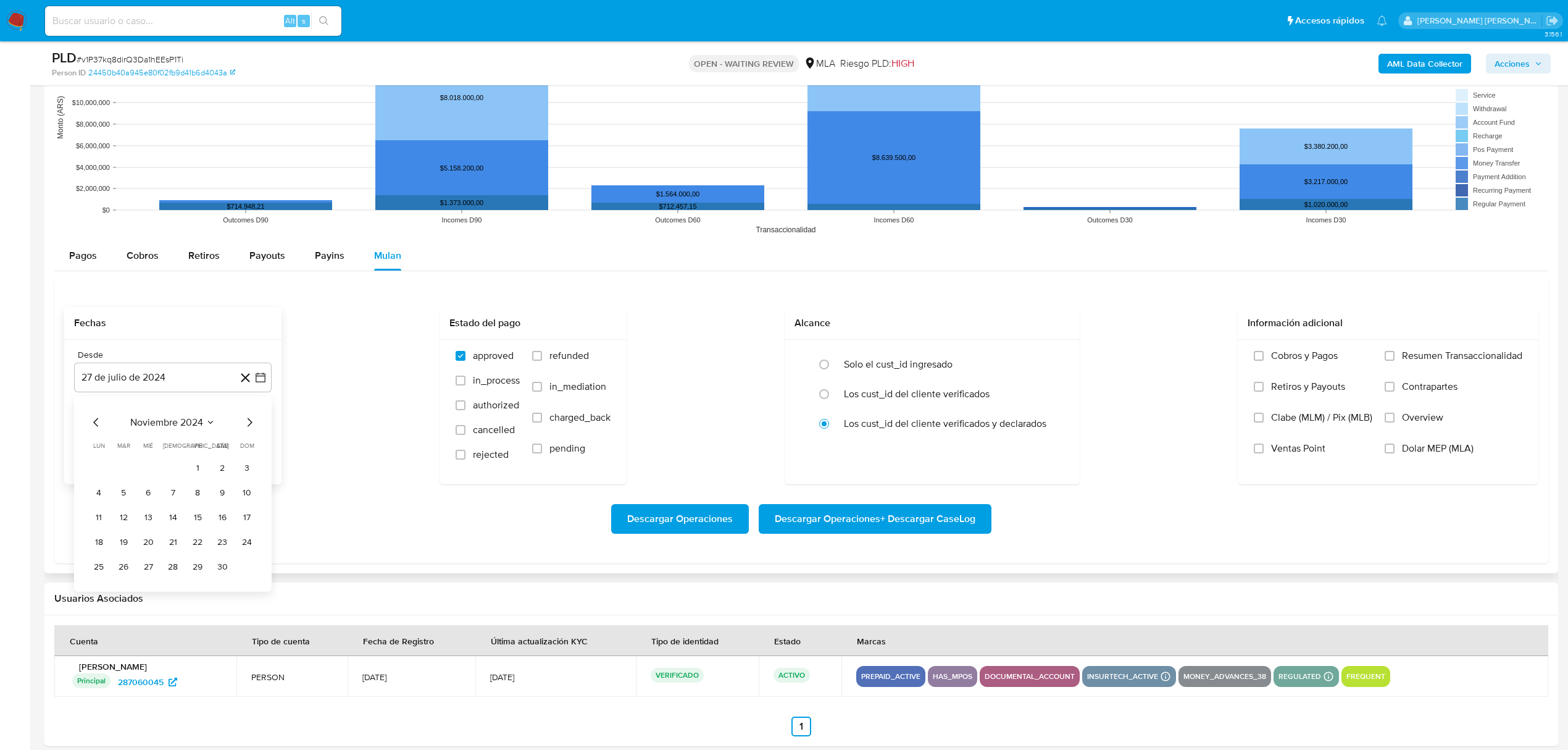
click at [249, 425] on icon "Mes siguiente" at bounding box center [249, 422] width 15 height 15
click at [225, 476] on button "1" at bounding box center [222, 468] width 20 height 20
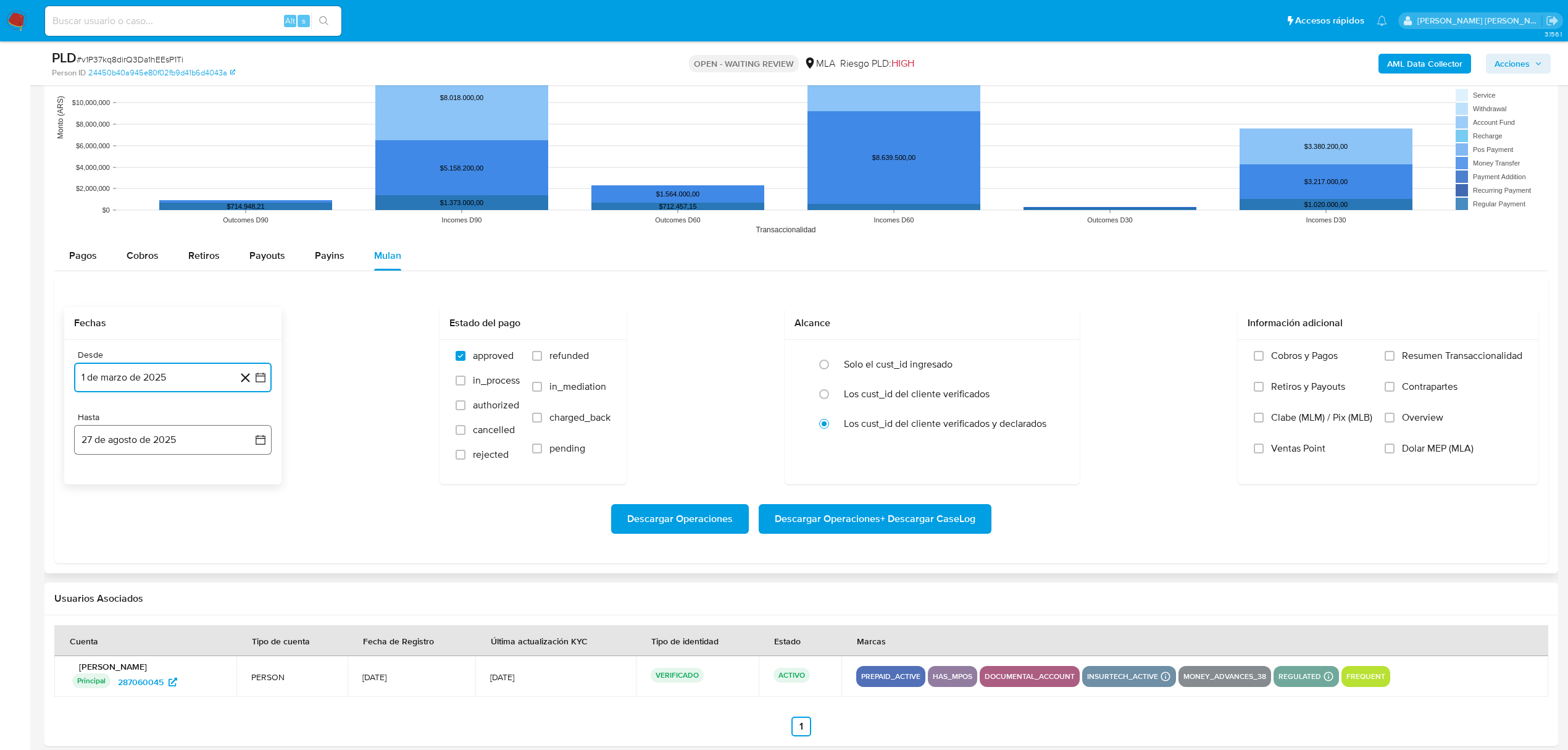
click at [194, 447] on button "27 de agosto de 2025" at bounding box center [172, 440] width 197 height 30
click at [97, 486] on icon "Mes anterior" at bounding box center [96, 485] width 15 height 15
click at [107, 652] on button "30" at bounding box center [99, 654] width 20 height 20
click at [1402, 453] on span "Dolar MEP (MLA)" at bounding box center [1437, 448] width 71 height 12
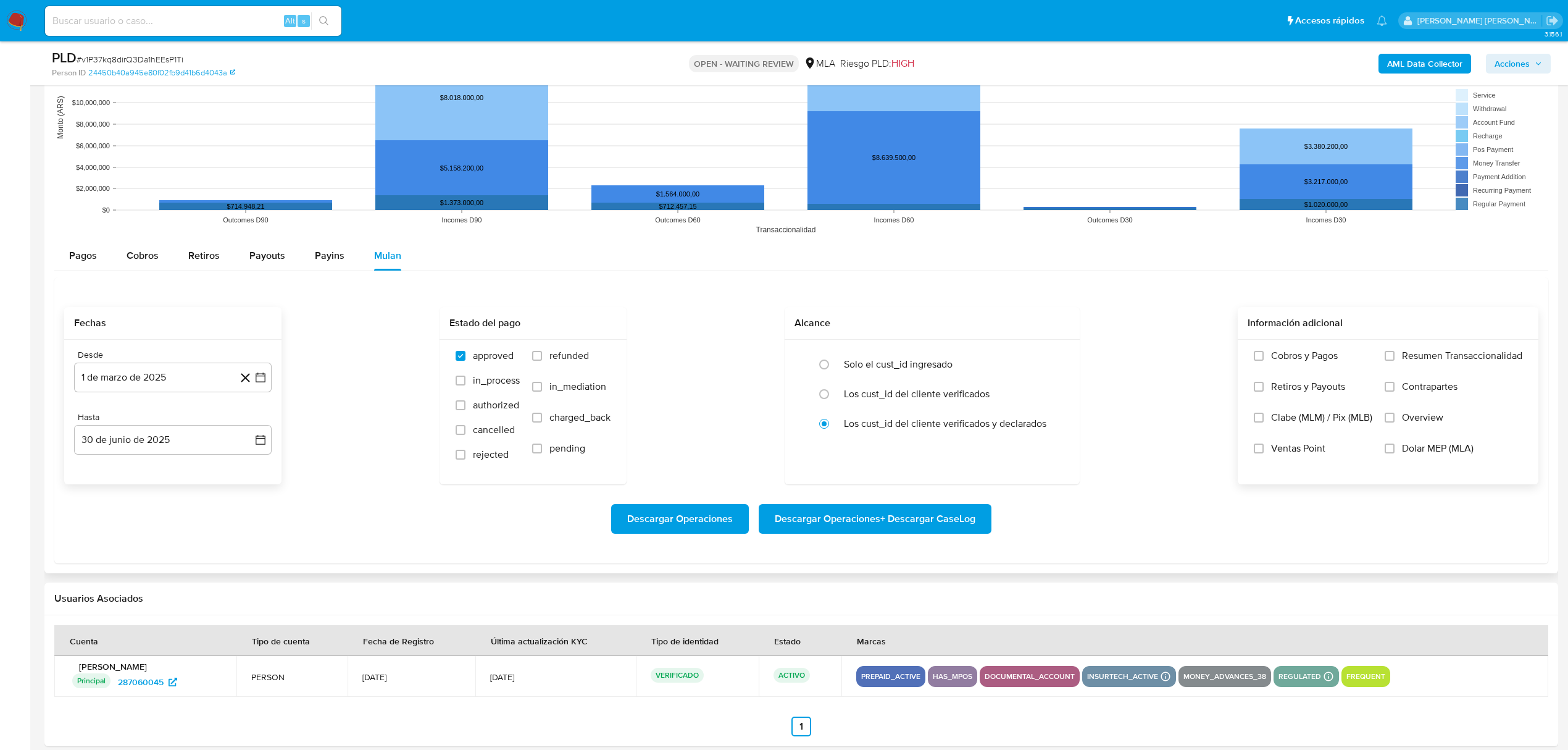
click at [1394, 453] on input "Dolar MEP (MLA)" at bounding box center [1389, 448] width 10 height 10
click at [861, 520] on span "Descargar Operaciones + Descargar CaseLog" at bounding box center [874, 519] width 200 height 27
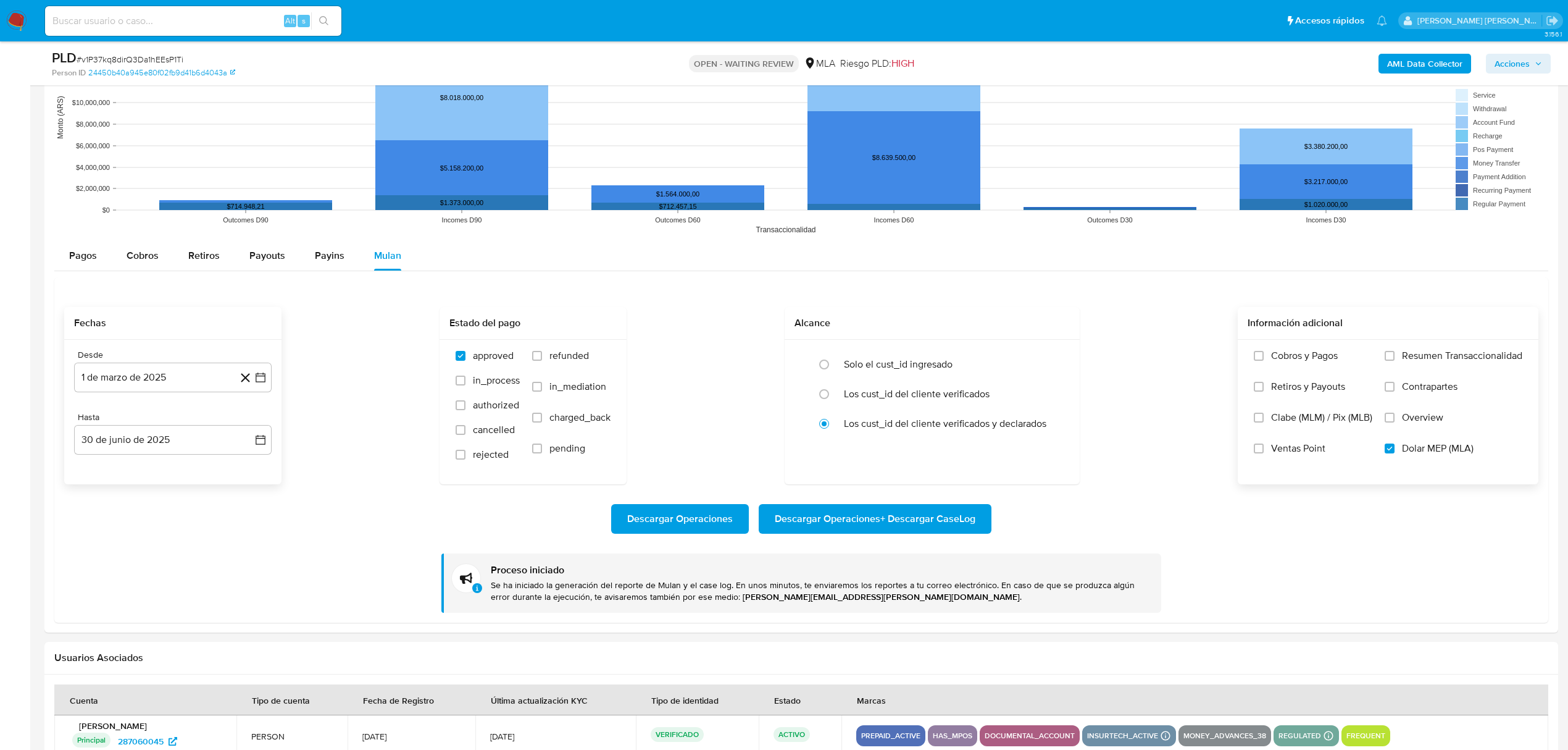
click at [1390, 67] on b "AML Data Collector" at bounding box center [1424, 64] width 75 height 20
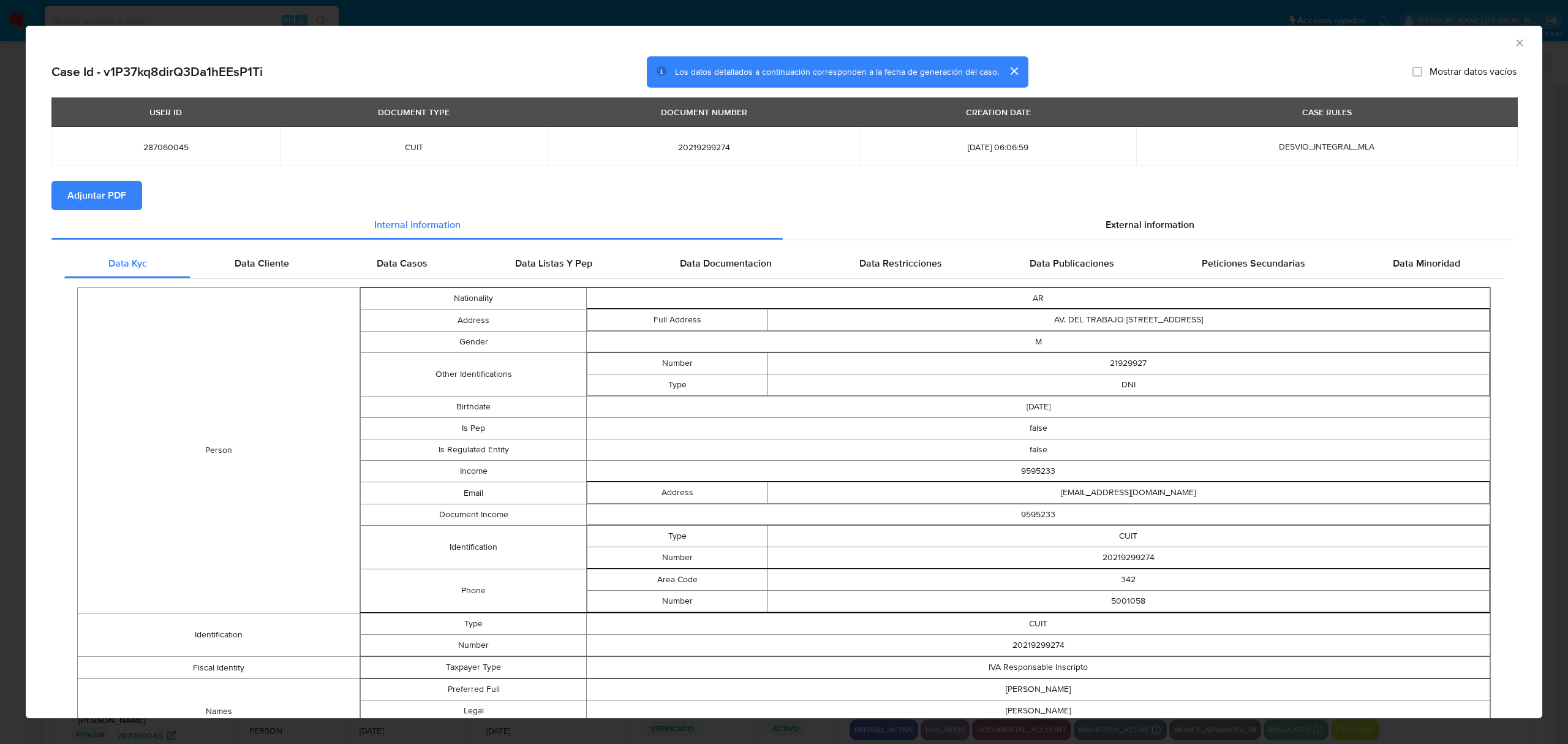
click at [113, 198] on span "Adjuntar PDF" at bounding box center [96, 195] width 58 height 27
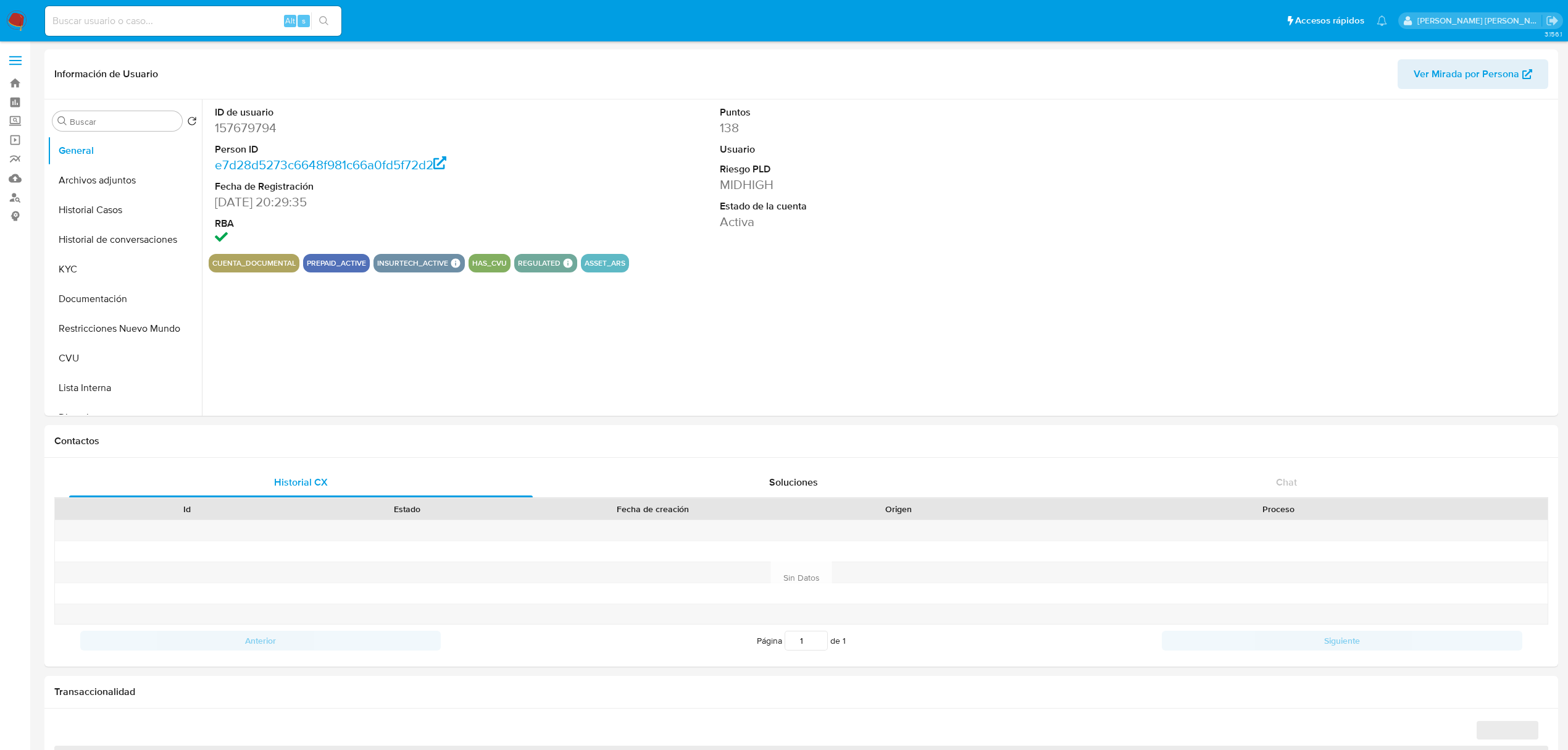
select select "10"
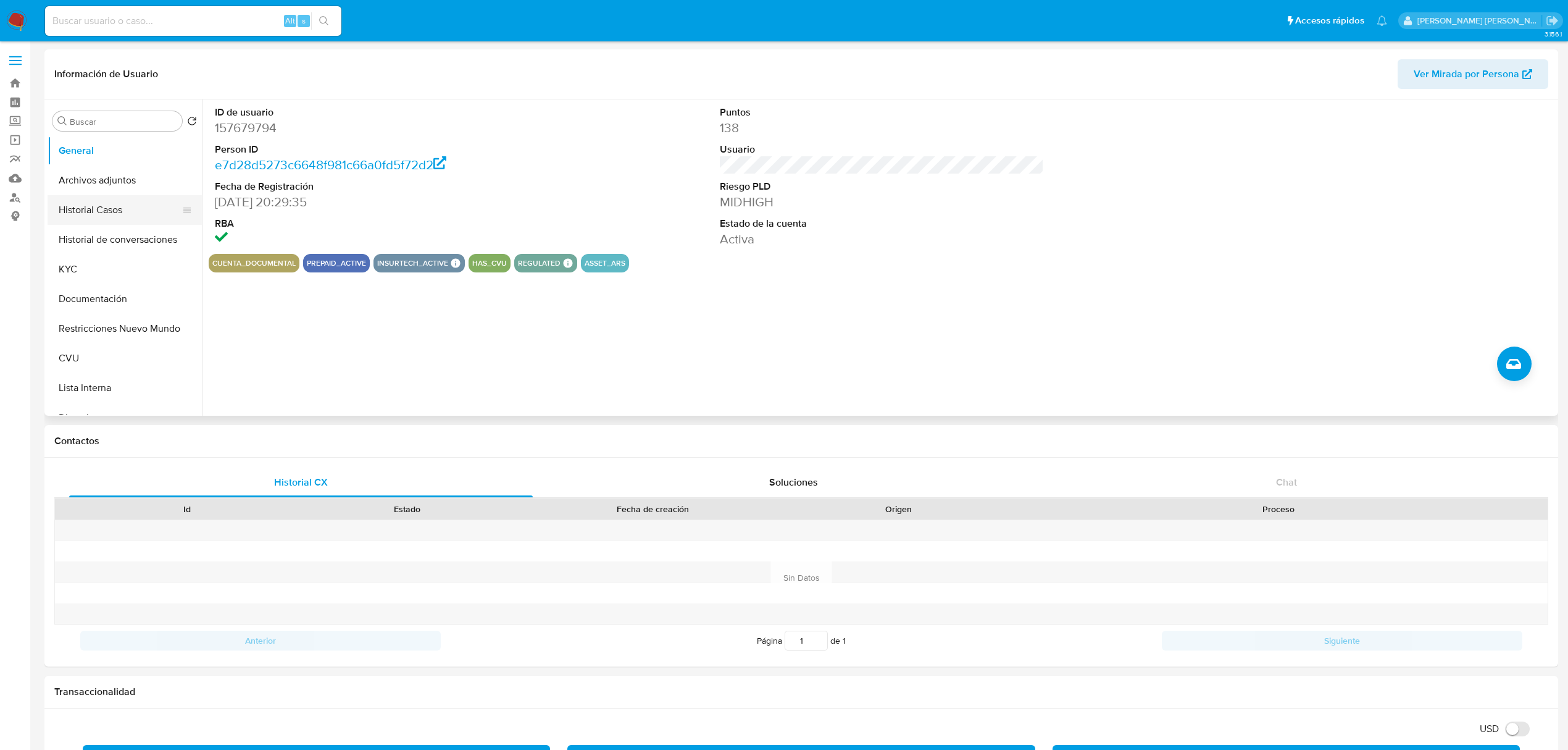
click at [126, 200] on button "Historial Casos" at bounding box center [120, 210] width 145 height 30
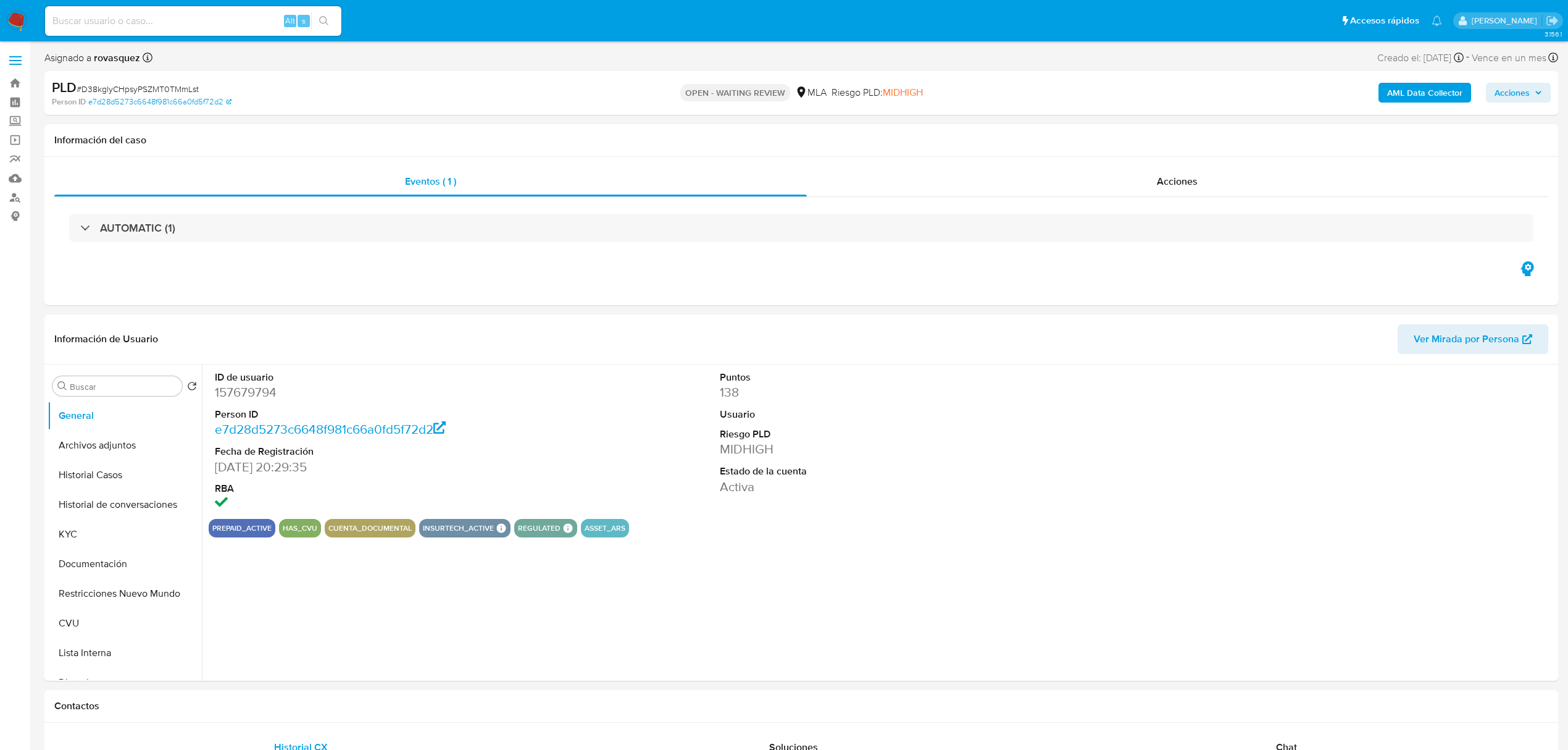
select select "10"
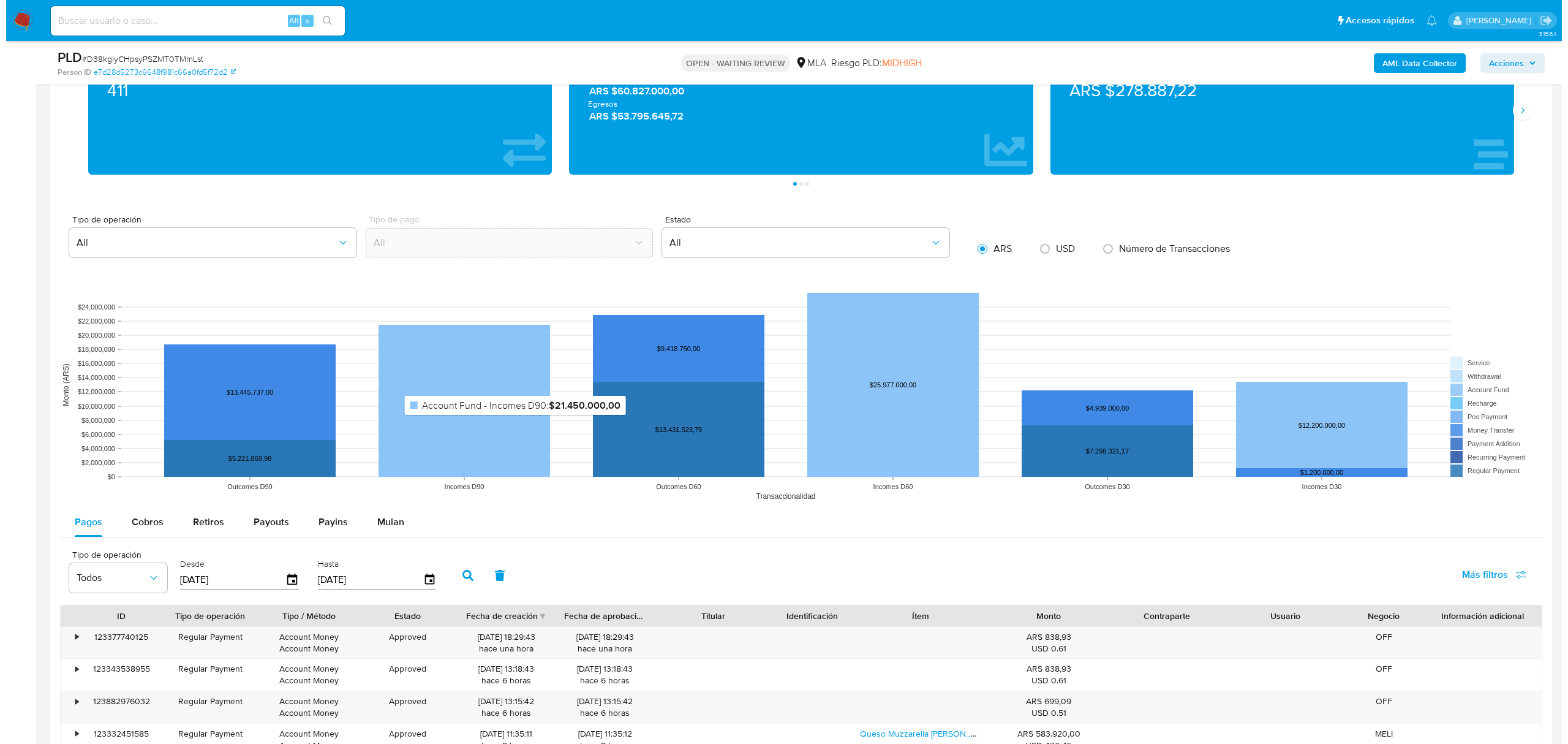
scroll to position [1143, 0]
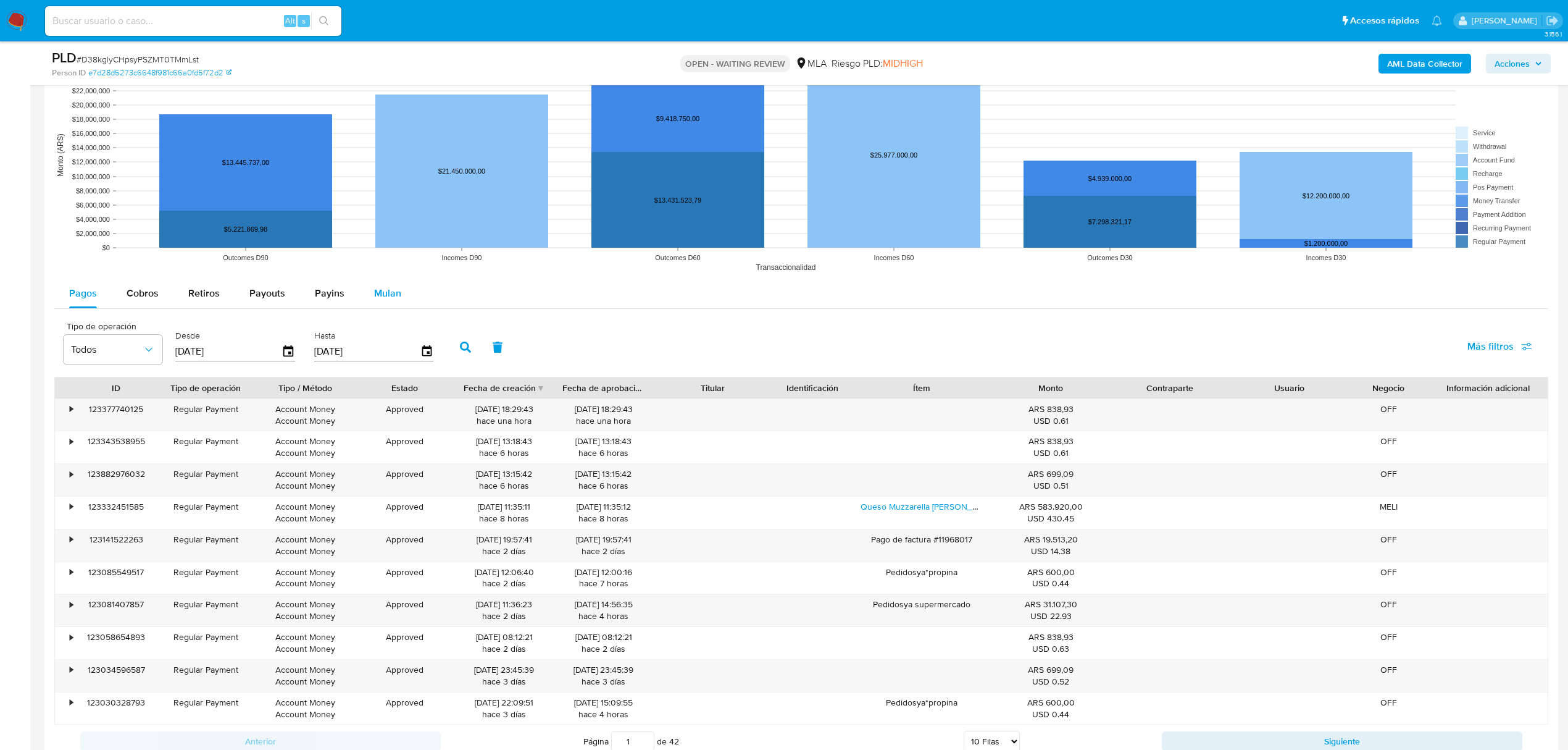
click at [377, 284] on div "Mulan" at bounding box center [388, 294] width 27 height 30
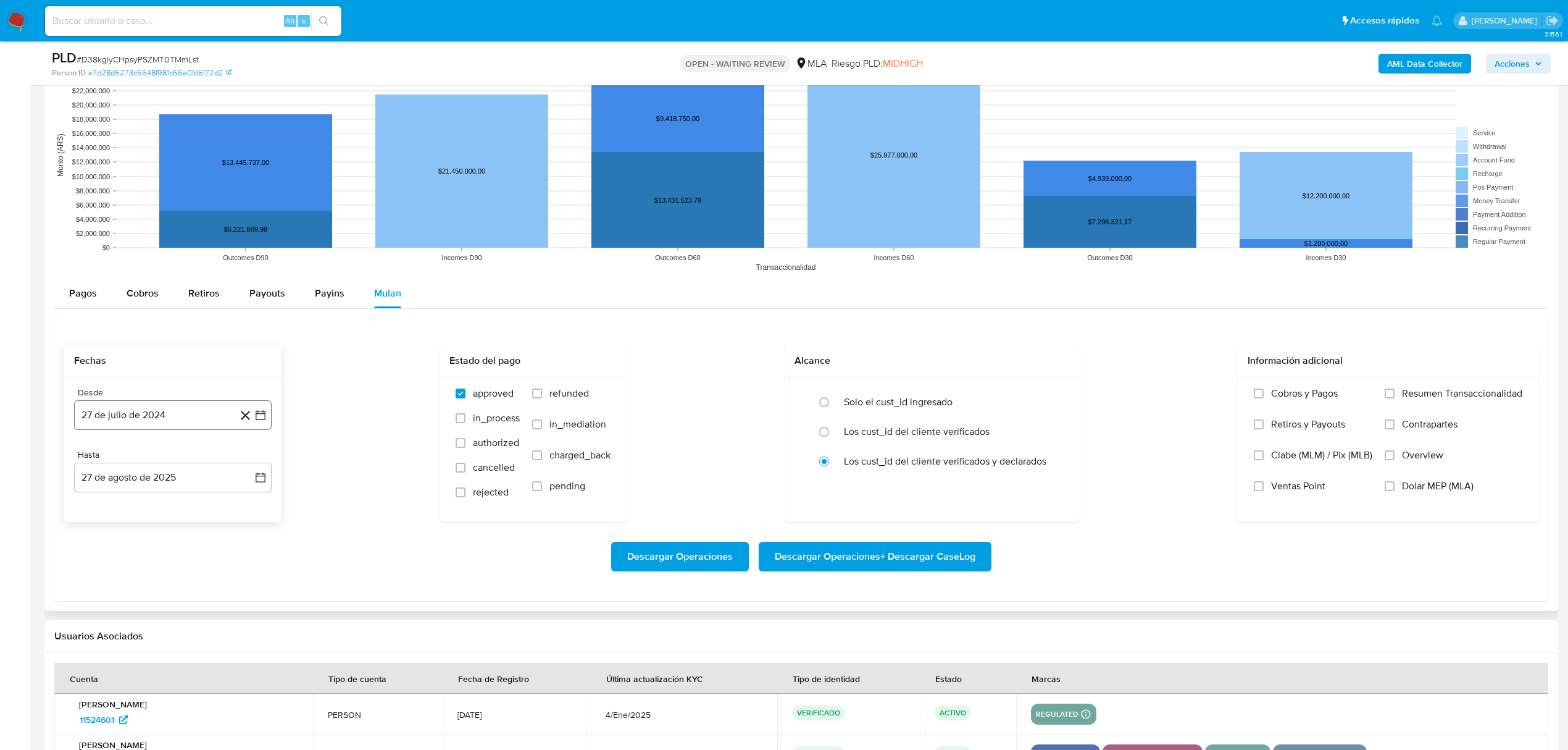
click at [262, 421] on icon "button" at bounding box center [261, 415] width 12 height 12
click at [250, 461] on icon "Mes siguiente" at bounding box center [250, 459] width 5 height 9
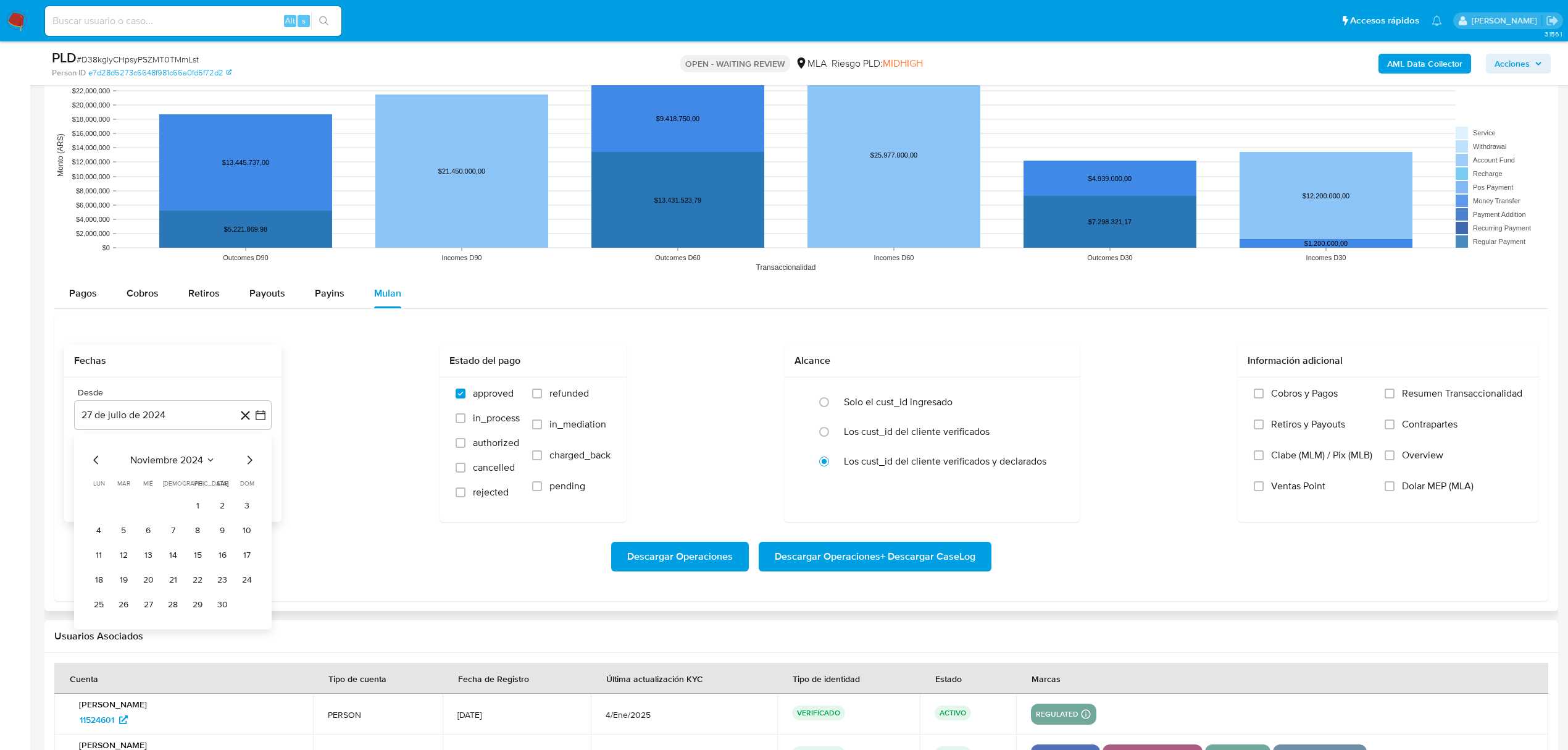
click at [250, 461] on icon "Mes siguiente" at bounding box center [250, 459] width 5 height 9
click at [249, 467] on icon "Mes siguiente" at bounding box center [249, 459] width 15 height 15
click at [218, 505] on button "1" at bounding box center [222, 505] width 20 height 20
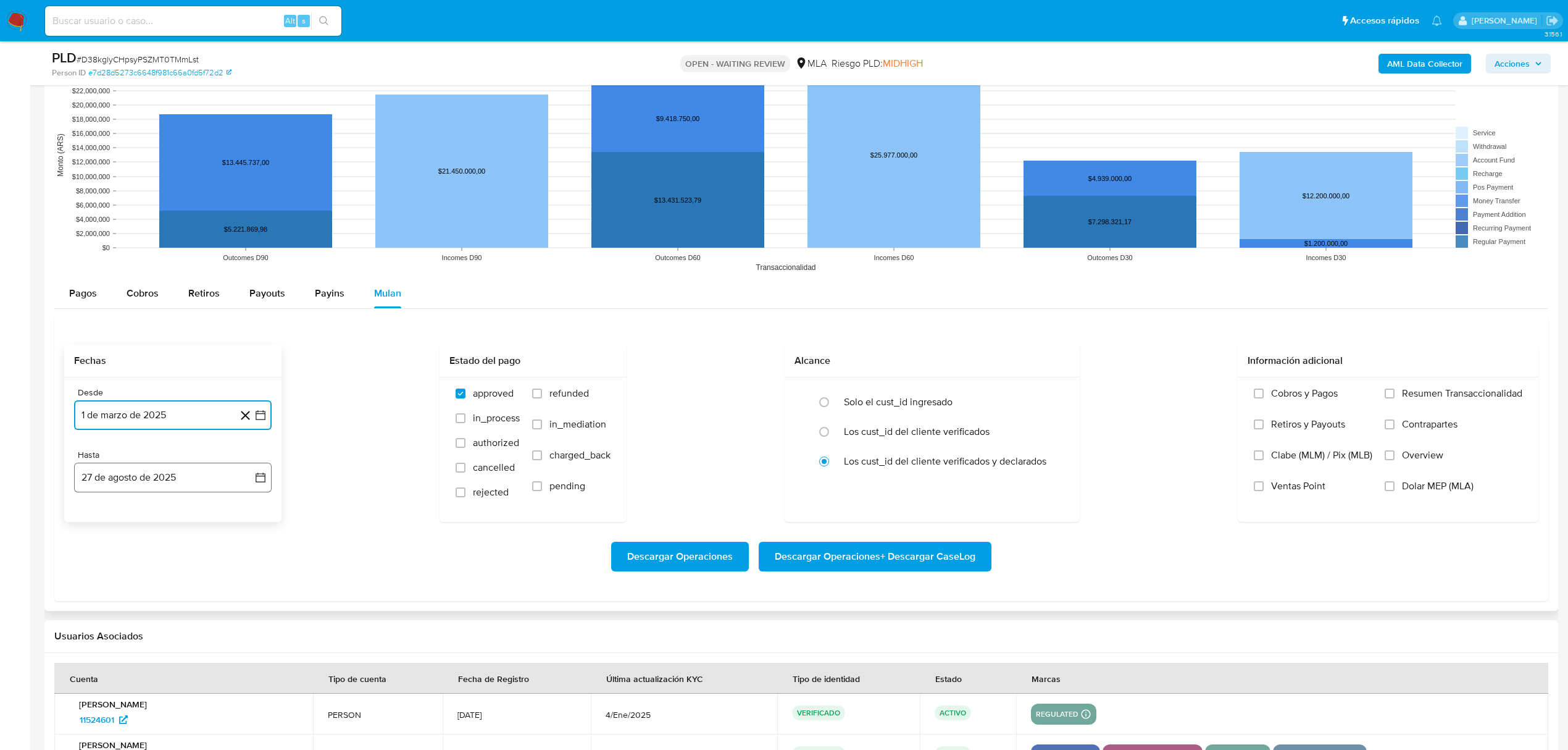
click at [228, 485] on button "27 de agosto de 2025" at bounding box center [172, 477] width 197 height 30
click at [96, 526] on icon "Mes anterior" at bounding box center [96, 522] width 5 height 9
click at [171, 675] on button "31" at bounding box center [173, 666] width 20 height 20
click at [1416, 490] on span "Dolar MEP (MLA)" at bounding box center [1437, 486] width 71 height 12
click at [1394, 490] on input "Dolar MEP (MLA)" at bounding box center [1389, 486] width 10 height 10
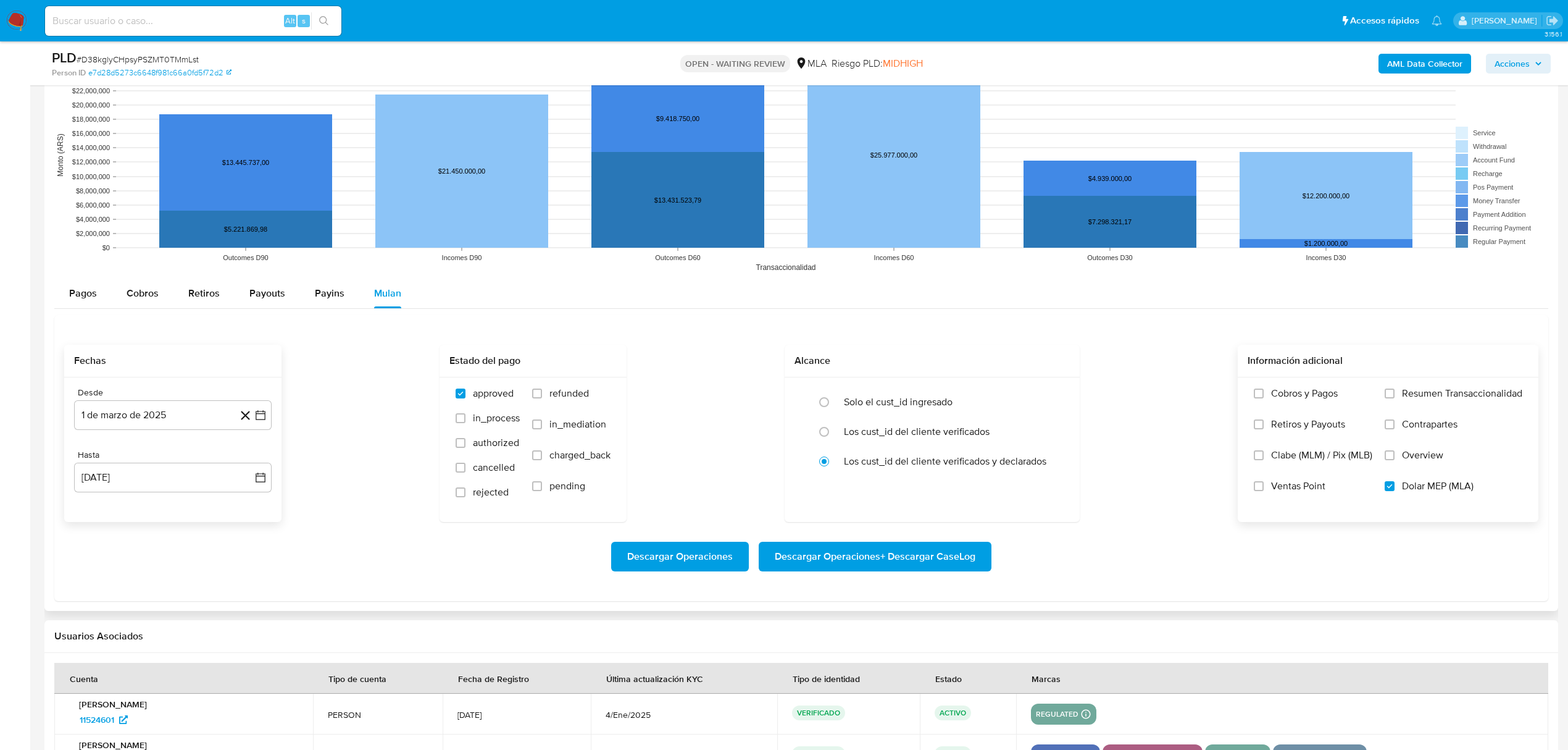
click at [868, 564] on span "Descargar Operaciones + Descargar CaseLog" at bounding box center [874, 556] width 200 height 27
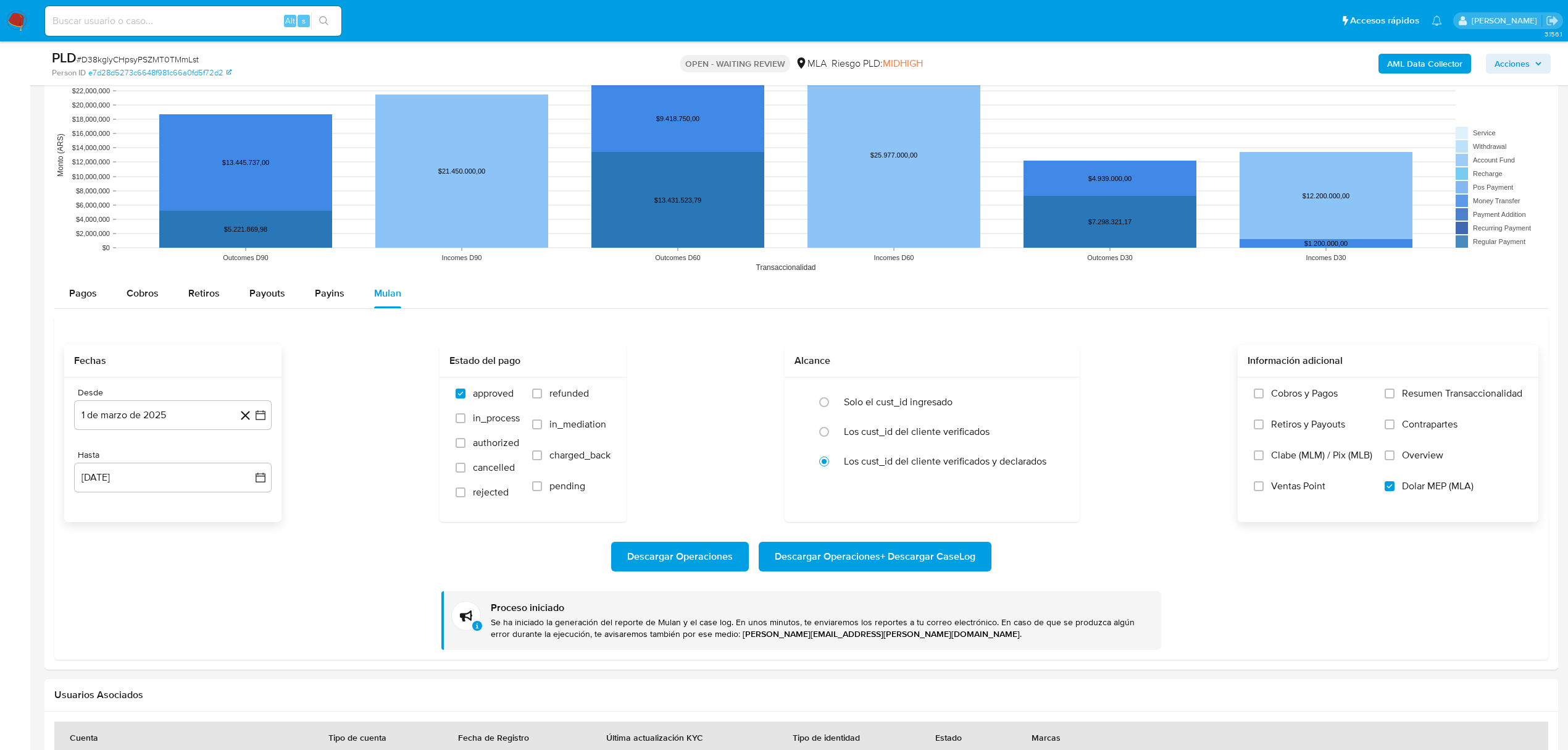
click at [1418, 59] on b "AML Data Collector" at bounding box center [1424, 64] width 75 height 20
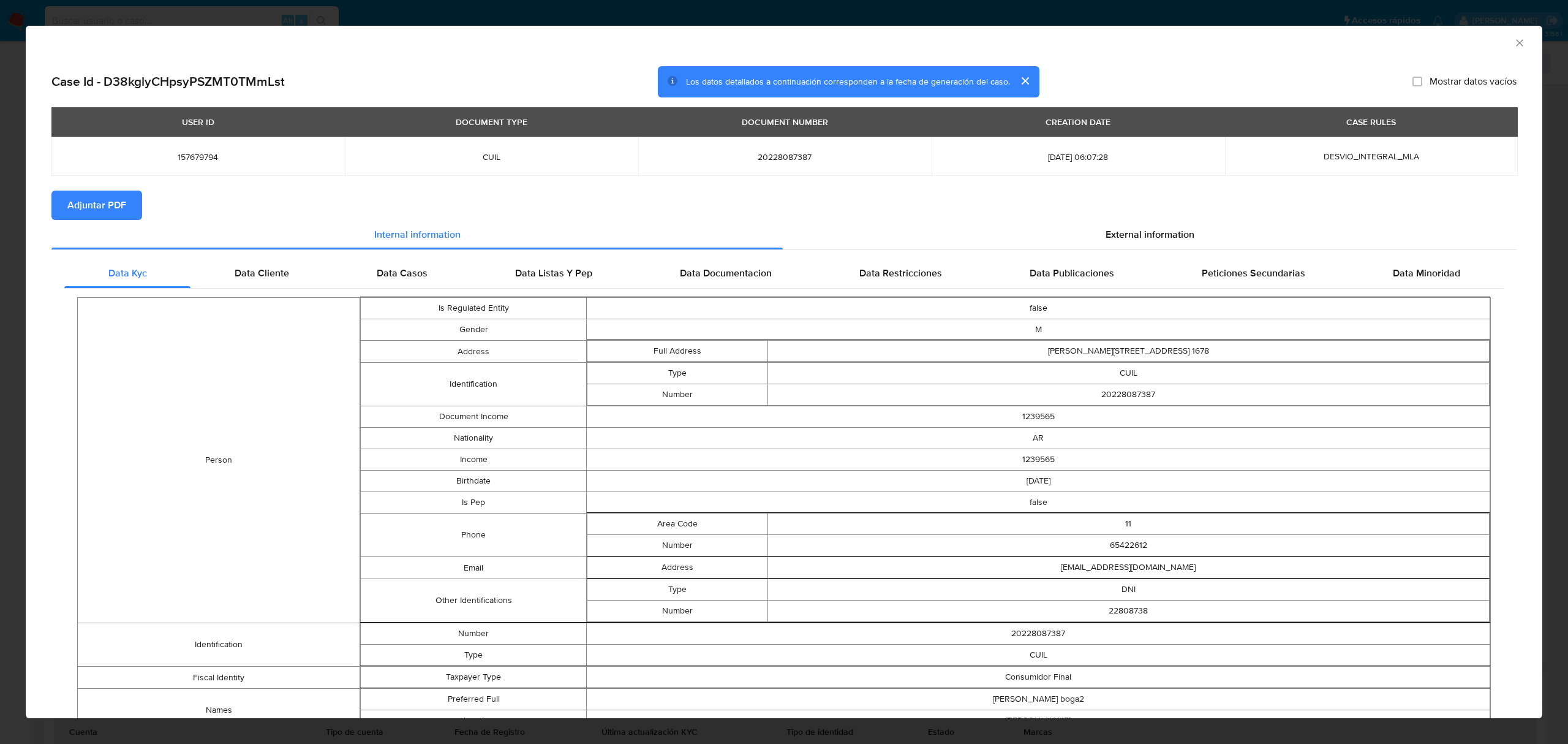
click at [100, 214] on span "Adjuntar PDF" at bounding box center [96, 205] width 58 height 27
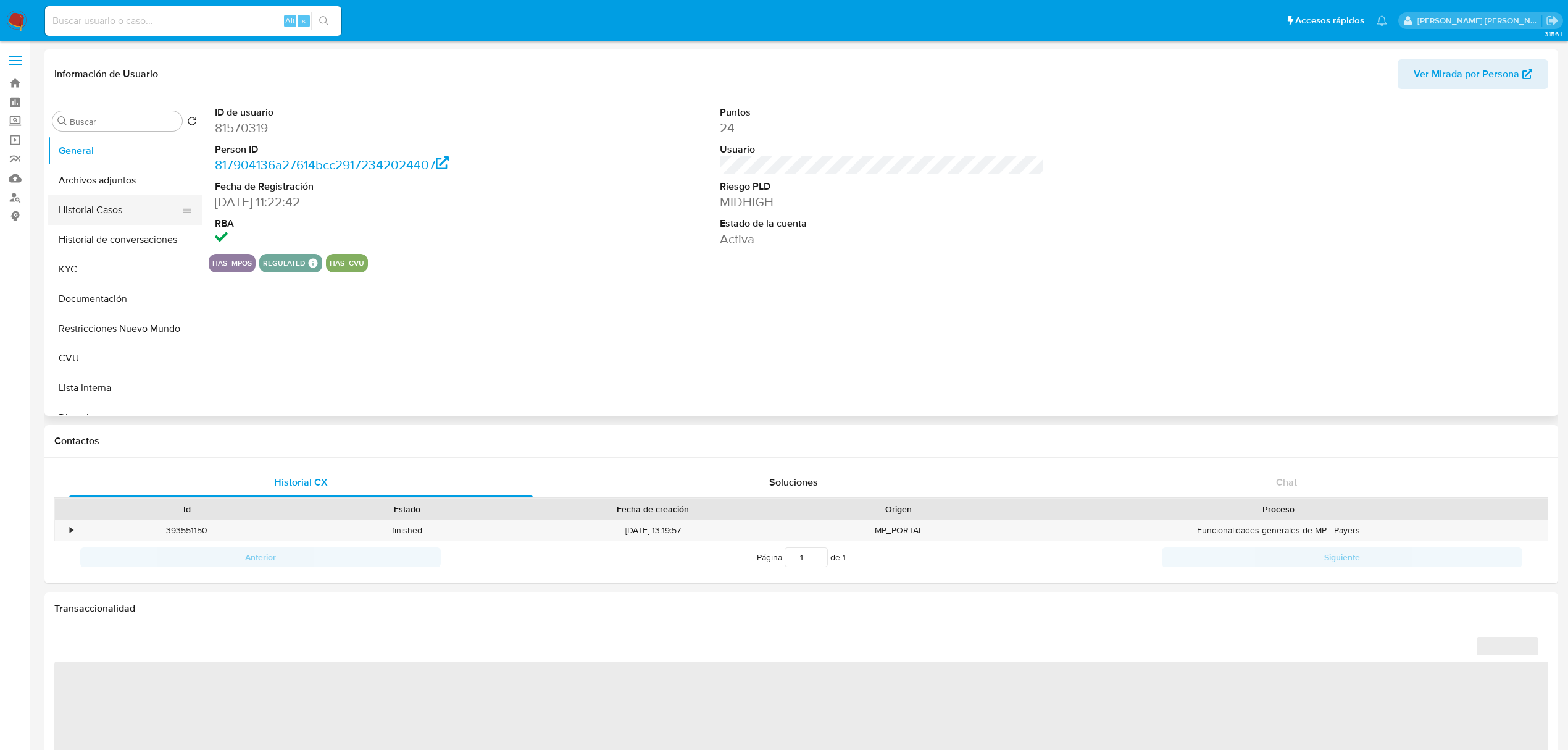
select select "10"
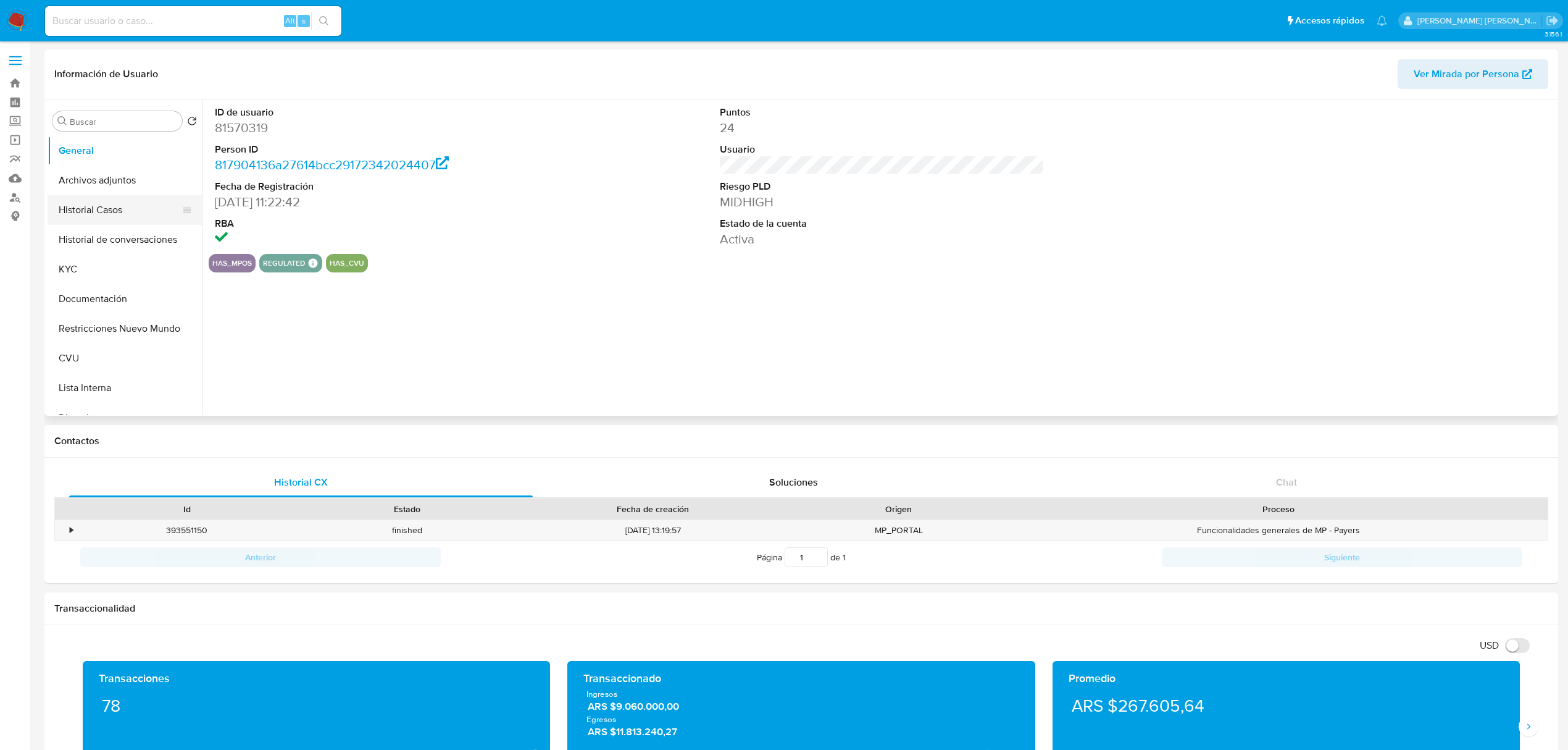
click at [127, 213] on button "Historial Casos" at bounding box center [120, 210] width 145 height 30
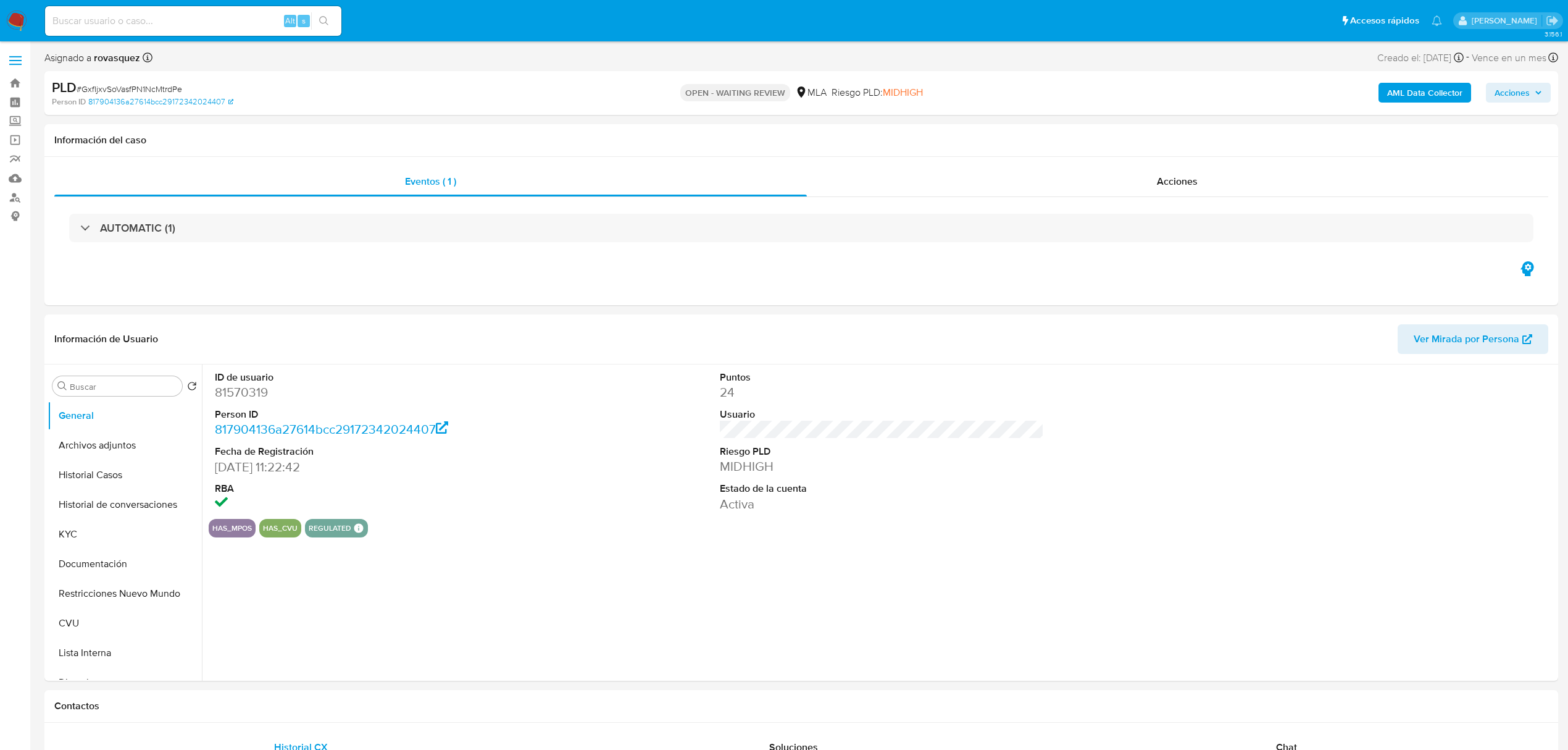
select select "10"
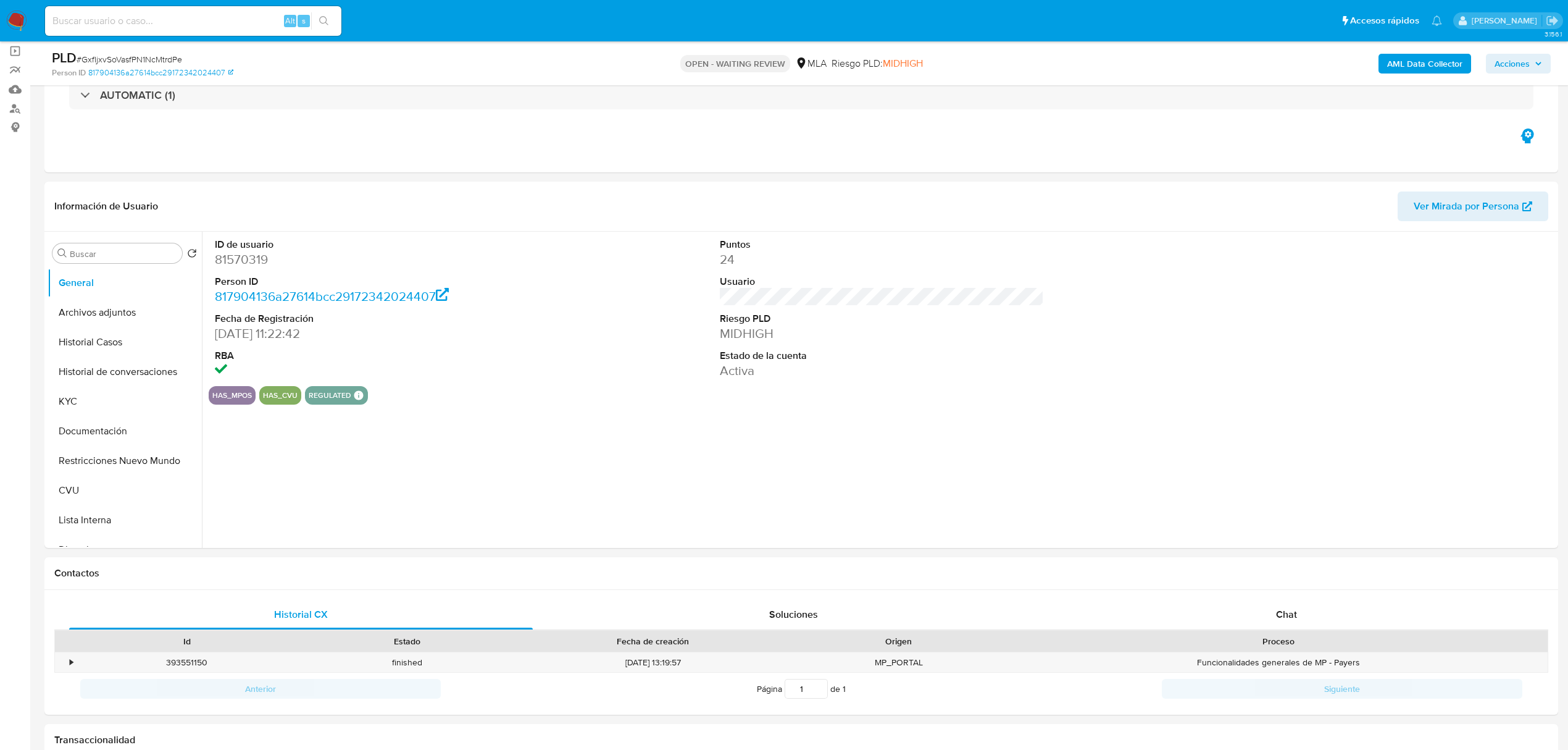
scroll to position [247, 0]
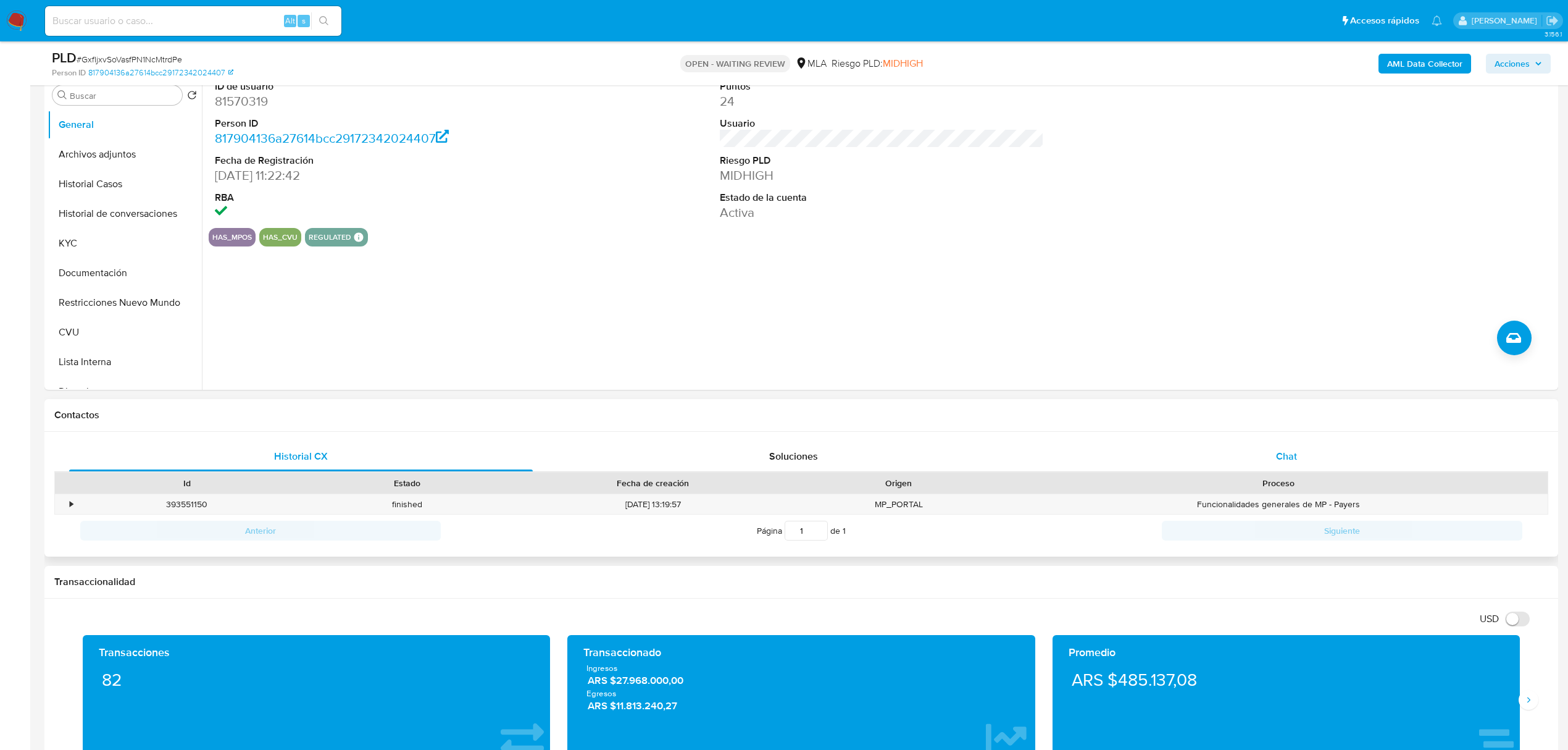
click at [1292, 461] on span "Chat" at bounding box center [1286, 456] width 21 height 14
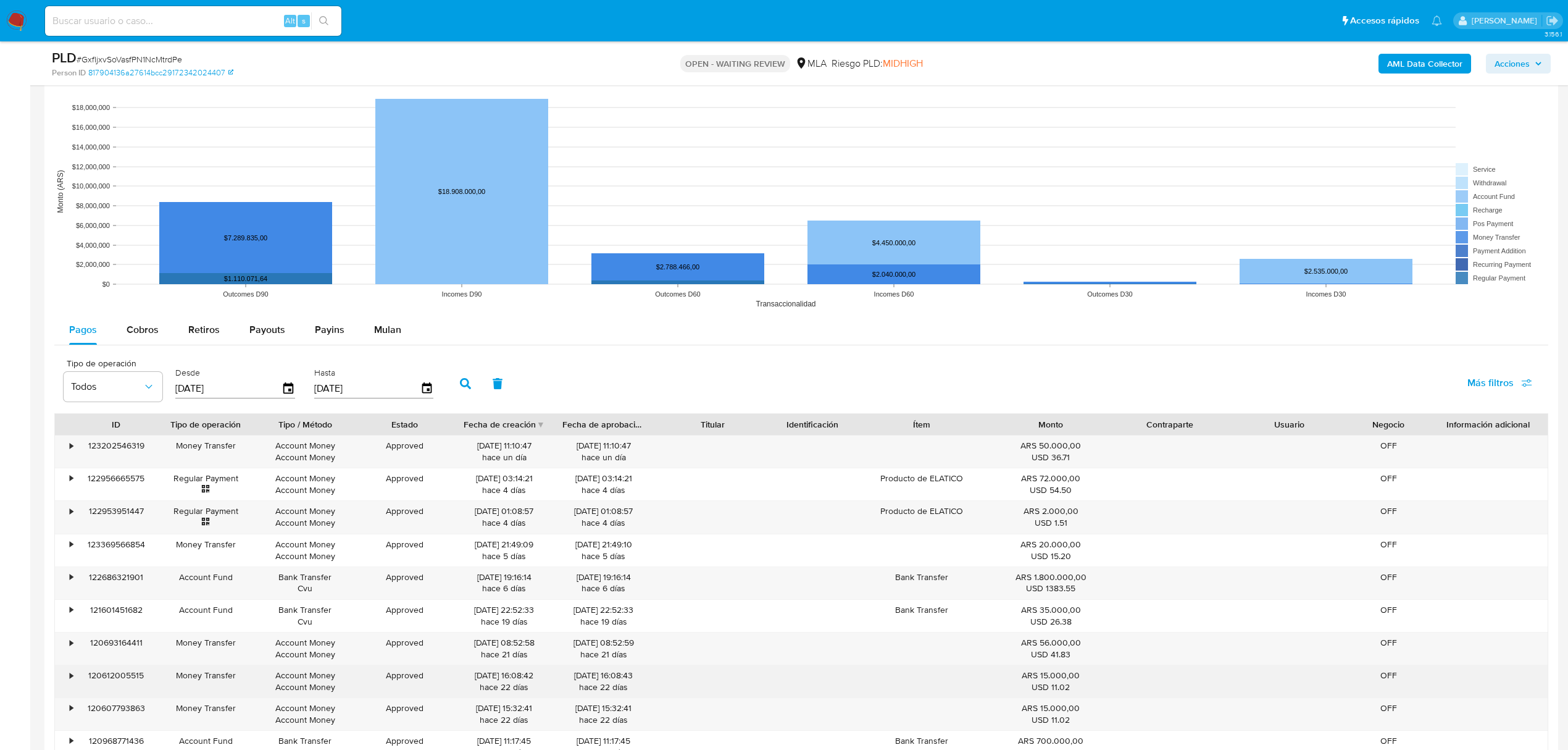
scroll to position [1647, 0]
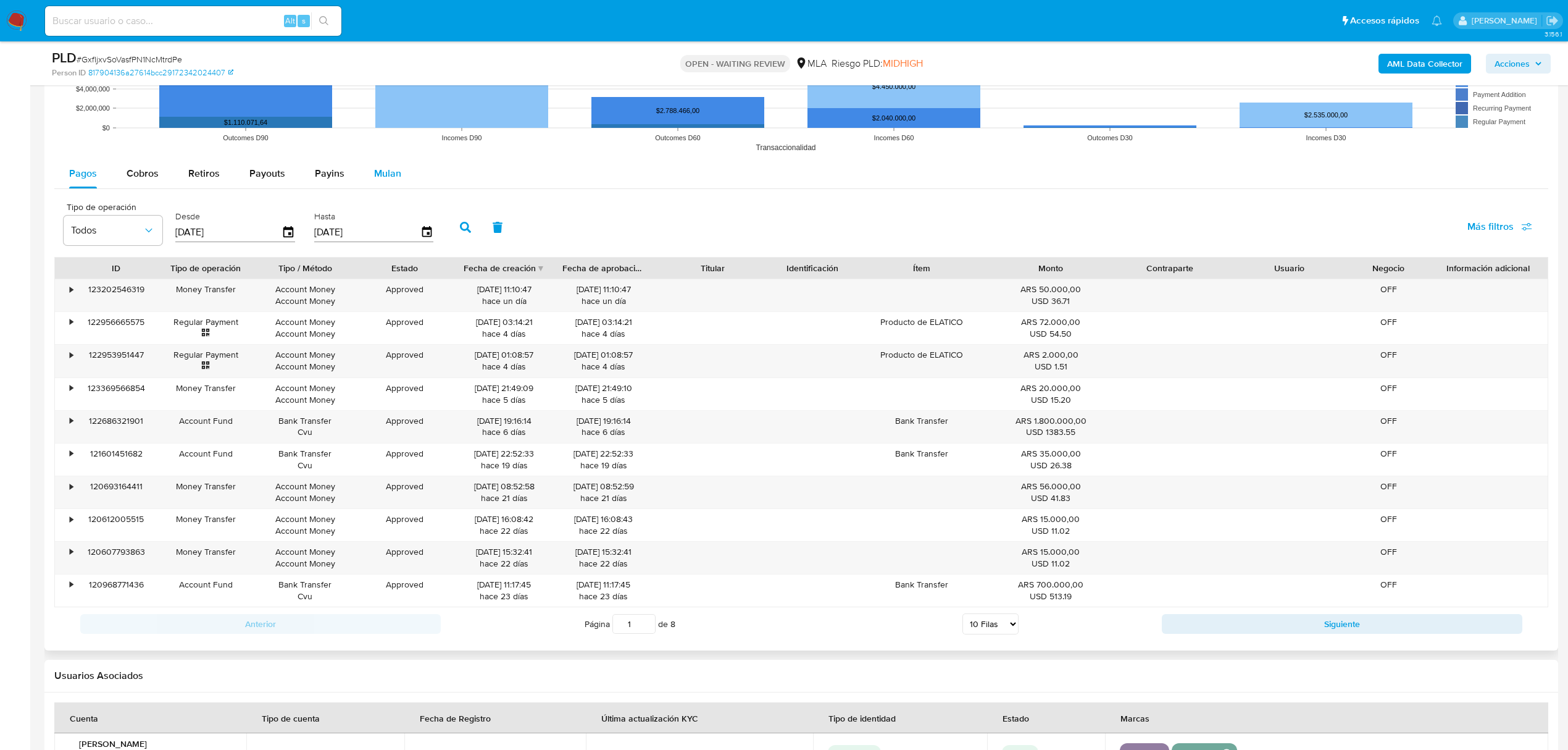
click at [393, 174] on span "Mulan" at bounding box center [388, 173] width 27 height 14
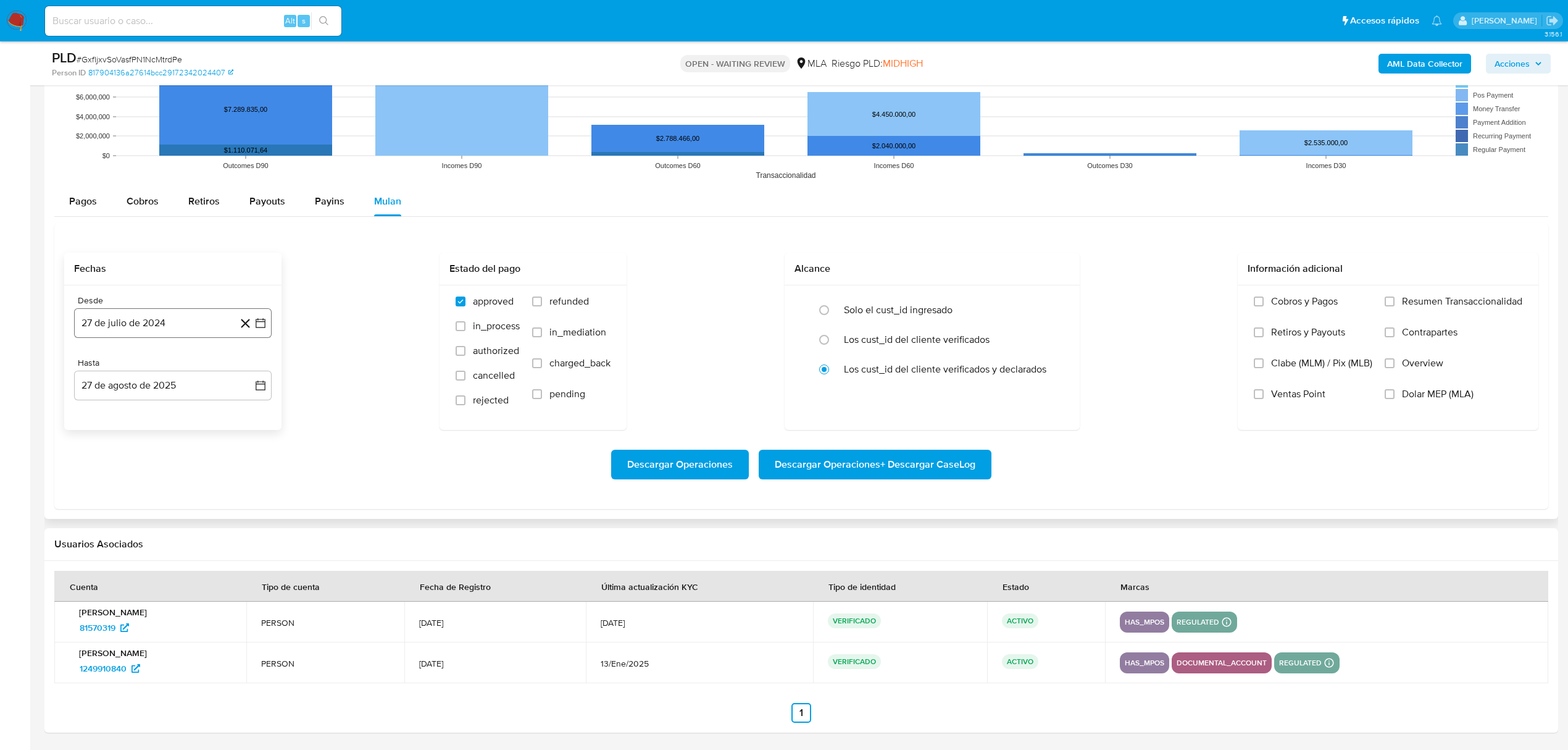
click at [225, 328] on button "27 de julio de 2024" at bounding box center [172, 323] width 197 height 30
click at [254, 367] on icon "Mes siguiente" at bounding box center [249, 368] width 15 height 15
click at [250, 371] on icon "Mes siguiente" at bounding box center [249, 368] width 15 height 15
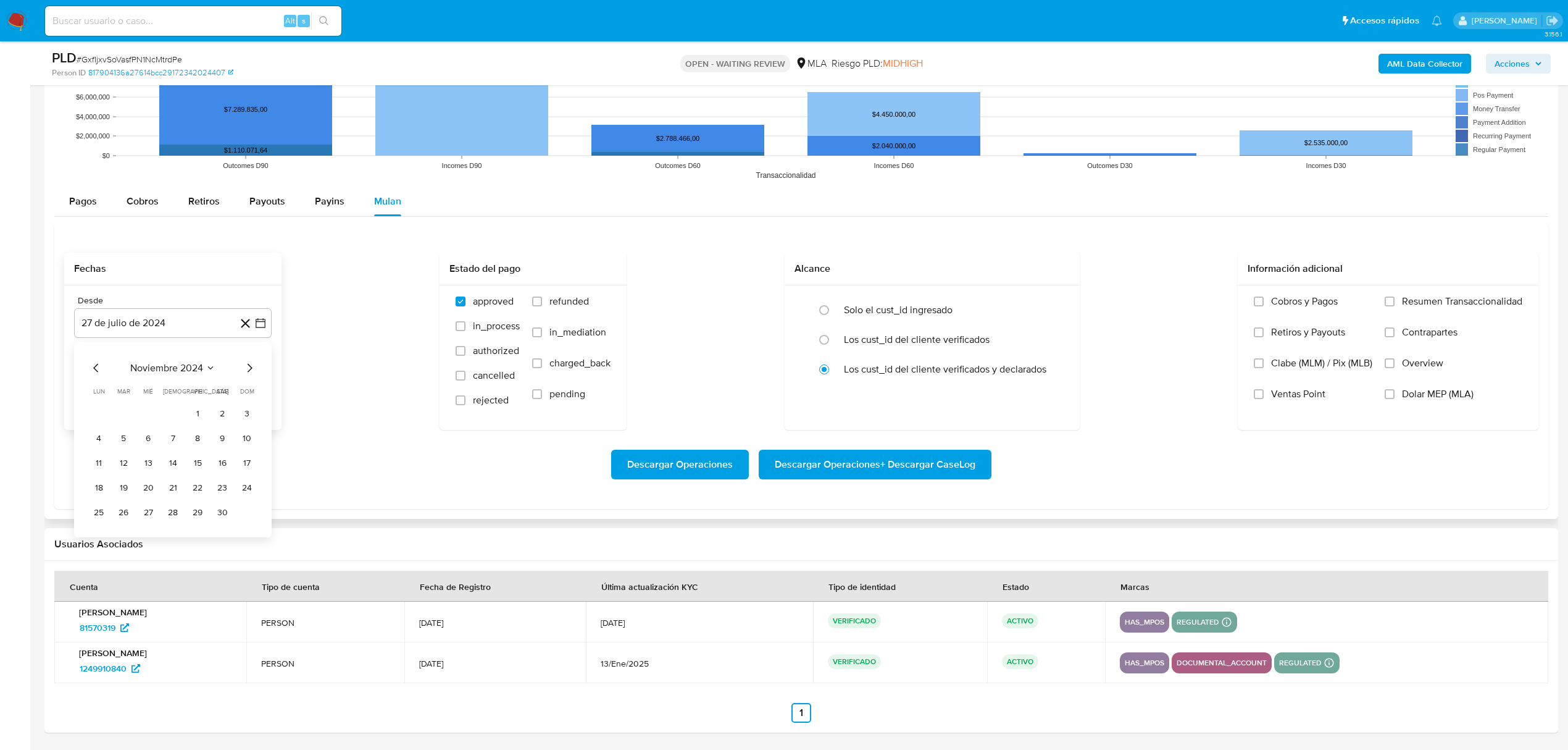
click at [250, 371] on icon "Mes siguiente" at bounding box center [249, 368] width 15 height 15
click at [220, 411] on button "1" at bounding box center [222, 414] width 20 height 20
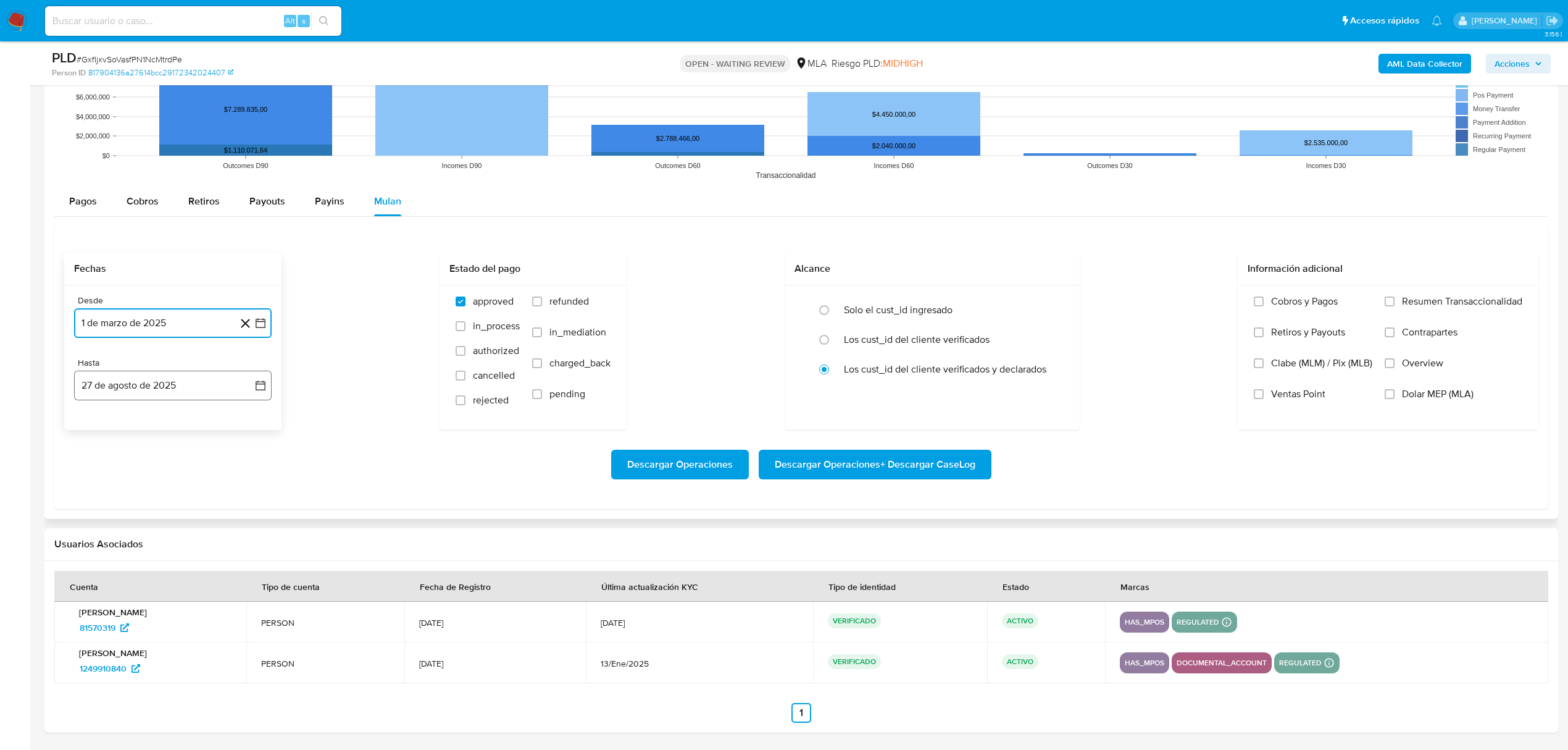
click at [172, 384] on button "27 de agosto de 2025" at bounding box center [172, 386] width 197 height 30
click at [97, 432] on icon "Mes anterior" at bounding box center [96, 430] width 15 height 15
click at [95, 600] on button "30" at bounding box center [99, 600] width 20 height 20
click at [1412, 396] on span "Dolar MEP (MLA)" at bounding box center [1437, 394] width 71 height 12
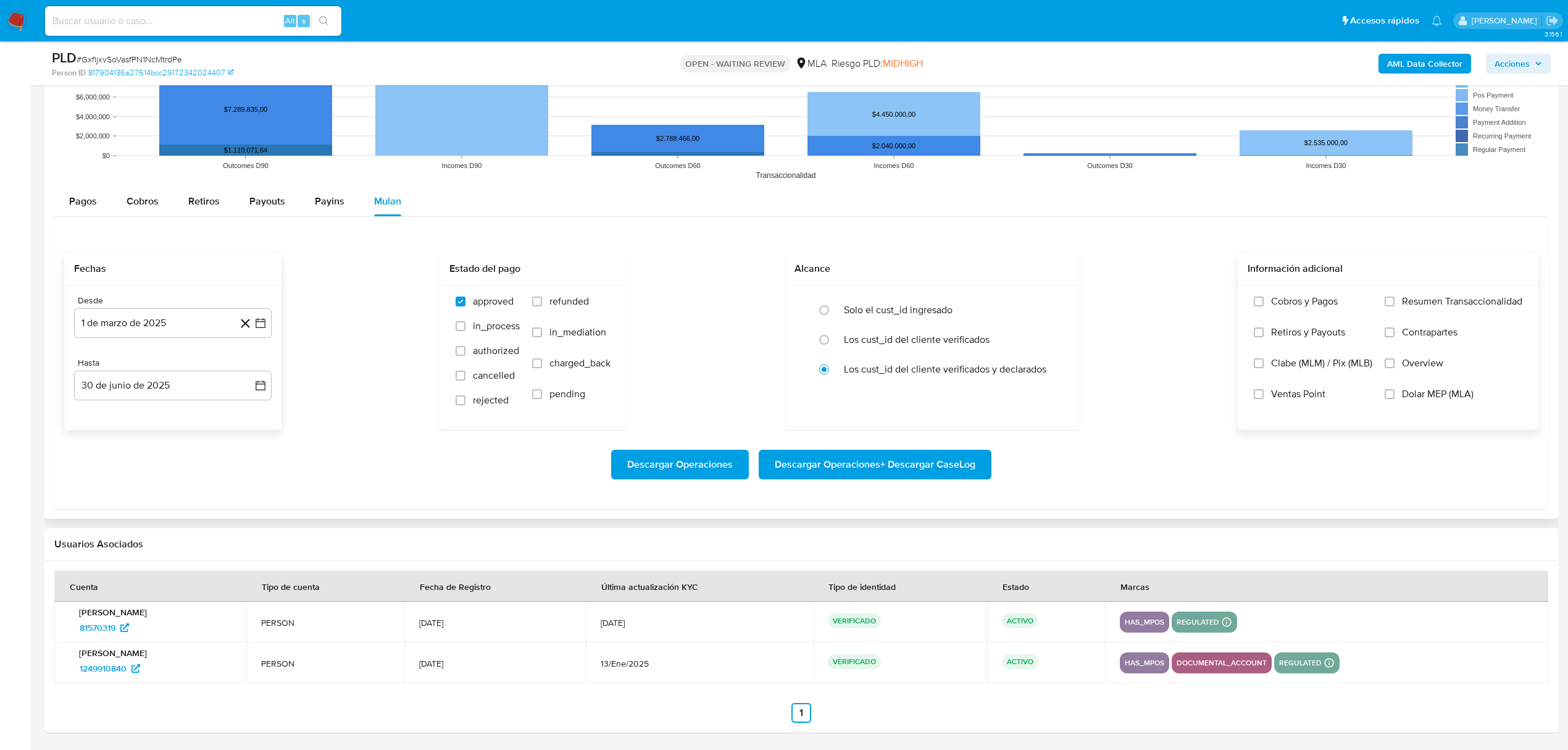
click at [1394, 396] on input "Dolar MEP (MLA)" at bounding box center [1389, 394] width 10 height 10
click at [813, 466] on span "Descargar Operaciones + Descargar CaseLog" at bounding box center [874, 464] width 200 height 27
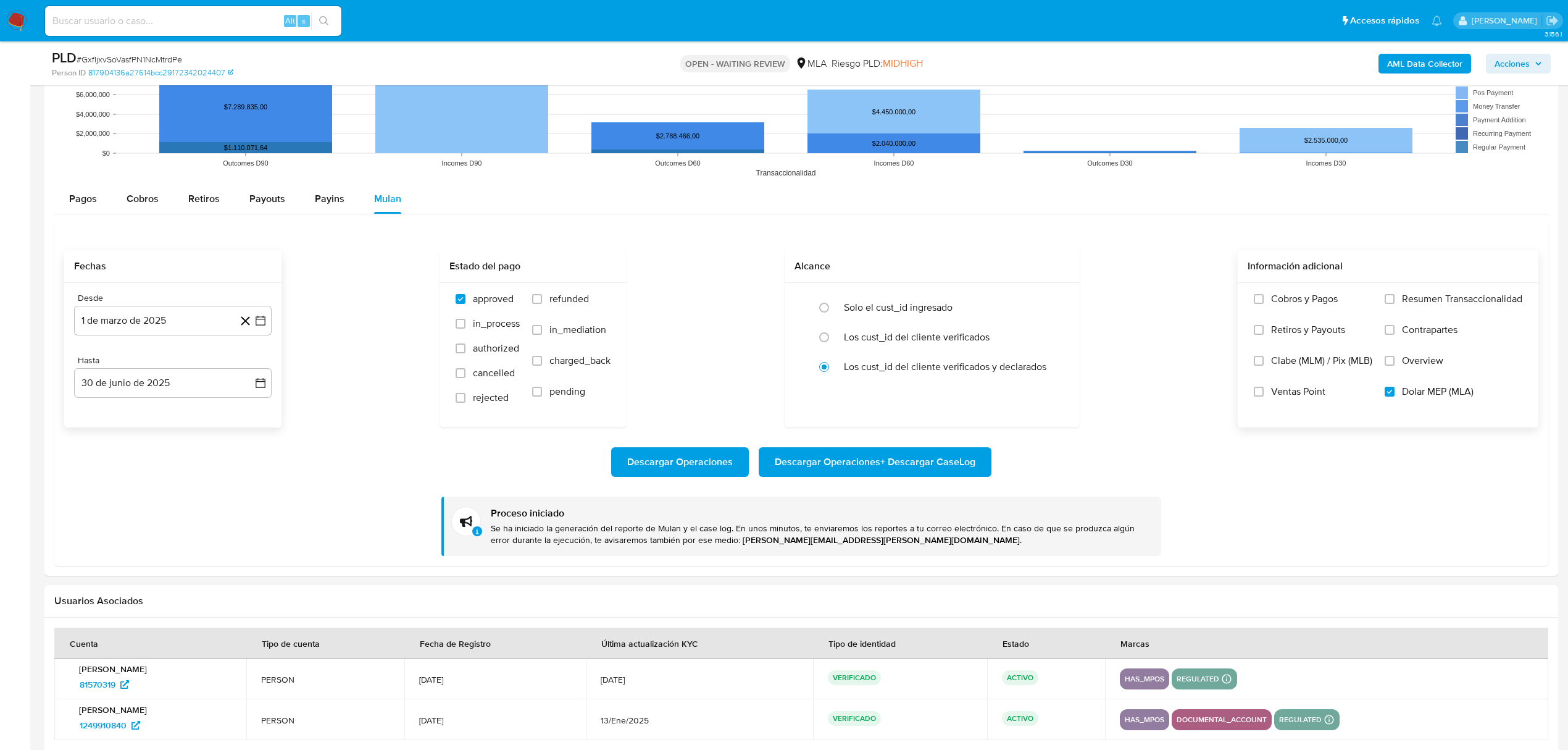
click at [1428, 60] on b "AML Data Collector" at bounding box center [1424, 64] width 75 height 20
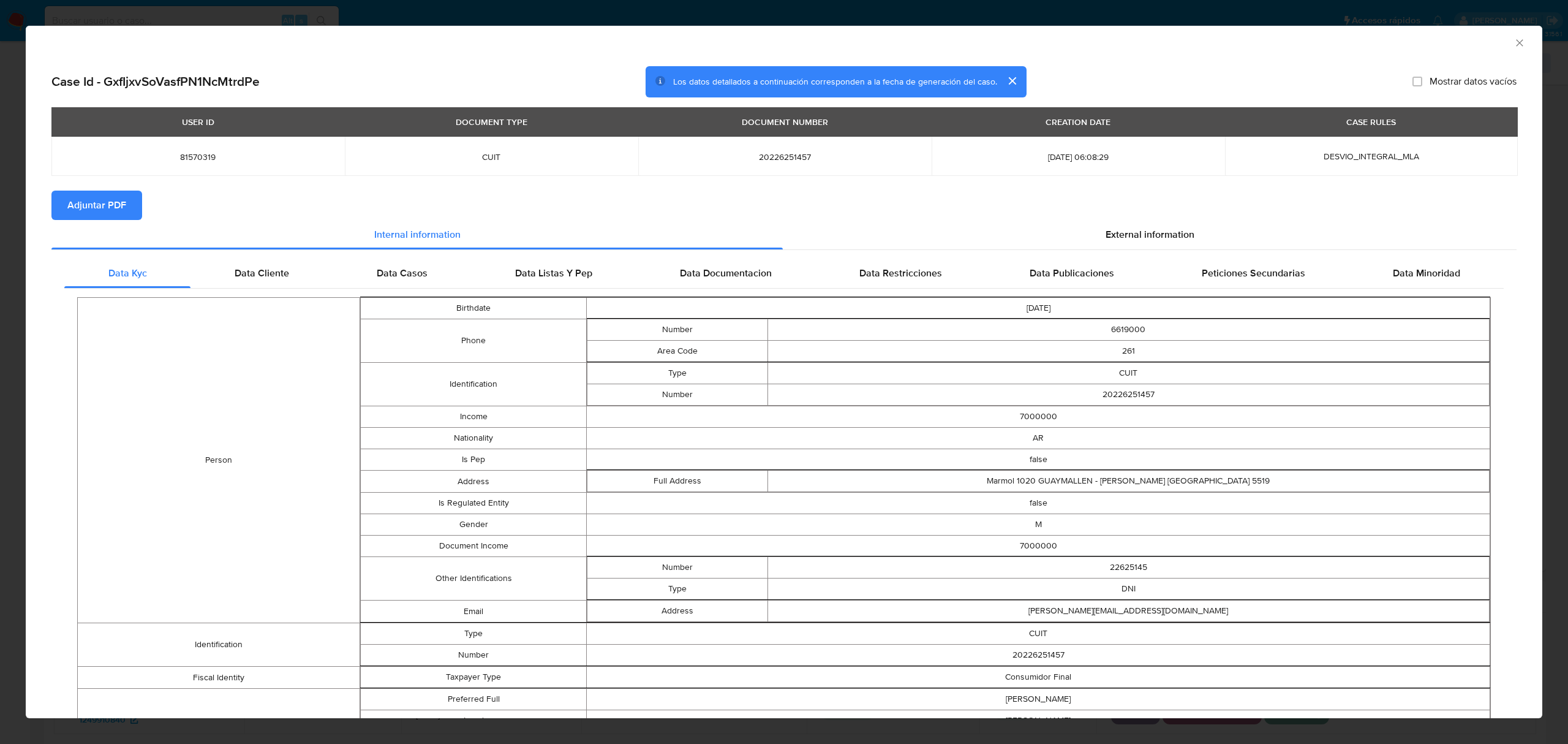
click at [111, 211] on span "Adjuntar PDF" at bounding box center [96, 205] width 58 height 27
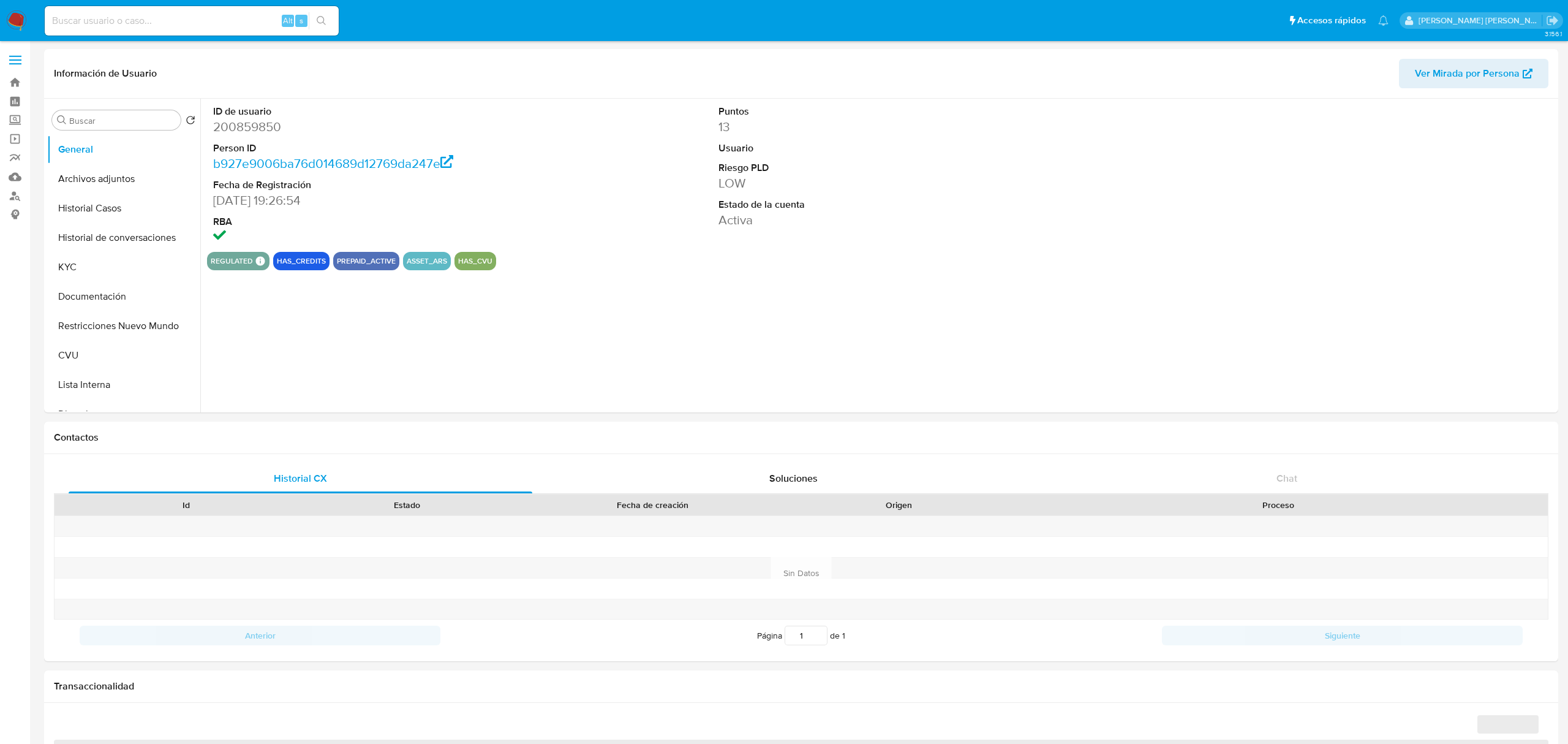
select select "10"
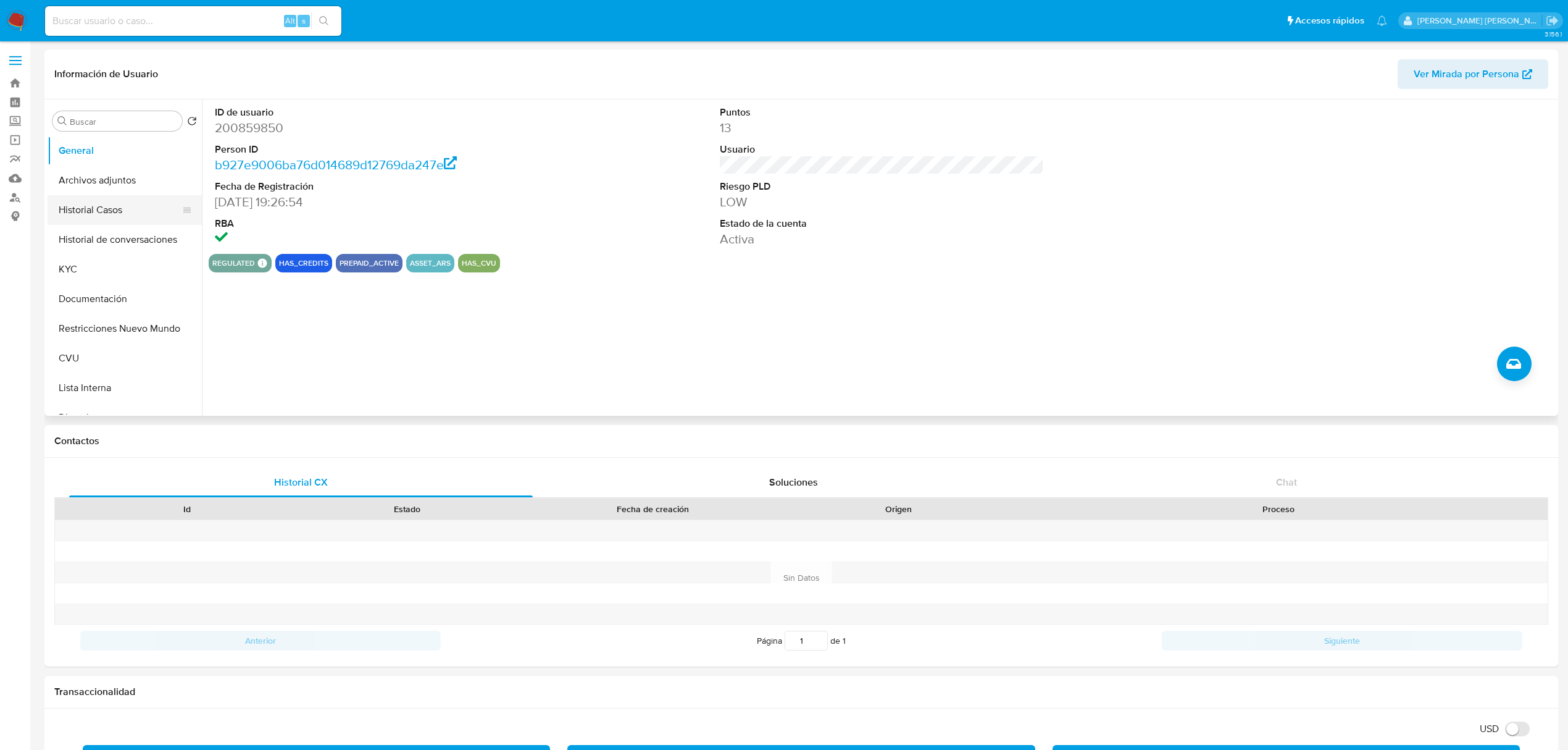
click at [89, 208] on button "Historial Casos" at bounding box center [120, 210] width 145 height 30
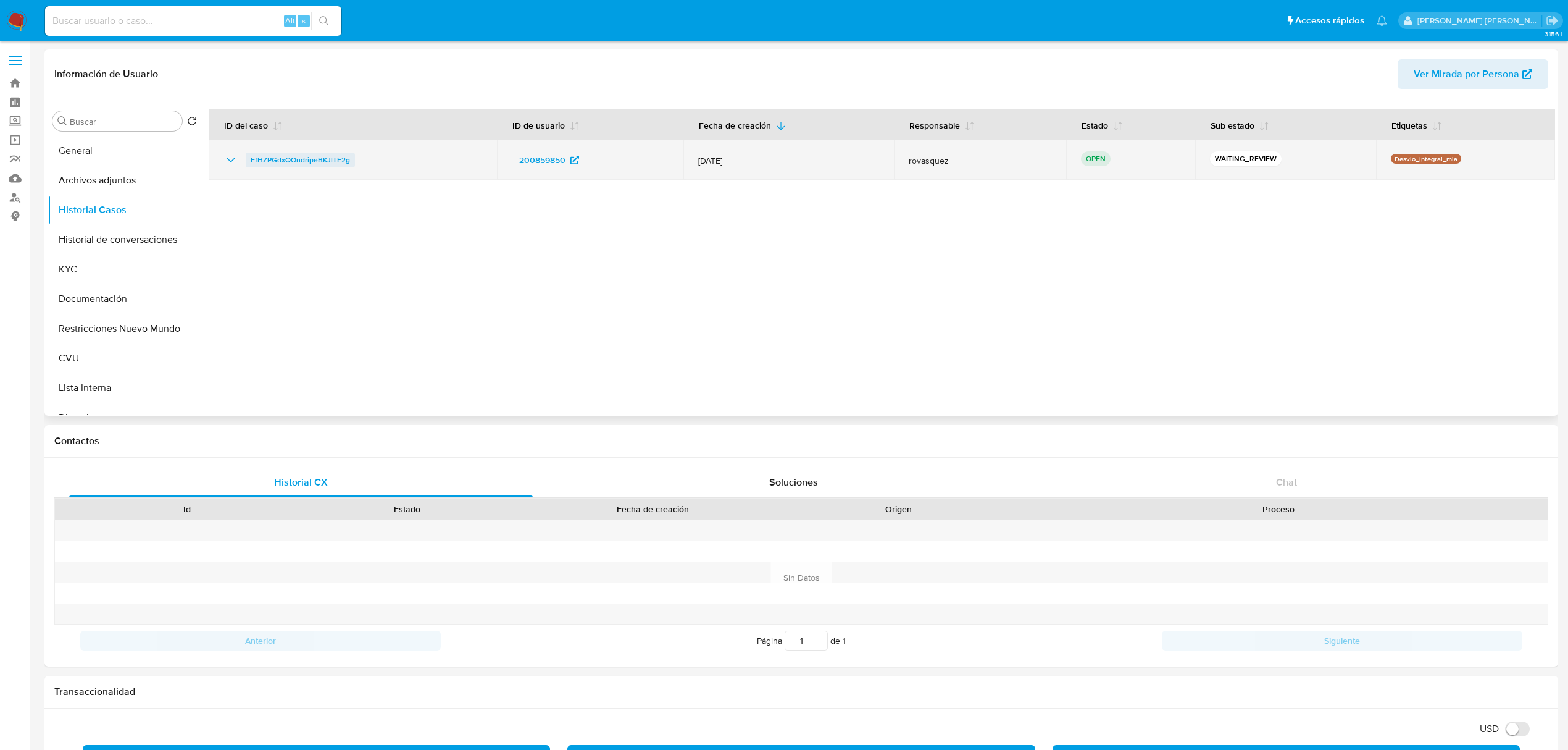
click at [277, 156] on span "EfHZPGdxQOndripeBKJlTF2g" at bounding box center [300, 160] width 99 height 15
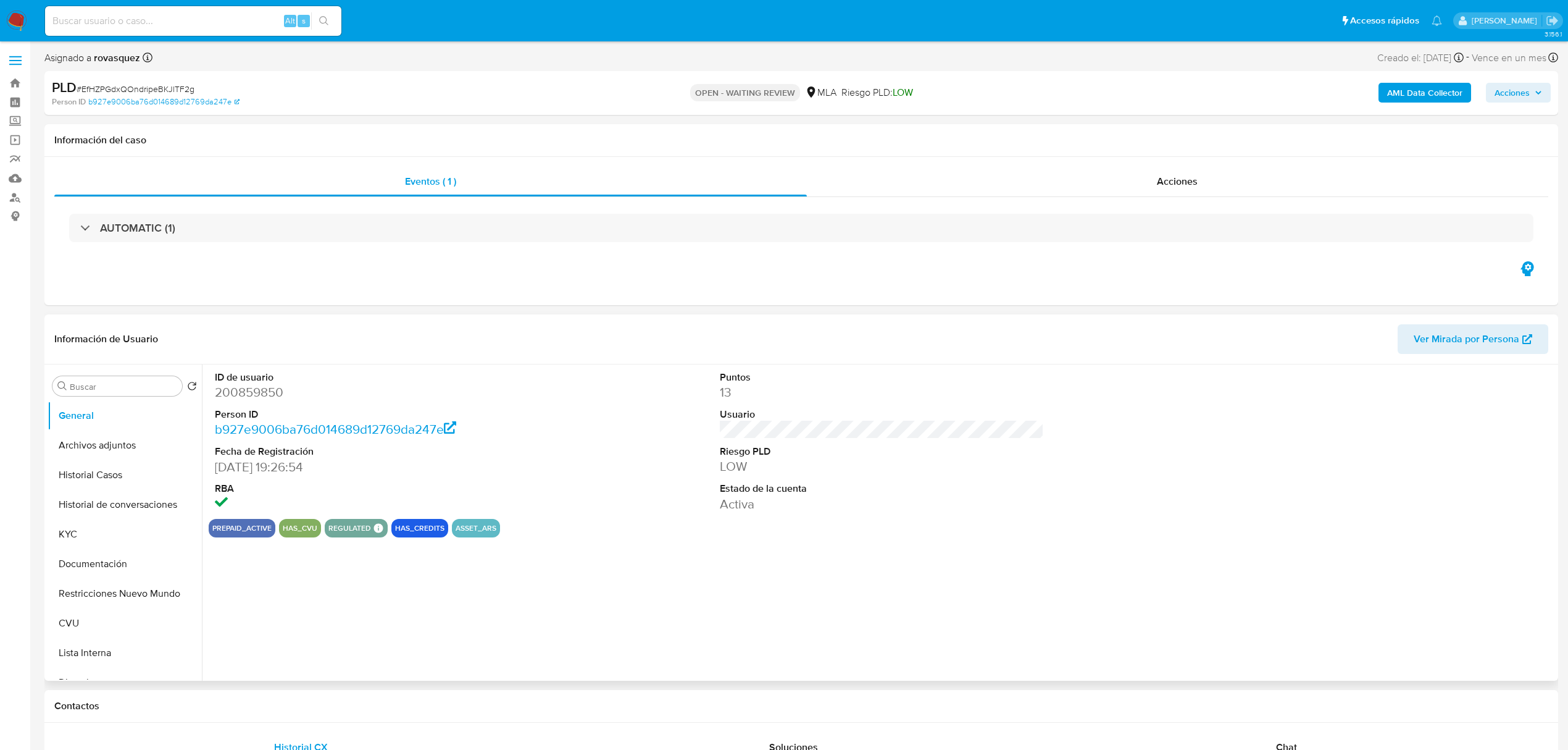
select select "10"
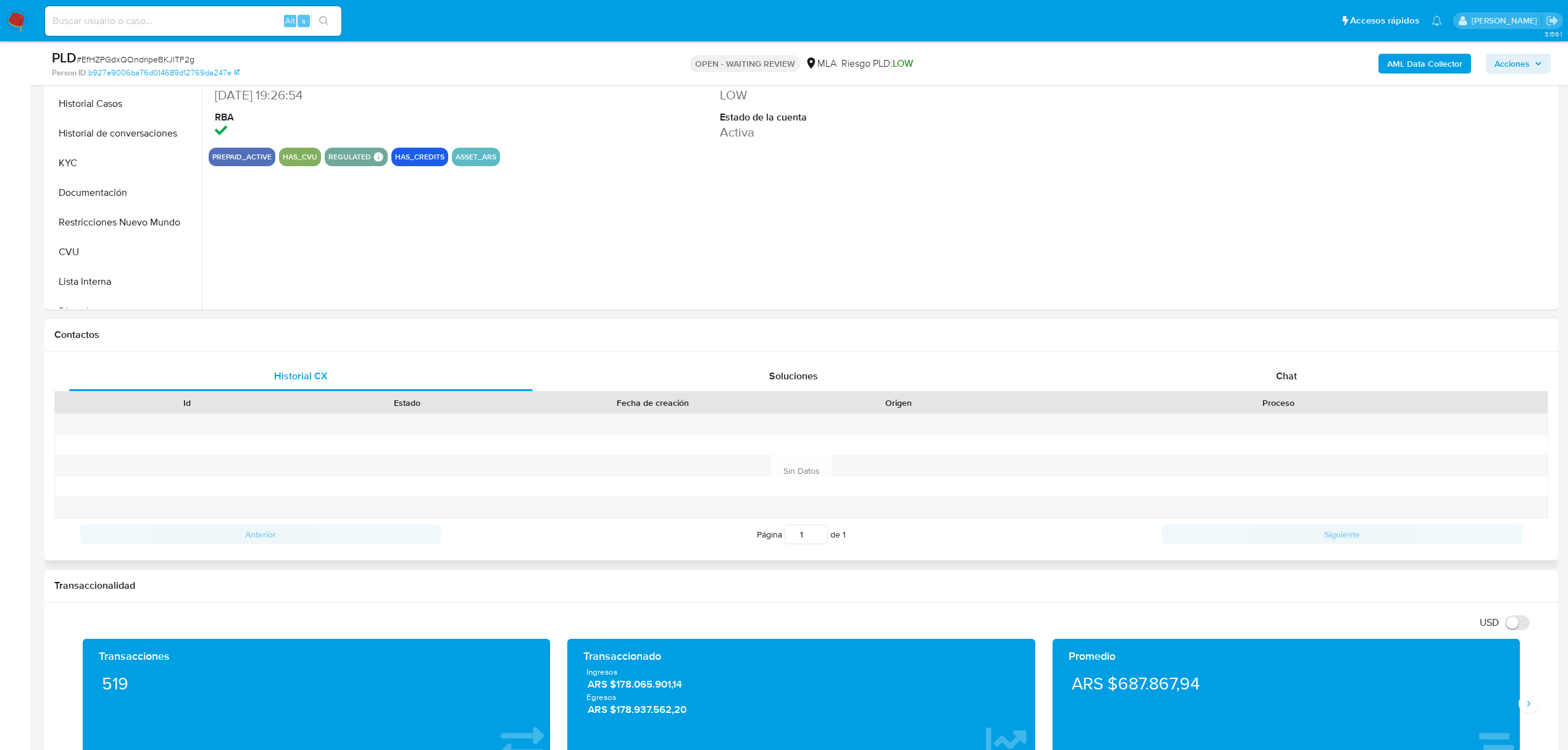
scroll to position [329, 0]
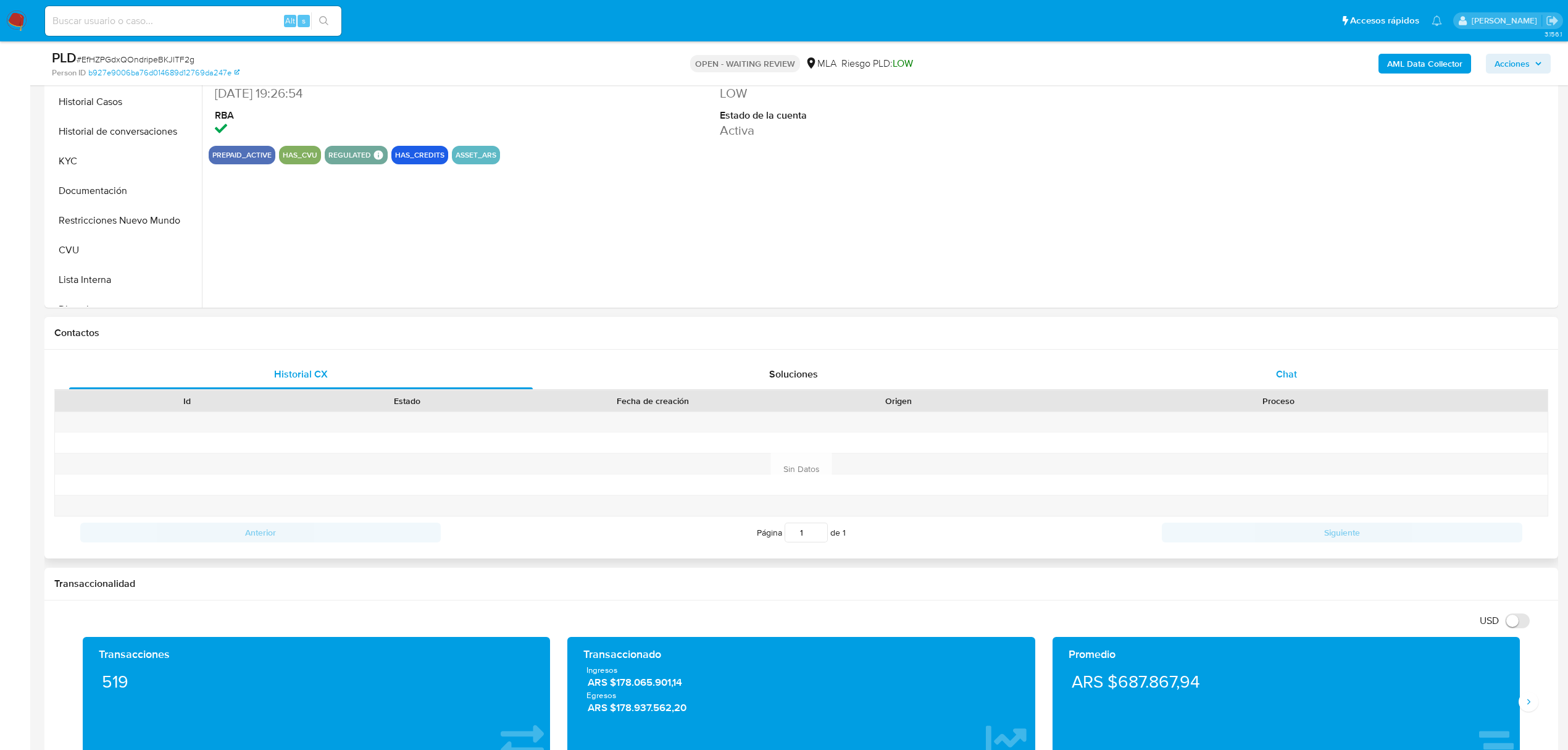
click at [1288, 384] on div "Chat" at bounding box center [1286, 374] width 464 height 30
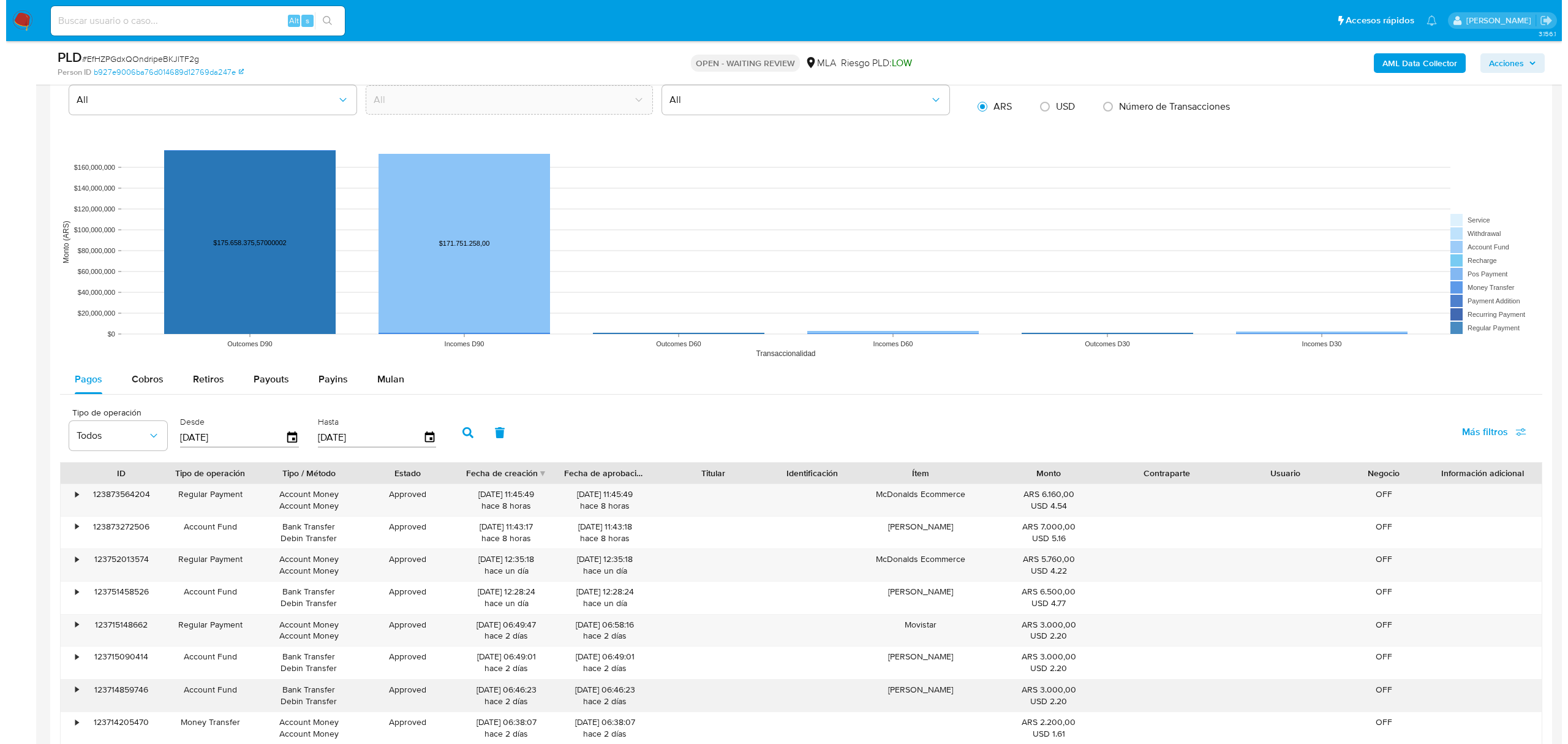
scroll to position [1552, 0]
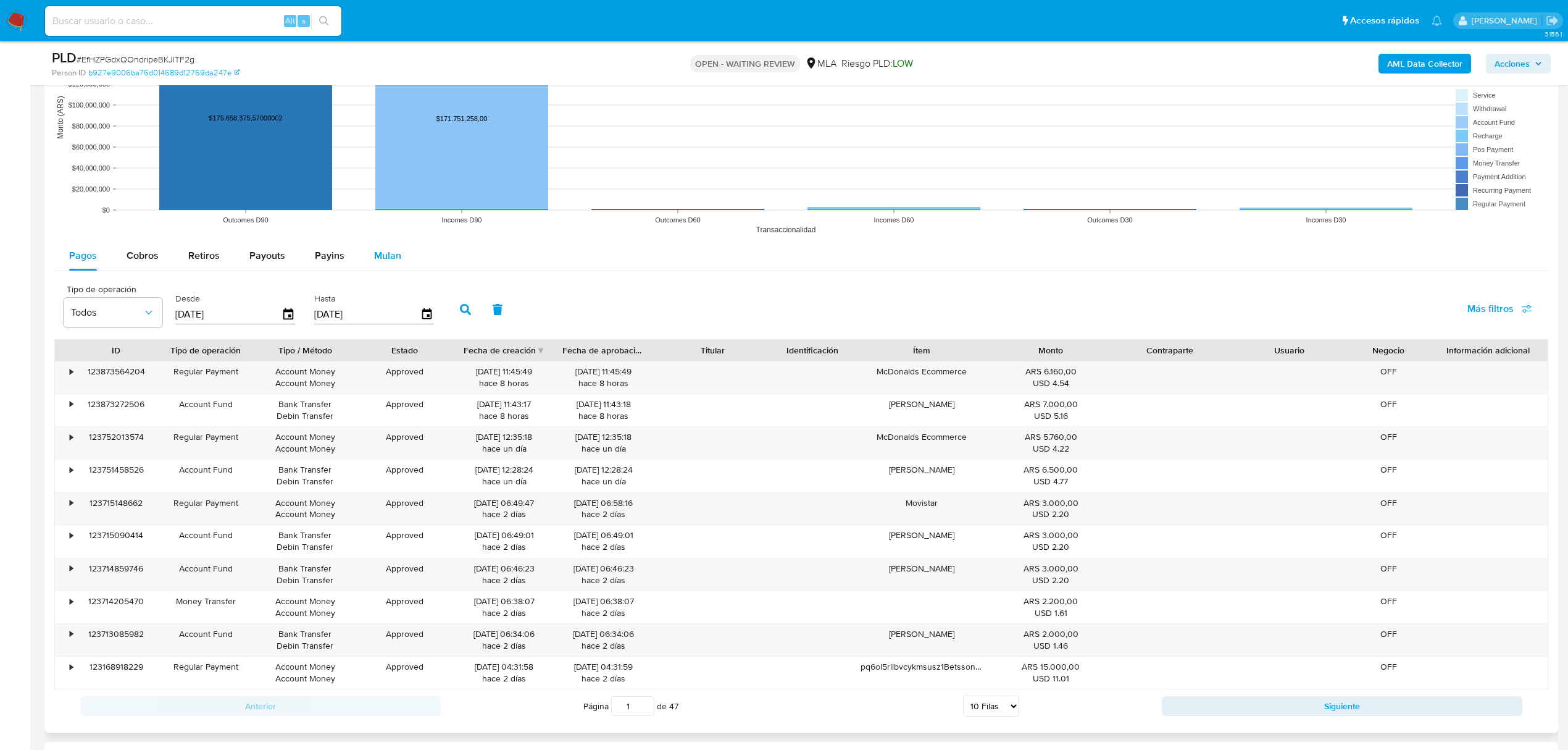
click at [391, 258] on span "Mulan" at bounding box center [388, 255] width 27 height 14
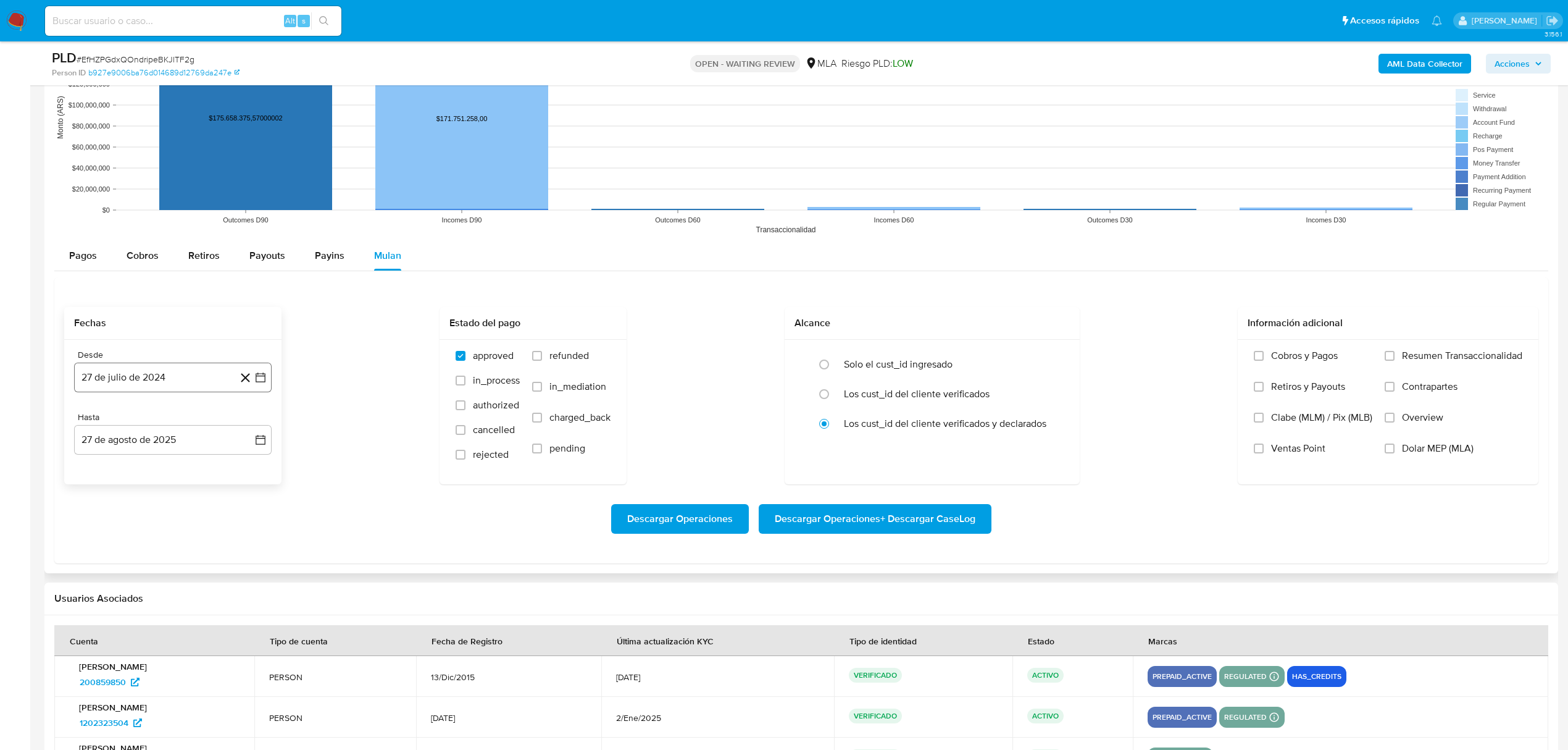
click at [262, 384] on icon "button" at bounding box center [261, 377] width 12 height 12
click at [250, 425] on icon "Mes siguiente" at bounding box center [249, 422] width 15 height 15
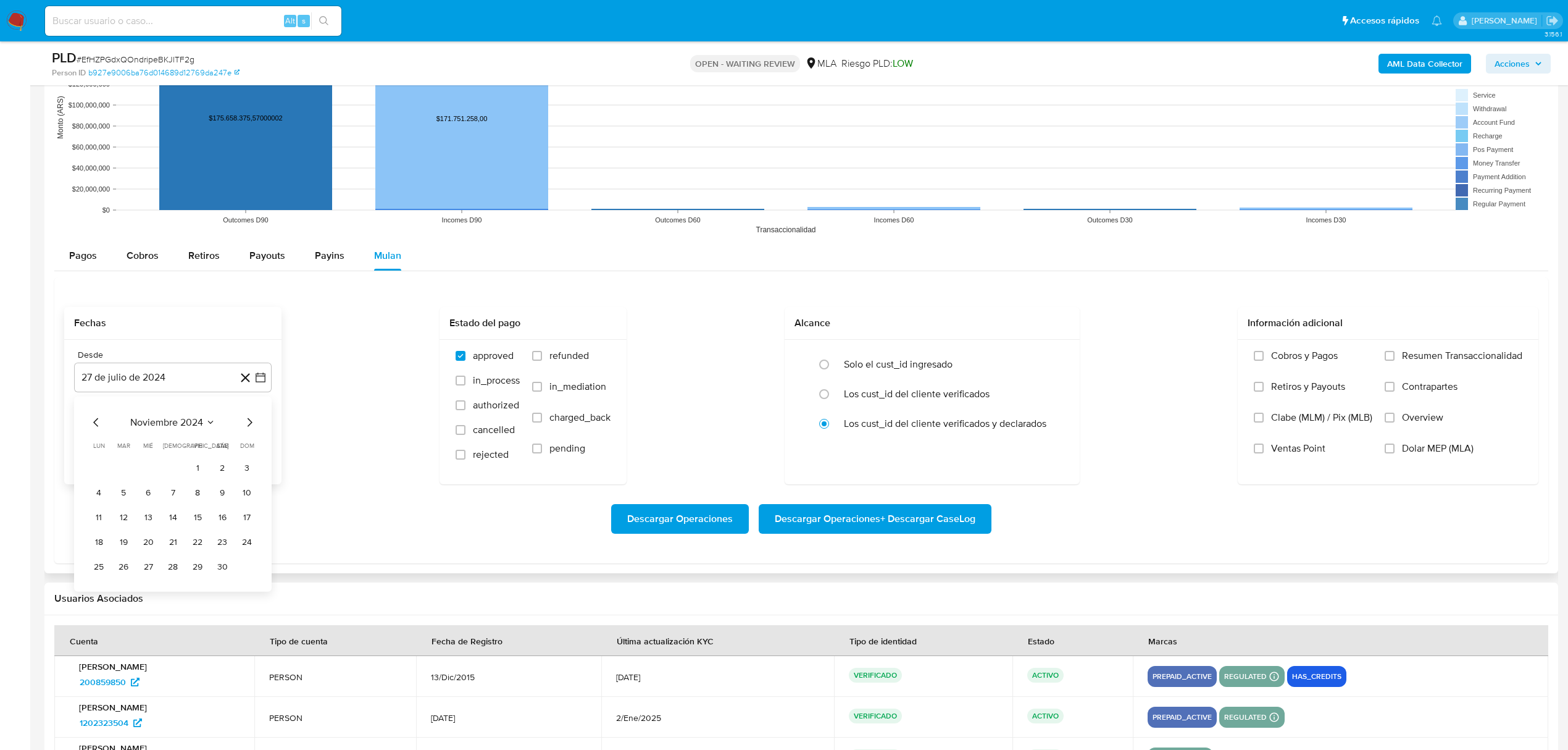
click at [250, 425] on icon "Mes siguiente" at bounding box center [249, 422] width 15 height 15
click at [218, 464] on button "1" at bounding box center [222, 468] width 20 height 20
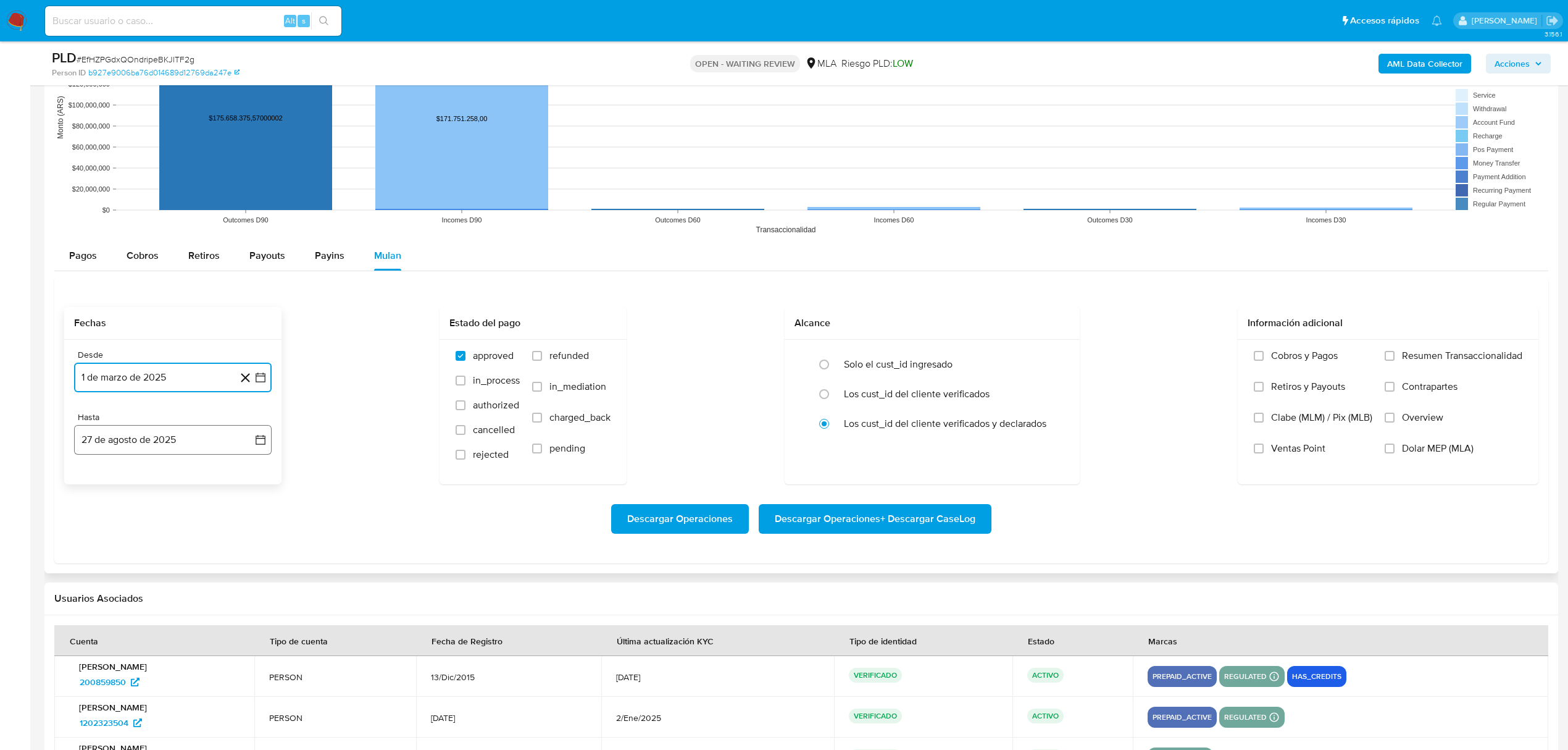
click at [218, 441] on button "27 de agosto de 2025" at bounding box center [172, 440] width 197 height 30
click at [95, 489] on icon "Mes anterior" at bounding box center [96, 485] width 5 height 9
click at [102, 654] on button "30" at bounding box center [99, 654] width 20 height 20
click at [1410, 448] on span "Dolar MEP (MLA)" at bounding box center [1437, 448] width 71 height 12
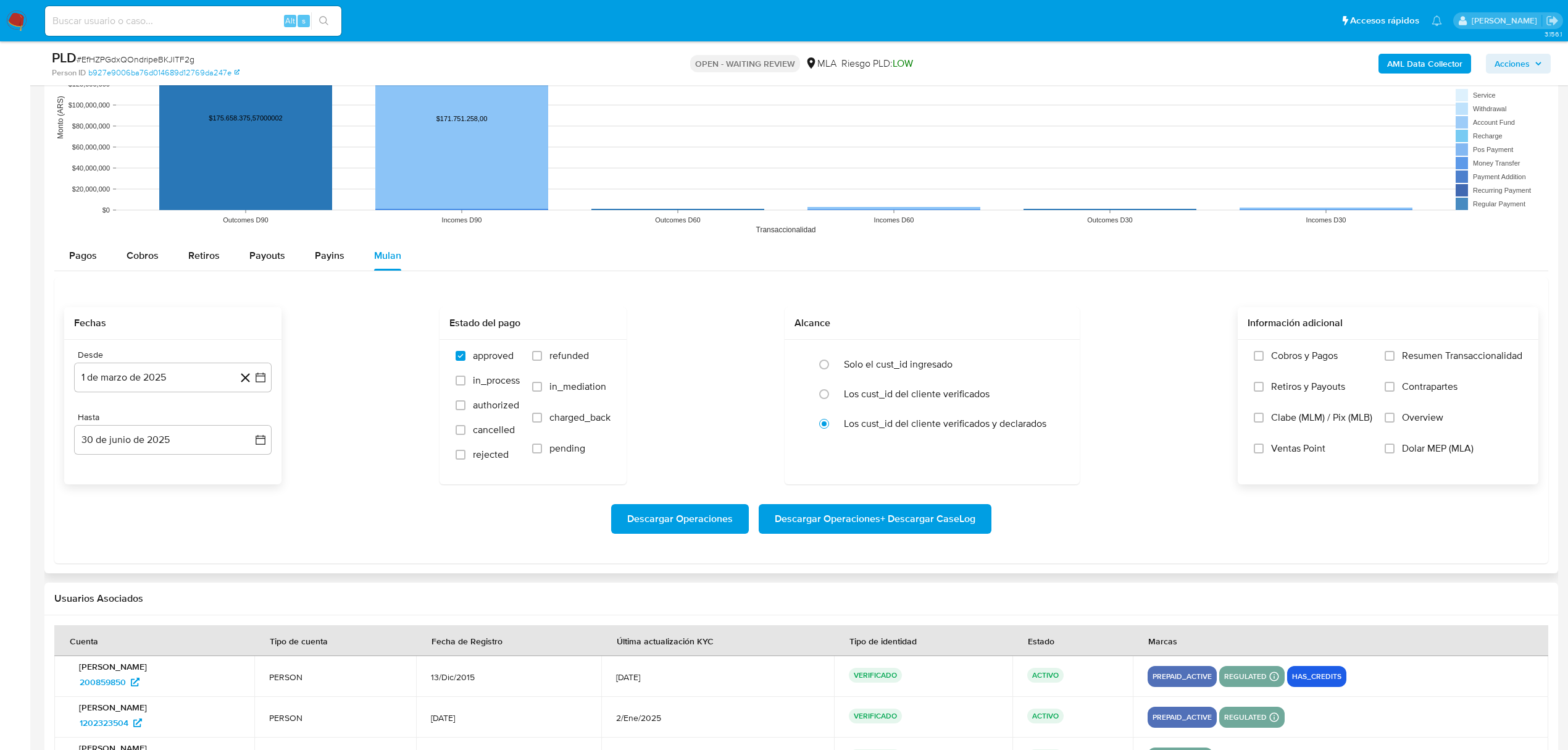
click at [1394, 448] on input "Dolar MEP (MLA)" at bounding box center [1389, 448] width 10 height 10
click at [827, 517] on span "Descargar Operaciones + Descargar CaseLog" at bounding box center [874, 519] width 200 height 27
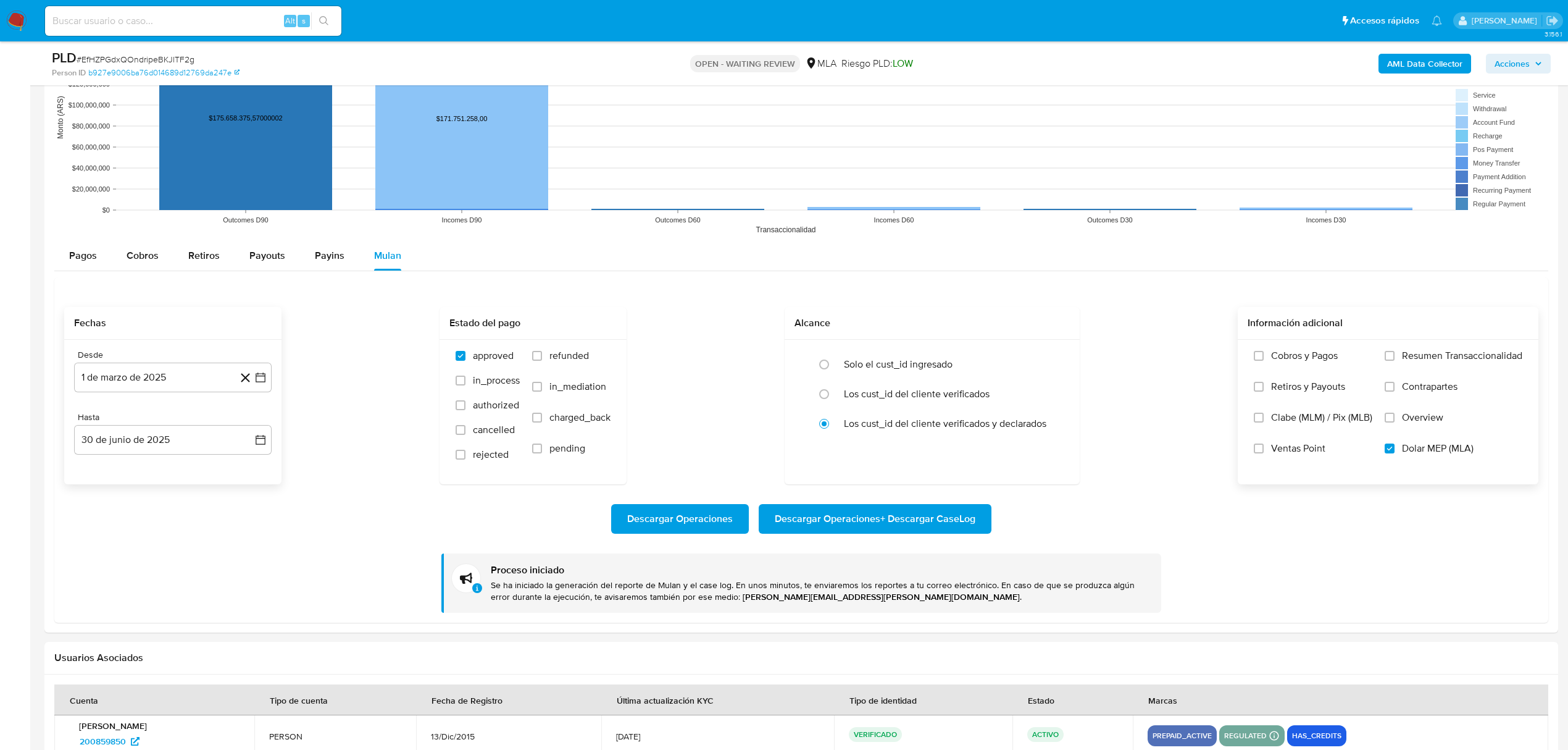
click at [1412, 59] on b "AML Data Collector" at bounding box center [1424, 64] width 75 height 20
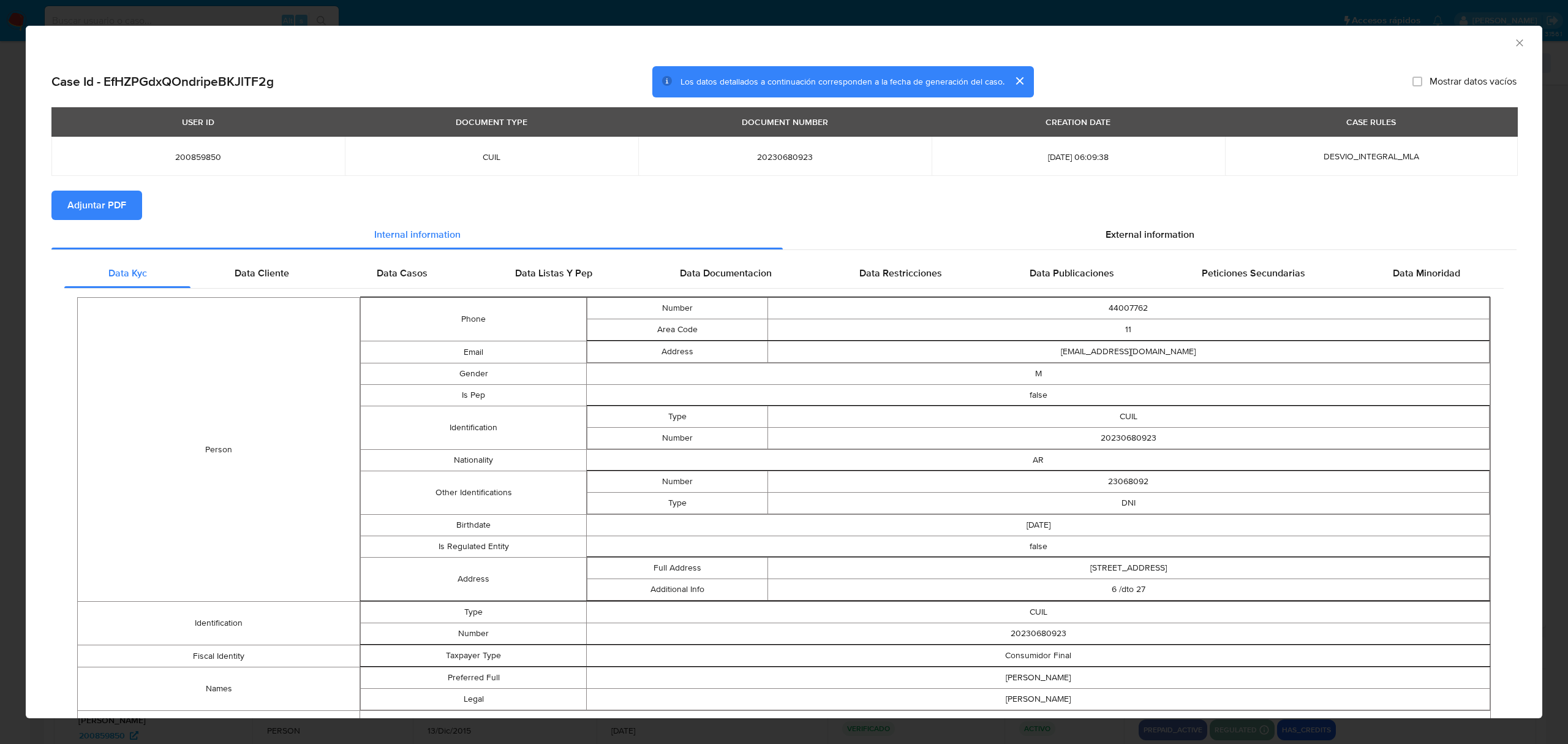
click at [114, 204] on span "Adjuntar PDF" at bounding box center [96, 205] width 58 height 27
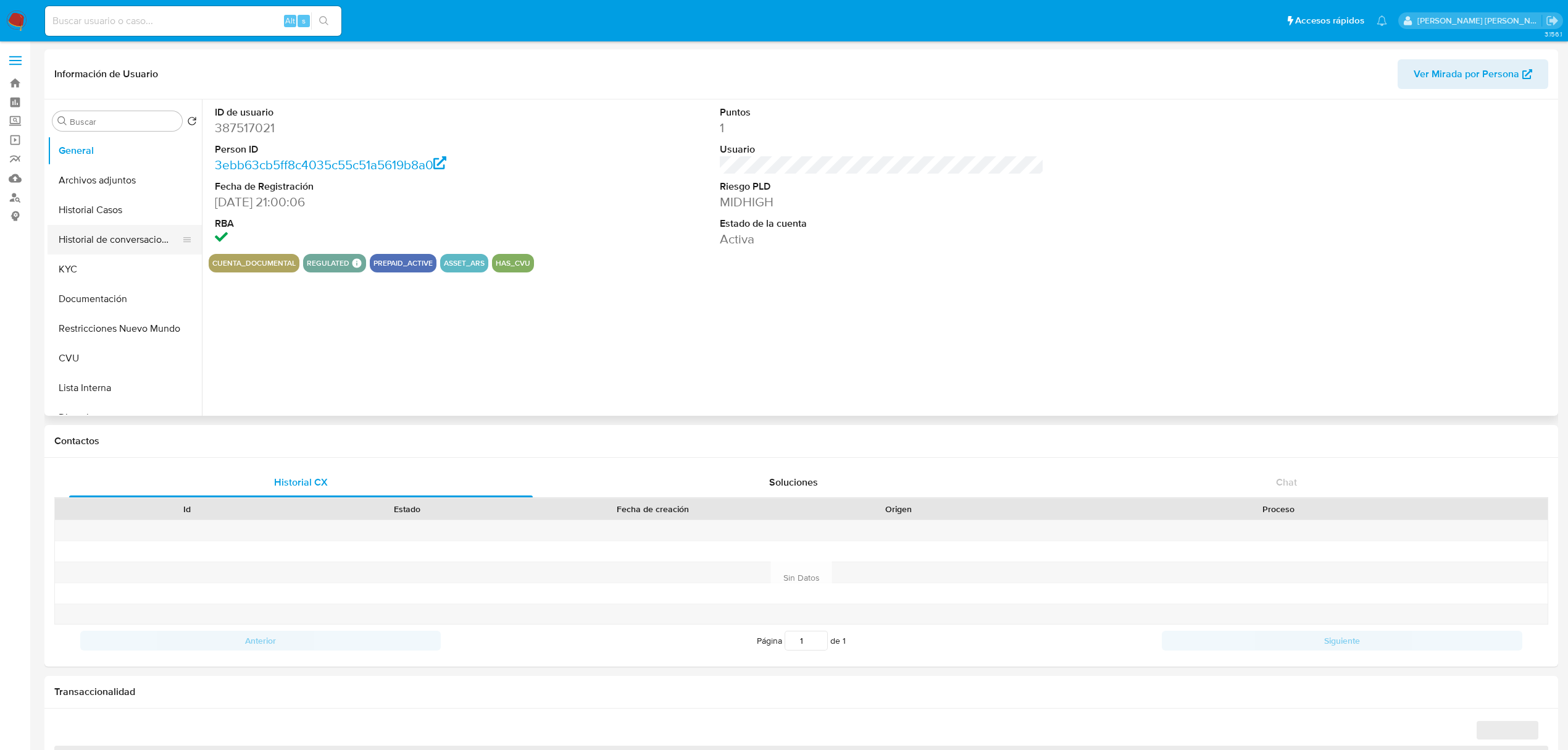
click at [132, 243] on button "Historial de conversaciones" at bounding box center [120, 240] width 145 height 30
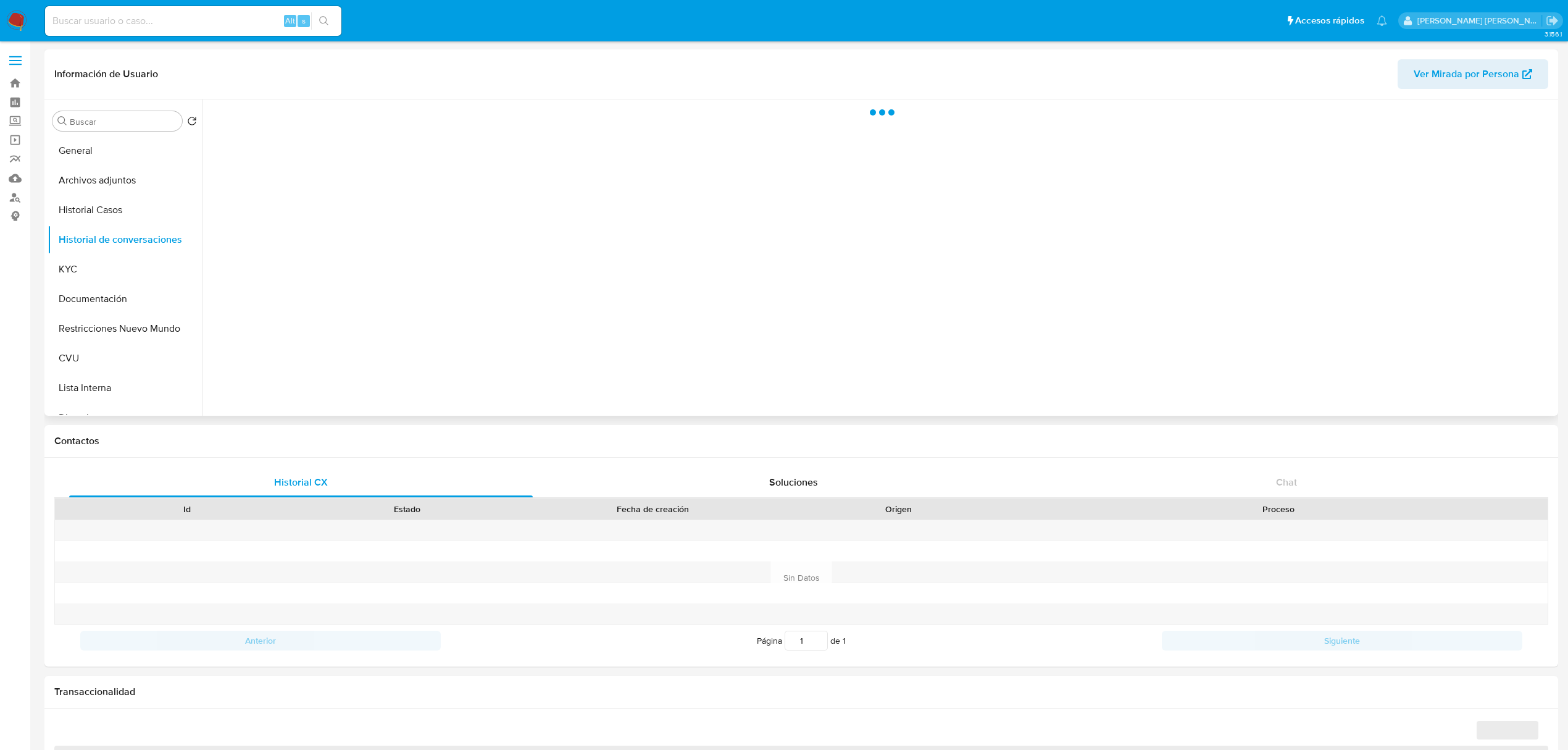
select select "10"
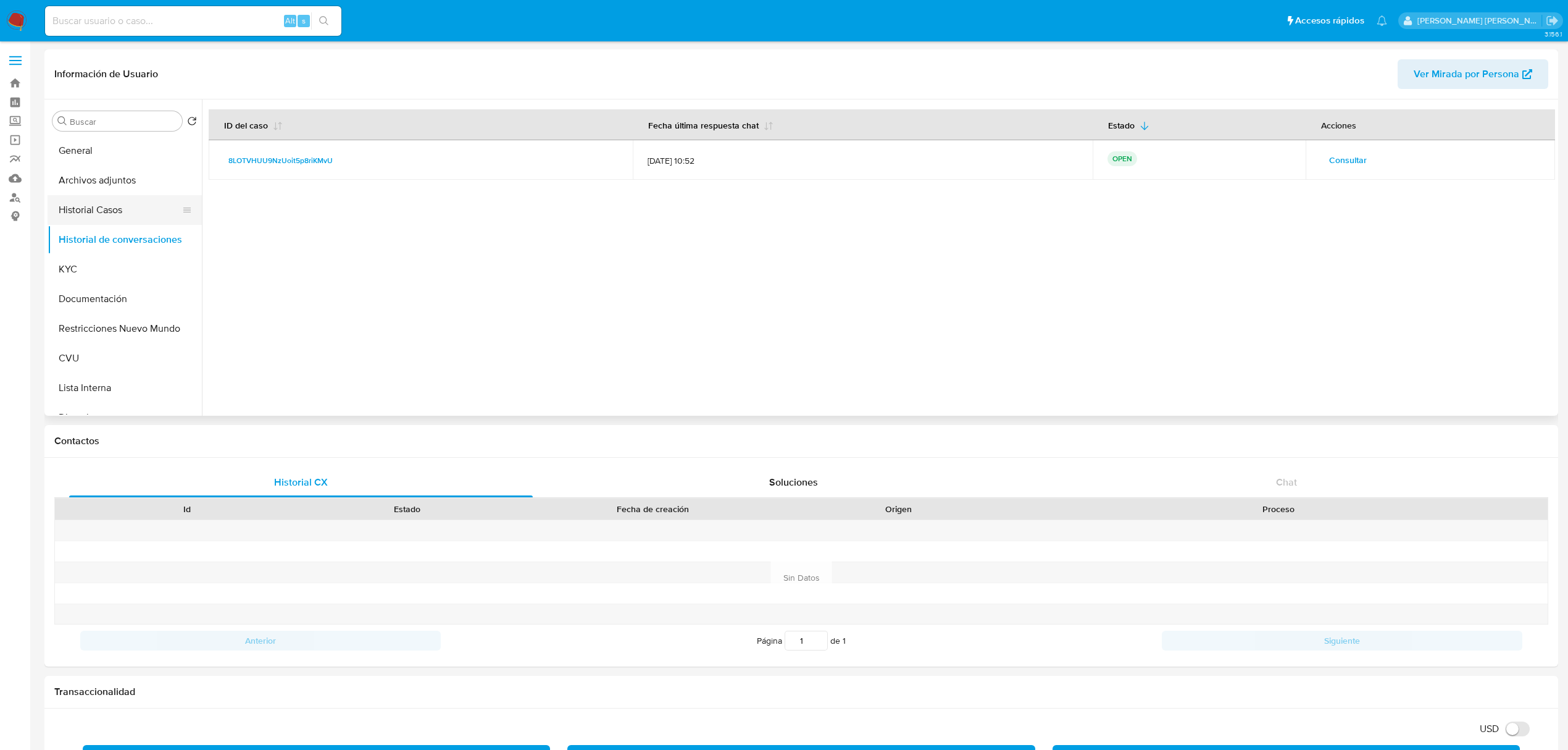
click at [109, 216] on button "Historial Casos" at bounding box center [120, 210] width 145 height 30
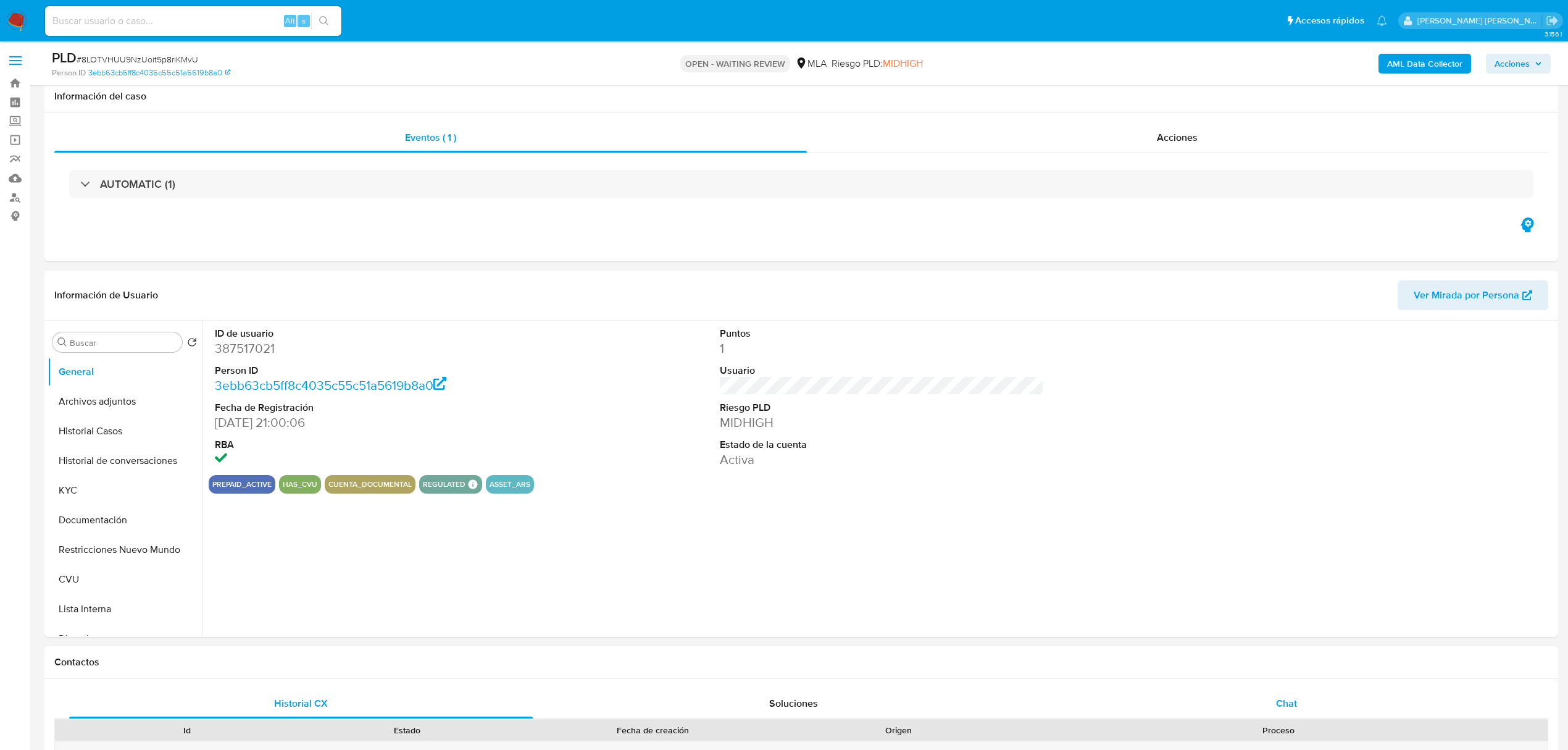
scroll to position [329, 0]
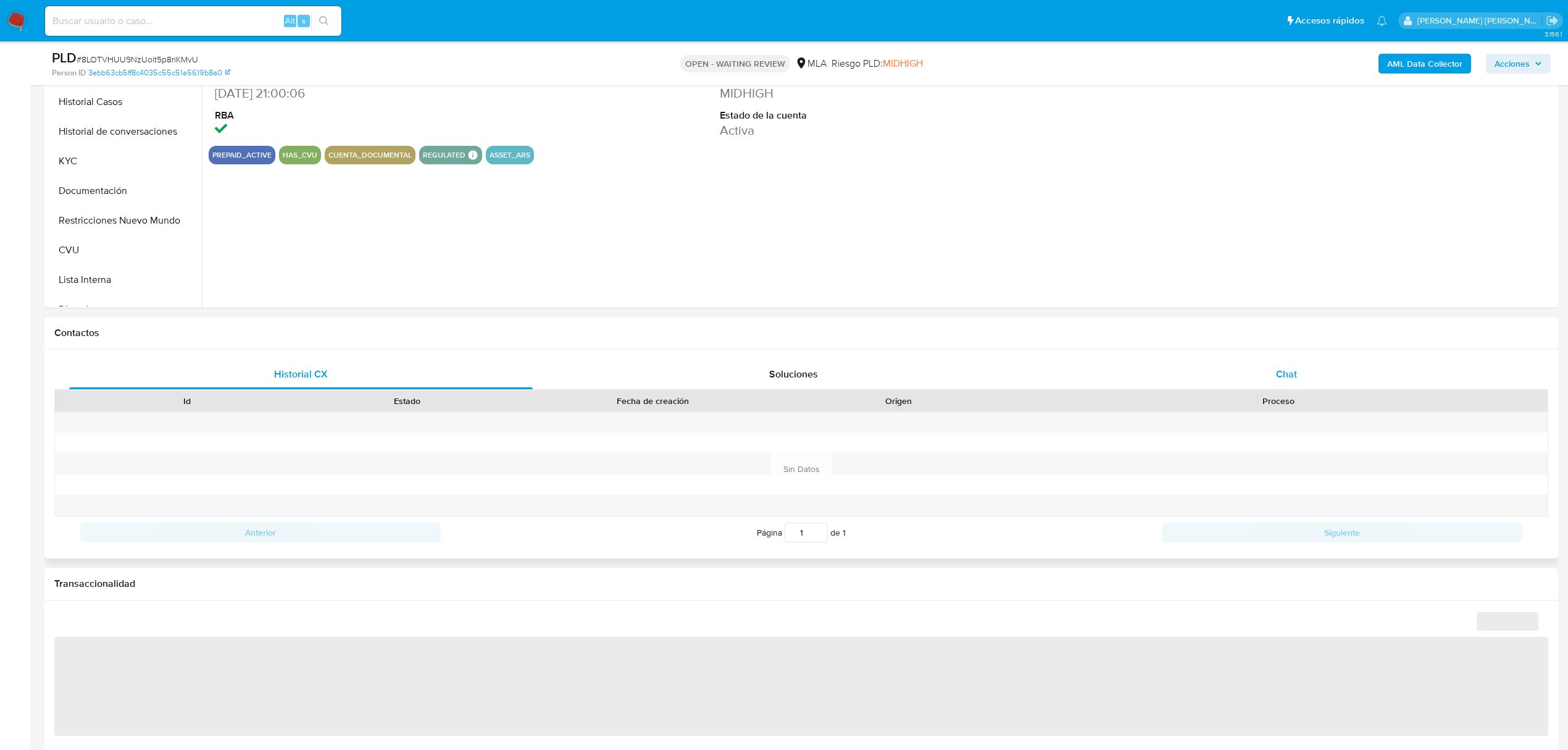
select select "10"
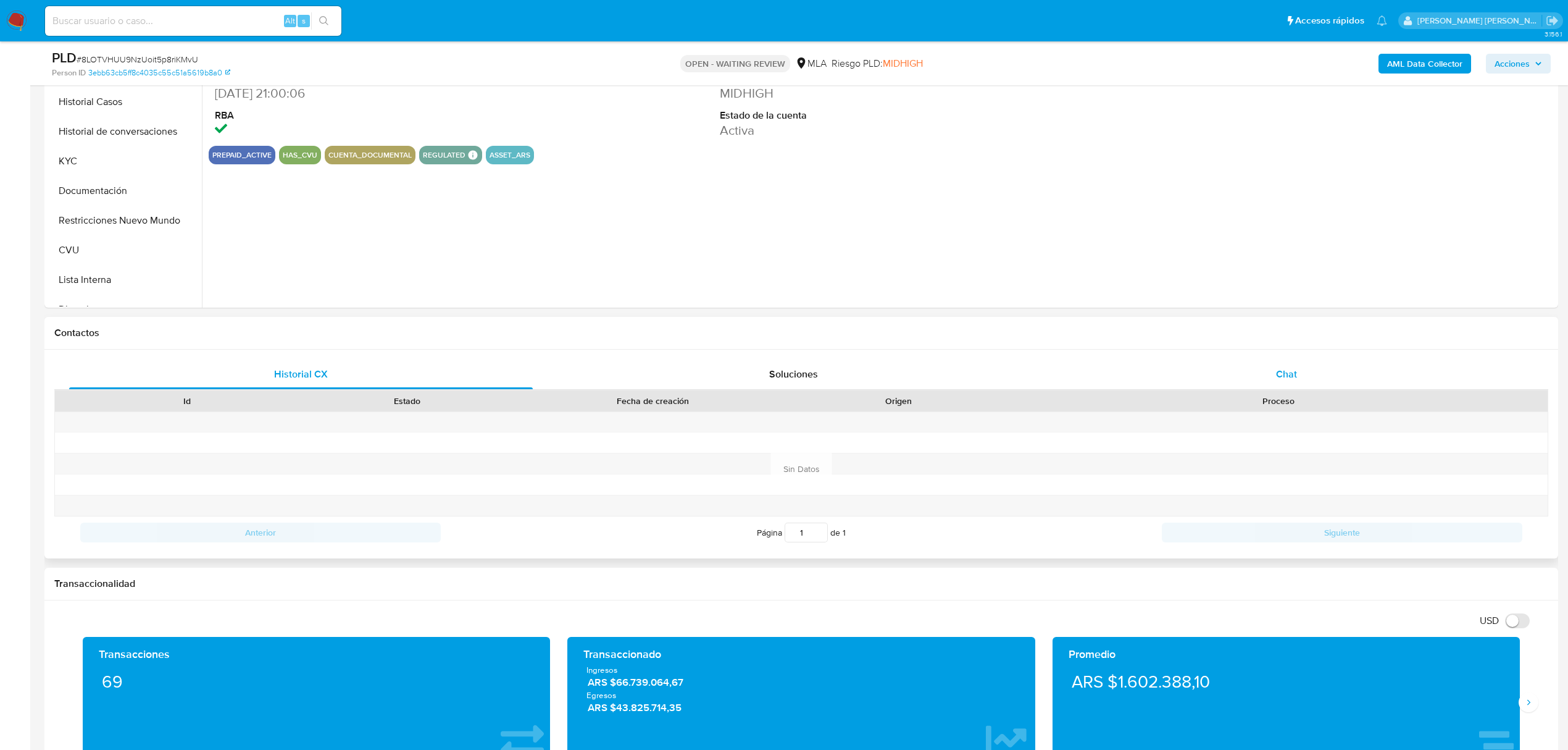
click at [1283, 373] on span "Chat" at bounding box center [1286, 374] width 21 height 14
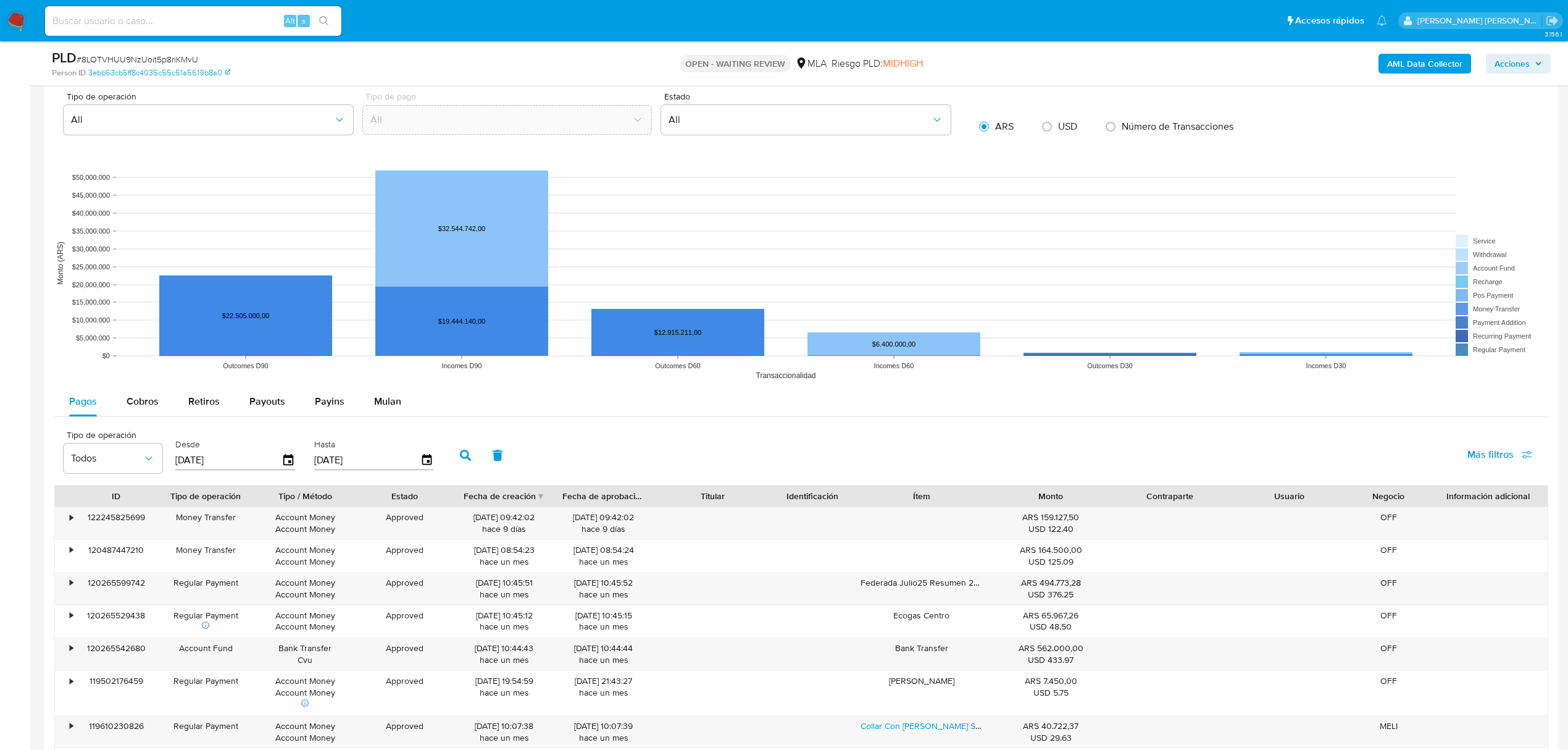
scroll to position [1399, 0]
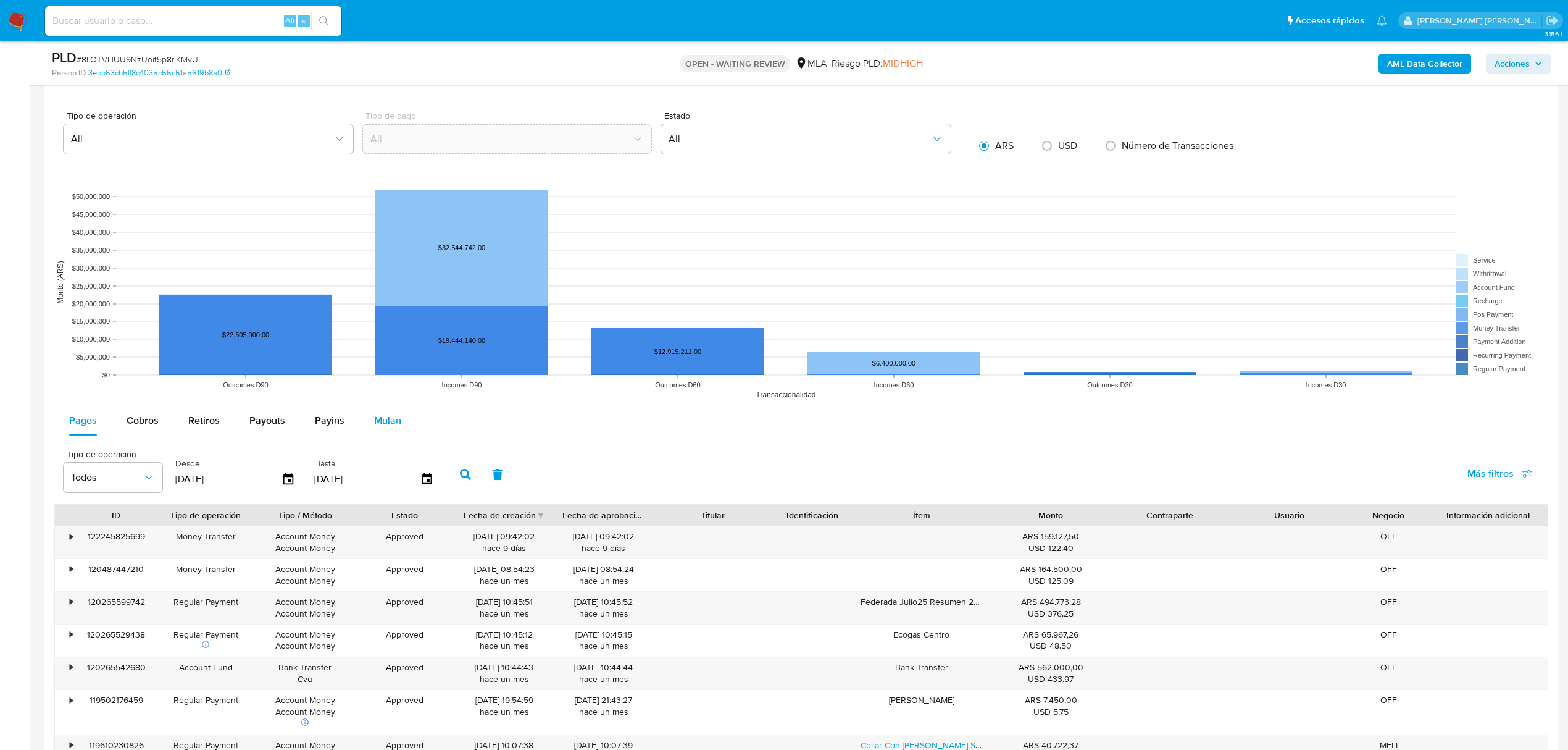
click at [388, 421] on span "Mulan" at bounding box center [388, 420] width 27 height 14
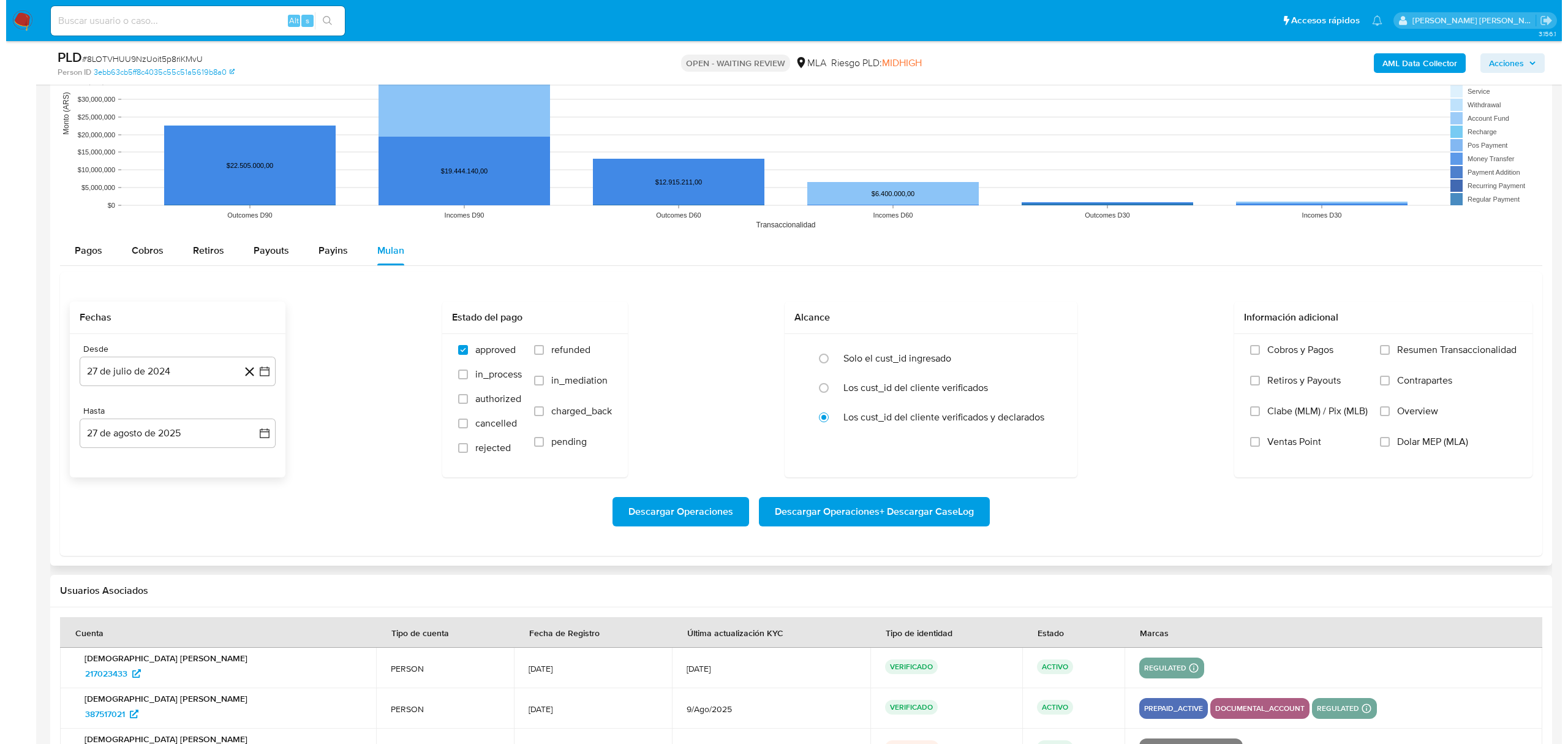
scroll to position [1633, 0]
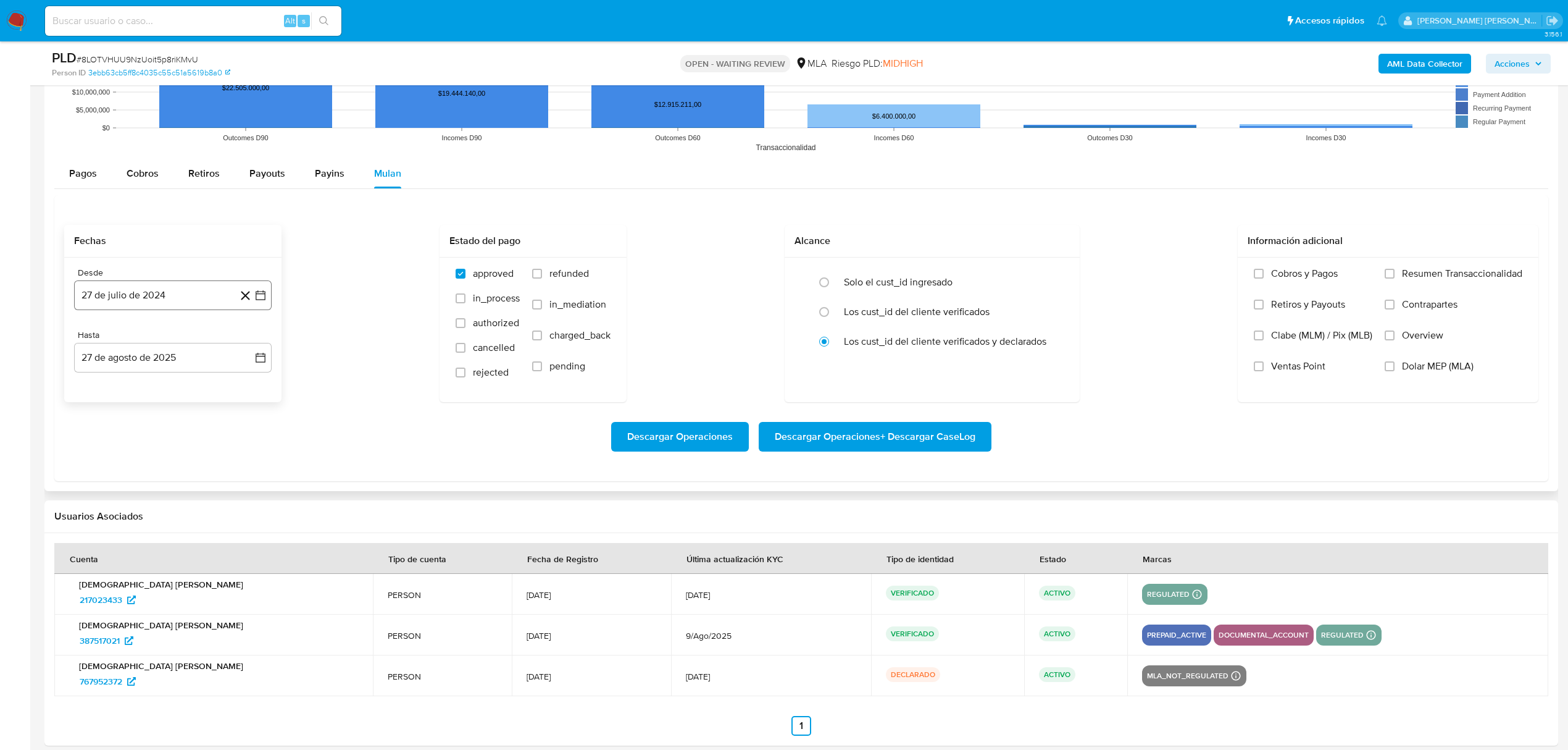
click at [255, 296] on icon "button" at bounding box center [261, 296] width 12 height 12
click at [250, 344] on icon "Mes siguiente" at bounding box center [250, 340] width 5 height 9
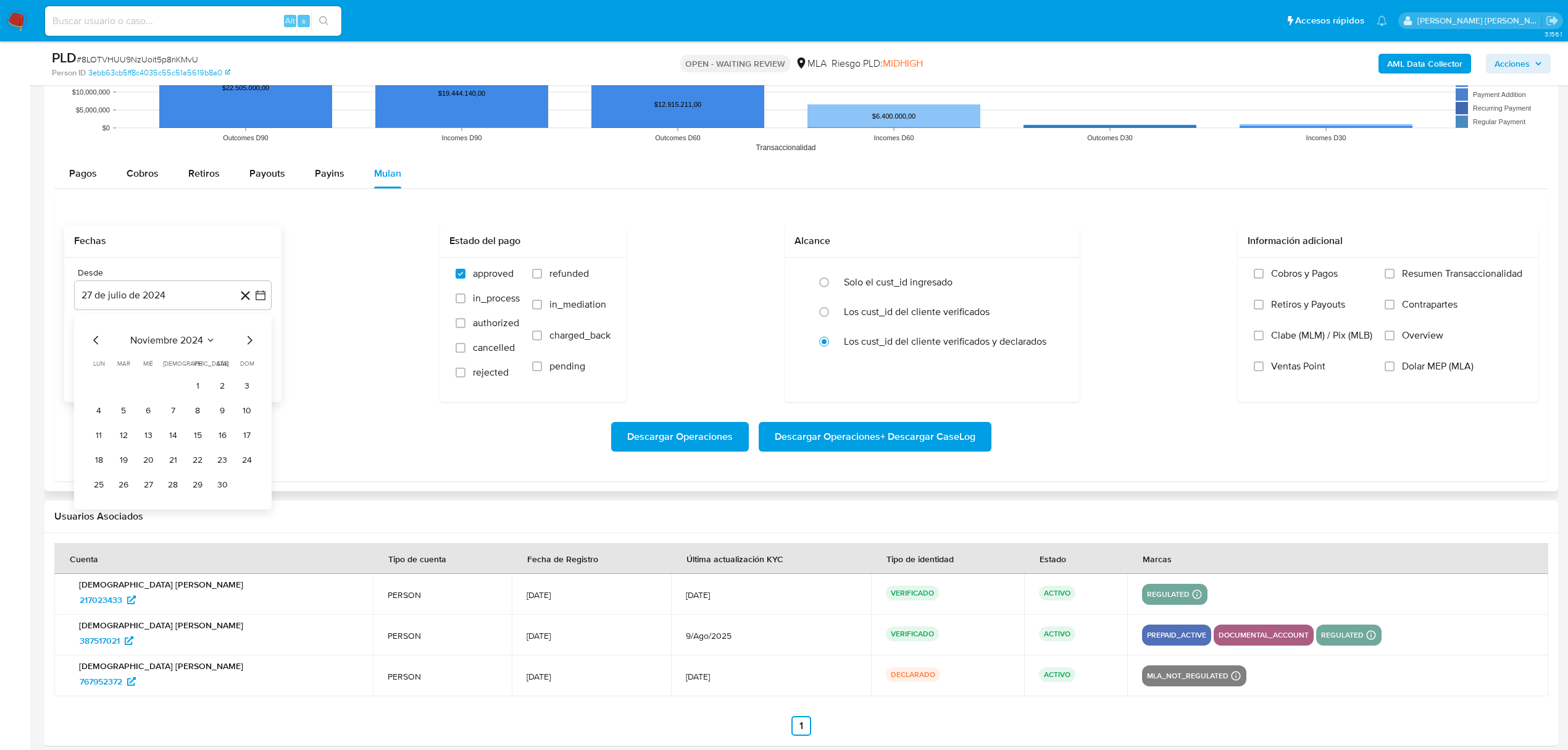
click at [250, 344] on icon "Mes siguiente" at bounding box center [250, 340] width 5 height 9
click at [251, 343] on icon "Mes siguiente" at bounding box center [250, 340] width 5 height 9
click at [230, 392] on button "1" at bounding box center [222, 386] width 20 height 20
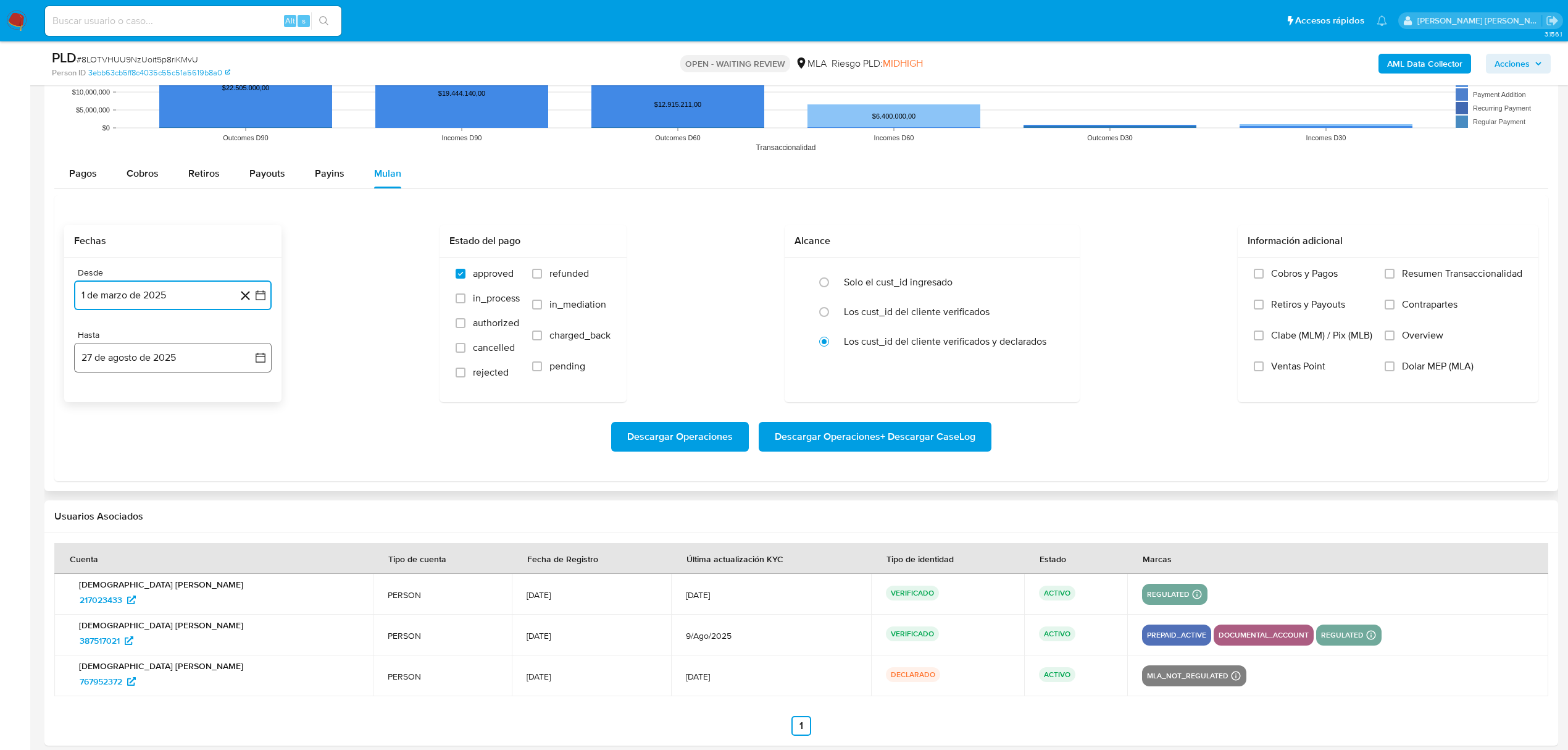
click at [190, 366] on button "27 de agosto de 2025" at bounding box center [172, 358] width 197 height 30
click at [97, 408] on icon "Mes anterior" at bounding box center [96, 403] width 15 height 15
click at [99, 581] on button "30" at bounding box center [99, 572] width 20 height 20
click at [1410, 367] on span "Dolar MEP (MLA)" at bounding box center [1437, 366] width 71 height 12
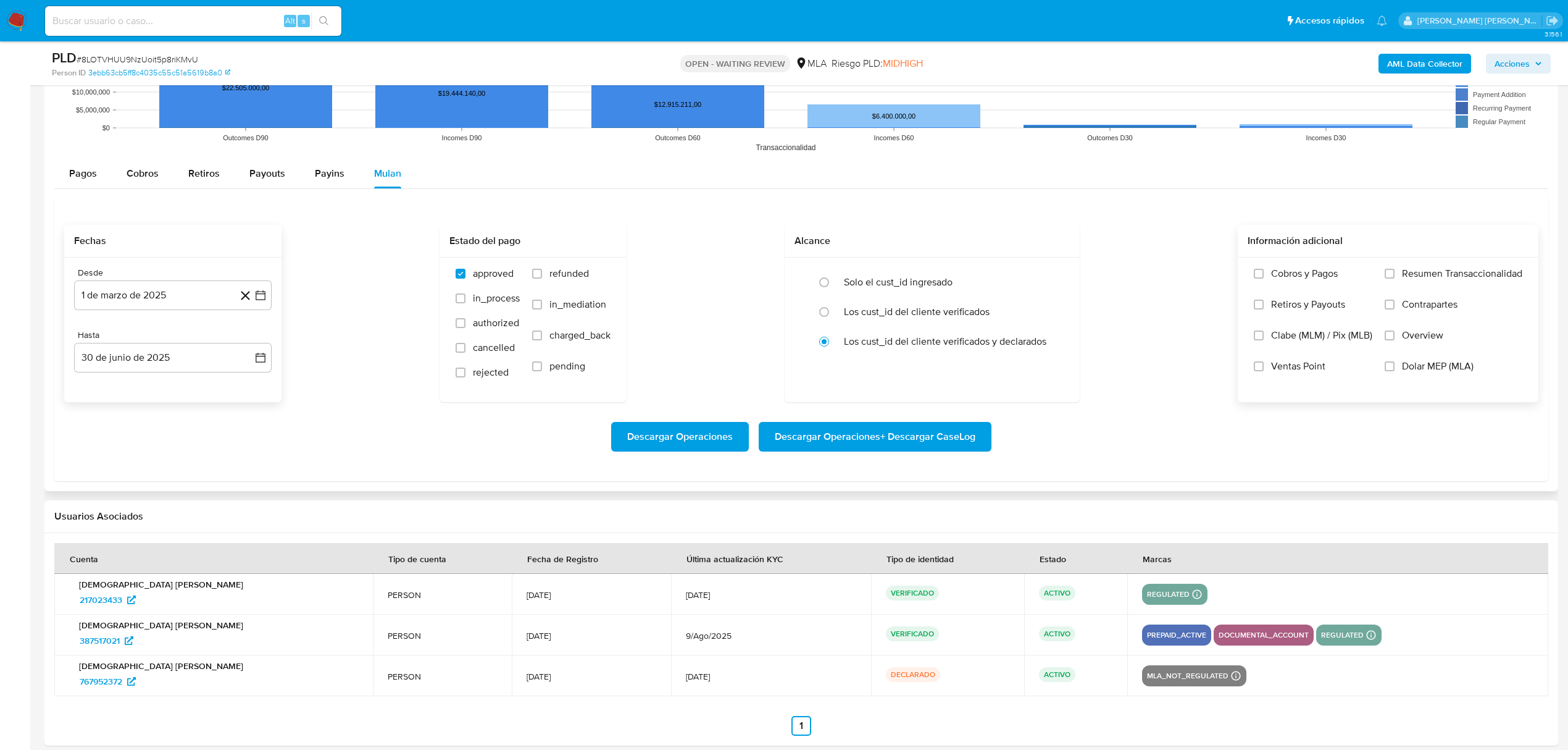
click at [1394, 367] on input "Dolar MEP (MLA)" at bounding box center [1389, 366] width 10 height 10
click at [879, 438] on span "Descargar Operaciones + Descargar CaseLog" at bounding box center [874, 436] width 200 height 27
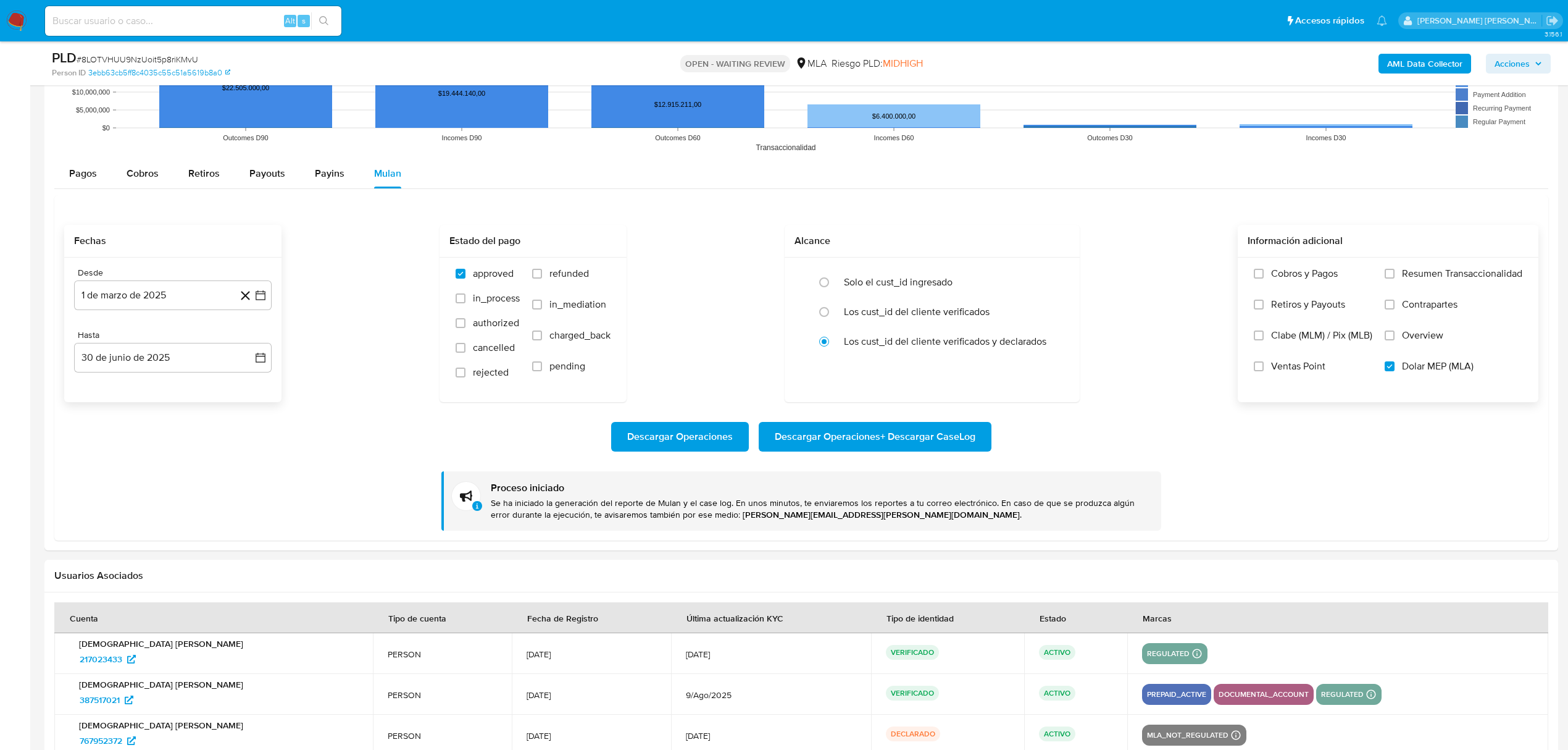
click at [1418, 64] on b "AML Data Collector" at bounding box center [1424, 64] width 75 height 20
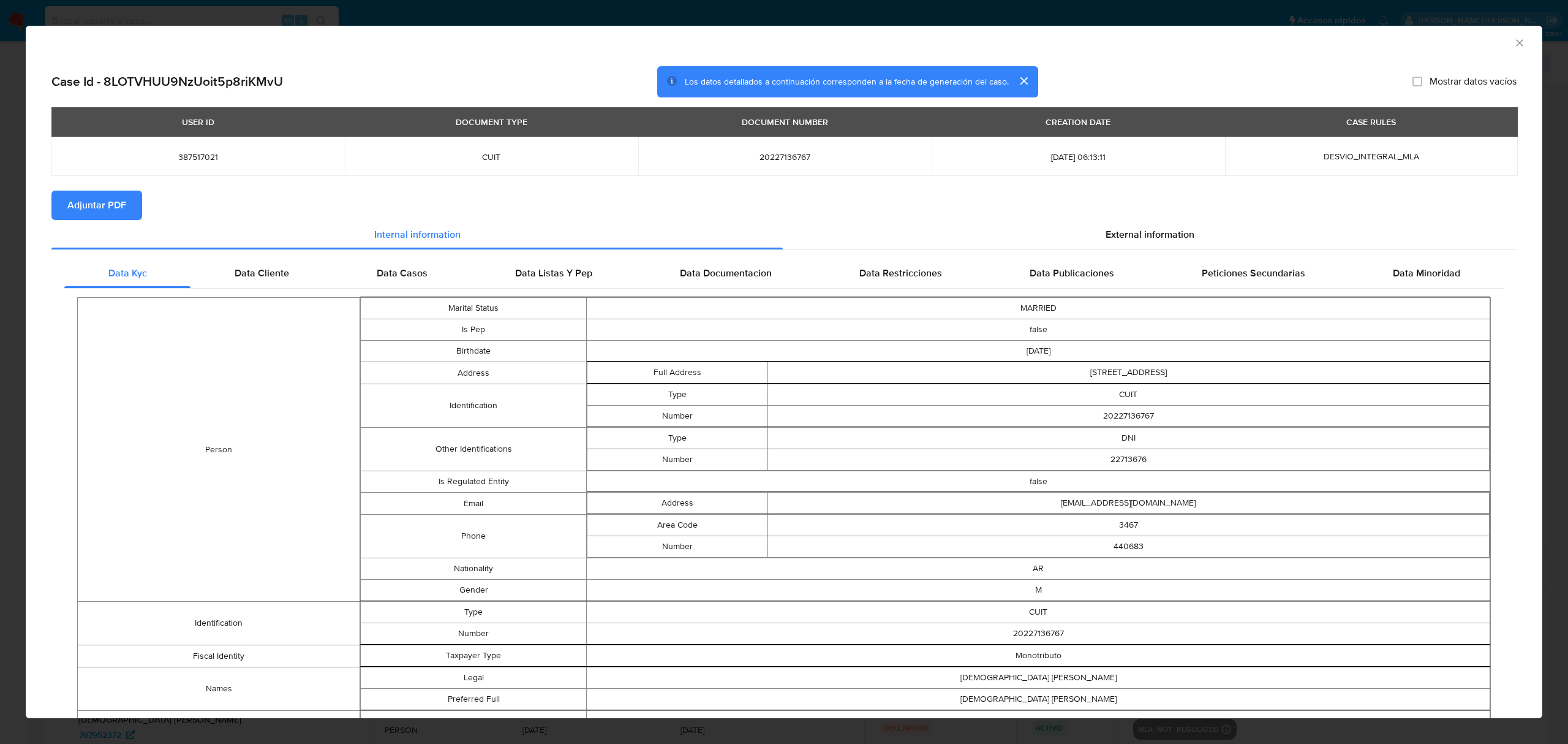
click at [103, 206] on span "Adjuntar PDF" at bounding box center [96, 205] width 58 height 27
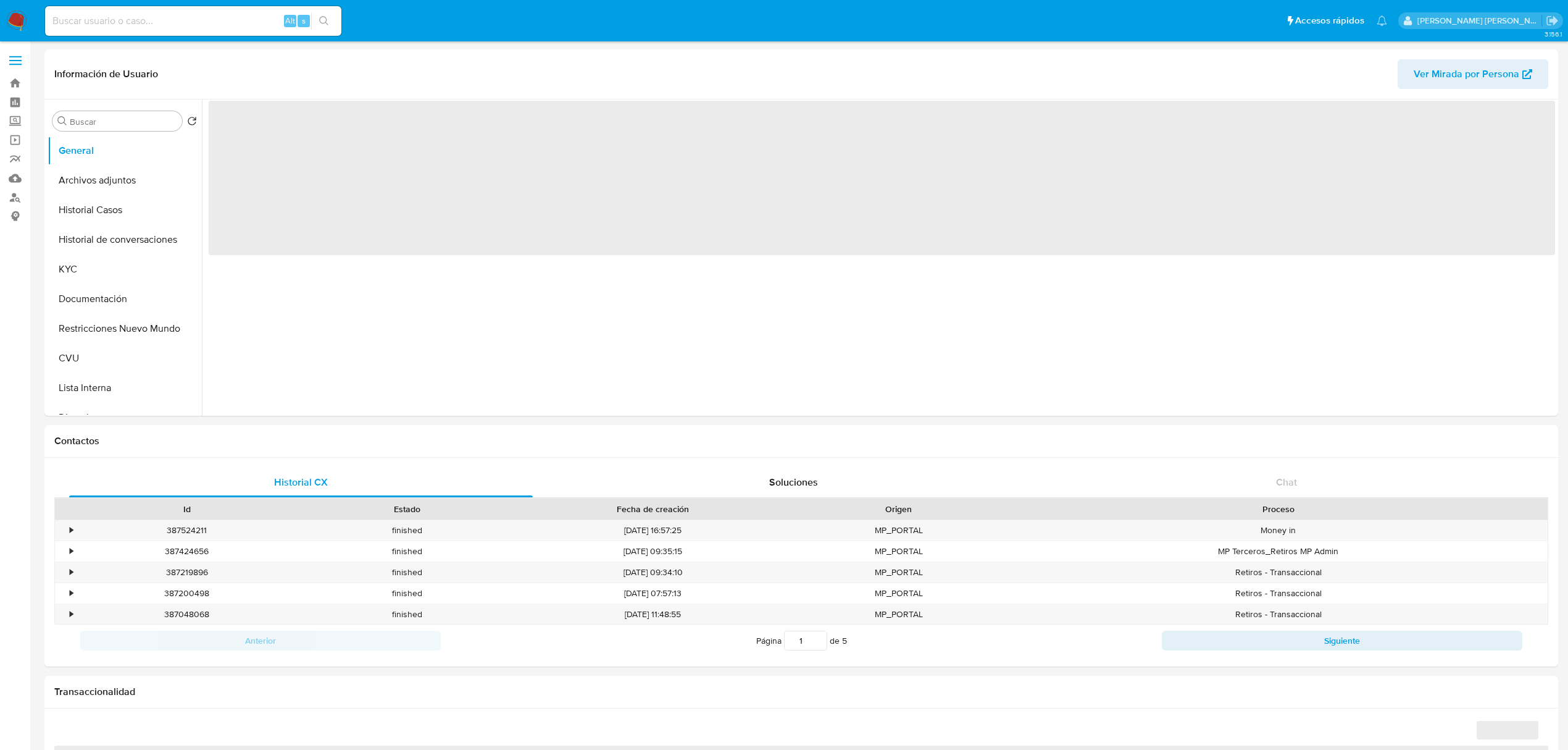
select select "10"
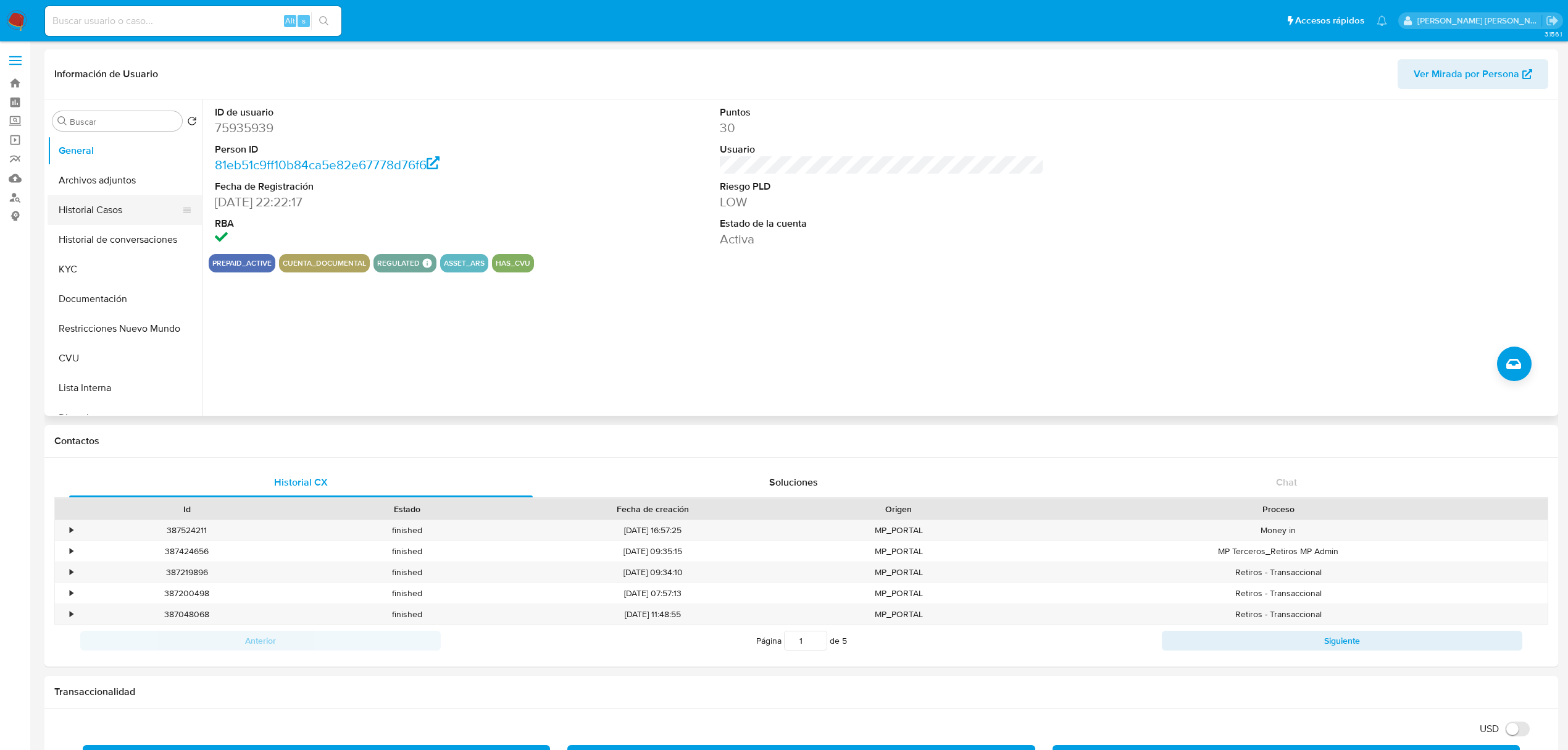
click at [83, 212] on button "Historial Casos" at bounding box center [120, 210] width 145 height 30
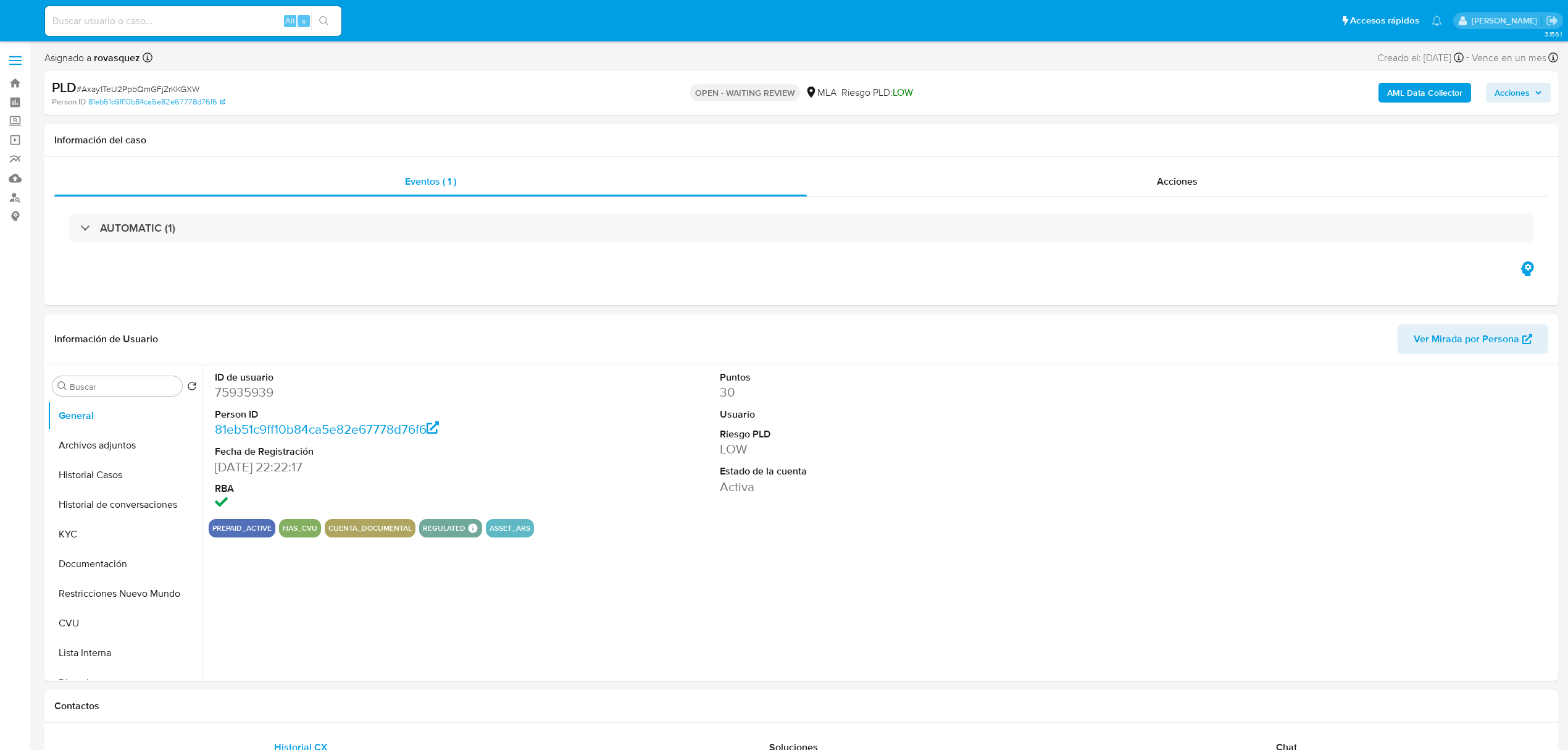
select select "10"
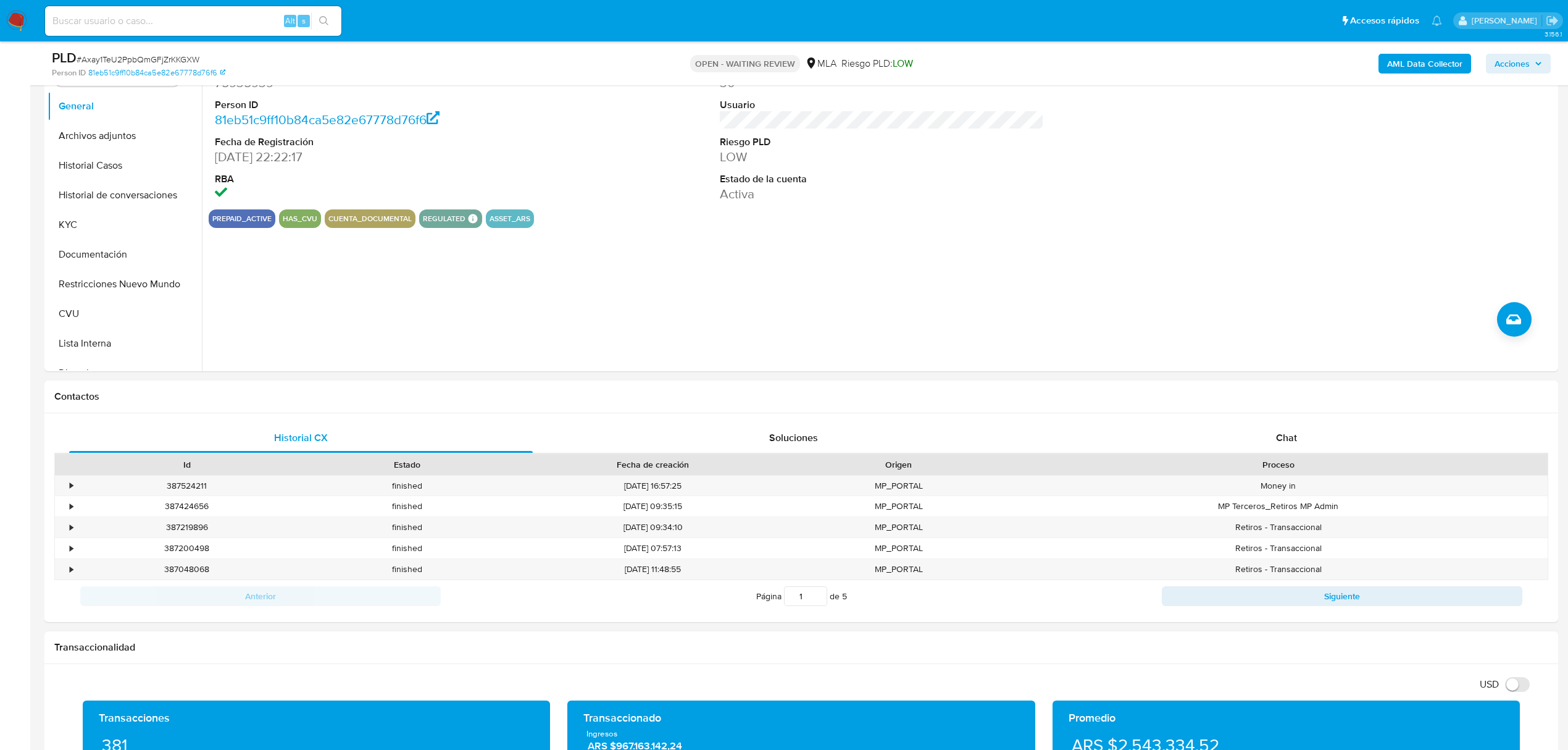
scroll to position [412, 0]
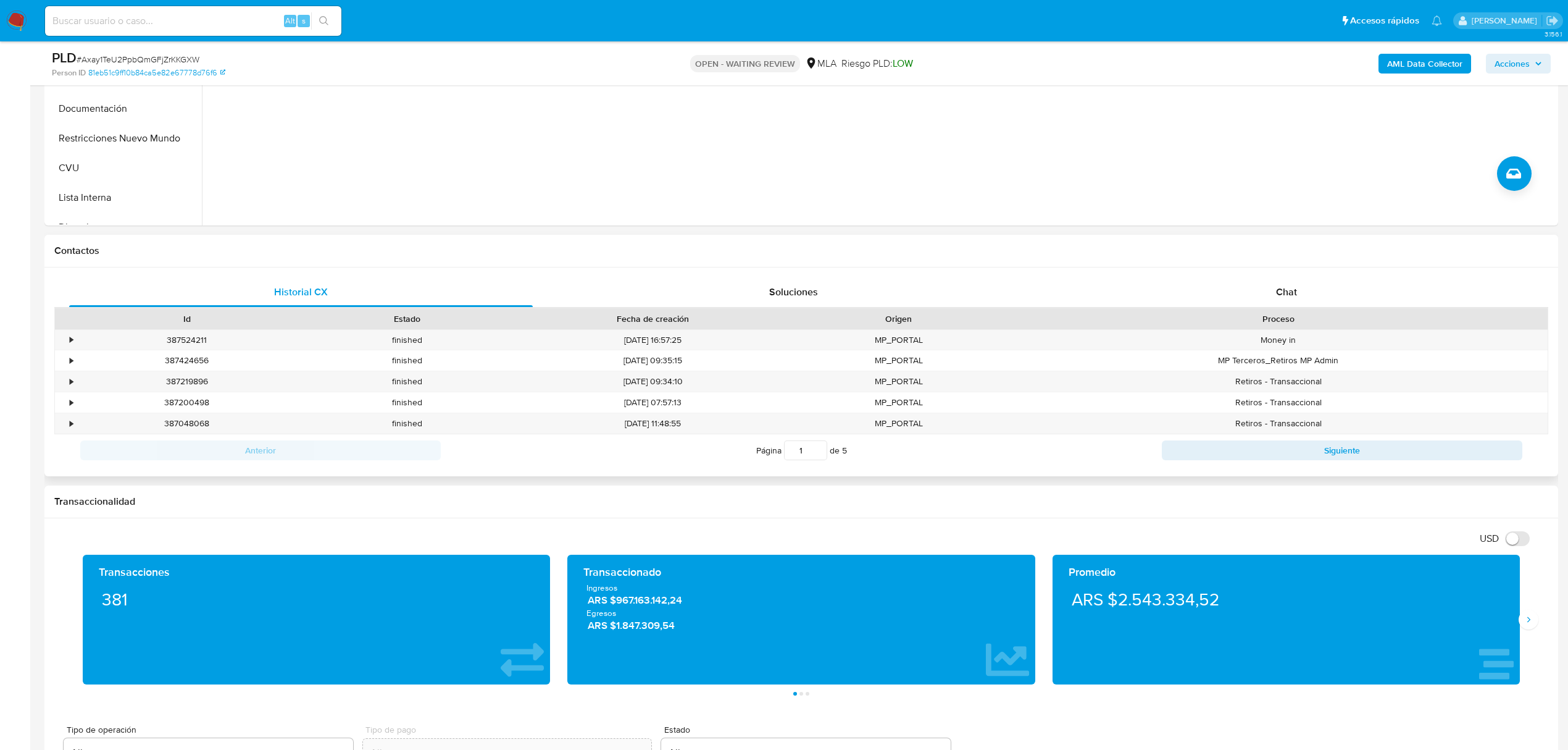
click at [1278, 274] on div "Historial CX Soluciones Chat Id Estado Fecha de creación Origen Proceso • 38752…" at bounding box center [801, 372] width 1513 height 209
click at [1278, 287] on span "Chat" at bounding box center [1286, 292] width 21 height 14
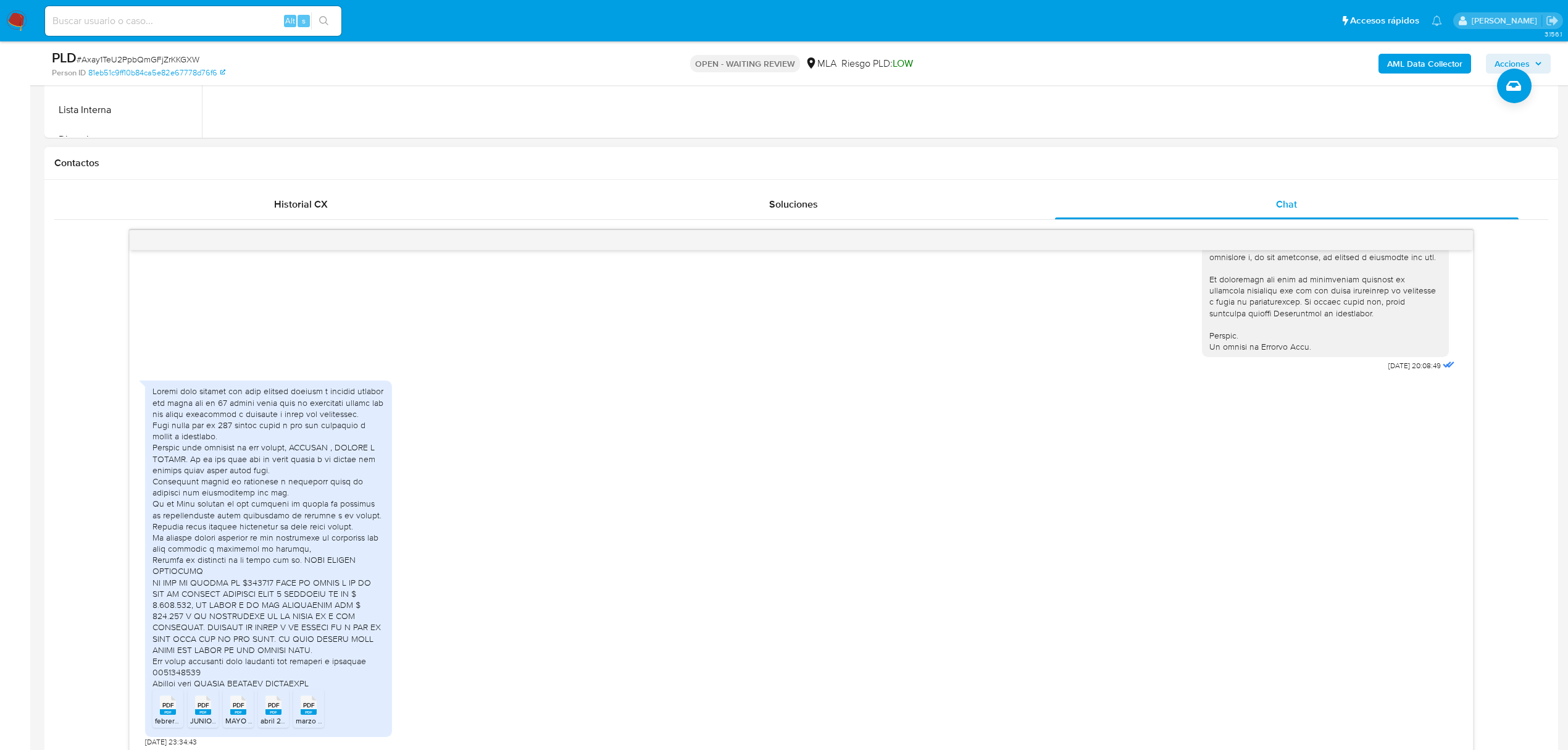
scroll to position [658, 0]
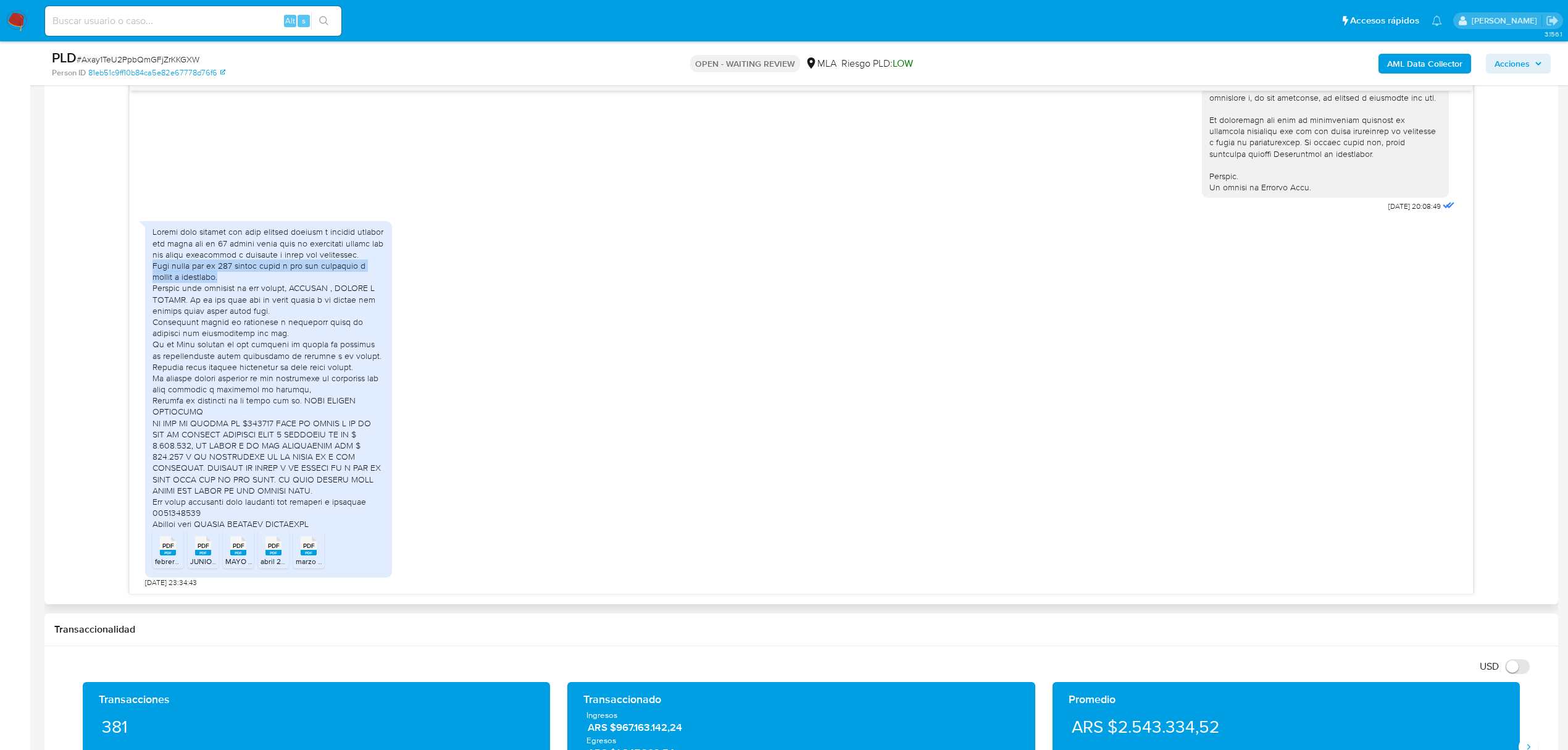
drag, startPoint x: 161, startPoint y: 265, endPoint x: 348, endPoint y: 274, distance: 187.2
click at [348, 274] on div at bounding box center [269, 377] width 232 height 303
click at [204, 307] on div at bounding box center [269, 377] width 232 height 303
drag, startPoint x: 237, startPoint y: 296, endPoint x: 387, endPoint y: 301, distance: 150.1
click at [387, 301] on div "PDF PDF febrero 2025.pdf PDF PDF JUNIO_25.pdf PDF PDF MAYO 2025.pdf PDF PDF abr…" at bounding box center [269, 399] width 247 height 356
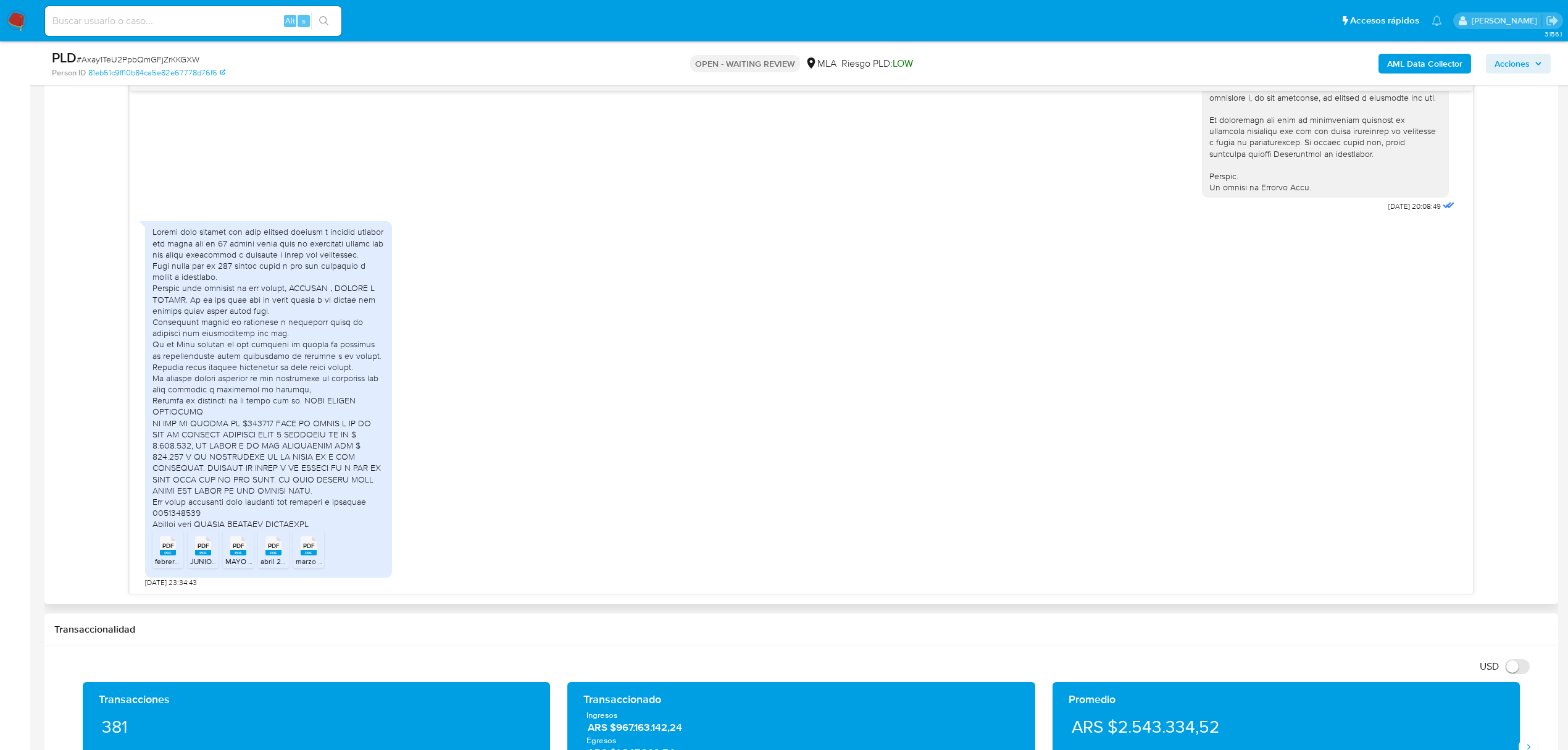
click at [277, 327] on div at bounding box center [269, 377] width 232 height 303
drag, startPoint x: 225, startPoint y: 321, endPoint x: 334, endPoint y: 320, distance: 109.0
click at [334, 320] on div at bounding box center [269, 377] width 232 height 303
click at [174, 337] on div at bounding box center [269, 377] width 232 height 303
drag, startPoint x: 193, startPoint y: 268, endPoint x: 369, endPoint y: 269, distance: 176.0
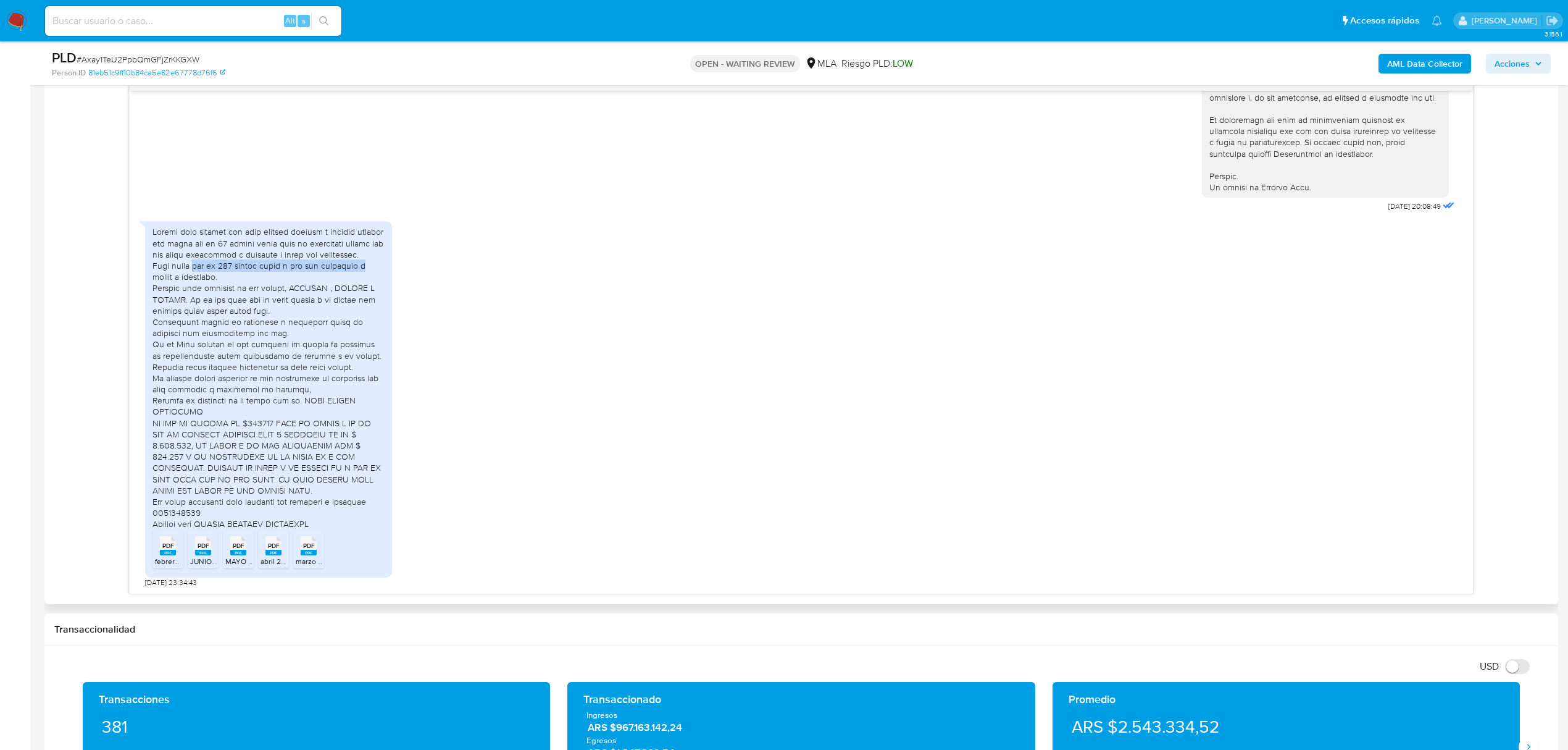
click at [369, 269] on div at bounding box center [269, 377] width 232 height 303
click at [285, 288] on div at bounding box center [269, 377] width 232 height 303
drag, startPoint x: 190, startPoint y: 288, endPoint x: 394, endPoint y: 289, distance: 204.0
click at [394, 289] on div "PDF PDF febrero 2025.pdf PDF PDF JUNIO_25.pdf PDF PDF MAYO 2025.pdf PDF PDF abr…" at bounding box center [801, 400] width 1312 height 372
drag, startPoint x: 197, startPoint y: 296, endPoint x: 385, endPoint y: 300, distance: 188.0
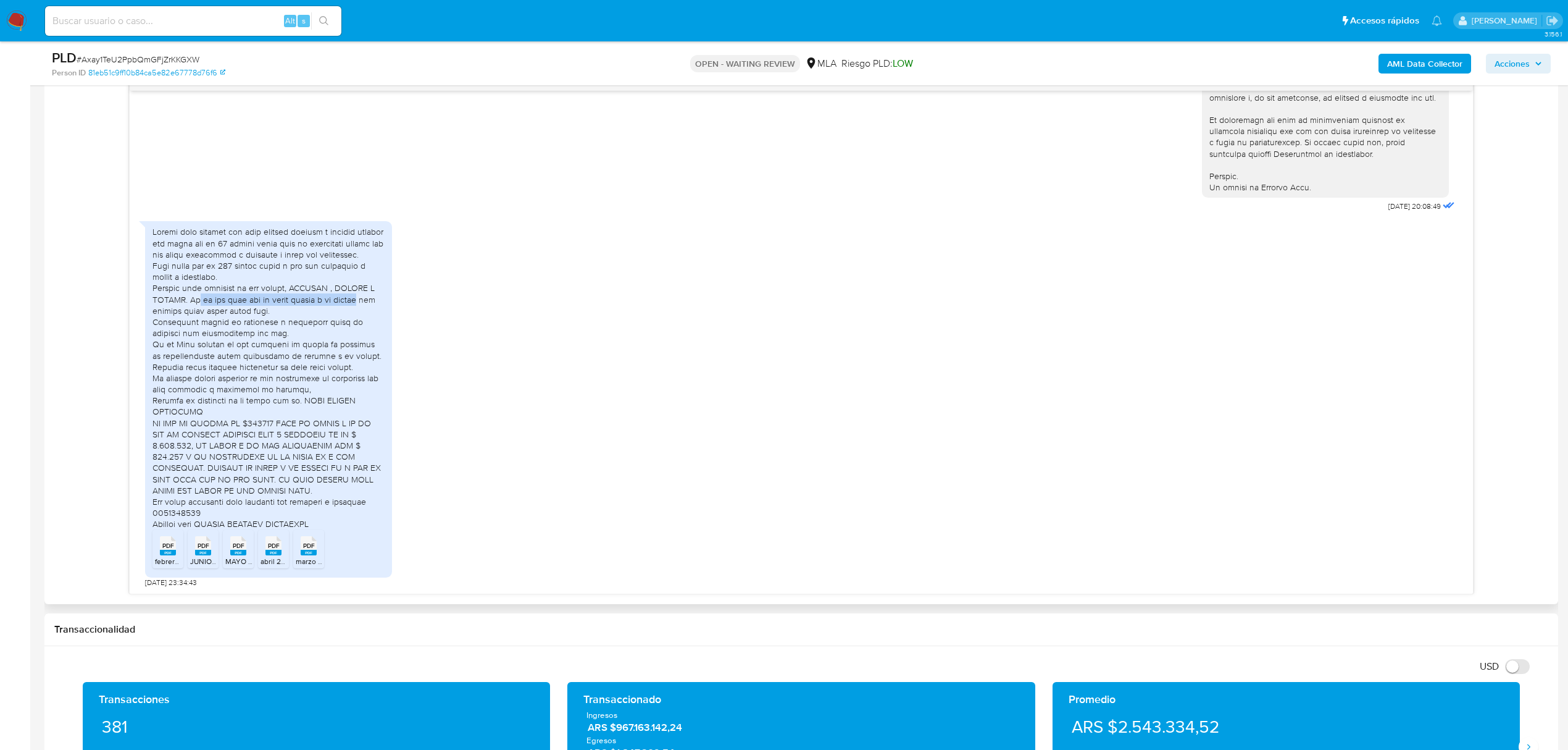
click at [385, 300] on div "PDF PDF febrero 2025.pdf PDF PDF JUNIO_25.pdf PDF PDF MAYO 2025.pdf PDF PDF abr…" at bounding box center [269, 399] width 247 height 356
drag, startPoint x: 156, startPoint y: 312, endPoint x: 312, endPoint y: 326, distance: 156.6
click at [312, 326] on div at bounding box center [269, 377] width 232 height 303
click at [274, 352] on div at bounding box center [269, 377] width 232 height 303
click at [228, 344] on div at bounding box center [269, 377] width 232 height 303
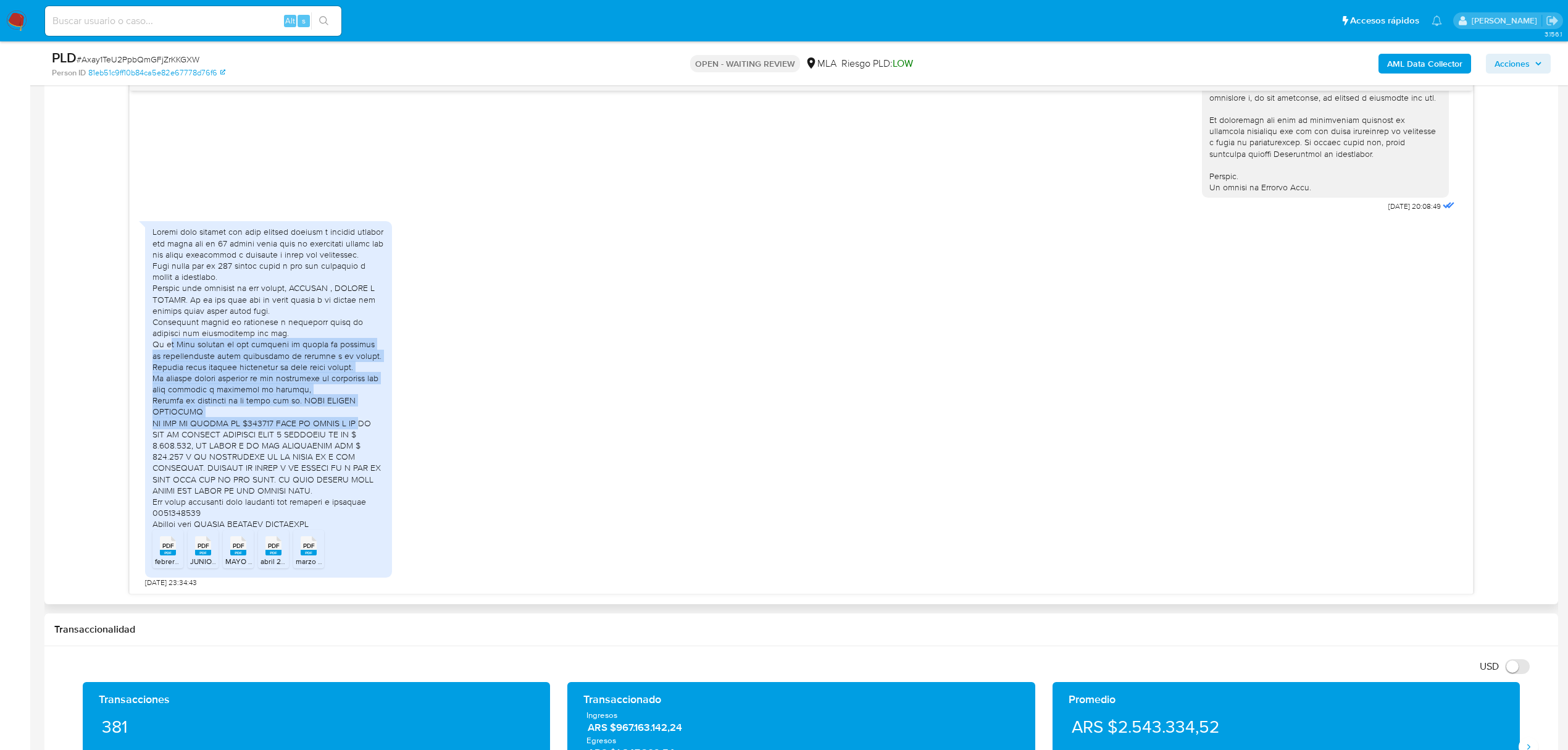
drag, startPoint x: 167, startPoint y: 343, endPoint x: 367, endPoint y: 427, distance: 216.9
click at [367, 427] on div at bounding box center [269, 377] width 232 height 303
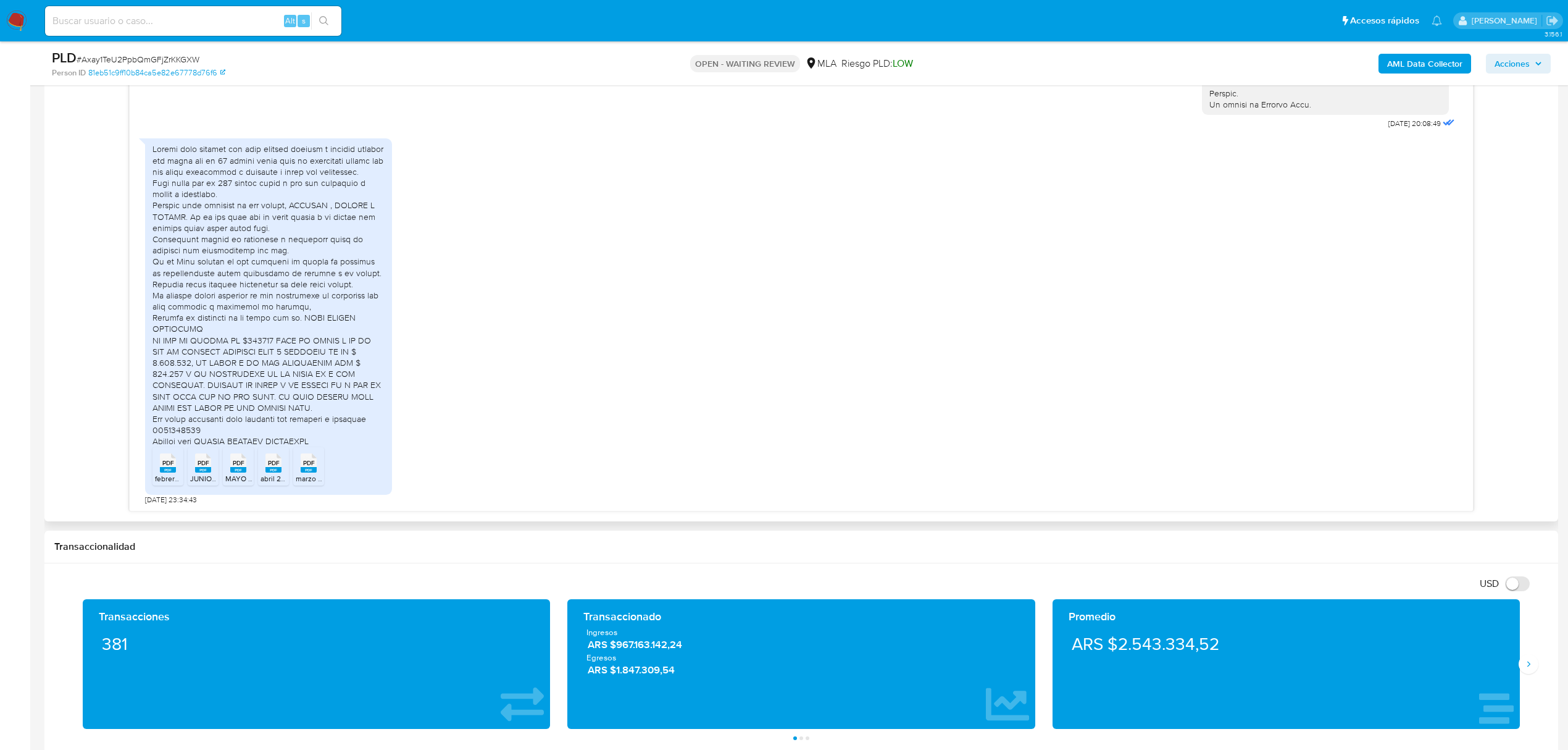
click at [272, 388] on div at bounding box center [269, 295] width 232 height 303
click at [266, 340] on div at bounding box center [269, 295] width 232 height 303
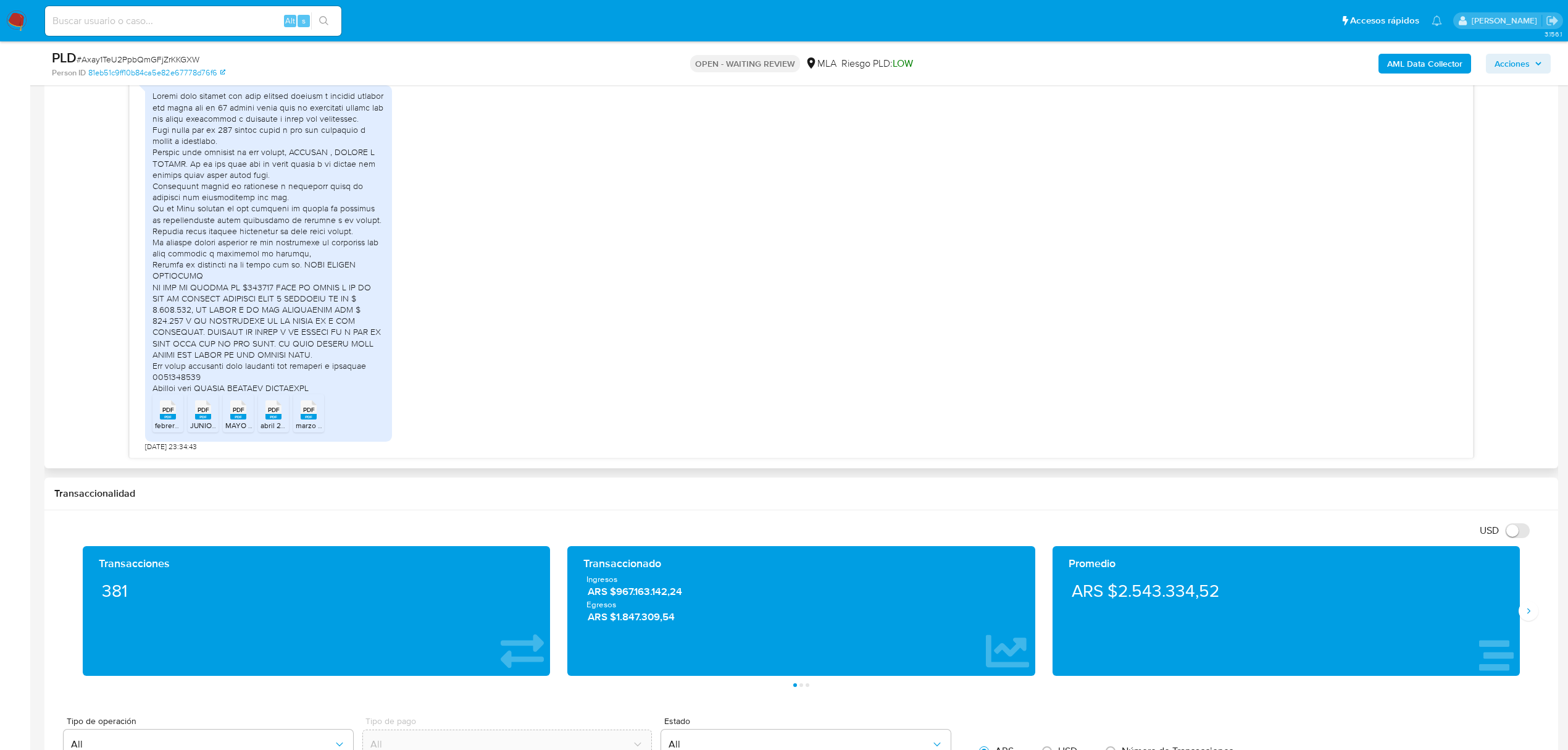
scroll to position [823, 0]
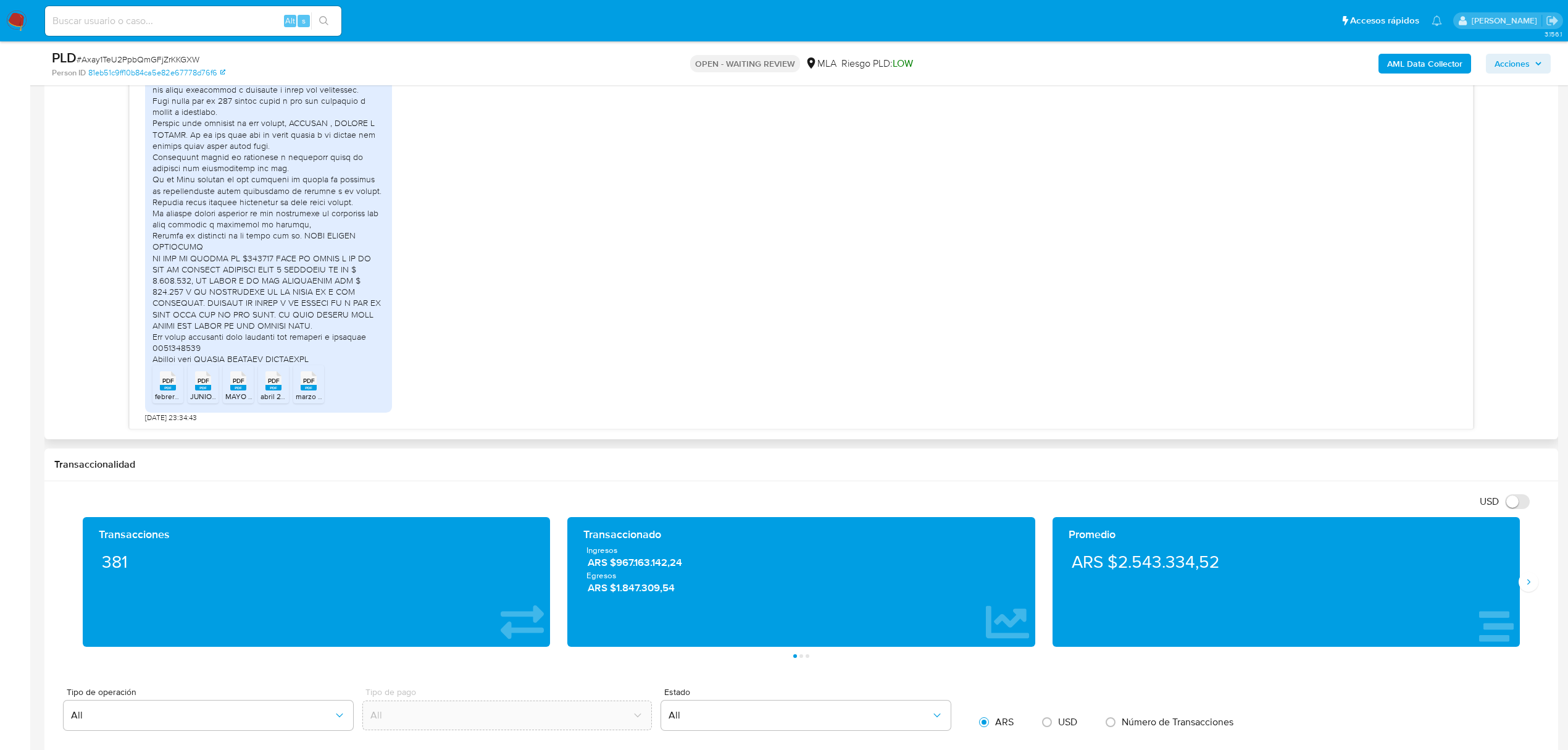
click at [169, 387] on rect at bounding box center [168, 387] width 16 height 6
click at [204, 381] on span "PDF" at bounding box center [203, 381] width 12 height 8
click at [243, 379] on span "PDF" at bounding box center [238, 381] width 12 height 8
click at [277, 379] on span "PDF" at bounding box center [274, 381] width 12 height 8
click at [311, 379] on span "PDF" at bounding box center [308, 381] width 12 height 8
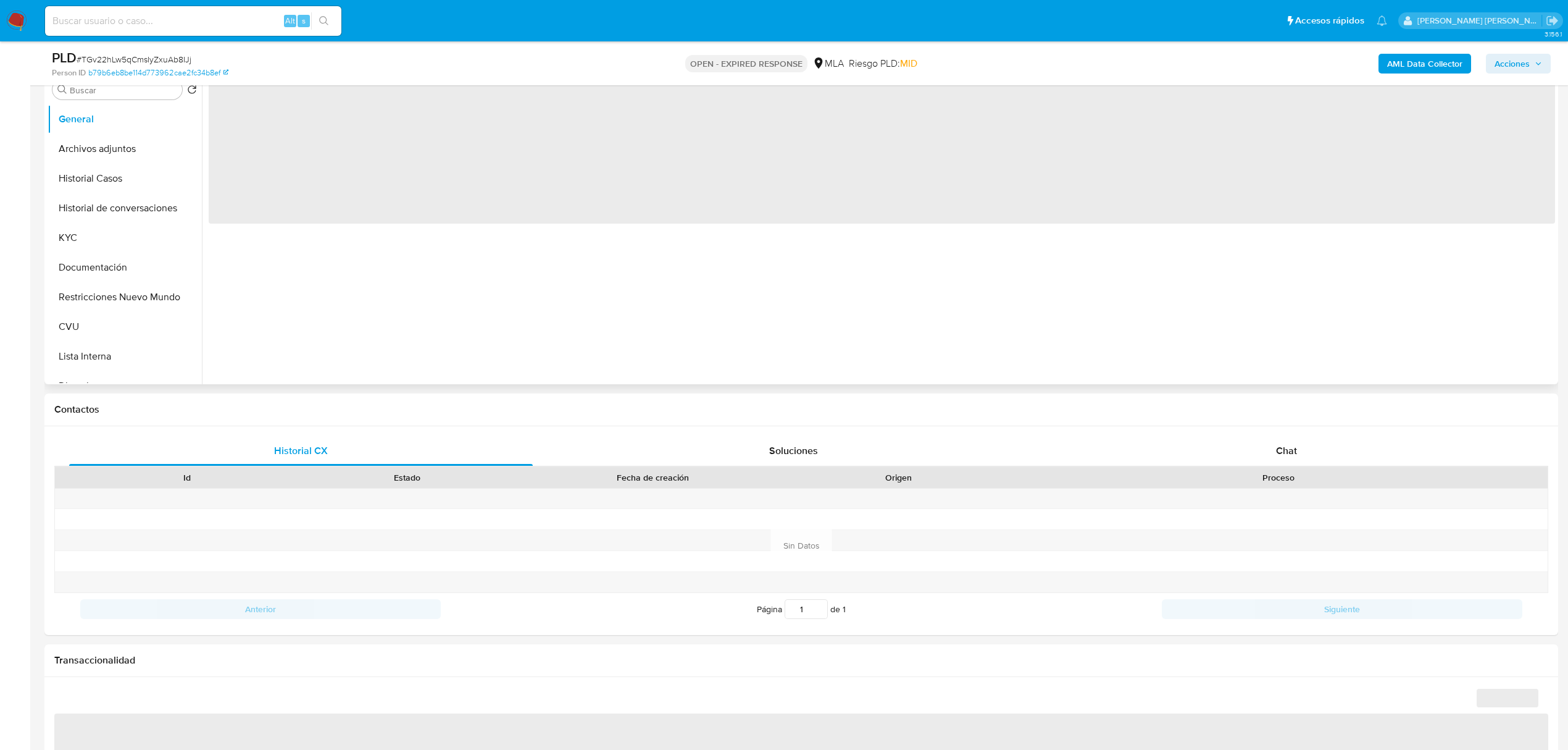
scroll to position [329, 0]
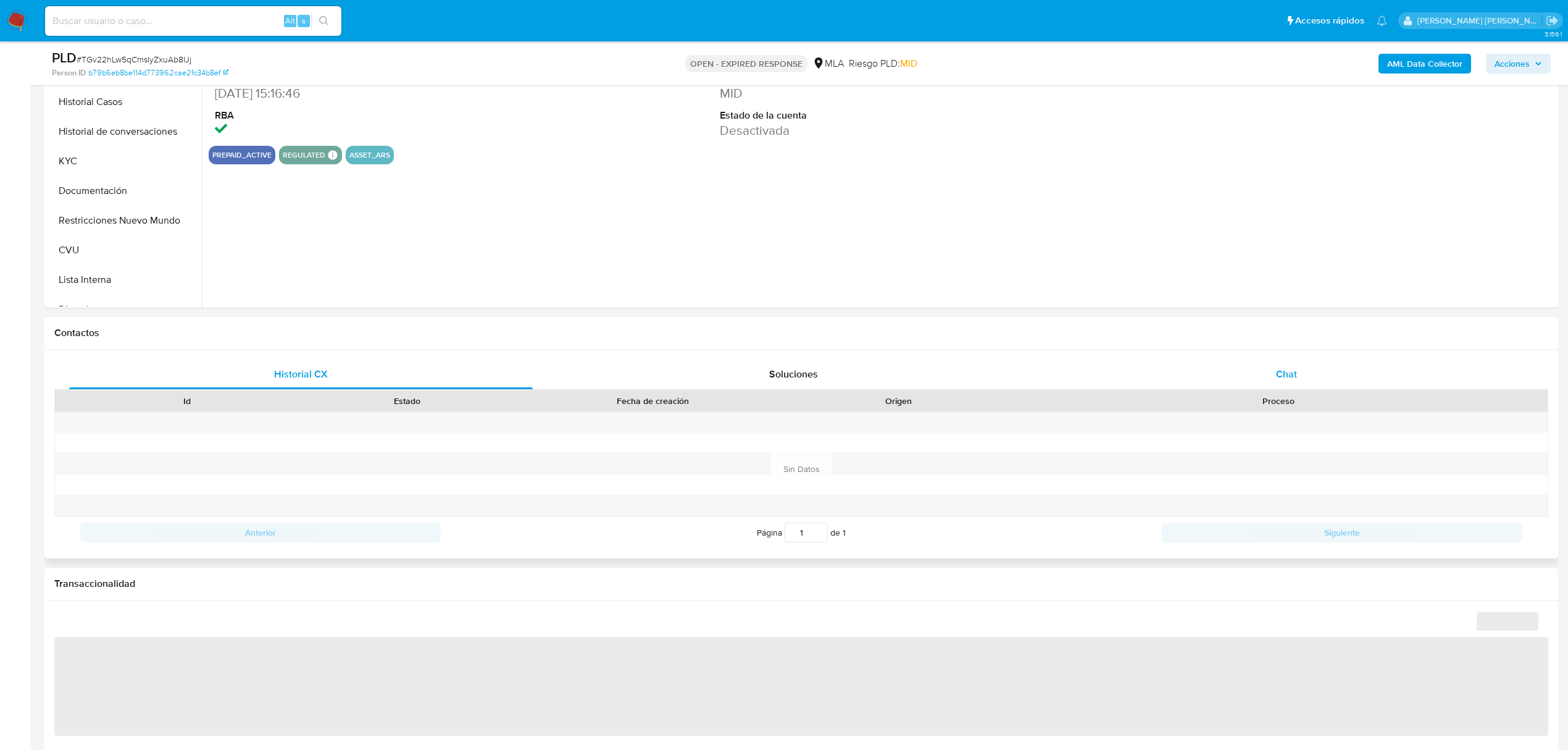
select select "10"
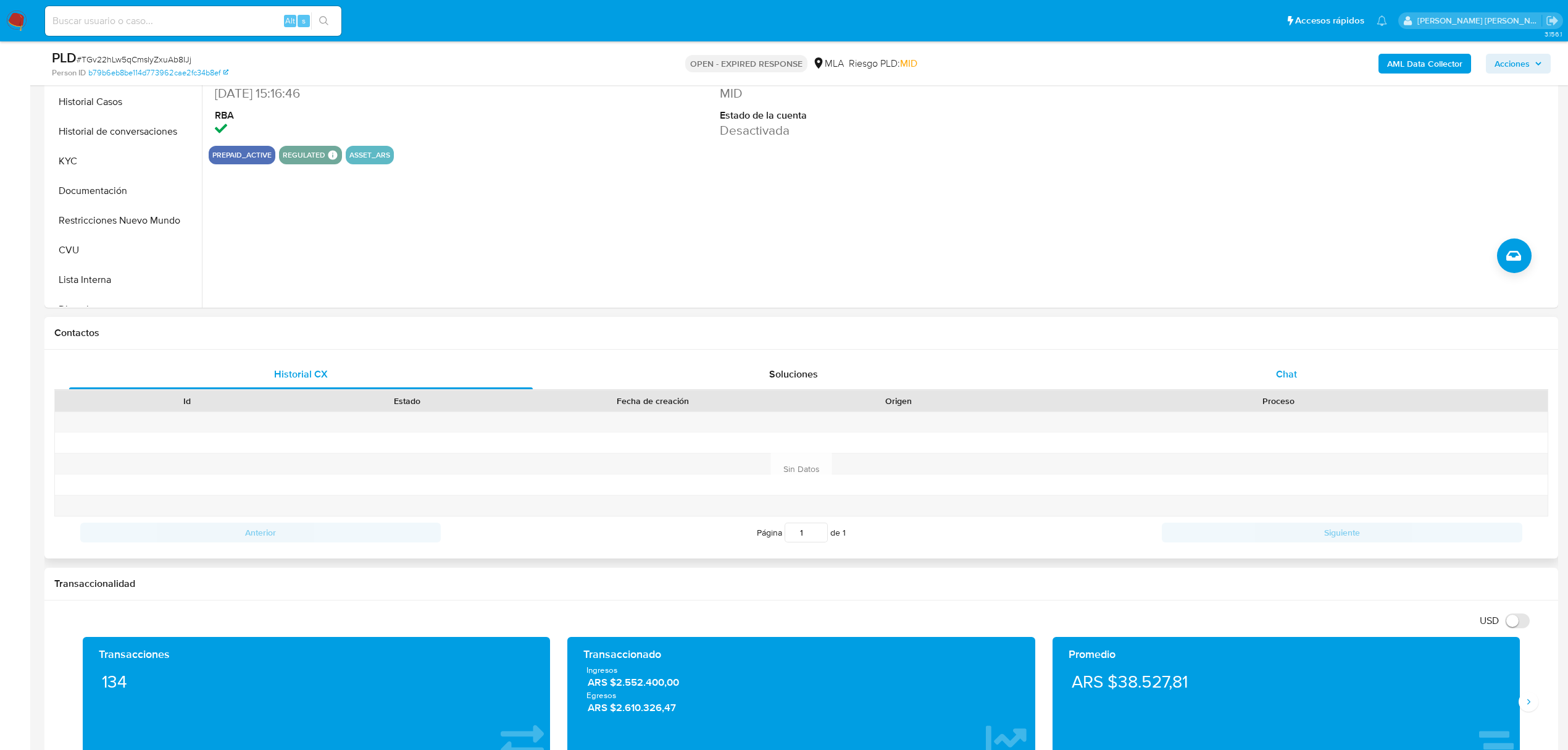
click at [1288, 377] on span "Chat" at bounding box center [1286, 374] width 21 height 14
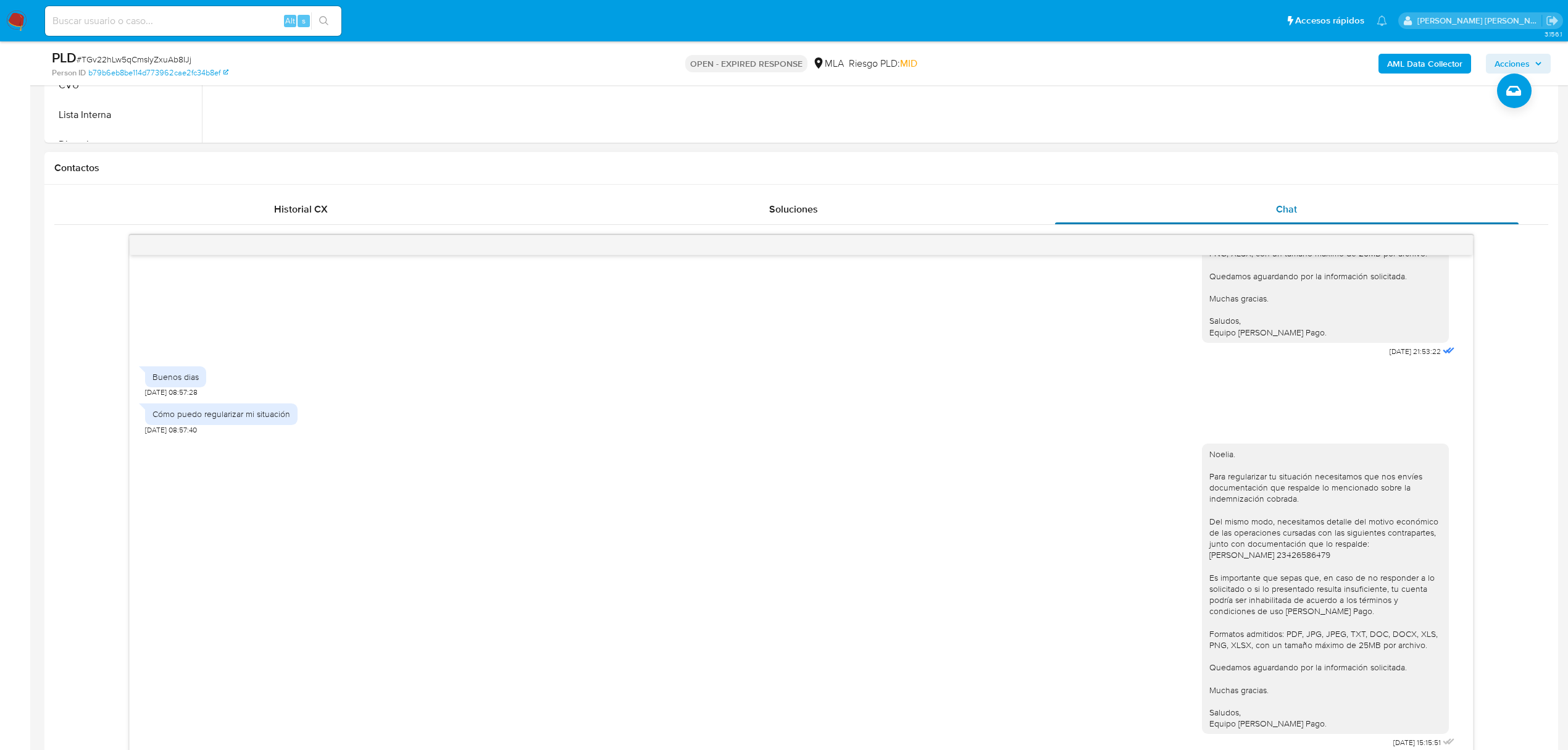
scroll to position [2075, 0]
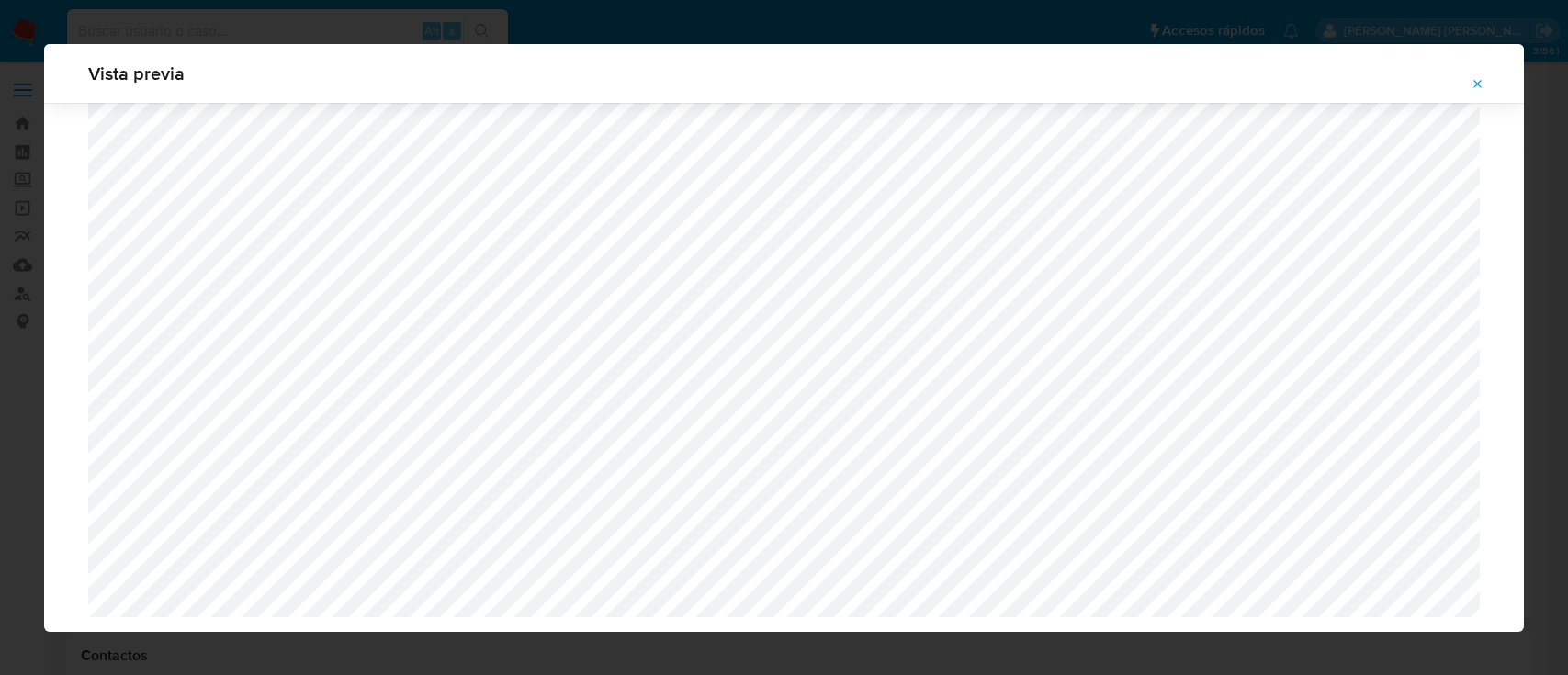
select select "10"
